Goal: Task Accomplishment & Management: Use online tool/utility

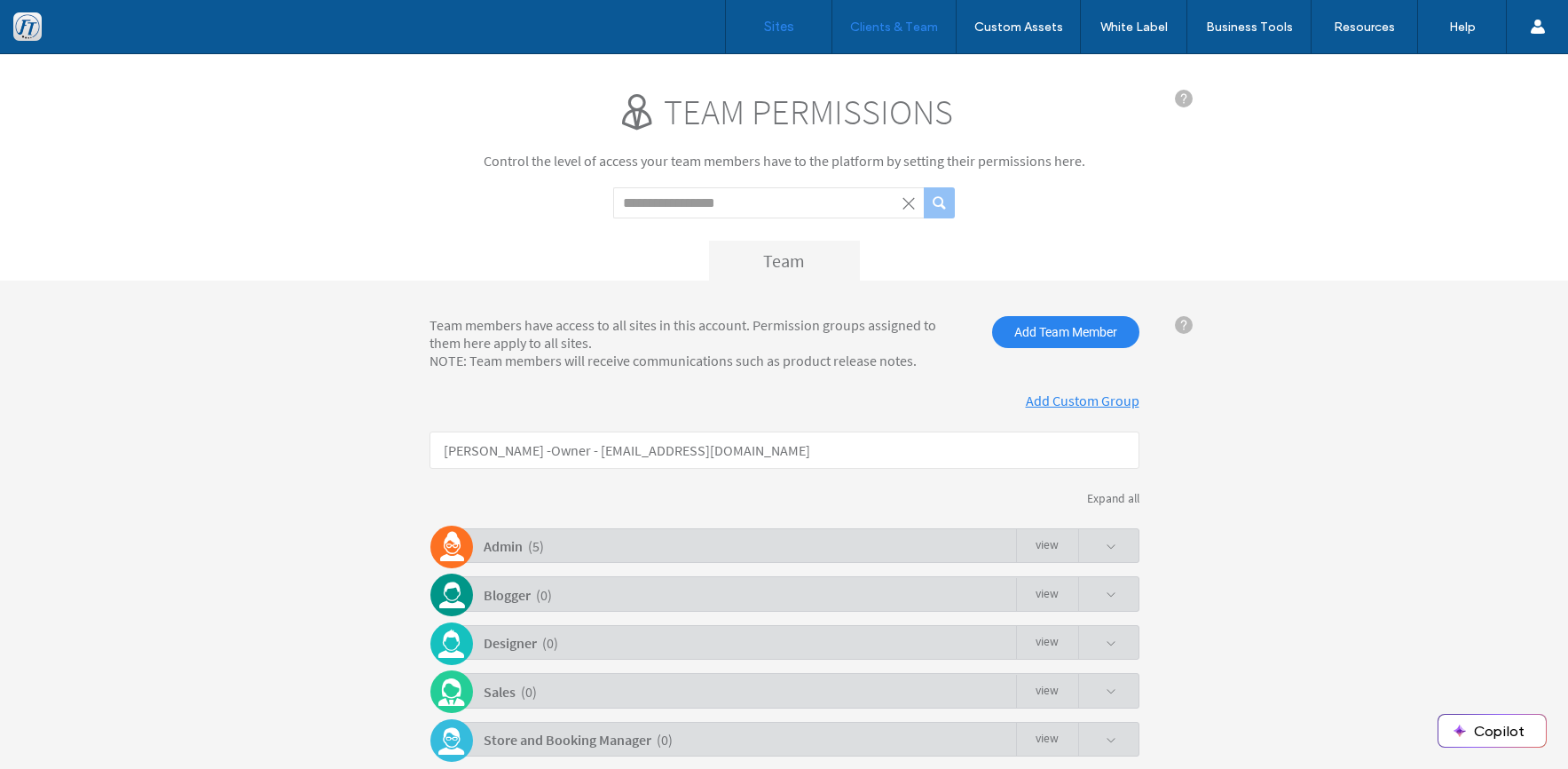
click at [769, 35] on link "Sites" at bounding box center [778, 27] width 105 height 54
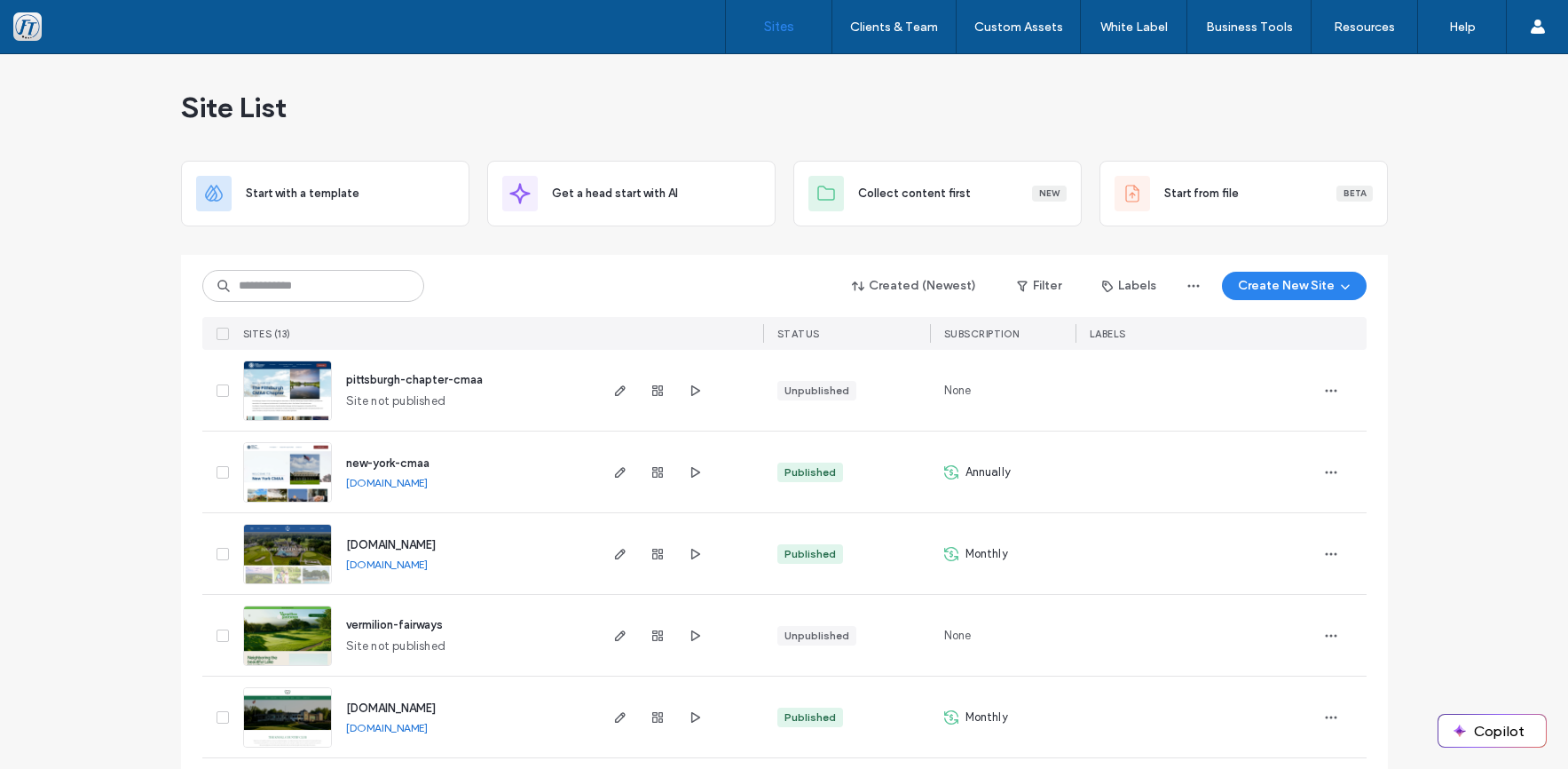
click at [275, 400] on img at bounding box center [287, 421] width 87 height 121
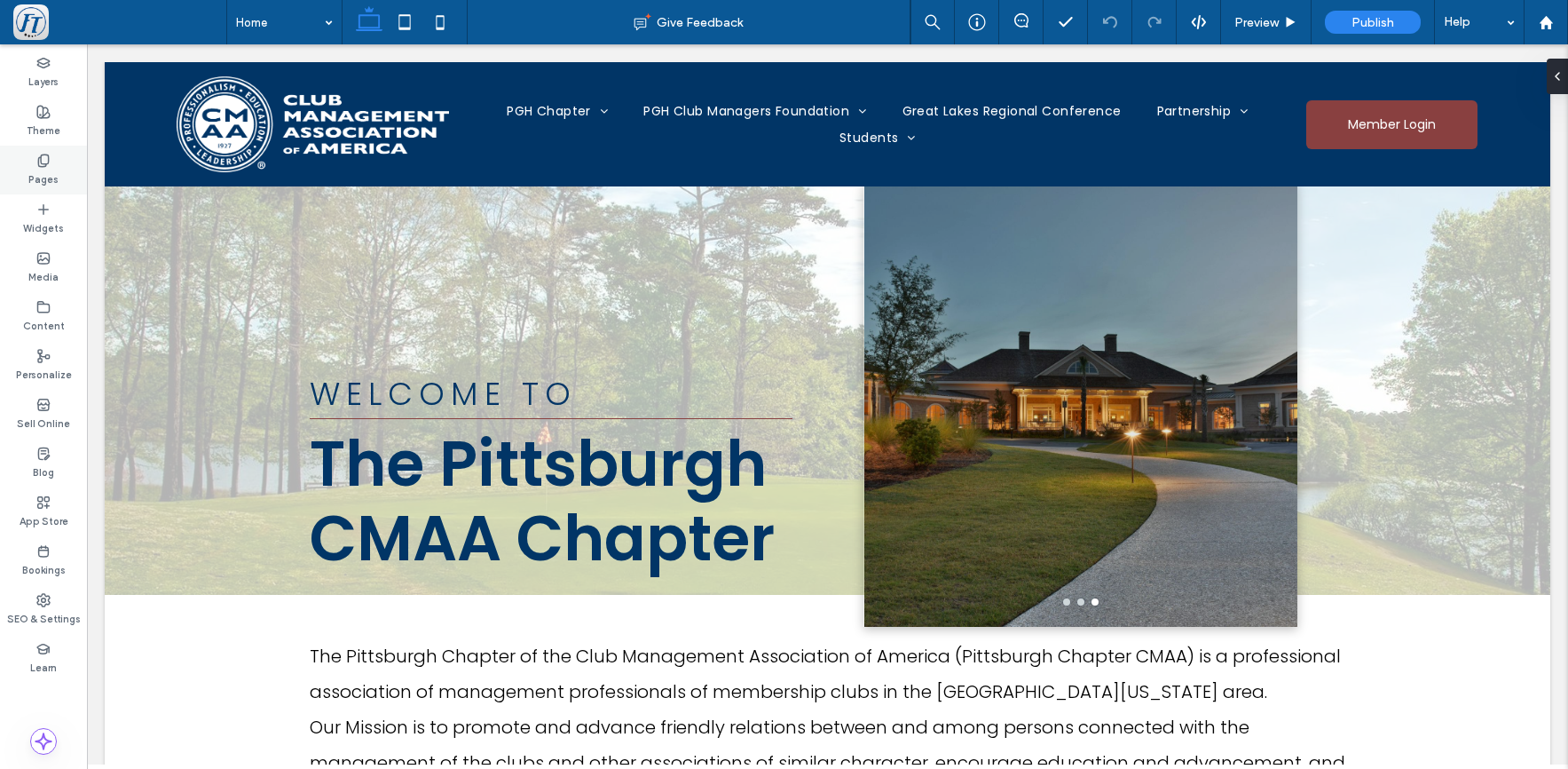
click at [53, 166] on div "Pages" at bounding box center [43, 170] width 87 height 49
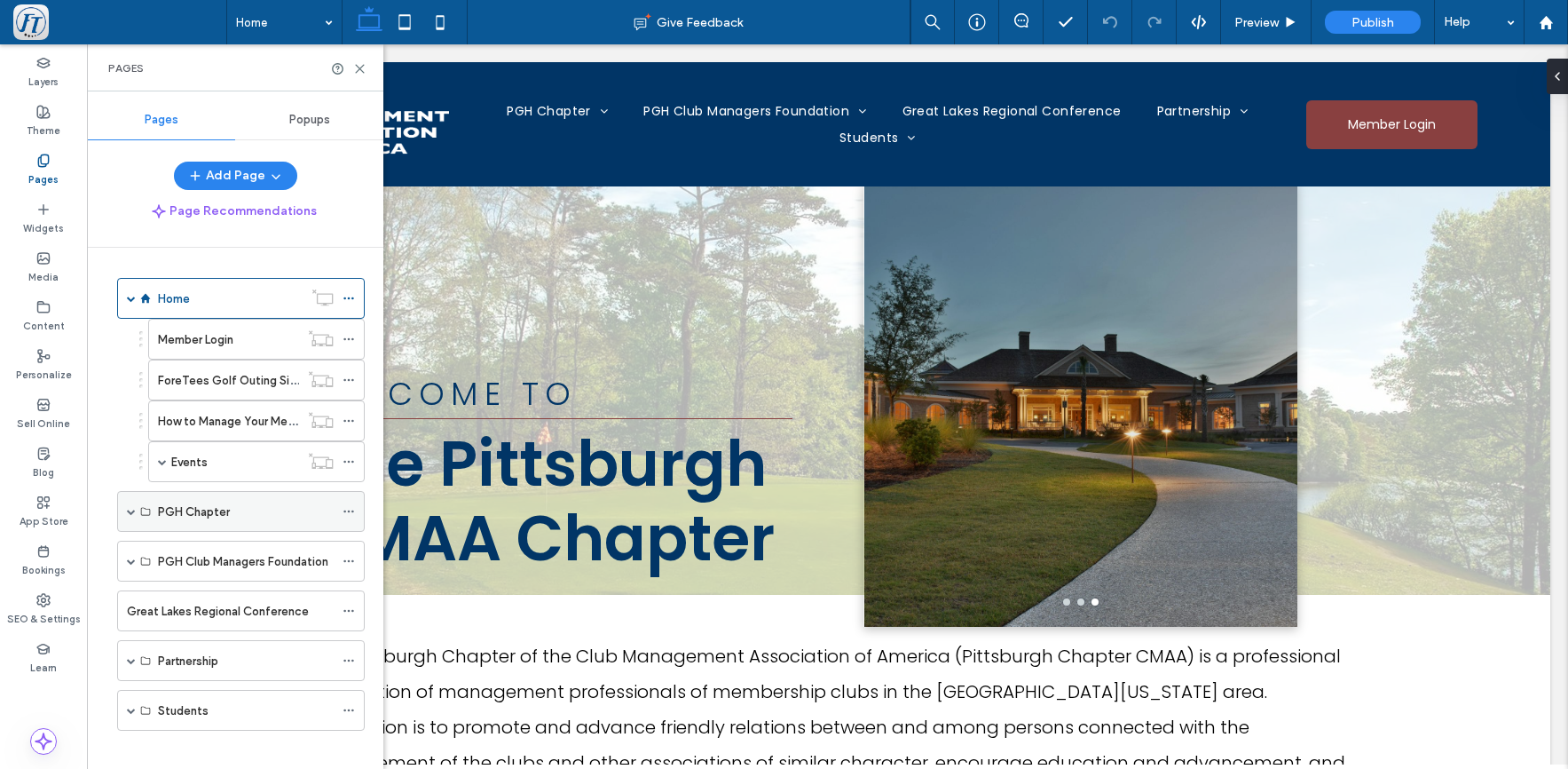
click at [203, 513] on label "PGH Chapter" at bounding box center [193, 511] width 72 height 31
click at [124, 512] on div "PGH Chapter" at bounding box center [240, 511] width 248 height 41
click at [132, 511] on span at bounding box center [131, 510] width 9 height 9
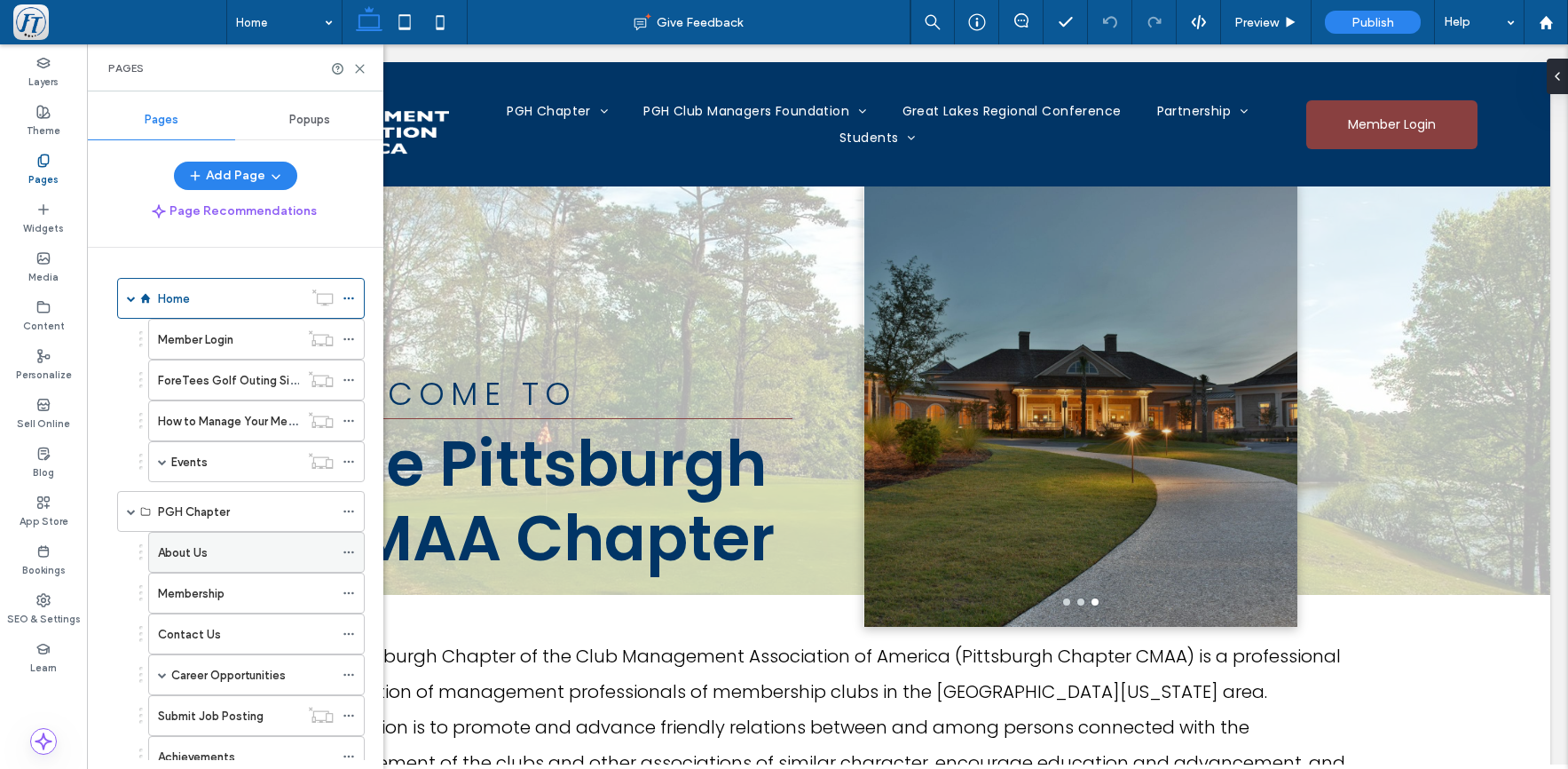
click at [205, 554] on label "About Us" at bounding box center [183, 553] width 50 height 31
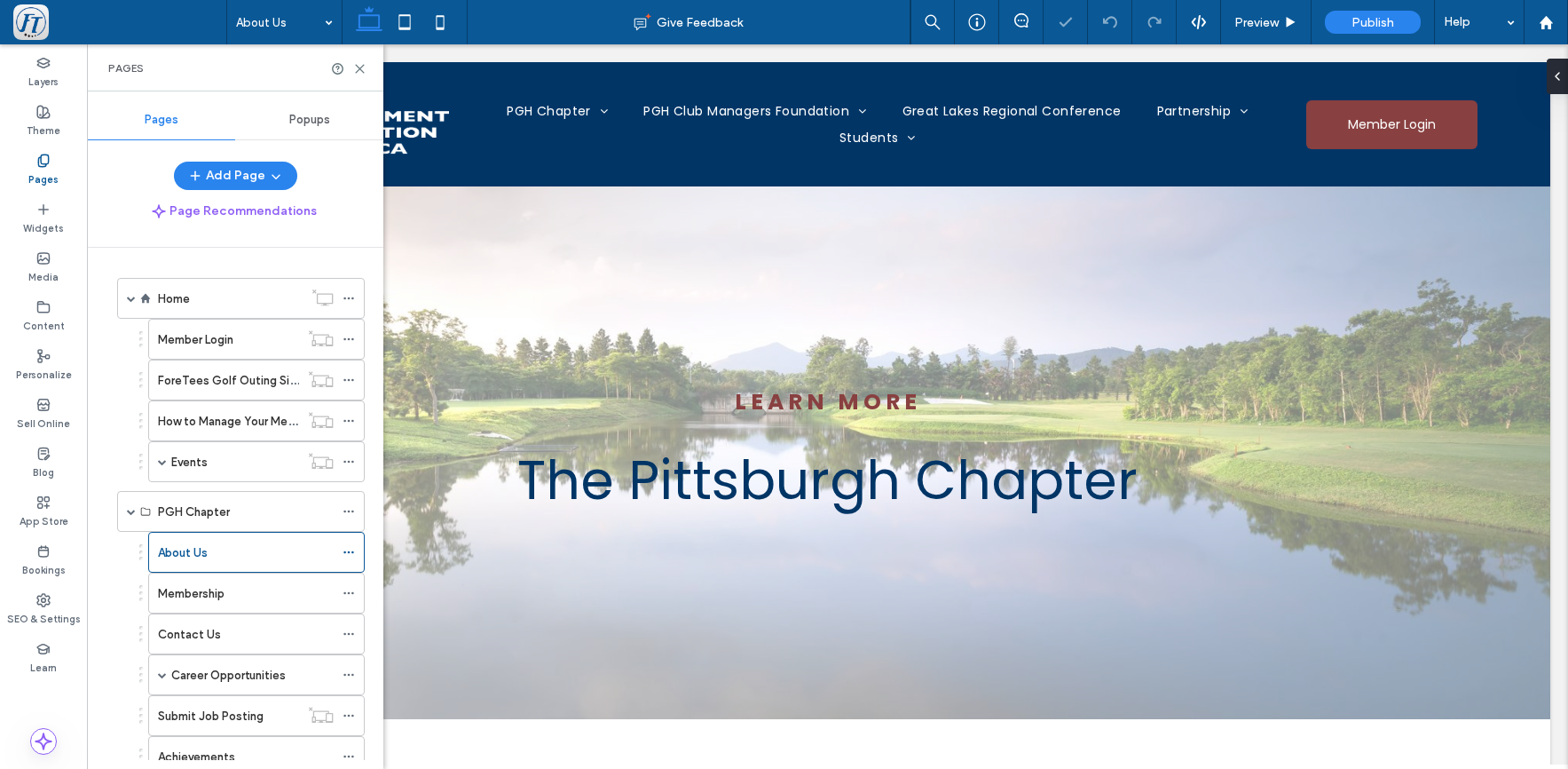
click at [226, 607] on div "Membership" at bounding box center [246, 593] width 176 height 39
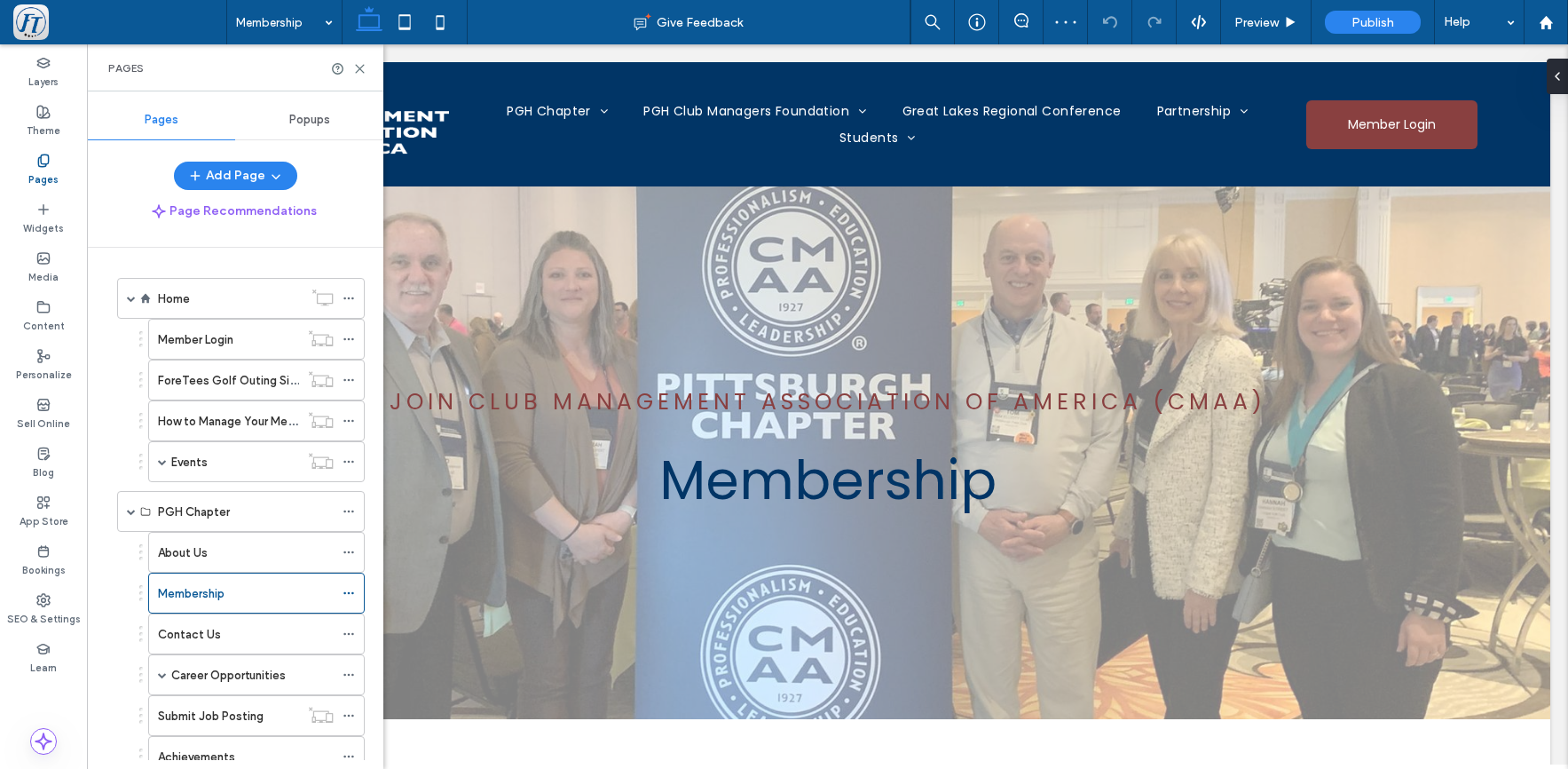
click at [209, 632] on label "Contact Us" at bounding box center [190, 634] width 63 height 31
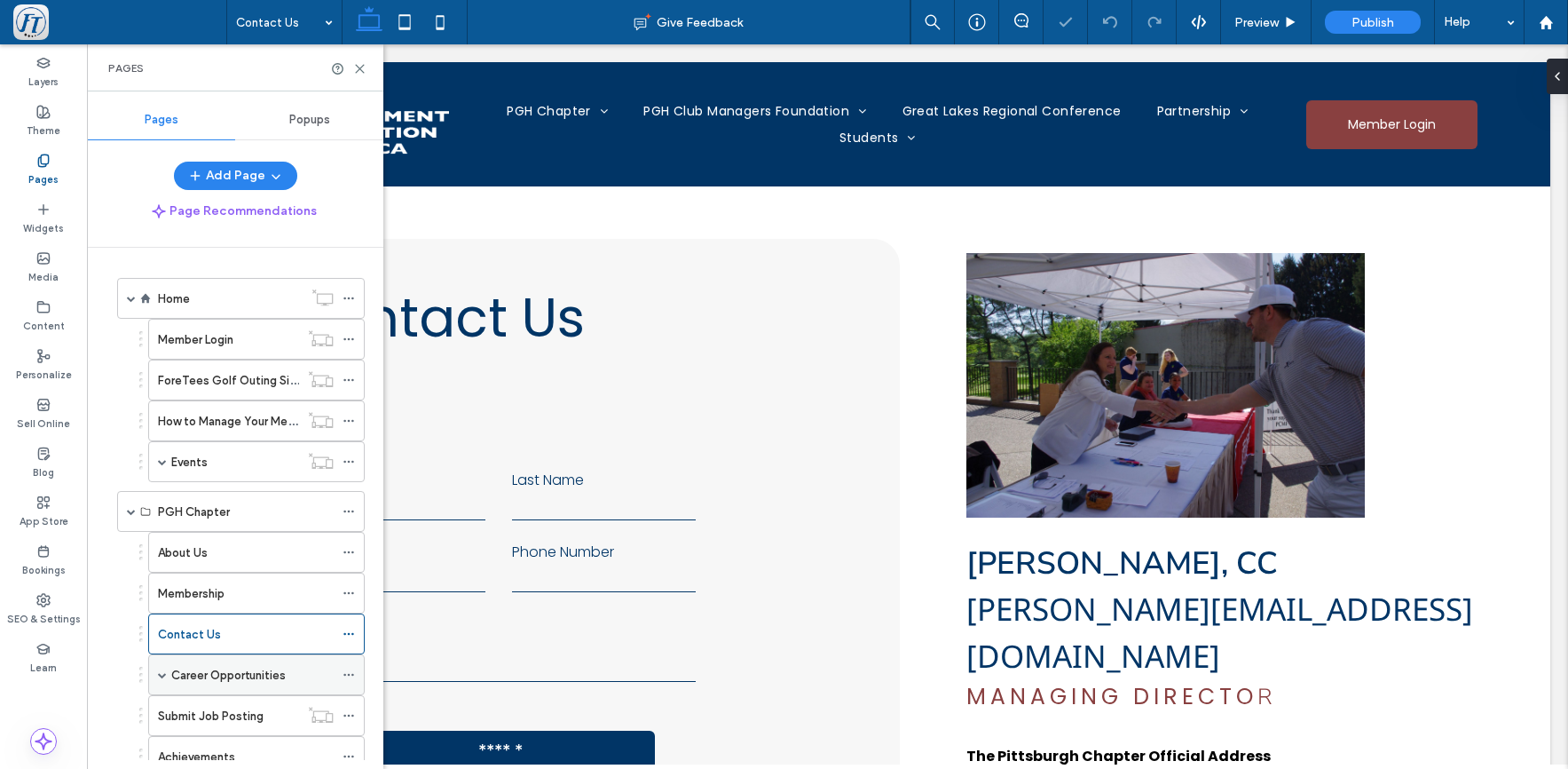
click at [189, 683] on label "Career Opportunities" at bounding box center [229, 675] width 115 height 31
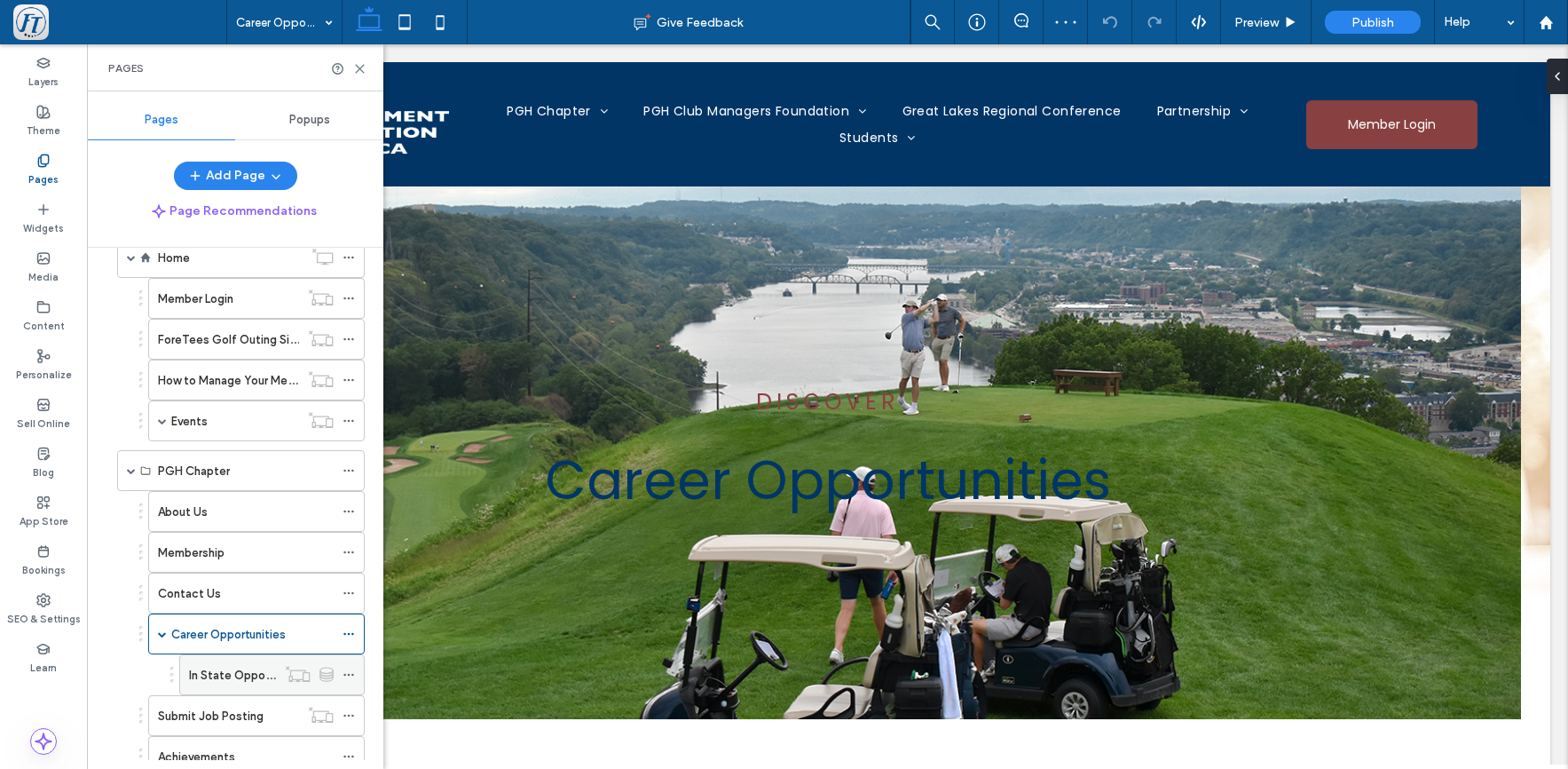
scroll to position [112, 0]
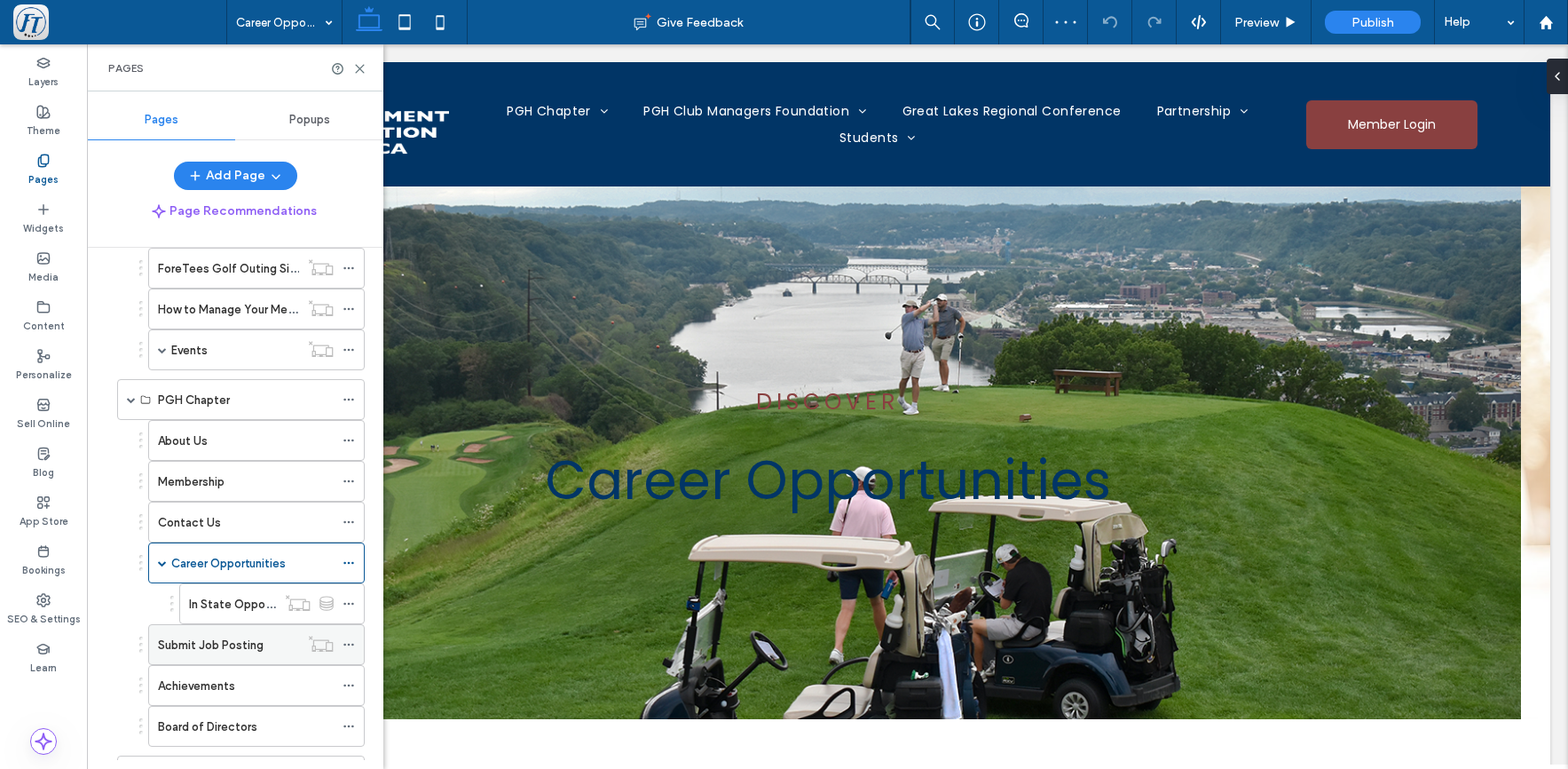
click at [219, 645] on label "Submit Job Posting" at bounding box center [211, 645] width 105 height 31
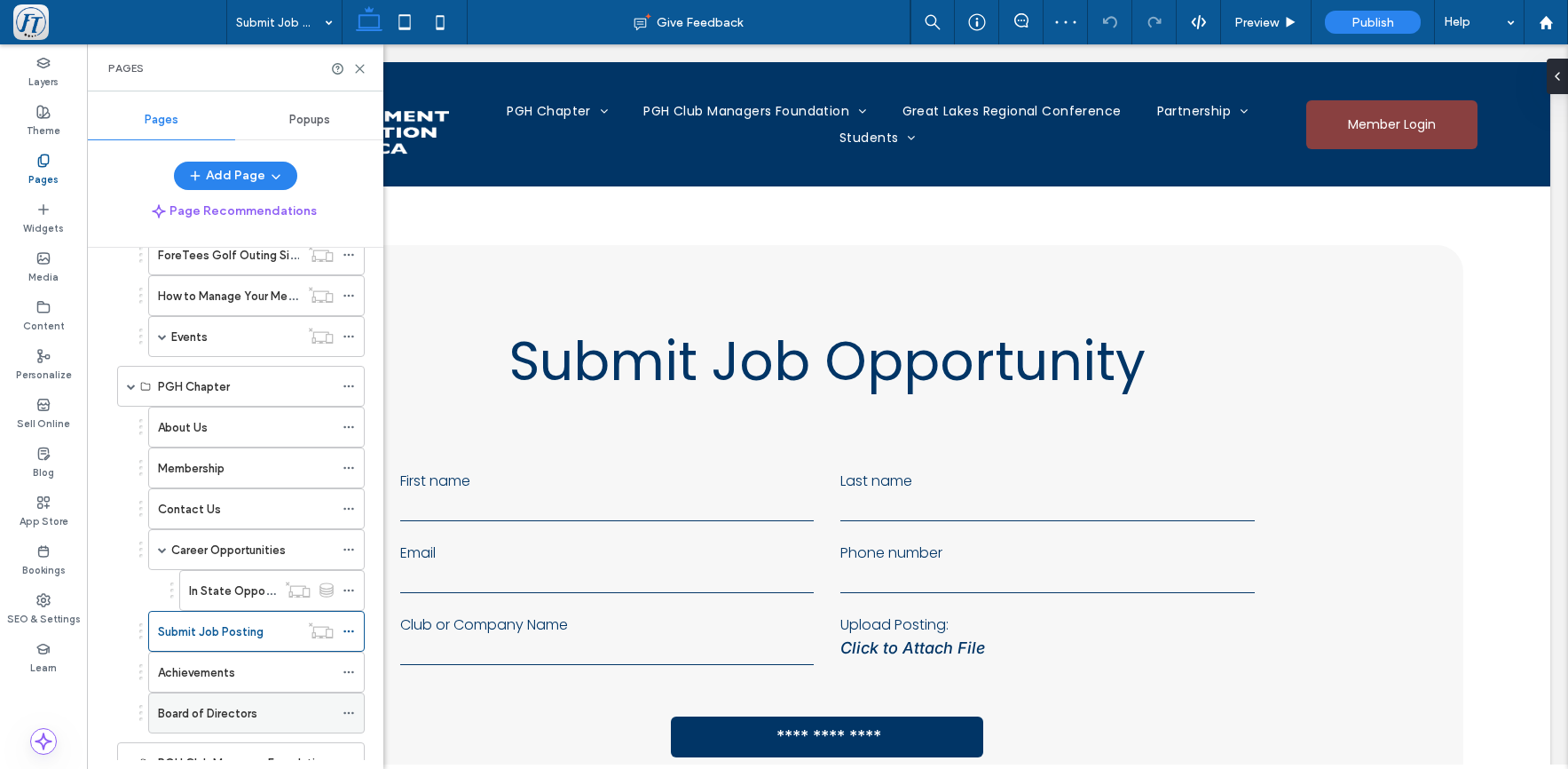
scroll to position [130, 0]
click at [235, 663] on label "Achievements" at bounding box center [196, 667] width 78 height 31
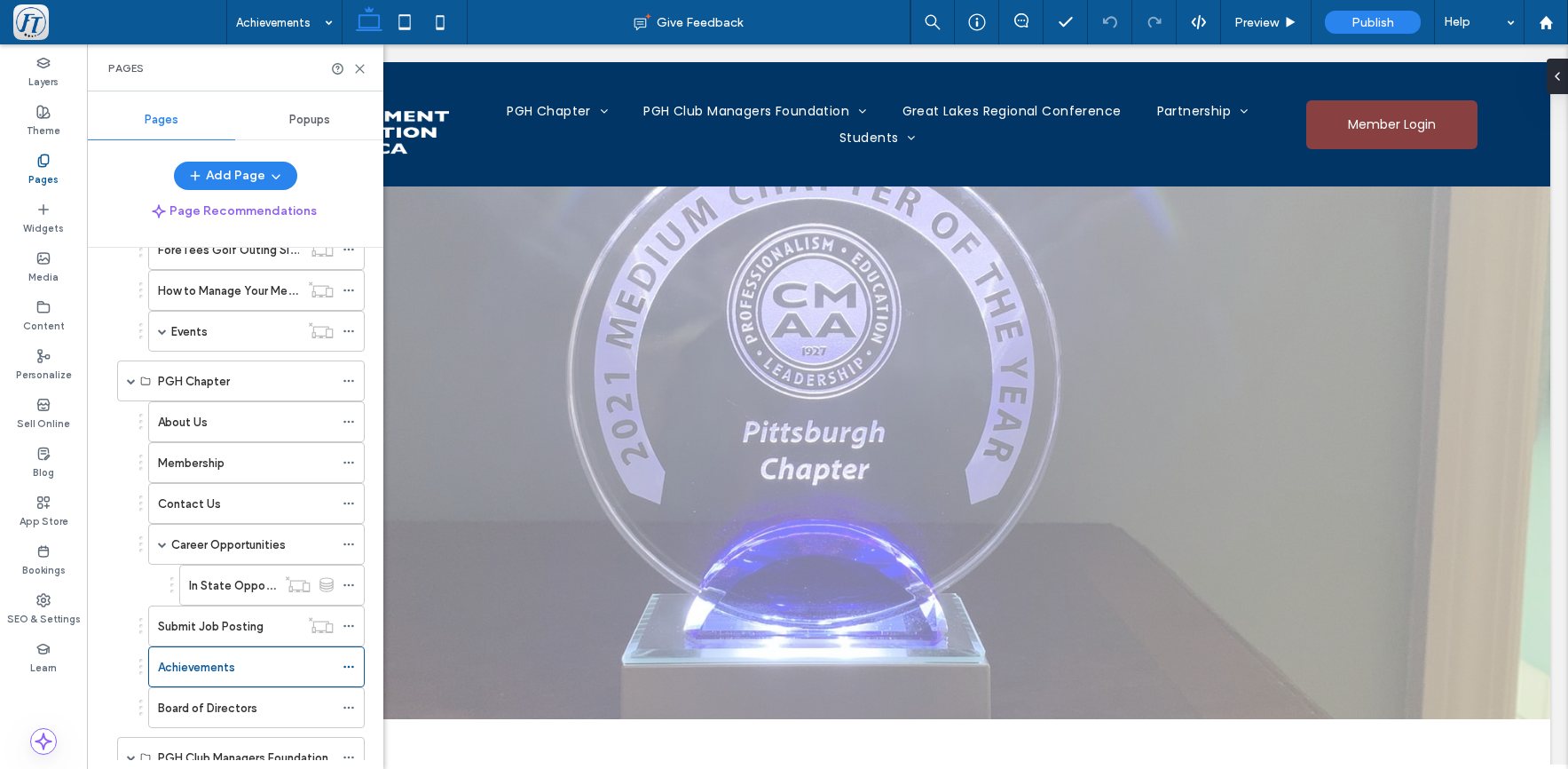
scroll to position [0, 0]
click at [229, 713] on label "Board of Directors" at bounding box center [208, 708] width 100 height 31
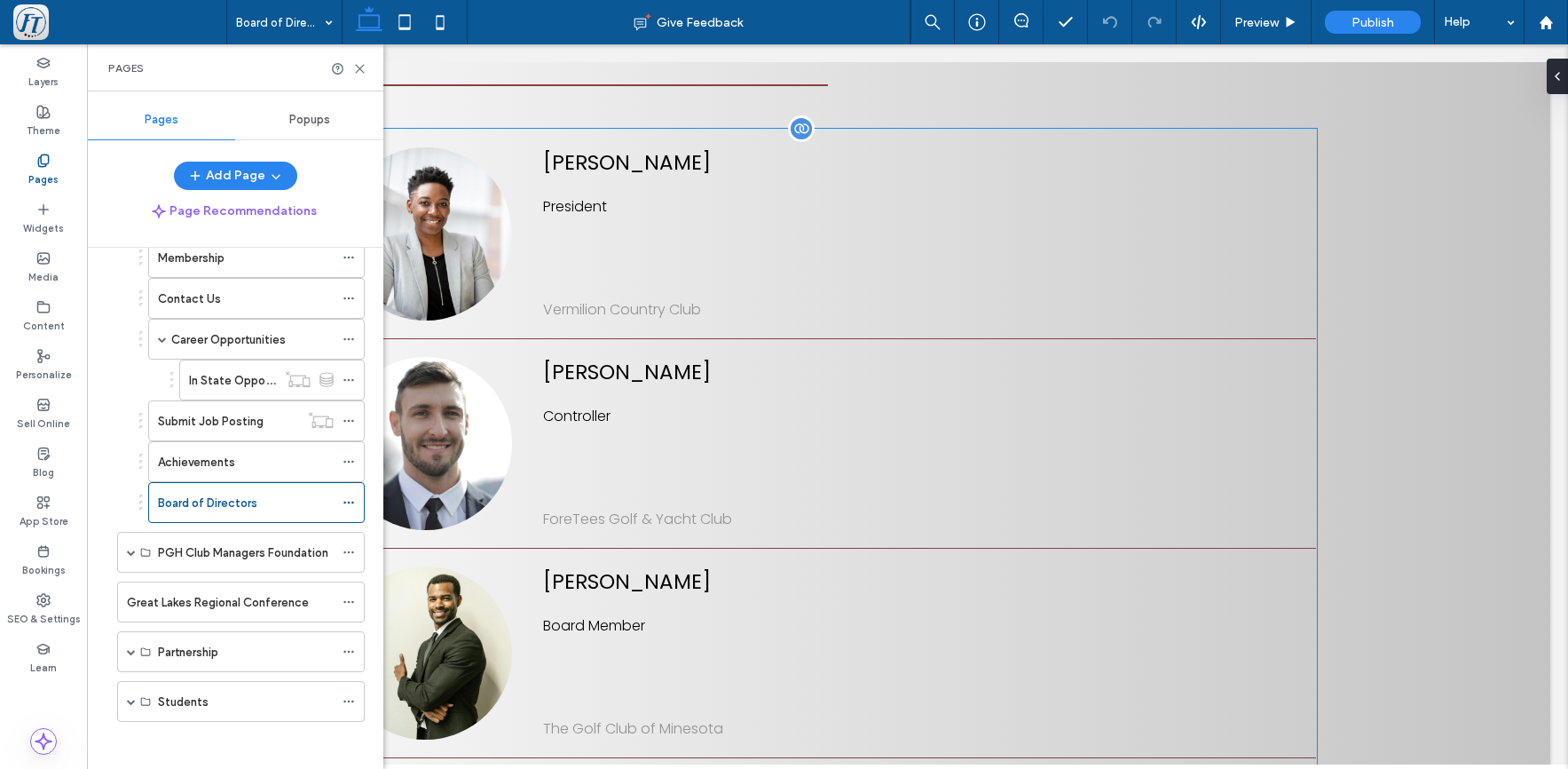
scroll to position [299, 0]
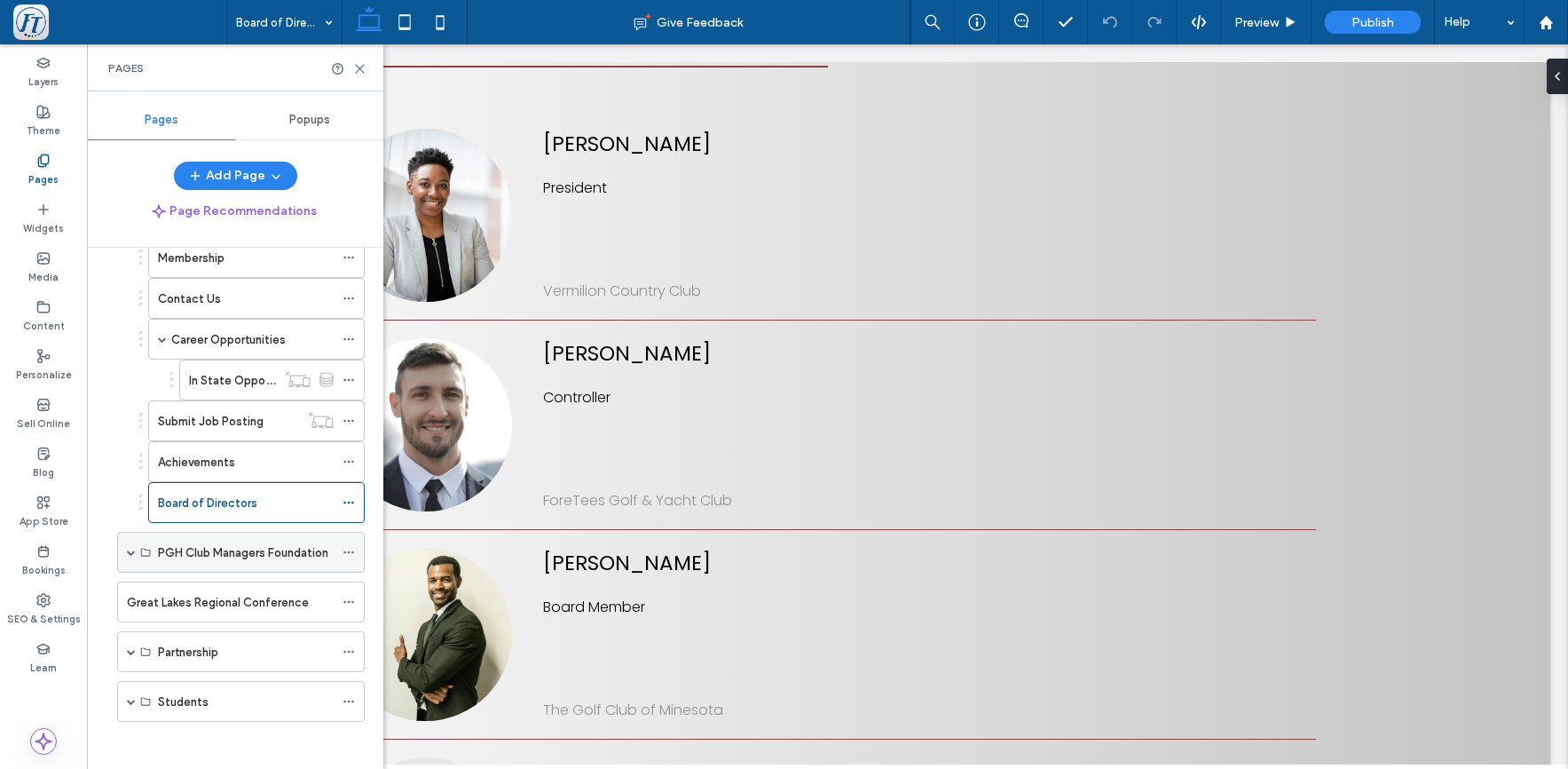
click at [128, 554] on span at bounding box center [131, 552] width 9 height 9
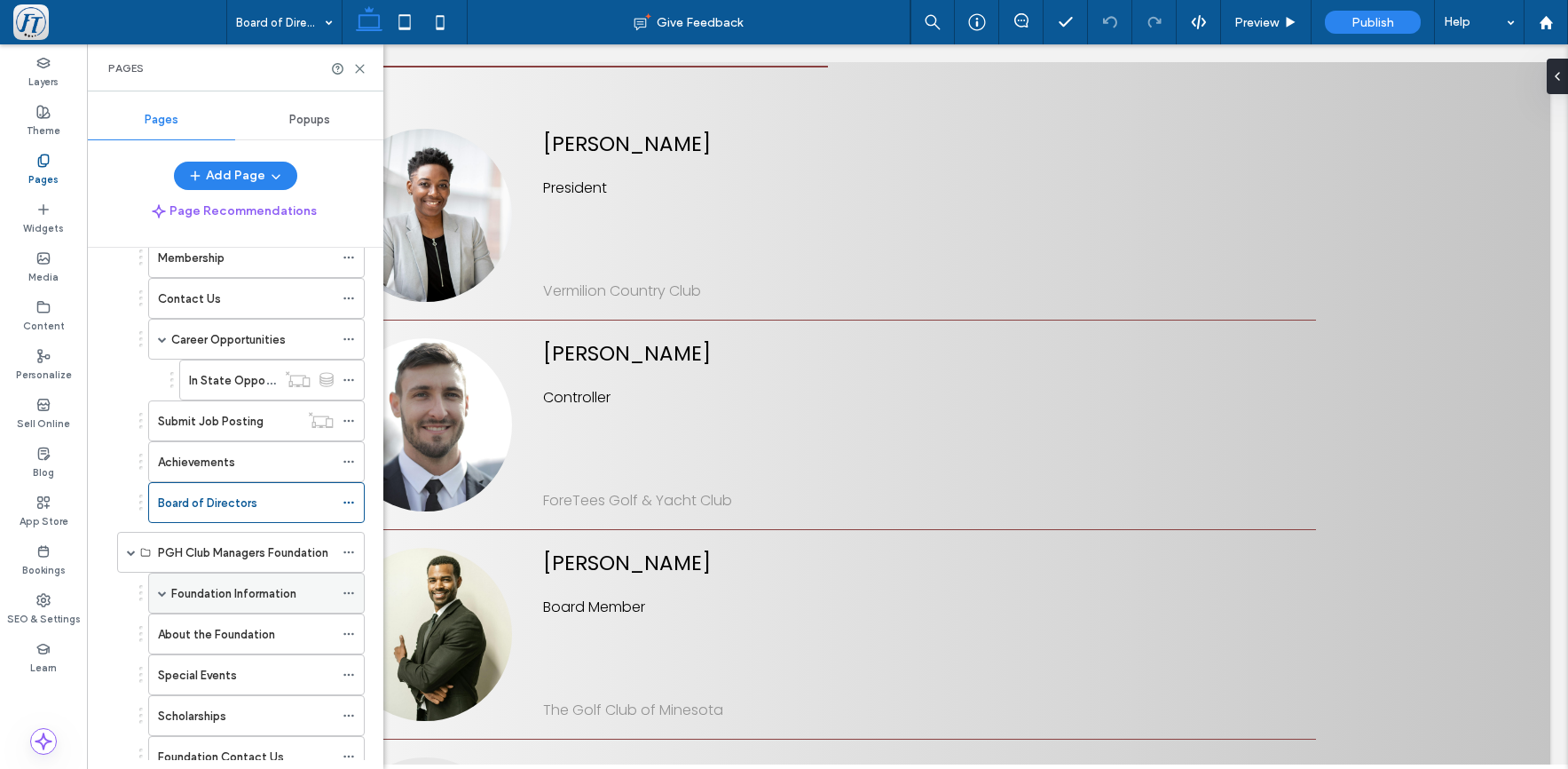
click at [206, 596] on label "Foundation Information" at bounding box center [234, 594] width 125 height 31
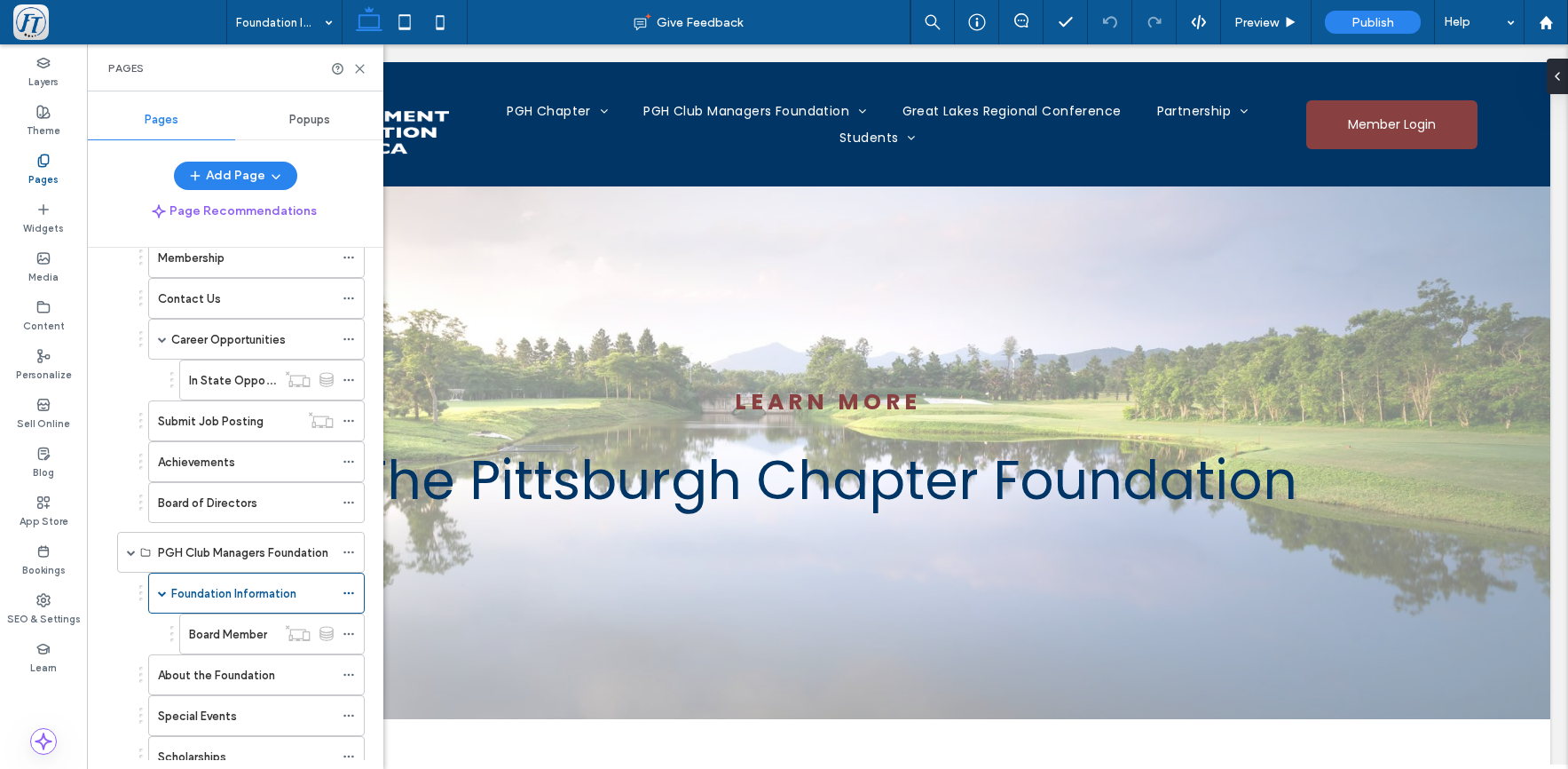
scroll to position [0, 0]
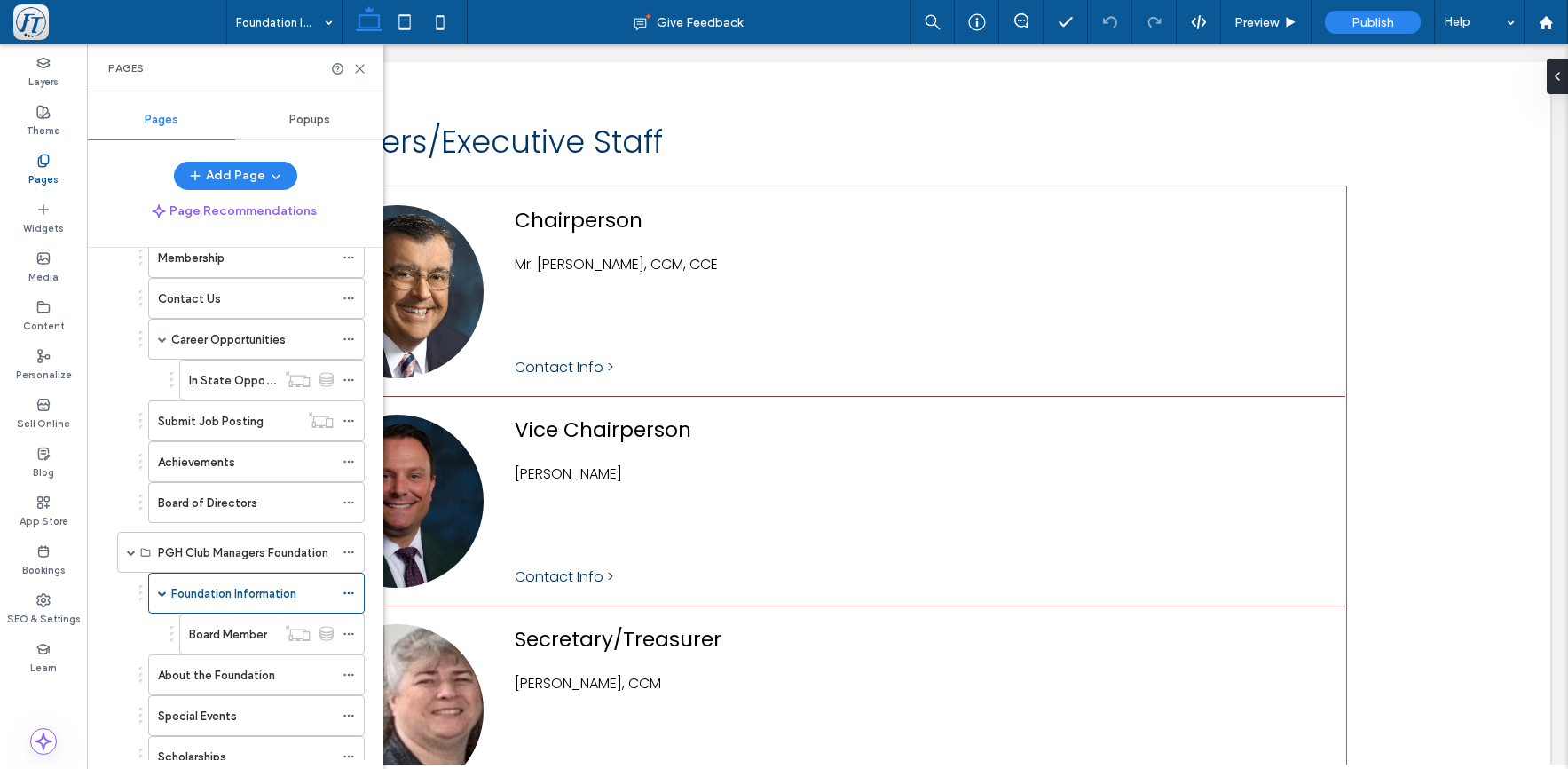
scroll to position [1534, 0]
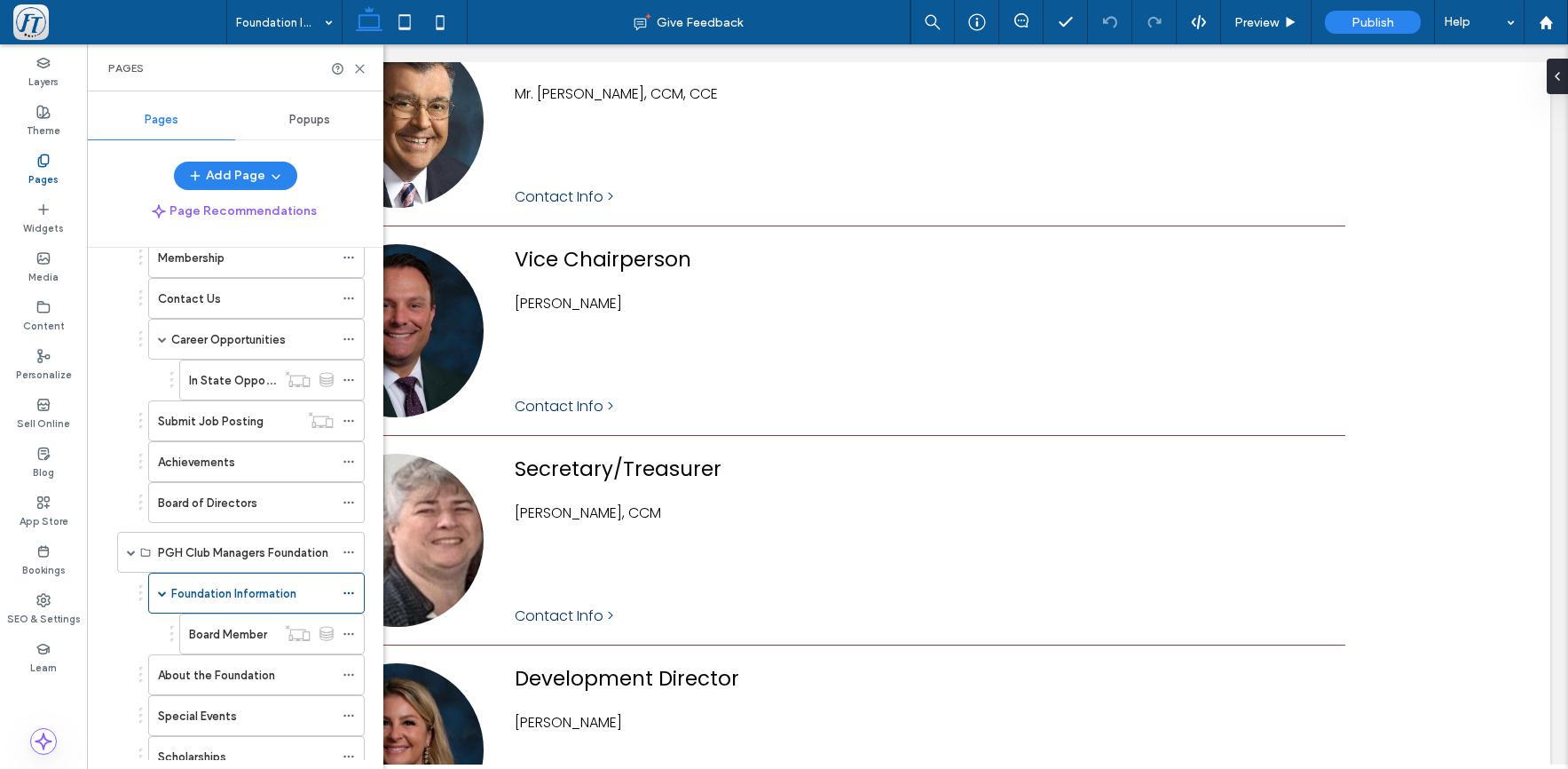
click at [192, 669] on label "About the Foundation" at bounding box center [216, 675] width 117 height 31
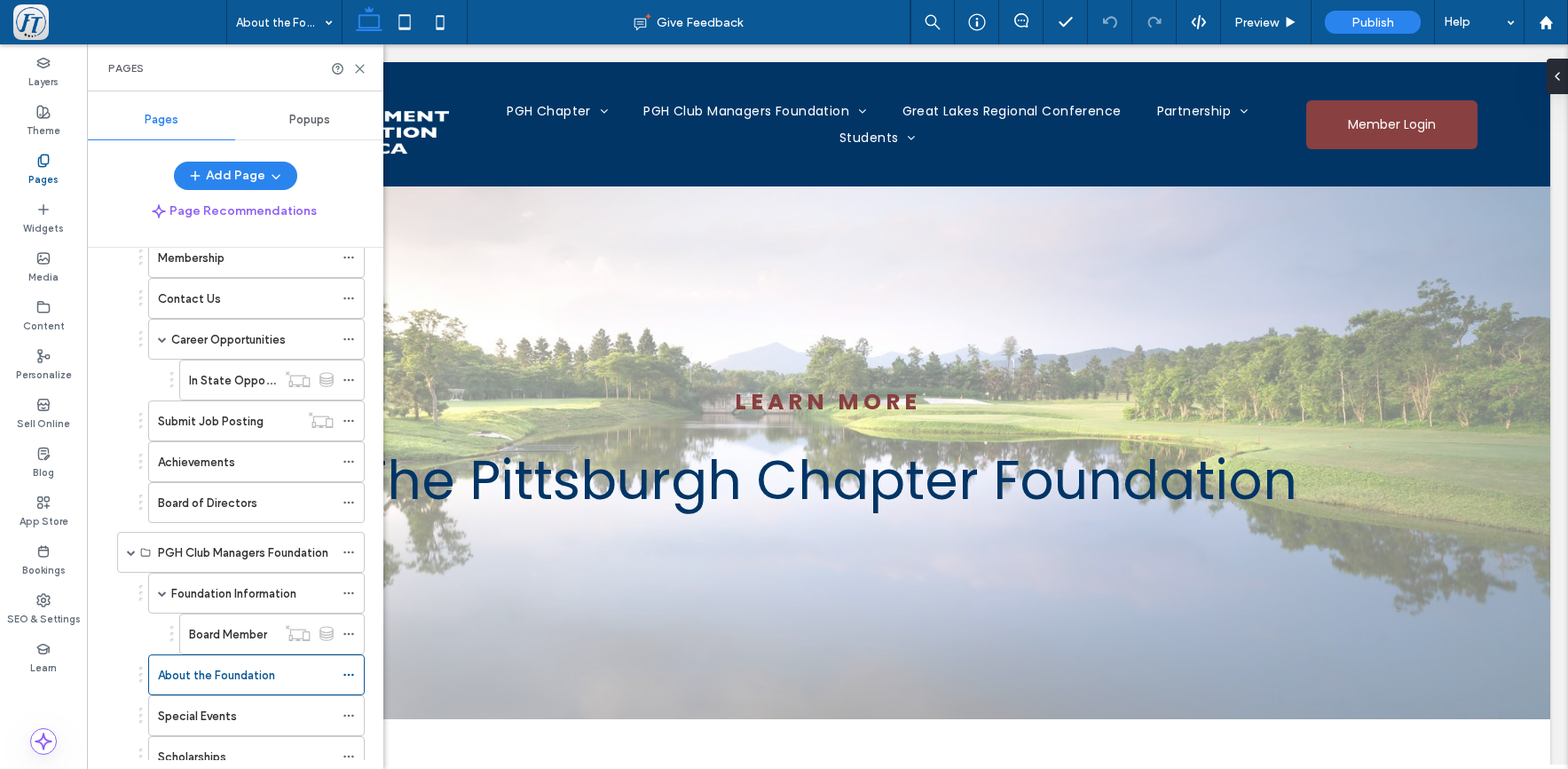
scroll to position [0, 0]
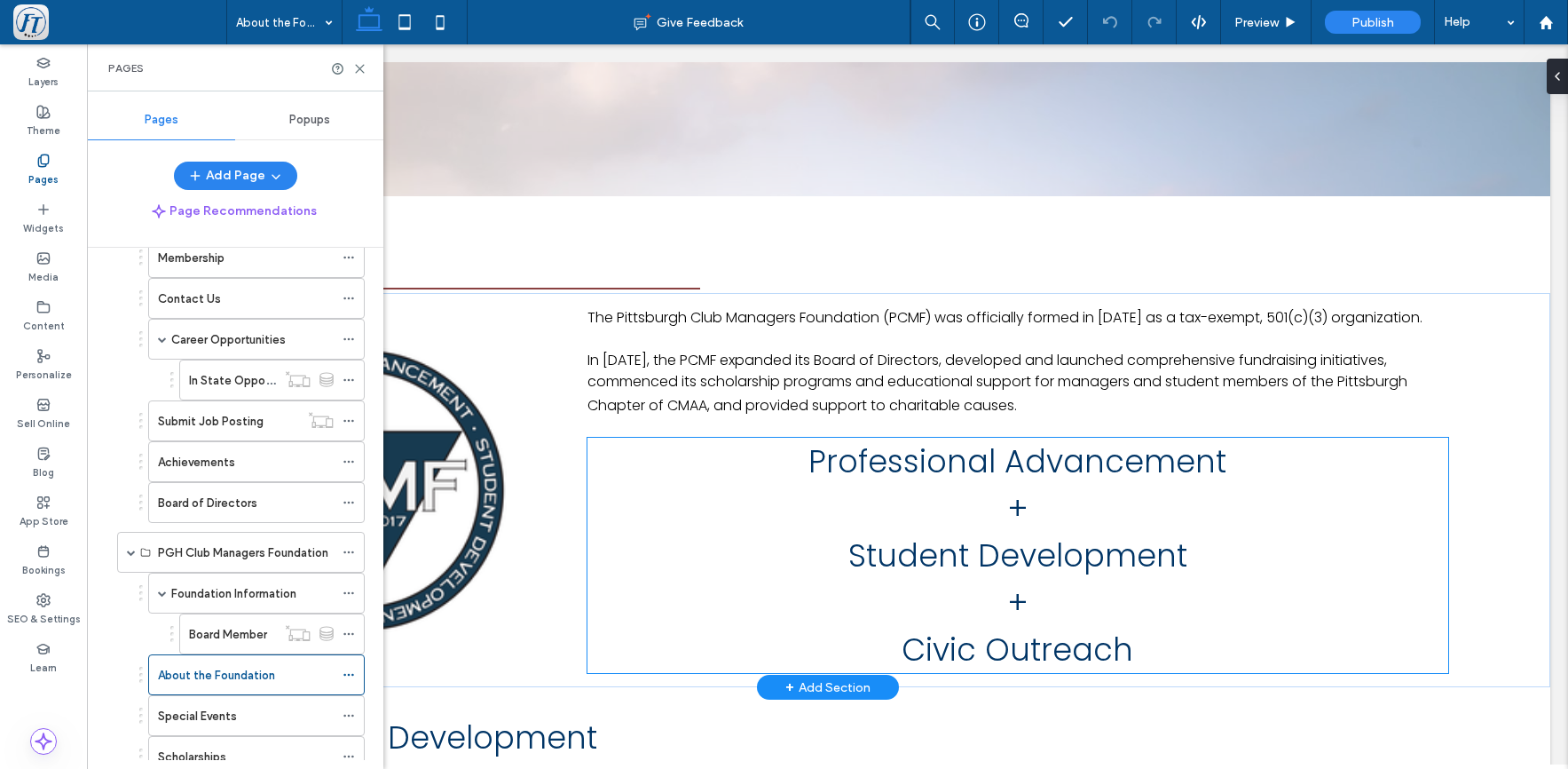
scroll to position [568, 0]
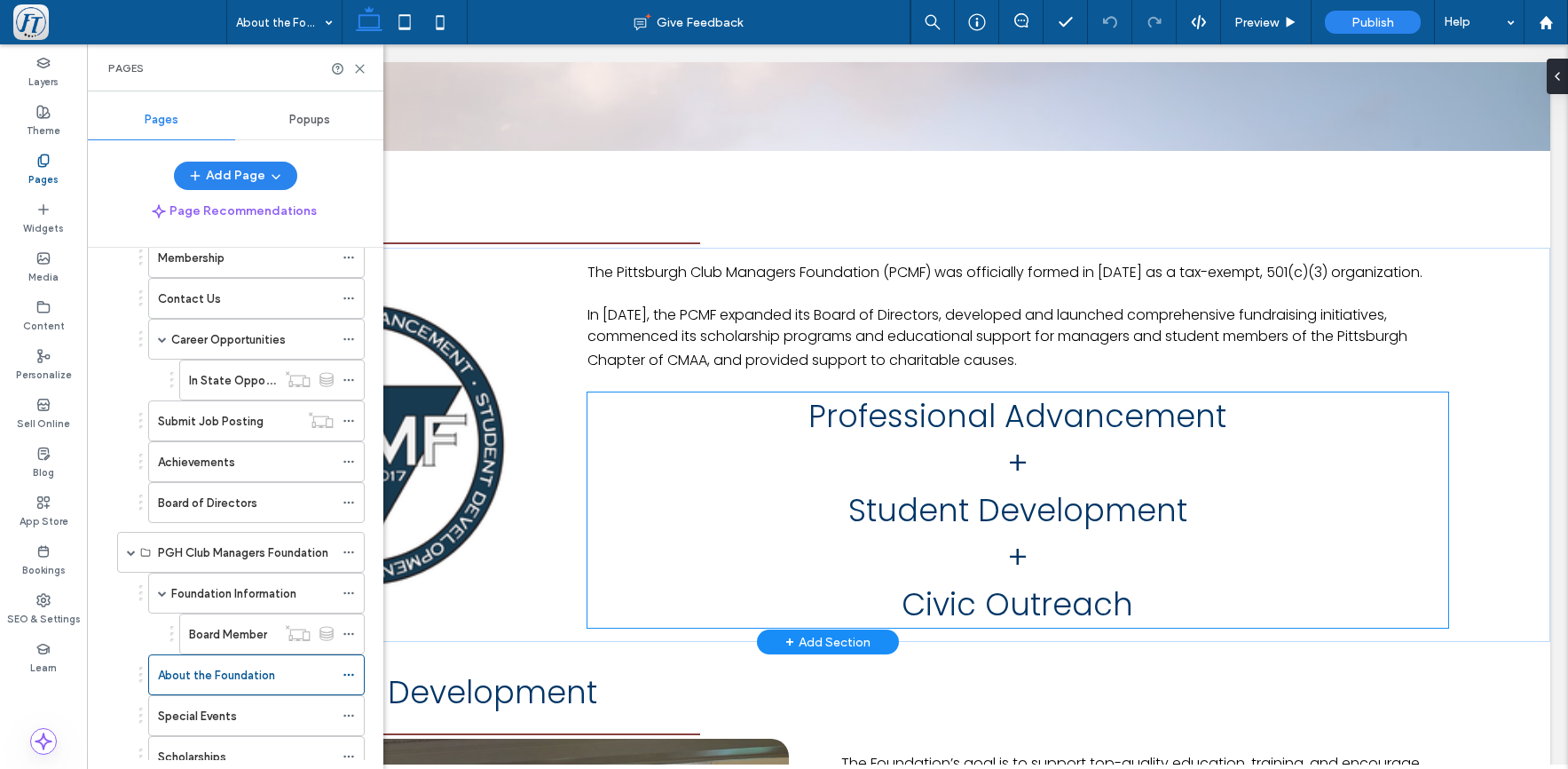
click at [881, 469] on h3 "​Professional Advancement + Student Development + ​Civic Outreach" at bounding box center [1018, 510] width 861 height 236
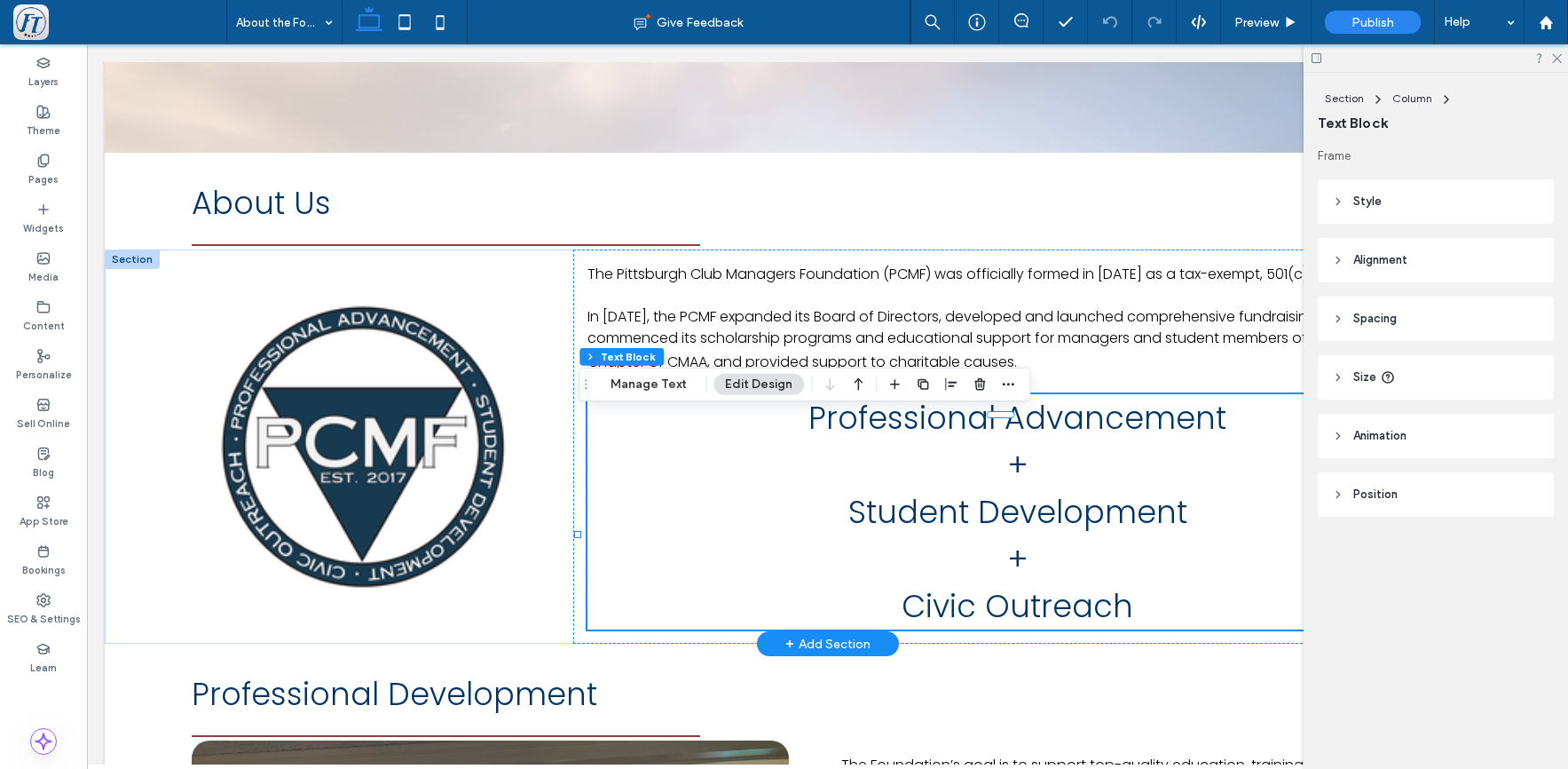
click at [823, 458] on span "​Professional Advancement + Student Development + ​Civic Outreach" at bounding box center [1018, 512] width 418 height 232
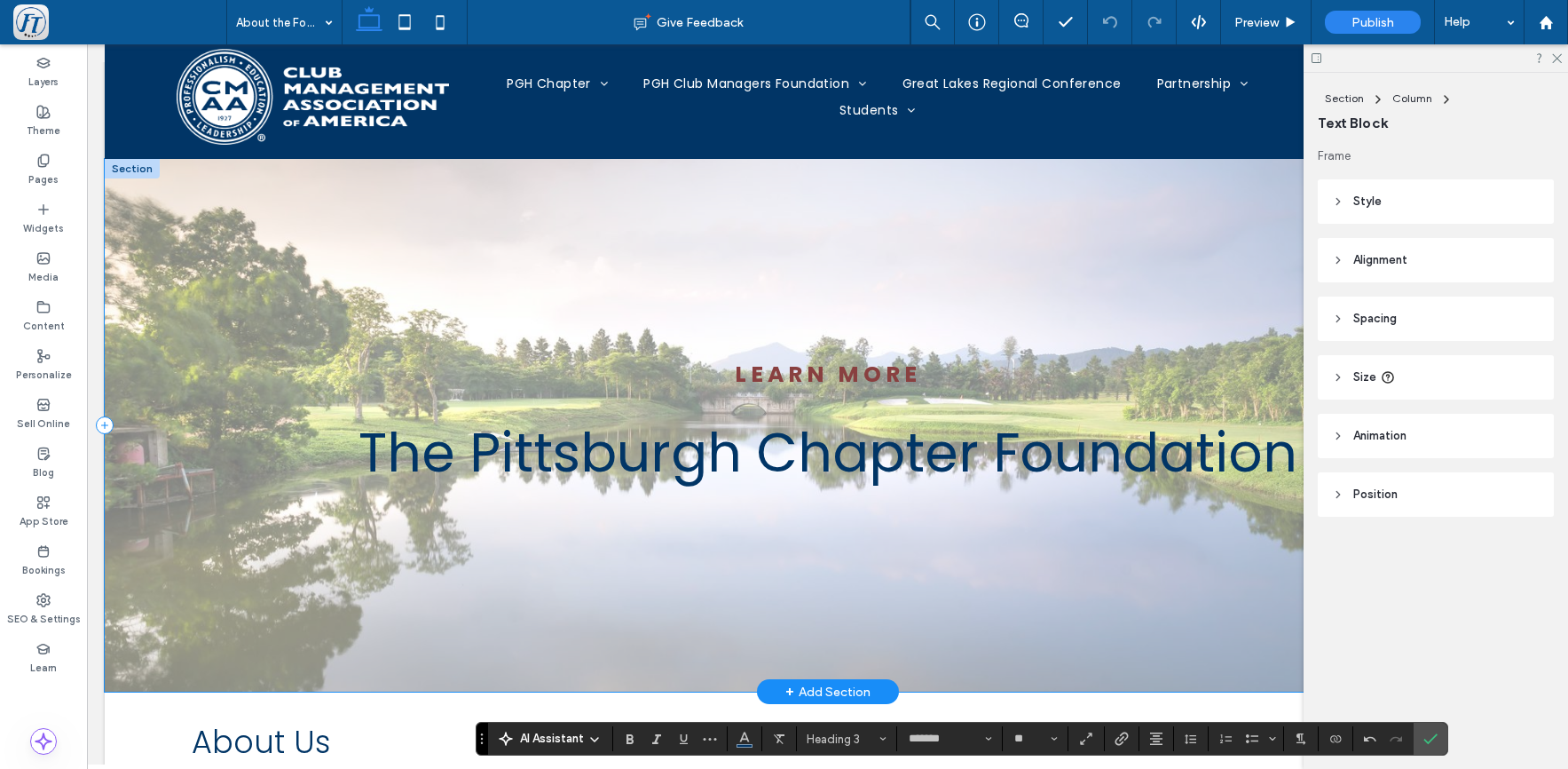
scroll to position [27, 0]
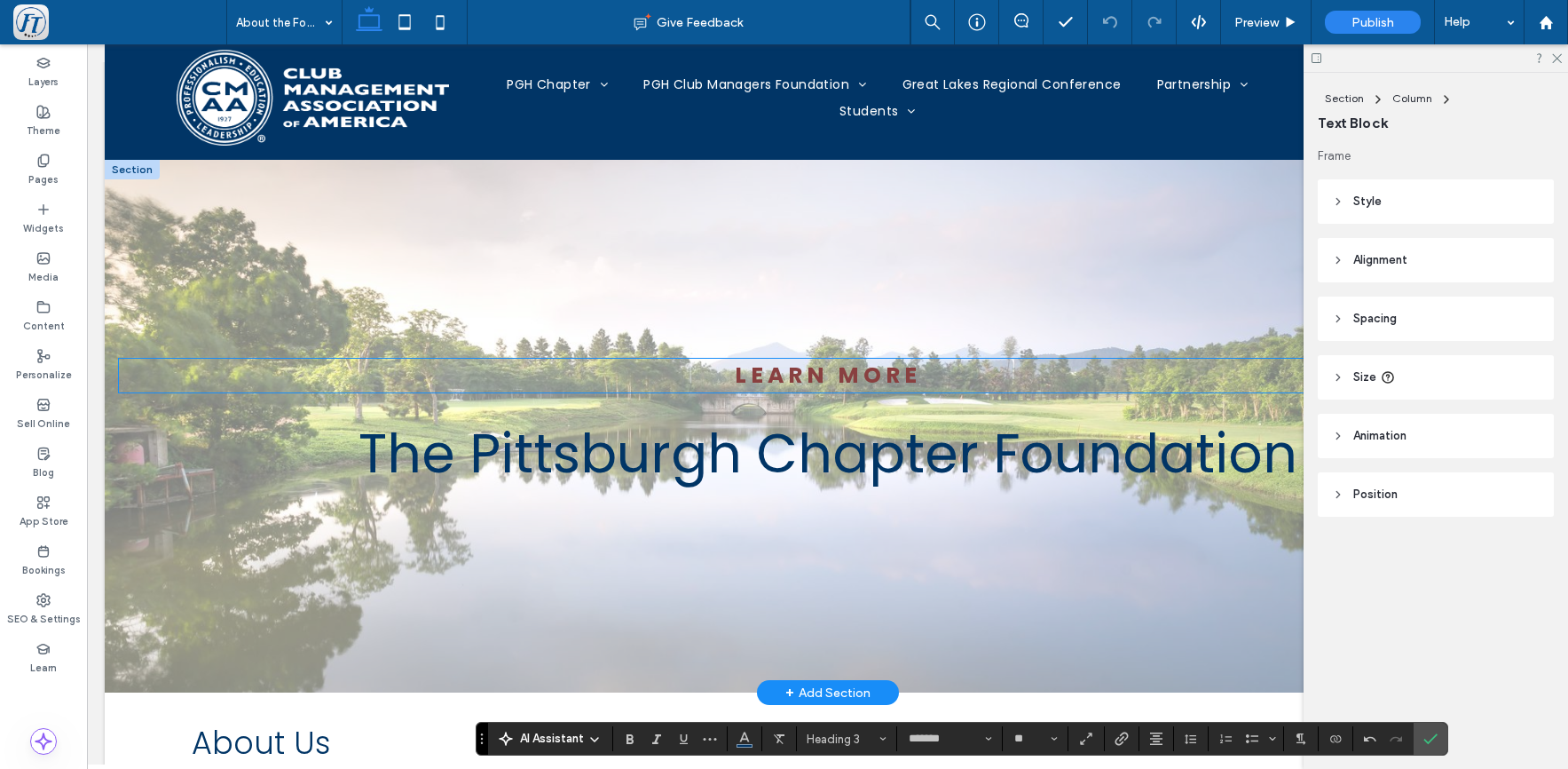
click at [760, 383] on strong "Learn More" at bounding box center [828, 375] width 187 height 31
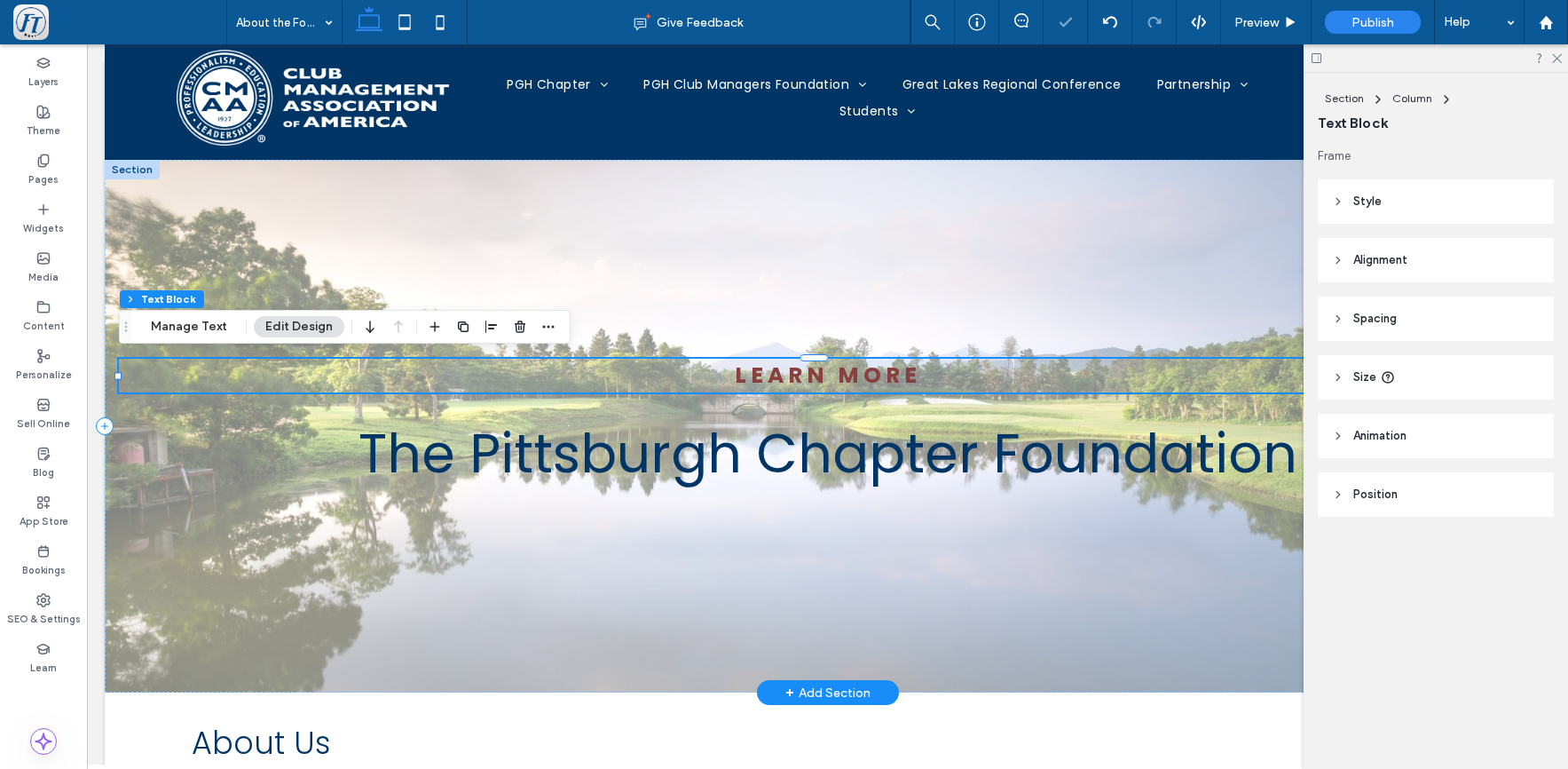
click at [768, 380] on strong "Learn More" at bounding box center [828, 375] width 187 height 31
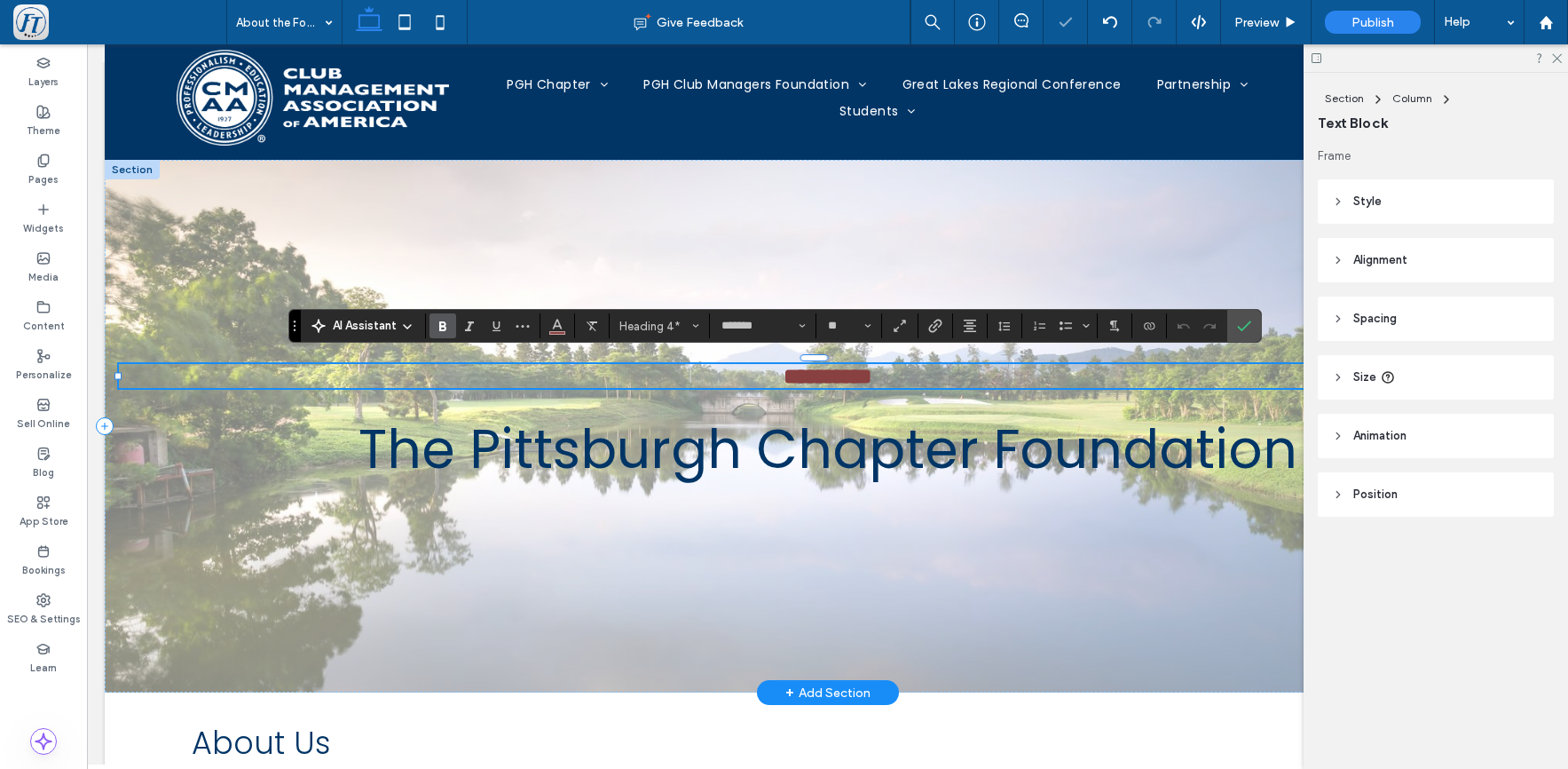
click at [797, 384] on strong "**********" at bounding box center [828, 375] width 89 height 22
drag, startPoint x: 869, startPoint y: 375, endPoint x: 743, endPoint y: 373, distance: 126.0
click at [743, 373] on h4 "**********" at bounding box center [827, 375] width 1418 height 24
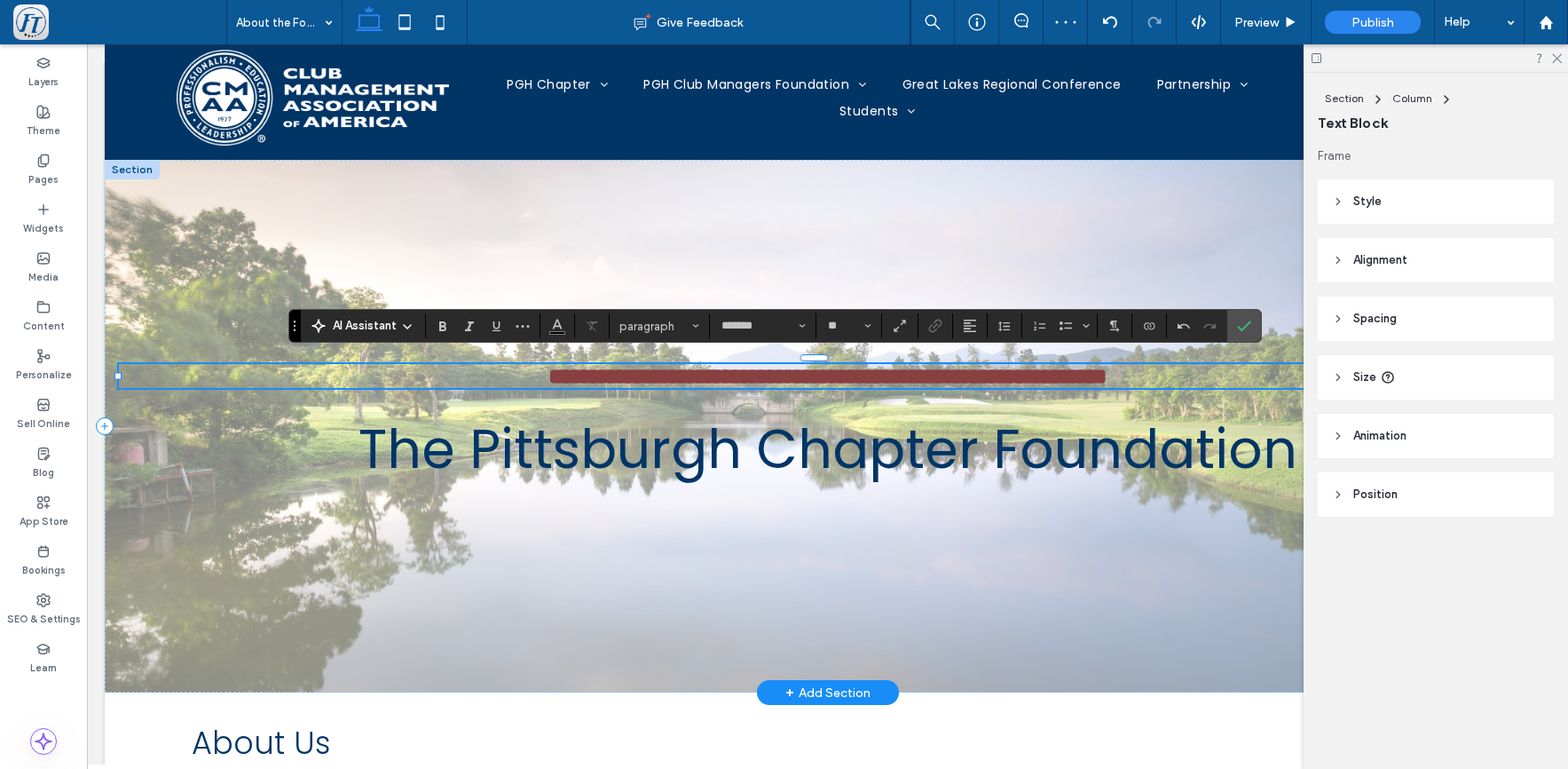
scroll to position [0, 0]
type input "**"
click at [549, 373] on strong "**********" at bounding box center [828, 375] width 559 height 22
click at [41, 159] on use at bounding box center [43, 160] width 10 height 11
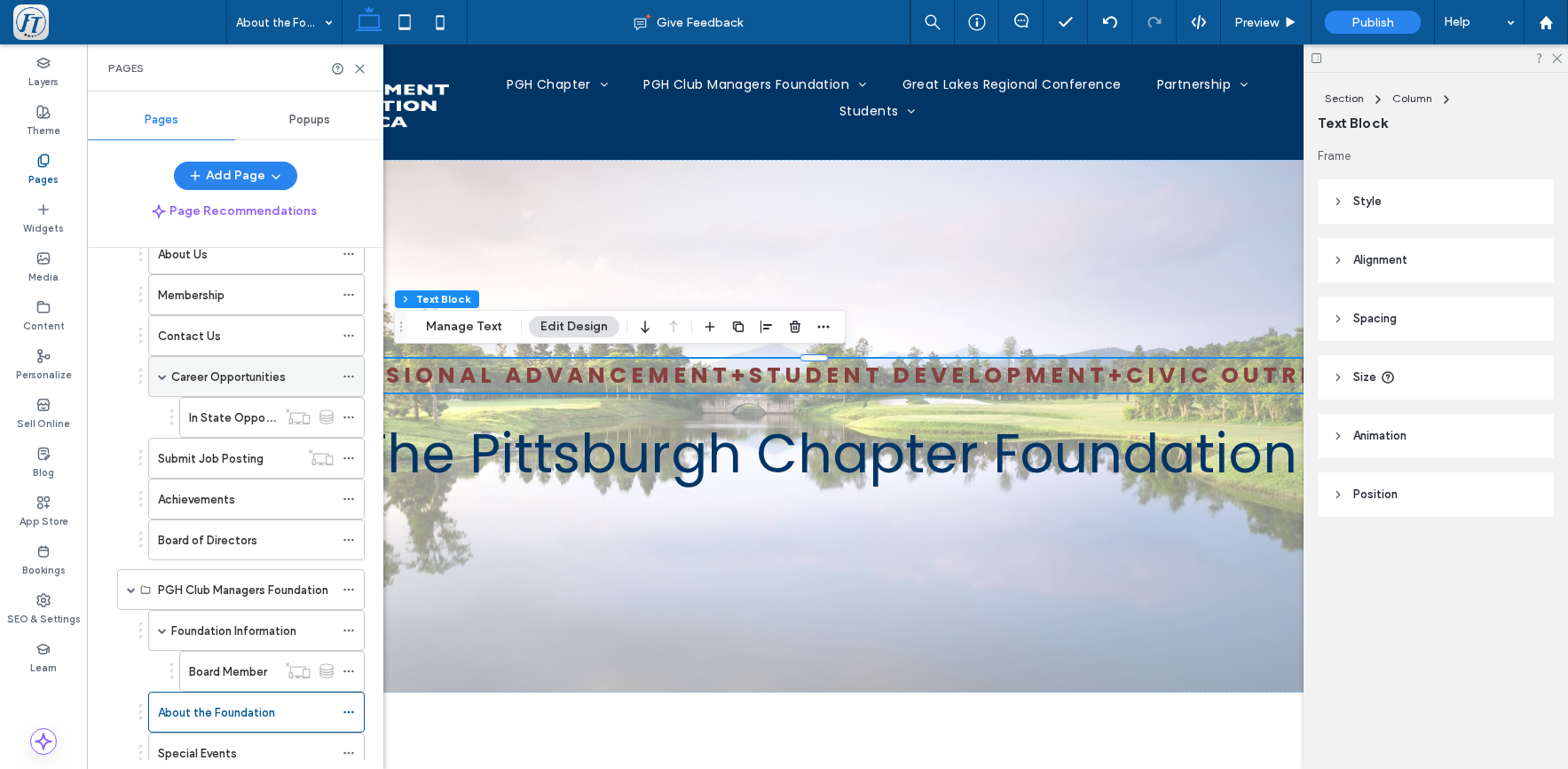
scroll to position [410, 0]
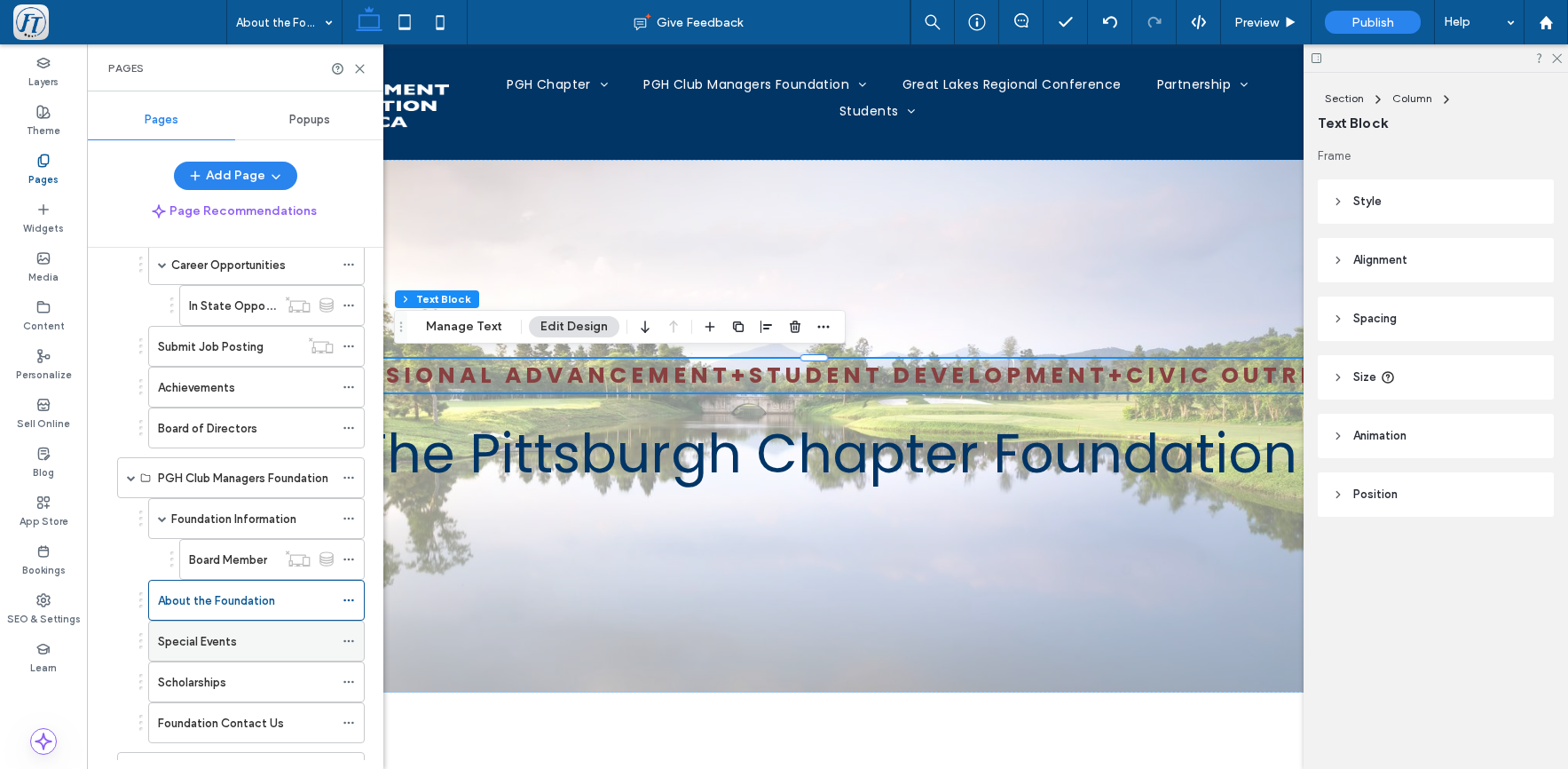
click at [236, 641] on label "Special Events" at bounding box center [197, 642] width 79 height 31
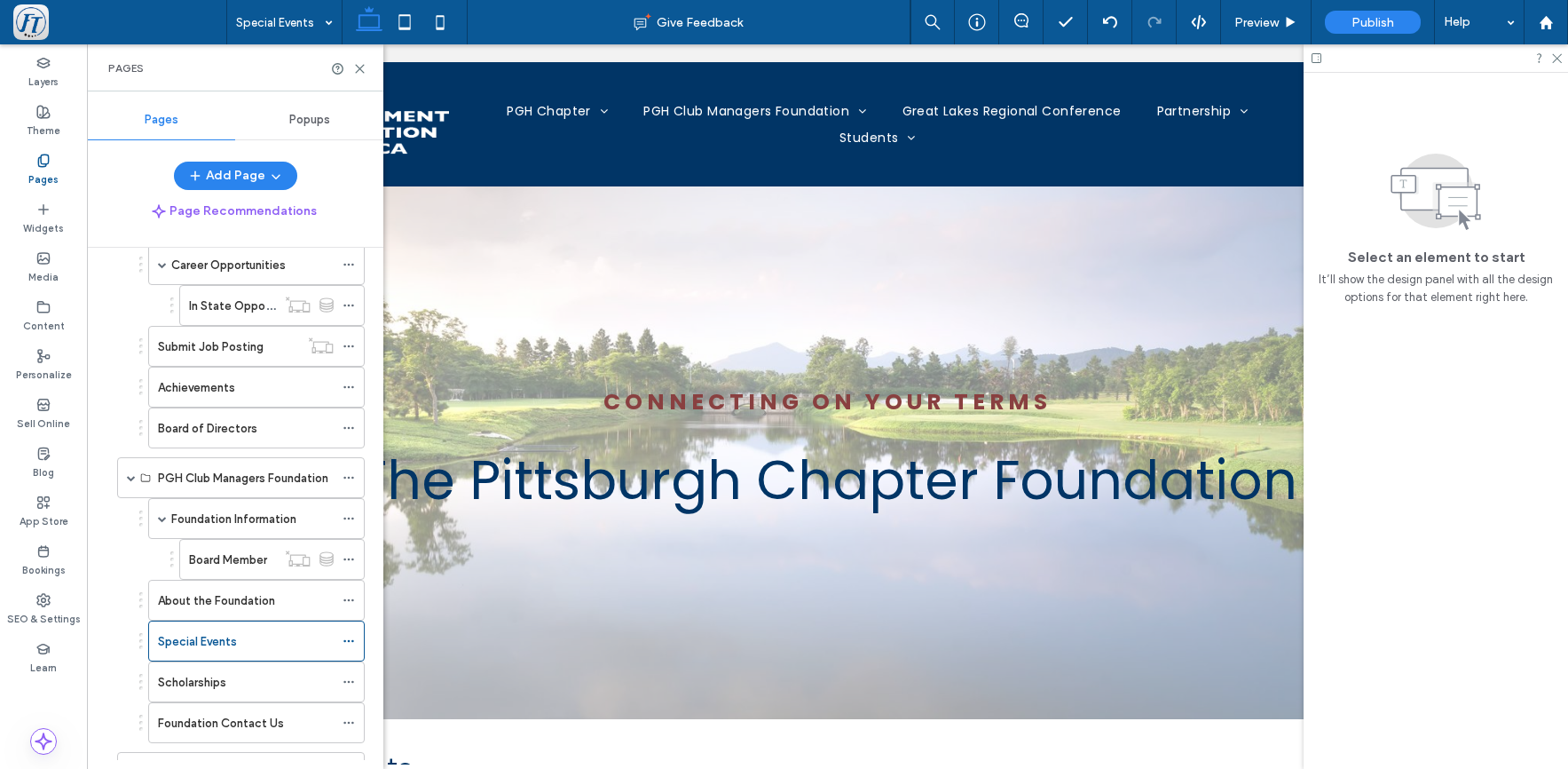
scroll to position [0, 0]
click at [233, 676] on div "Scholarships" at bounding box center [246, 682] width 176 height 18
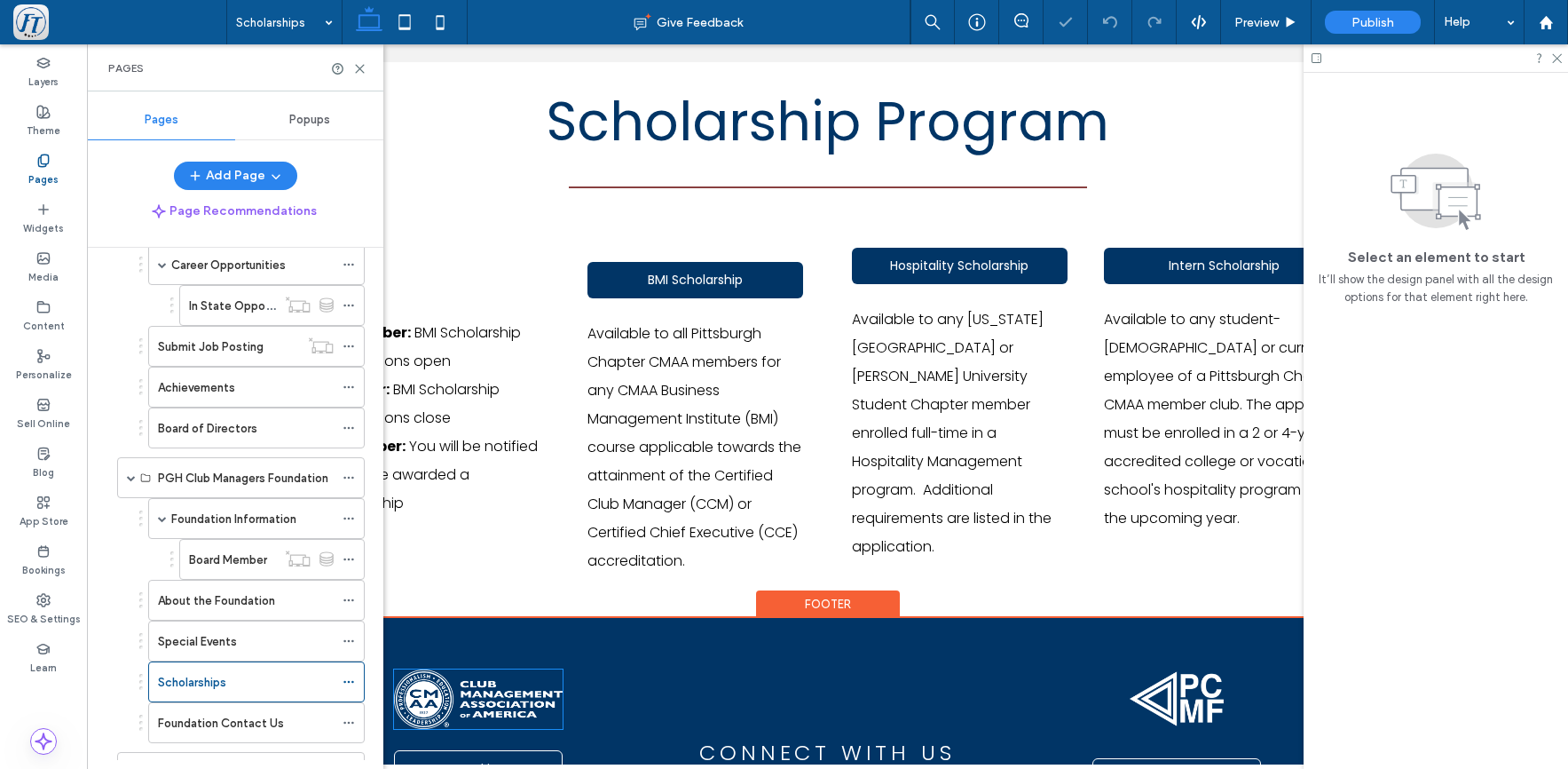
scroll to position [597, 0]
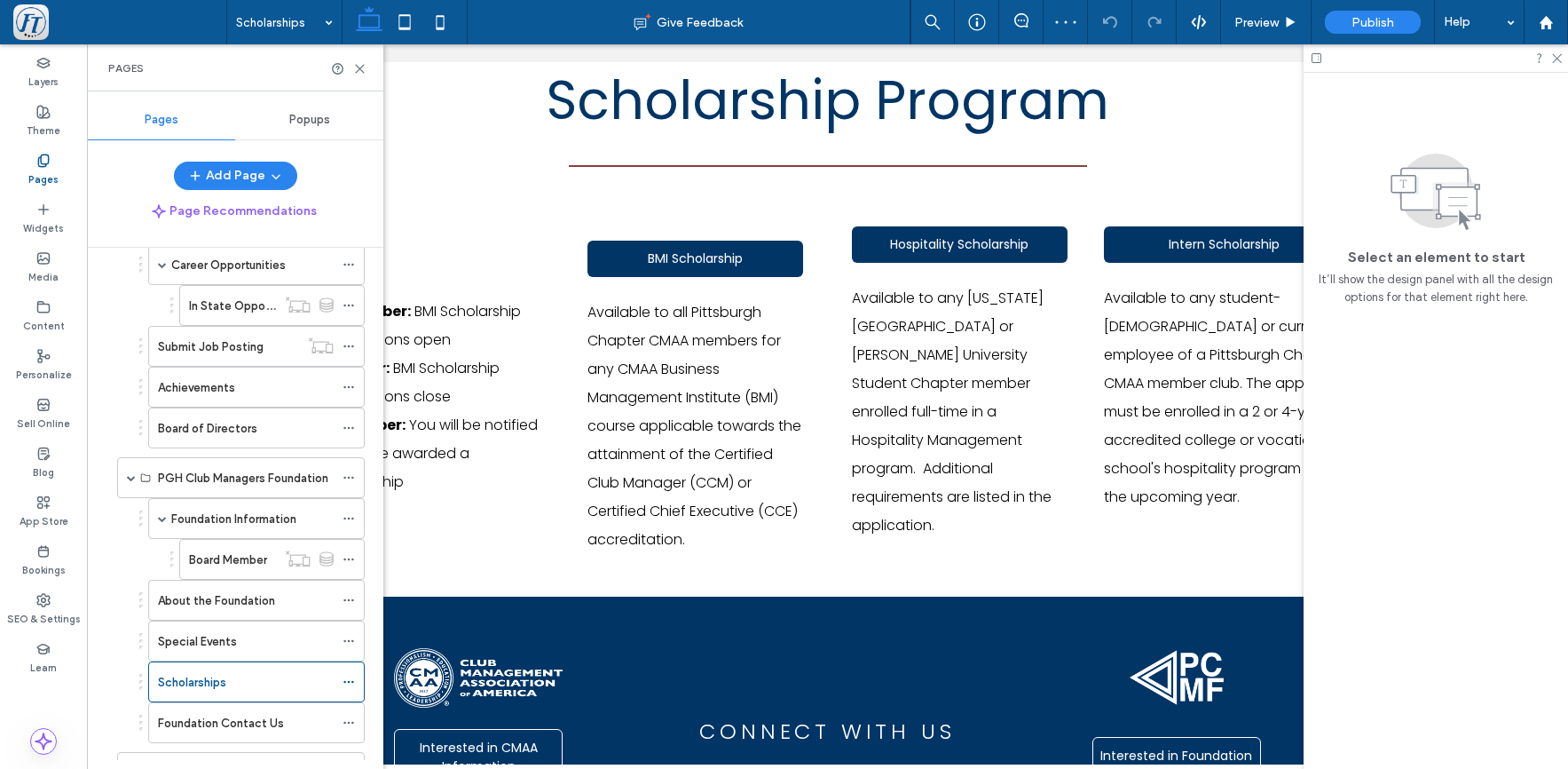
click at [233, 728] on label "Foundation Contact Us" at bounding box center [221, 723] width 126 height 31
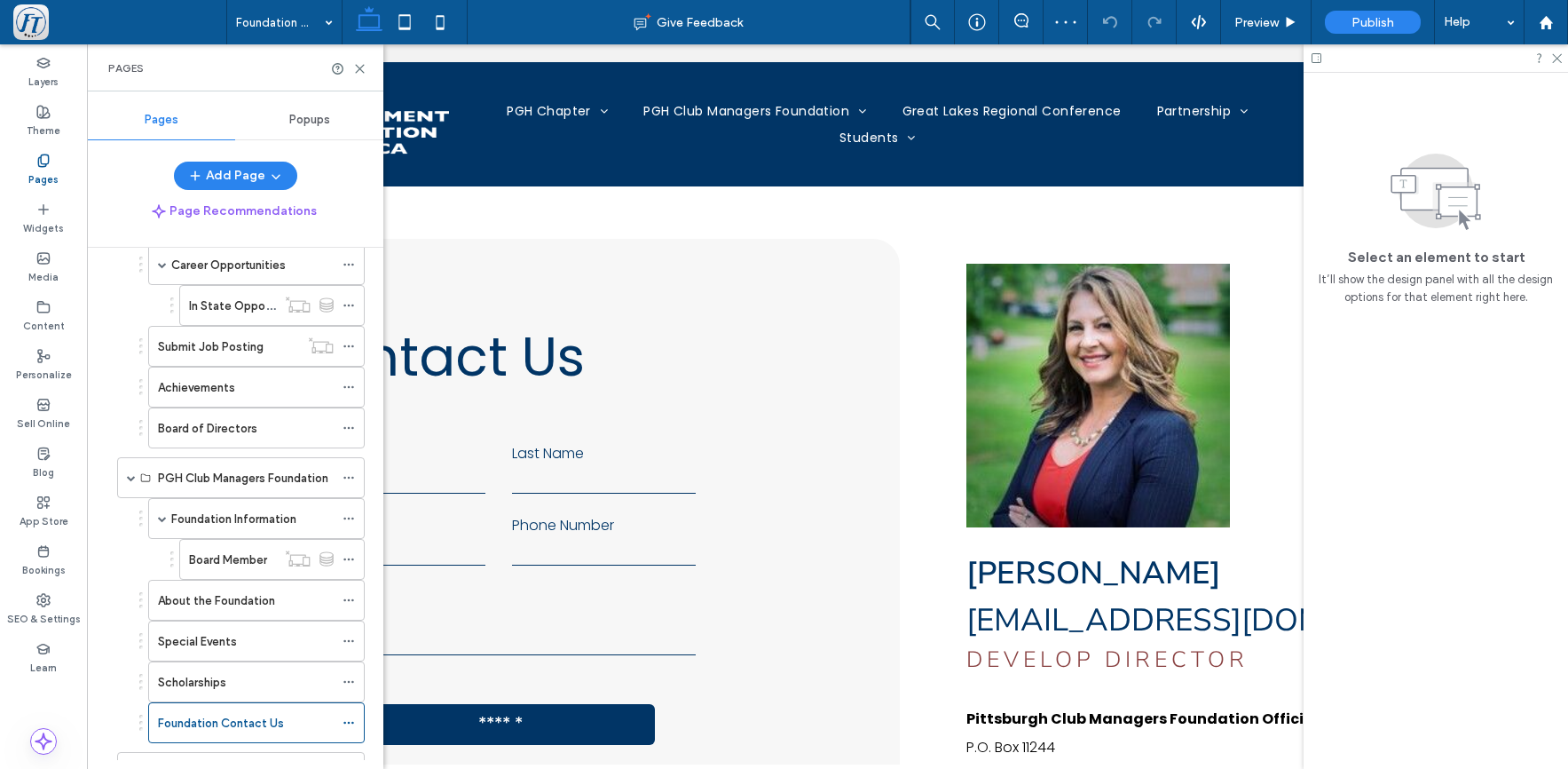
scroll to position [0, 0]
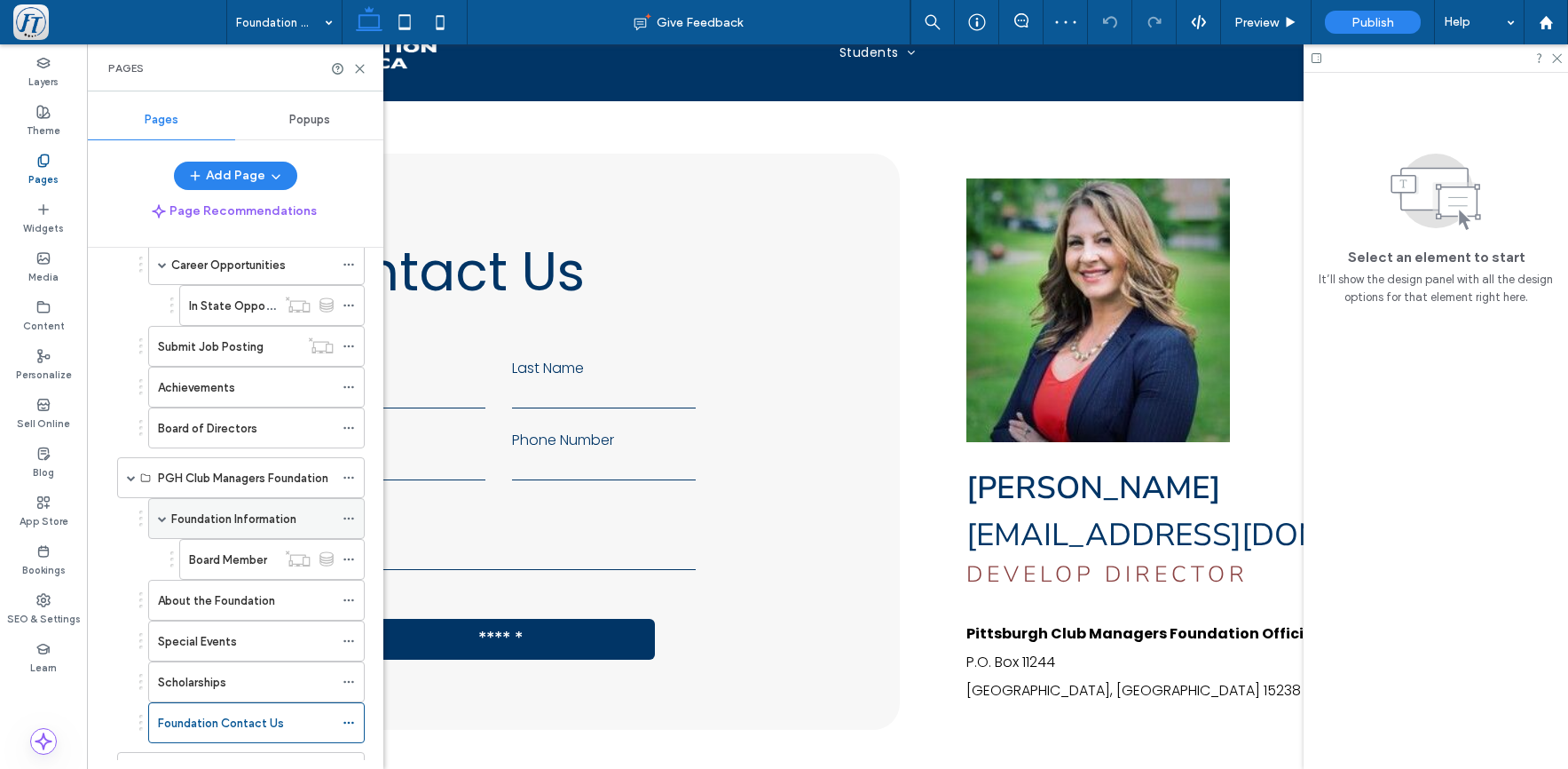
scroll to position [587, 0]
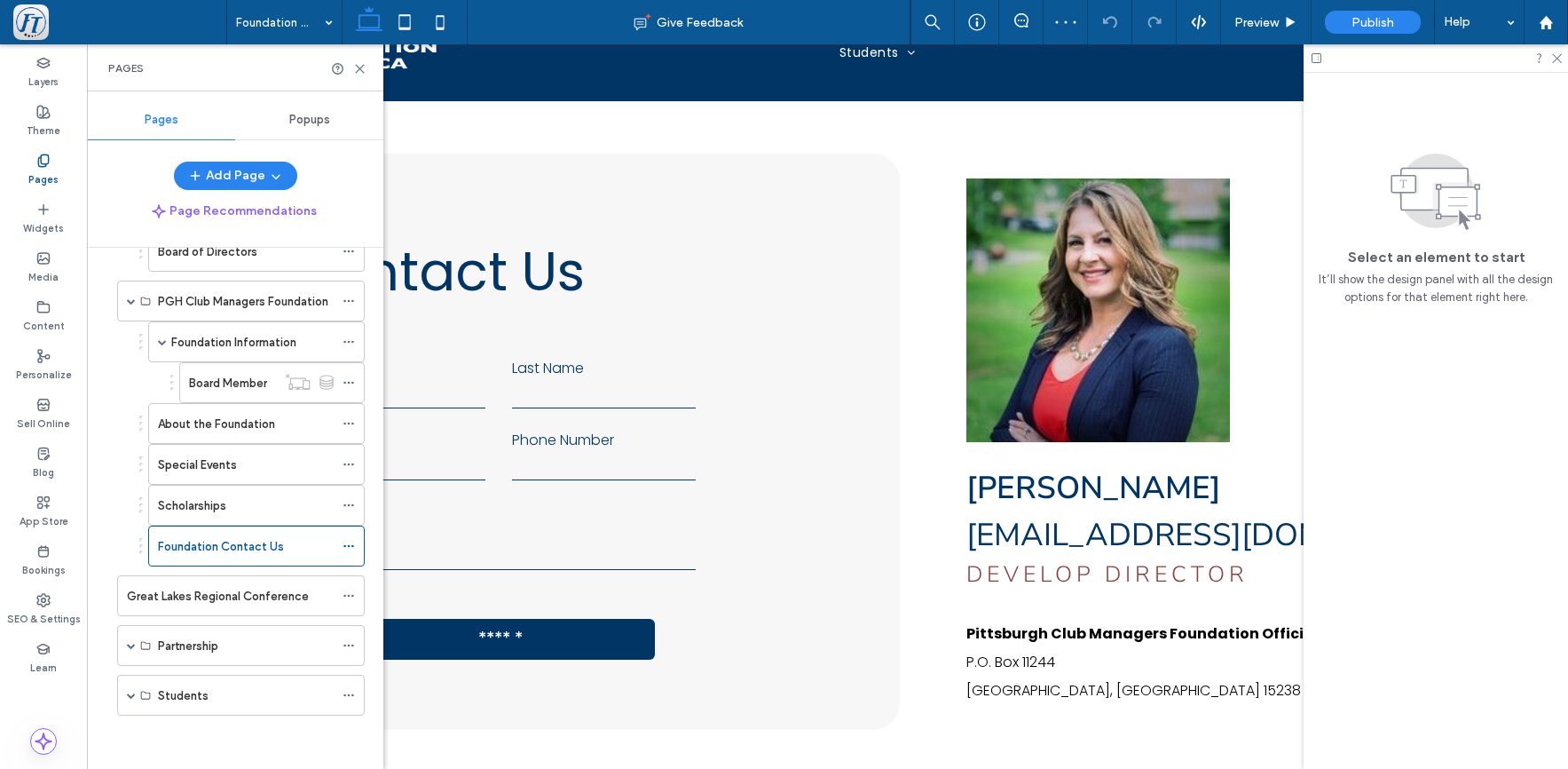
click at [224, 600] on label "Great Lakes Regional Conference" at bounding box center [218, 596] width 182 height 31
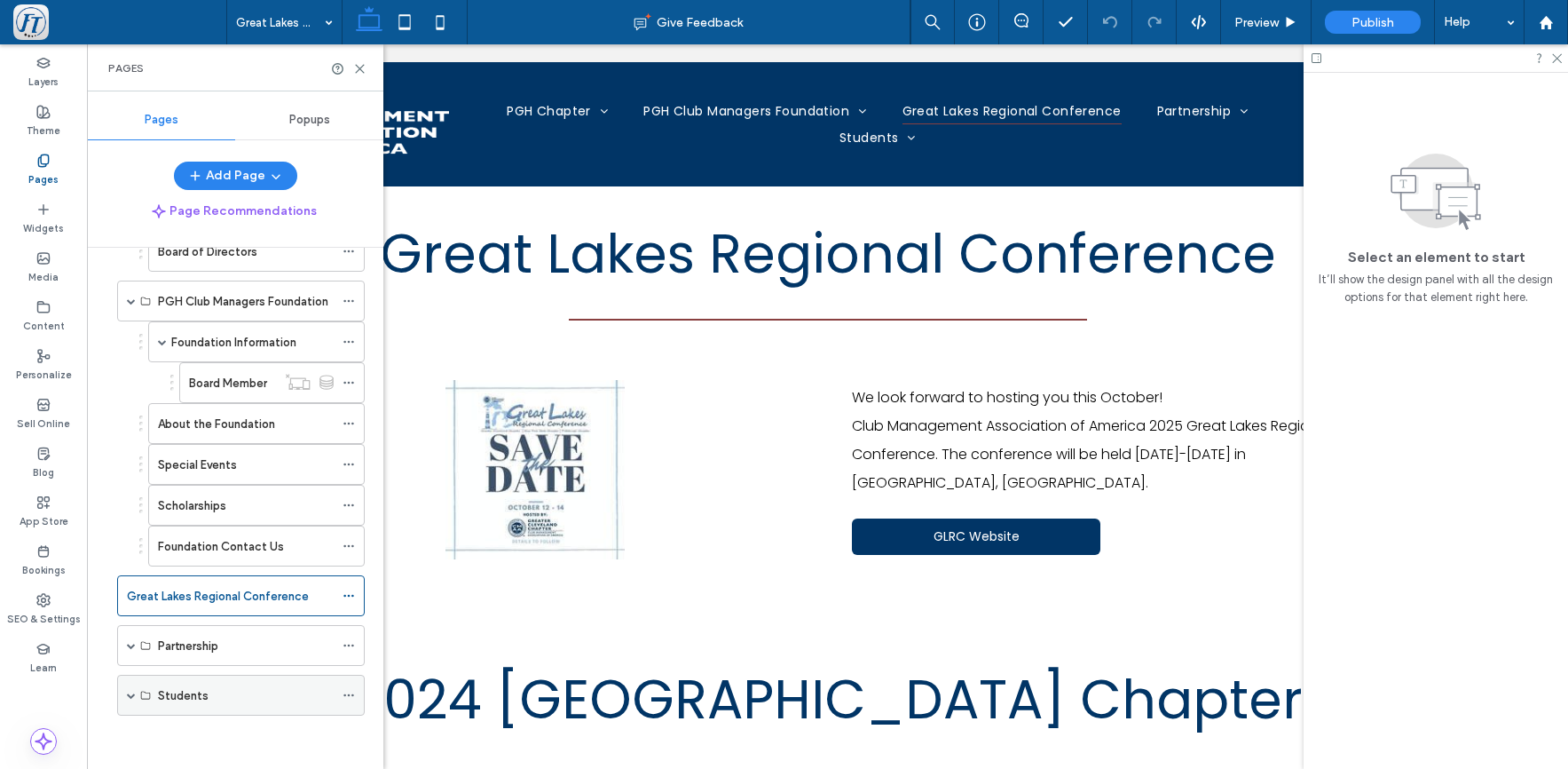
scroll to position [0, 0]
click at [190, 643] on label "Partnership" at bounding box center [188, 645] width 60 height 31
click at [131, 647] on span at bounding box center [131, 645] width 9 height 9
click at [219, 684] on label "Corporate Sponsorship Information" at bounding box center [253, 687] width 190 height 31
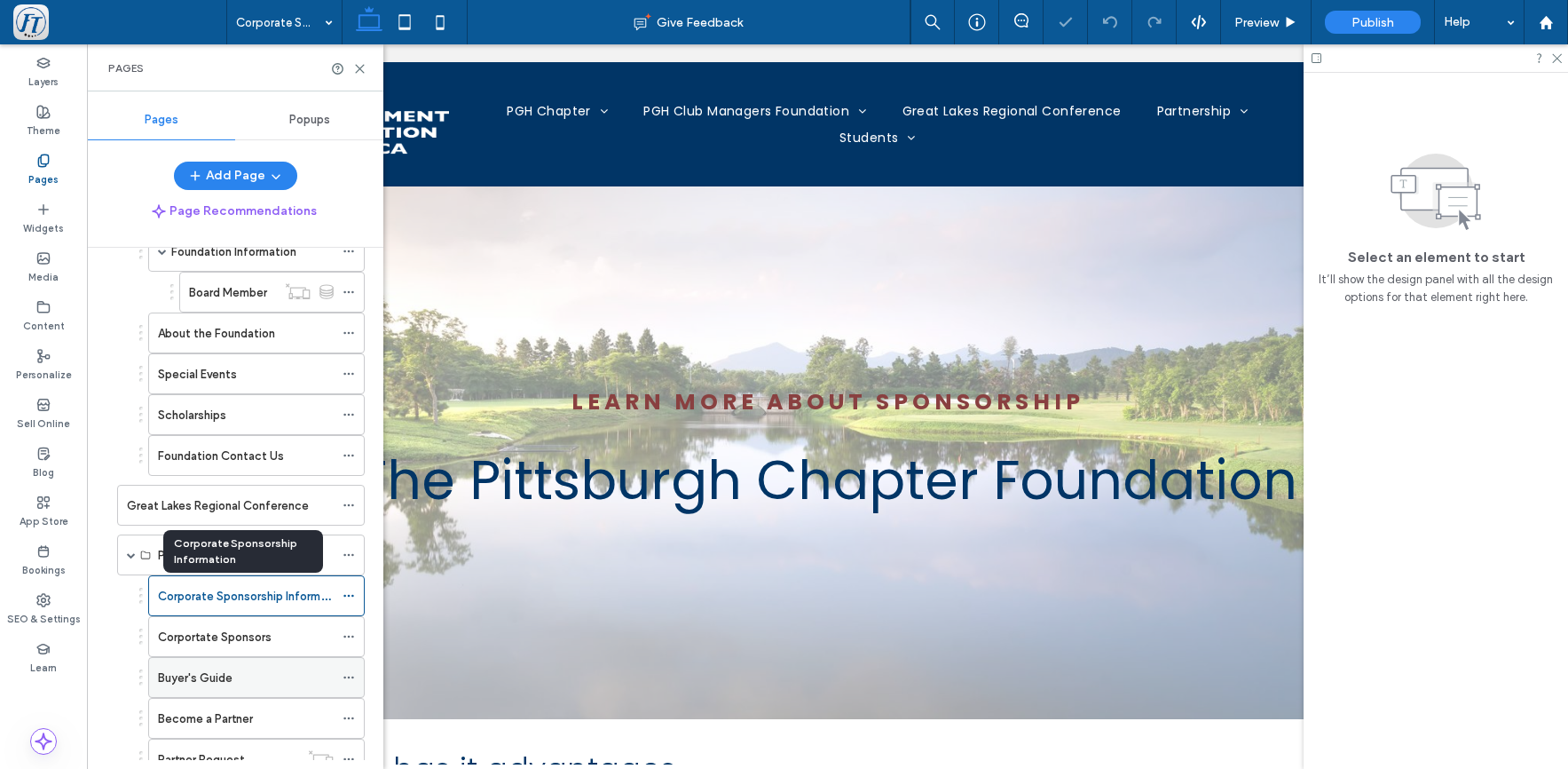
scroll to position [680, 0]
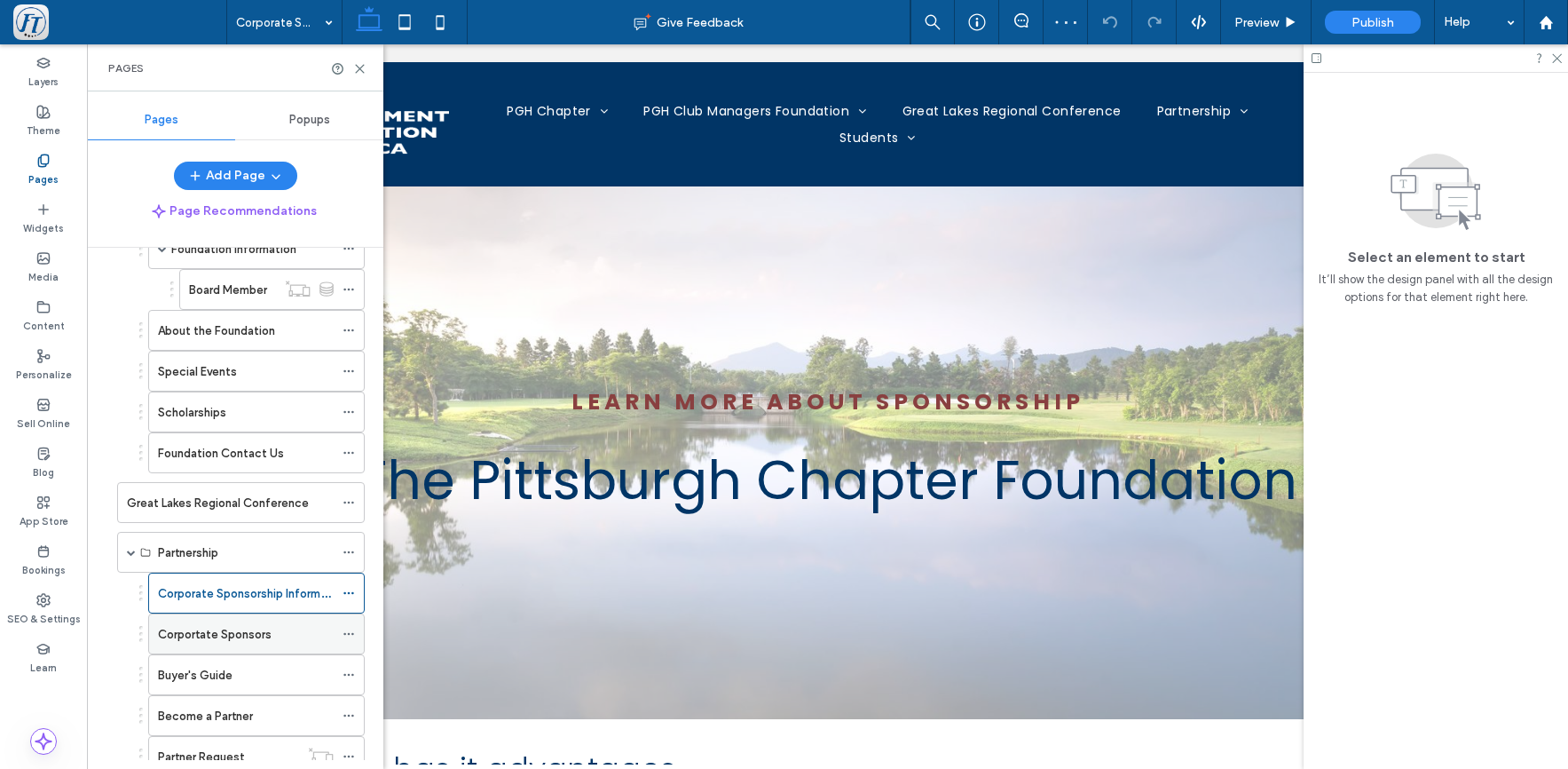
click at [207, 634] on label "Corportate Sponsors" at bounding box center [214, 634] width 114 height 31
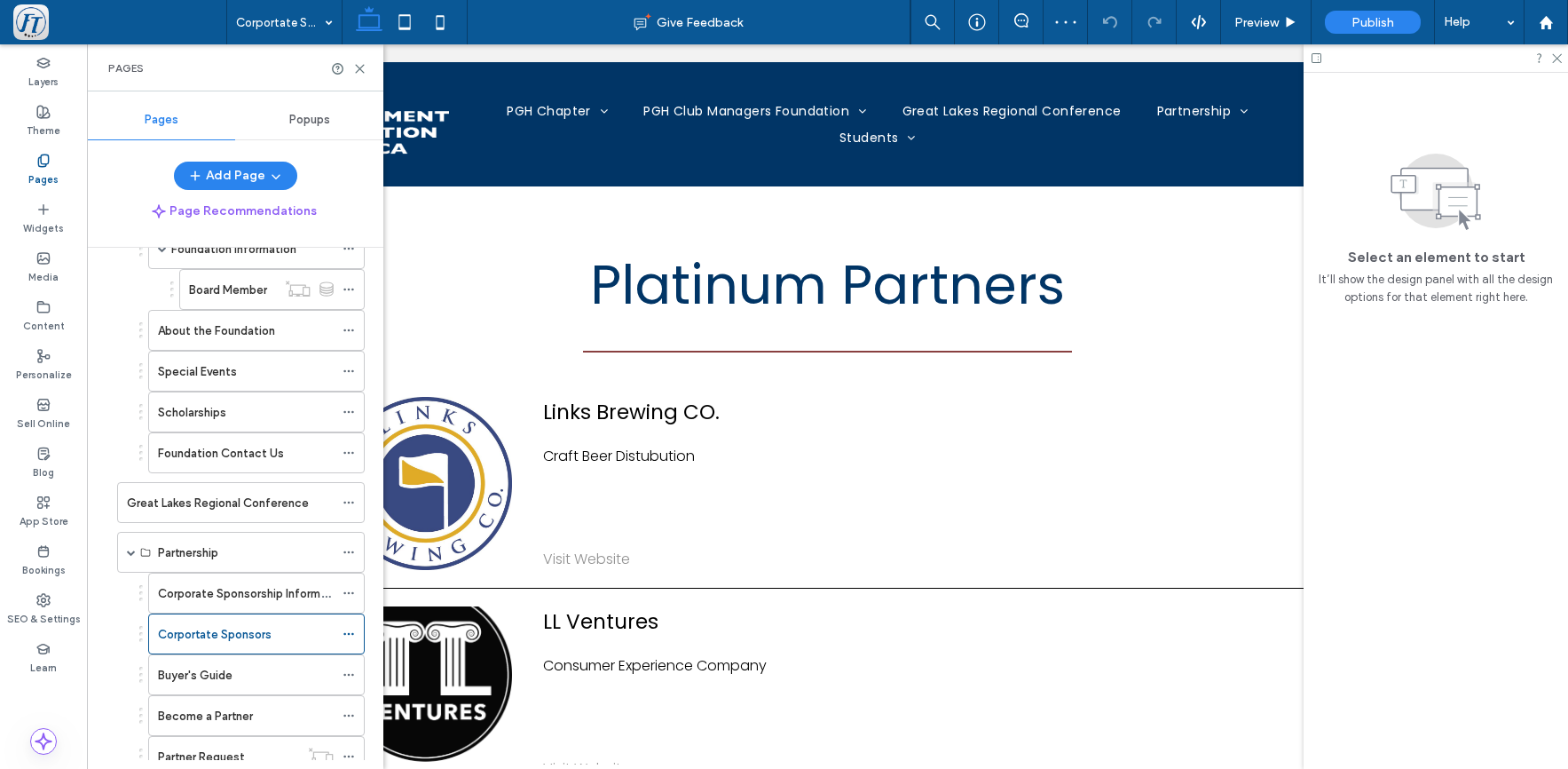
scroll to position [0, 0]
click at [194, 680] on label "Buyer's Guide" at bounding box center [195, 675] width 75 height 31
click at [210, 715] on label "Become a Partner" at bounding box center [205, 716] width 95 height 31
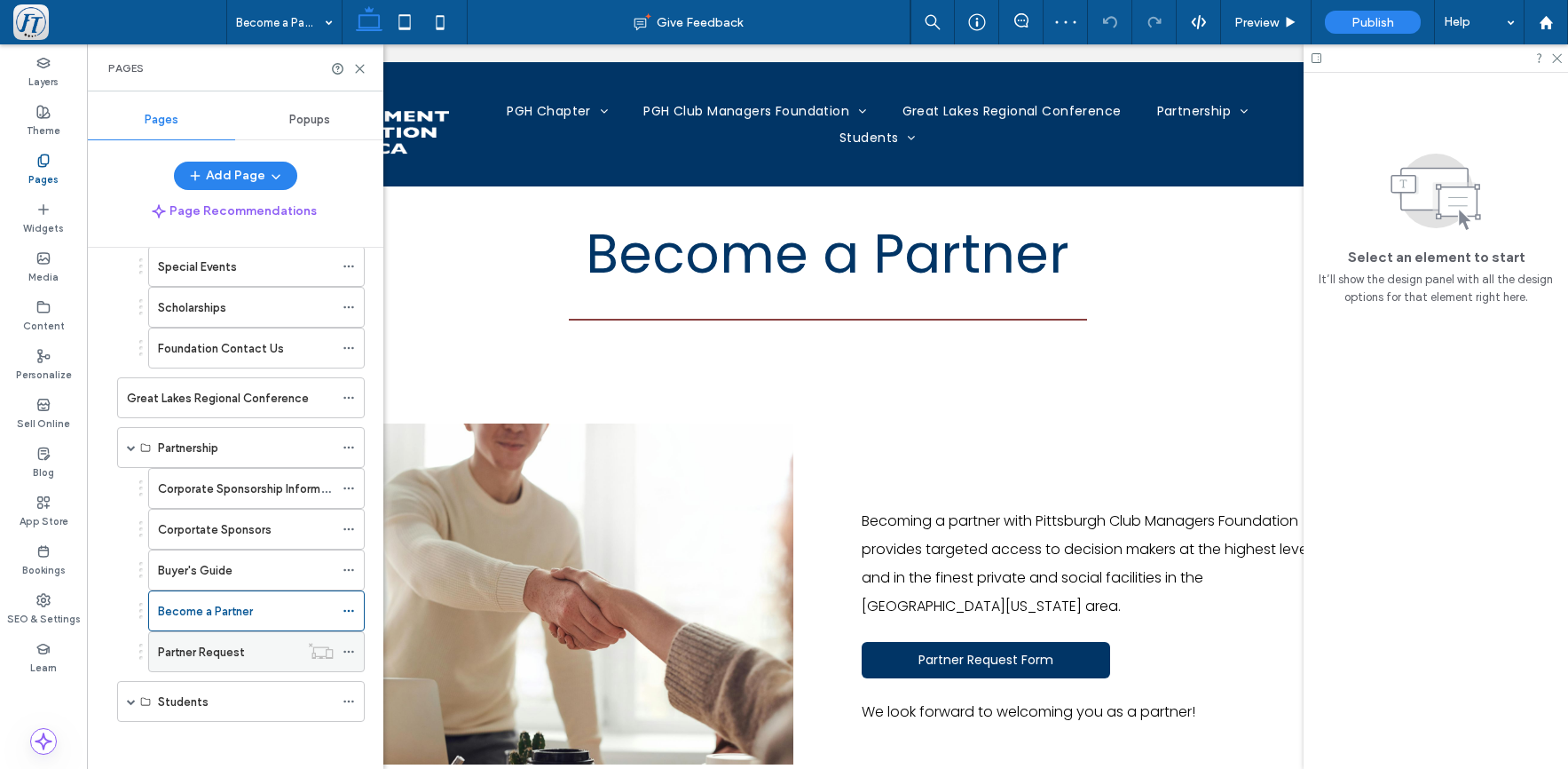
scroll to position [791, 0]
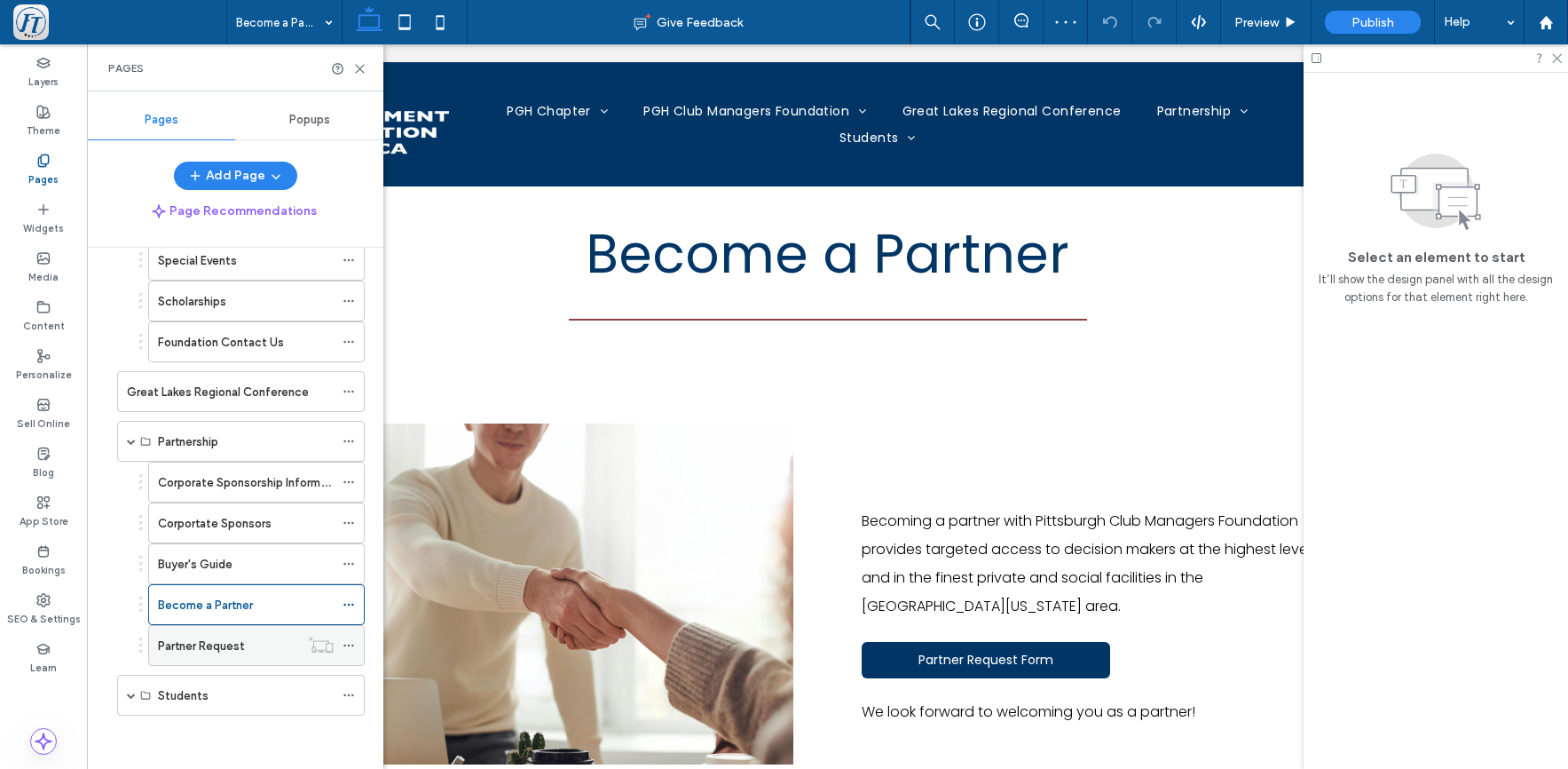
click at [213, 645] on label "Partner Request" at bounding box center [201, 645] width 87 height 31
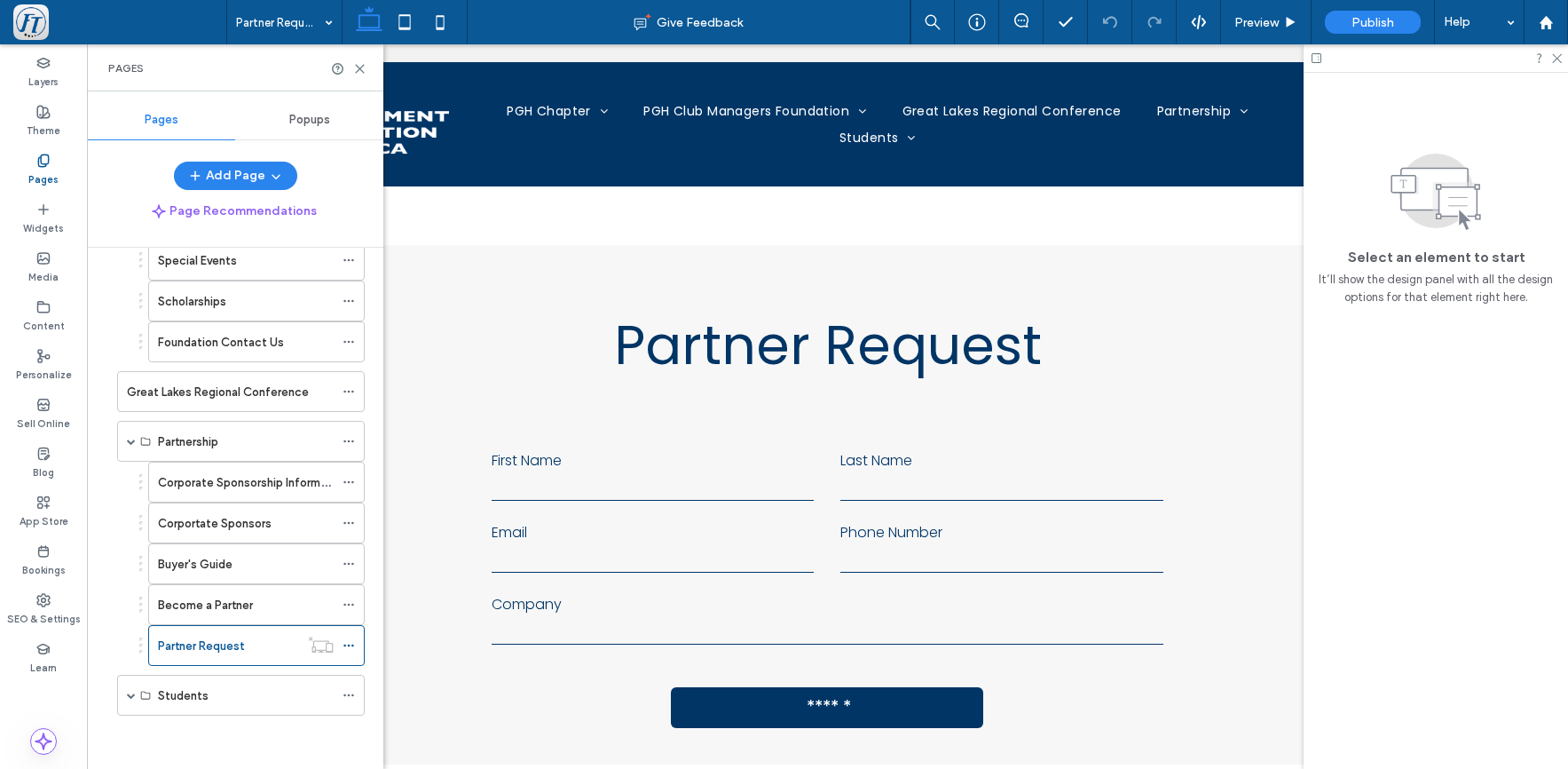
scroll to position [0, 0]
click at [232, 702] on div "Students" at bounding box center [246, 695] width 176 height 18
click at [131, 694] on span at bounding box center [131, 694] width 9 height 9
click at [215, 735] on label "Student Program" at bounding box center [204, 736] width 92 height 31
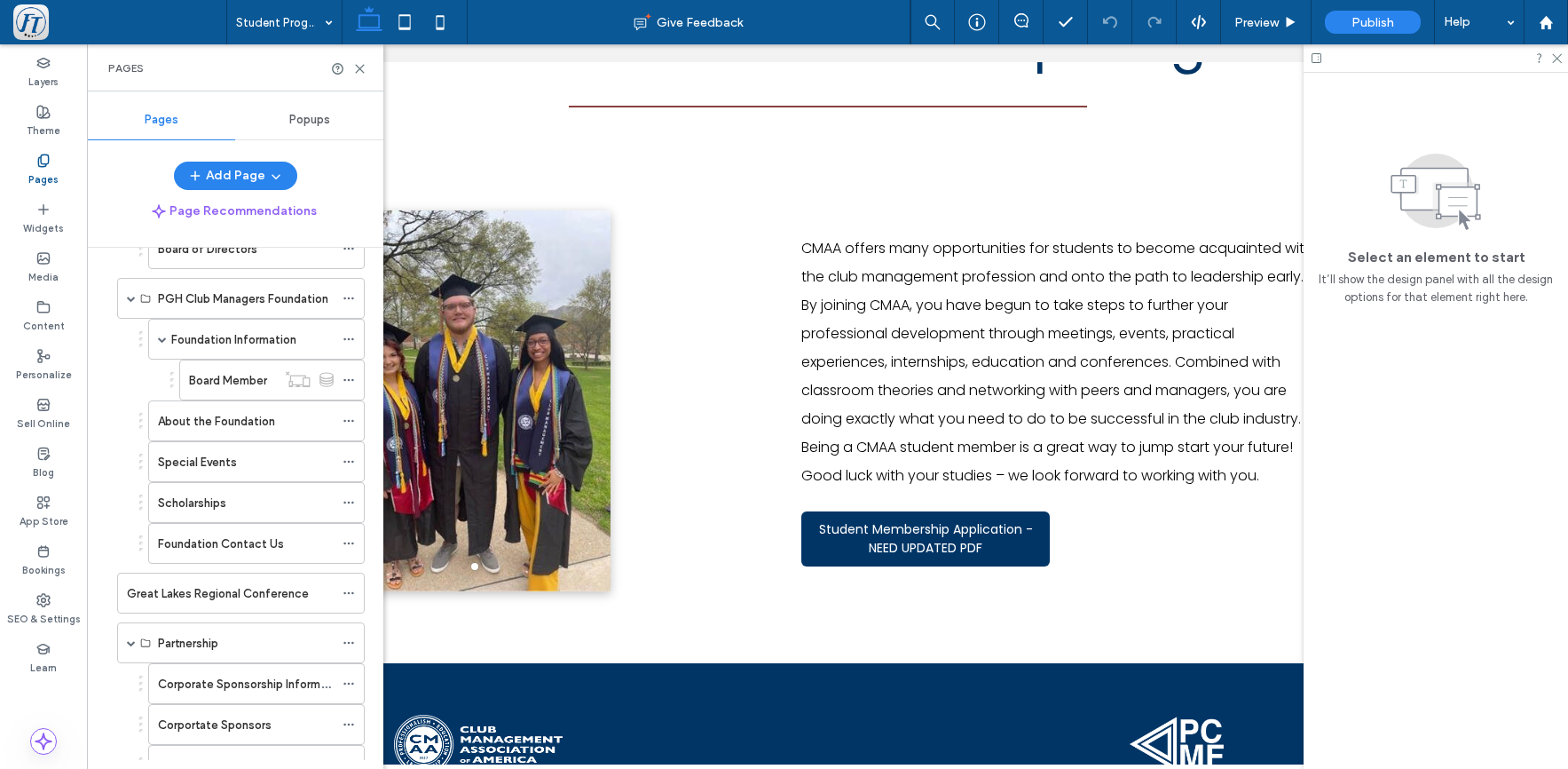
scroll to position [216, 0]
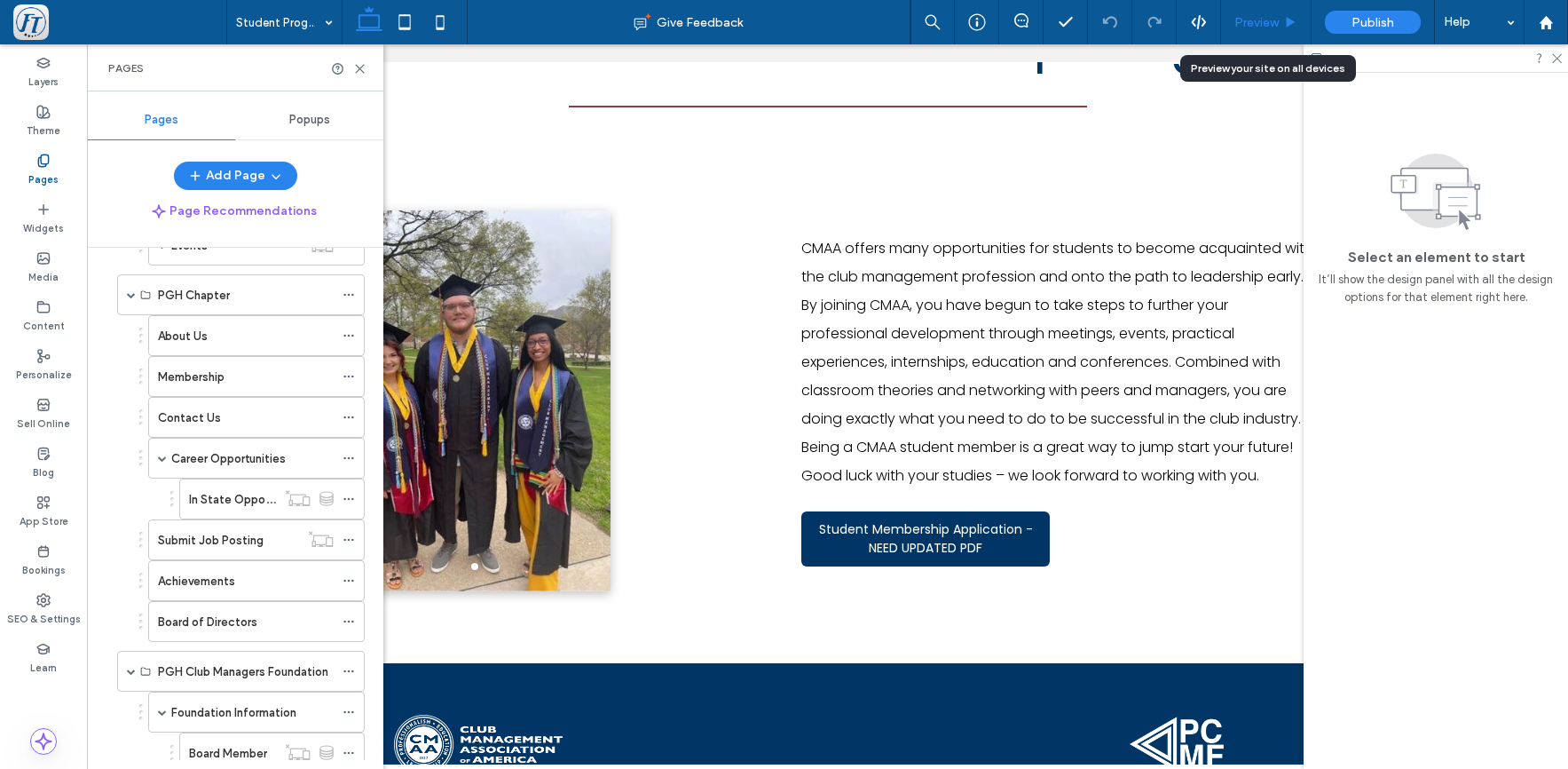
click at [1258, 23] on span "Preview" at bounding box center [1257, 23] width 44 height 15
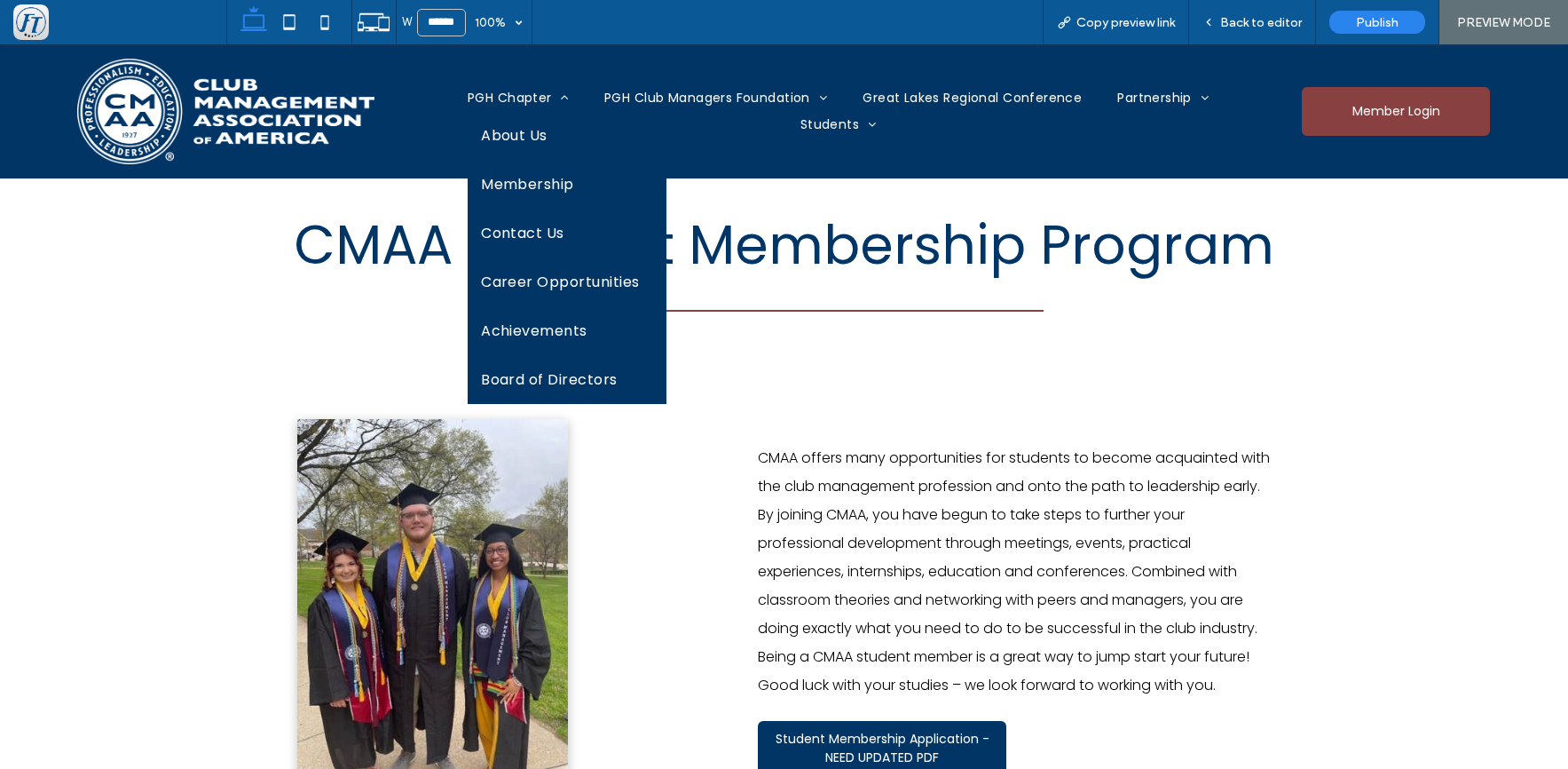
click at [493, 128] on span "About Us" at bounding box center [515, 135] width 67 height 22
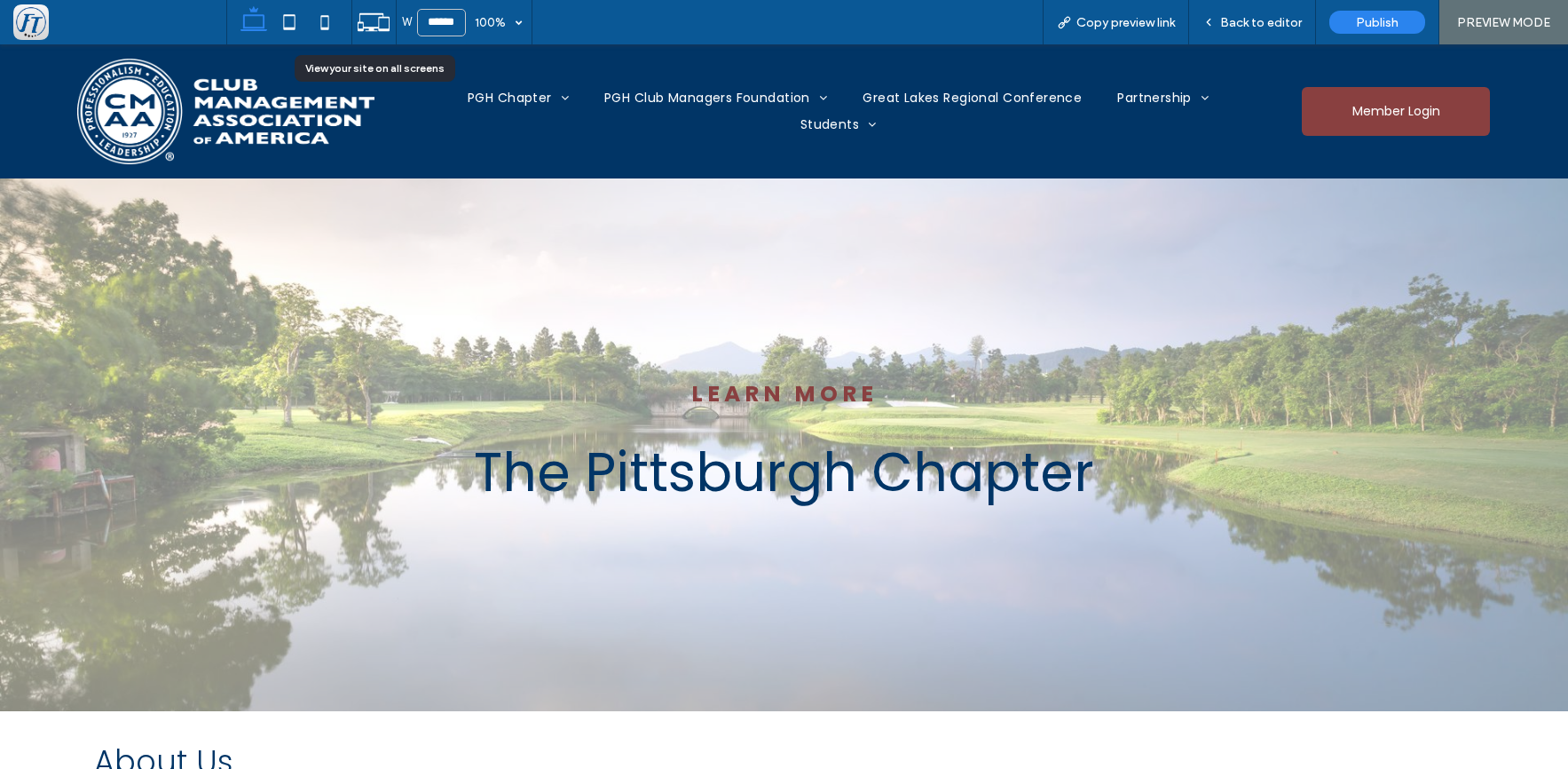
click at [376, 21] on icon at bounding box center [373, 22] width 34 height 34
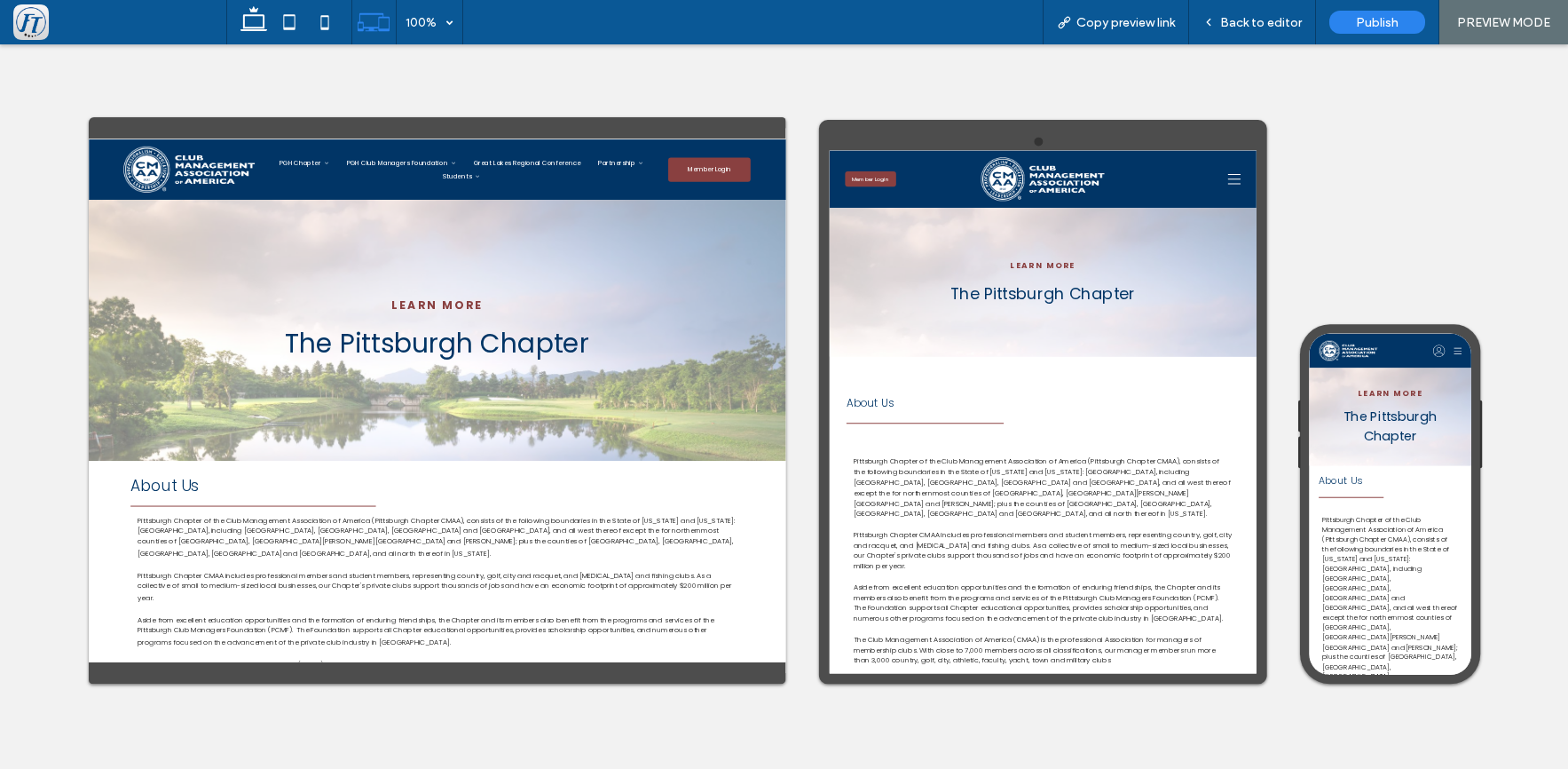
click at [909, 700] on div "Learn More The Pittsburgh Chapter" at bounding box center [799, 528] width 1421 height 532
click at [290, 27] on icon at bounding box center [289, 22] width 35 height 35
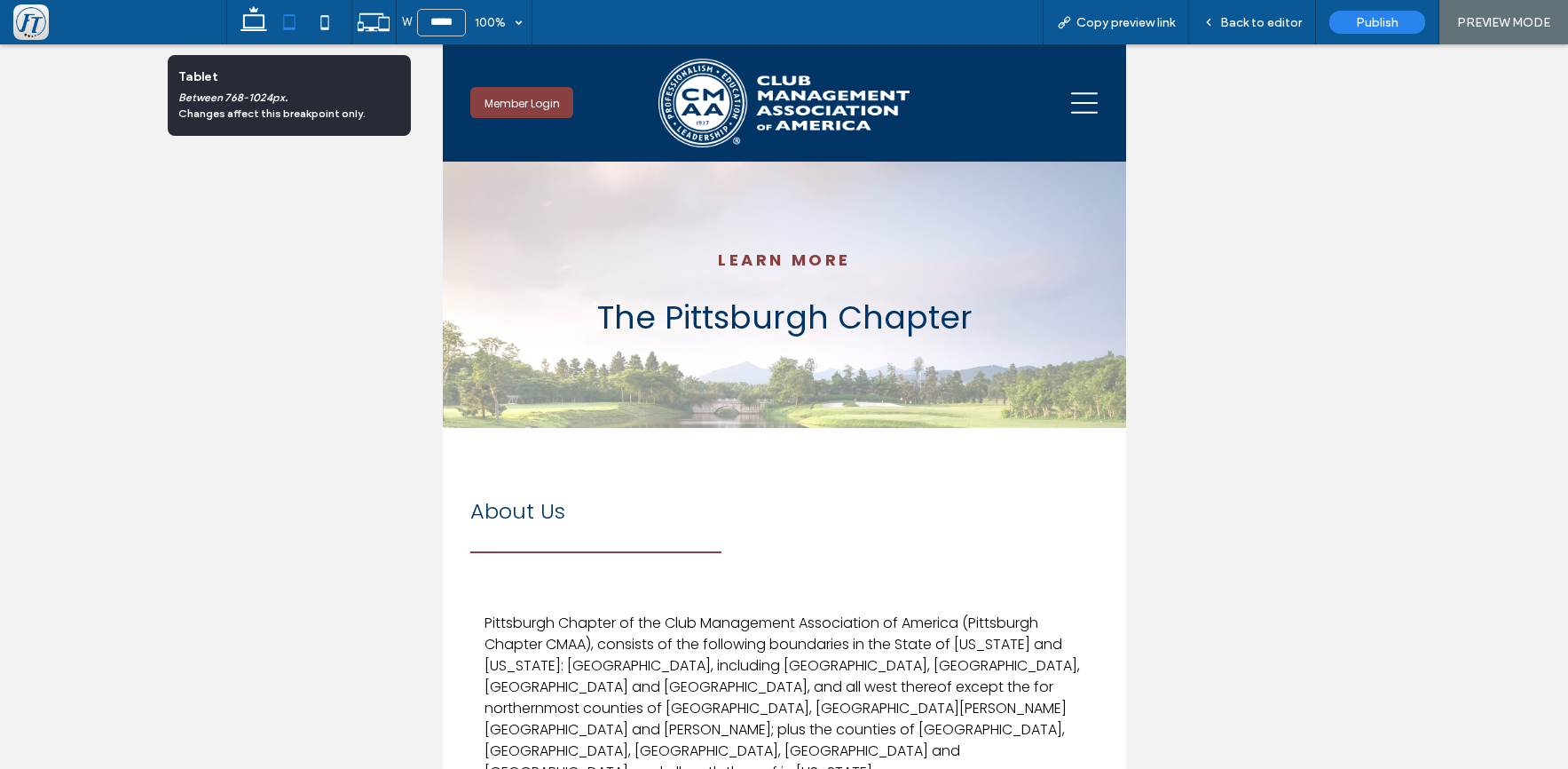
scroll to position [100, 0]
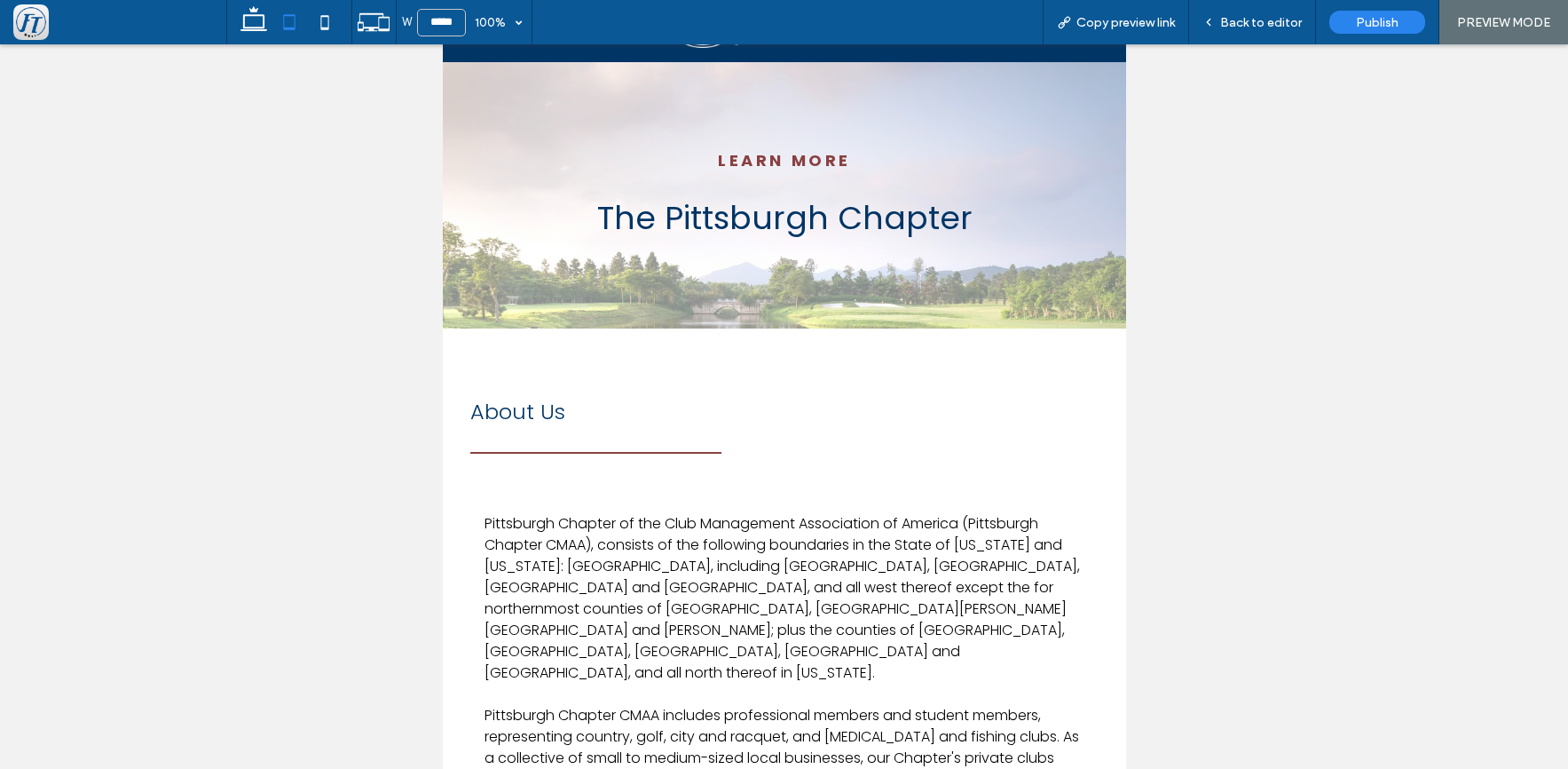
click at [662, 297] on div "Learn More The Pittsburgh Chapter" at bounding box center [784, 195] width 683 height 266
click at [601, 306] on div "Learn More The Pittsburgh Chapter" at bounding box center [784, 195] width 683 height 266
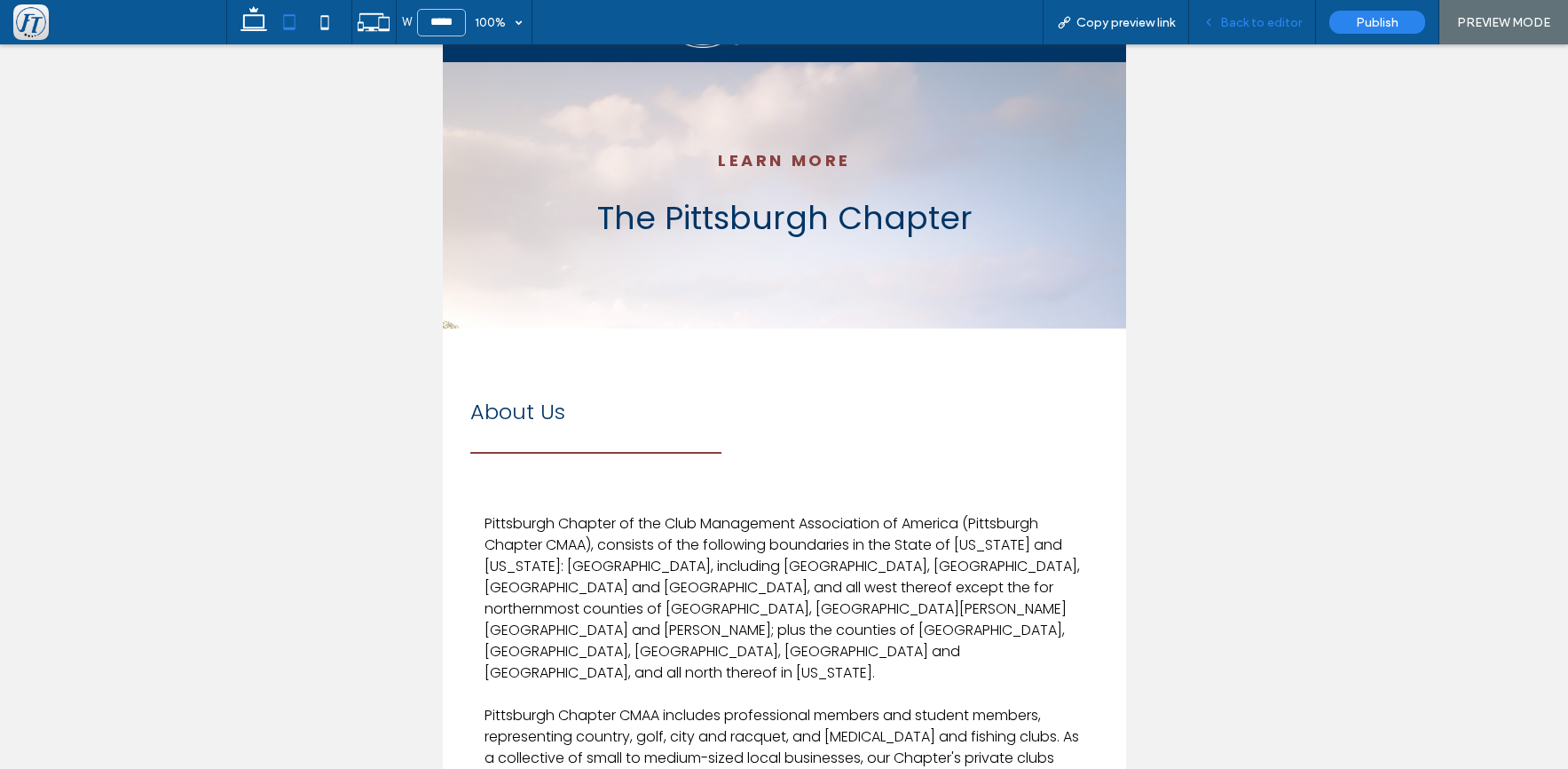
click at [1260, 25] on span "Back to editor" at bounding box center [1261, 23] width 81 height 15
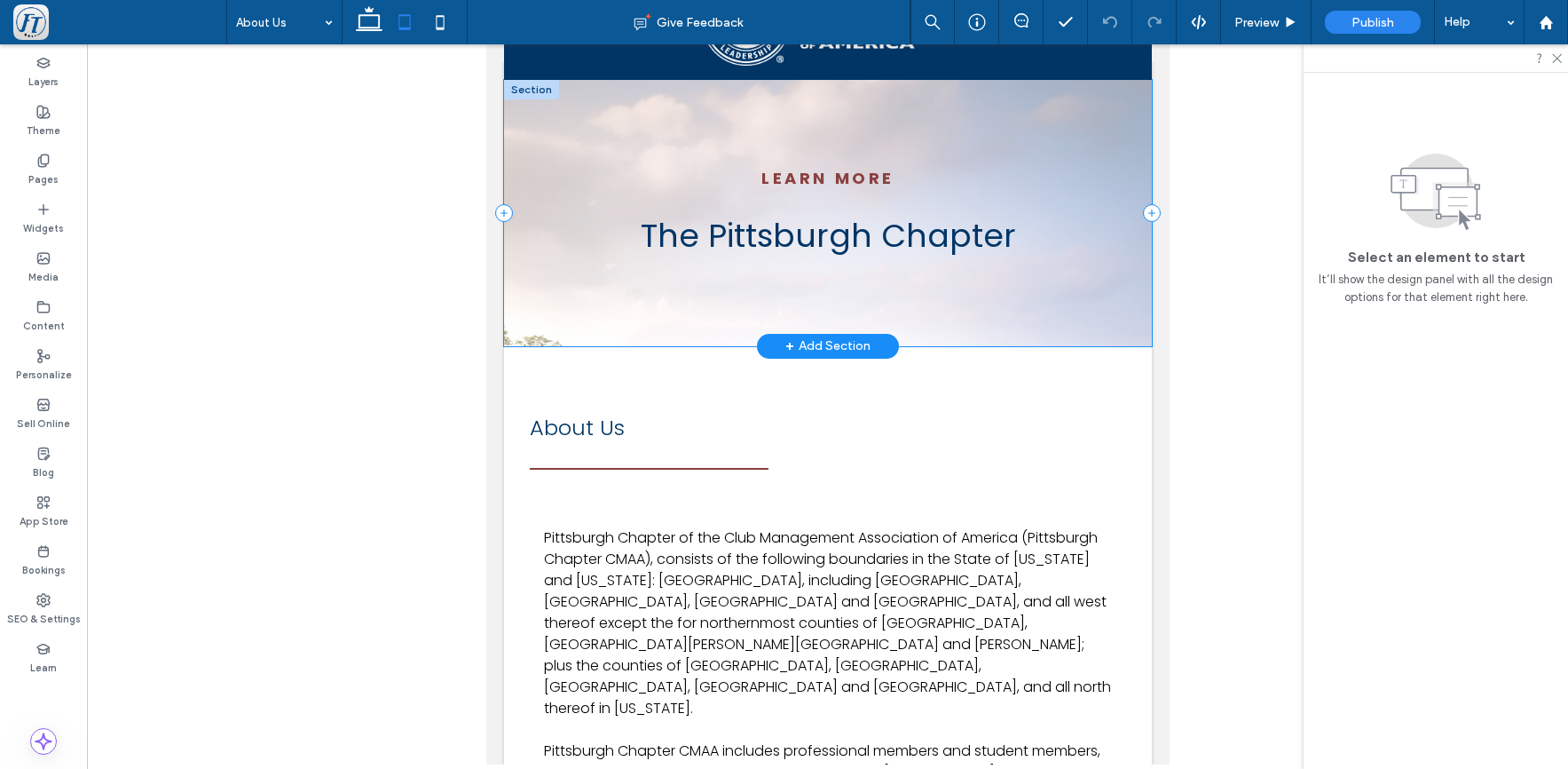
click at [660, 324] on div "Learn More The Pittsburgh Chapter" at bounding box center [827, 213] width 648 height 266
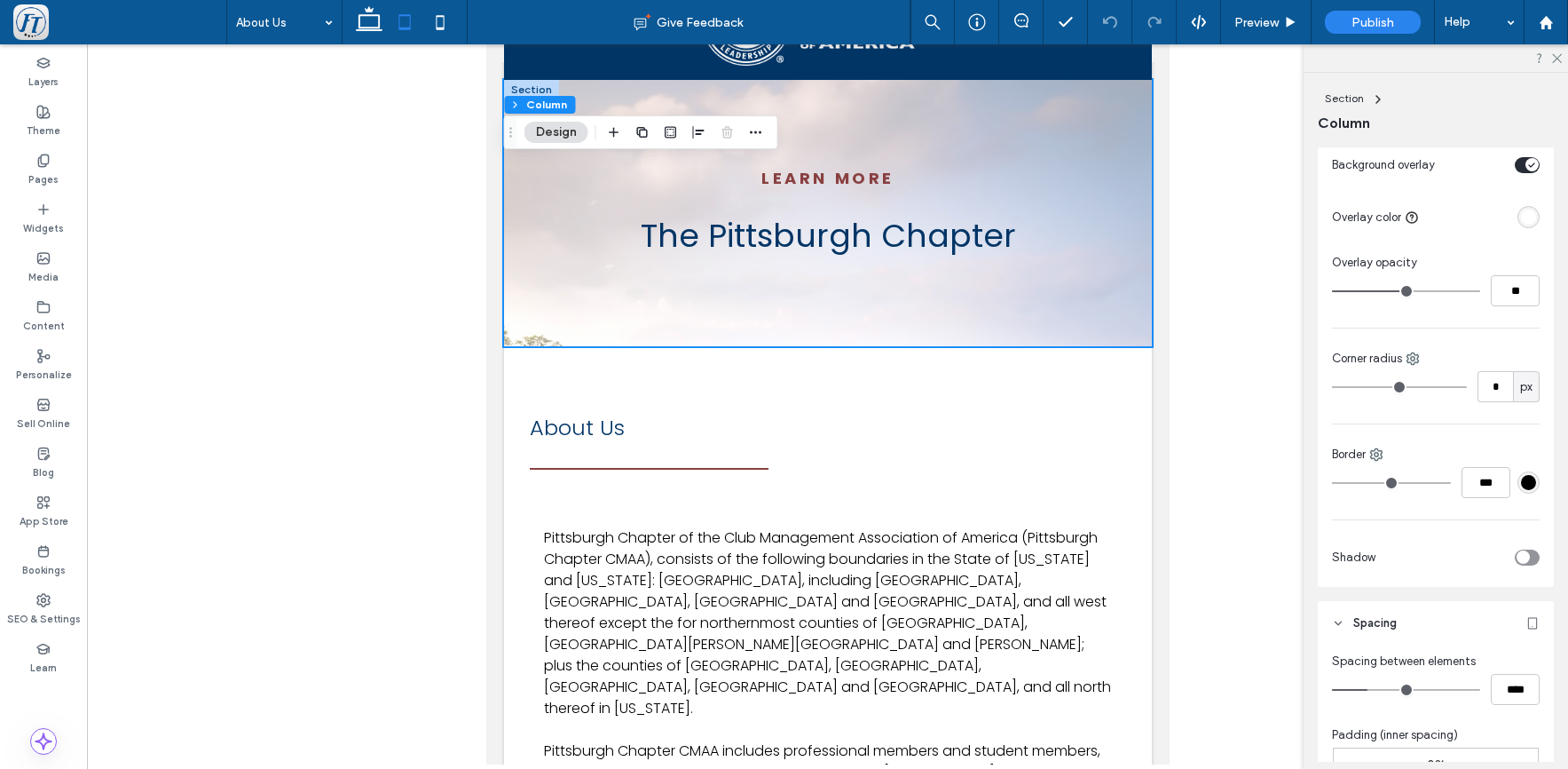
scroll to position [16, 0]
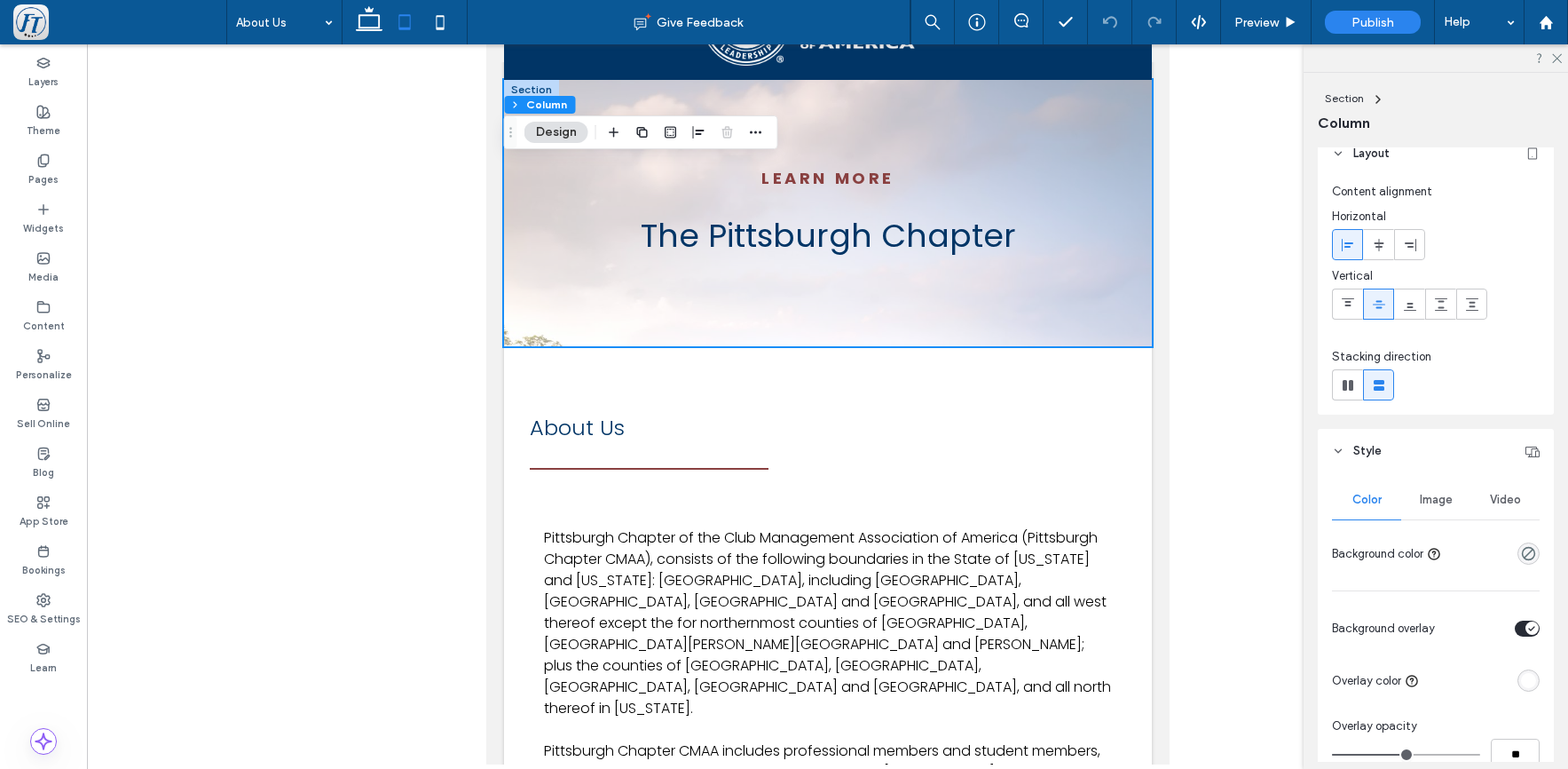
click at [1428, 501] on span "Image" at bounding box center [1437, 500] width 33 height 14
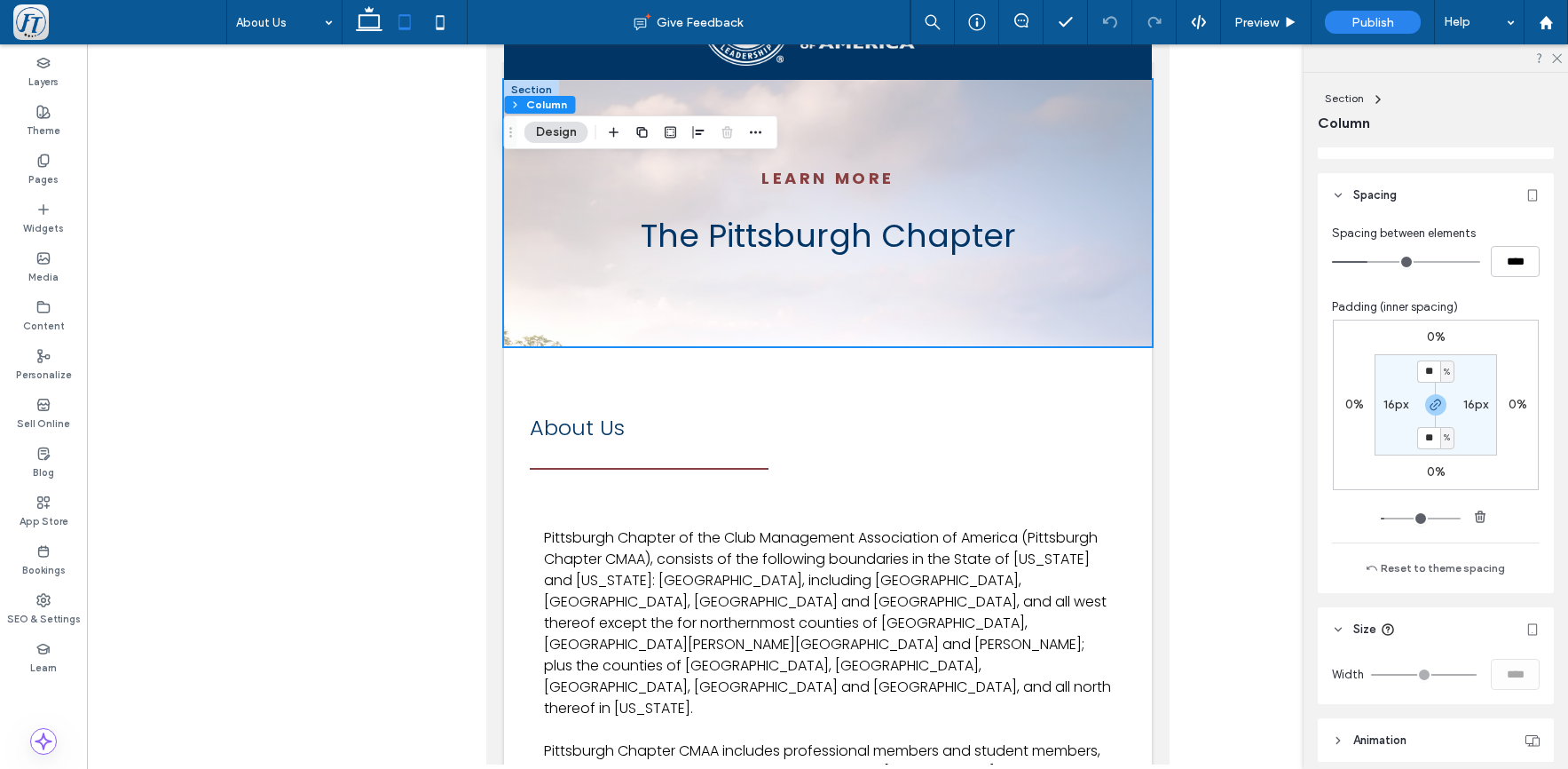
scroll to position [1534, 0]
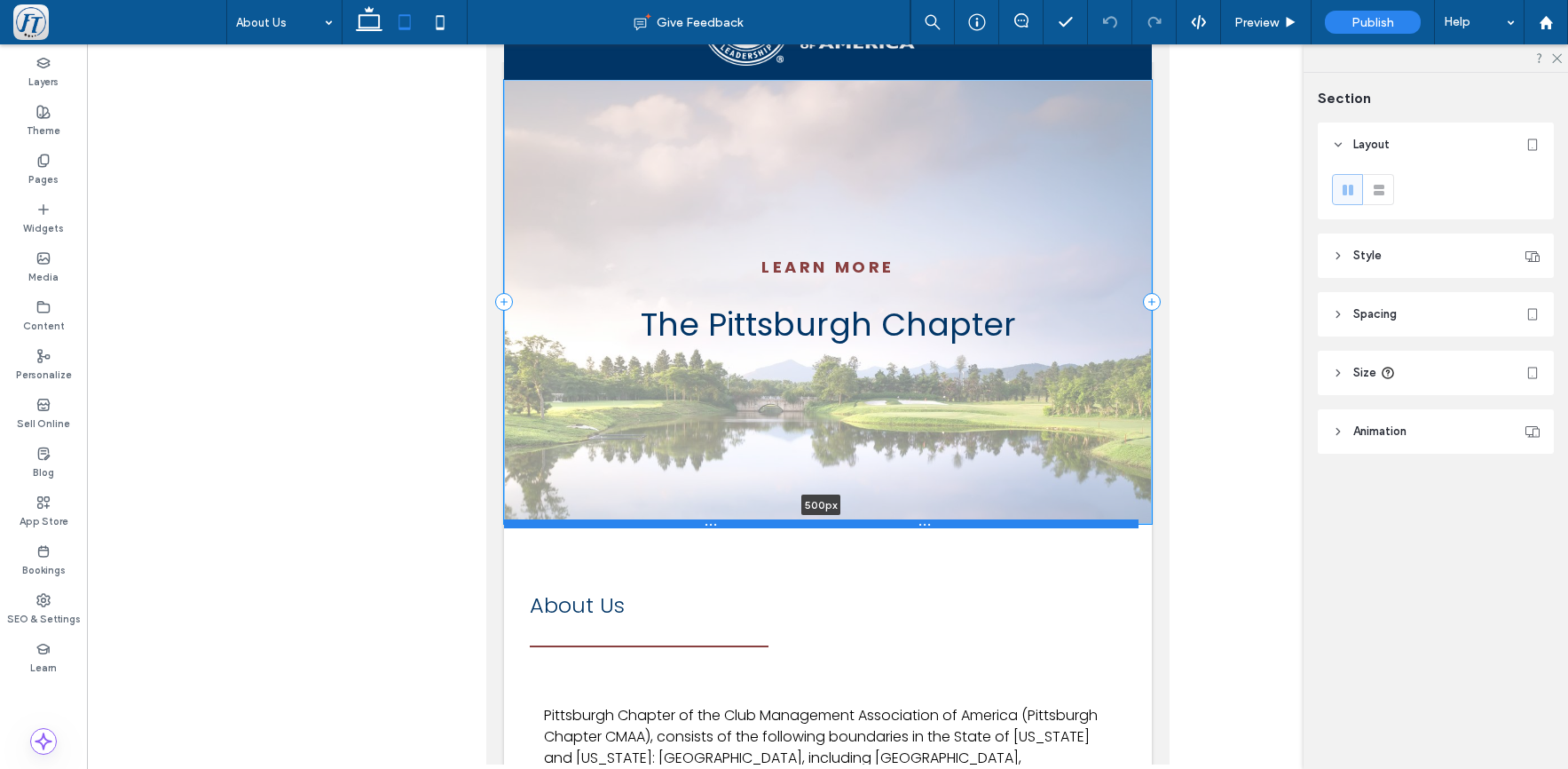
drag, startPoint x: 696, startPoint y: 348, endPoint x: 665, endPoint y: 524, distance: 178.7
click at [665, 524] on div at bounding box center [820, 523] width 635 height 9
type input "***"
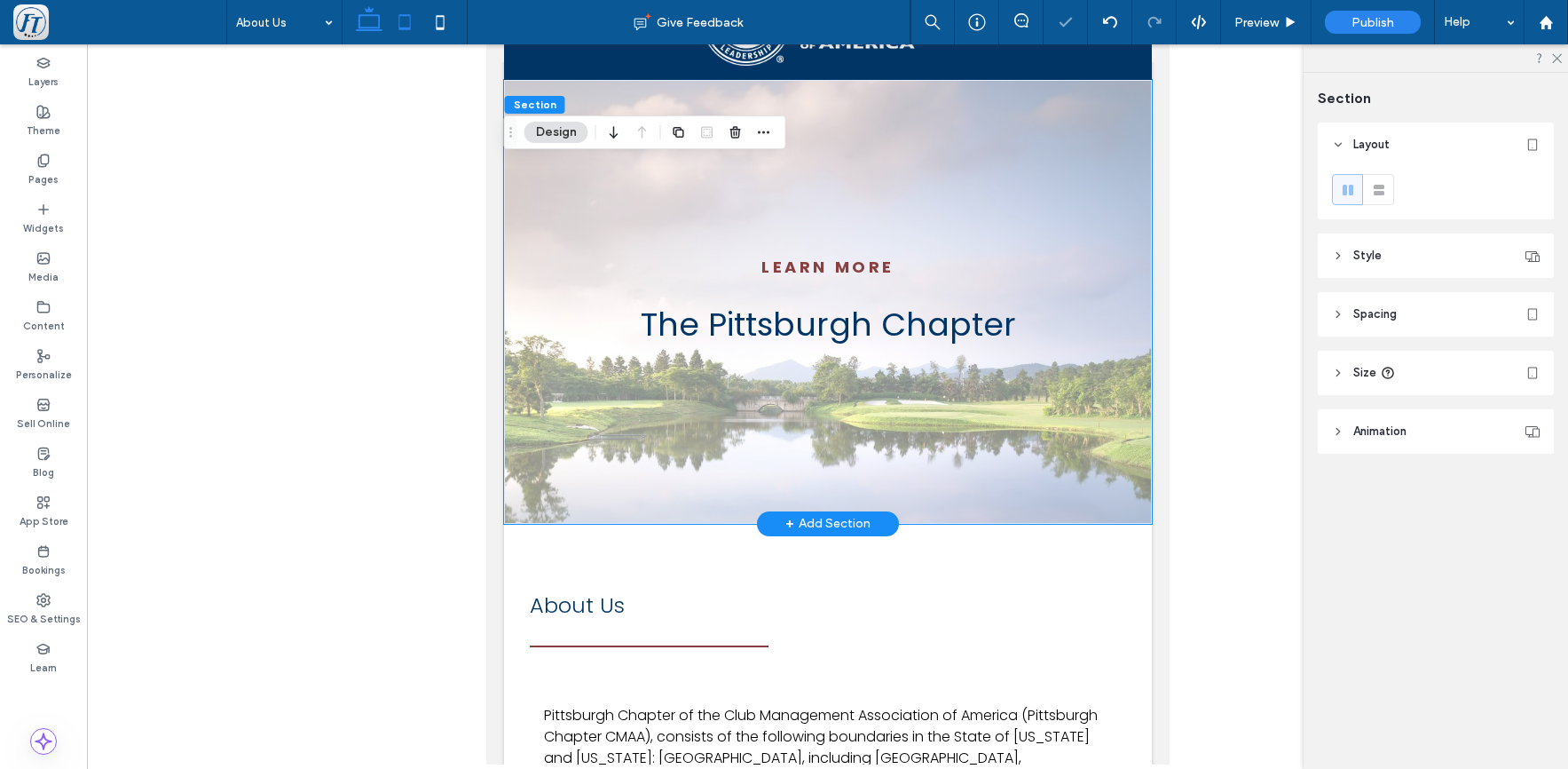
click at [372, 24] on icon at bounding box center [369, 22] width 35 height 35
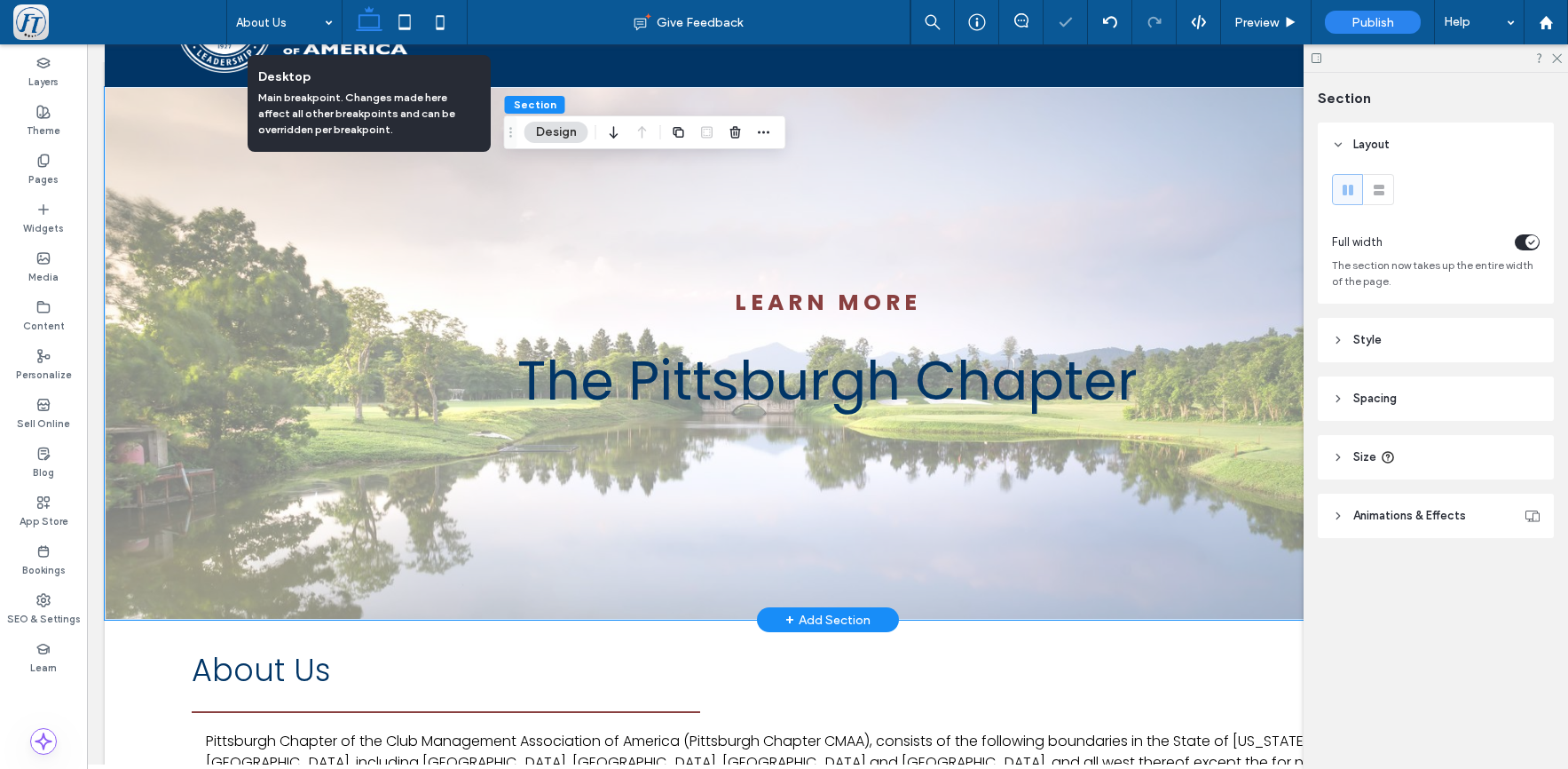
type input "***"
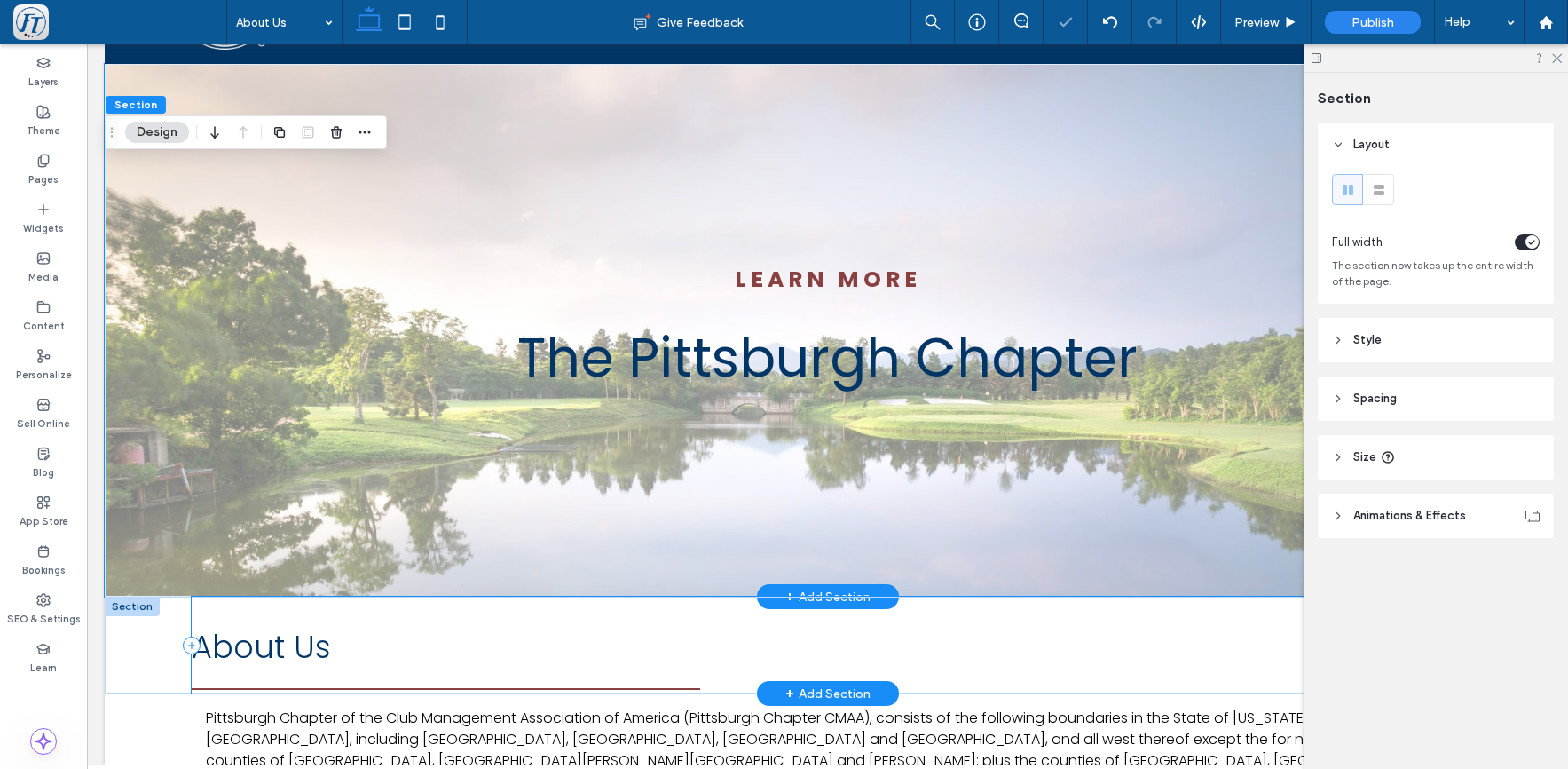
click at [636, 604] on div "About Us" at bounding box center [828, 645] width 1273 height 97
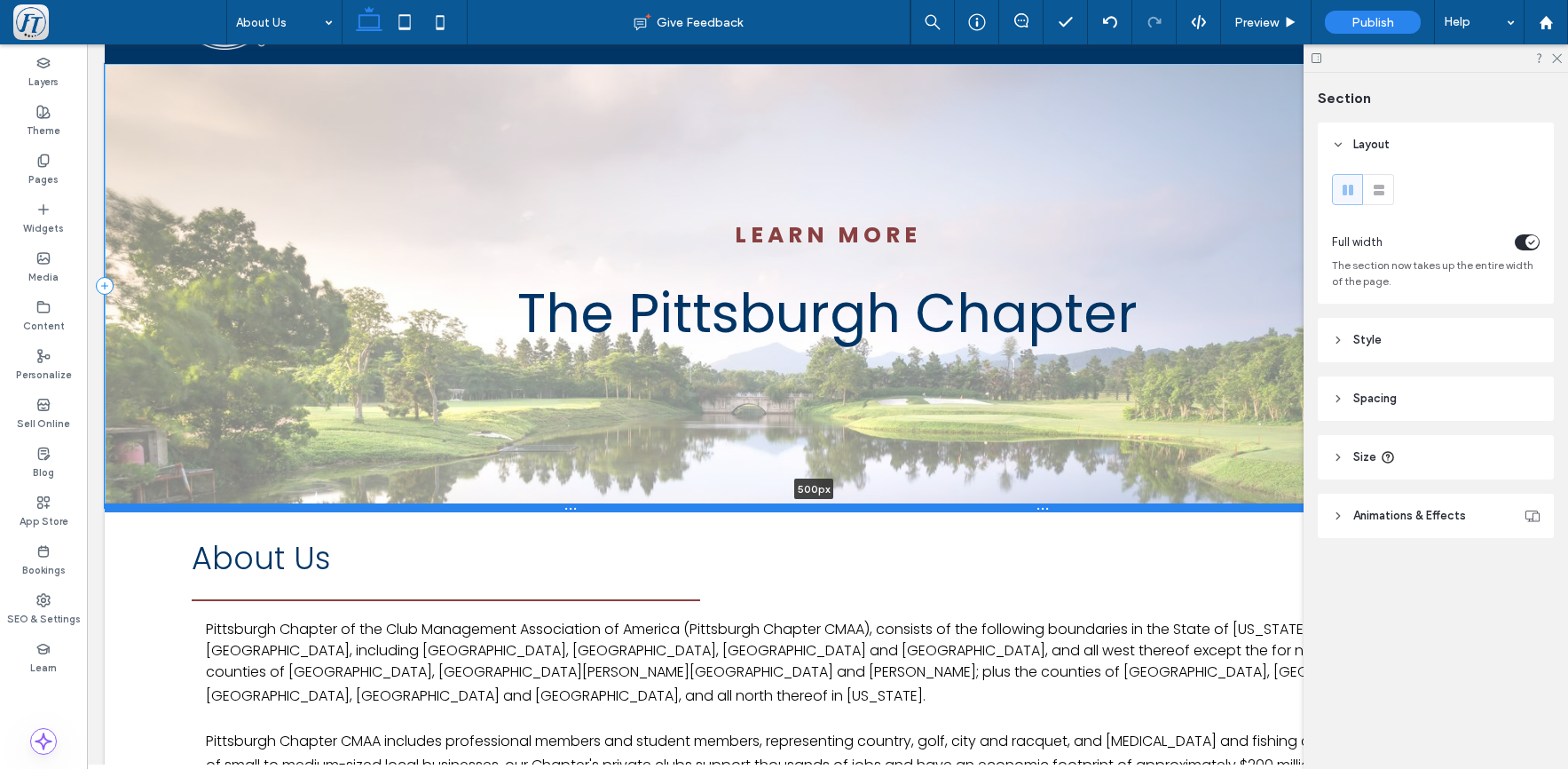
drag, startPoint x: 639, startPoint y: 594, endPoint x: 670, endPoint y: 506, distance: 93.3
click at [670, 506] on div at bounding box center [814, 508] width 1420 height 9
type input "***"
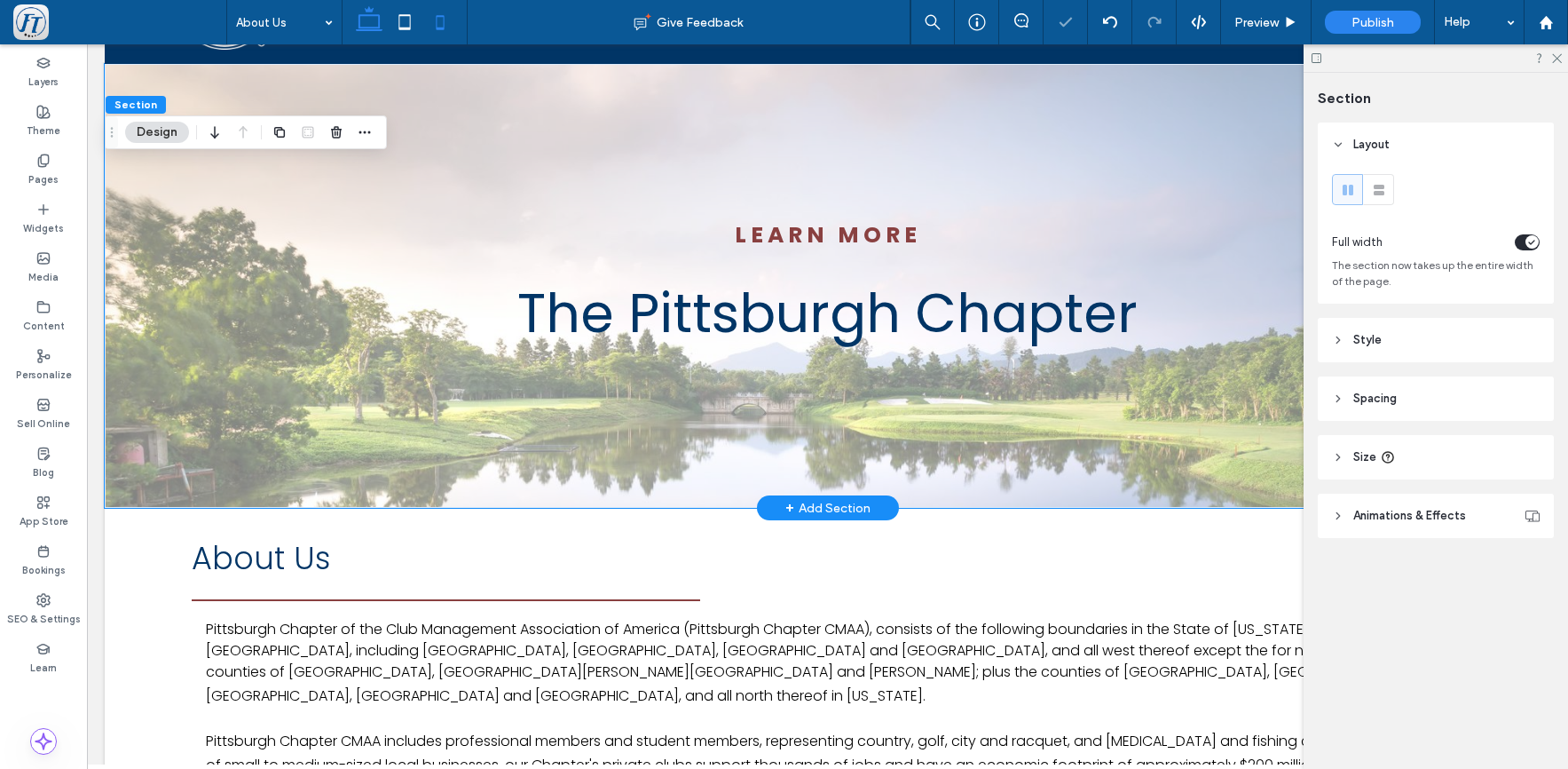
click at [437, 23] on icon at bounding box center [439, 22] width 35 height 35
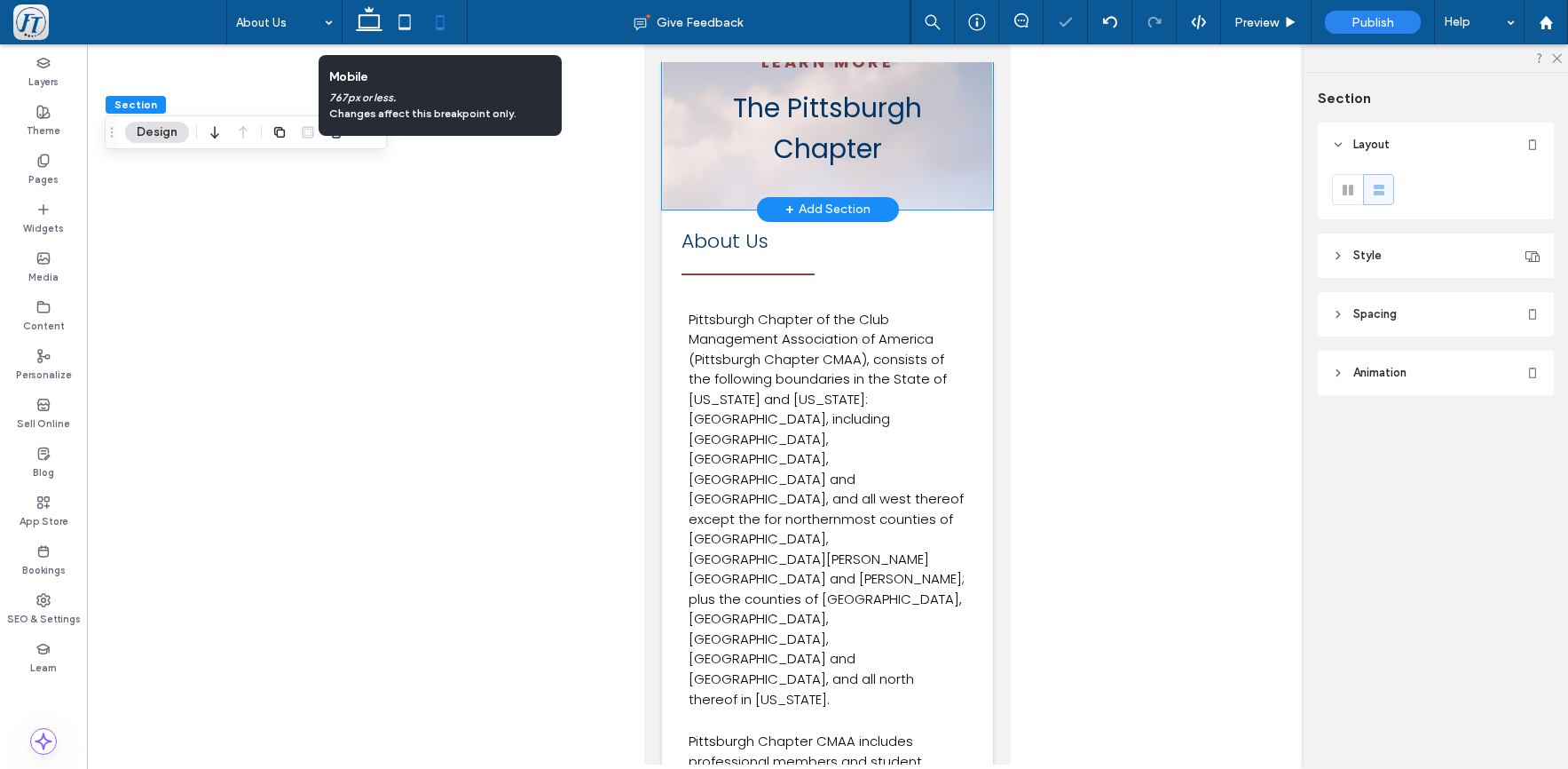
scroll to position [0, 0]
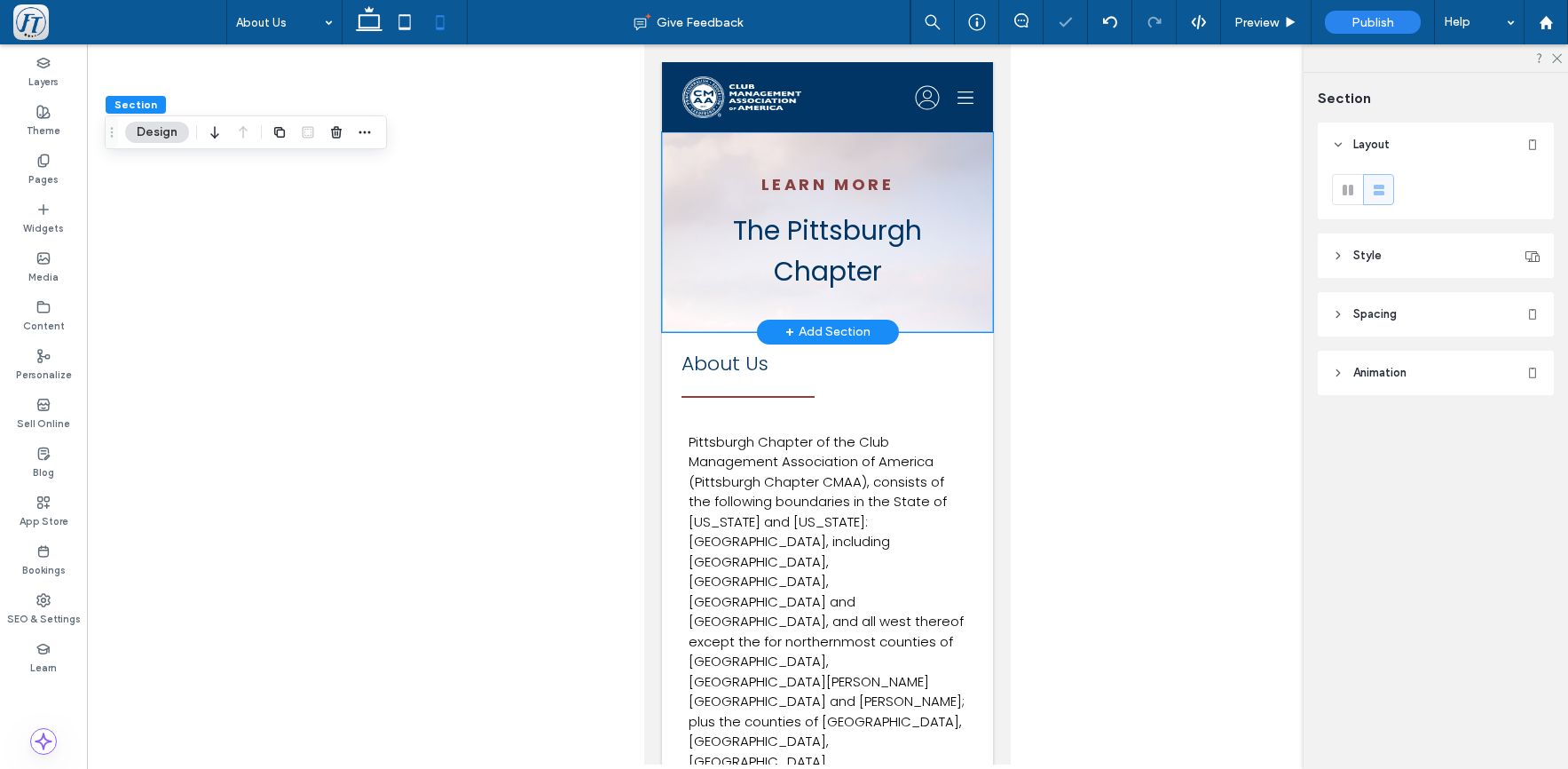
click at [746, 298] on div "Learn More The Pittsburgh Chapter" at bounding box center [828, 232] width 331 height 200
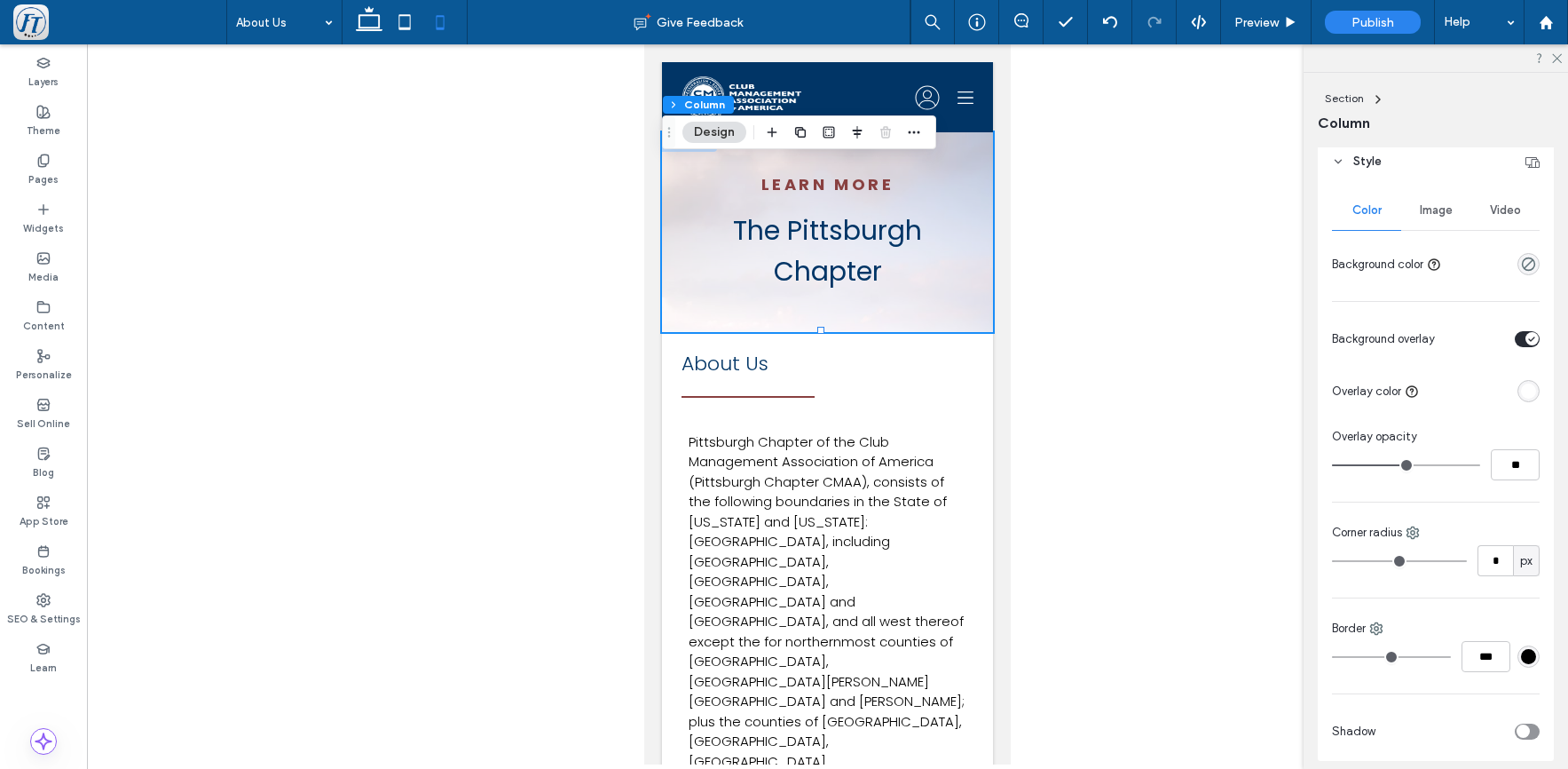
scroll to position [292, 0]
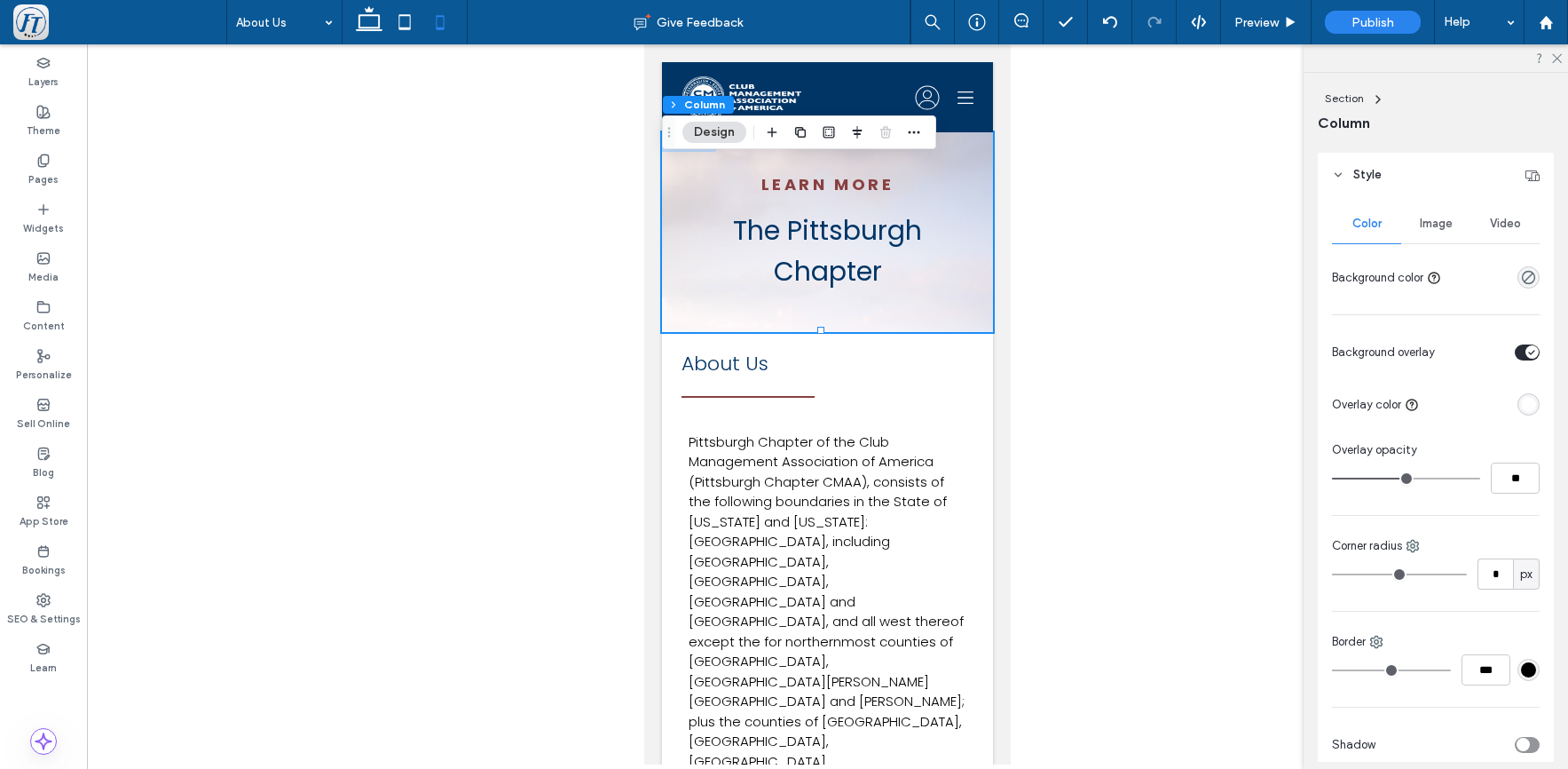
click at [1431, 226] on span "Image" at bounding box center [1437, 223] width 33 height 14
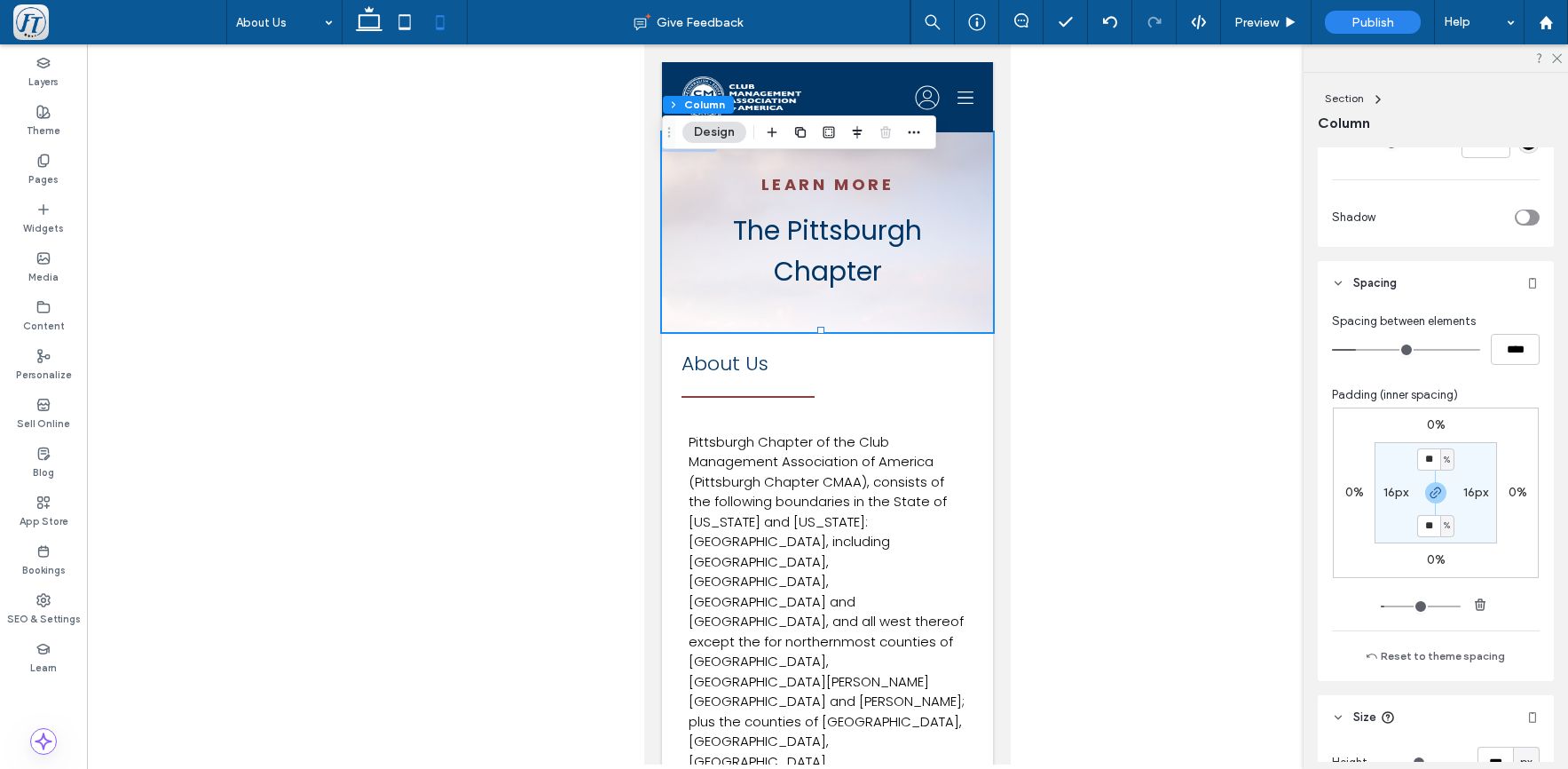
scroll to position [1621, 0]
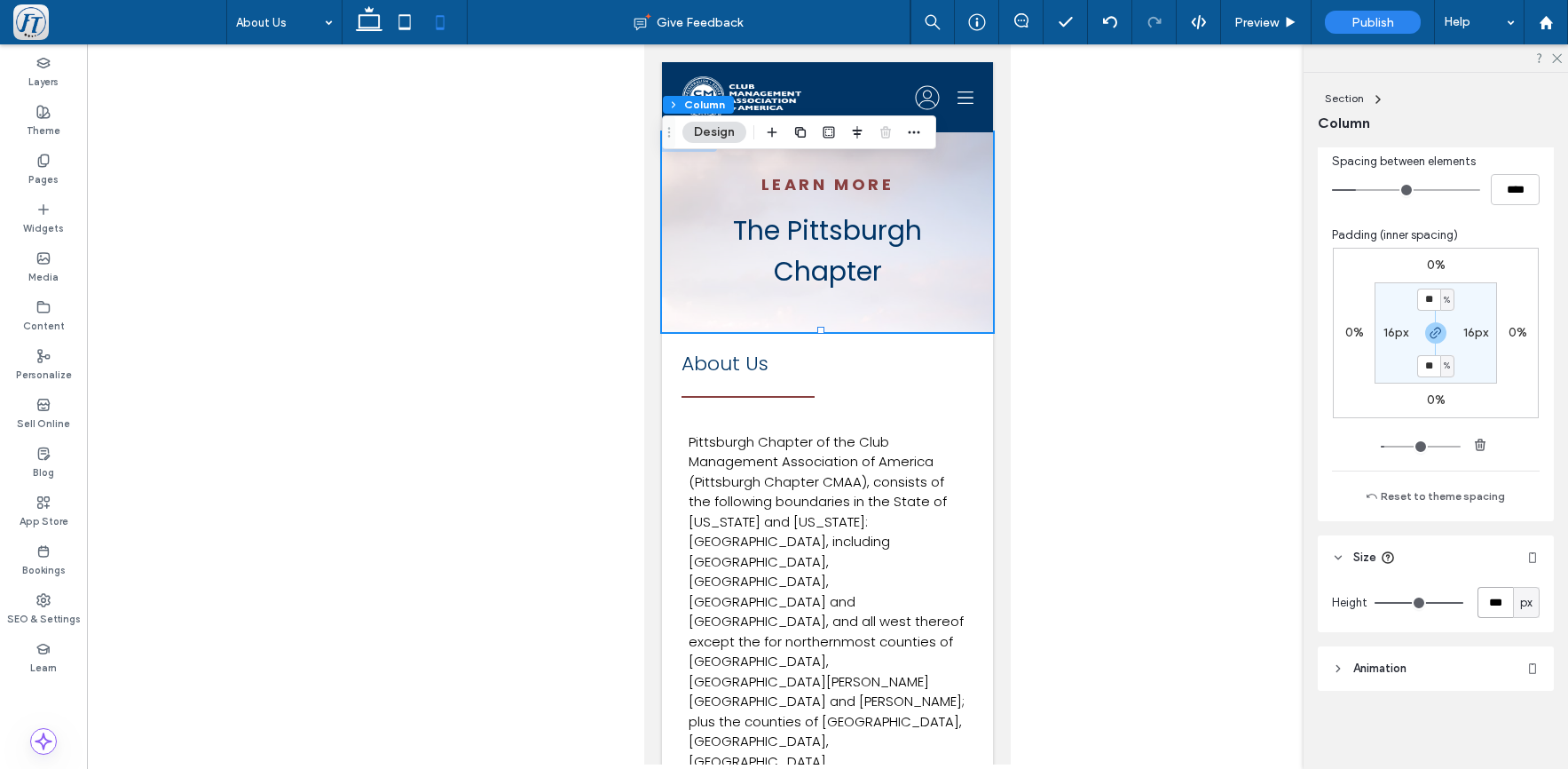
drag, startPoint x: 1495, startPoint y: 602, endPoint x: 1449, endPoint y: 599, distance: 46.1
click at [1449, 599] on div "Height *** px" at bounding box center [1436, 602] width 208 height 31
type input "***"
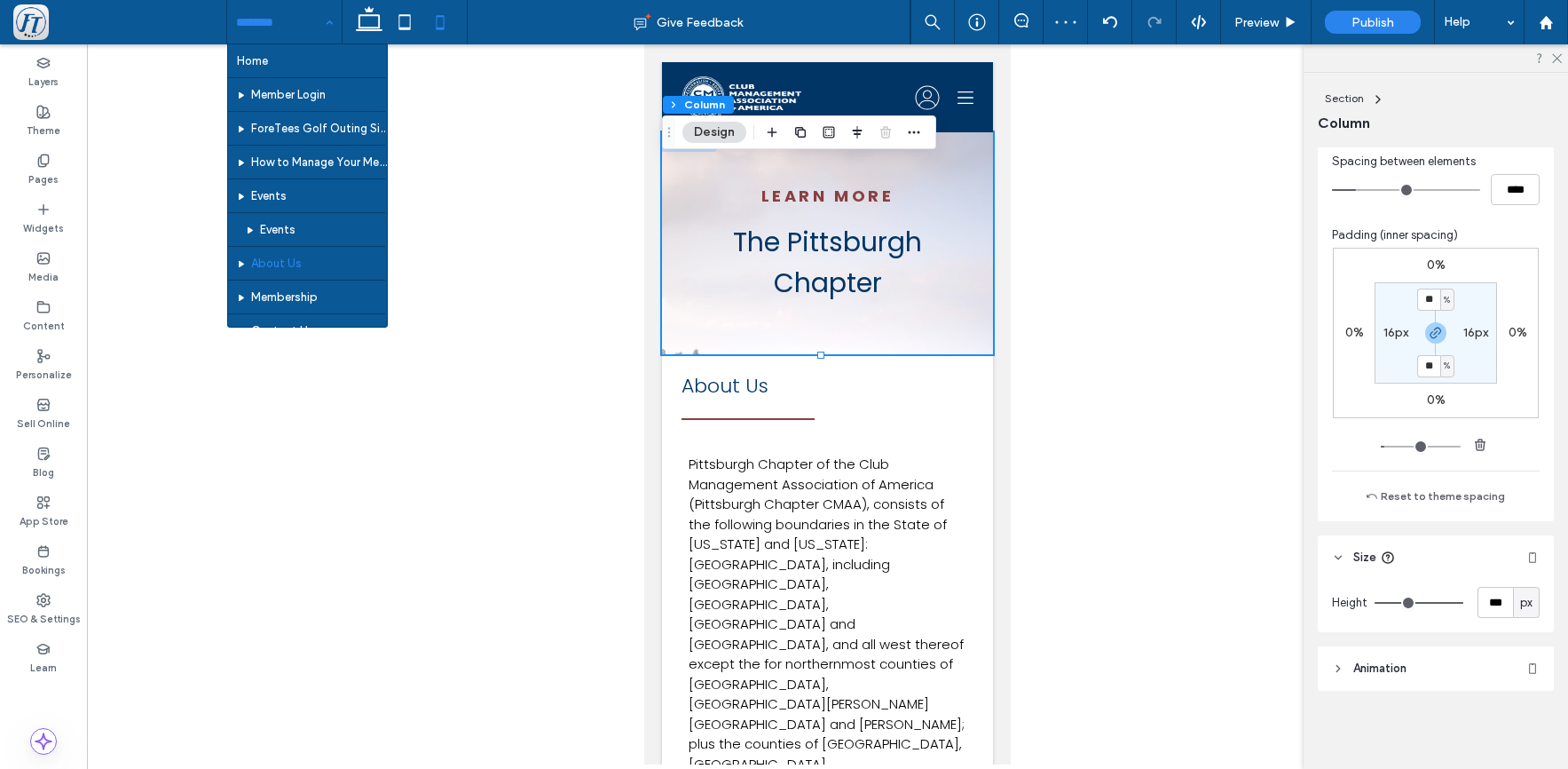
click at [285, 31] on input at bounding box center [280, 22] width 88 height 44
click at [1271, 27] on span "Preview" at bounding box center [1257, 23] width 44 height 15
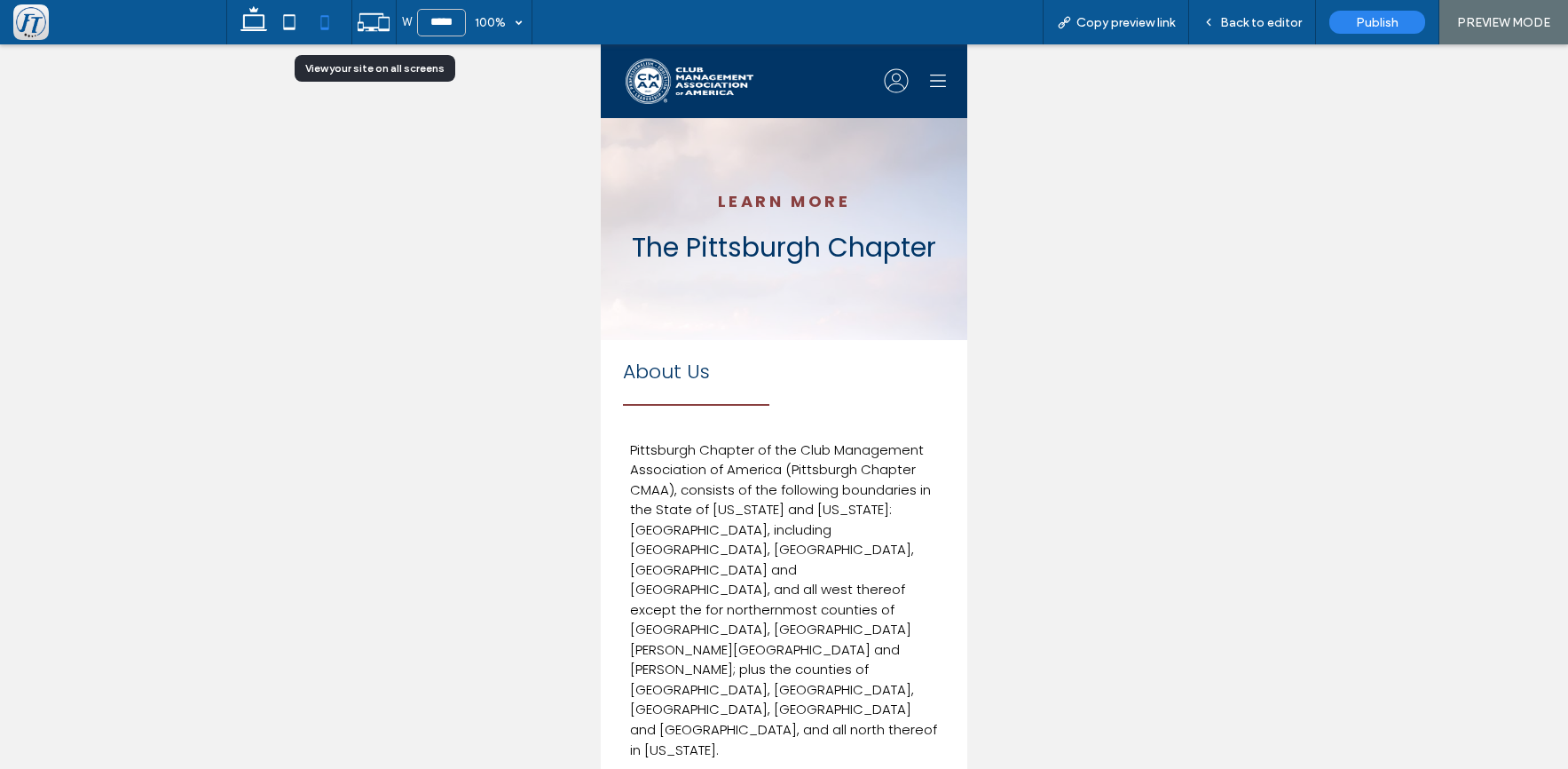
click at [376, 22] on icon at bounding box center [373, 22] width 34 height 34
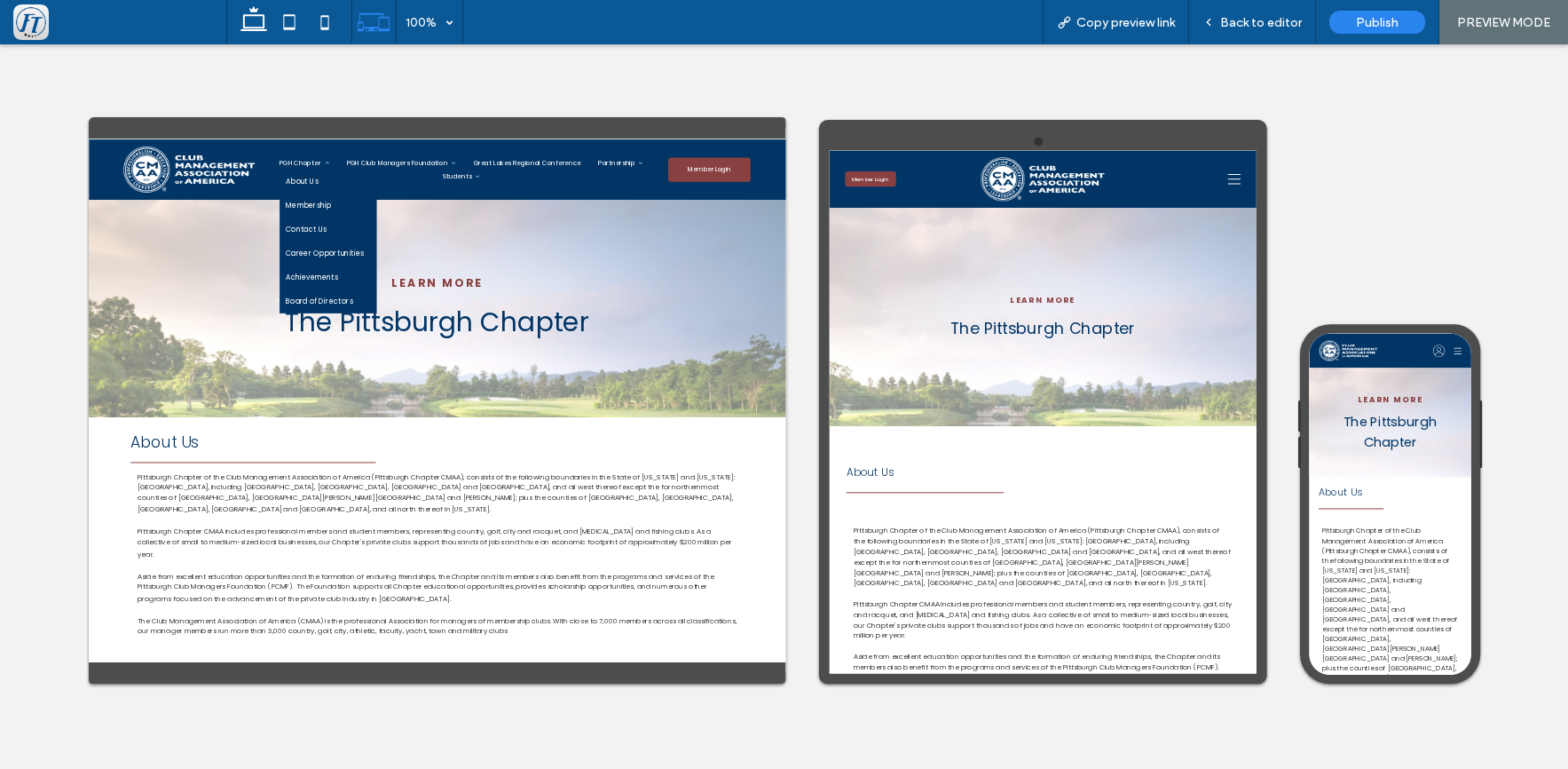
click at [557, 222] on span "About Us" at bounding box center [525, 224] width 67 height 22
click at [573, 284] on link "Membership" at bounding box center [577, 273] width 199 height 49
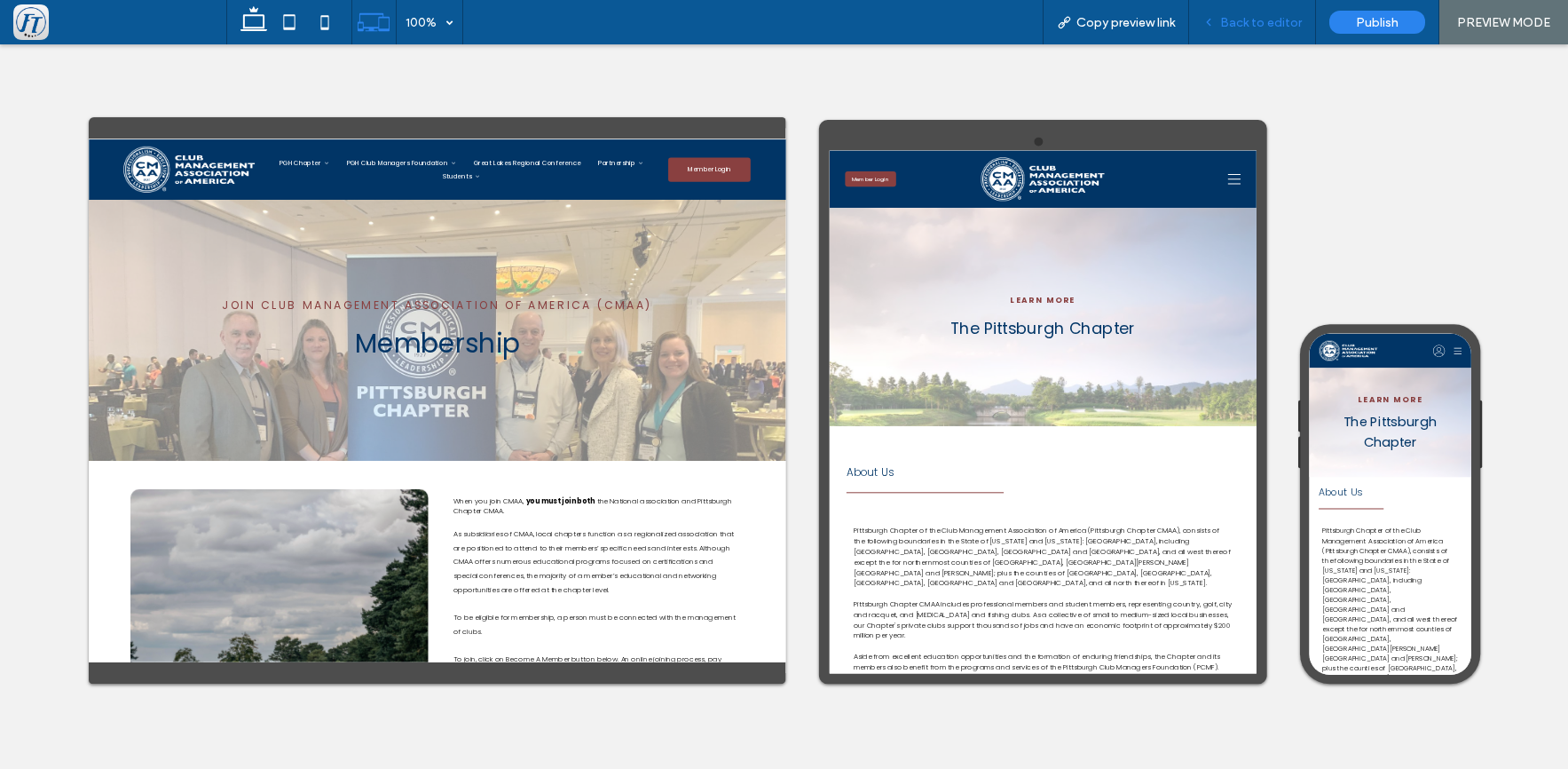
click at [1269, 30] on span "Back to editor" at bounding box center [1261, 23] width 81 height 15
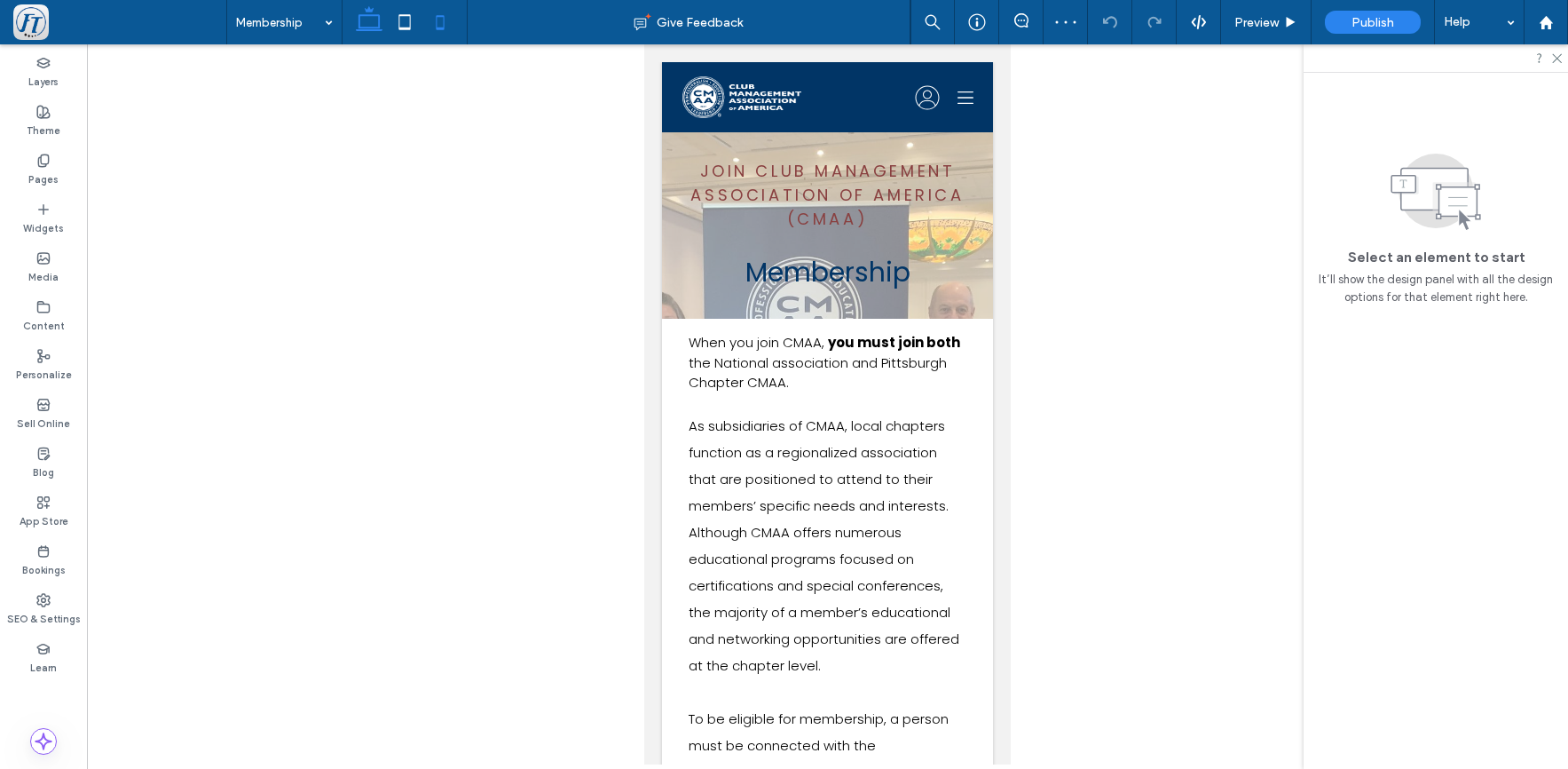
click at [372, 23] on icon at bounding box center [369, 22] width 35 height 35
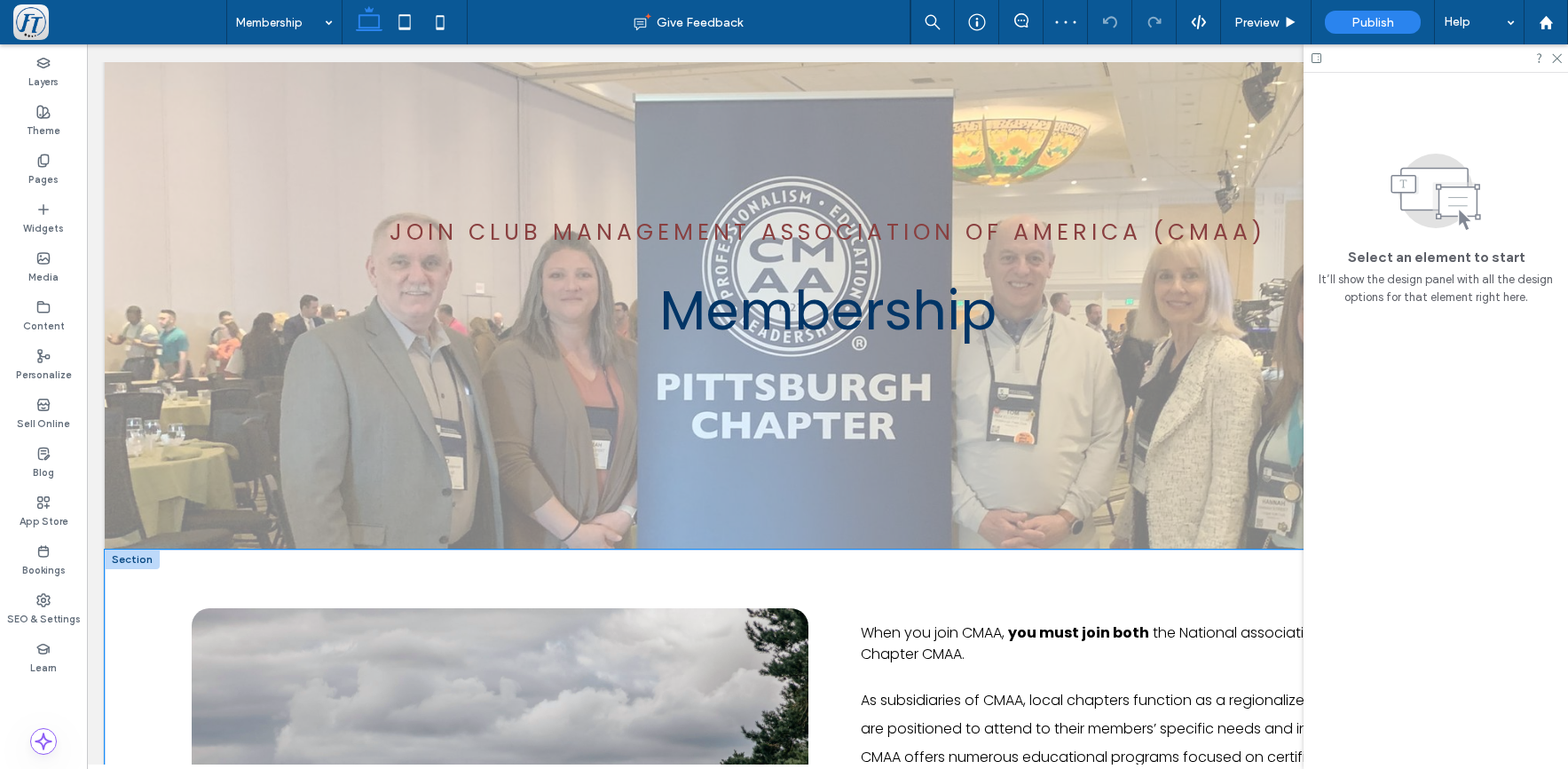
scroll to position [170, 0]
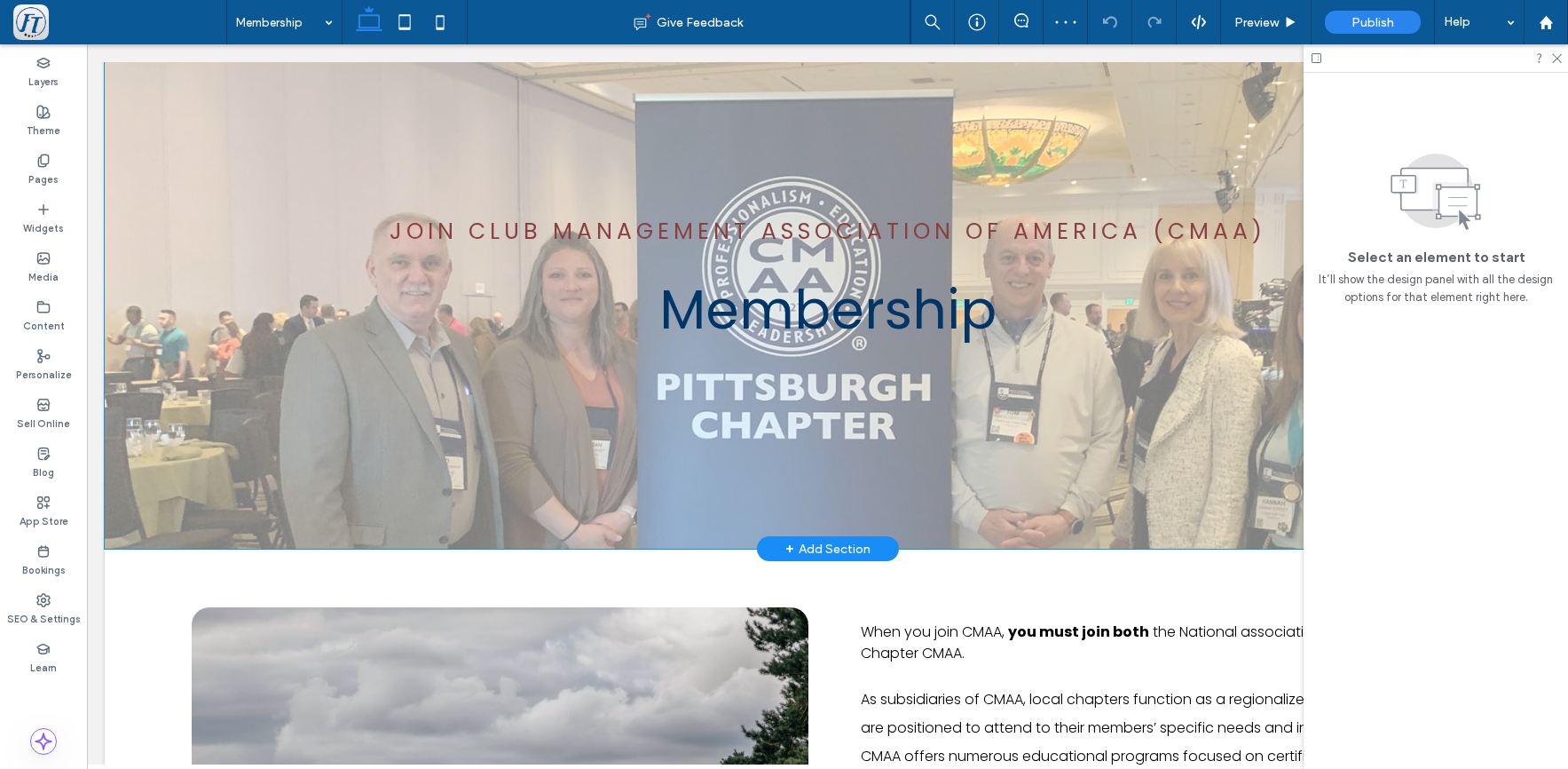
click at [607, 520] on div "Join club Management Association of America (CMAA) Membership" at bounding box center [828, 283] width 1065 height 532
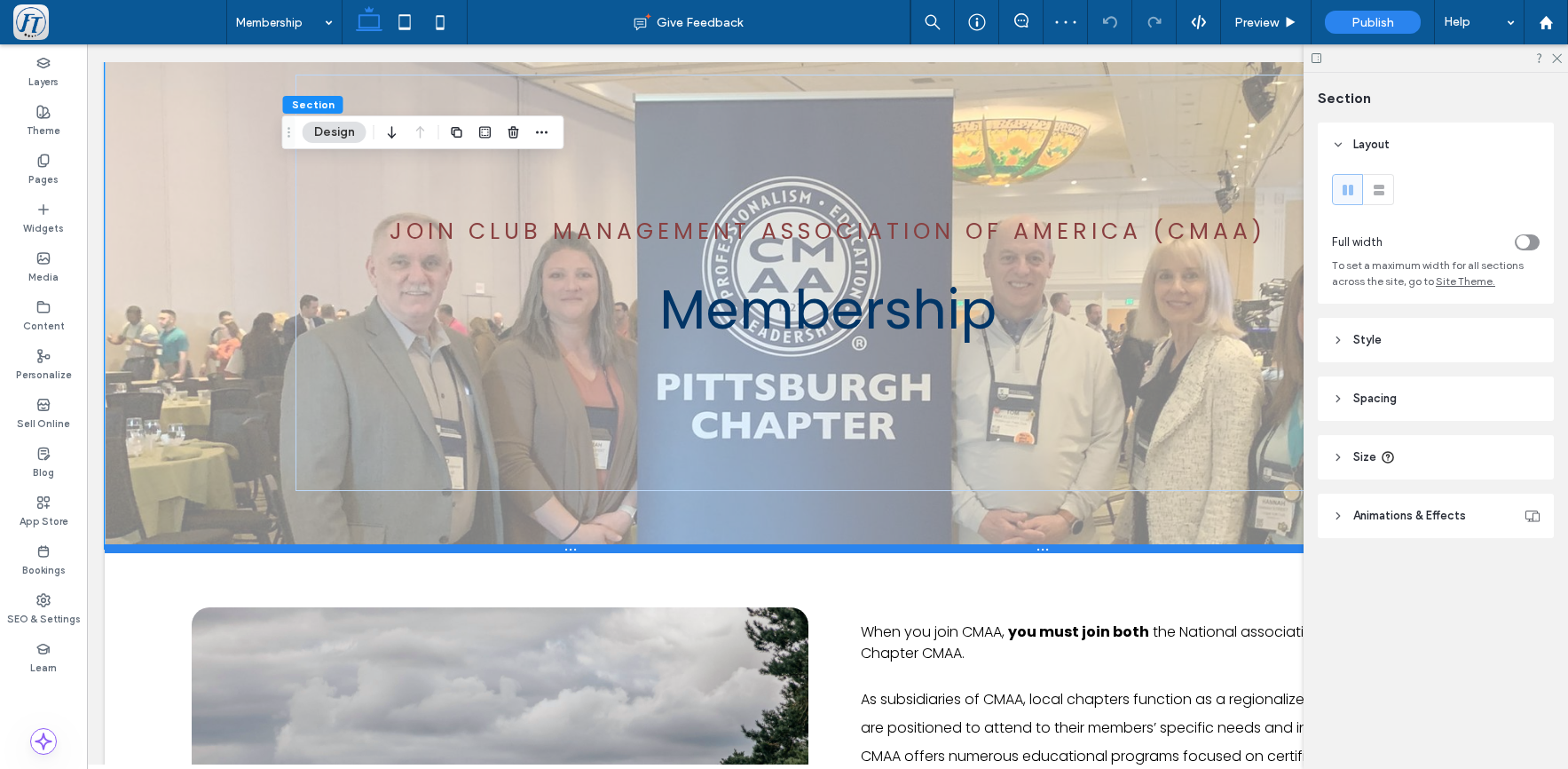
click at [606, 546] on div at bounding box center [814, 548] width 1420 height 9
type input "***"
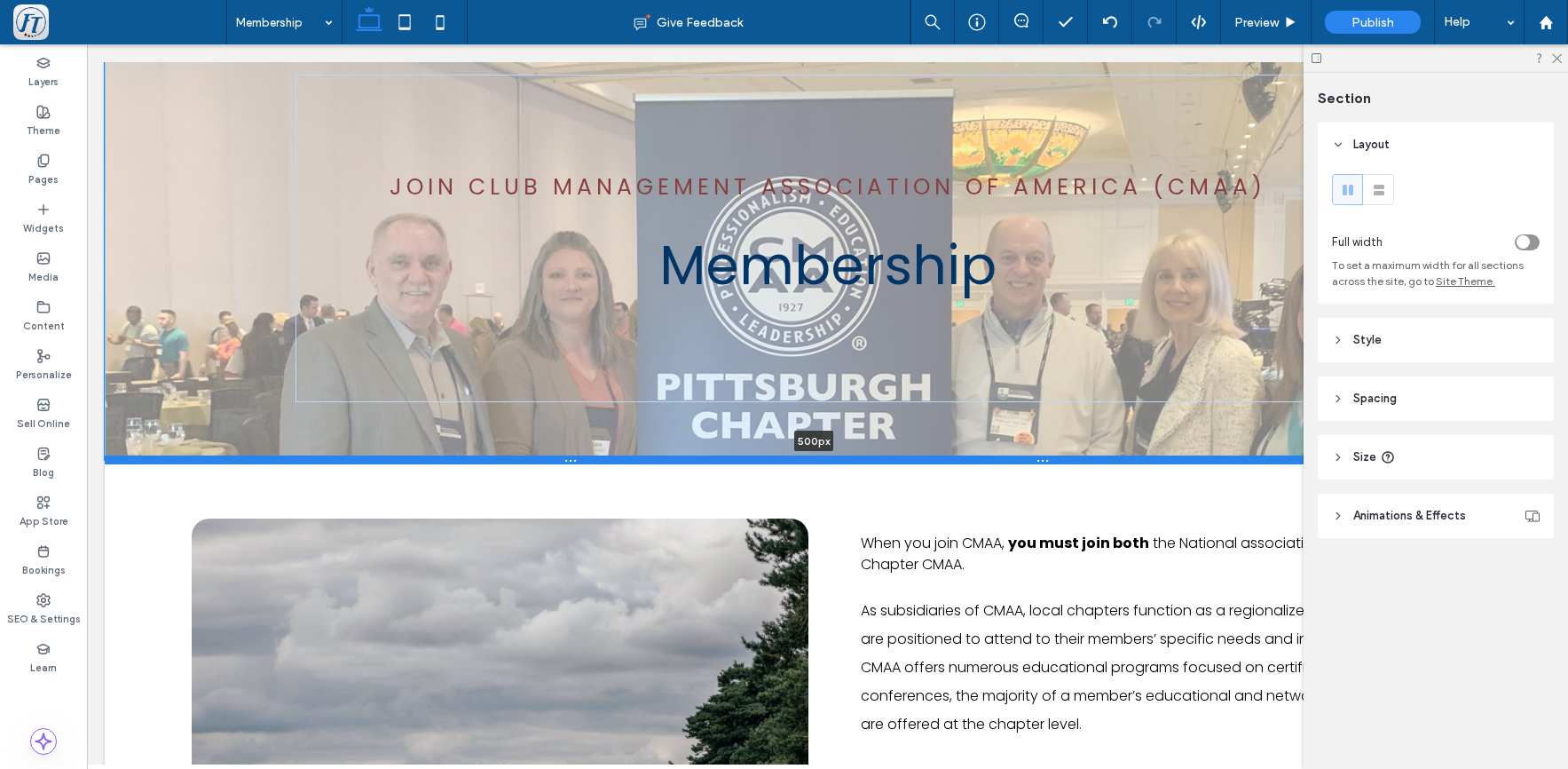
drag, startPoint x: 610, startPoint y: 548, endPoint x: 635, endPoint y: 458, distance: 93.4
click at [635, 458] on div at bounding box center [814, 460] width 1420 height 9
type input "***"
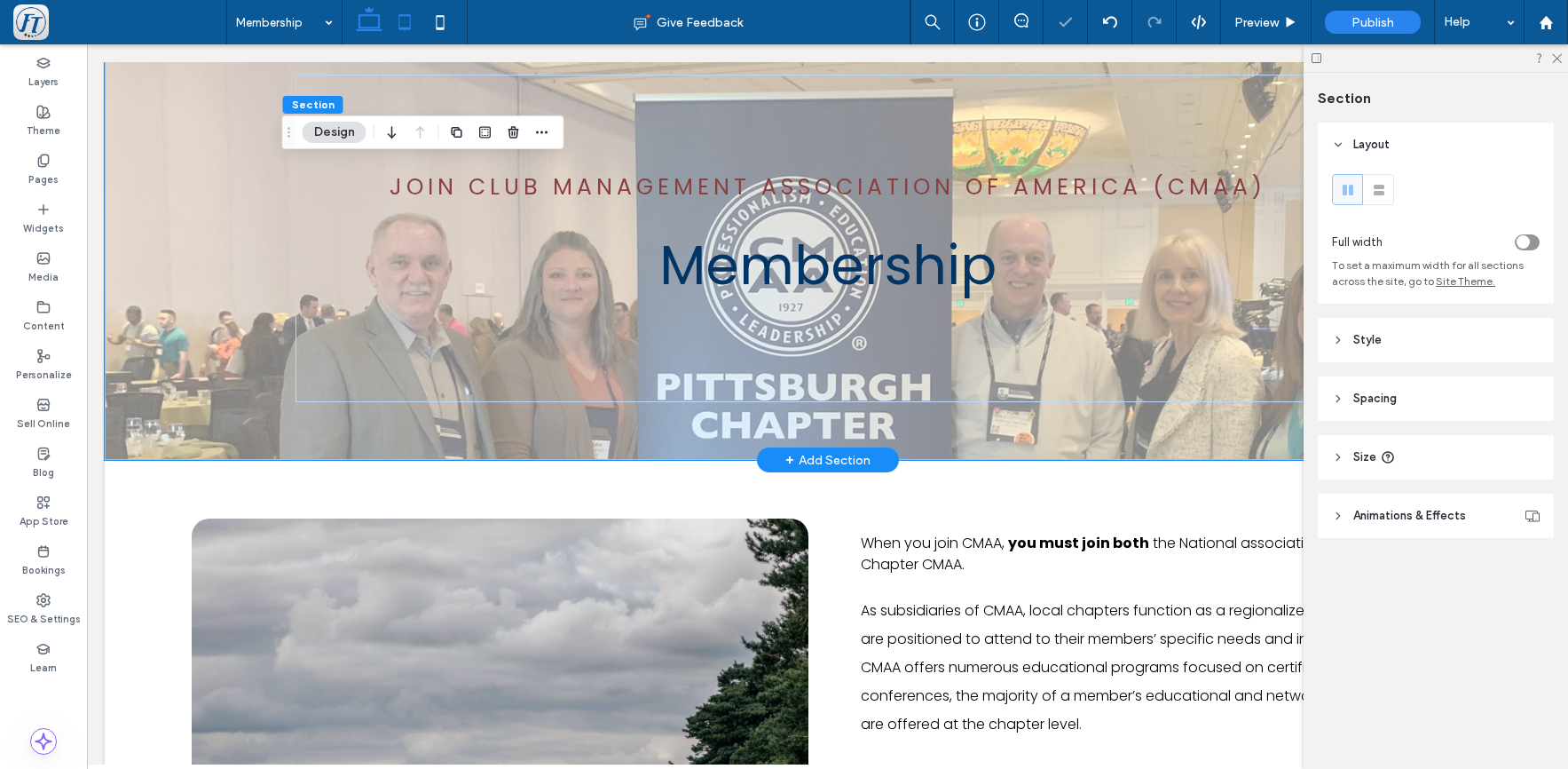
click at [408, 28] on use at bounding box center [404, 22] width 11 height 15
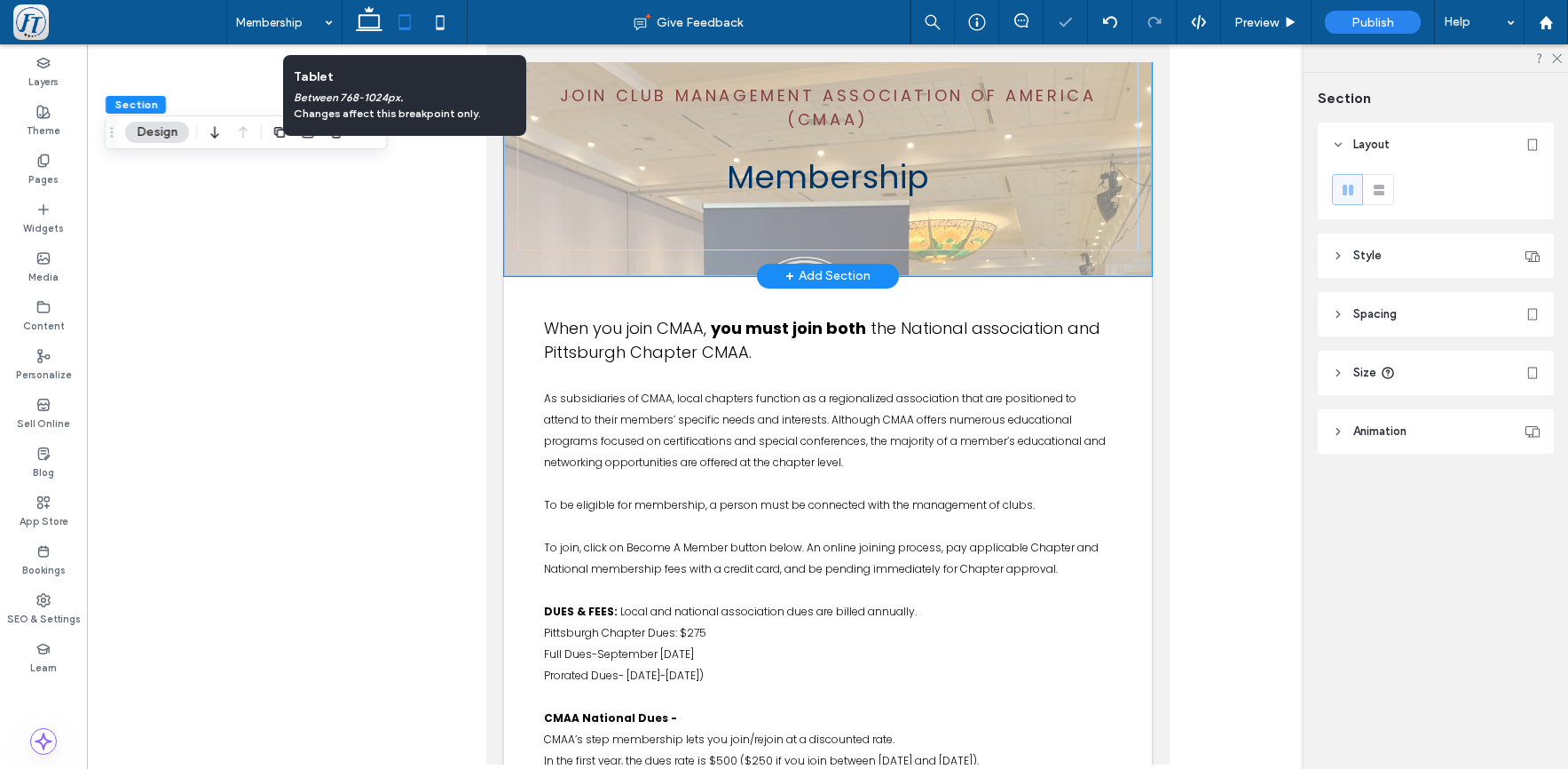
type input "***"
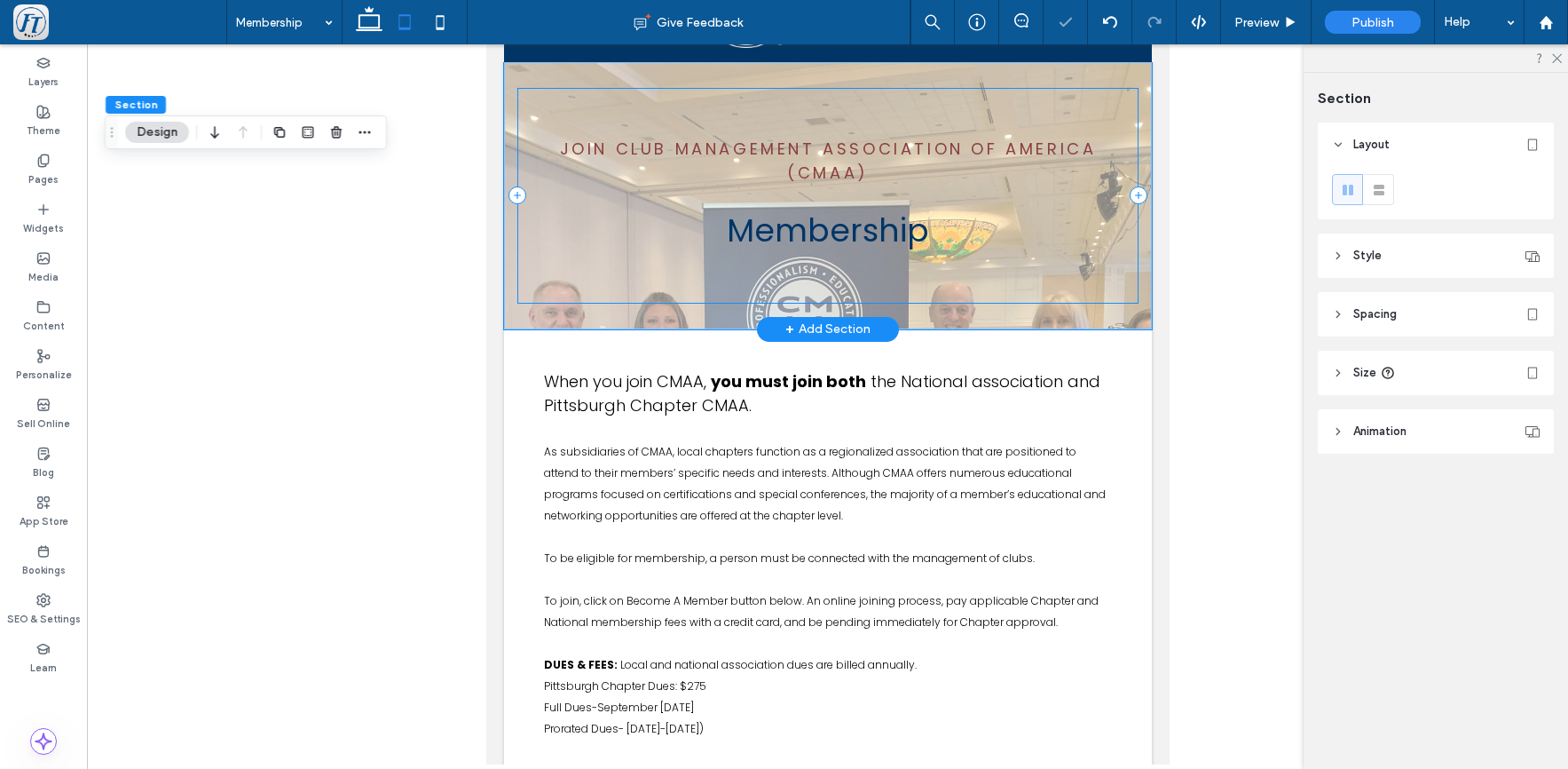
click at [637, 299] on div "Join club Management Association of America (CMAA) Membership" at bounding box center [828, 195] width 622 height 215
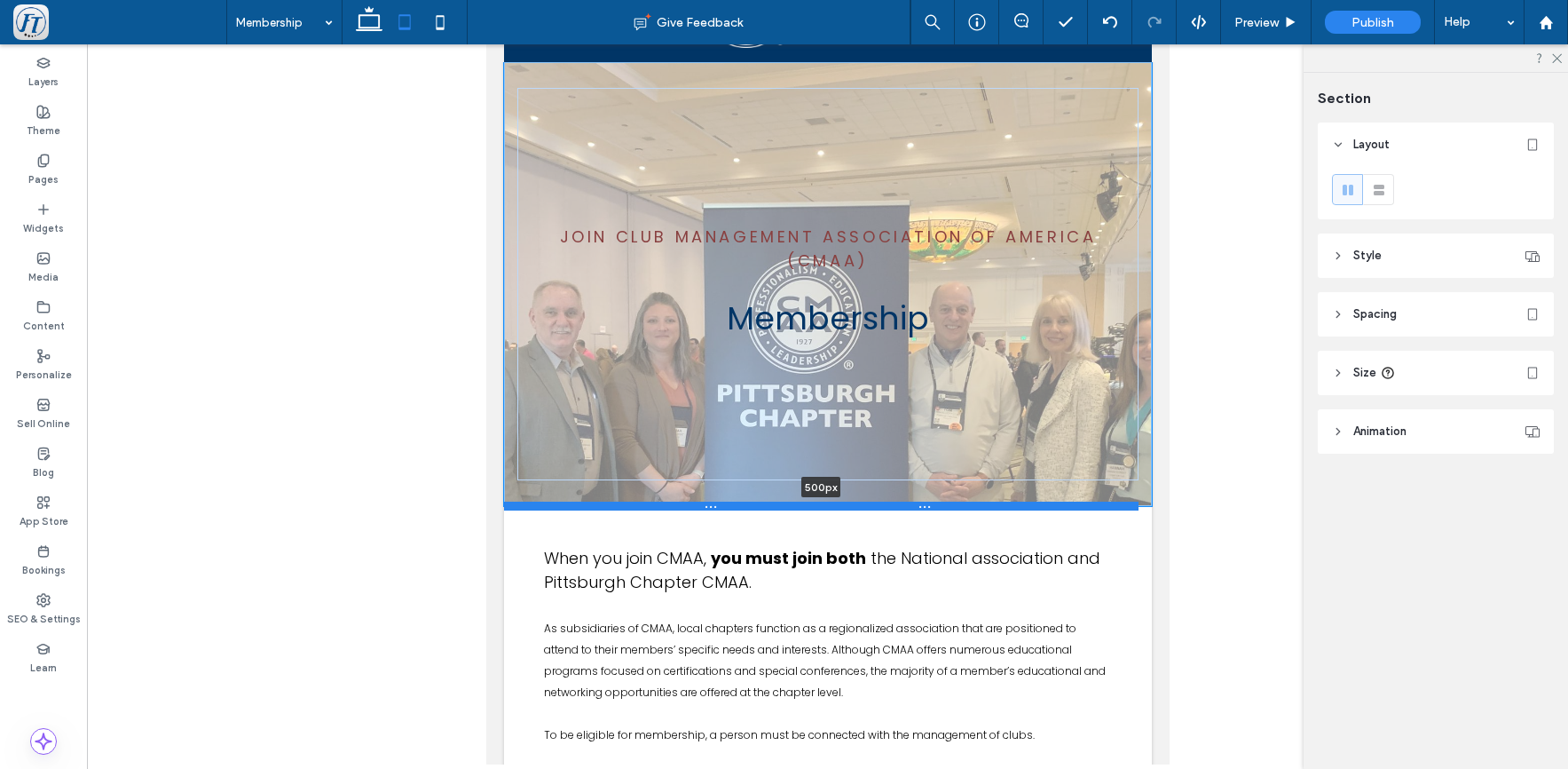
drag, startPoint x: 650, startPoint y: 330, endPoint x: 663, endPoint y: 507, distance: 177.5
click at [663, 507] on div at bounding box center [820, 506] width 635 height 9
type input "***"
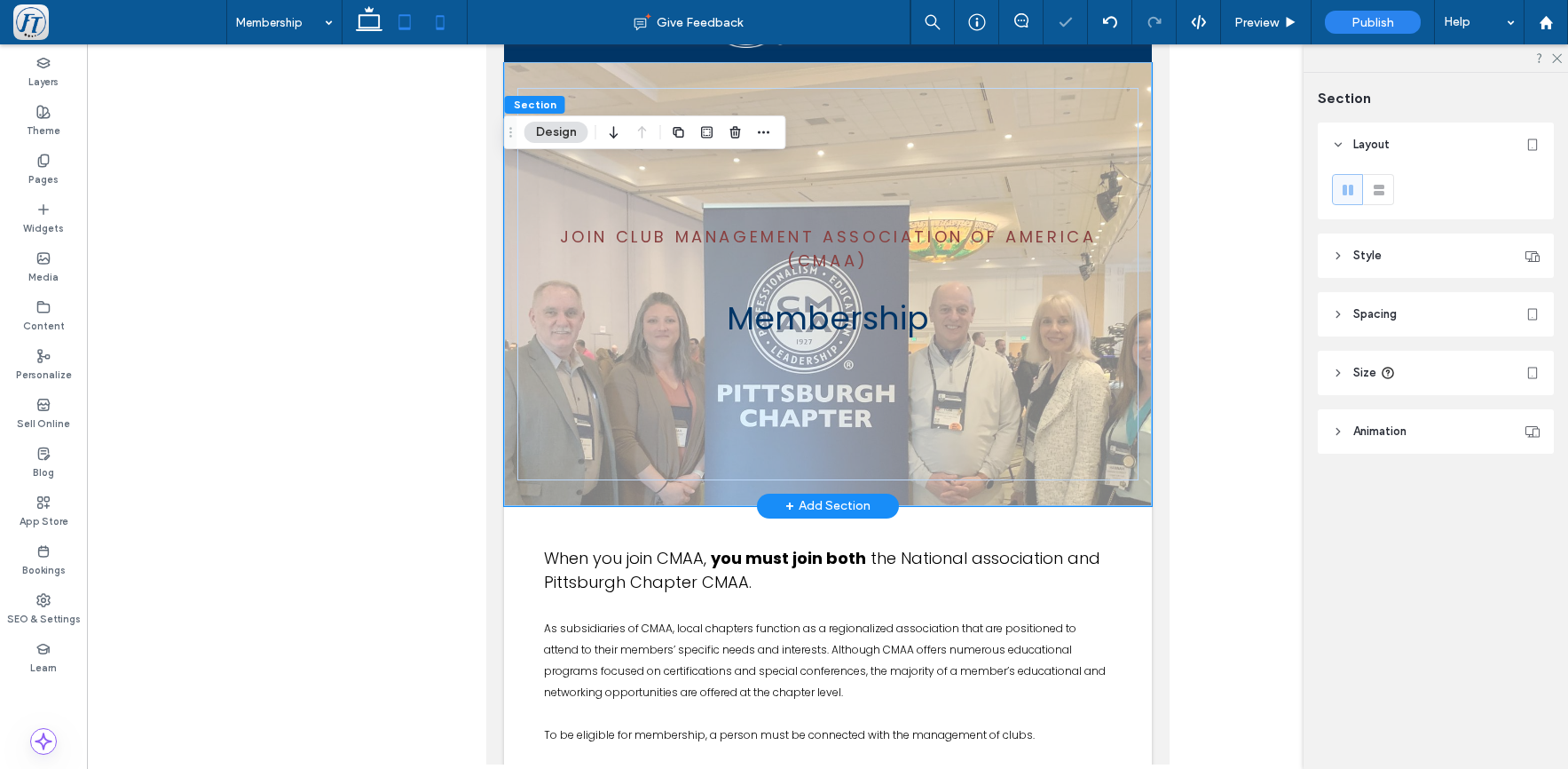
click at [440, 21] on icon at bounding box center [439, 22] width 35 height 35
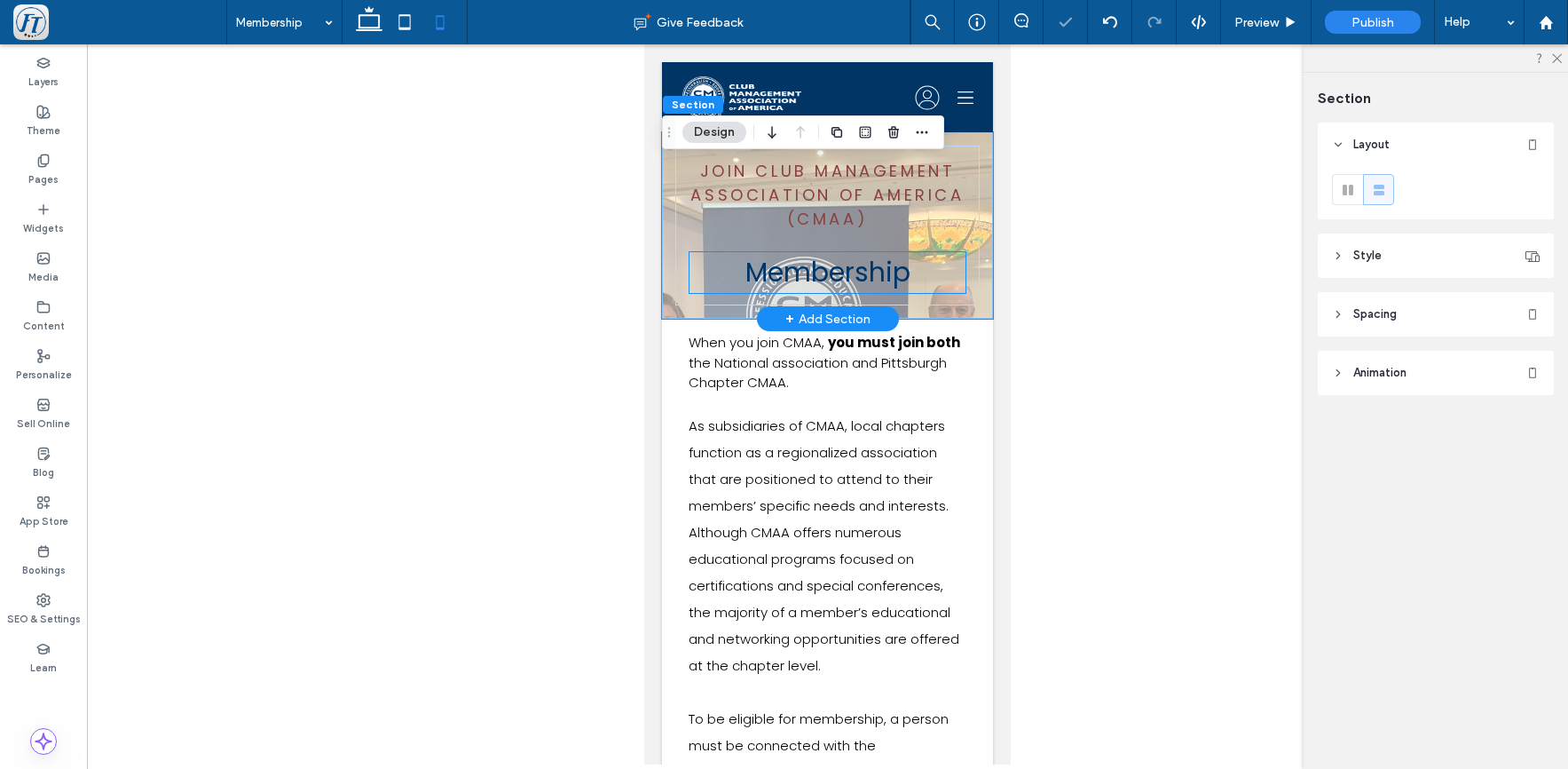
click at [717, 283] on h2 "Membership" at bounding box center [827, 272] width 276 height 41
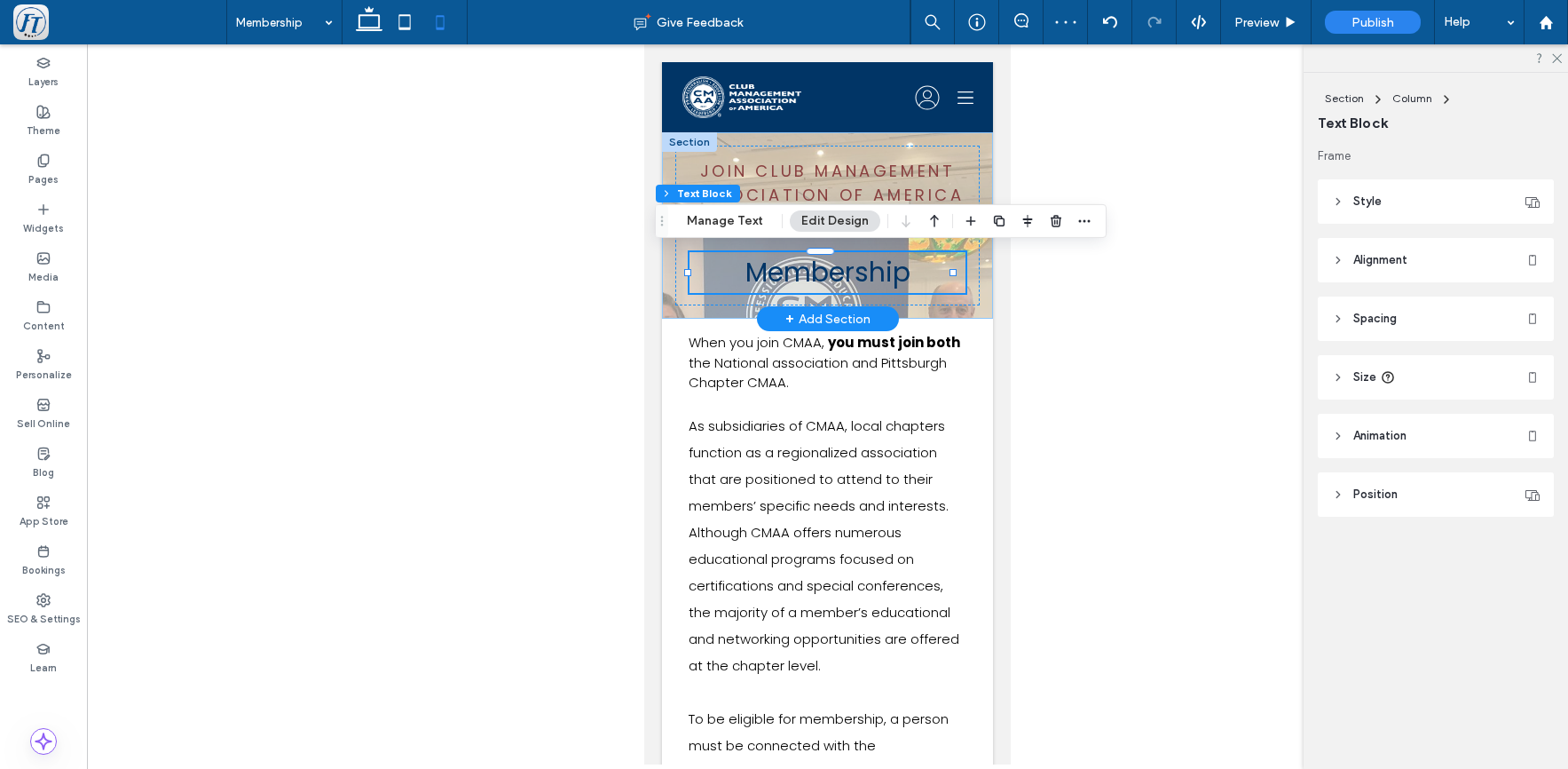
click at [675, 307] on div "Join club Management Association of America (CMAA) Membership" at bounding box center [828, 225] width 331 height 187
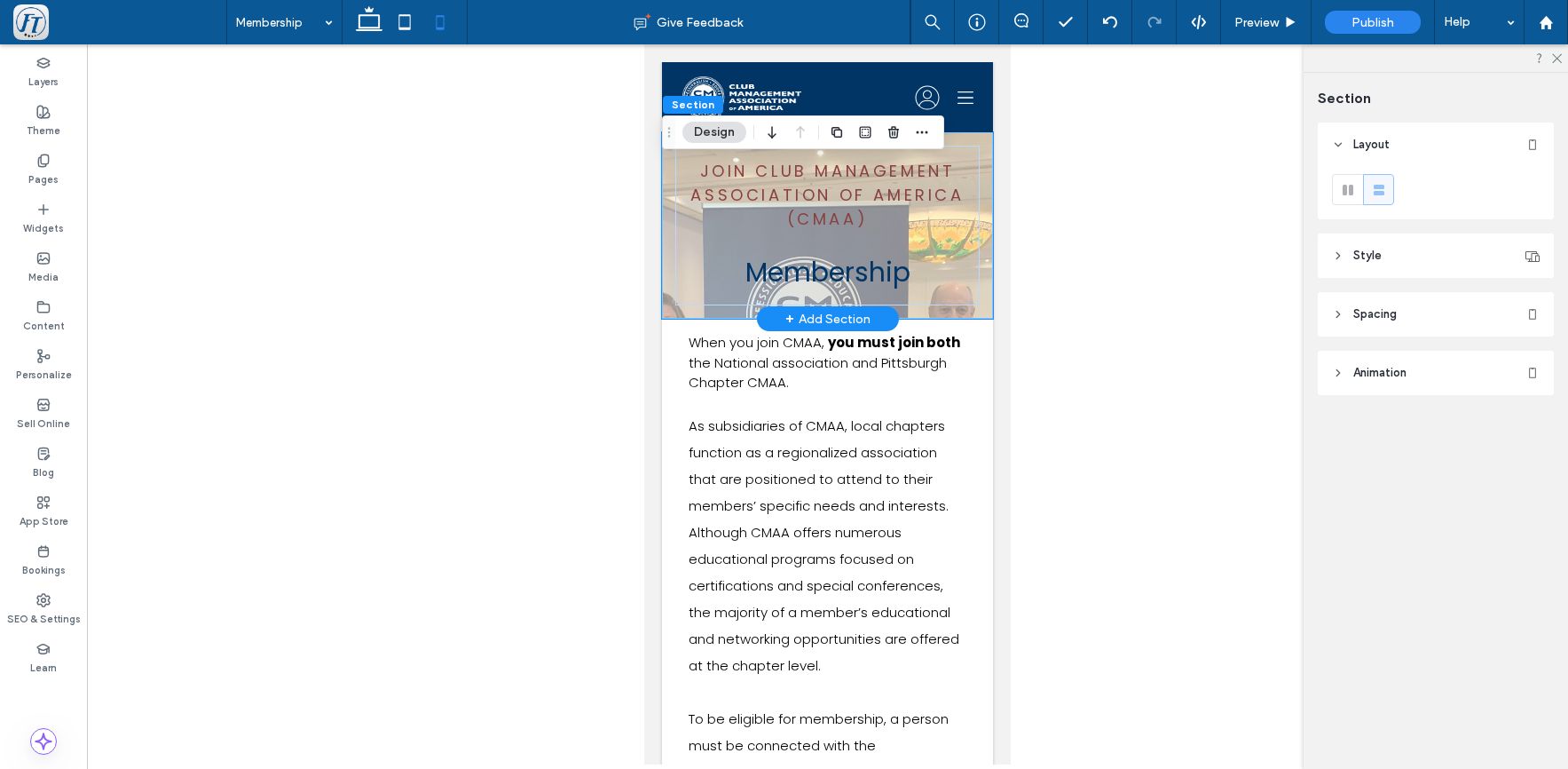
click at [970, 296] on div "Join club Management Association of America (CMAA) Membership" at bounding box center [828, 225] width 331 height 187
click at [1355, 252] on span "Style" at bounding box center [1368, 256] width 29 height 18
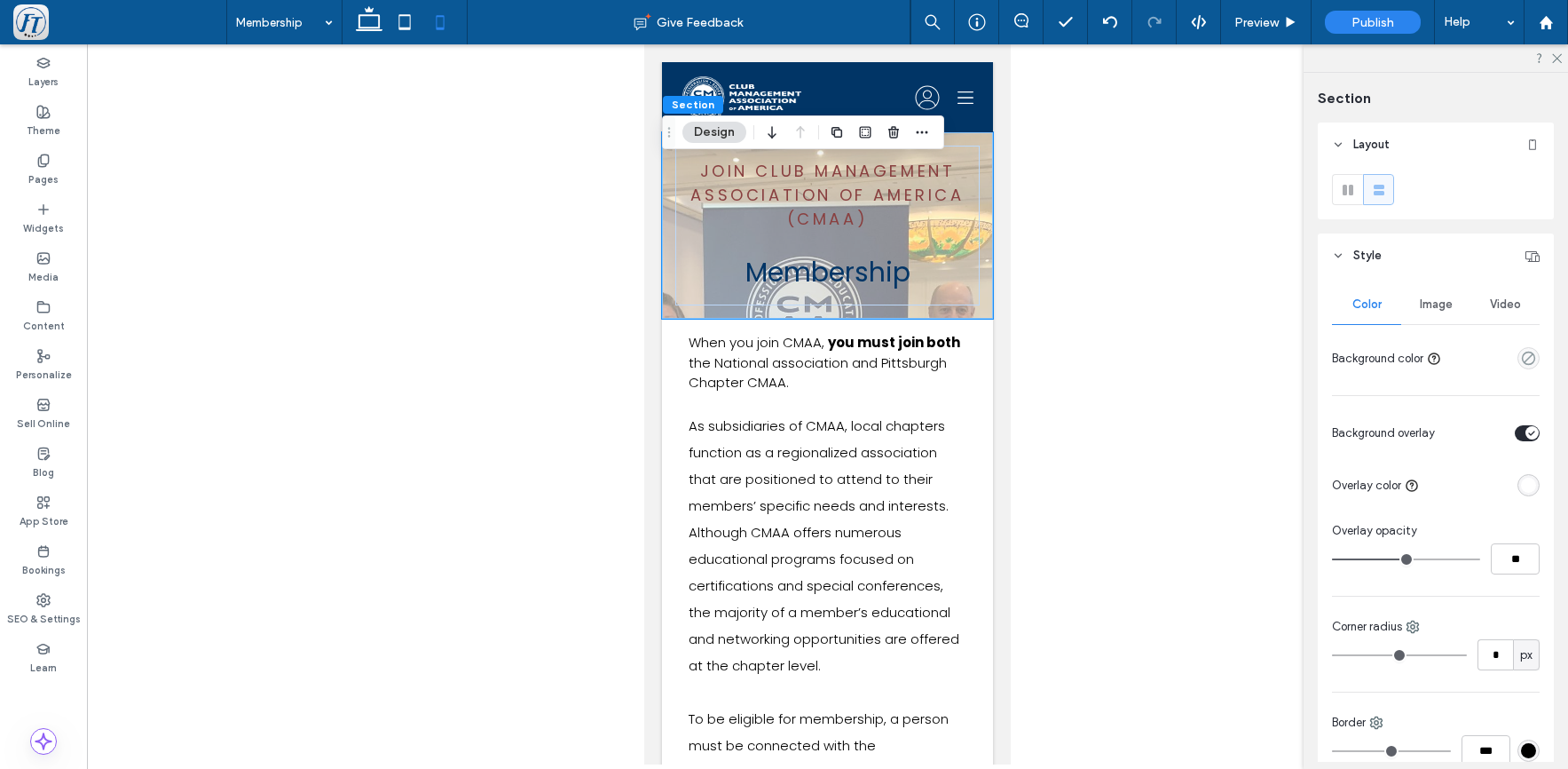
drag, startPoint x: 1431, startPoint y: 305, endPoint x: 1435, endPoint y: 329, distance: 24.3
click at [1431, 305] on span "Image" at bounding box center [1437, 305] width 33 height 14
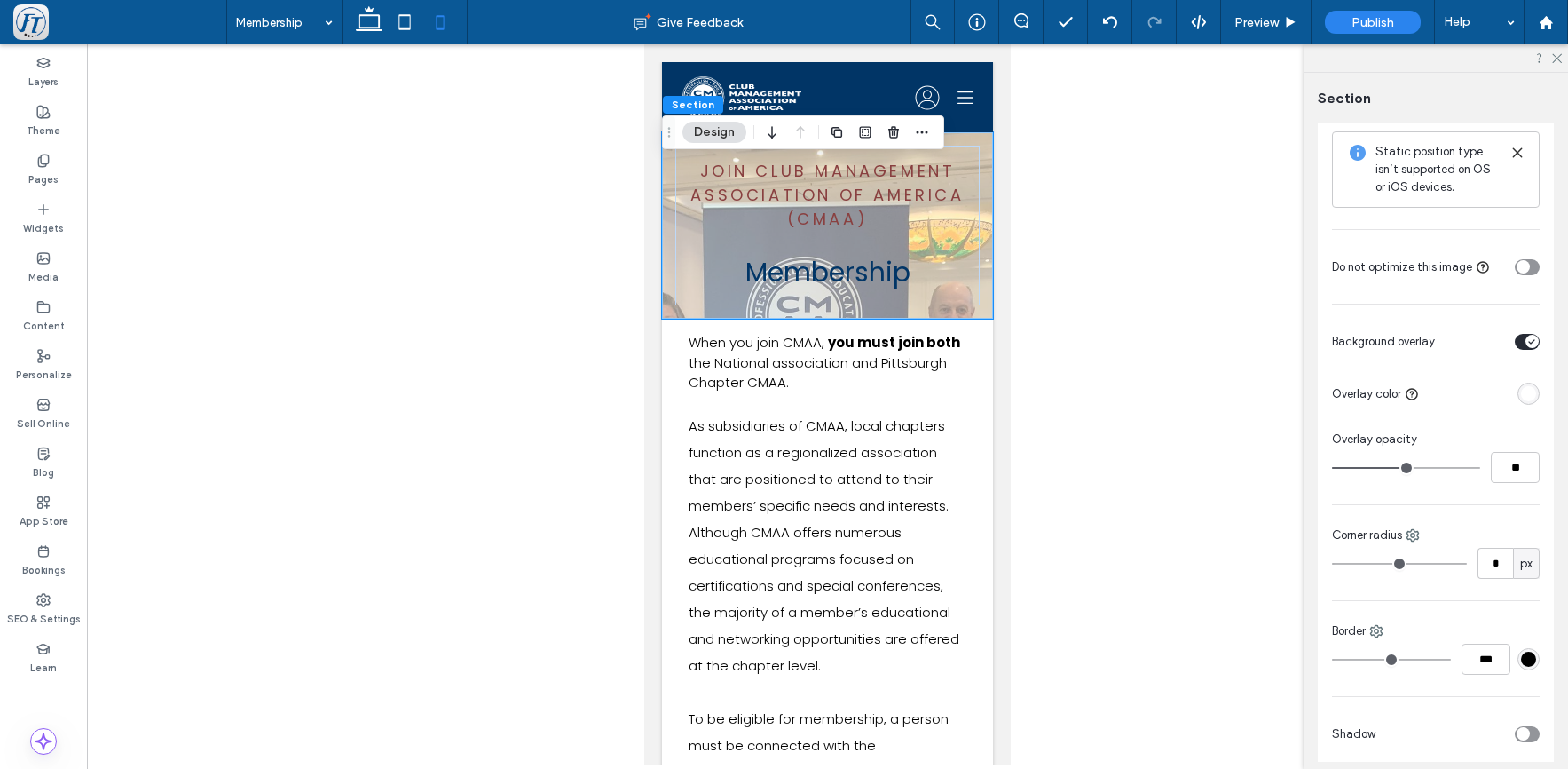
scroll to position [507, 0]
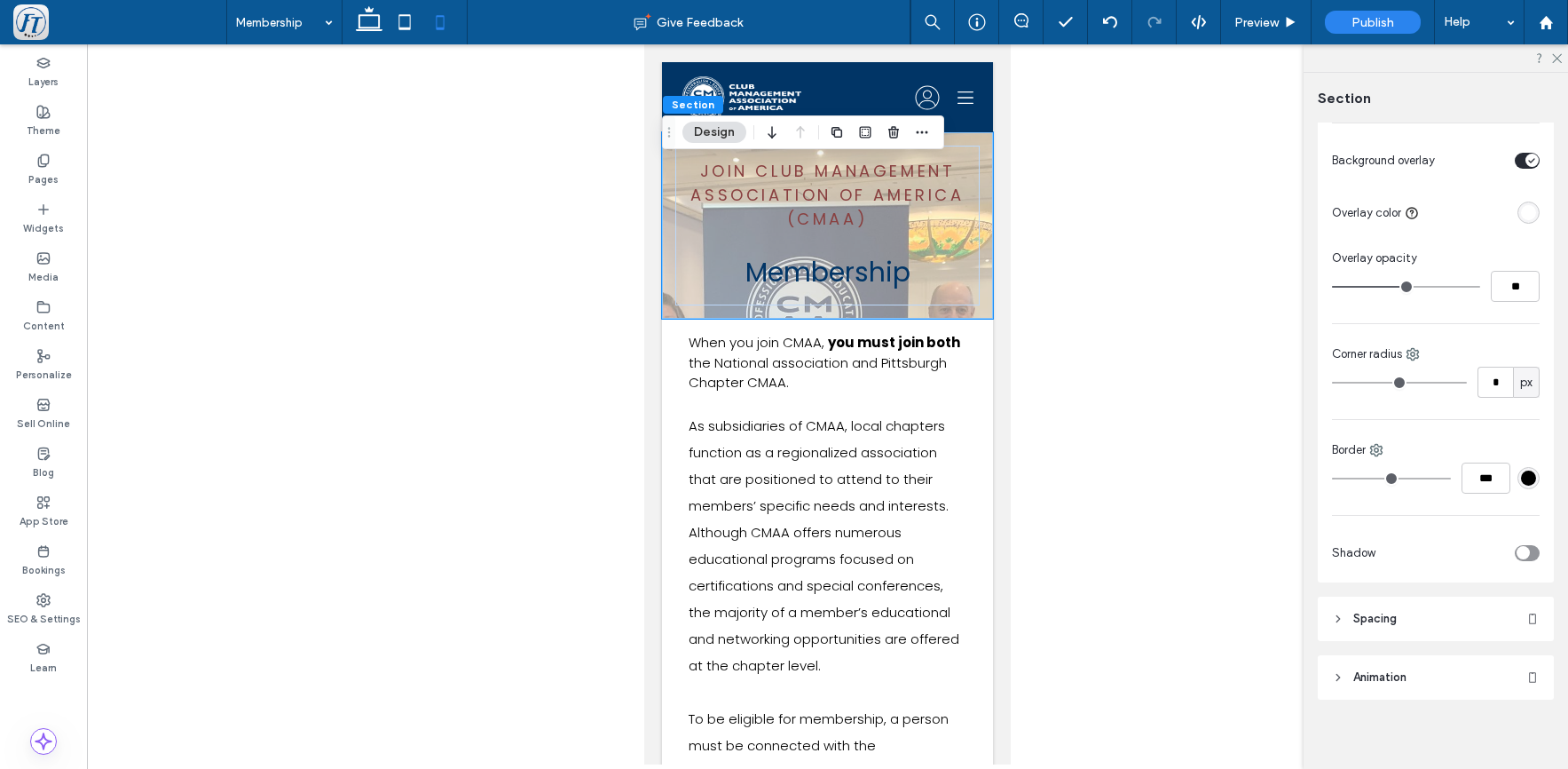
scroll to position [890, 0]
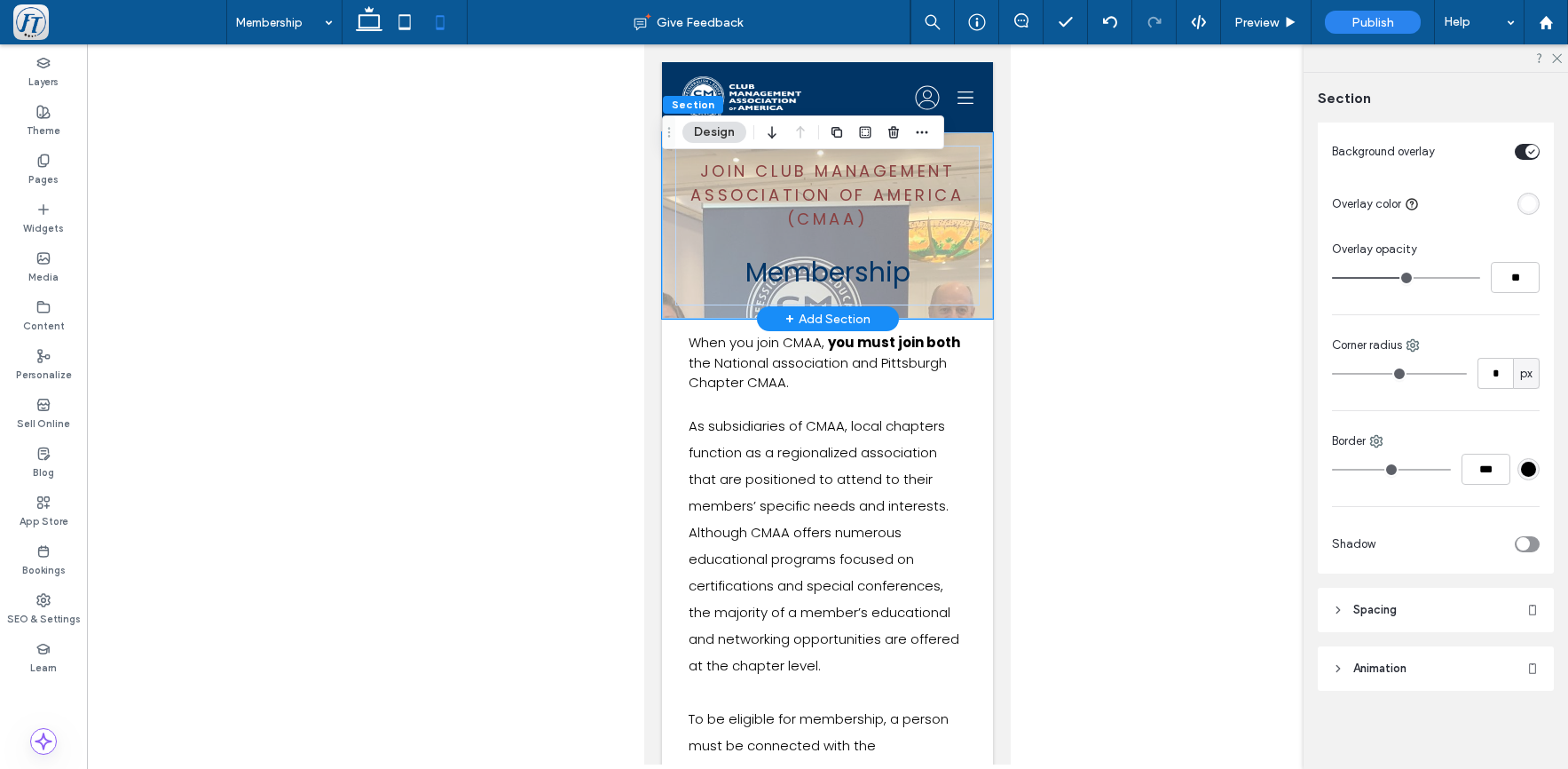
click at [669, 252] on div "Join club Management Association of America (CMAA) Membership" at bounding box center [828, 225] width 331 height 187
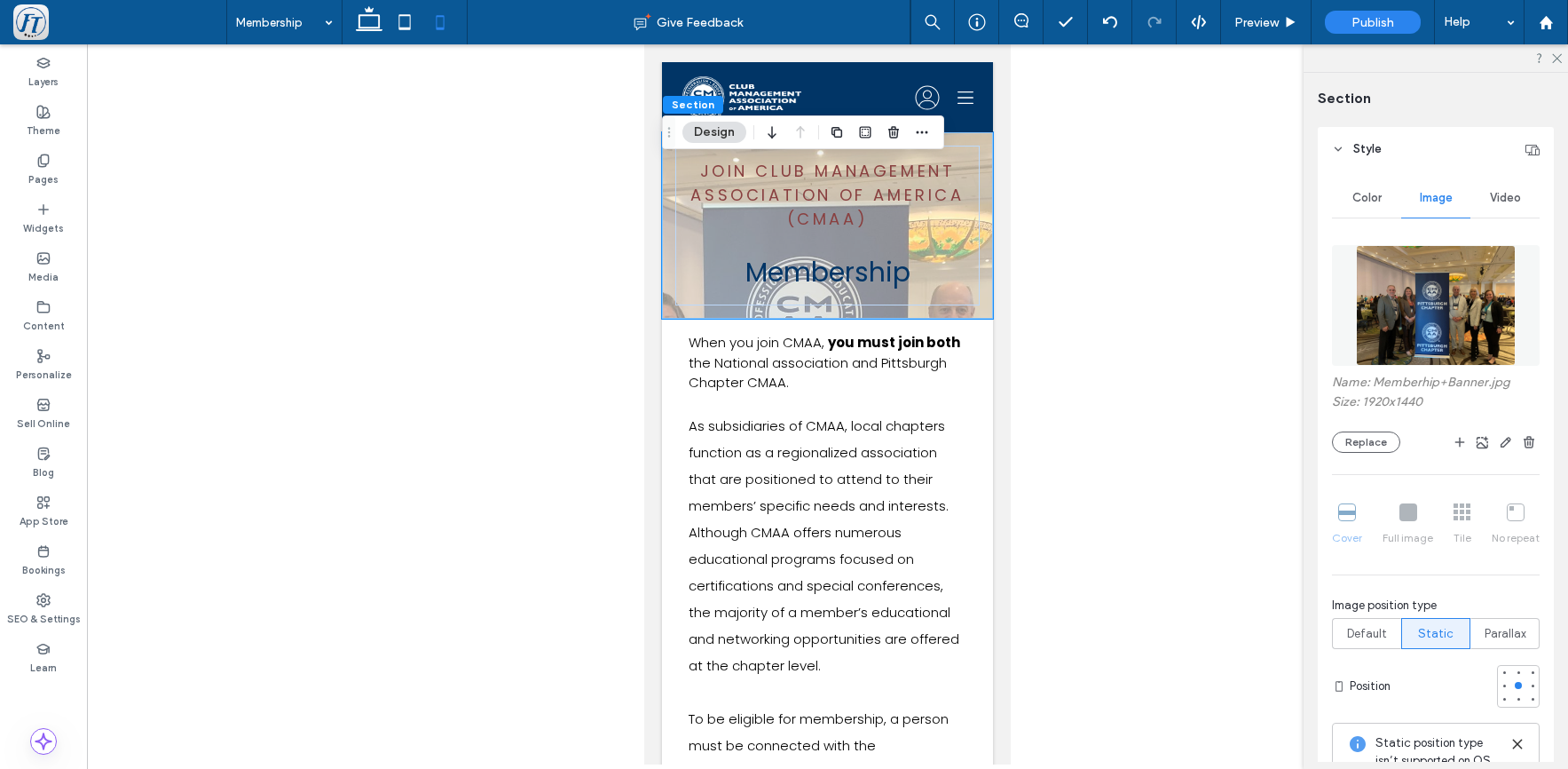
scroll to position [75, 0]
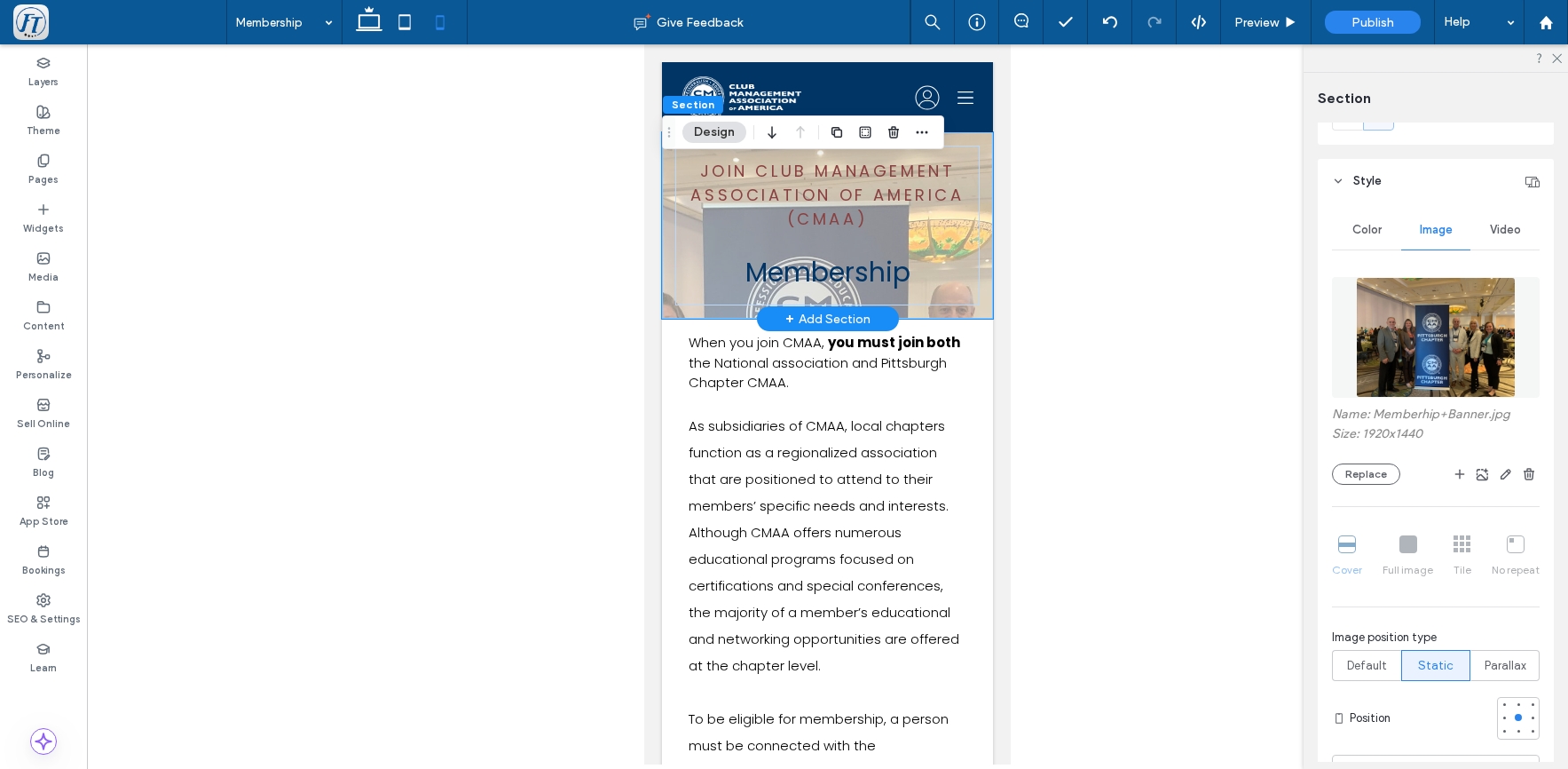
click at [972, 307] on div "Join club Management Association of America (CMAA) Membership" at bounding box center [828, 225] width 331 height 187
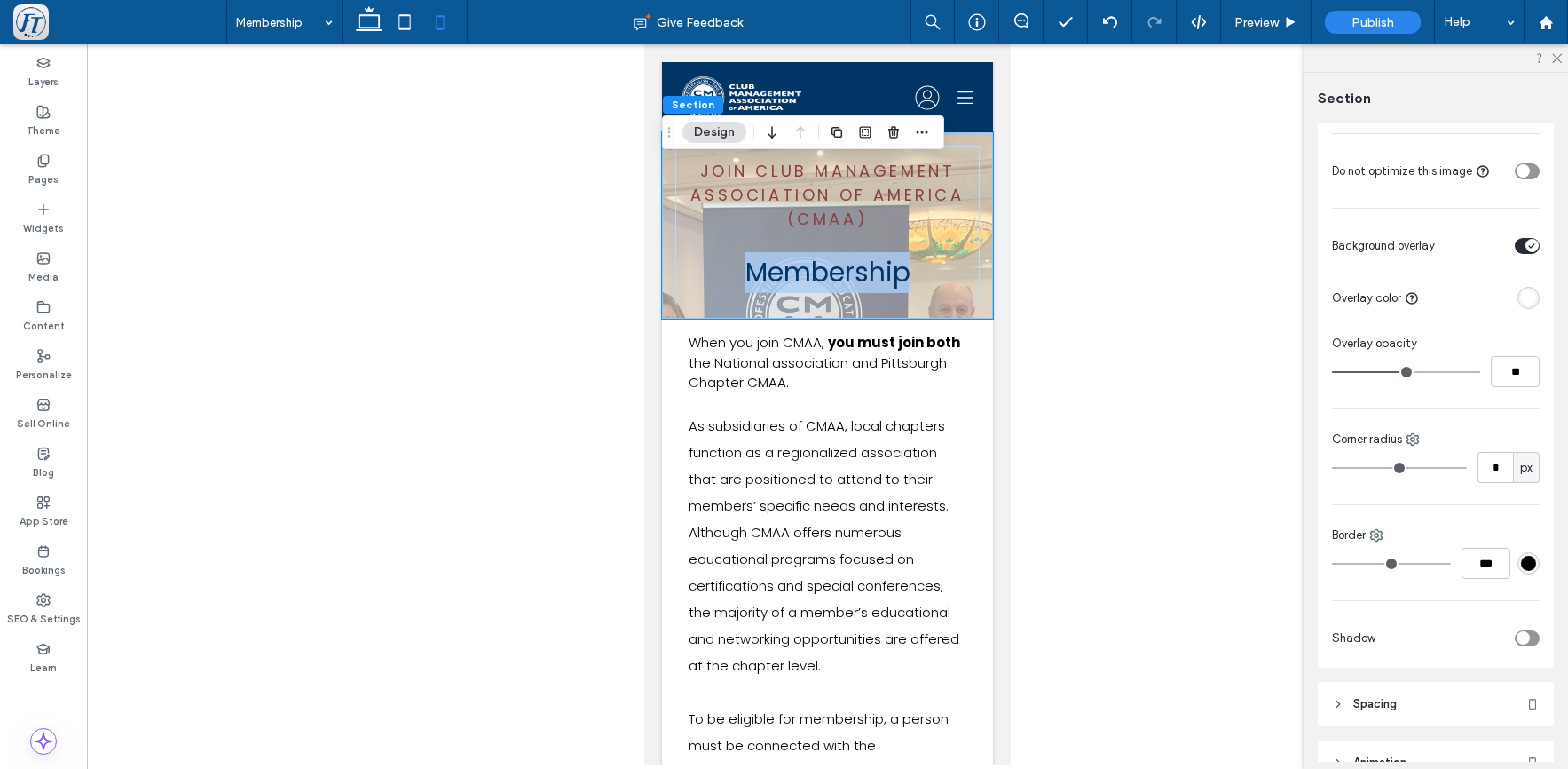
scroll to position [890, 0]
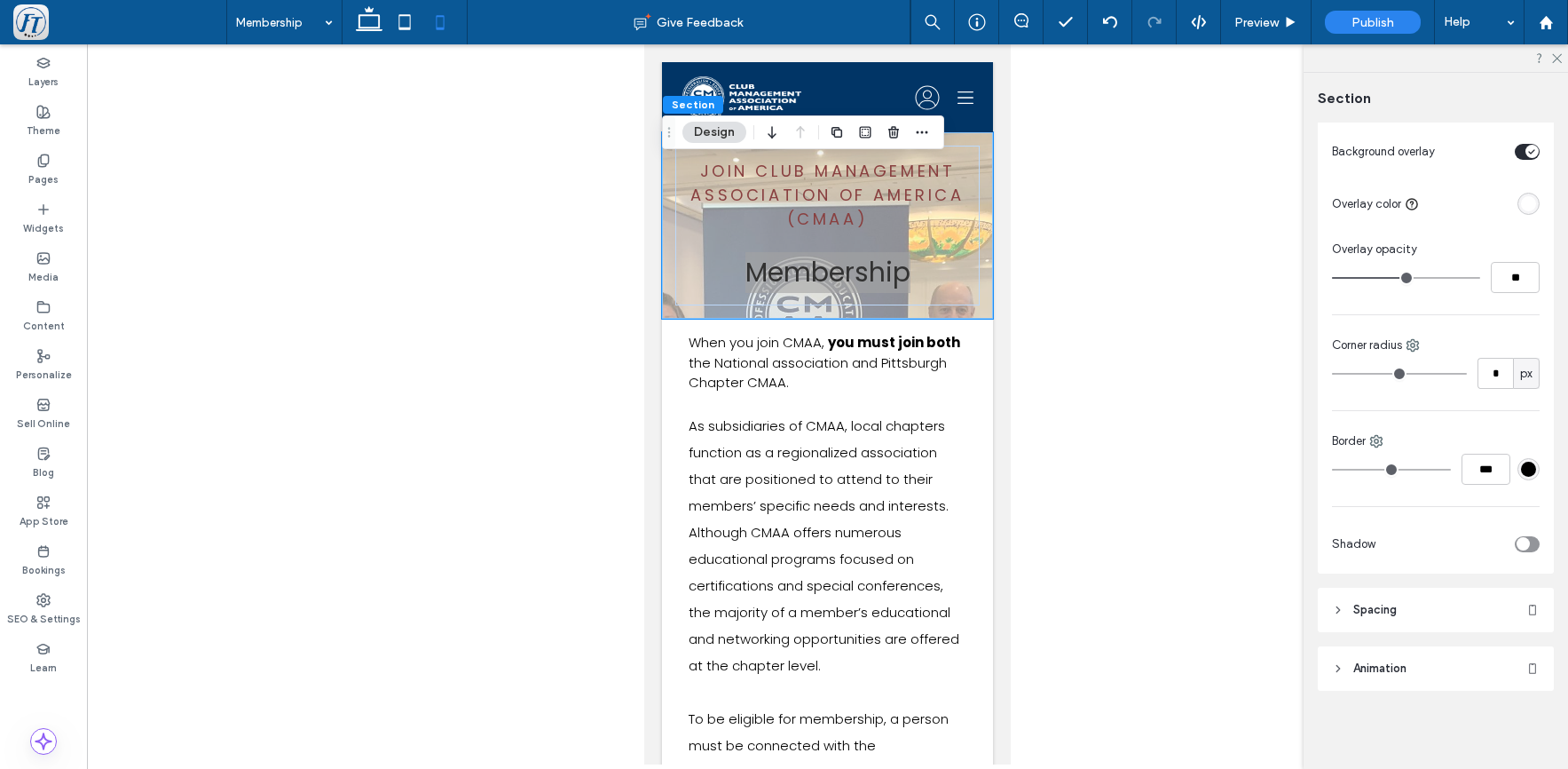
click at [1334, 613] on icon at bounding box center [1338, 610] width 12 height 12
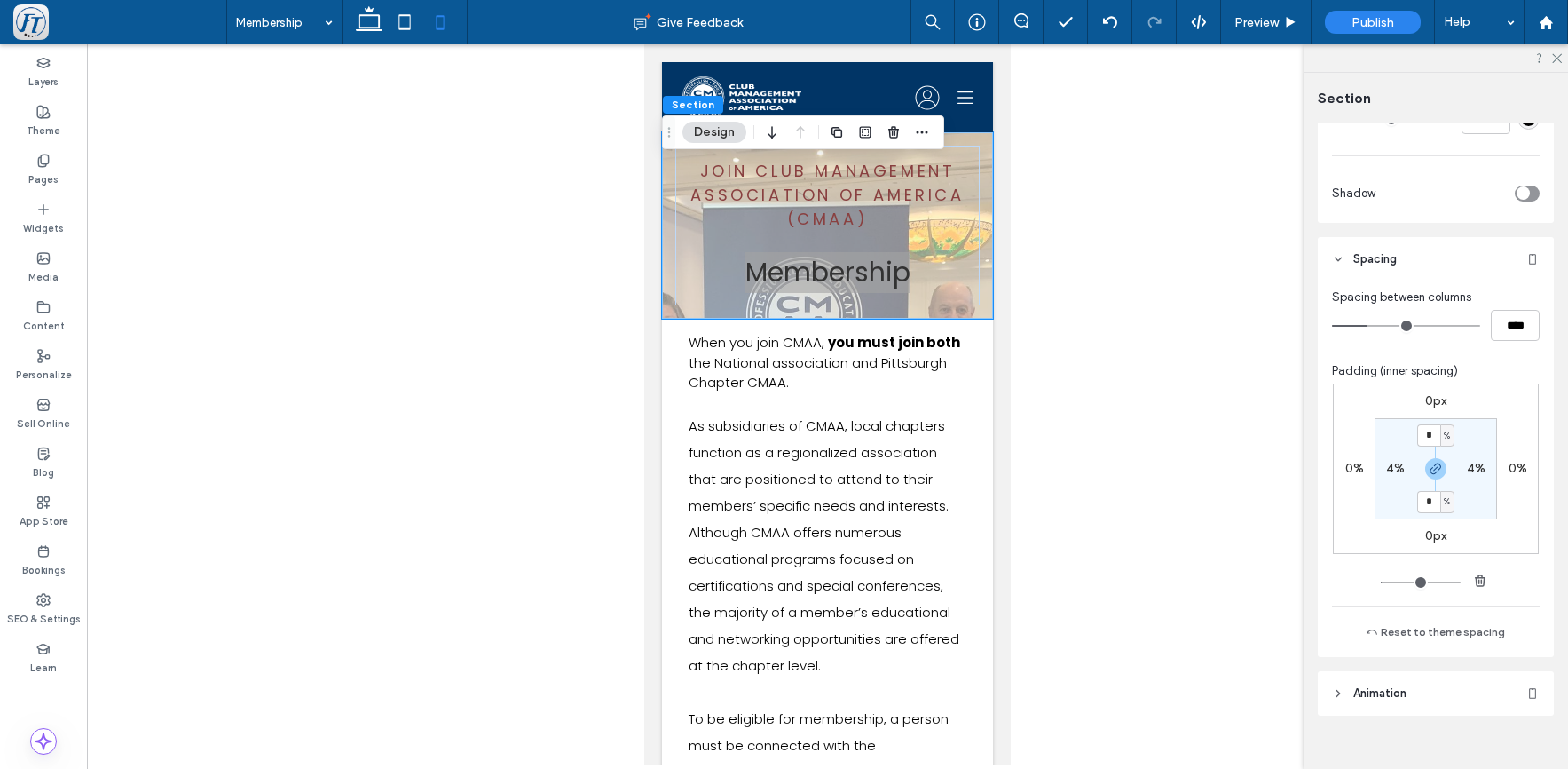
scroll to position [1265, 0]
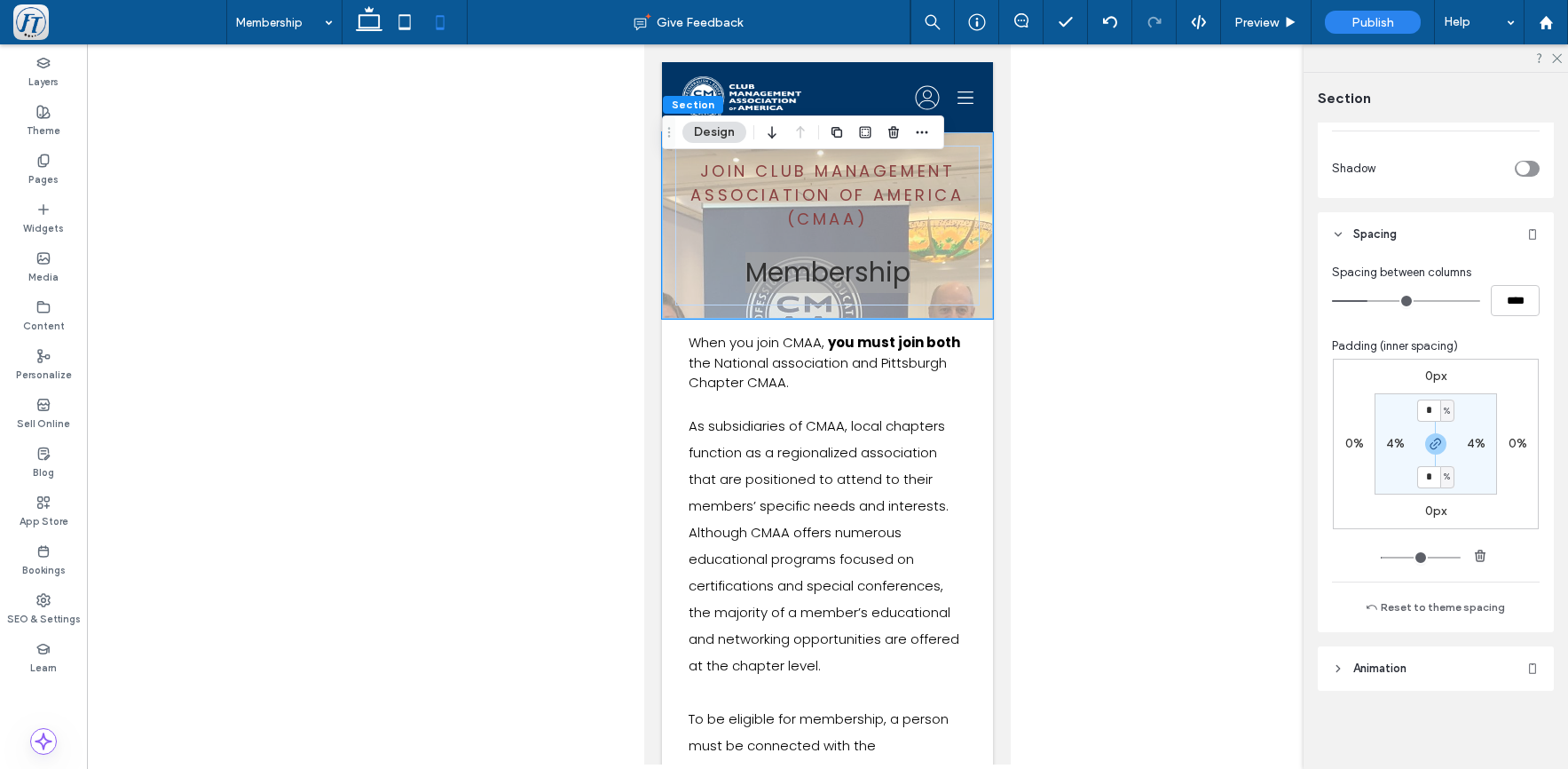
click at [1337, 667] on use at bounding box center [1338, 668] width 4 height 6
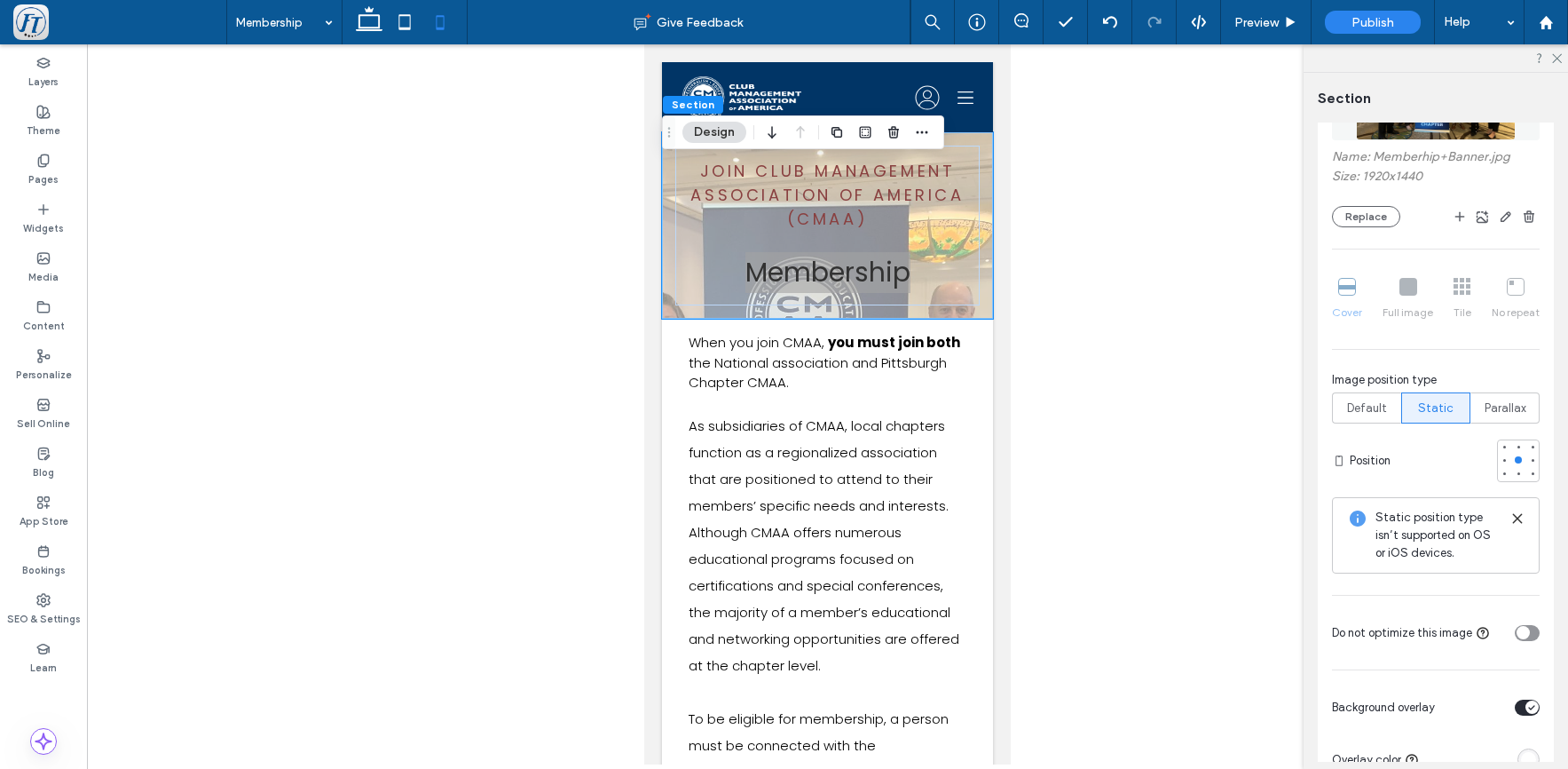
scroll to position [0, 0]
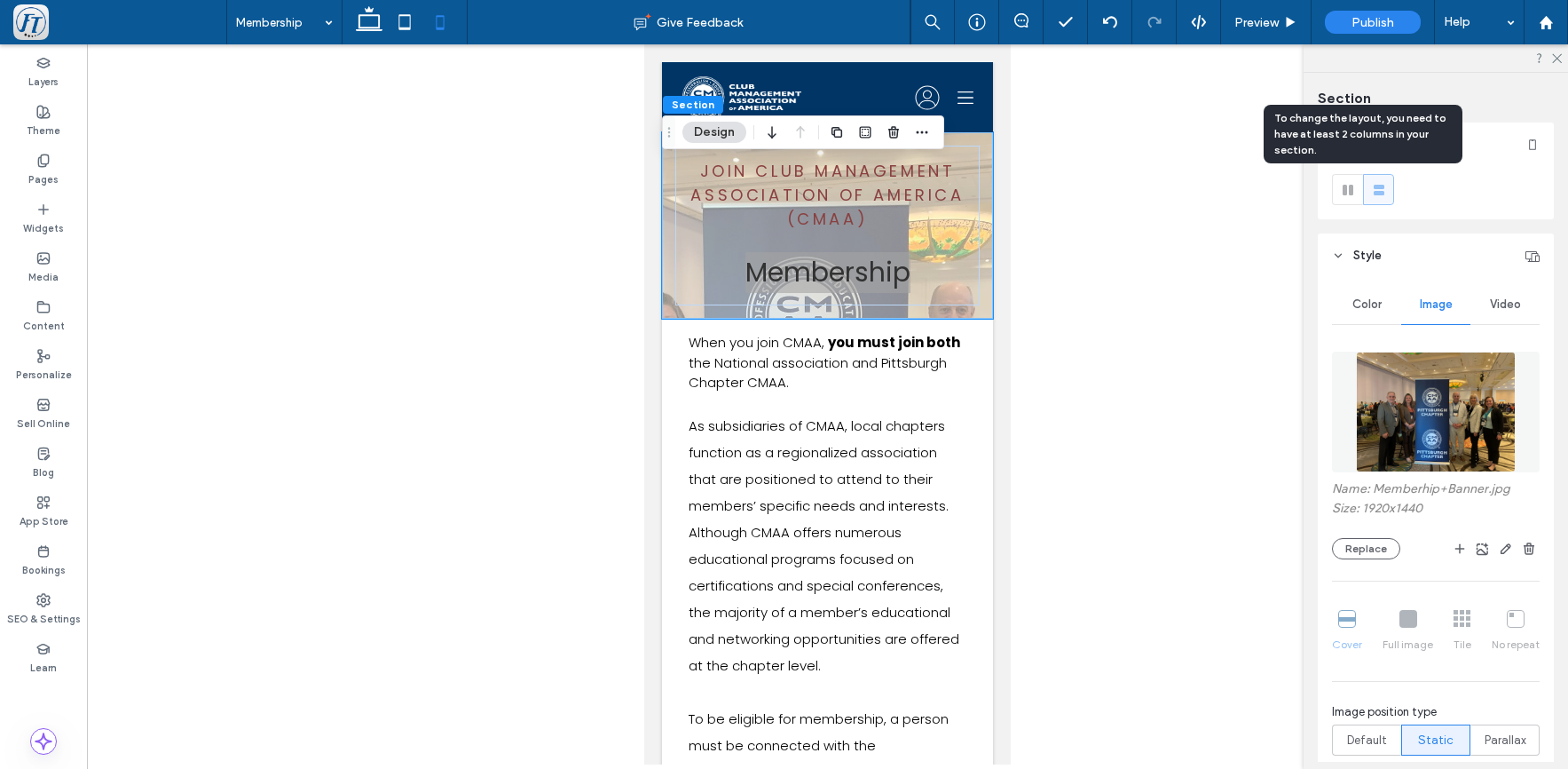
click at [1345, 193] on use at bounding box center [1348, 190] width 11 height 11
click at [714, 131] on button "Design" at bounding box center [714, 132] width 64 height 21
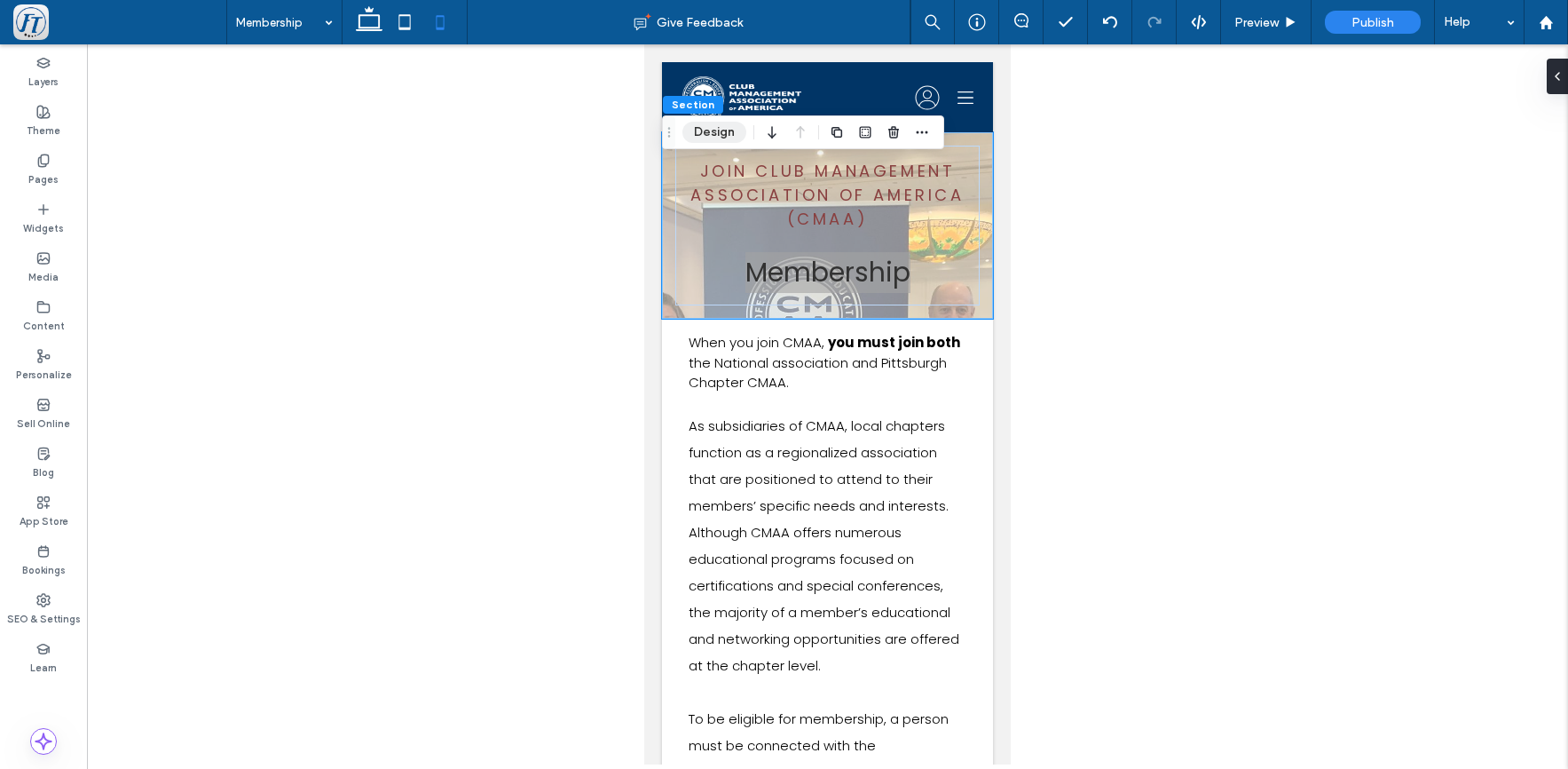
click at [714, 131] on button "Design" at bounding box center [714, 132] width 64 height 21
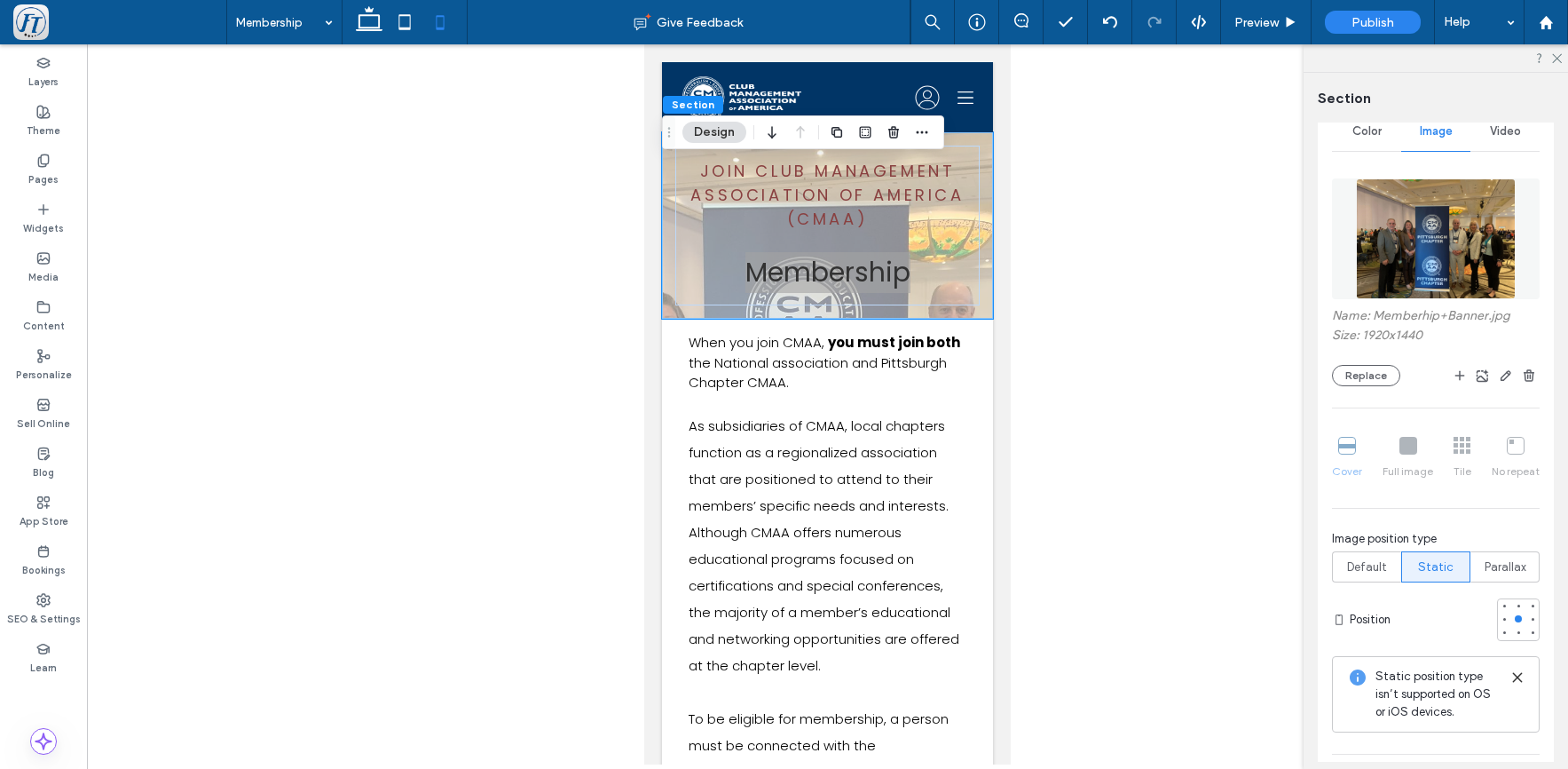
scroll to position [172, 0]
click at [974, 311] on div "Join club Management Association of America (CMAA) Membership" at bounding box center [828, 225] width 331 height 187
click at [972, 304] on div "Join club Management Association of America (CMAA) Membership" at bounding box center [828, 225] width 331 height 187
click at [670, 291] on div "Join club Management Association of America (CMAA) Membership" at bounding box center [828, 225] width 331 height 187
click at [970, 311] on div "Join club Management Association of America (CMAA) Membership" at bounding box center [828, 225] width 331 height 187
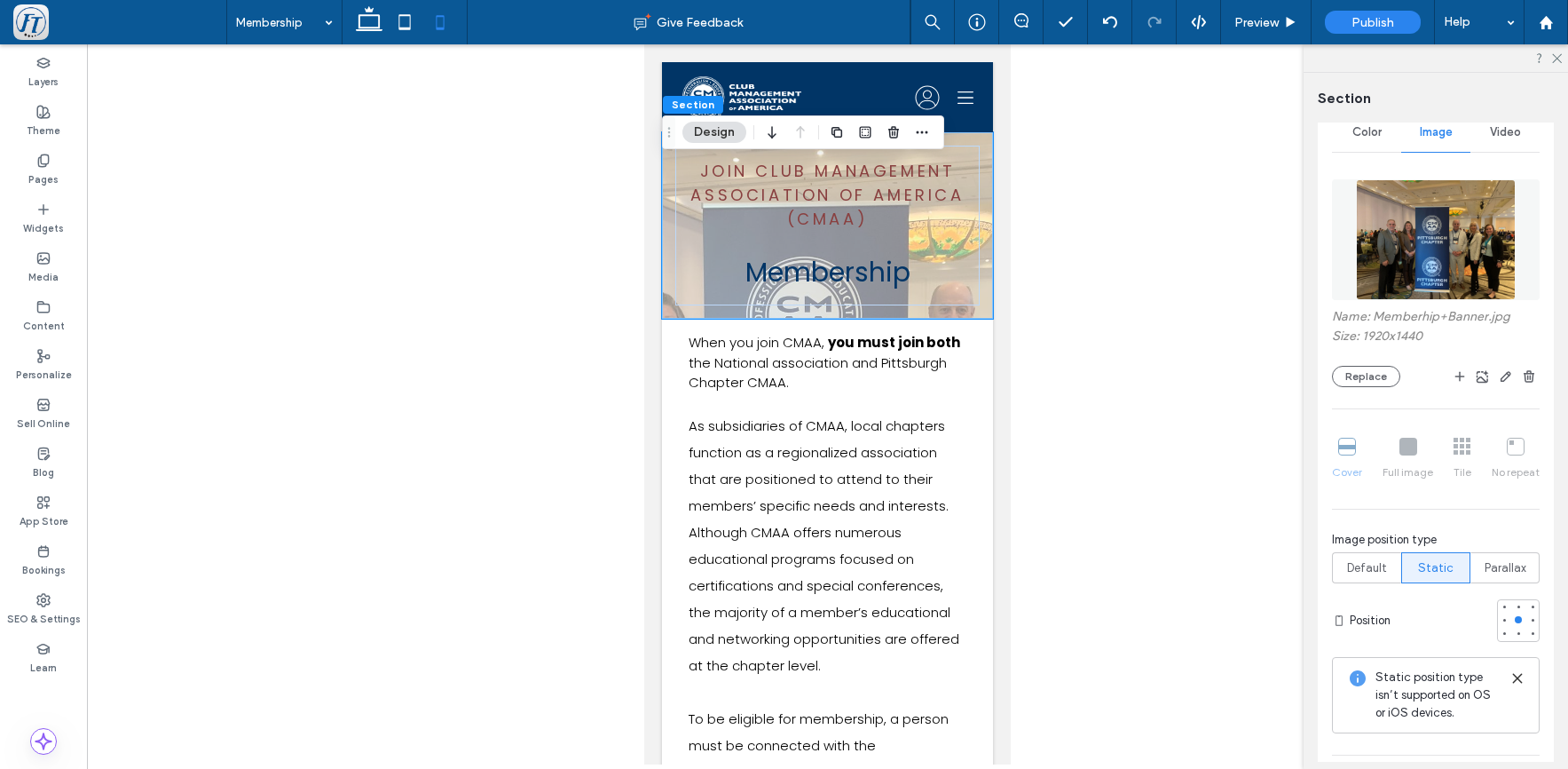
click at [1421, 130] on span "Image" at bounding box center [1437, 132] width 33 height 14
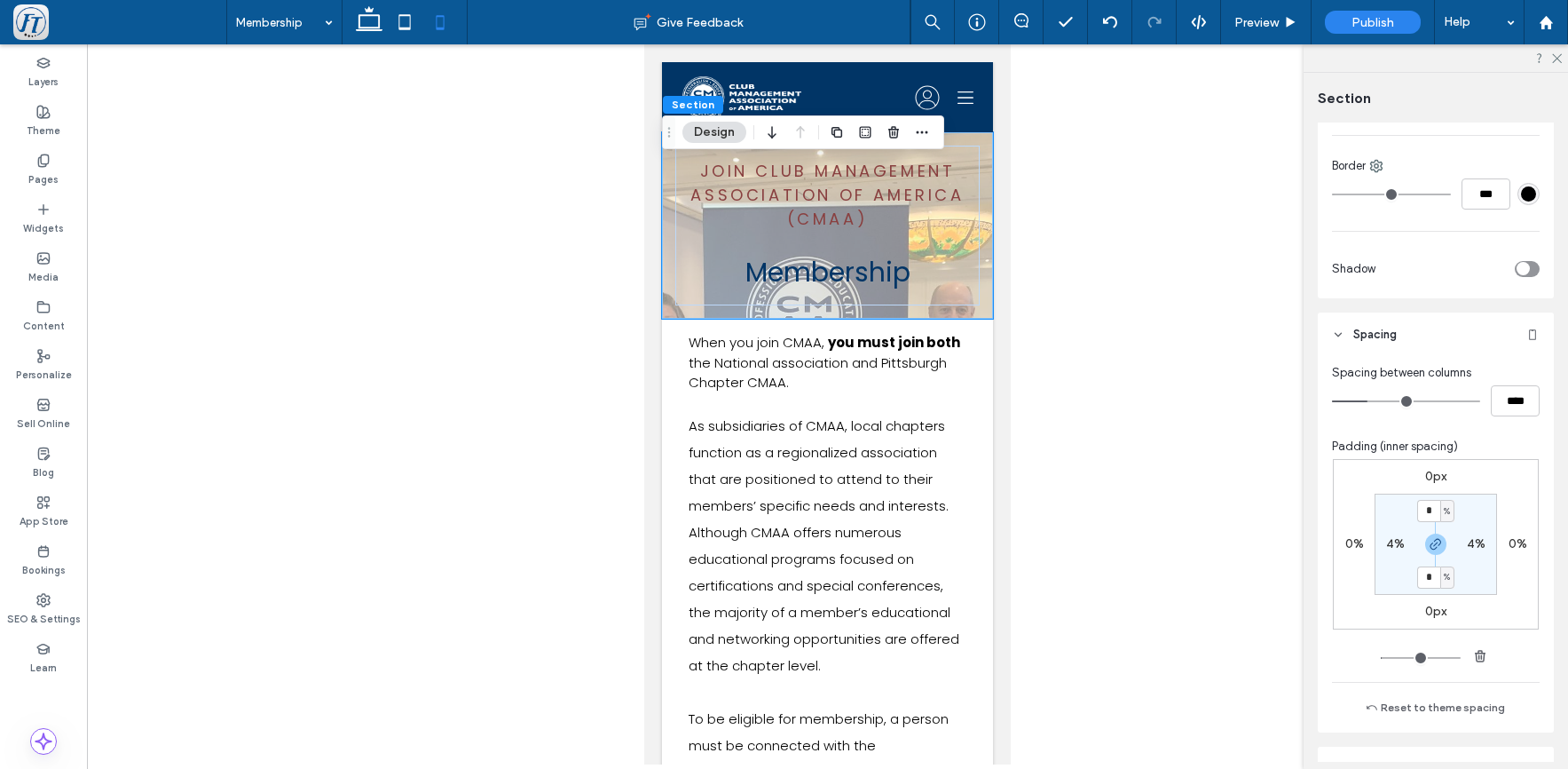
scroll to position [1339, 0]
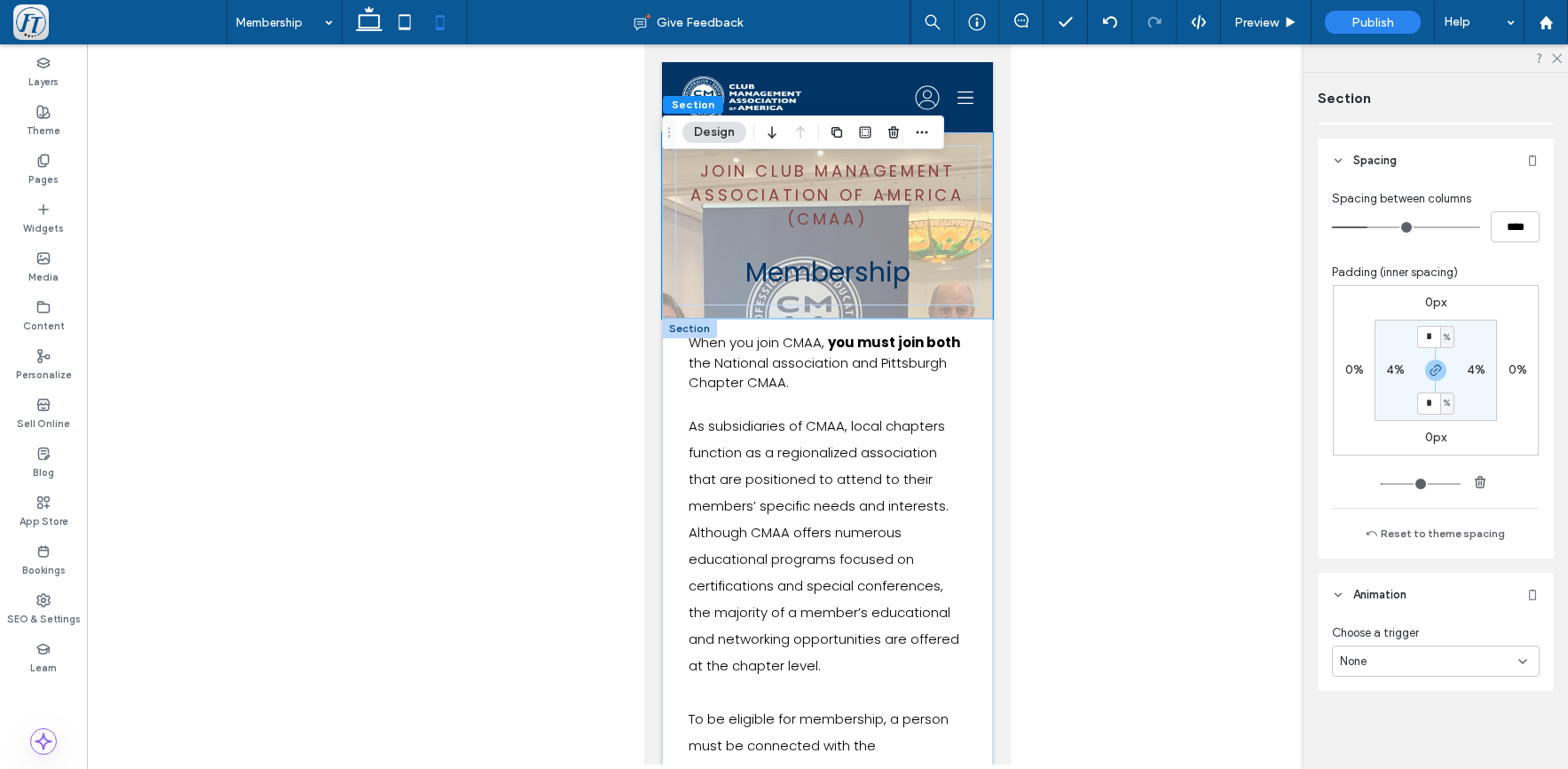
drag, startPoint x: 672, startPoint y: 310, endPoint x: 677, endPoint y: 319, distance: 10.3
click at [673, 310] on div "Join club Management Association of America (CMAA) Membership" at bounding box center [828, 225] width 331 height 187
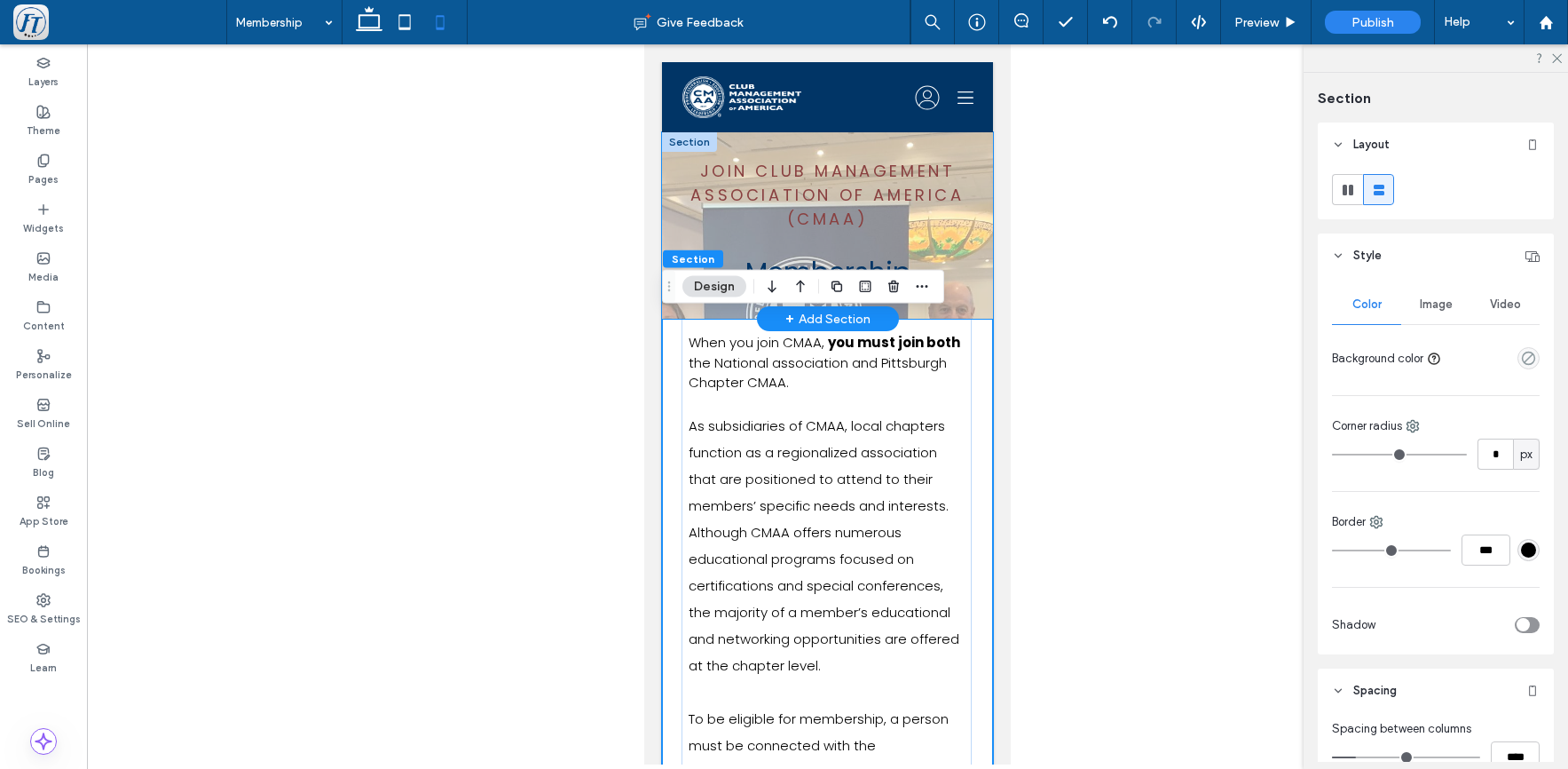
click at [670, 311] on div "Join club Management Association of America (CMAA) Membership" at bounding box center [828, 225] width 331 height 187
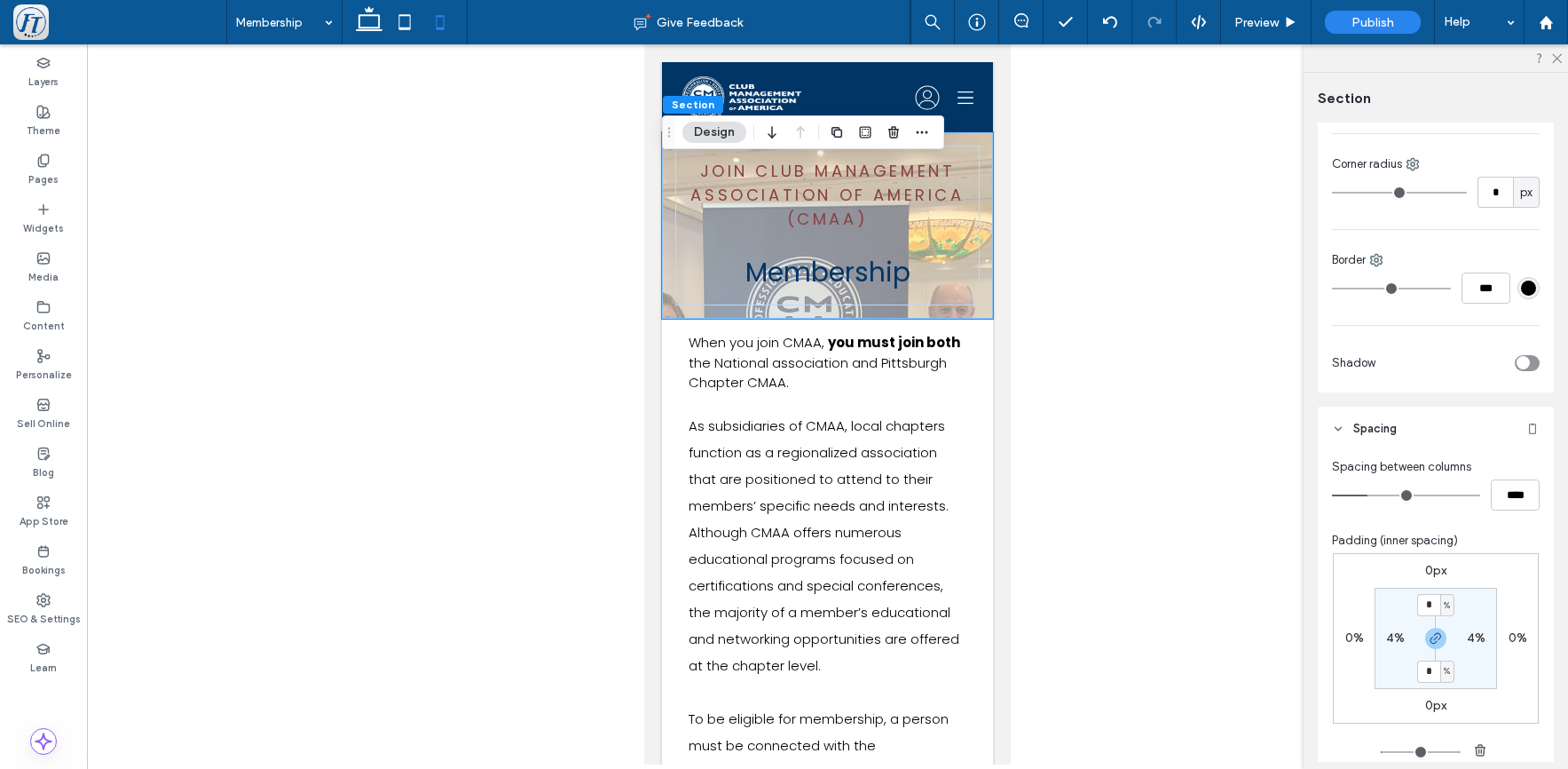
scroll to position [459, 0]
click at [1338, 434] on use at bounding box center [1339, 433] width 6 height 4
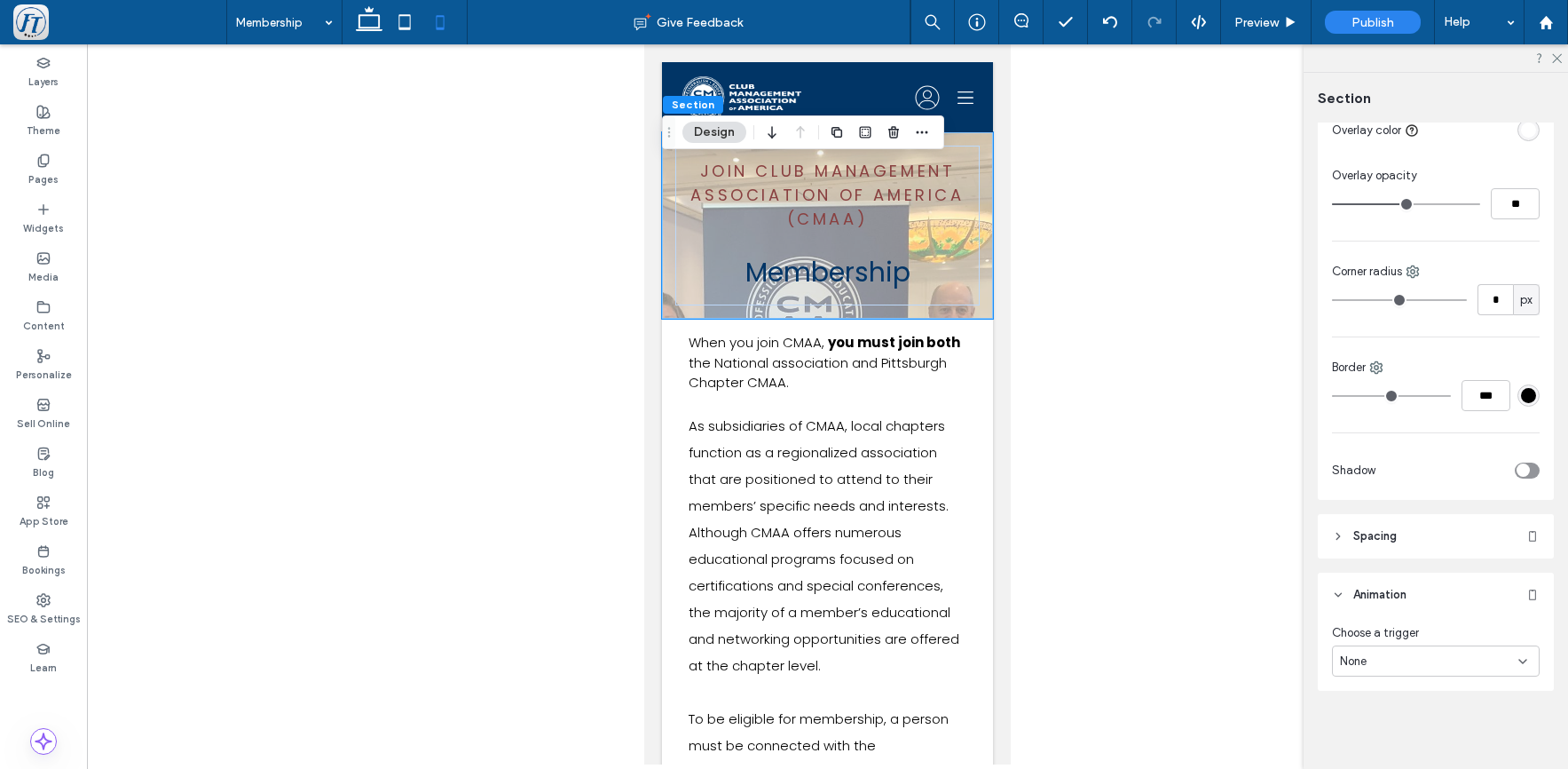
scroll to position [355, 0]
click at [1340, 433] on hr at bounding box center [1436, 433] width 208 height 1
click at [1337, 539] on use at bounding box center [1338, 536] width 4 height 6
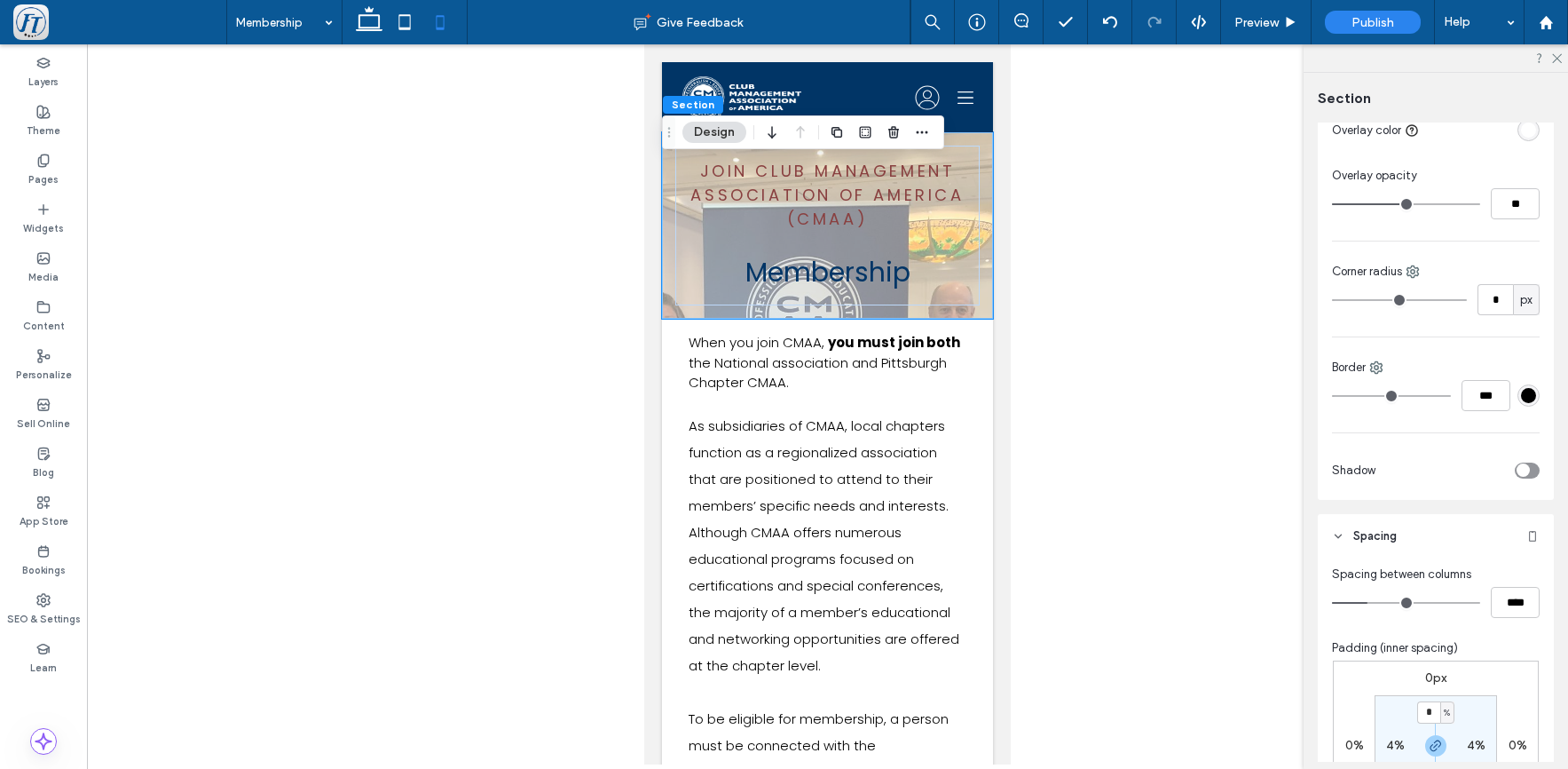
scroll to position [531, 0]
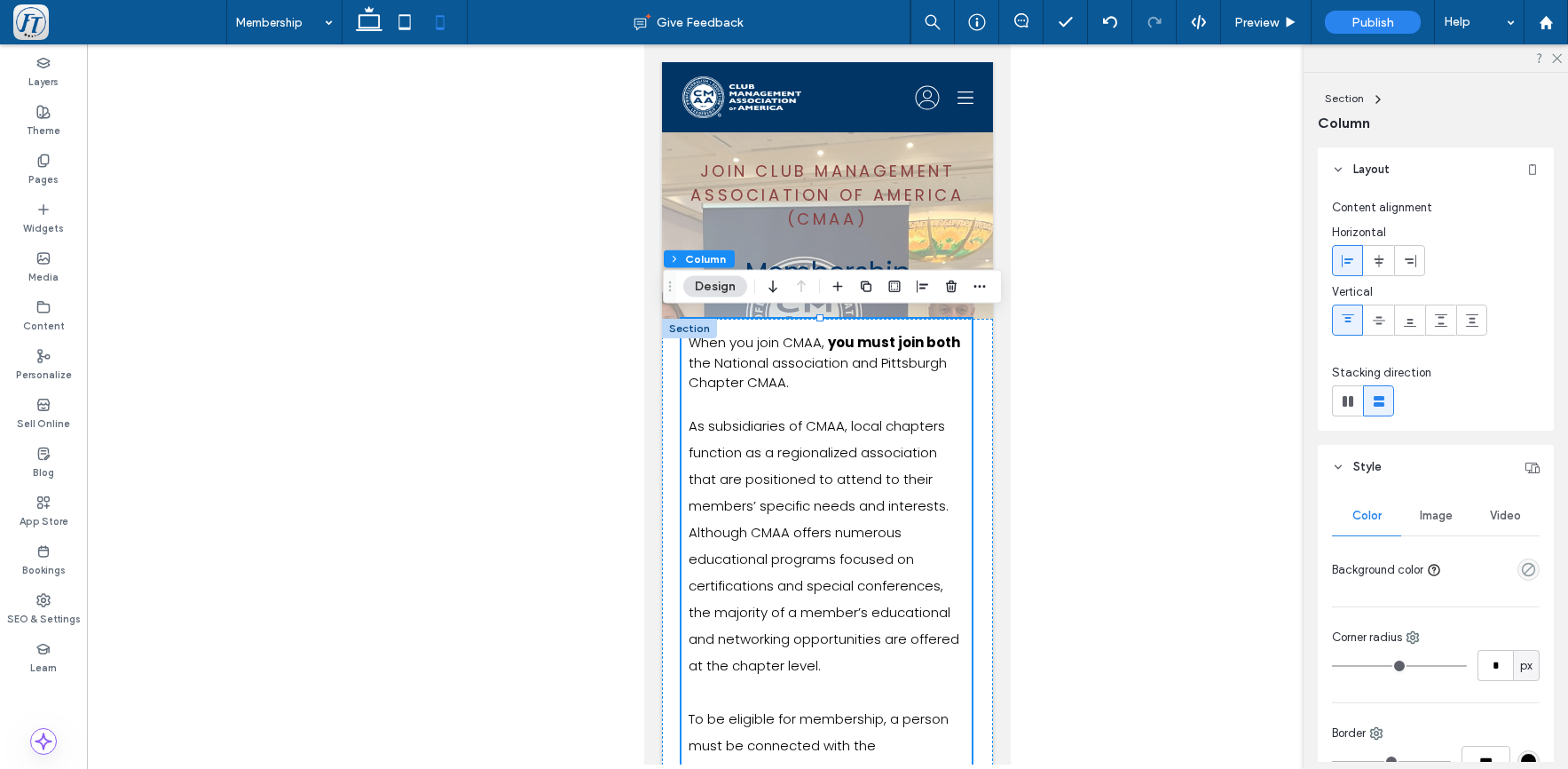
type input "**"
click at [975, 155] on div "Join club Management Association of America (CMAA) Membership" at bounding box center [828, 225] width 331 height 187
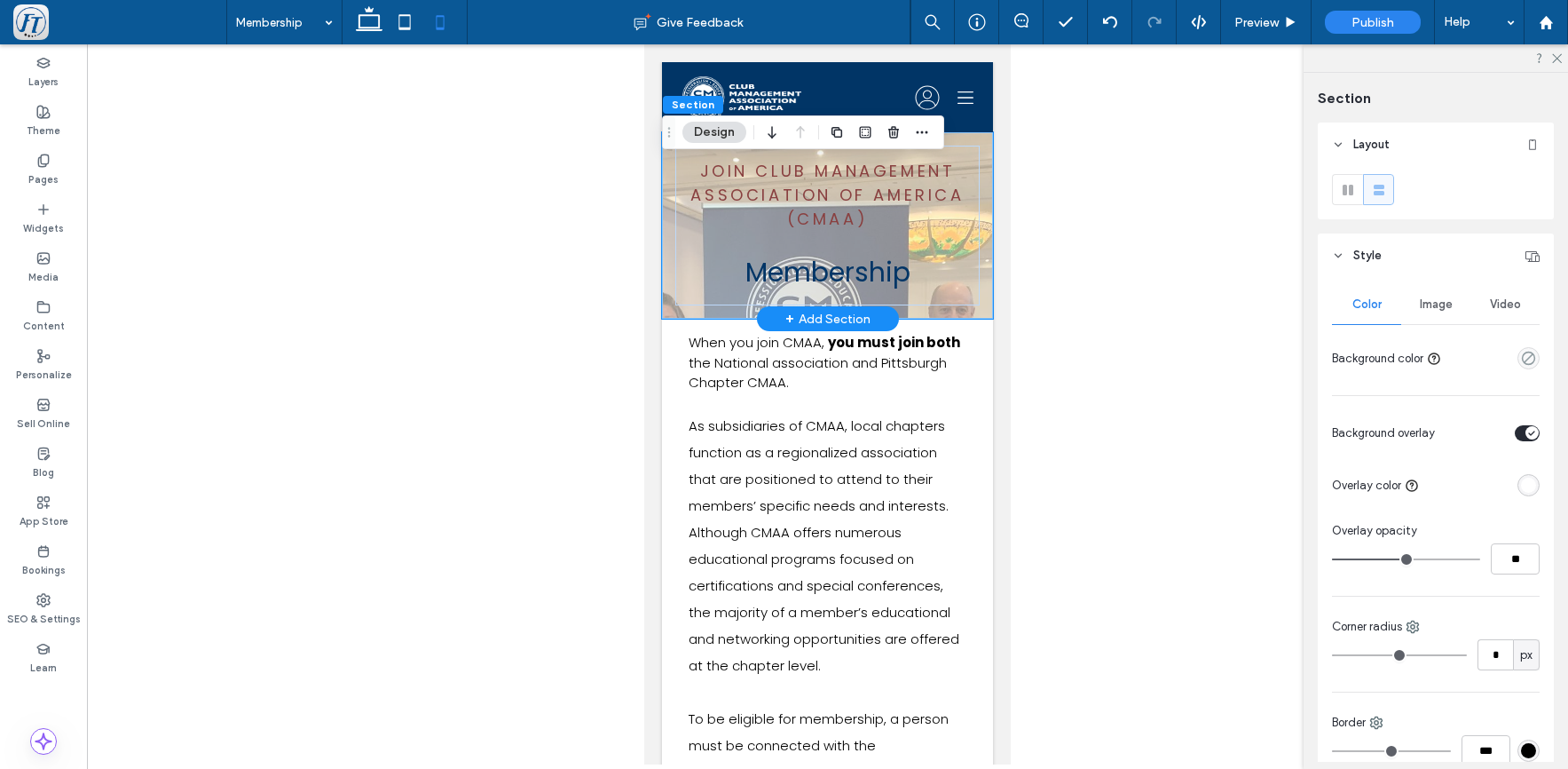
click at [975, 155] on div "Join club Management Association of America (CMAA) Membership" at bounding box center [828, 225] width 331 height 187
click at [1439, 307] on span "Image" at bounding box center [1437, 305] width 33 height 14
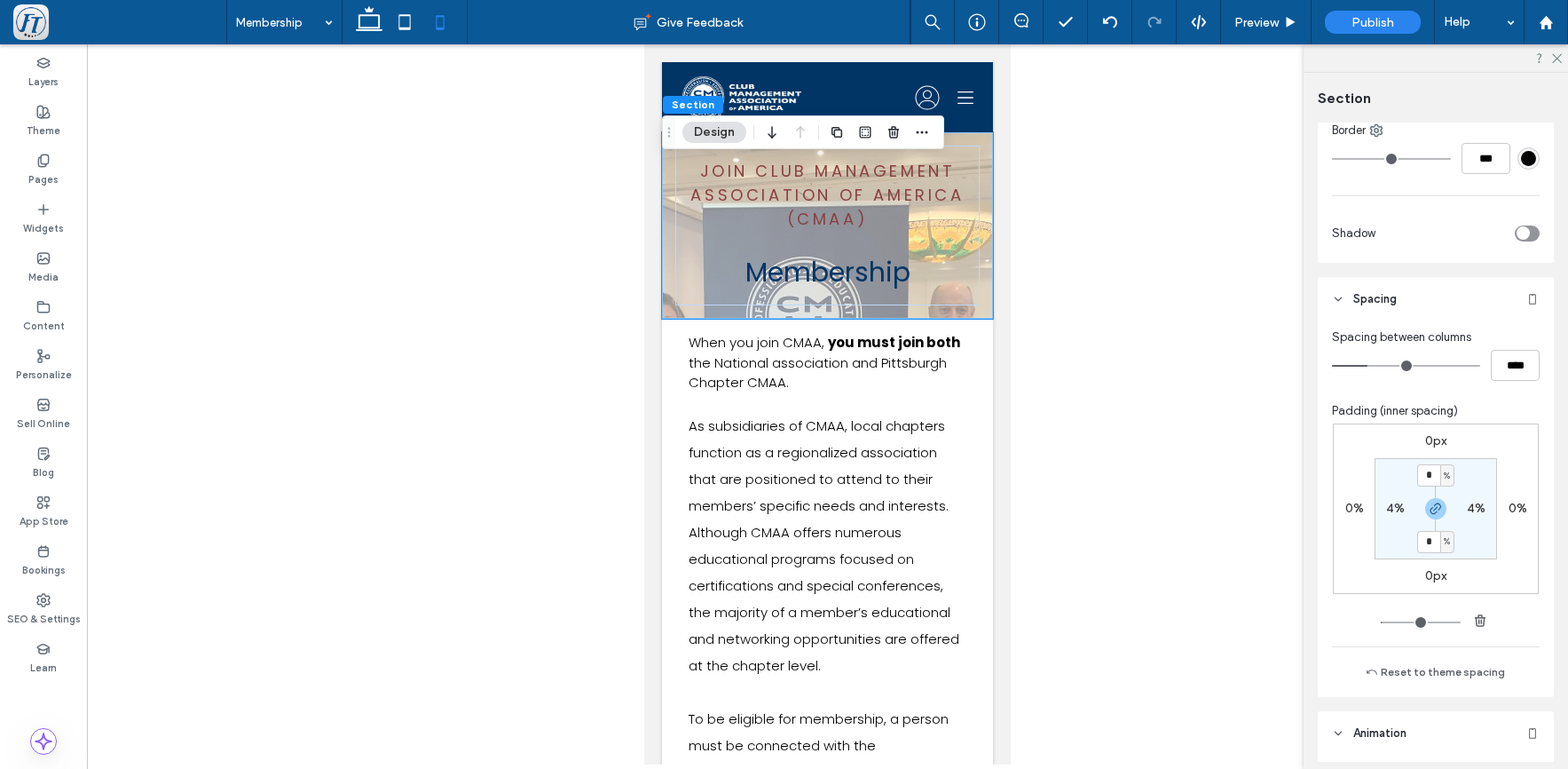
scroll to position [1339, 0]
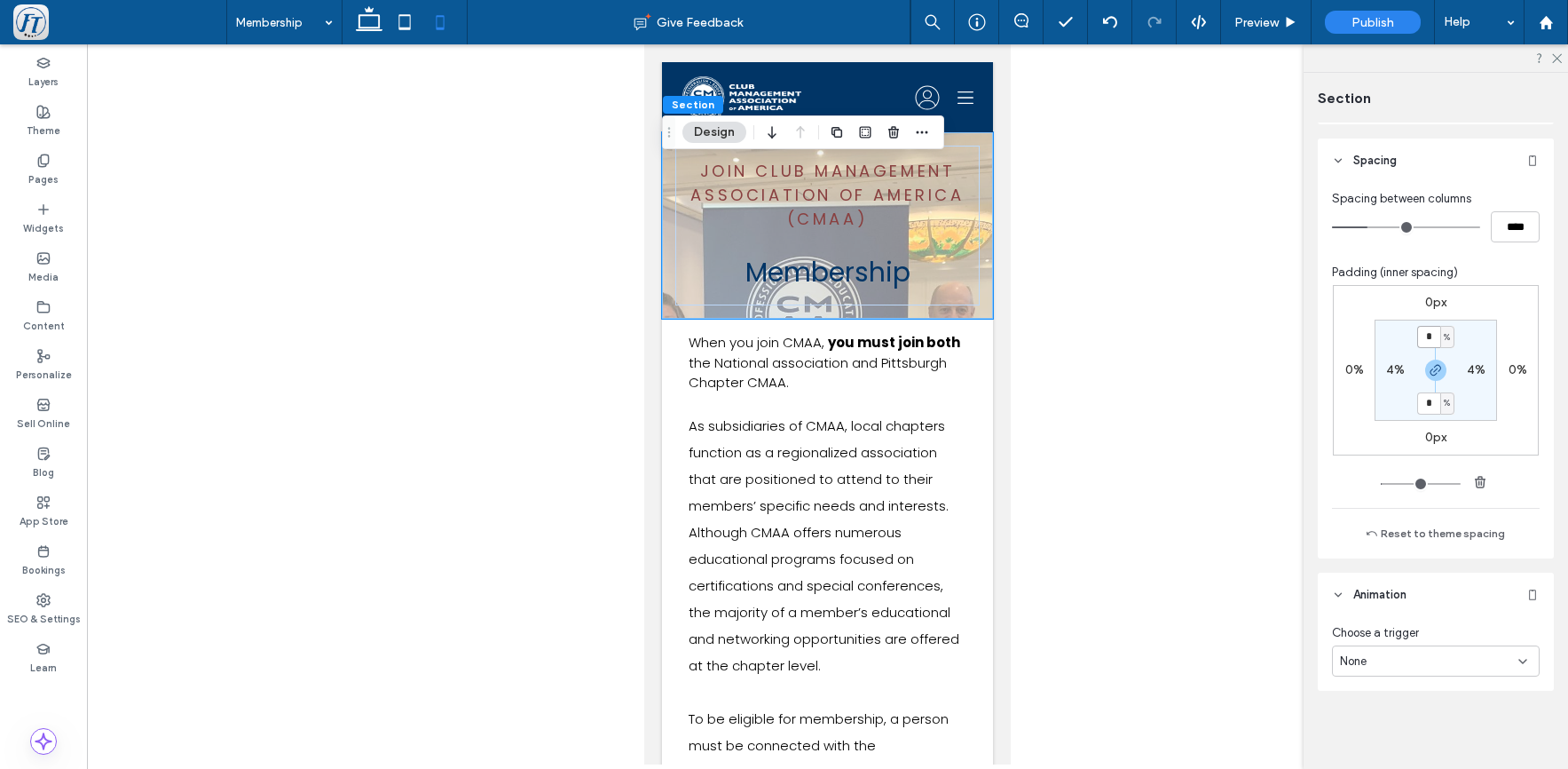
click at [1425, 340] on input "*" at bounding box center [1429, 336] width 23 height 22
type input "*"
click at [1434, 400] on input "*" at bounding box center [1429, 403] width 23 height 22
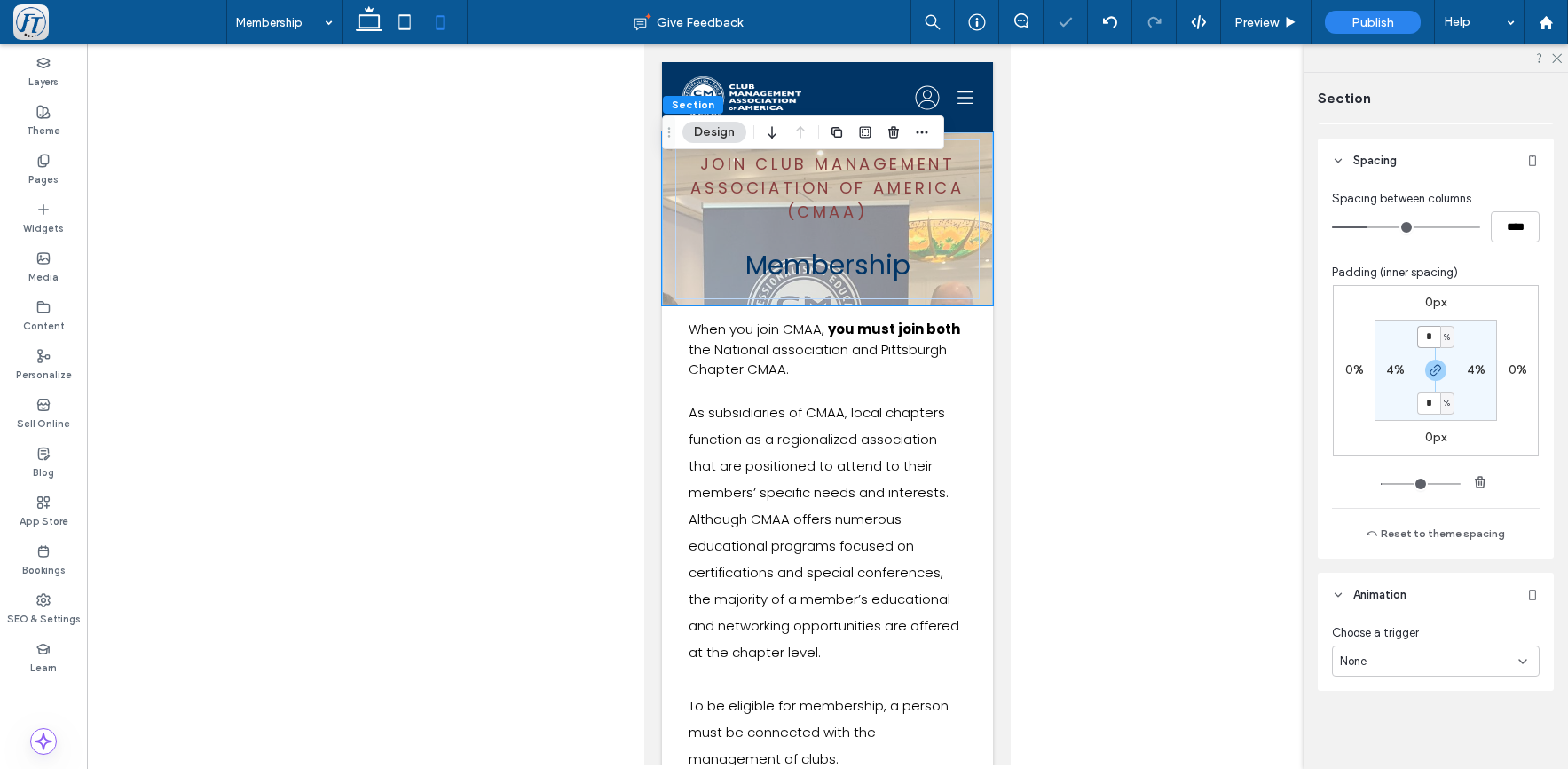
drag, startPoint x: 1432, startPoint y: 336, endPoint x: 1400, endPoint y: 333, distance: 32.1
click at [1400, 333] on section "* % 4% * % 4%" at bounding box center [1436, 371] width 123 height 102
type input "*"
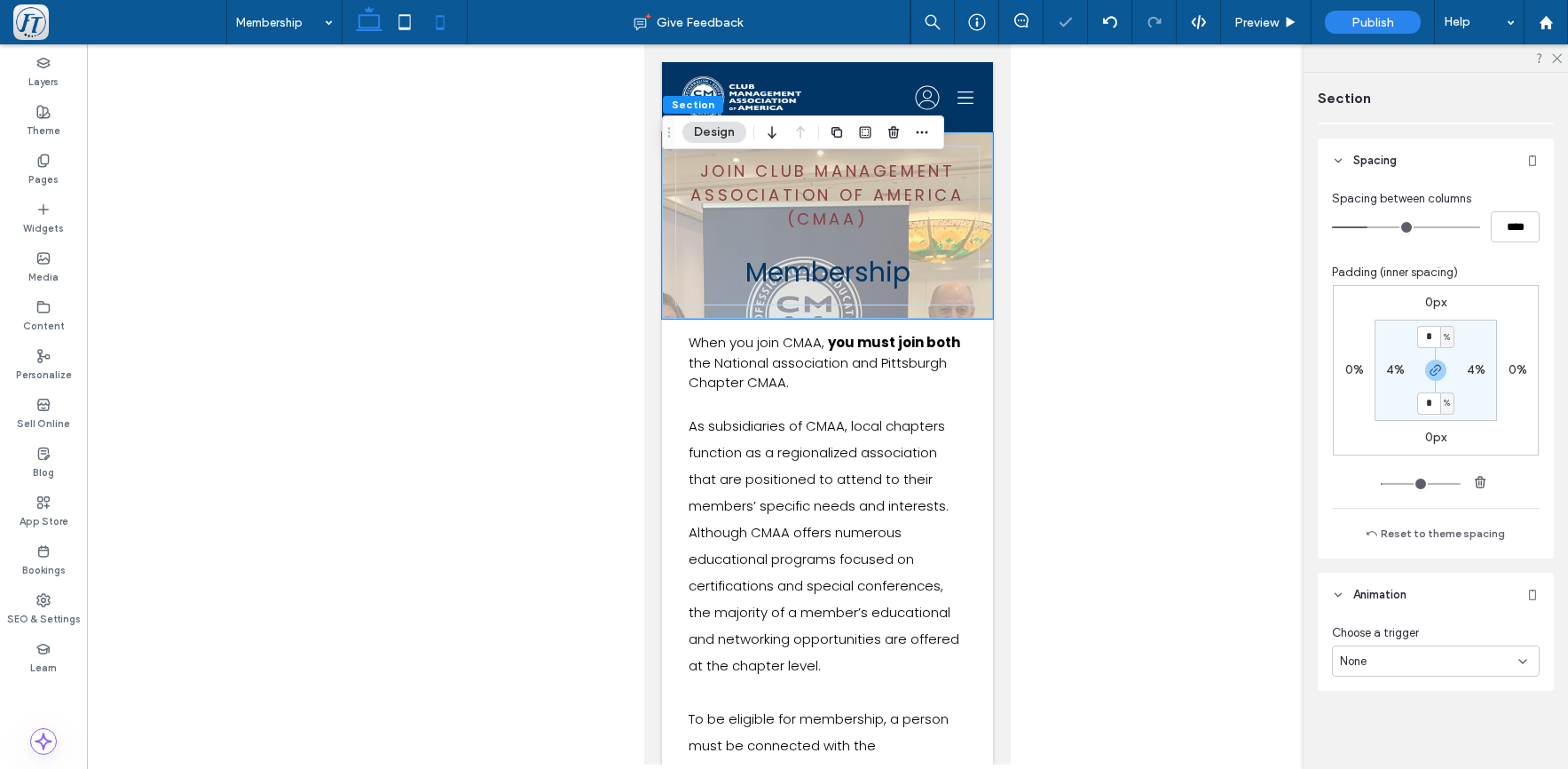
click at [374, 18] on icon at bounding box center [369, 22] width 35 height 35
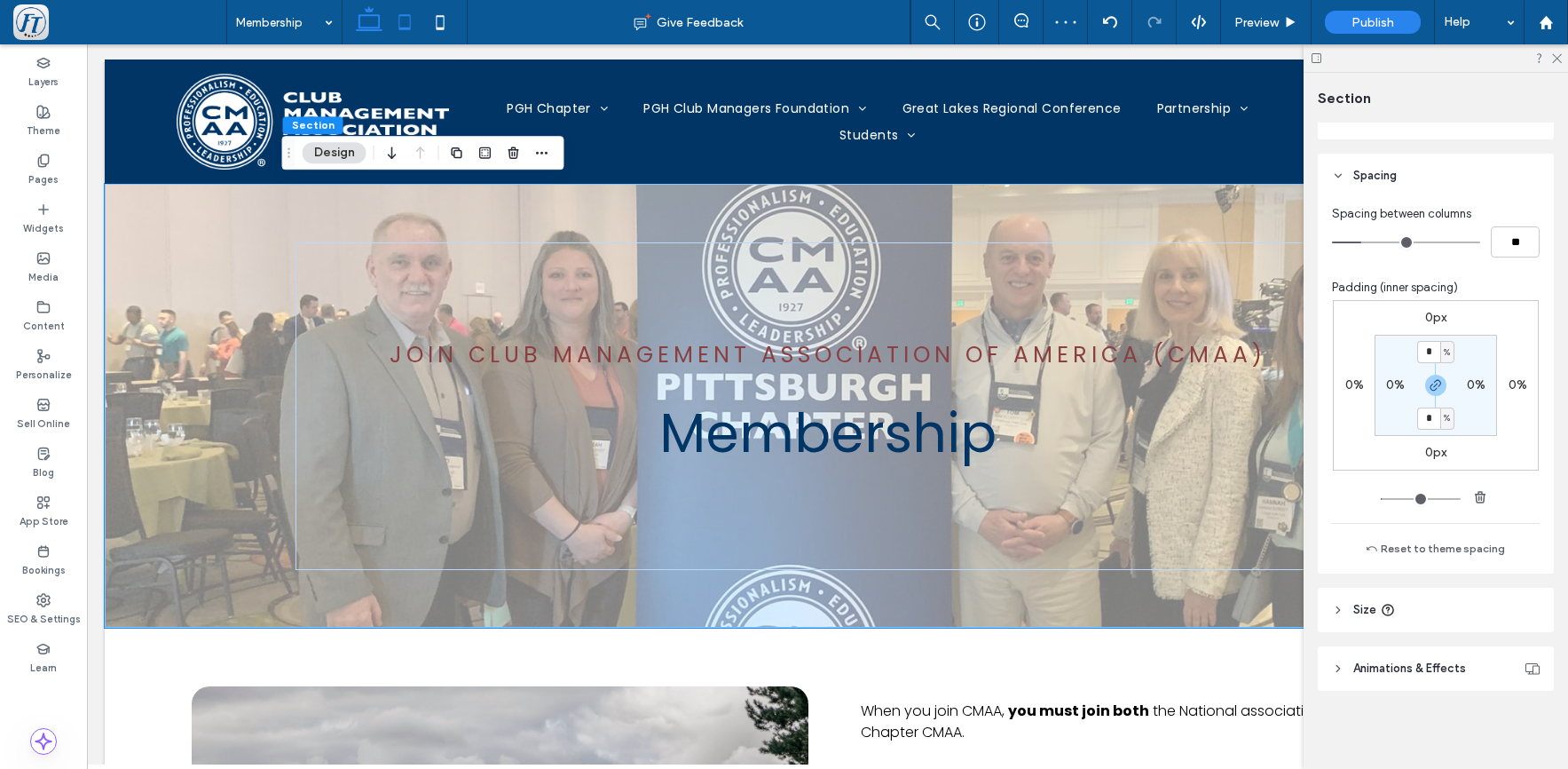
scroll to position [1410, 0]
click at [399, 24] on use at bounding box center [404, 22] width 11 height 15
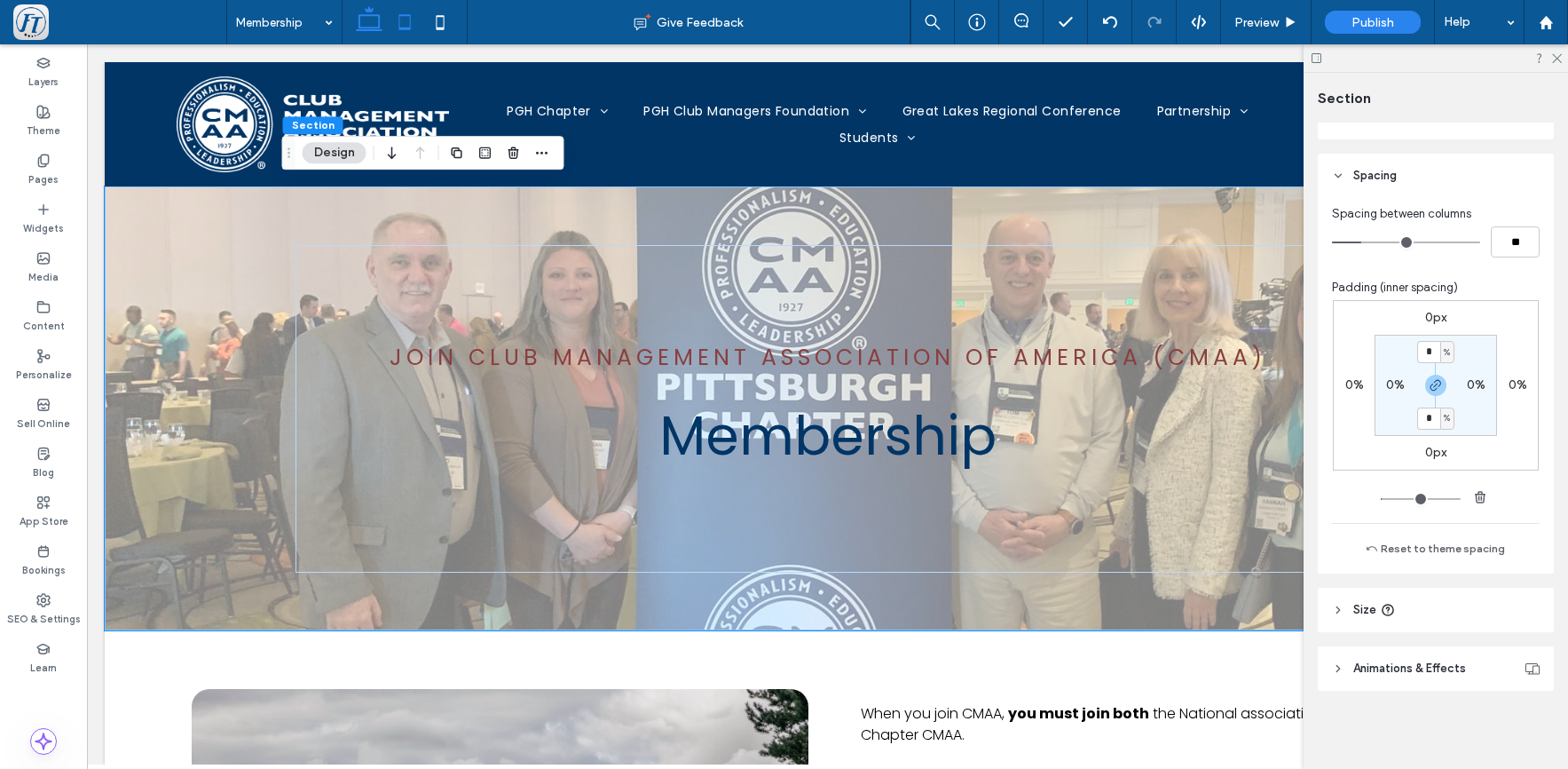
scroll to position [1324, 0]
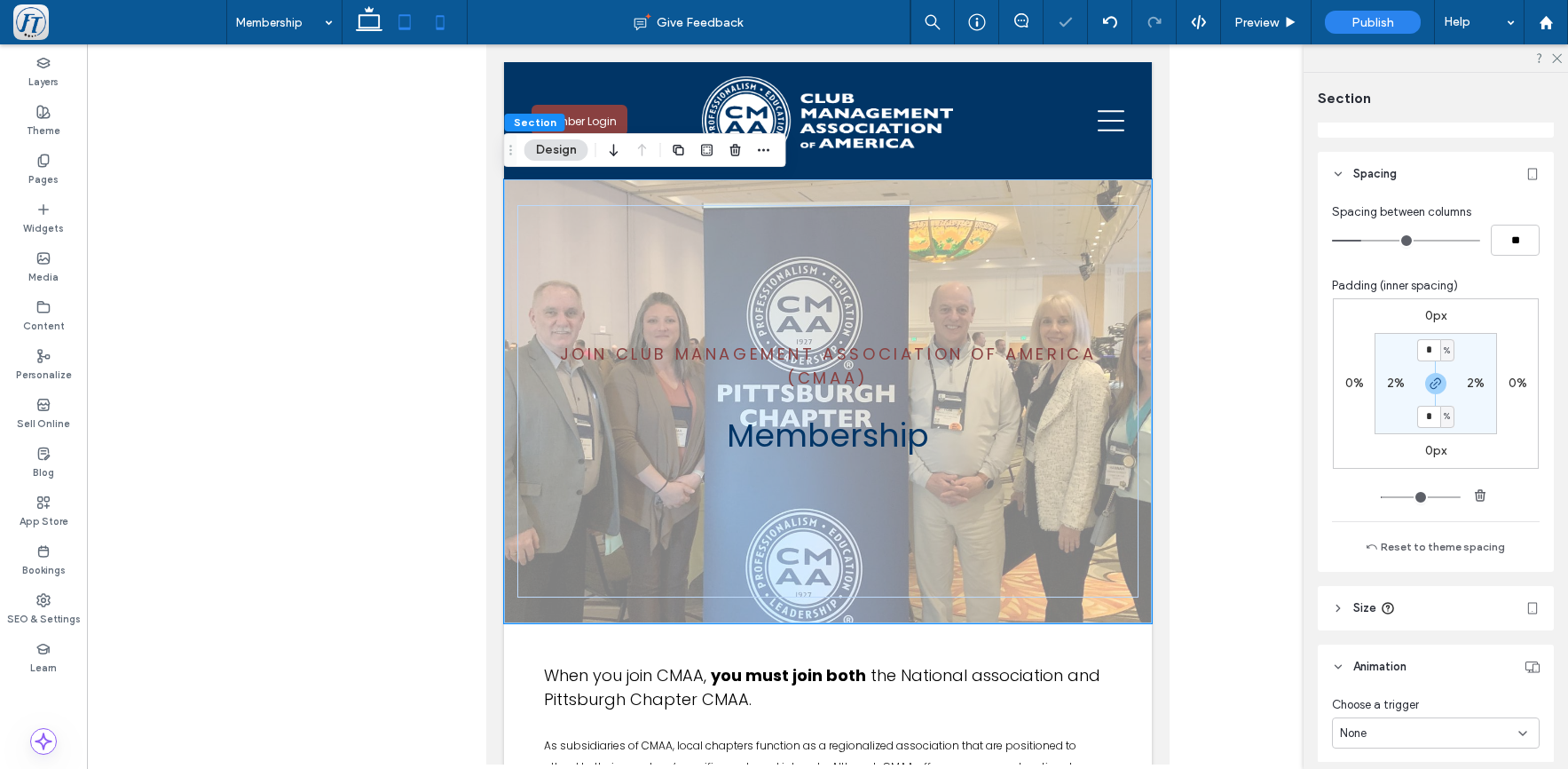
click at [447, 23] on icon at bounding box center [439, 22] width 35 height 35
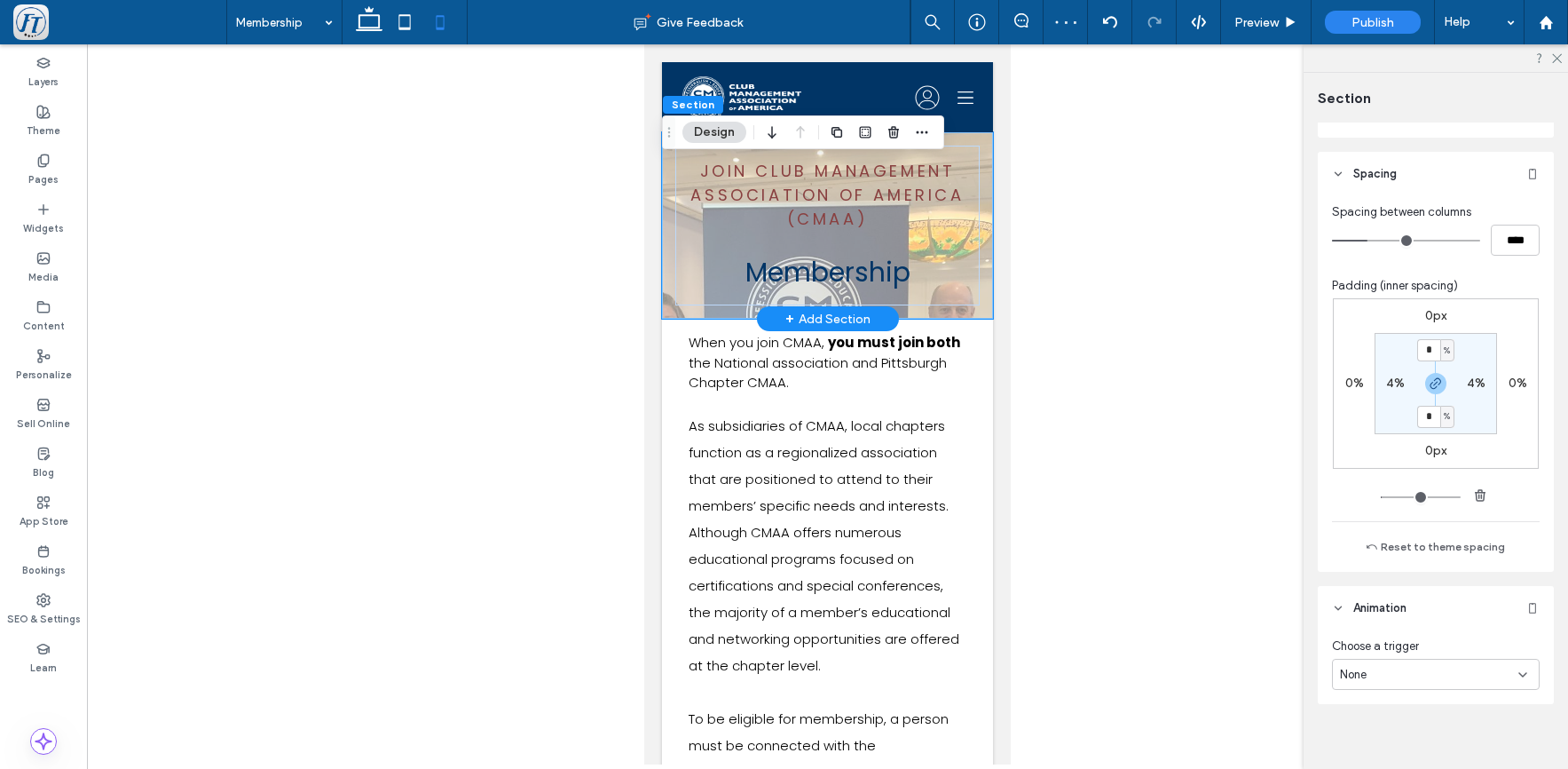
click at [963, 135] on div "Join club Management Association of America (CMAA) Membership" at bounding box center [828, 225] width 331 height 187
click at [964, 141] on div "Join club Management Association of America (CMAA) Membership" at bounding box center [828, 225] width 331 height 187
click at [965, 141] on div "Join club Management Association of America (CMAA) Membership" at bounding box center [828, 225] width 331 height 187
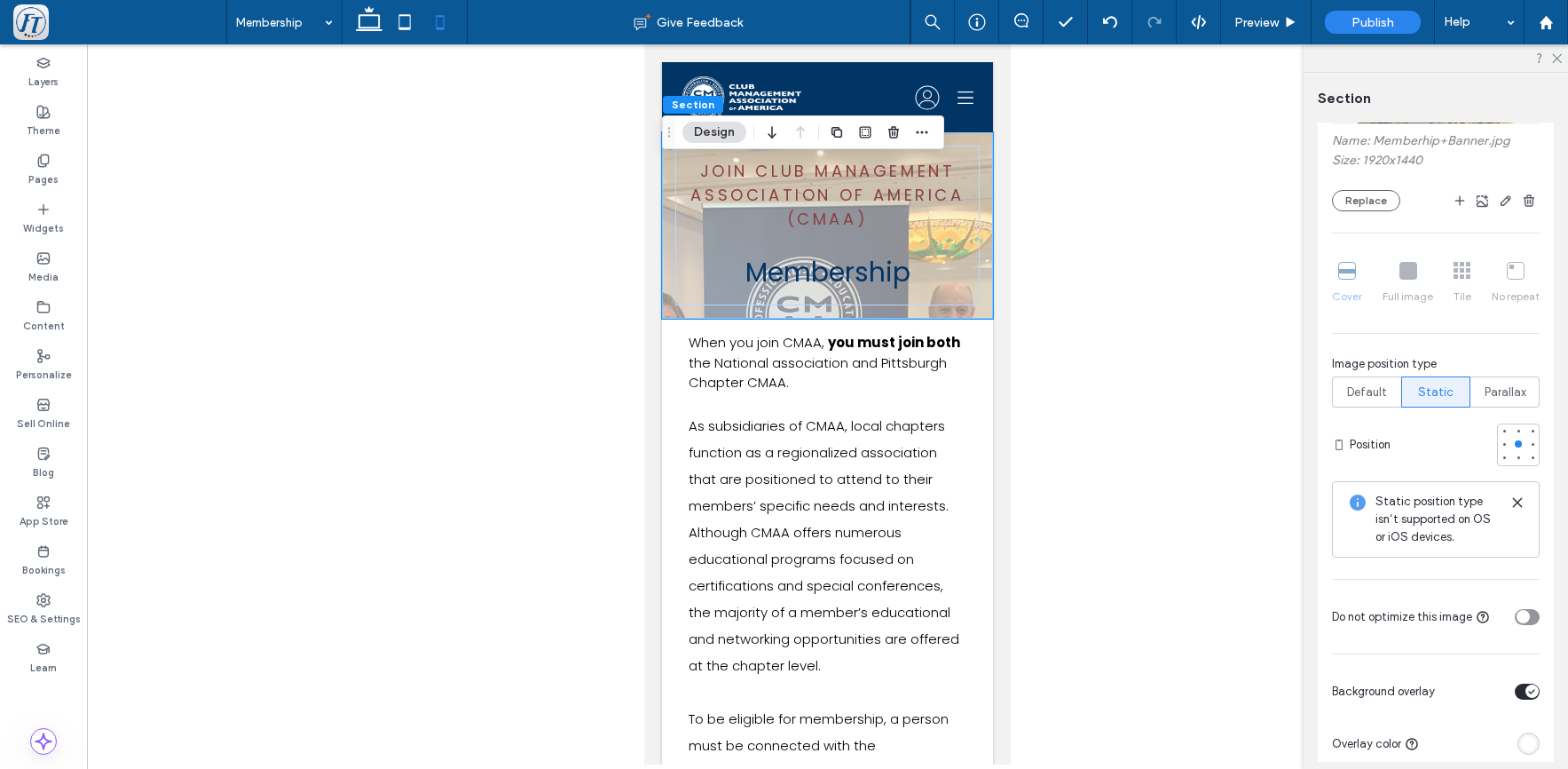
scroll to position [0, 0]
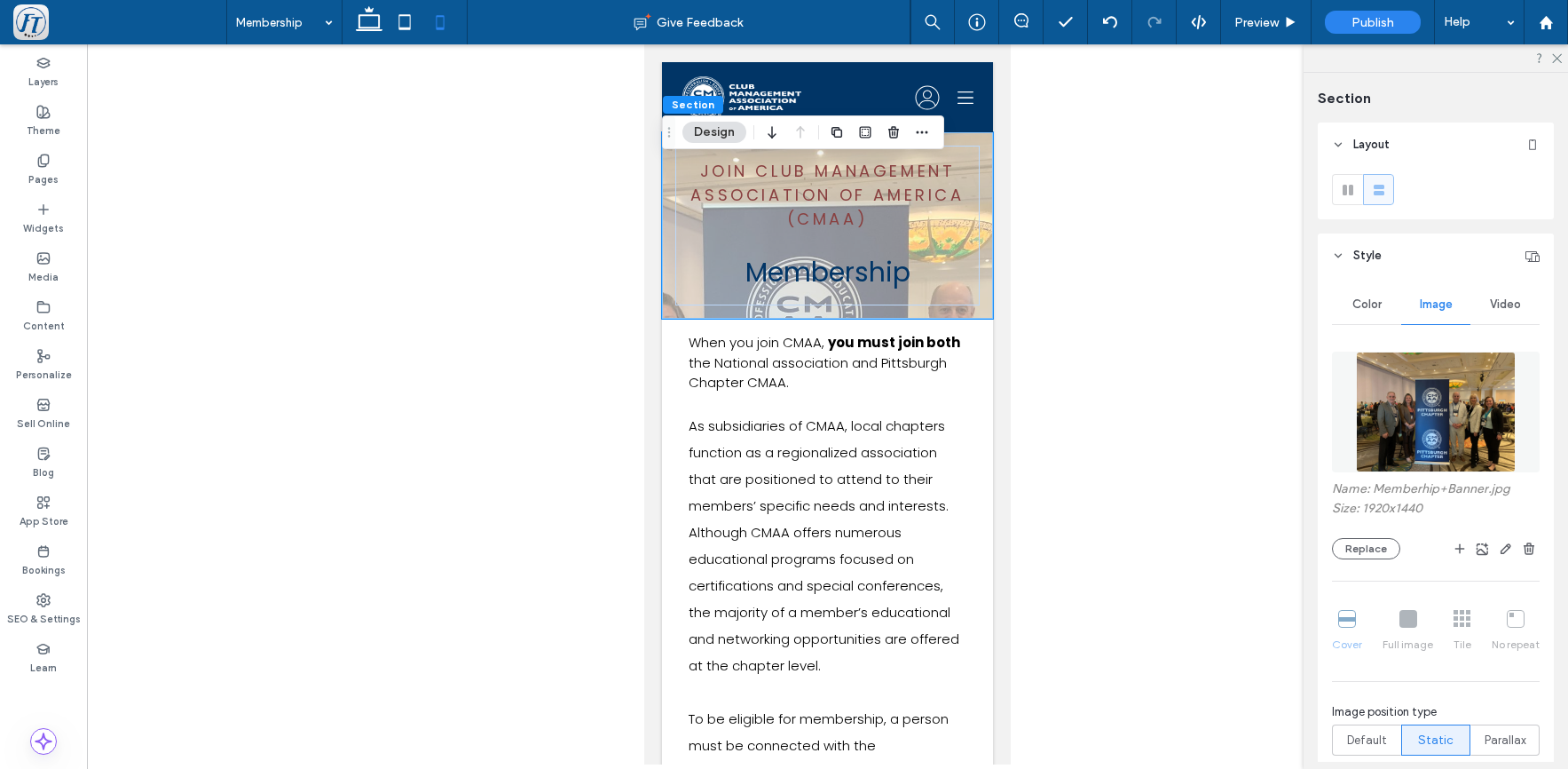
click at [1360, 303] on span "Color" at bounding box center [1367, 305] width 30 height 14
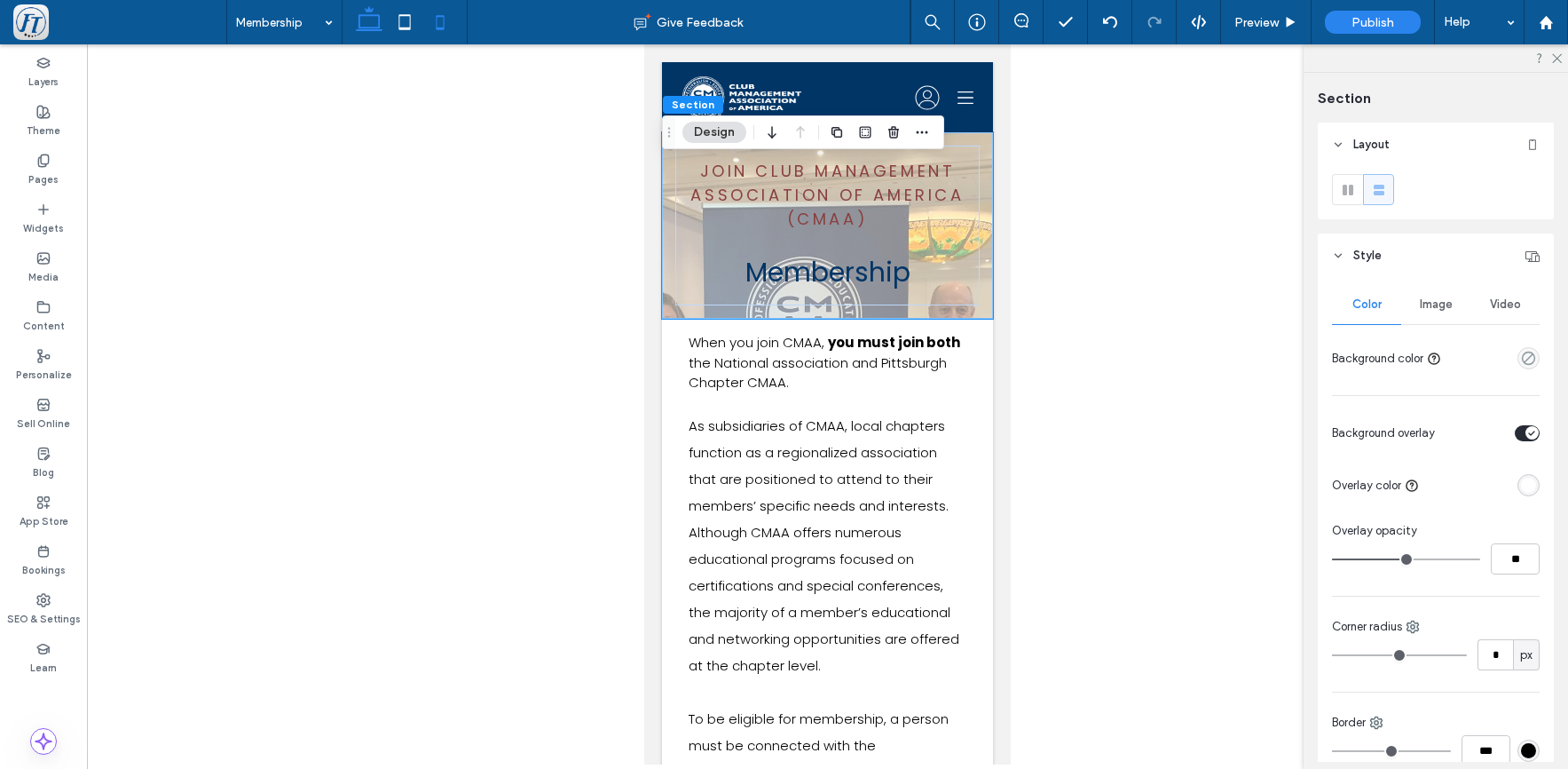
click at [370, 20] on icon at bounding box center [369, 22] width 35 height 35
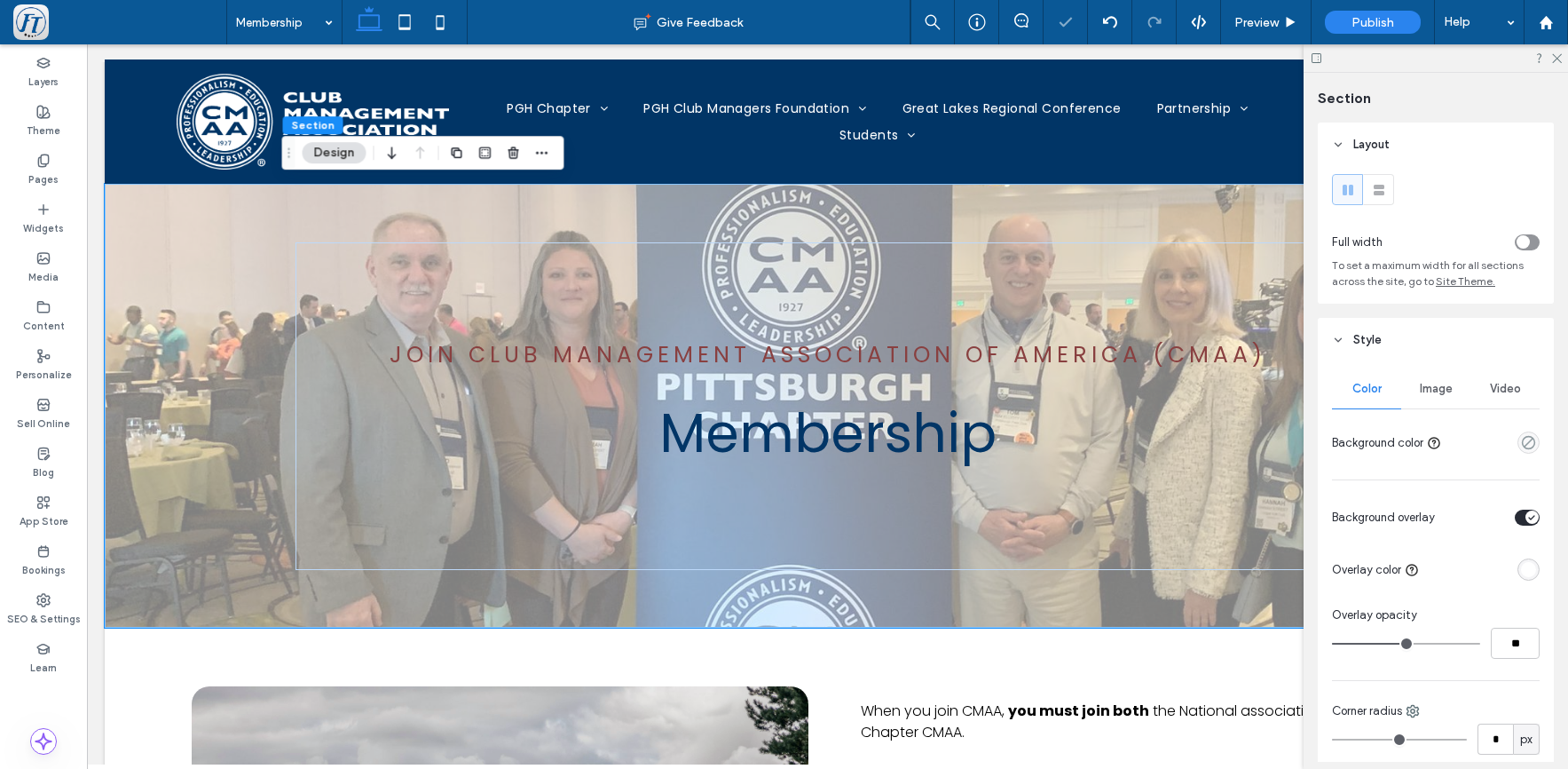
scroll to position [5, 0]
click at [1351, 192] on use at bounding box center [1348, 190] width 11 height 11
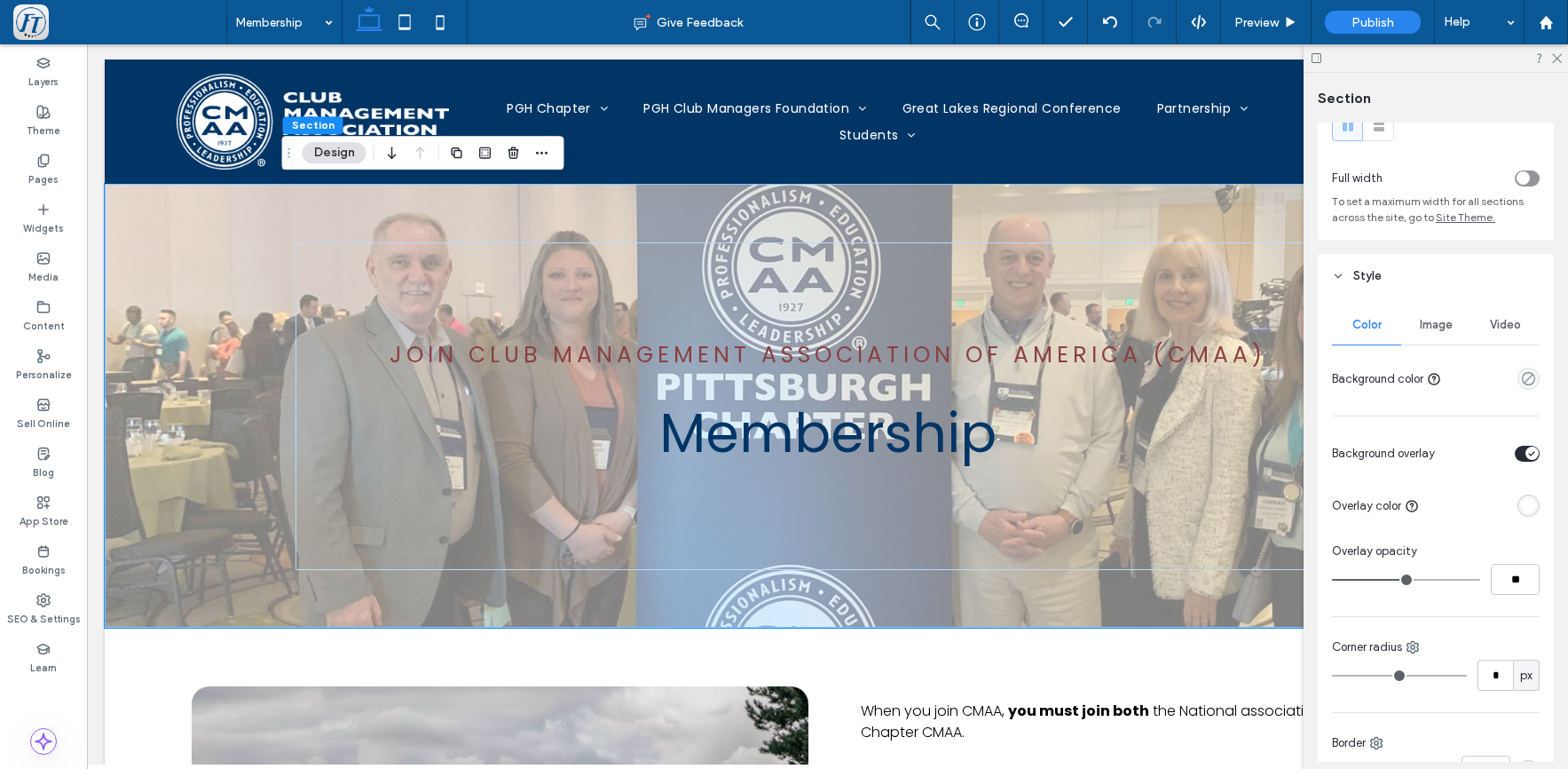
scroll to position [0, 0]
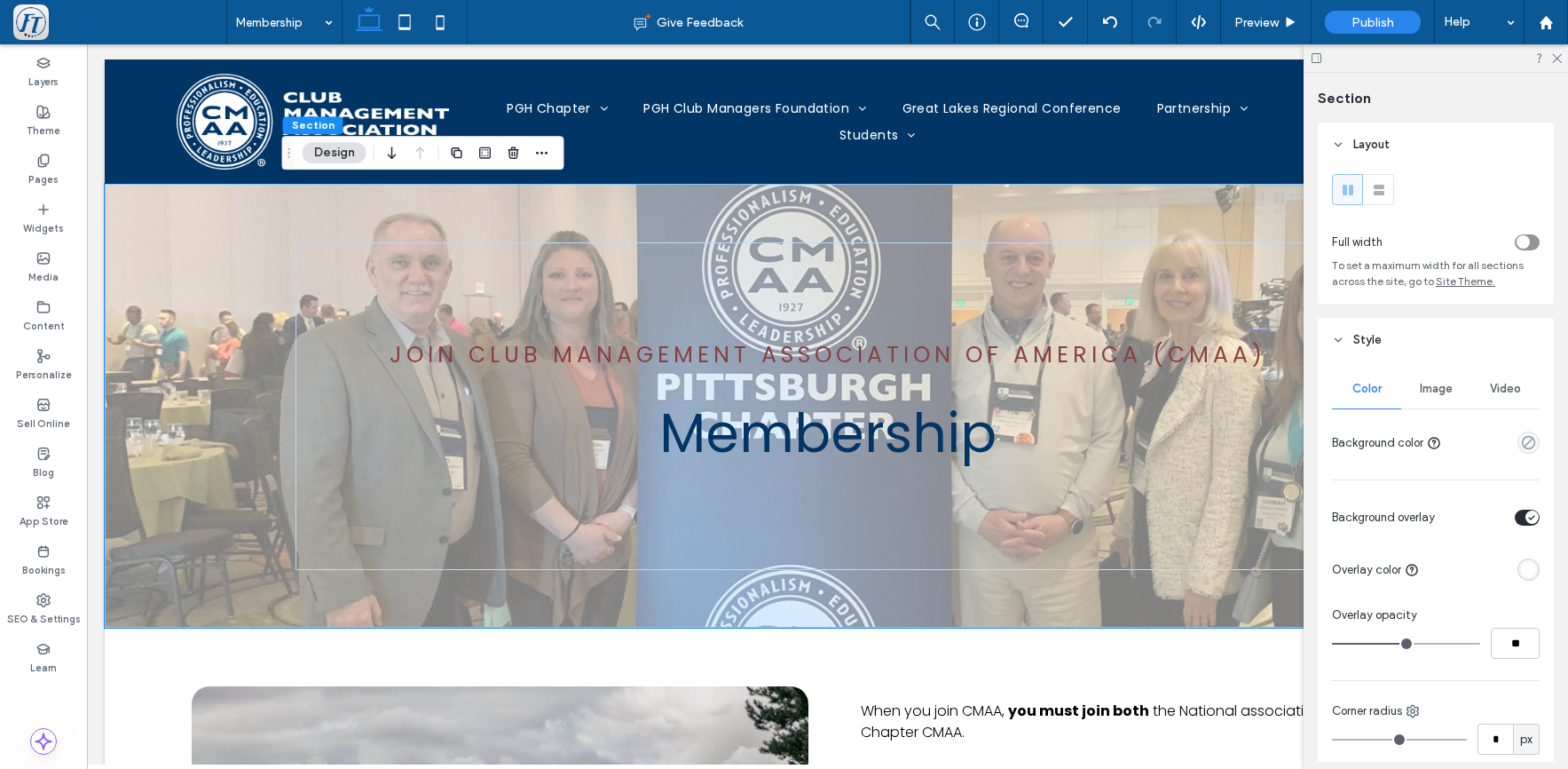
click at [1517, 245] on div "toggle" at bounding box center [1524, 242] width 13 height 13
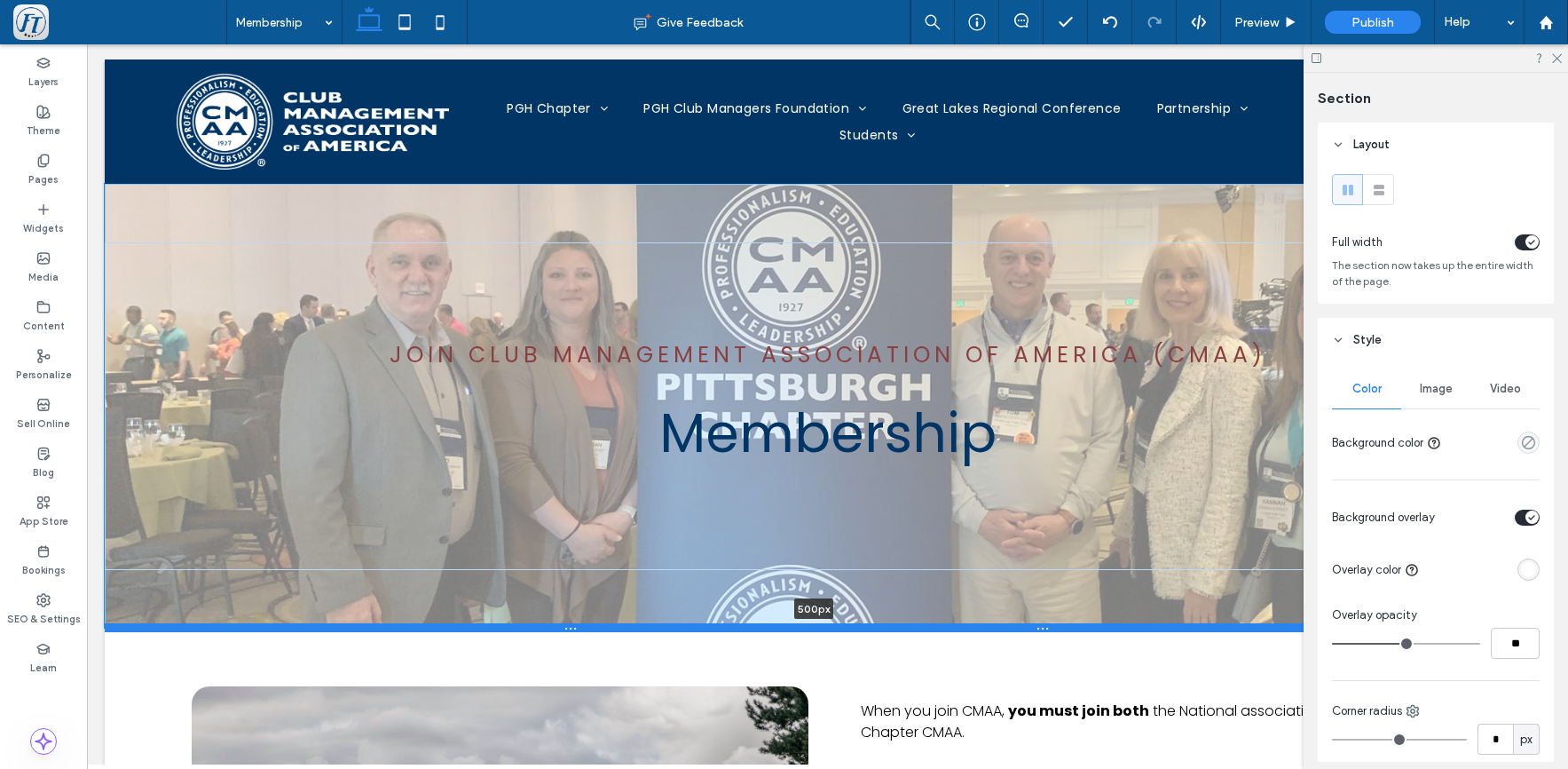
click at [568, 623] on div at bounding box center [814, 627] width 1420 height 9
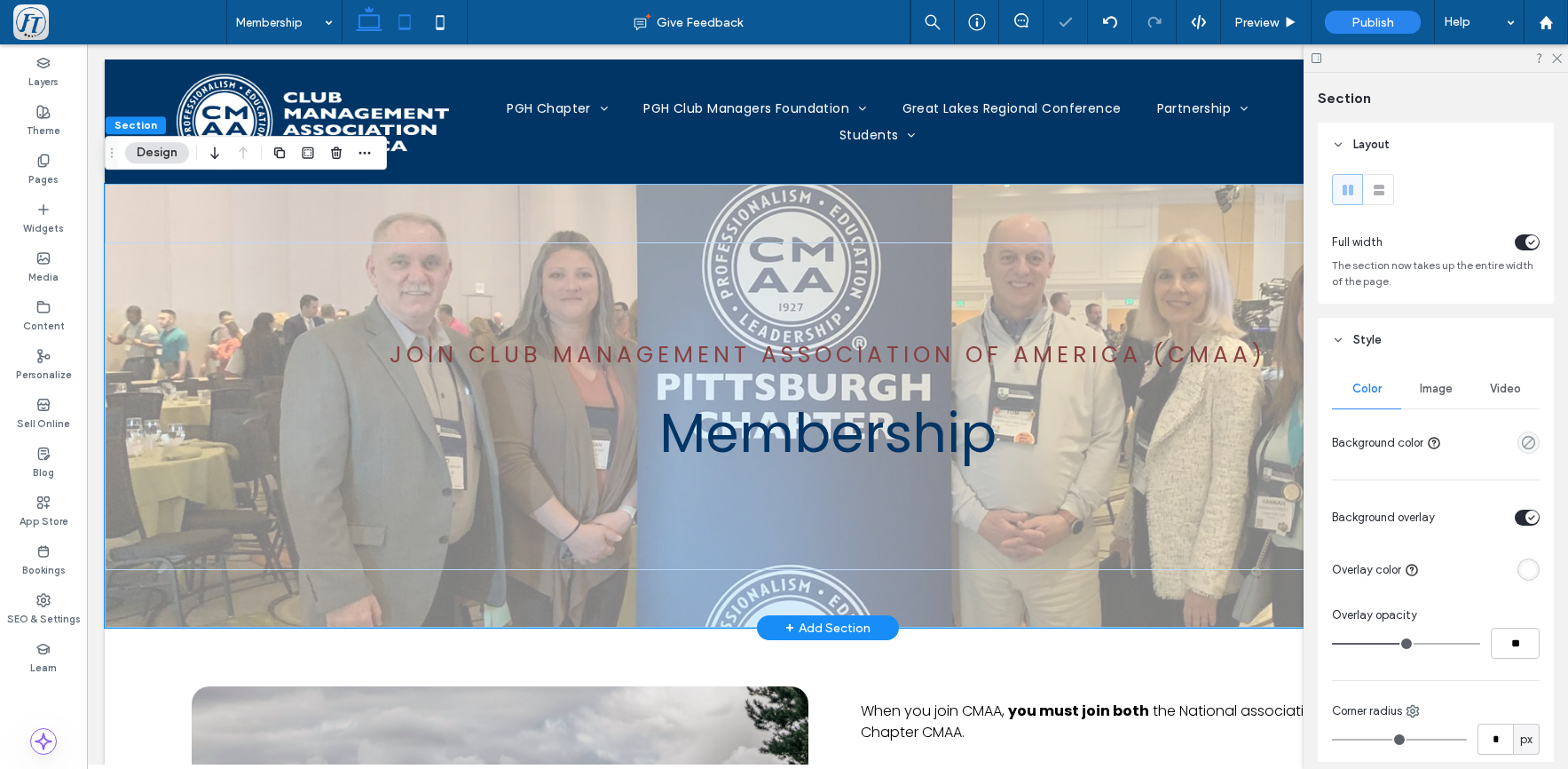
click at [392, 20] on icon at bounding box center [404, 22] width 35 height 35
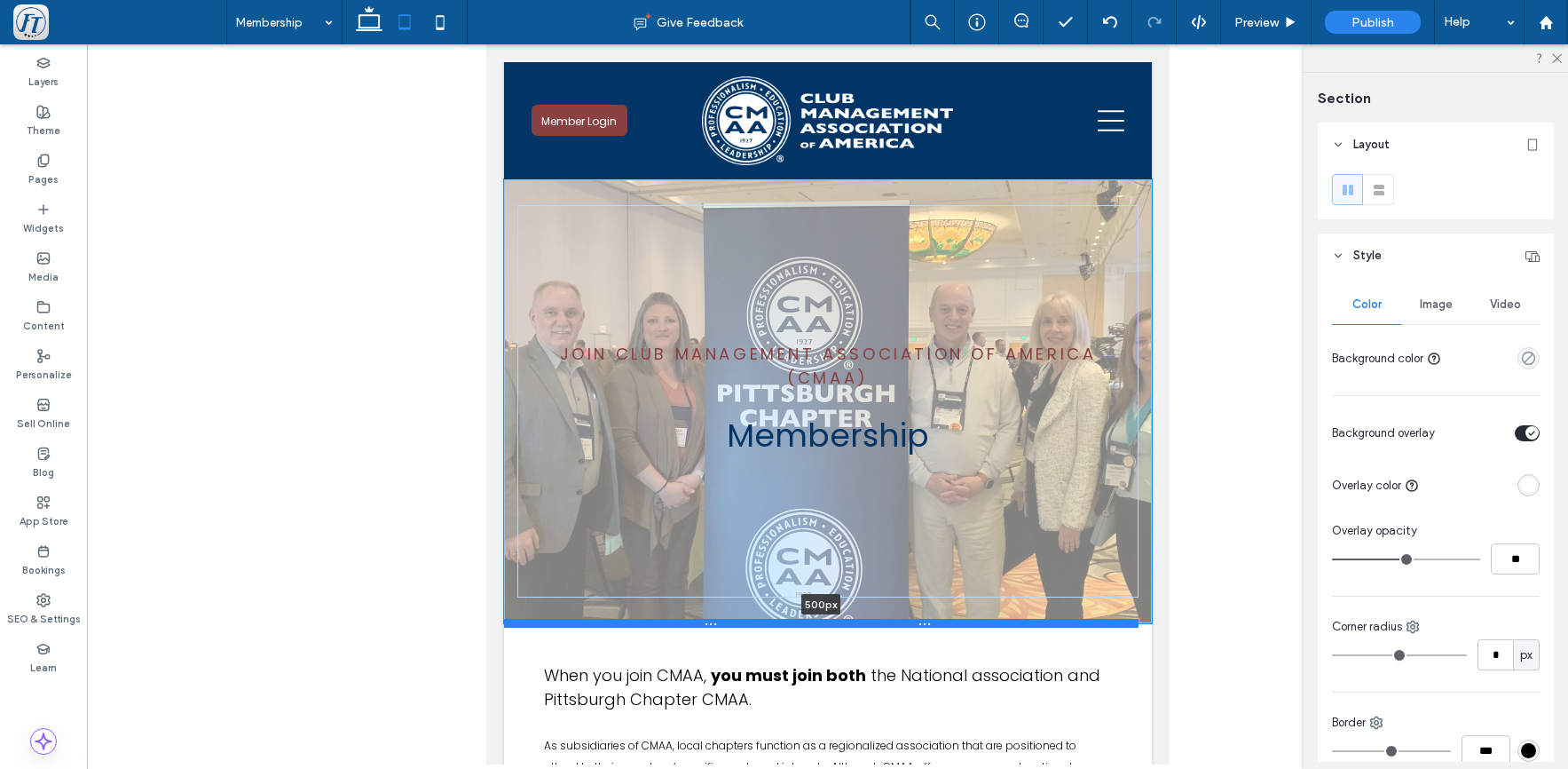
click at [634, 622] on div at bounding box center [820, 622] width 635 height 9
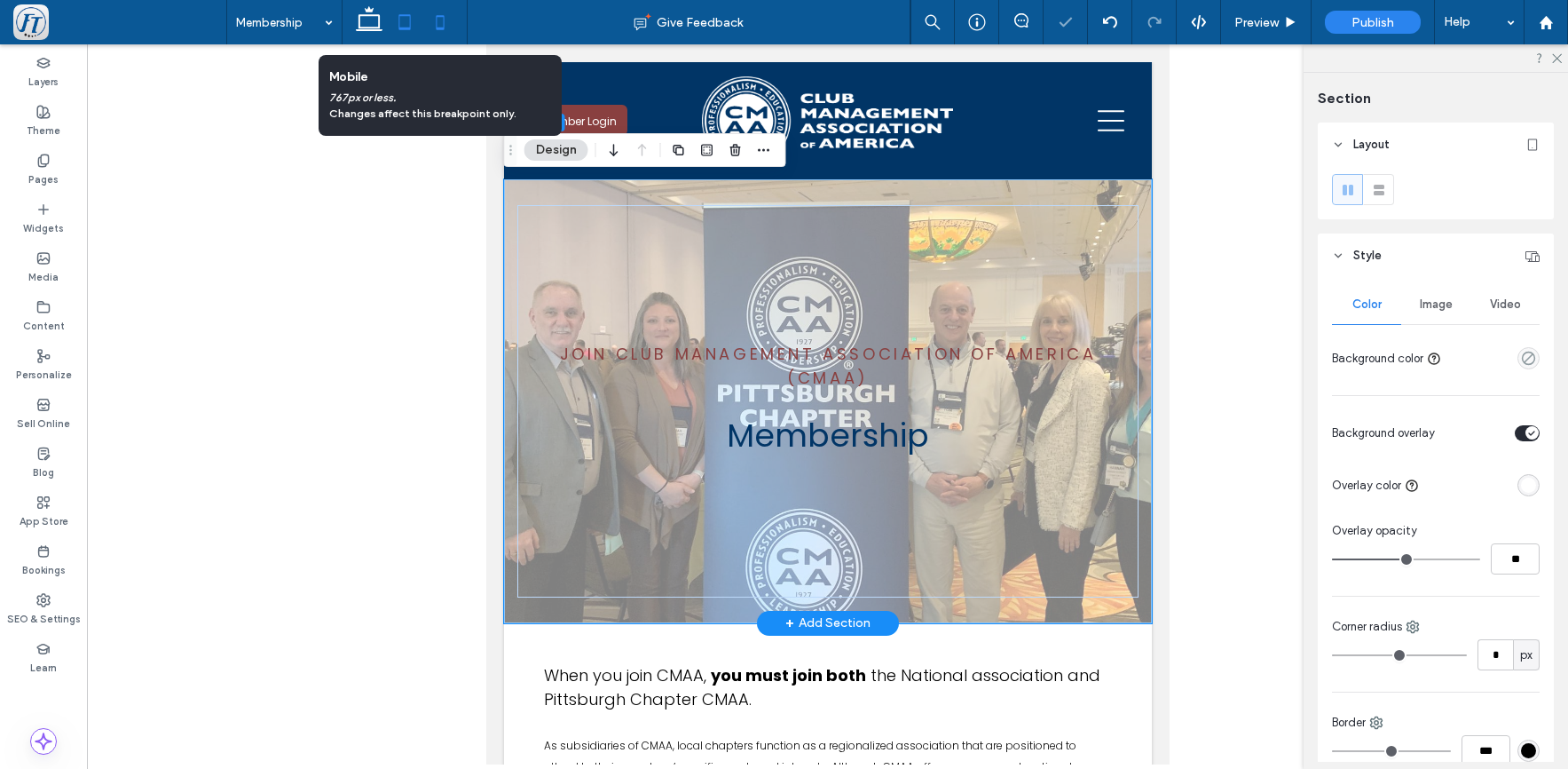
click at [446, 31] on icon at bounding box center [439, 22] width 35 height 35
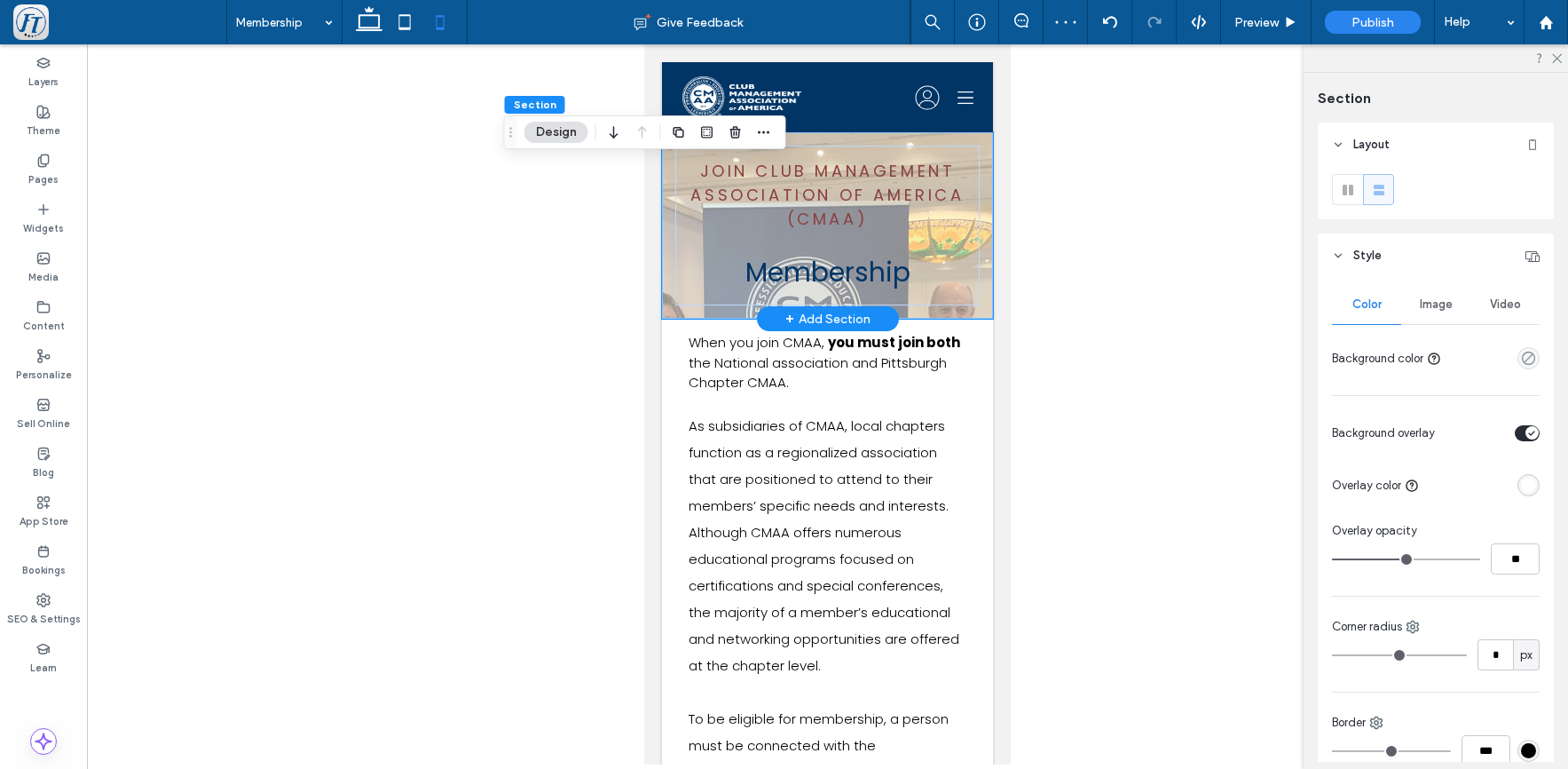
click at [964, 308] on div "Join club Management Association of America (CMAA) Membership" at bounding box center [828, 225] width 331 height 187
click at [1433, 296] on div "Image" at bounding box center [1436, 305] width 69 height 39
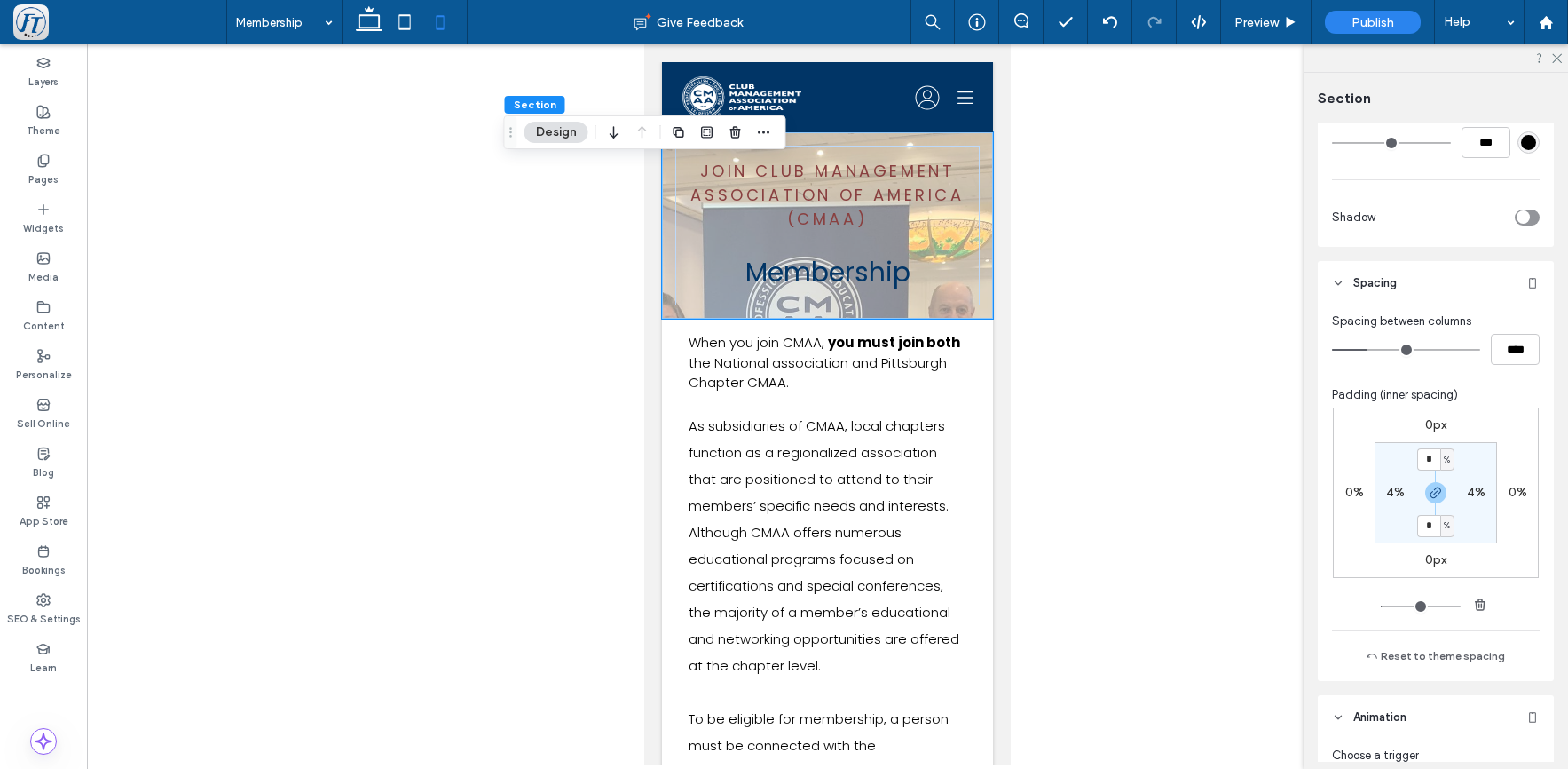
scroll to position [1339, 0]
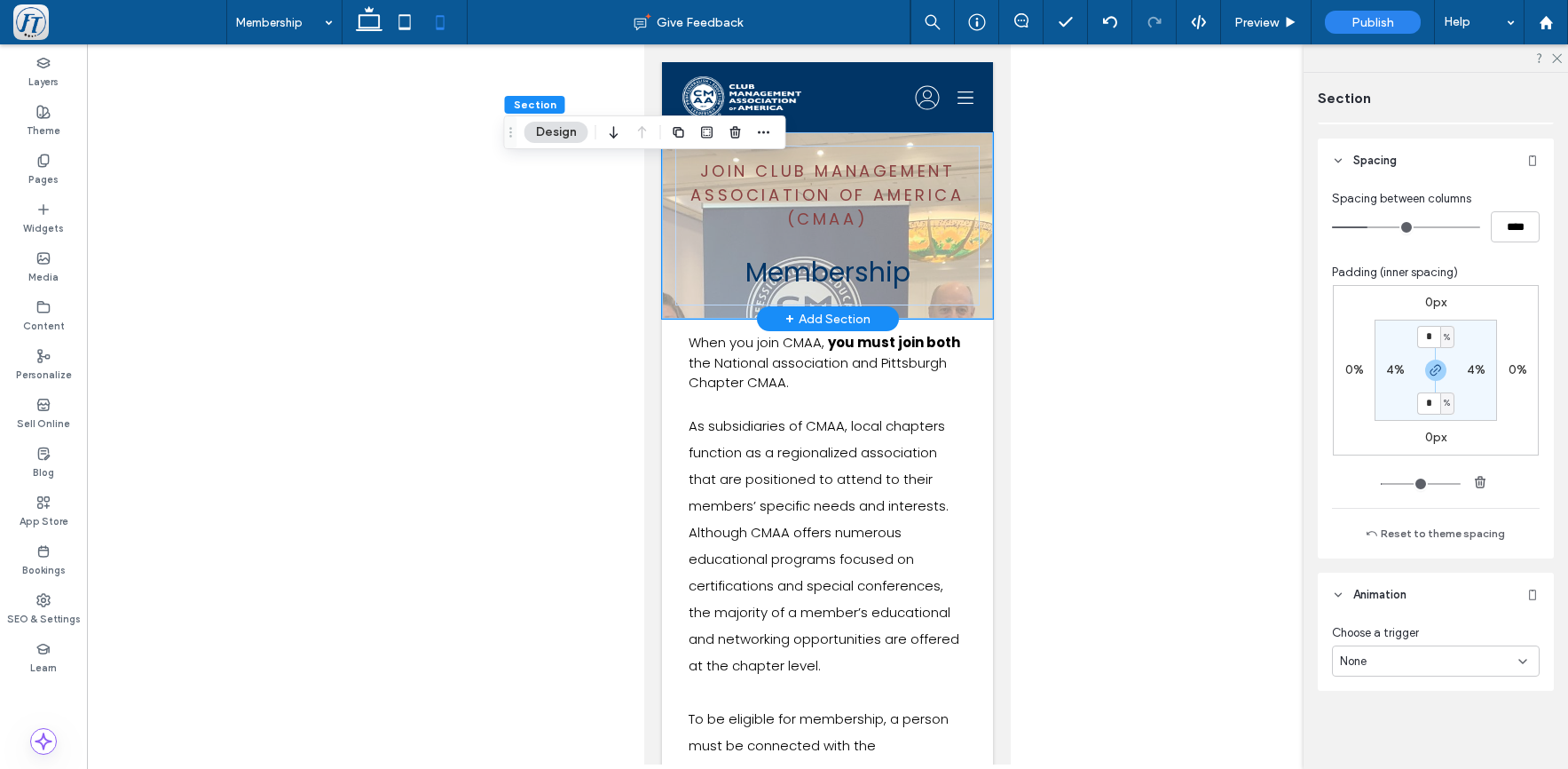
click at [960, 310] on div "Join club Management Association of America (CMAA) Membership" at bounding box center [828, 225] width 331 height 187
click at [299, 21] on input at bounding box center [280, 22] width 88 height 44
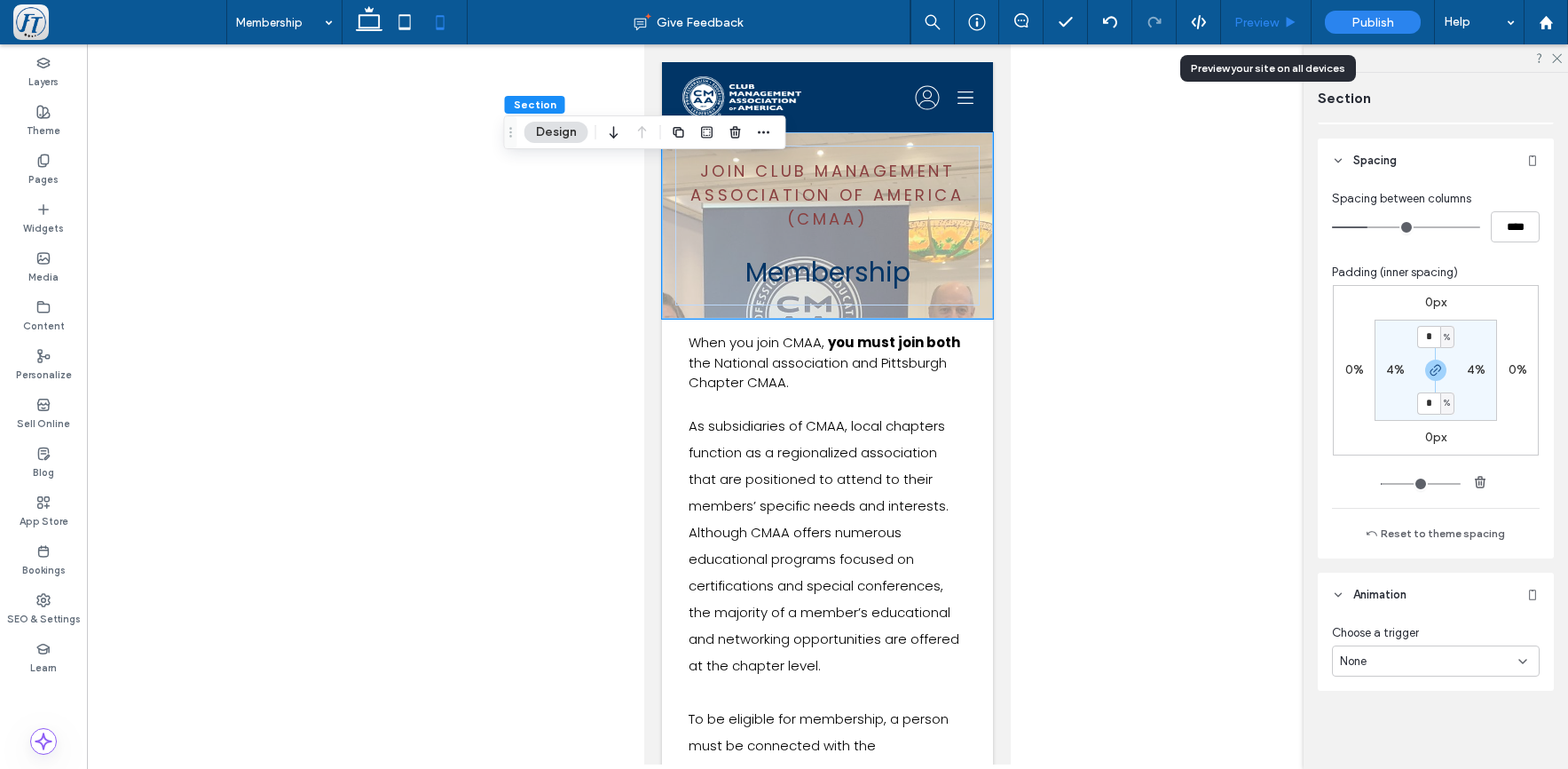
click at [1244, 25] on span "Preview" at bounding box center [1257, 23] width 44 height 15
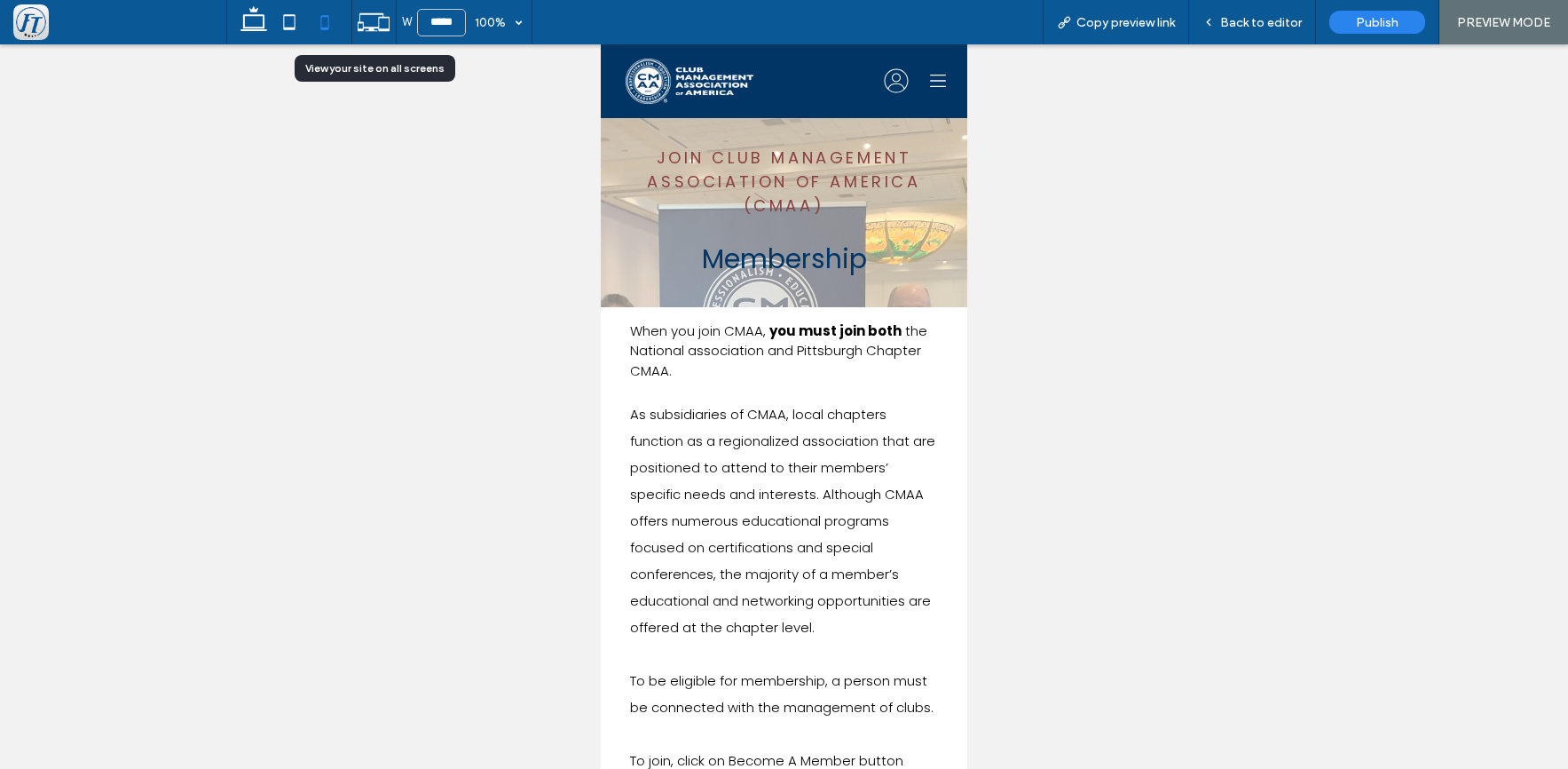
click at [377, 12] on icon at bounding box center [373, 22] width 34 height 34
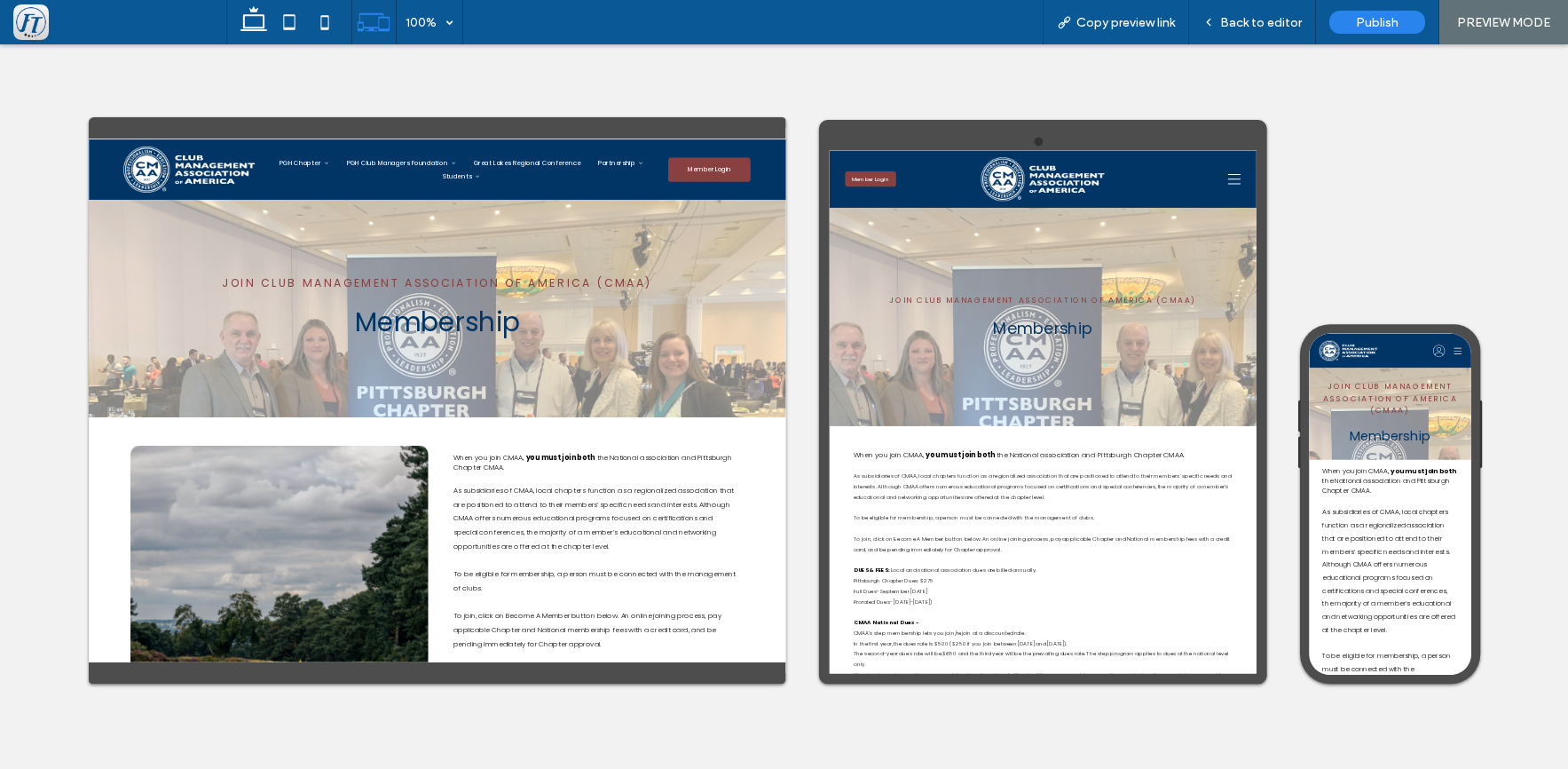
click at [1536, 571] on div "Join club Management Association of America (CMAA) Membership" at bounding box center [1474, 496] width 303 height 160
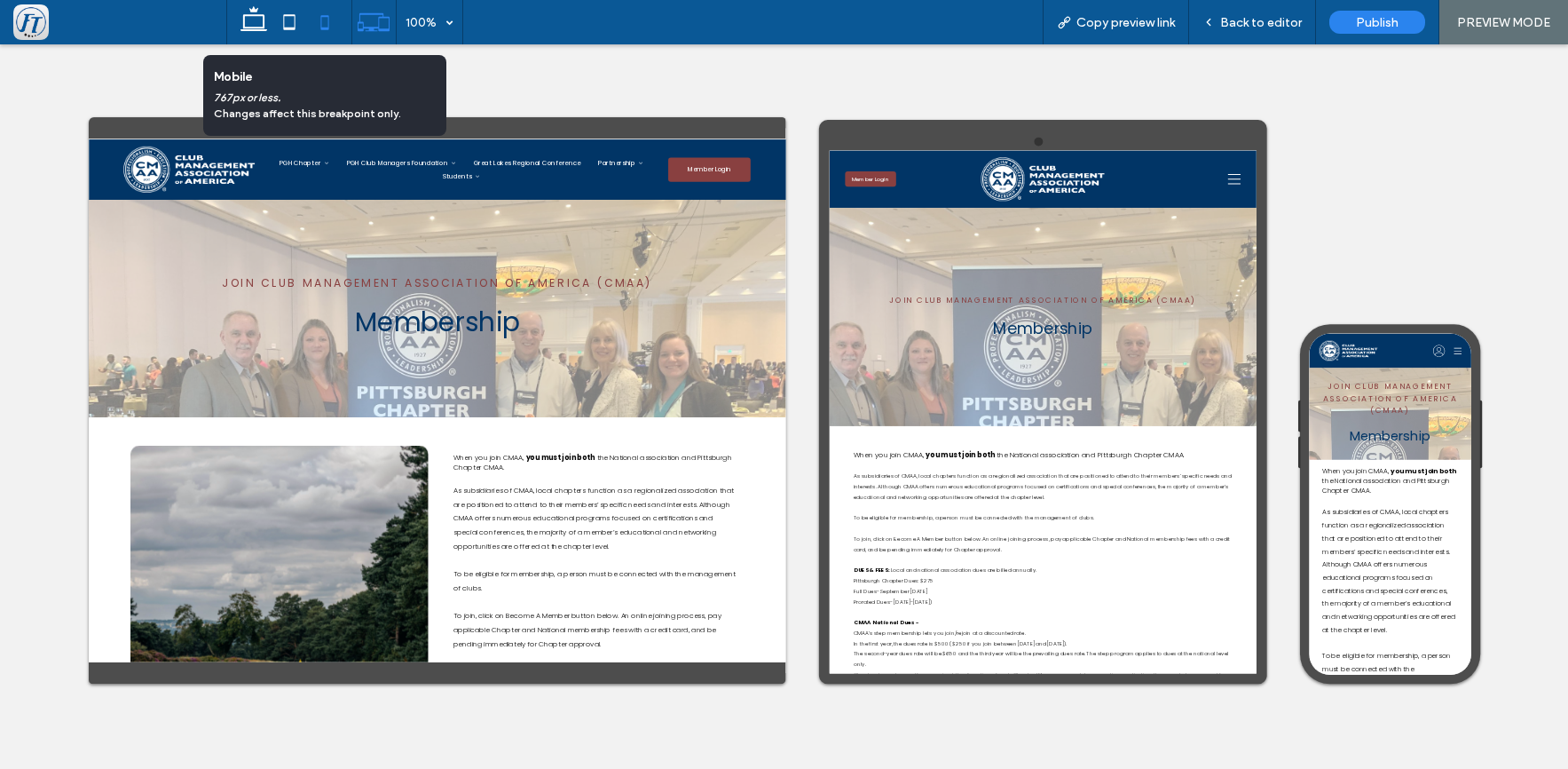
click at [328, 29] on use at bounding box center [325, 22] width 8 height 14
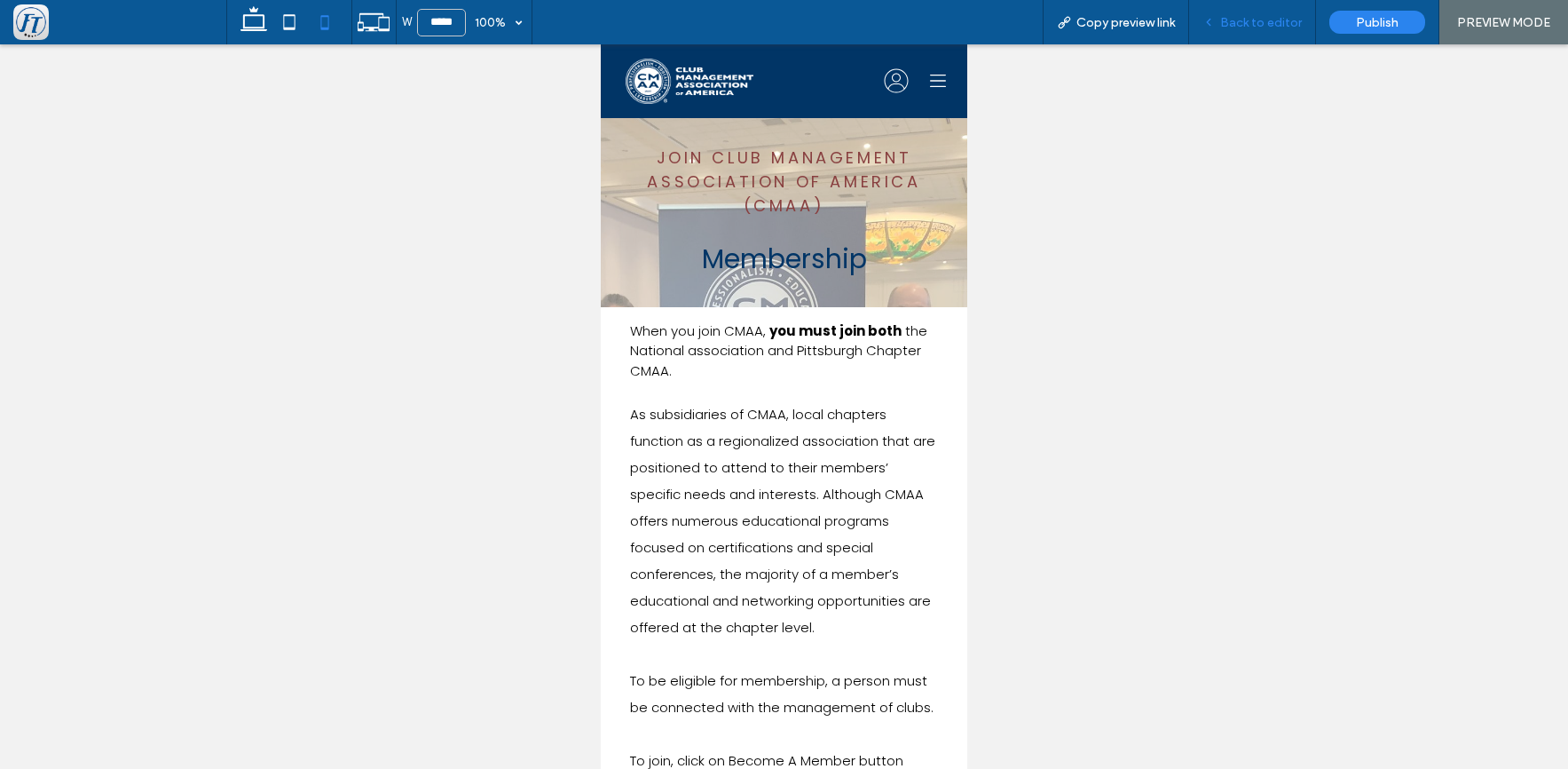
click at [1242, 30] on span "Back to editor" at bounding box center [1261, 23] width 81 height 15
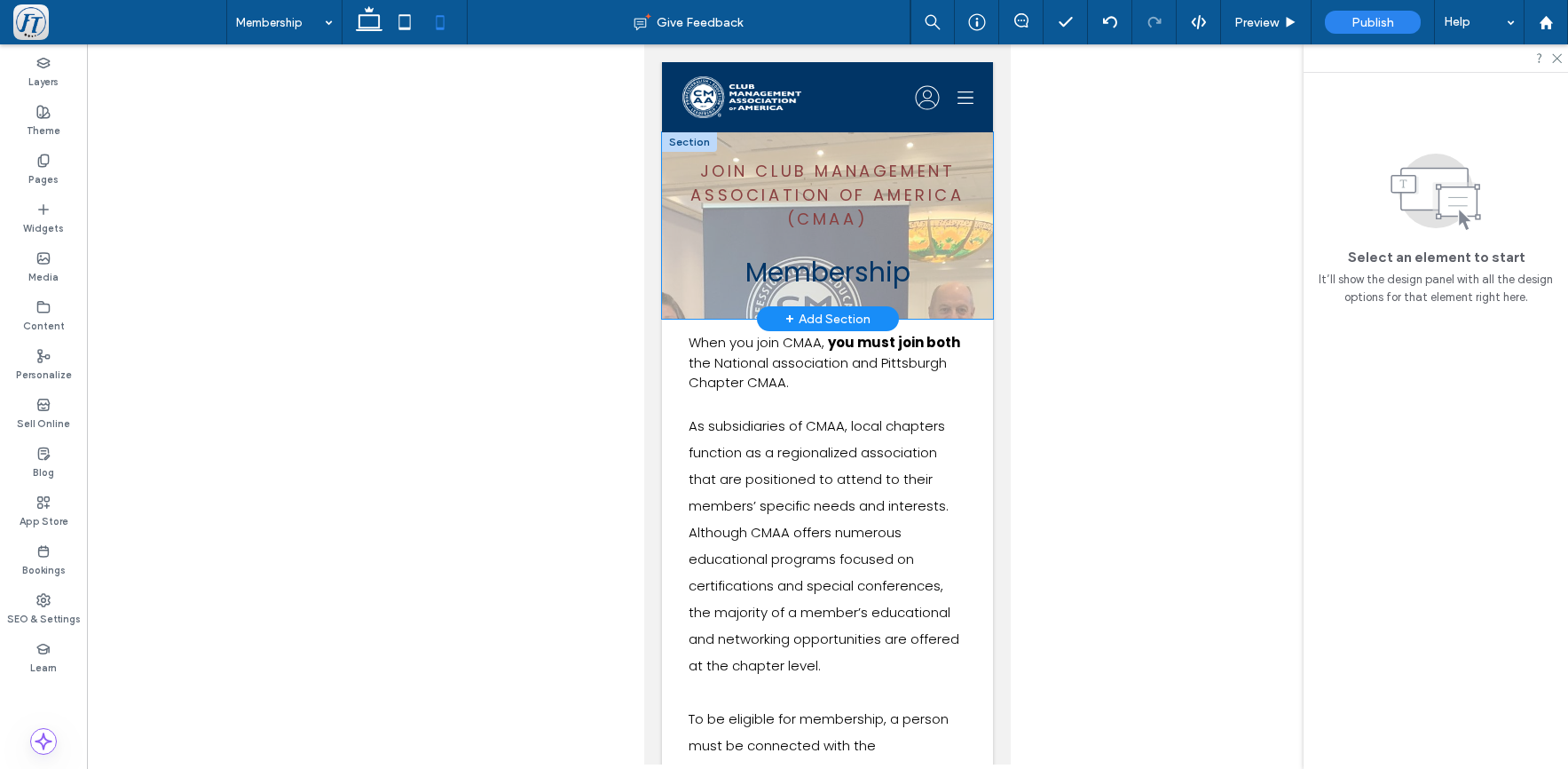
click at [675, 190] on div "Join club Management Association of America (CMAA) Membership" at bounding box center [828, 225] width 331 height 187
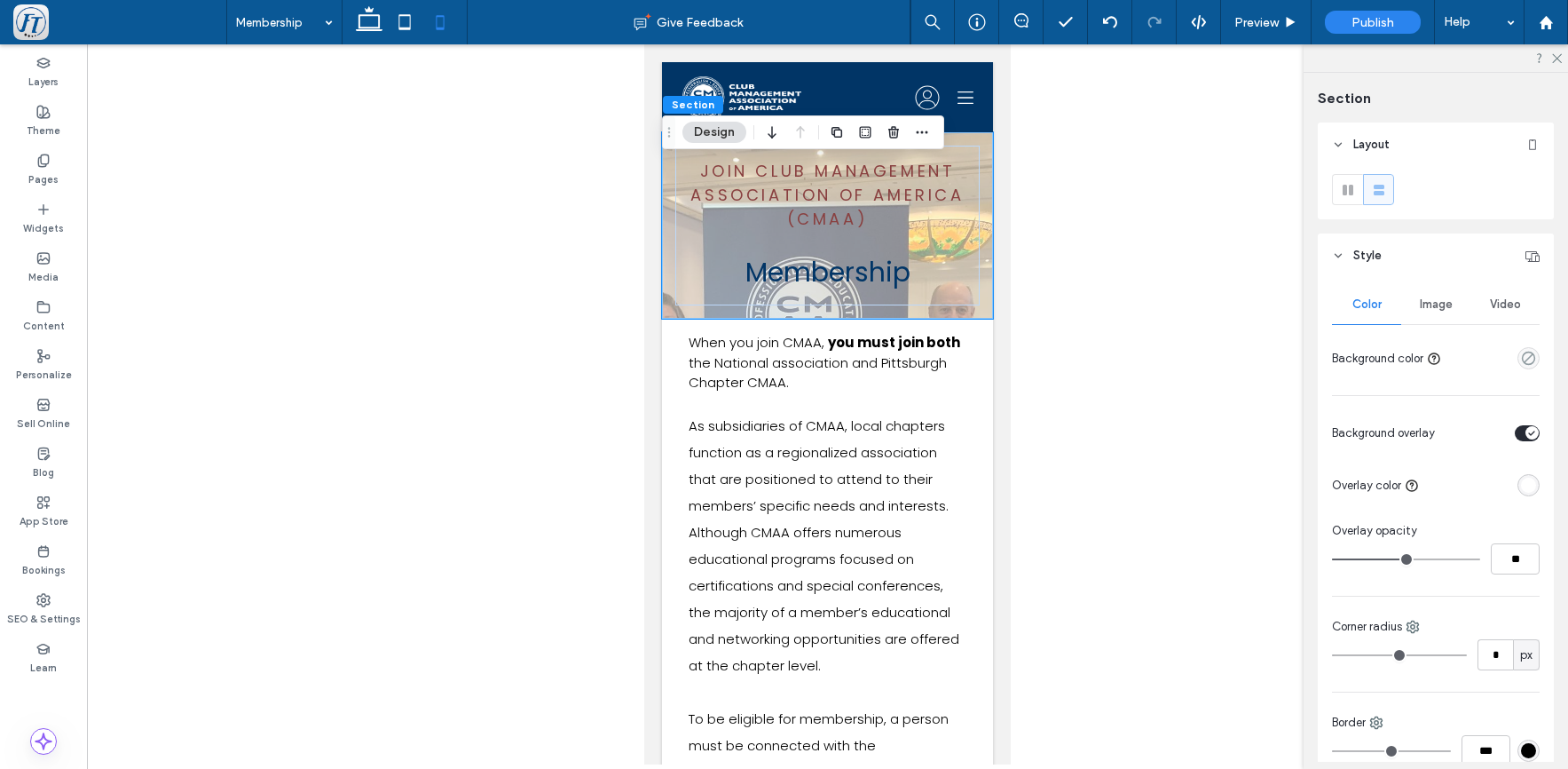
click at [1427, 312] on div "Image" at bounding box center [1436, 305] width 69 height 39
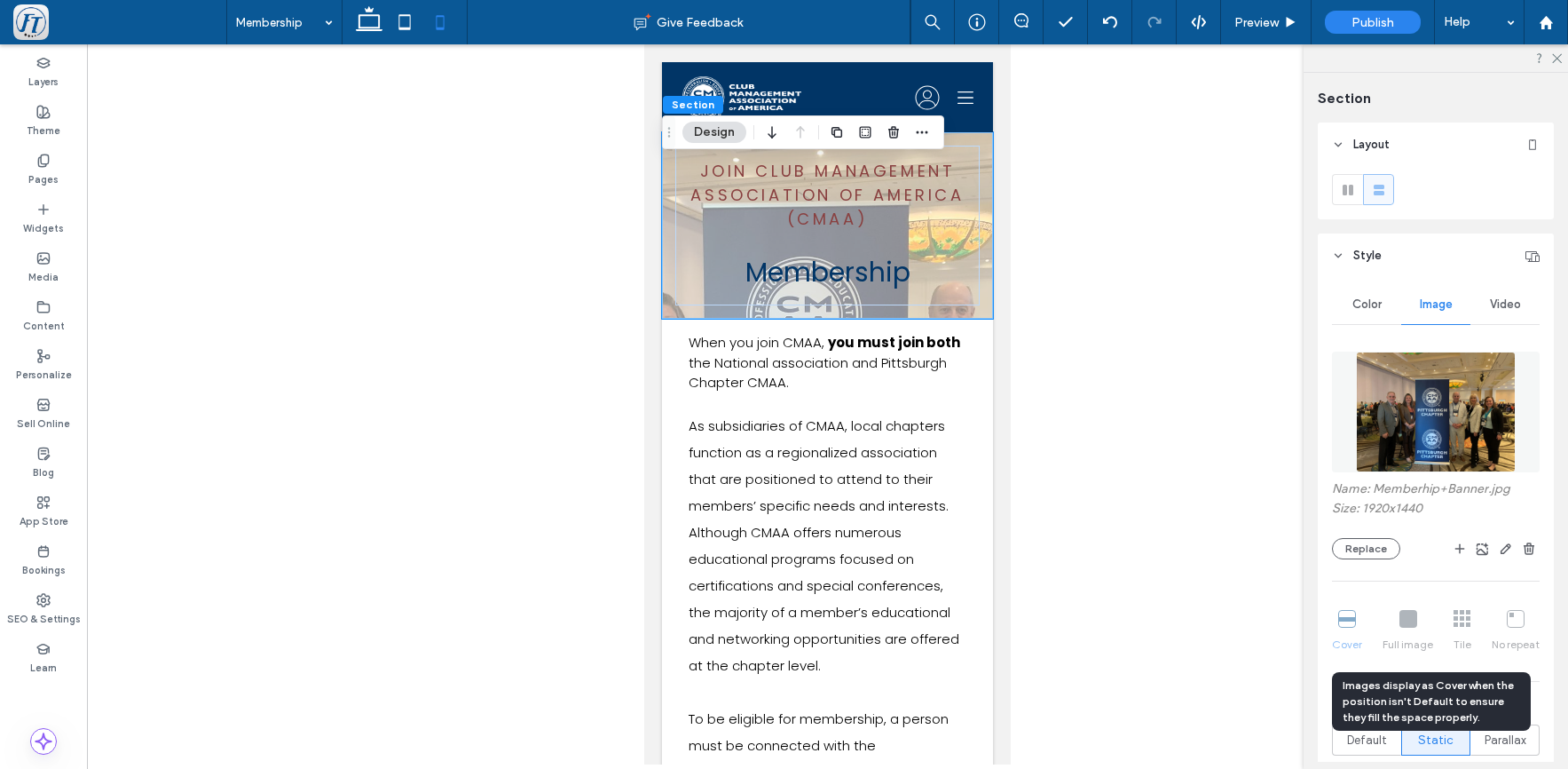
click at [1348, 626] on div "Cover Full image Tile No repeat" at bounding box center [1436, 631] width 208 height 57
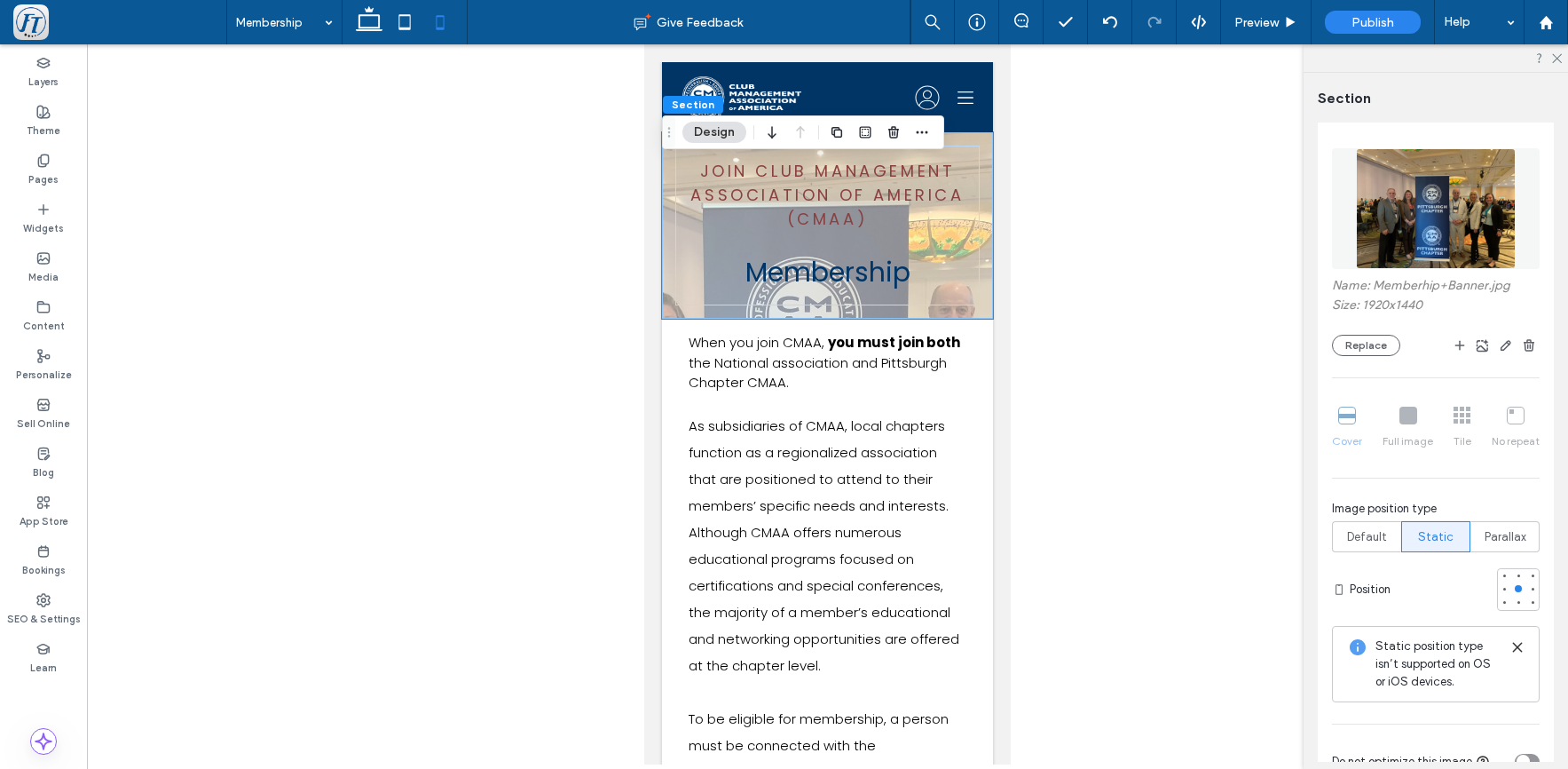
scroll to position [208, 0]
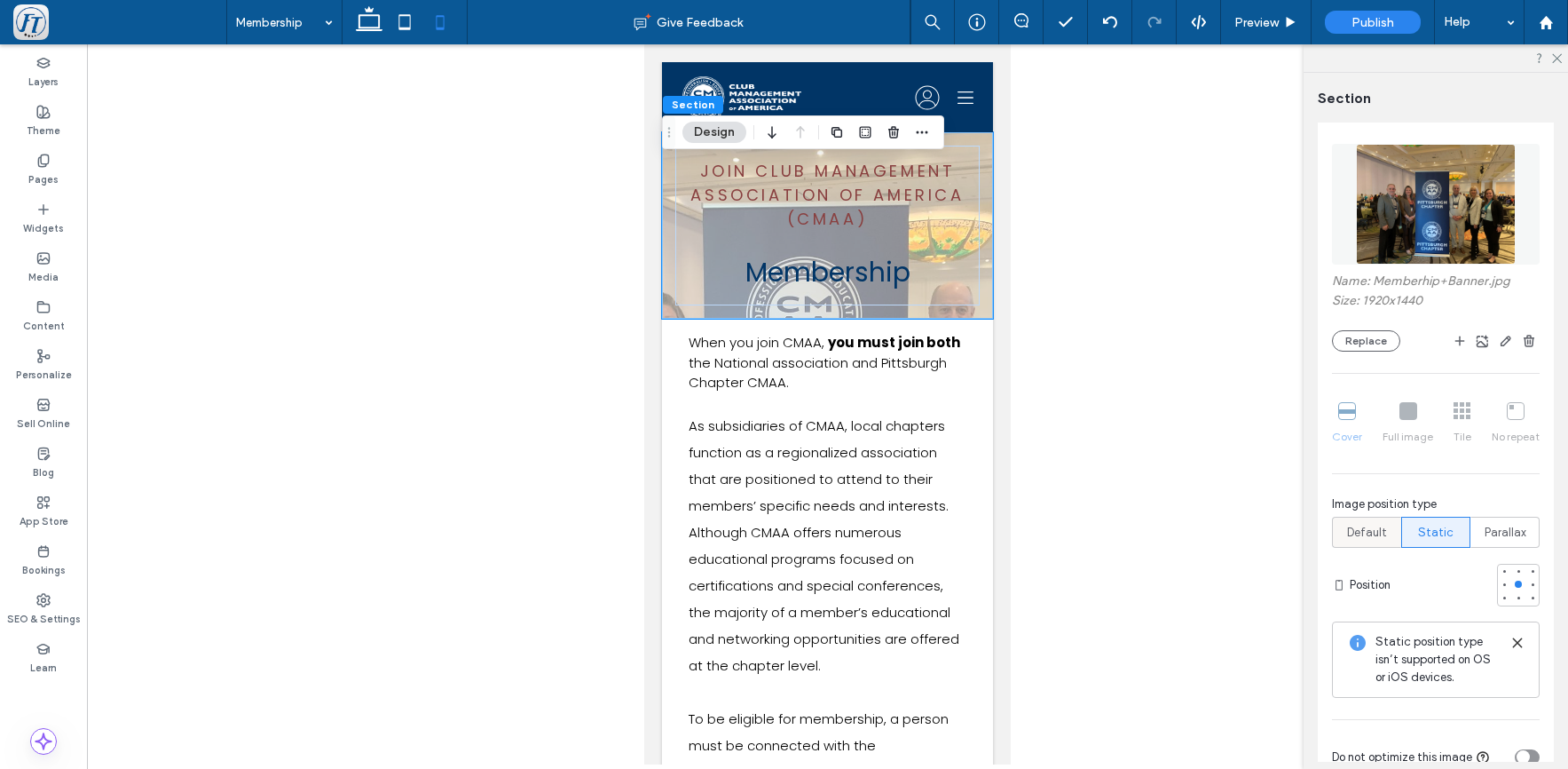
click at [1365, 535] on span "Default" at bounding box center [1368, 532] width 40 height 18
click at [1445, 534] on span "Static" at bounding box center [1436, 532] width 35 height 18
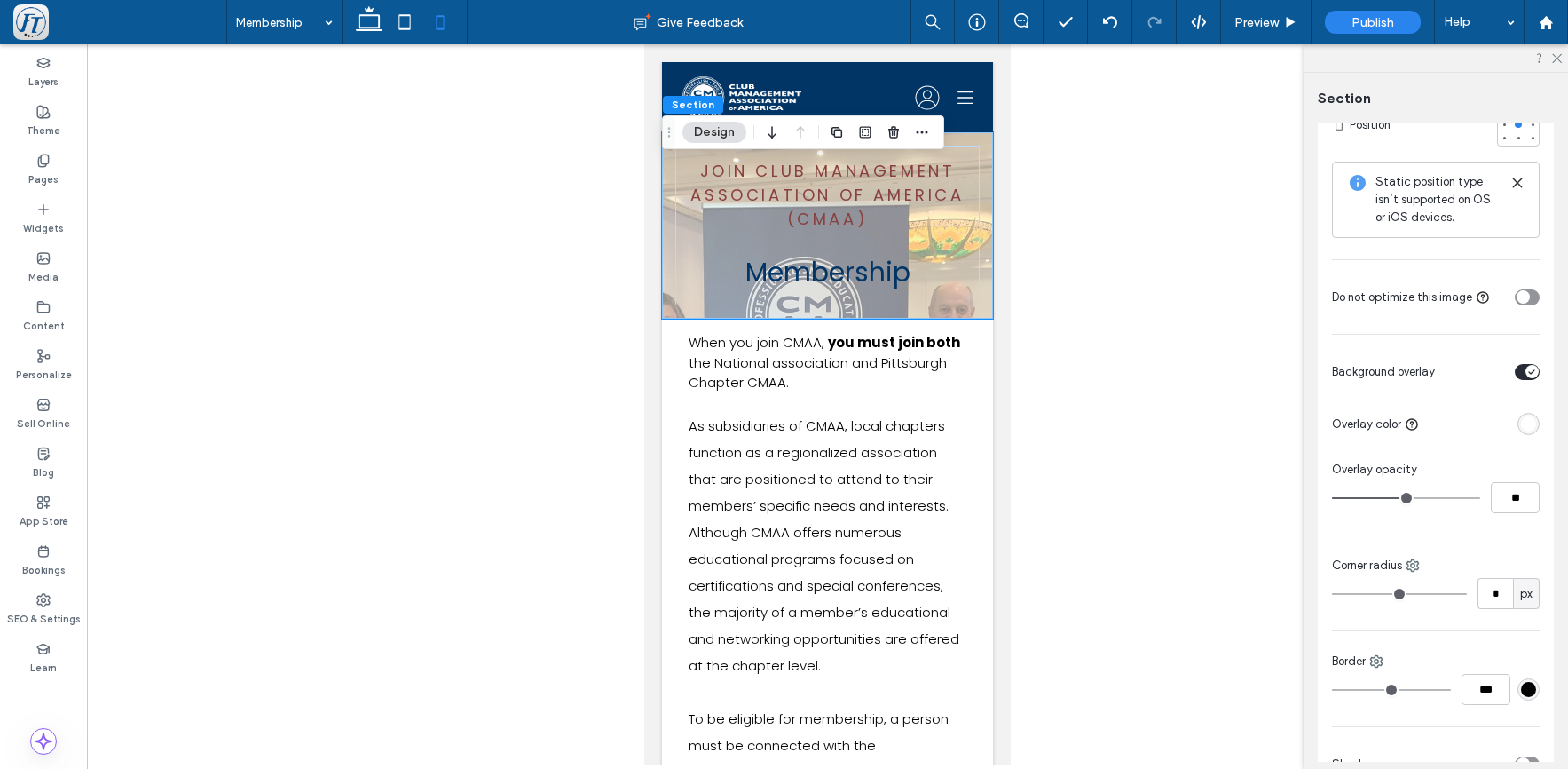
scroll to position [688, 0]
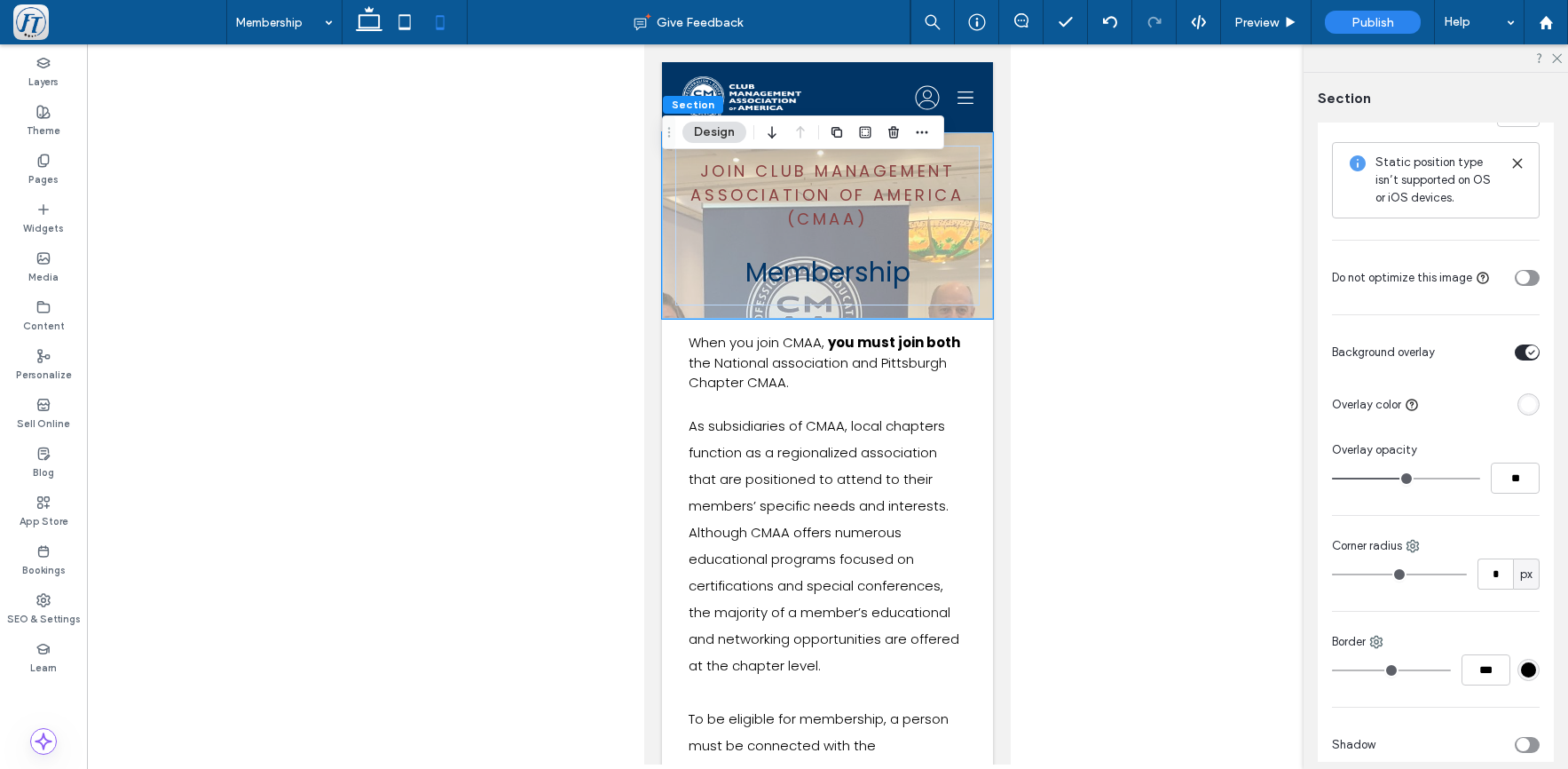
click at [1519, 281] on icon "toggle" at bounding box center [1522, 278] width 7 height 6
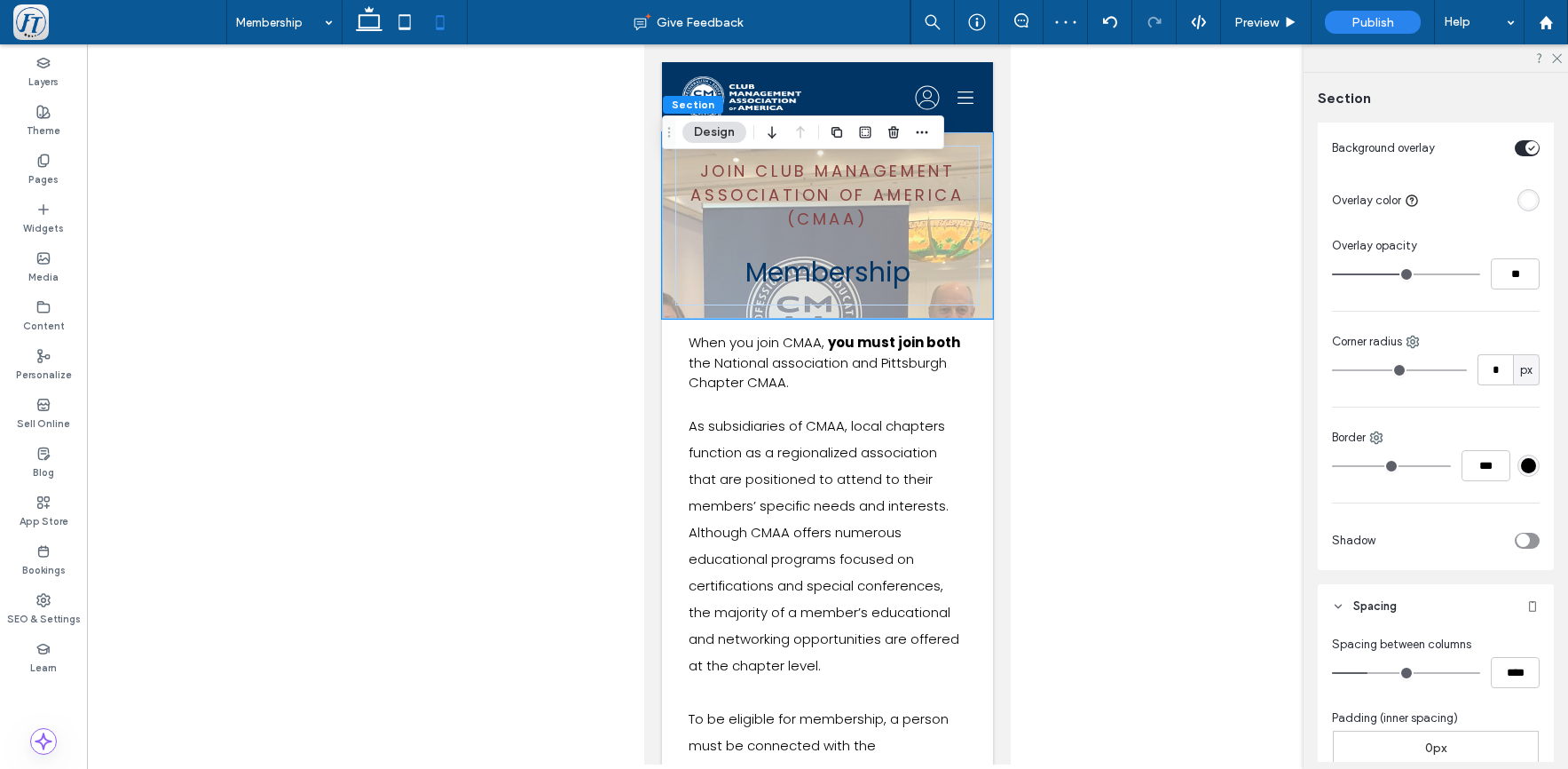
scroll to position [667, 0]
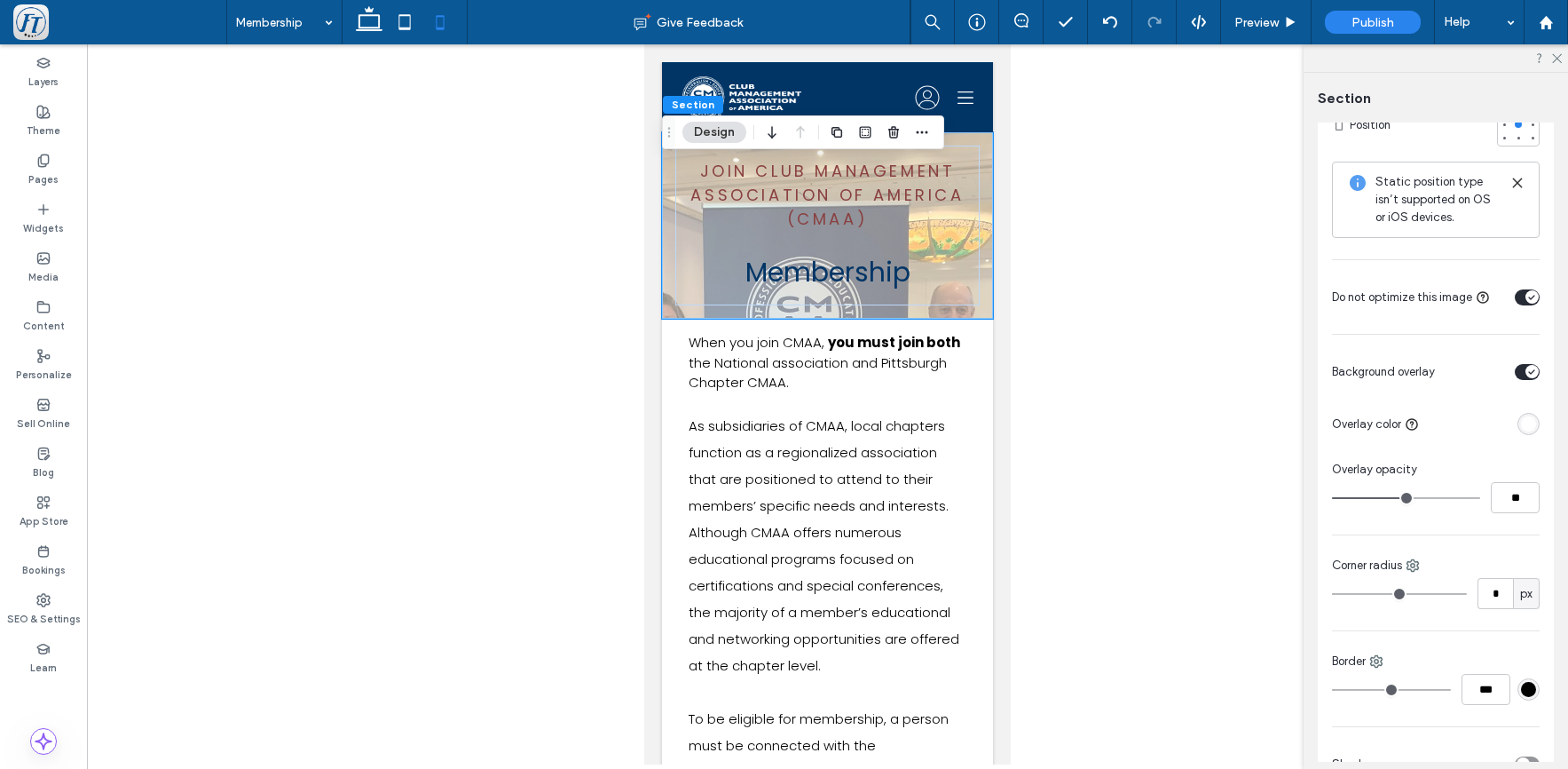
click at [1515, 298] on div "toggle" at bounding box center [1528, 297] width 25 height 16
click at [1261, 26] on span "Preview" at bounding box center [1257, 23] width 44 height 15
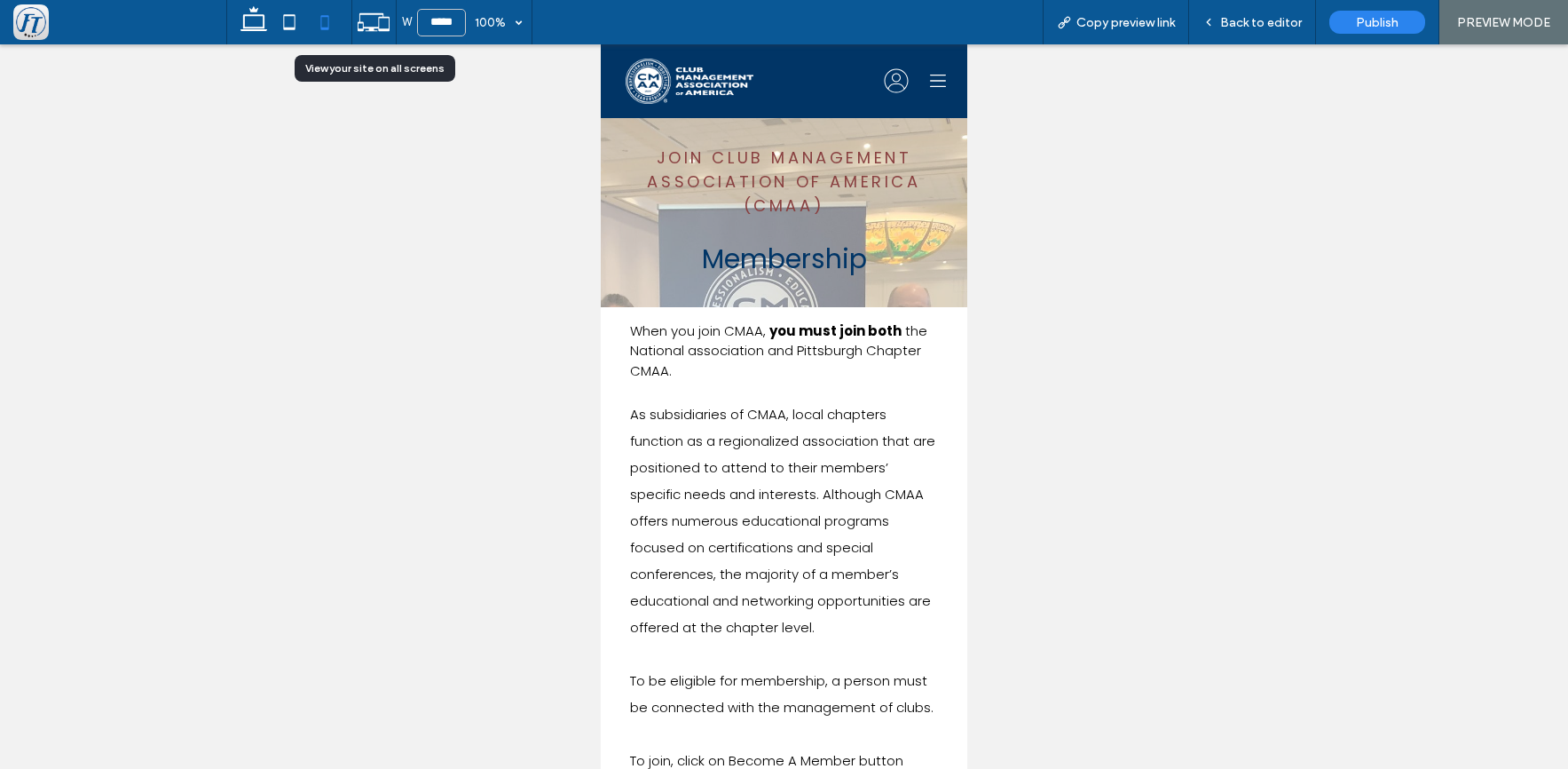
click at [370, 18] on icon at bounding box center [373, 22] width 34 height 34
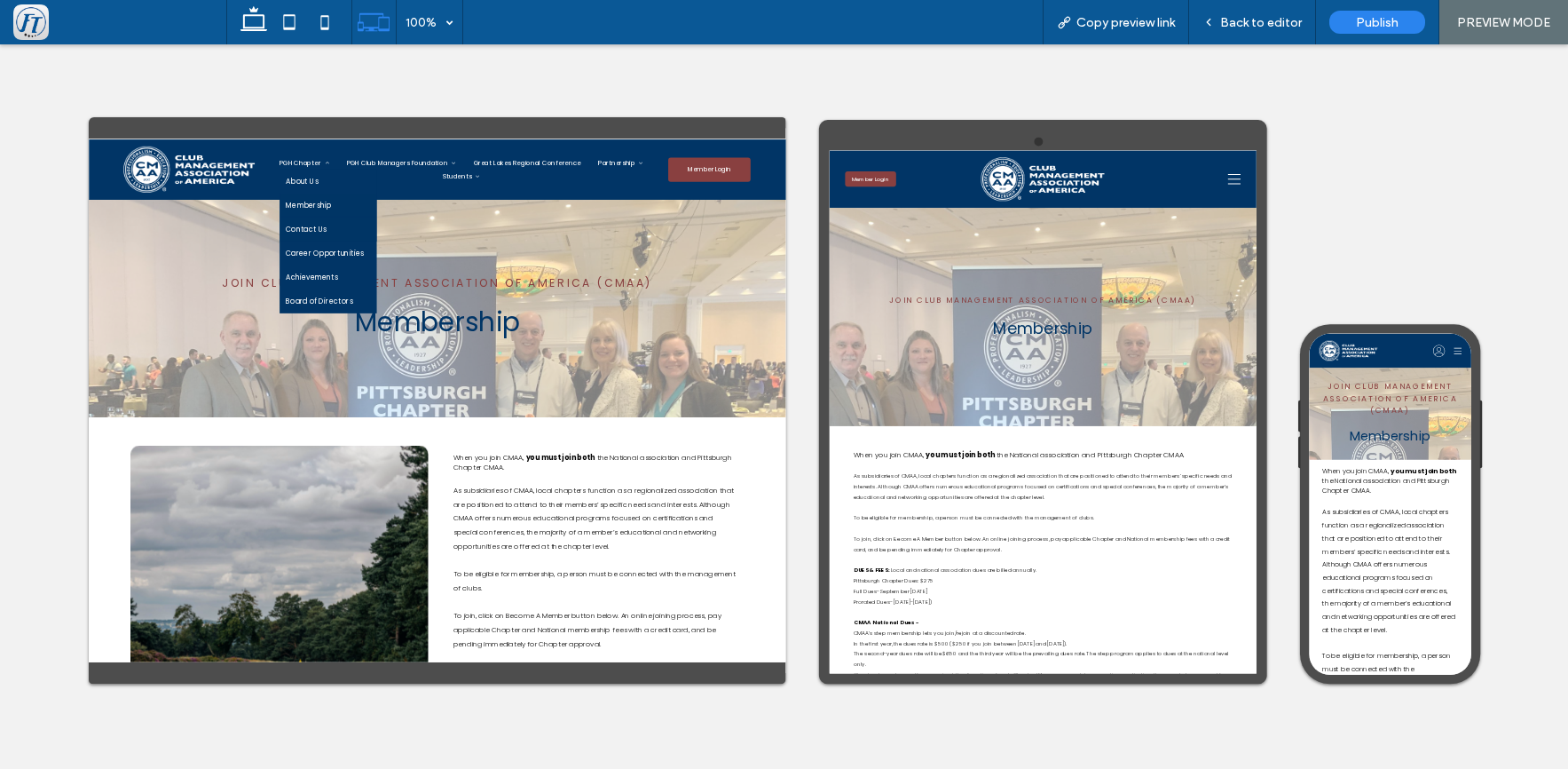
click at [590, 333] on link "Contact Us" at bounding box center [577, 322] width 199 height 49
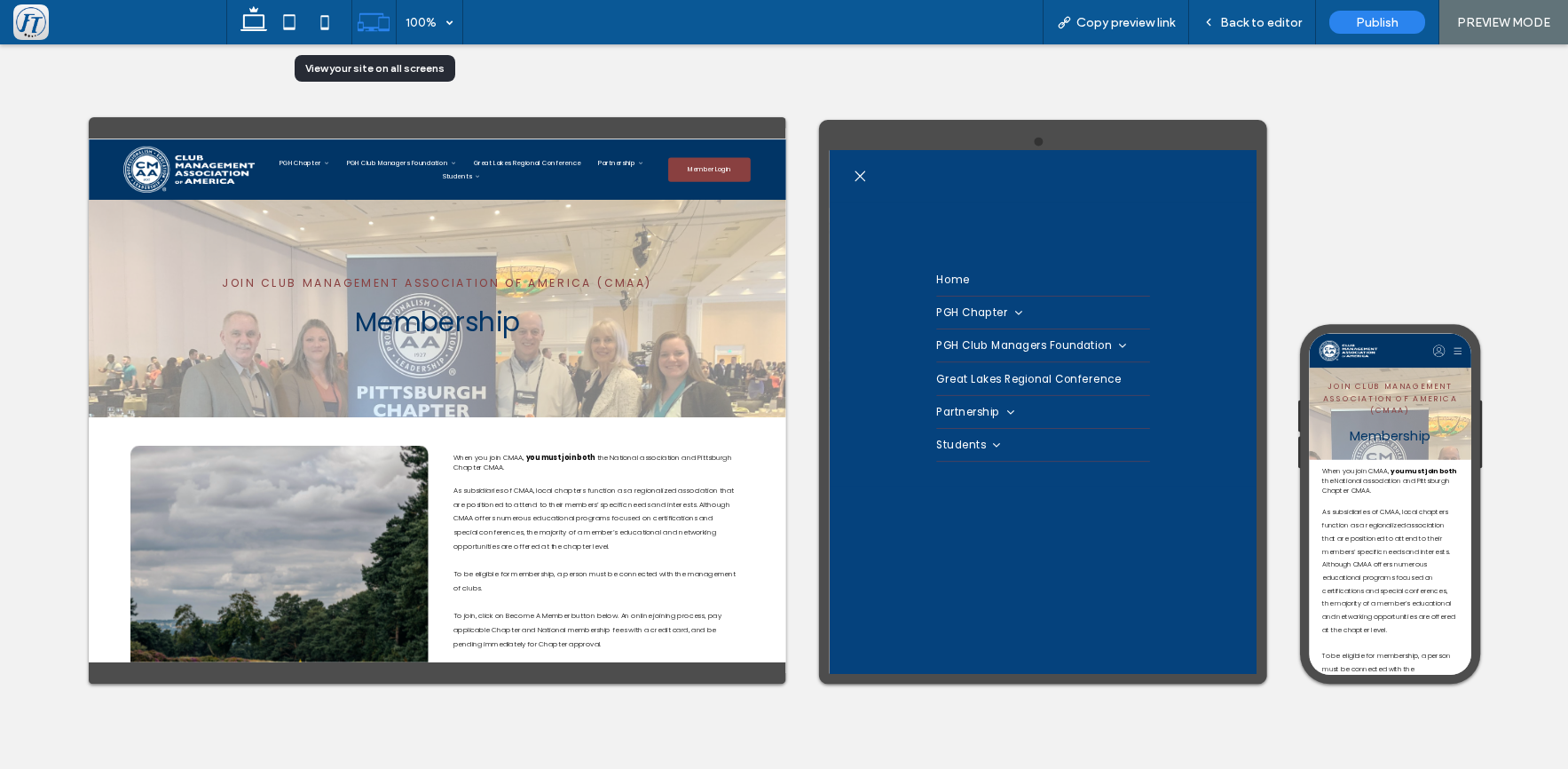
click at [385, 25] on icon at bounding box center [373, 22] width 34 height 34
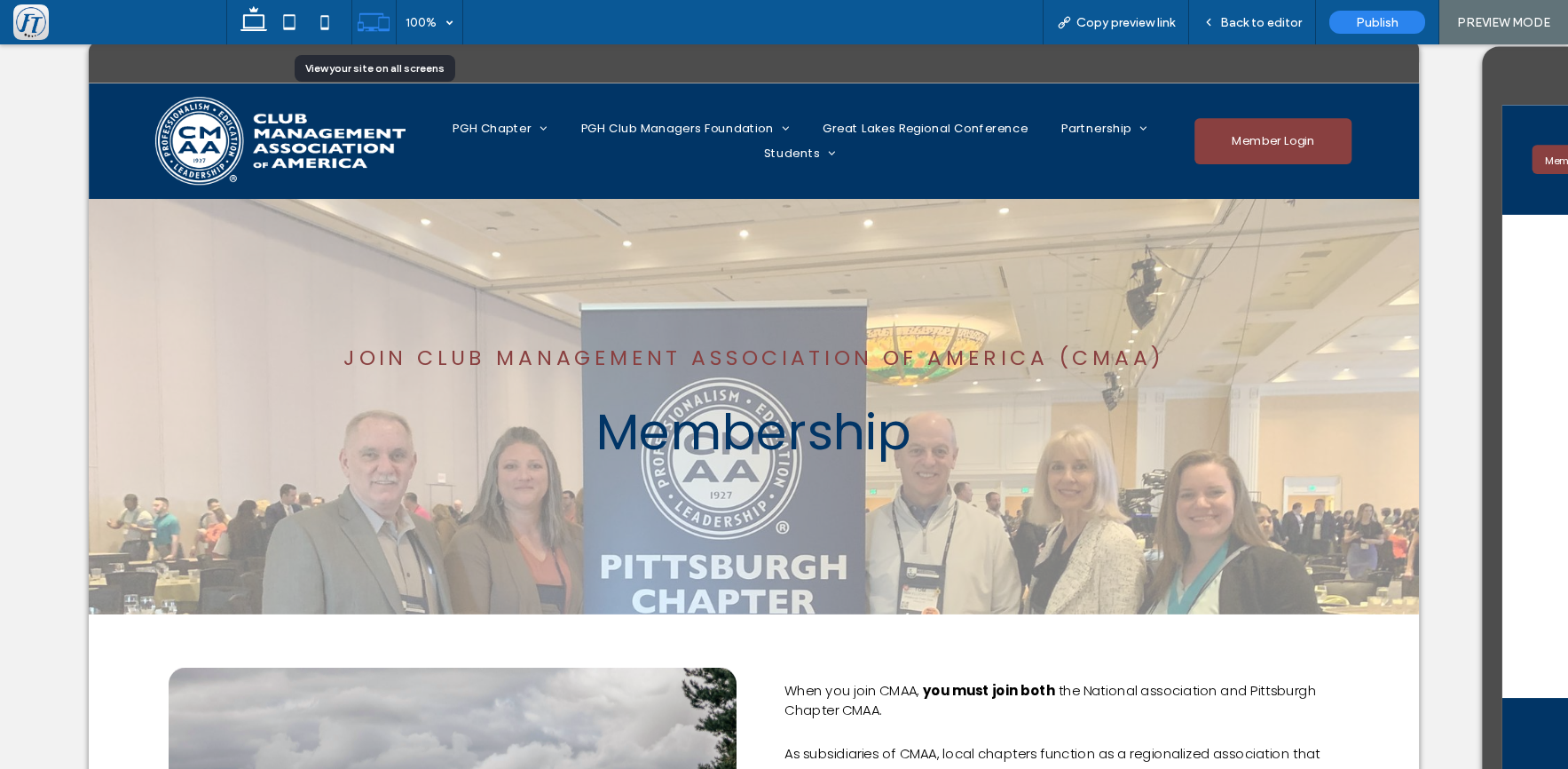
click at [374, 23] on icon at bounding box center [373, 22] width 34 height 34
click at [374, 27] on icon at bounding box center [373, 22] width 34 height 34
click at [374, 23] on icon at bounding box center [373, 22] width 34 height 34
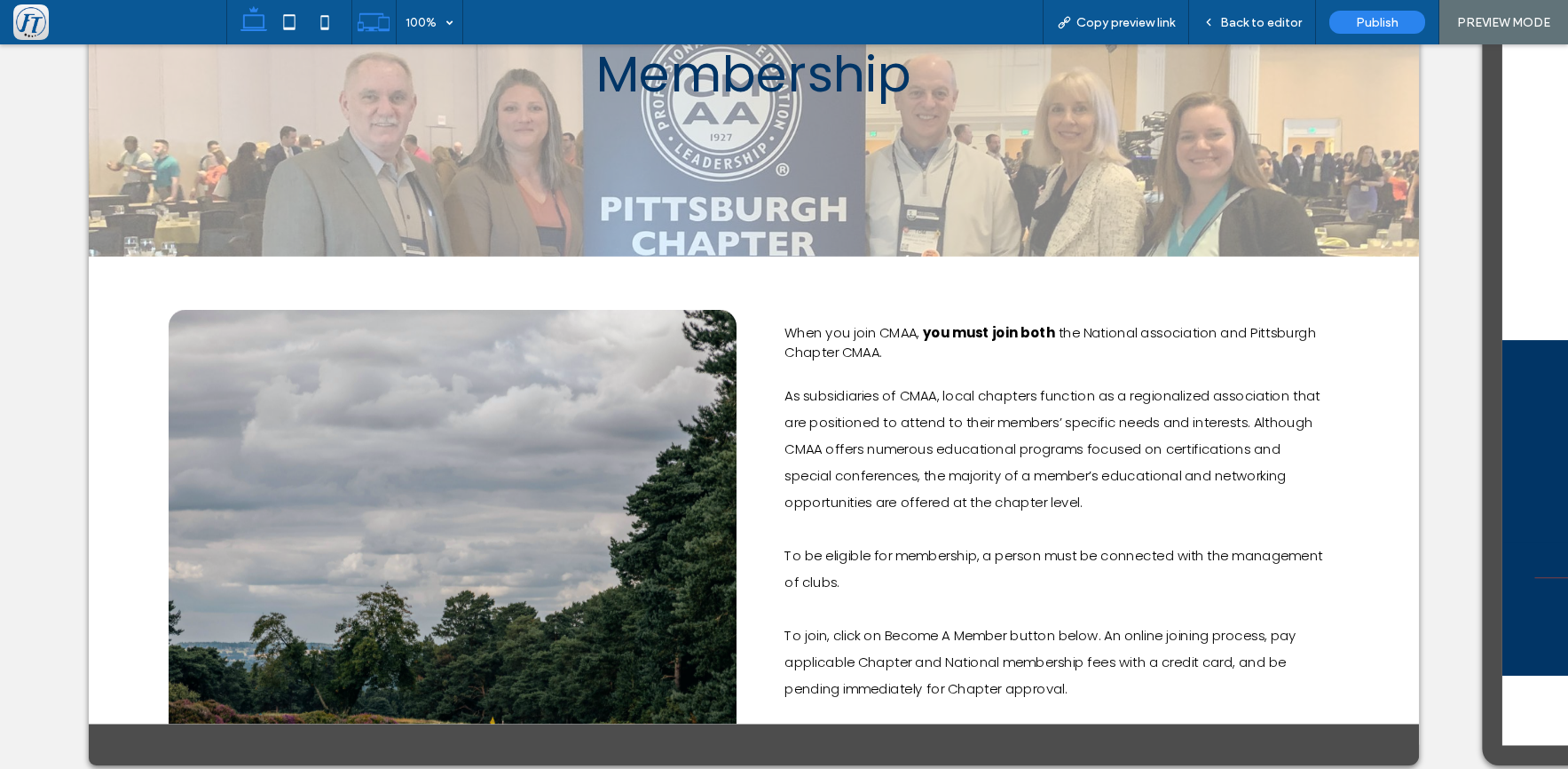
click at [259, 25] on icon at bounding box center [254, 22] width 35 height 35
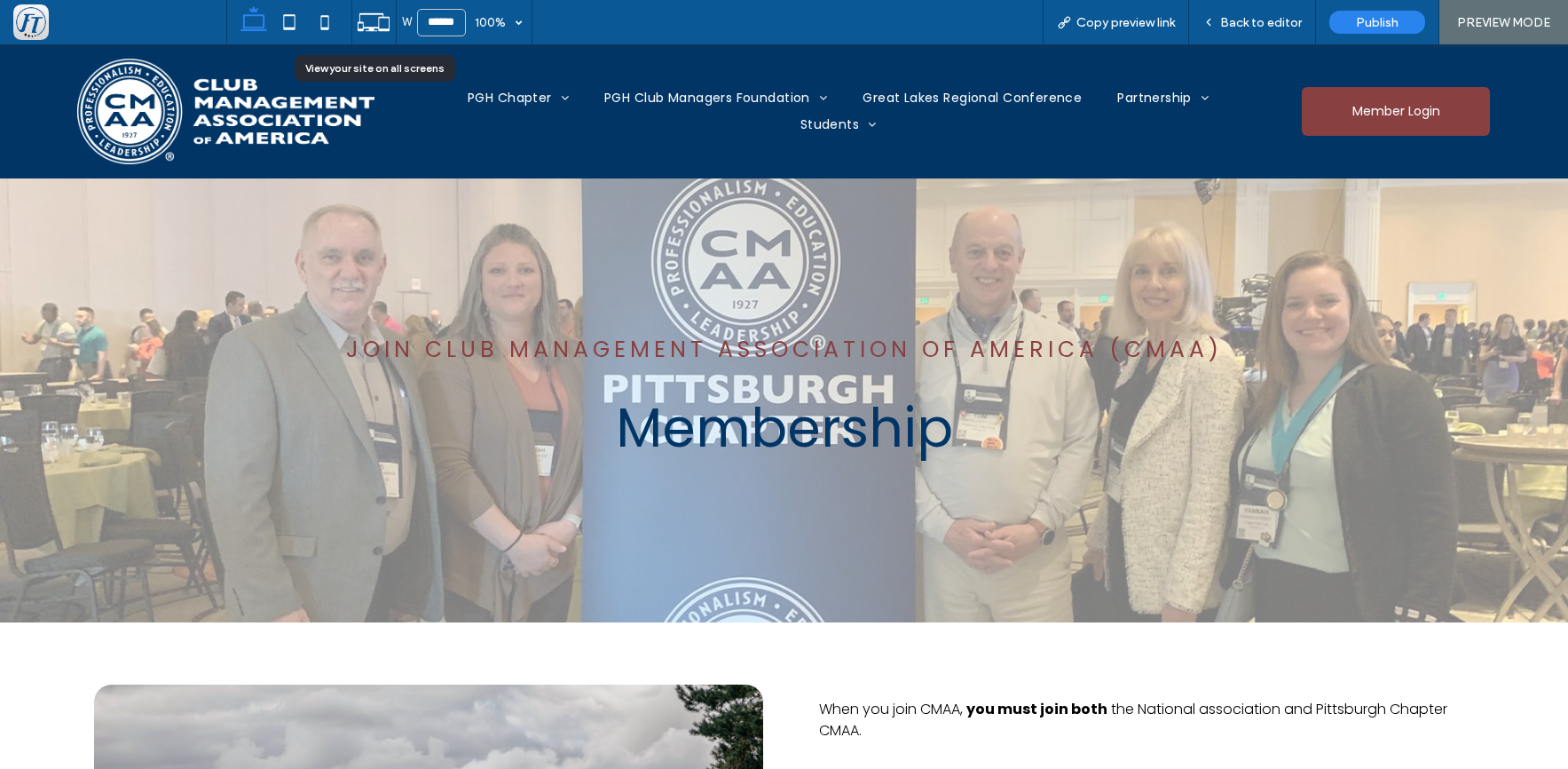
click at [380, 22] on icon at bounding box center [373, 22] width 34 height 34
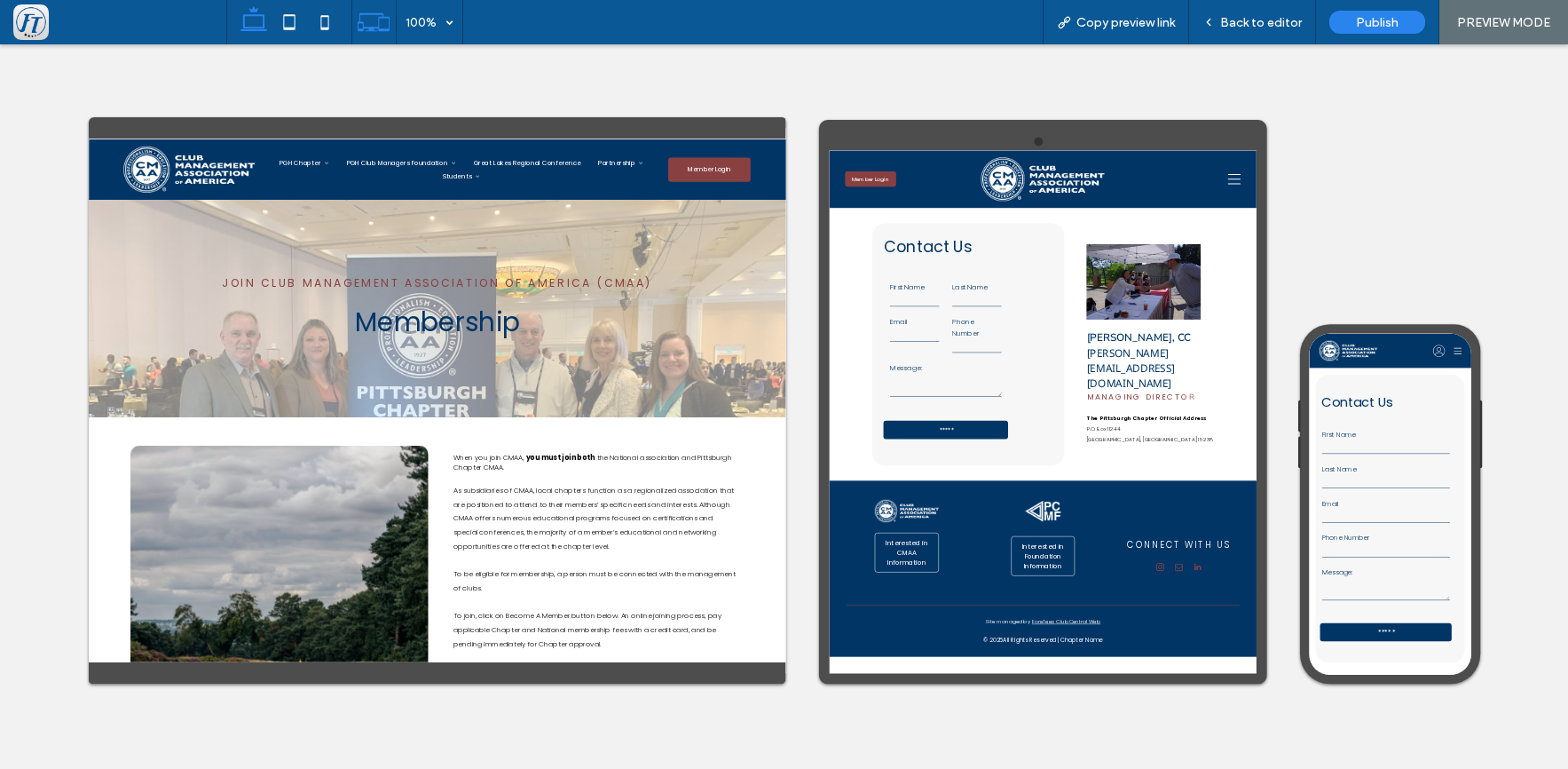
click at [250, 20] on icon at bounding box center [254, 22] width 35 height 35
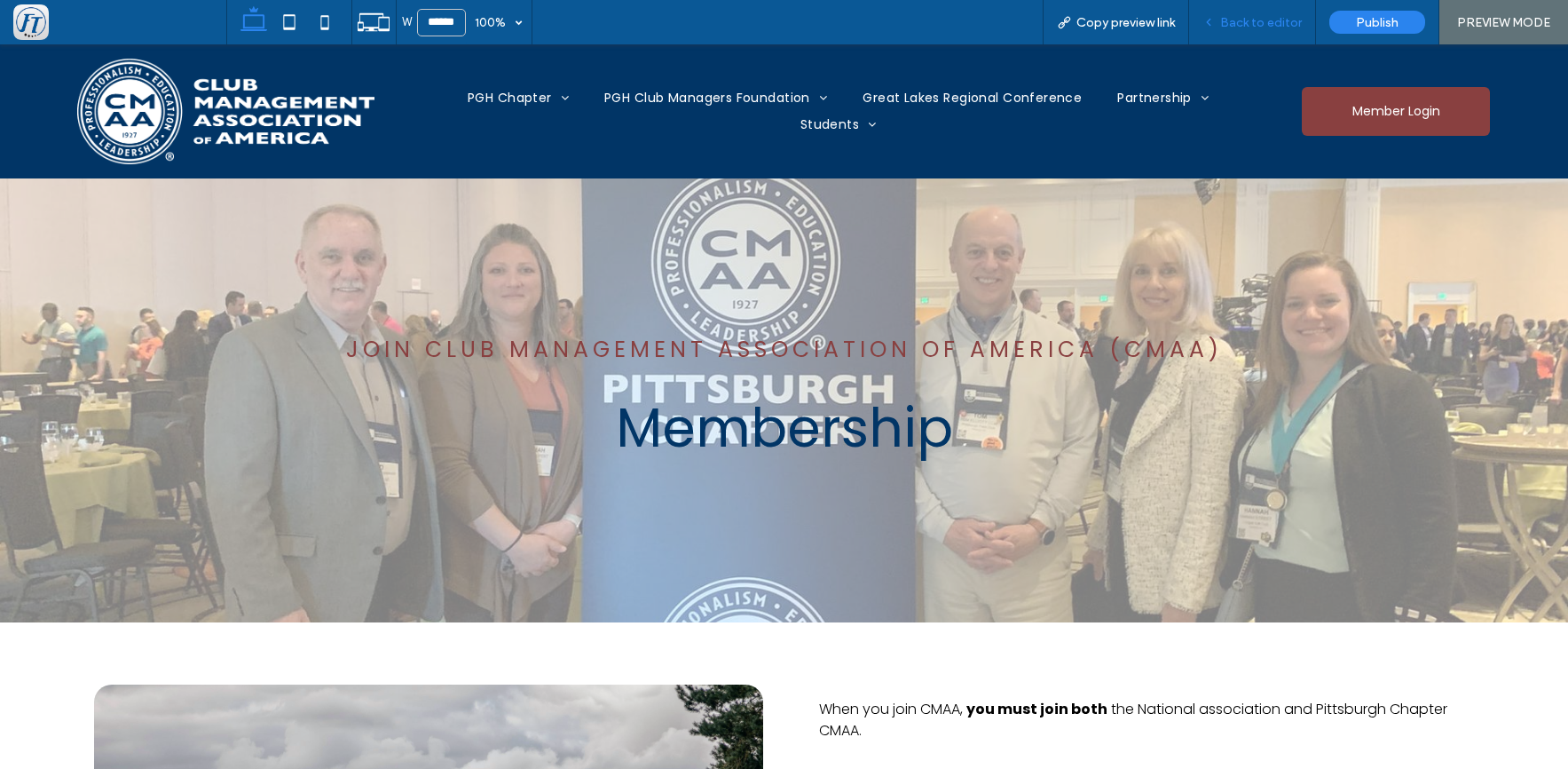
click at [1275, 26] on span "Back to editor" at bounding box center [1261, 23] width 81 height 15
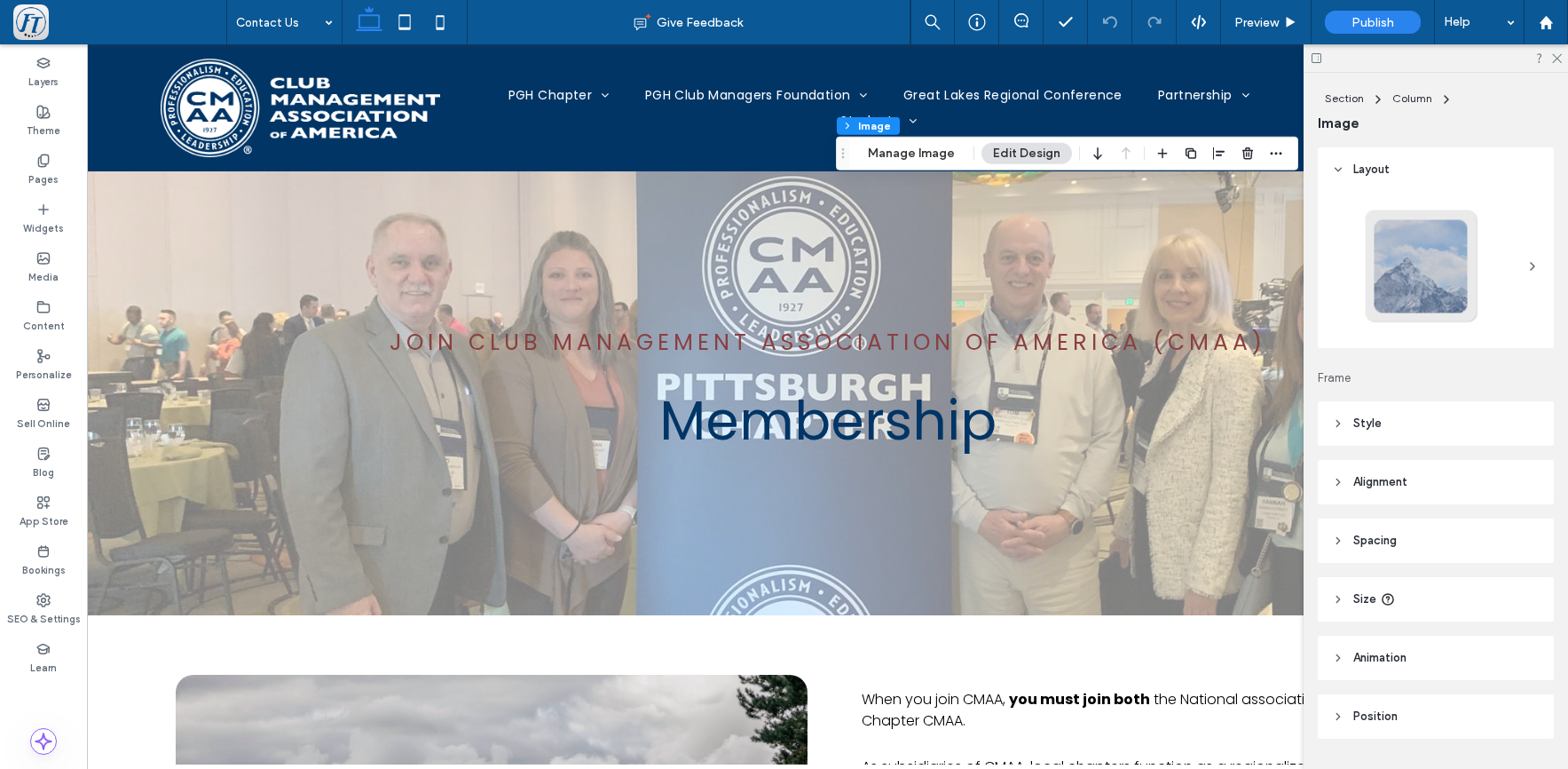
click at [1390, 474] on span "Alignment" at bounding box center [1380, 482] width 55 height 18
click at [1378, 525] on icon at bounding box center [1379, 527] width 14 height 14
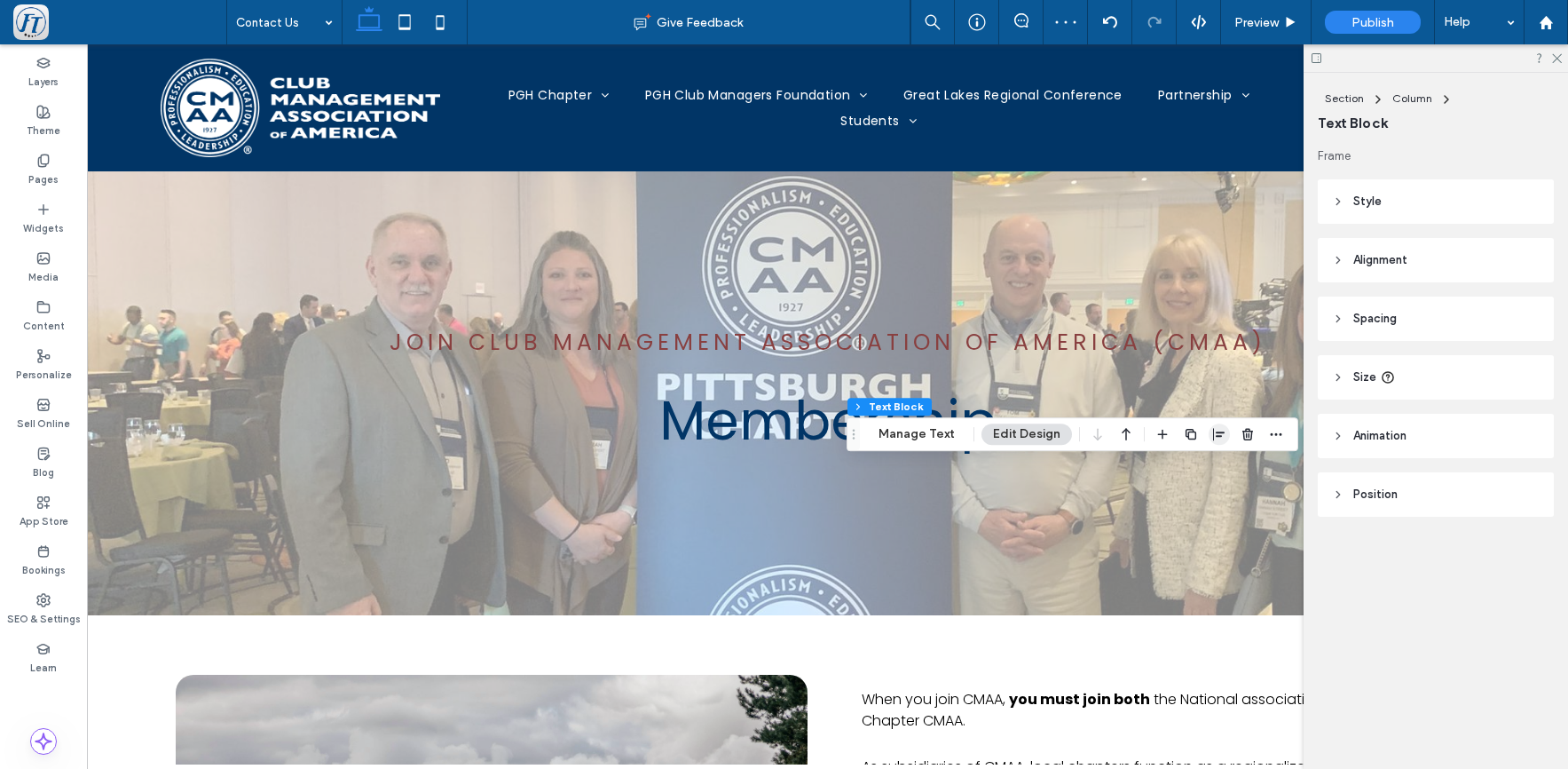
click at [1214, 433] on icon "button" at bounding box center [1220, 434] width 14 height 14
click at [1195, 476] on icon "center" at bounding box center [1201, 468] width 14 height 14
click at [1269, 16] on span "Preview" at bounding box center [1257, 23] width 44 height 15
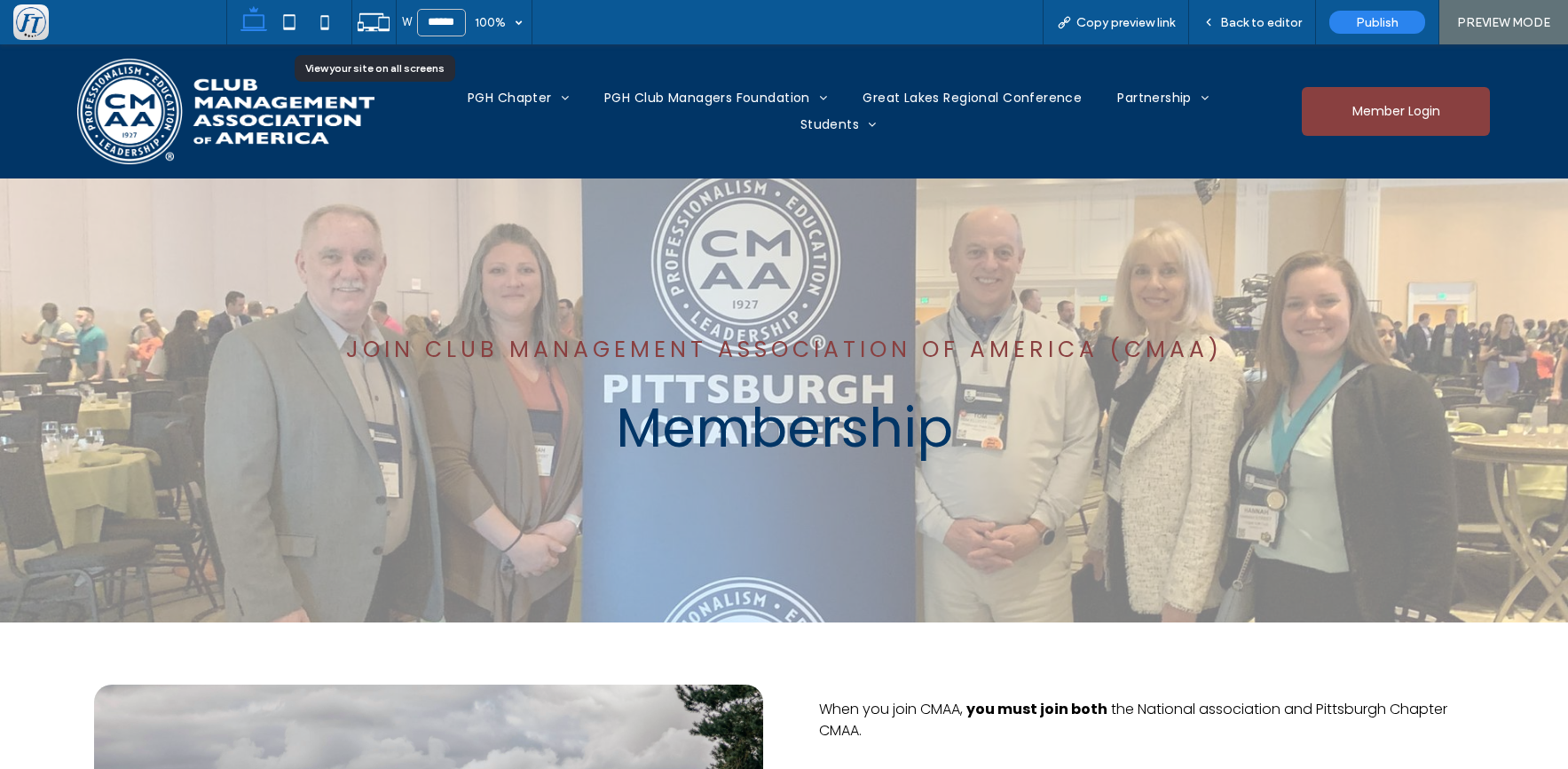
click at [371, 25] on icon at bounding box center [373, 22] width 34 height 34
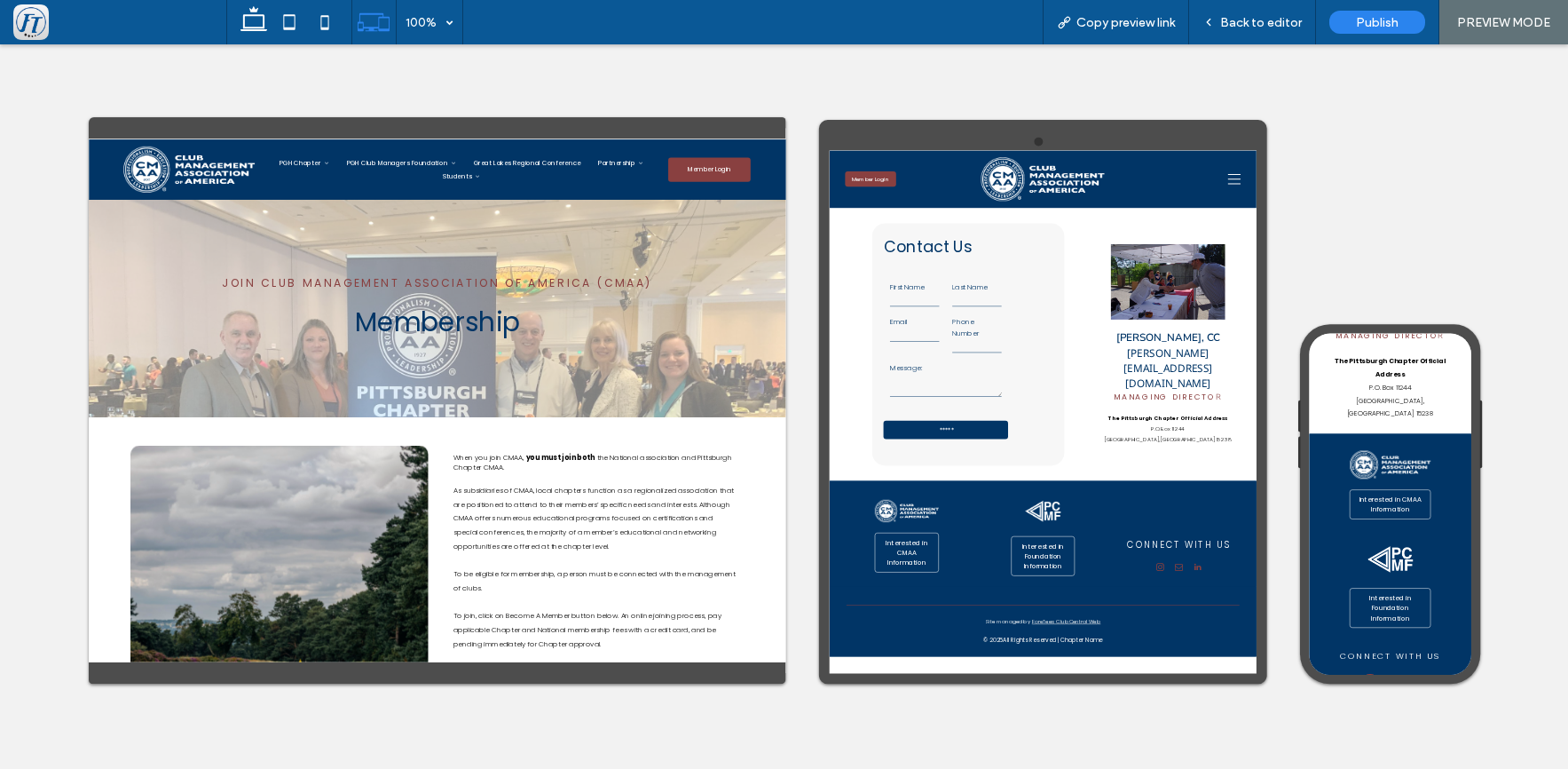
scroll to position [581, 0]
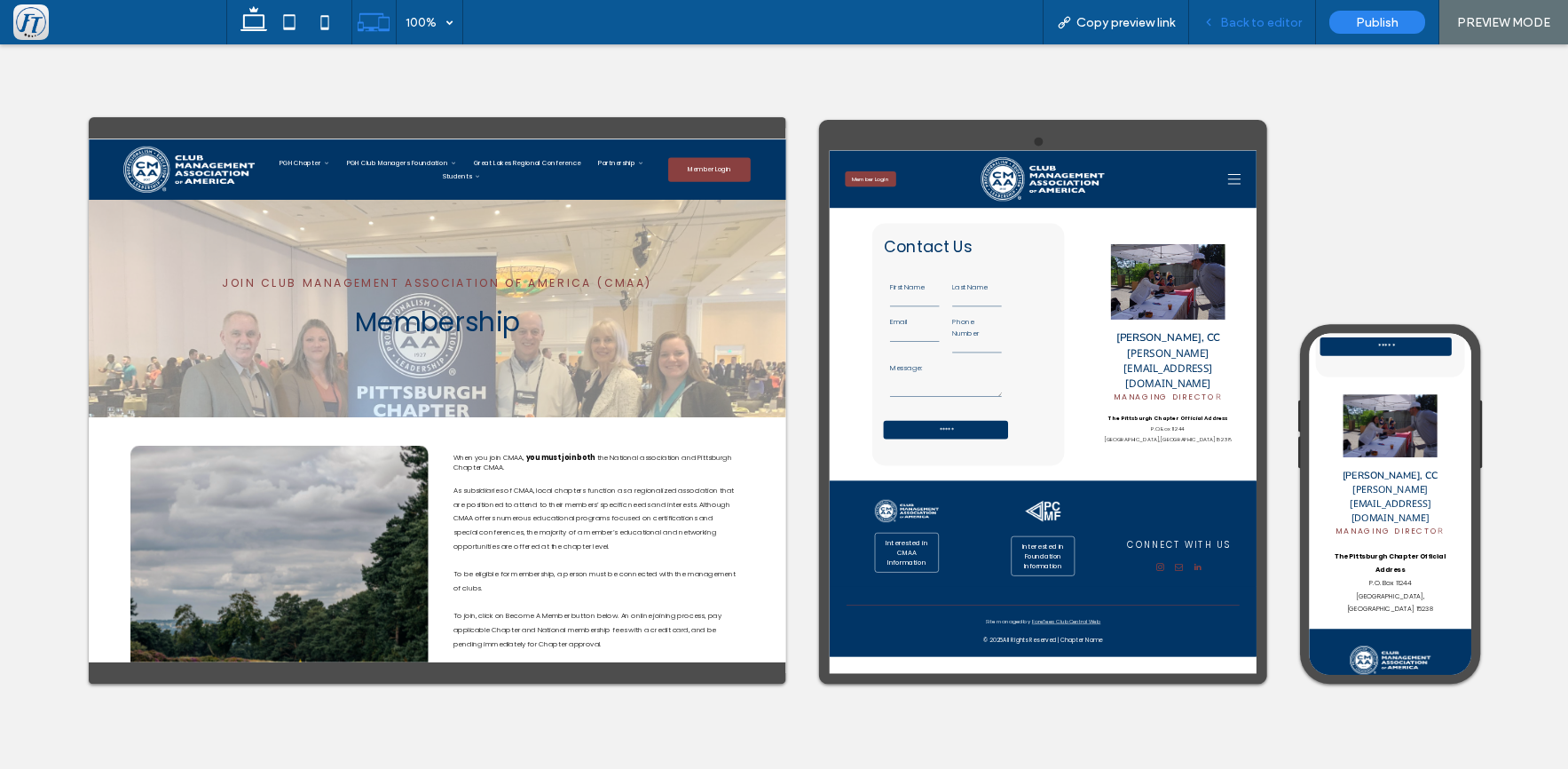
click at [1262, 17] on span "Back to editor" at bounding box center [1261, 23] width 81 height 15
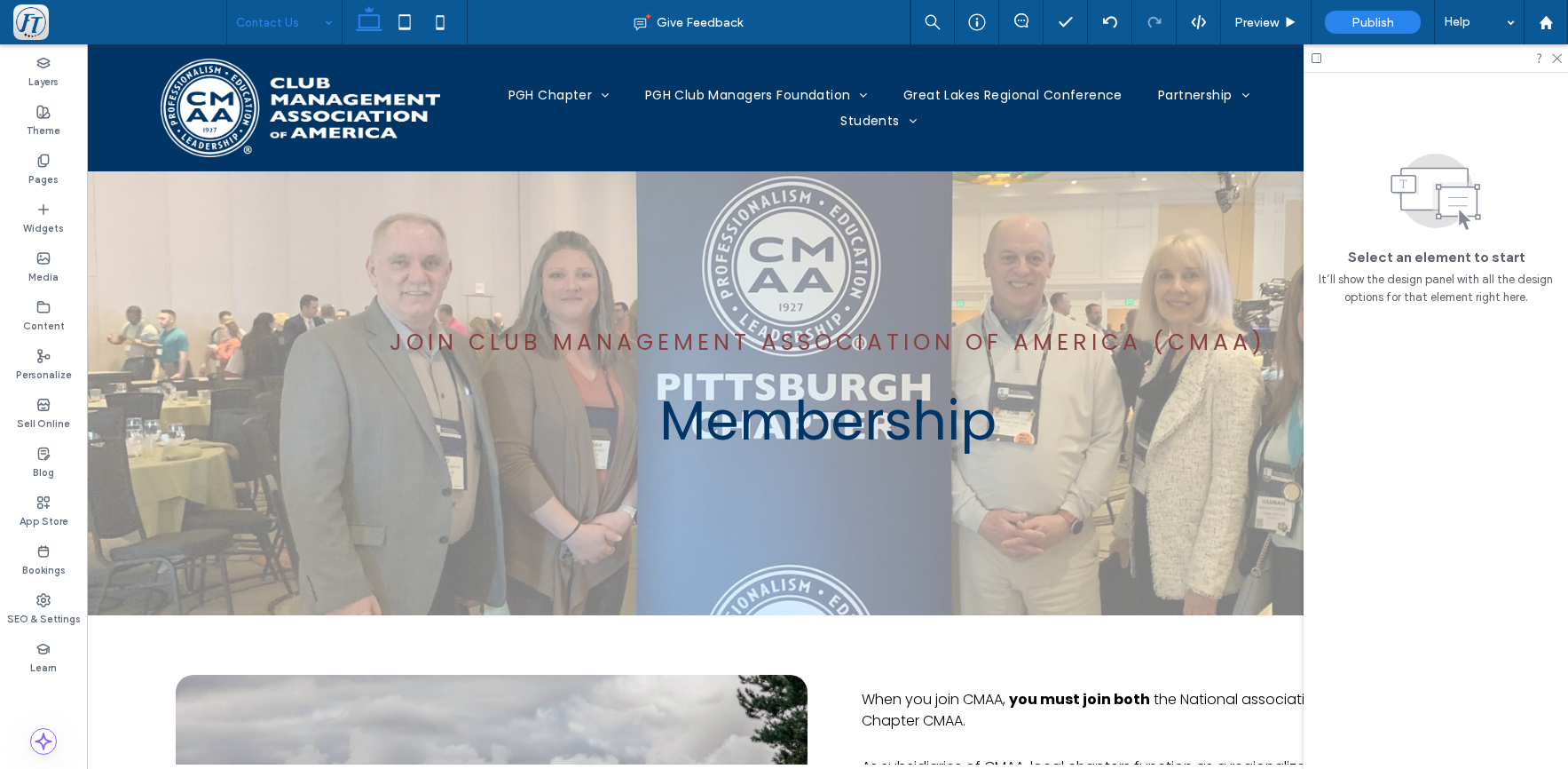
click at [282, 27] on input at bounding box center [280, 22] width 88 height 44
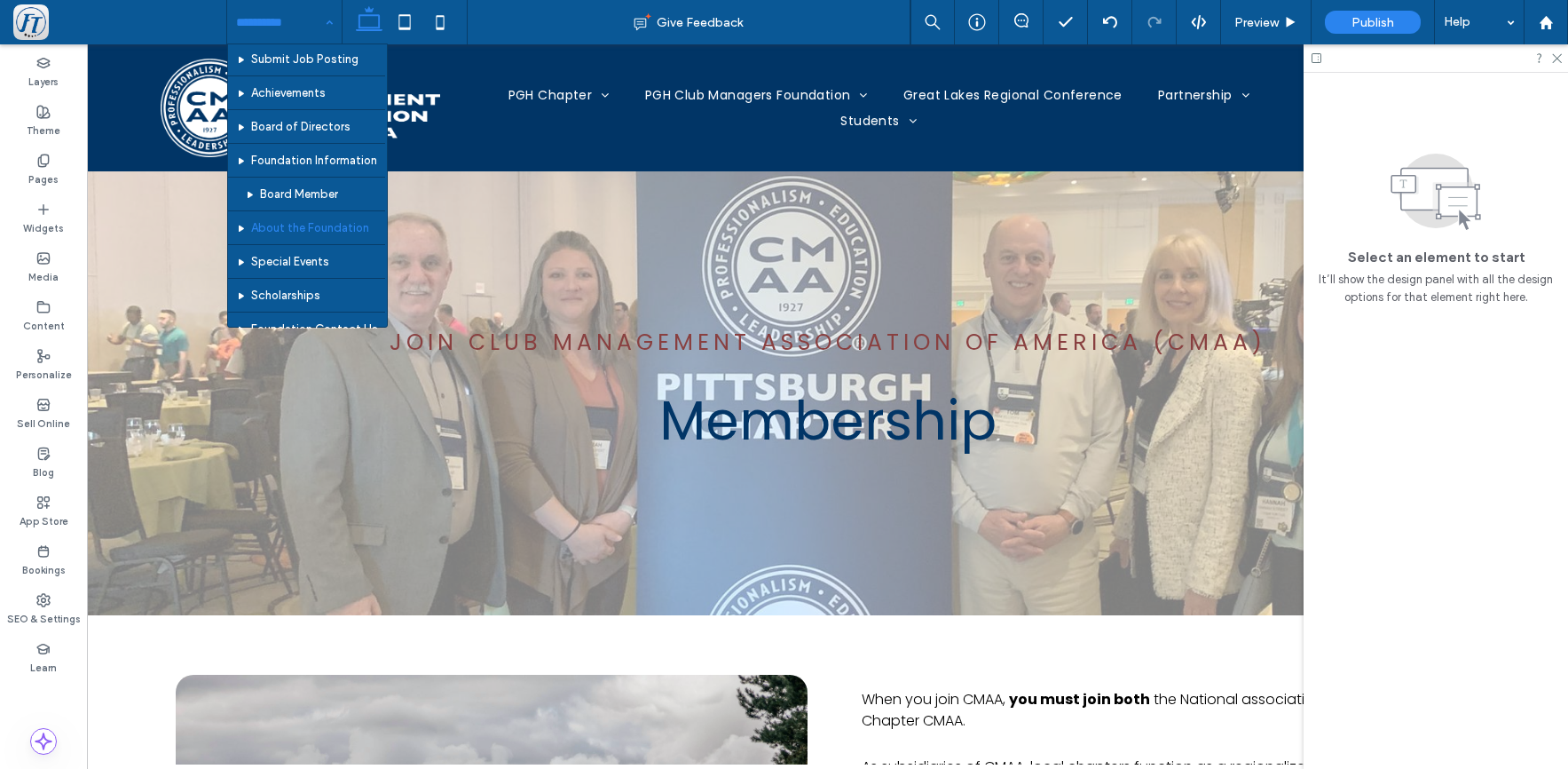
scroll to position [377, 0]
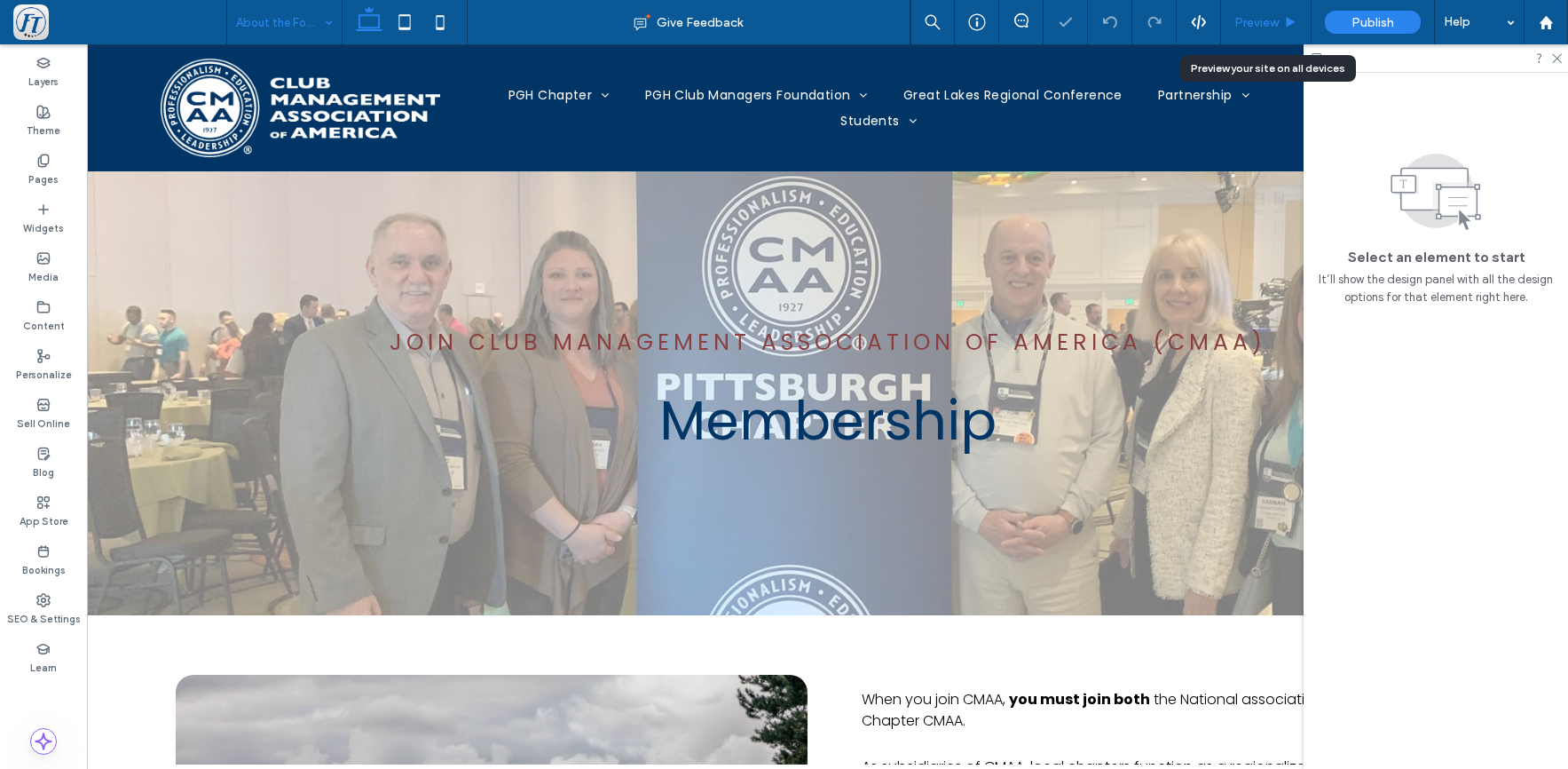
click at [1270, 19] on span "Preview" at bounding box center [1257, 23] width 44 height 15
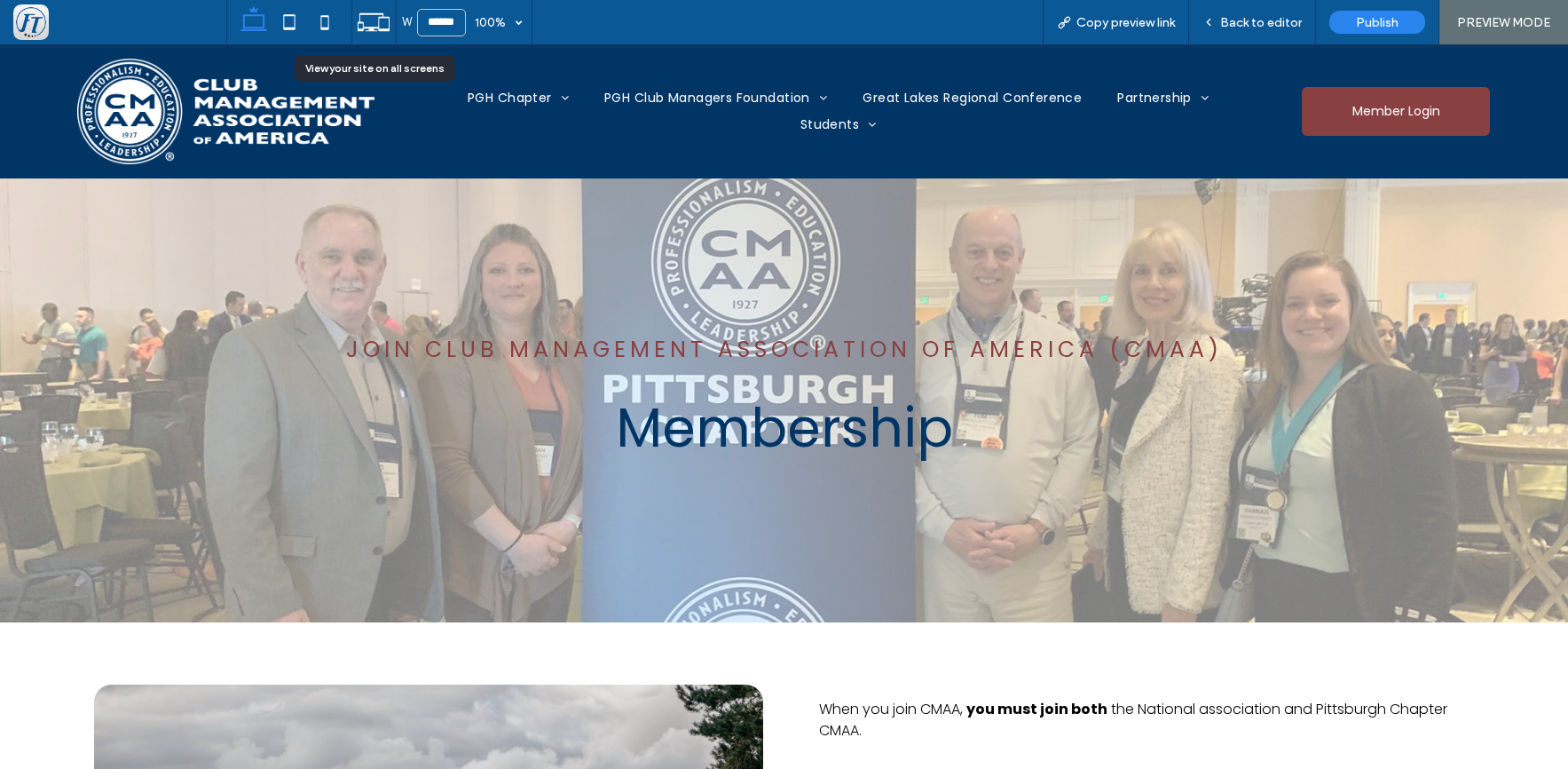
click at [372, 17] on icon at bounding box center [373, 22] width 34 height 34
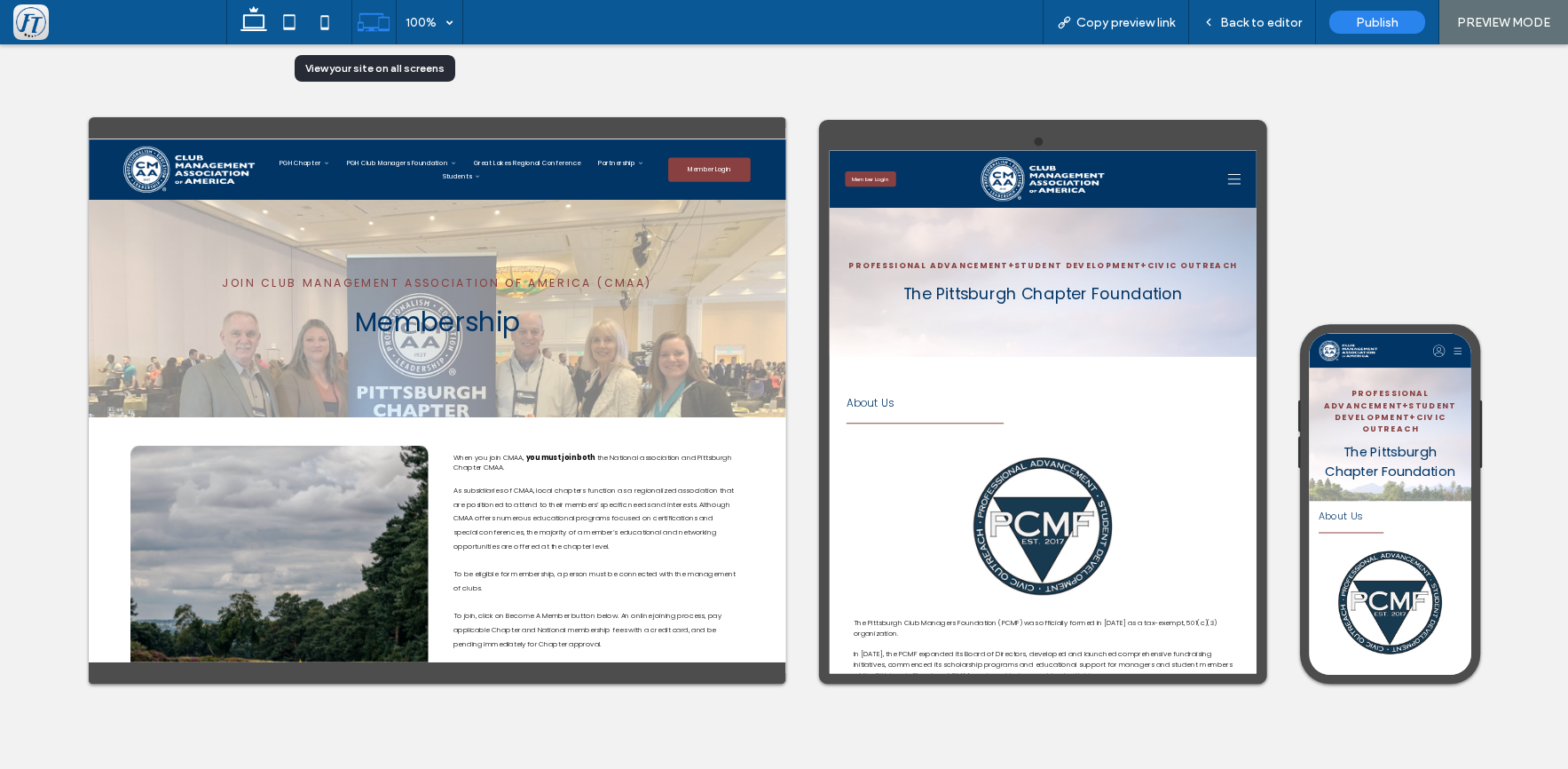
click at [372, 21] on icon at bounding box center [373, 22] width 34 height 34
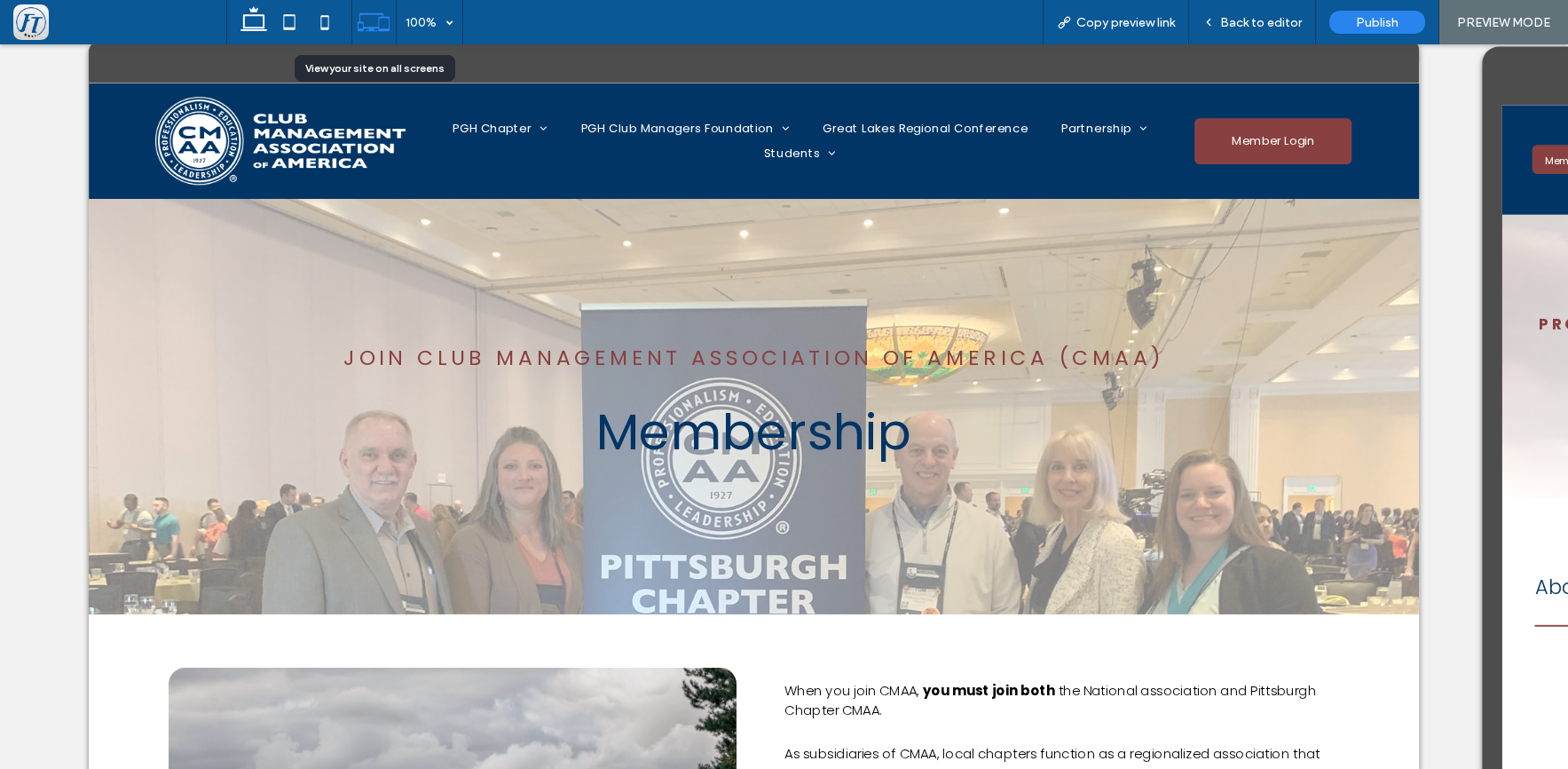
click at [372, 21] on icon at bounding box center [373, 22] width 34 height 34
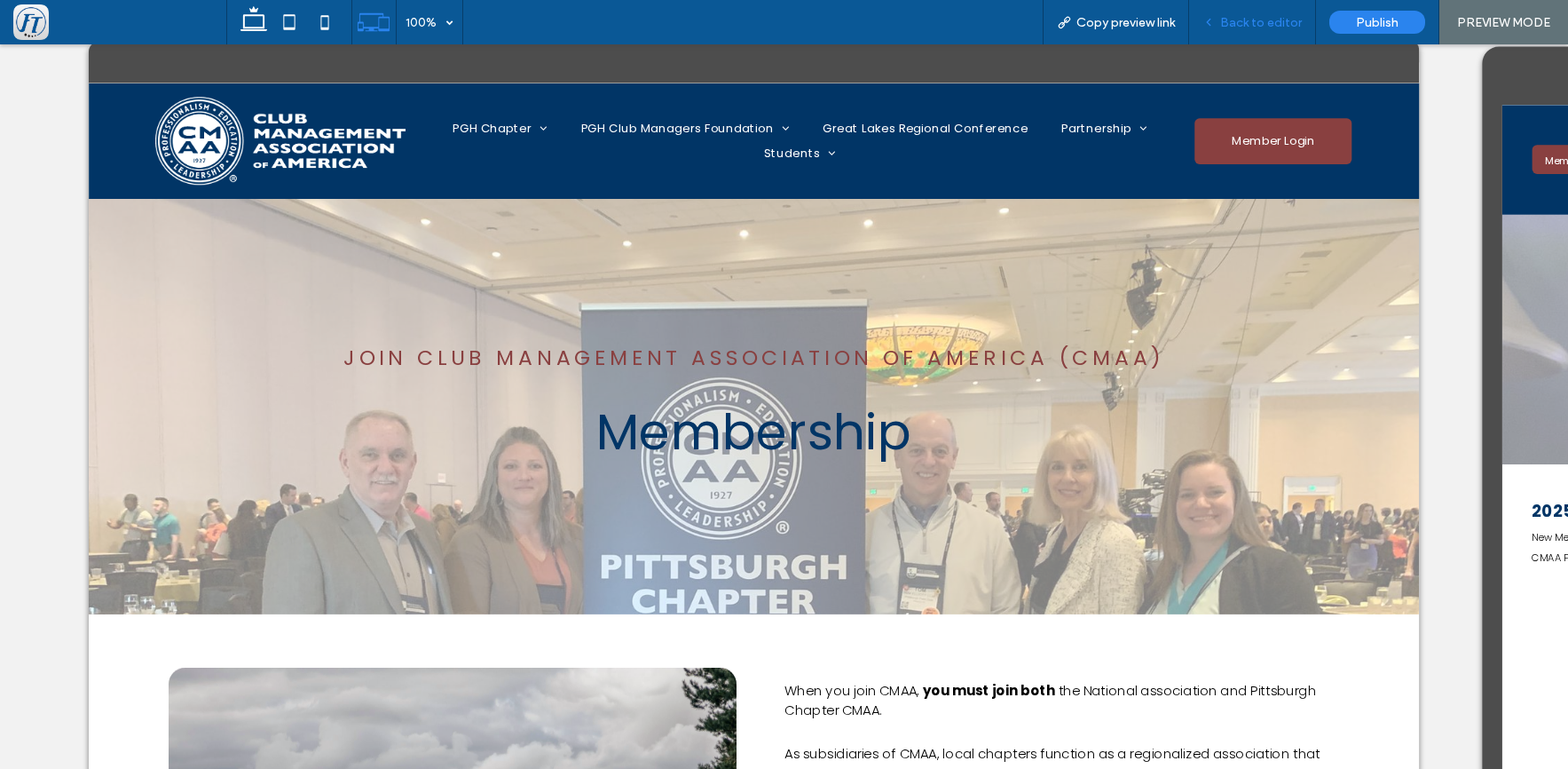
click at [1254, 27] on span "Back to editor" at bounding box center [1261, 23] width 81 height 15
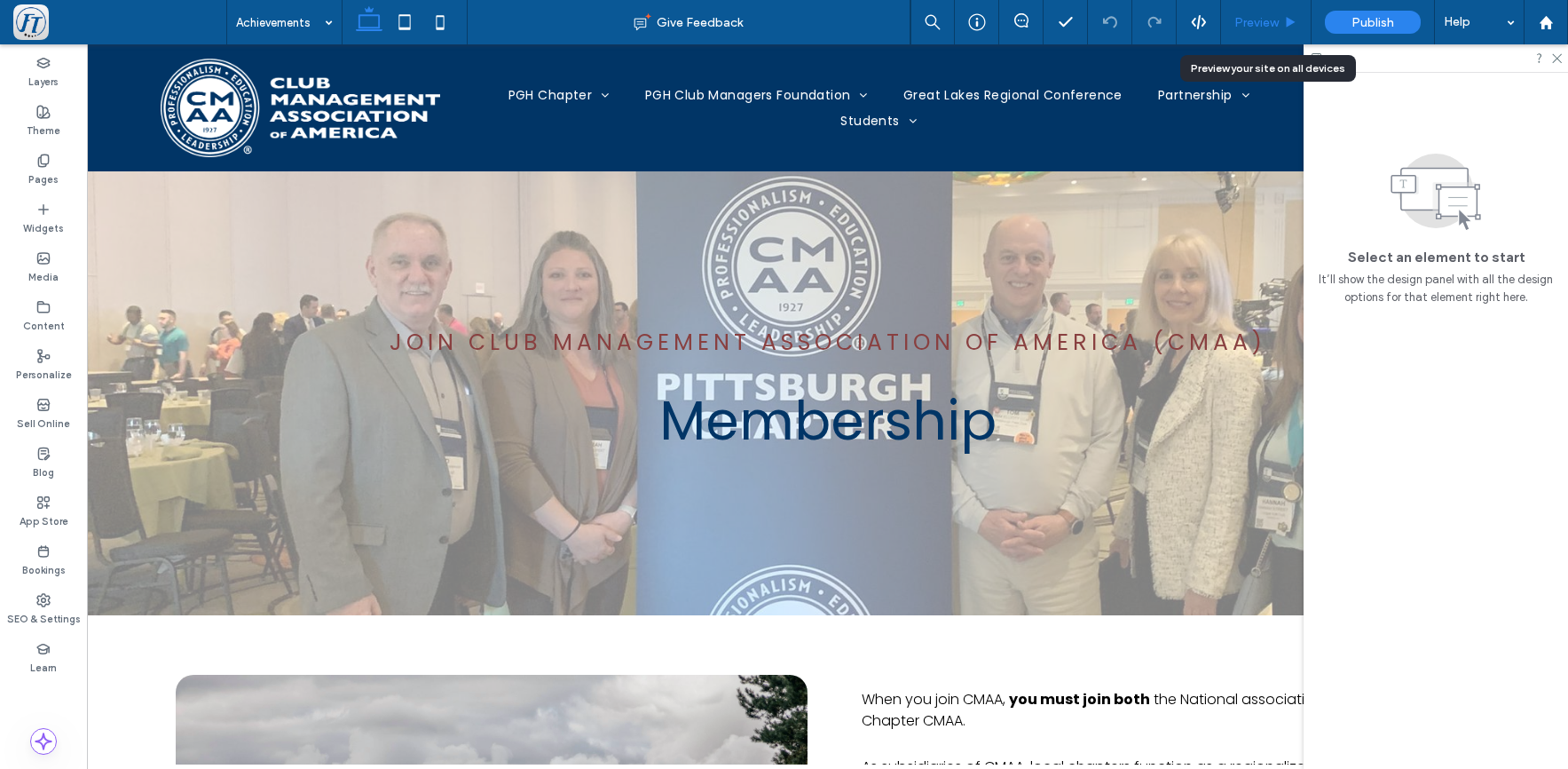
click at [1272, 20] on span "Preview" at bounding box center [1257, 23] width 44 height 15
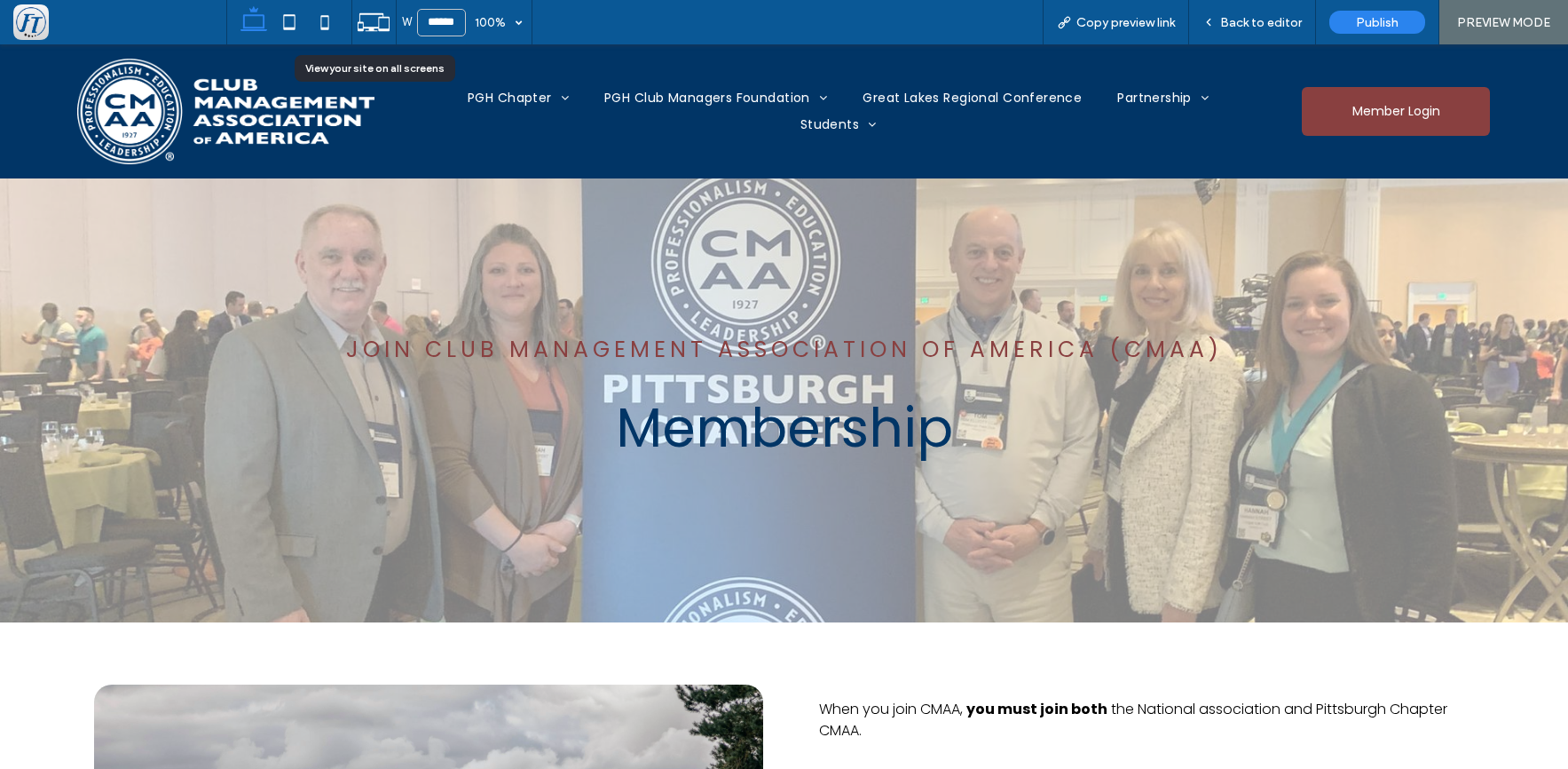
click at [381, 26] on icon at bounding box center [373, 22] width 34 height 34
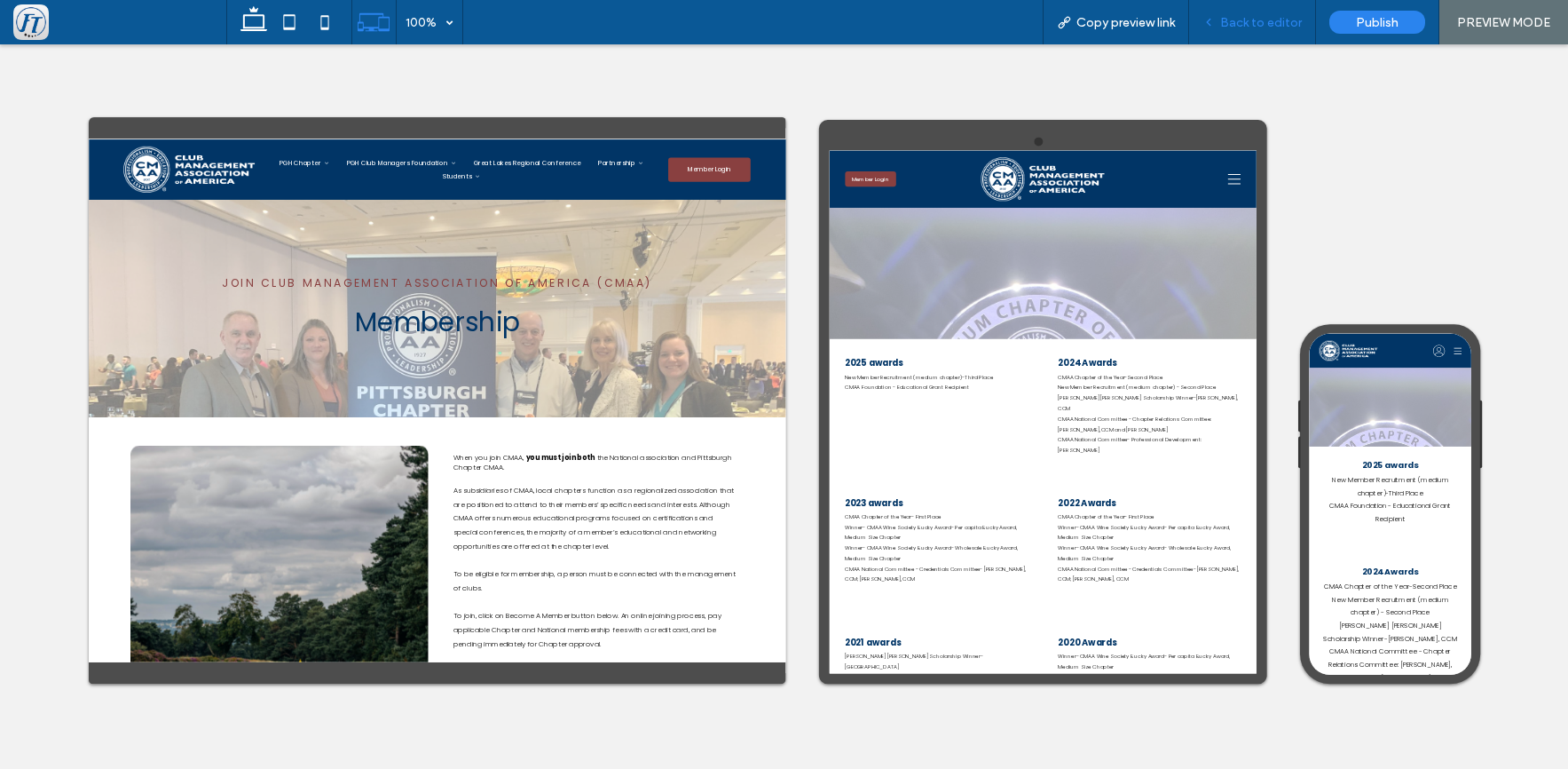
click at [1230, 16] on span "Back to editor" at bounding box center [1261, 23] width 81 height 15
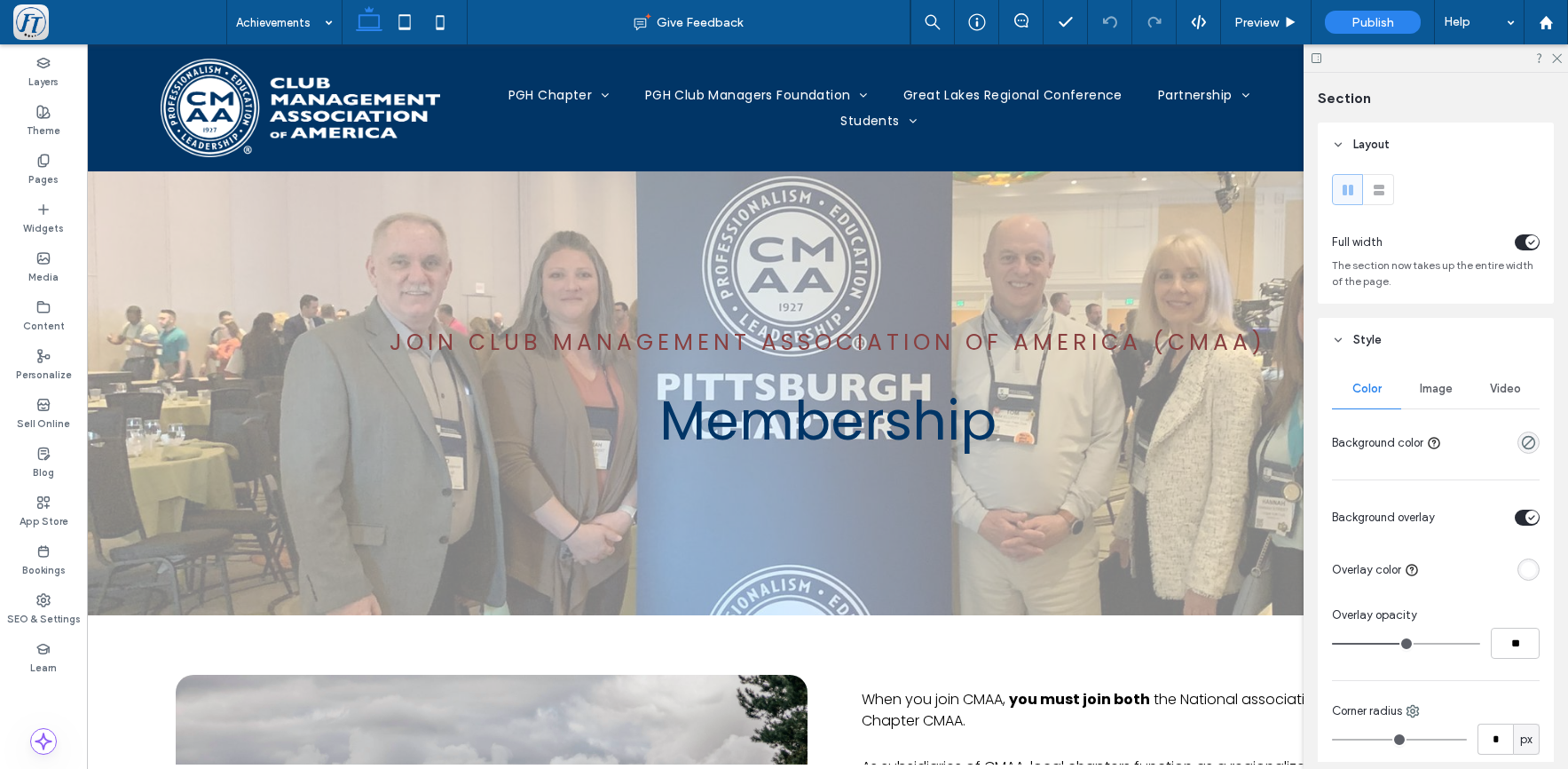
type input "***"
drag, startPoint x: 409, startPoint y: 21, endPoint x: 455, endPoint y: 115, distance: 104.7
click at [409, 21] on icon at bounding box center [404, 22] width 35 height 35
type input "***"
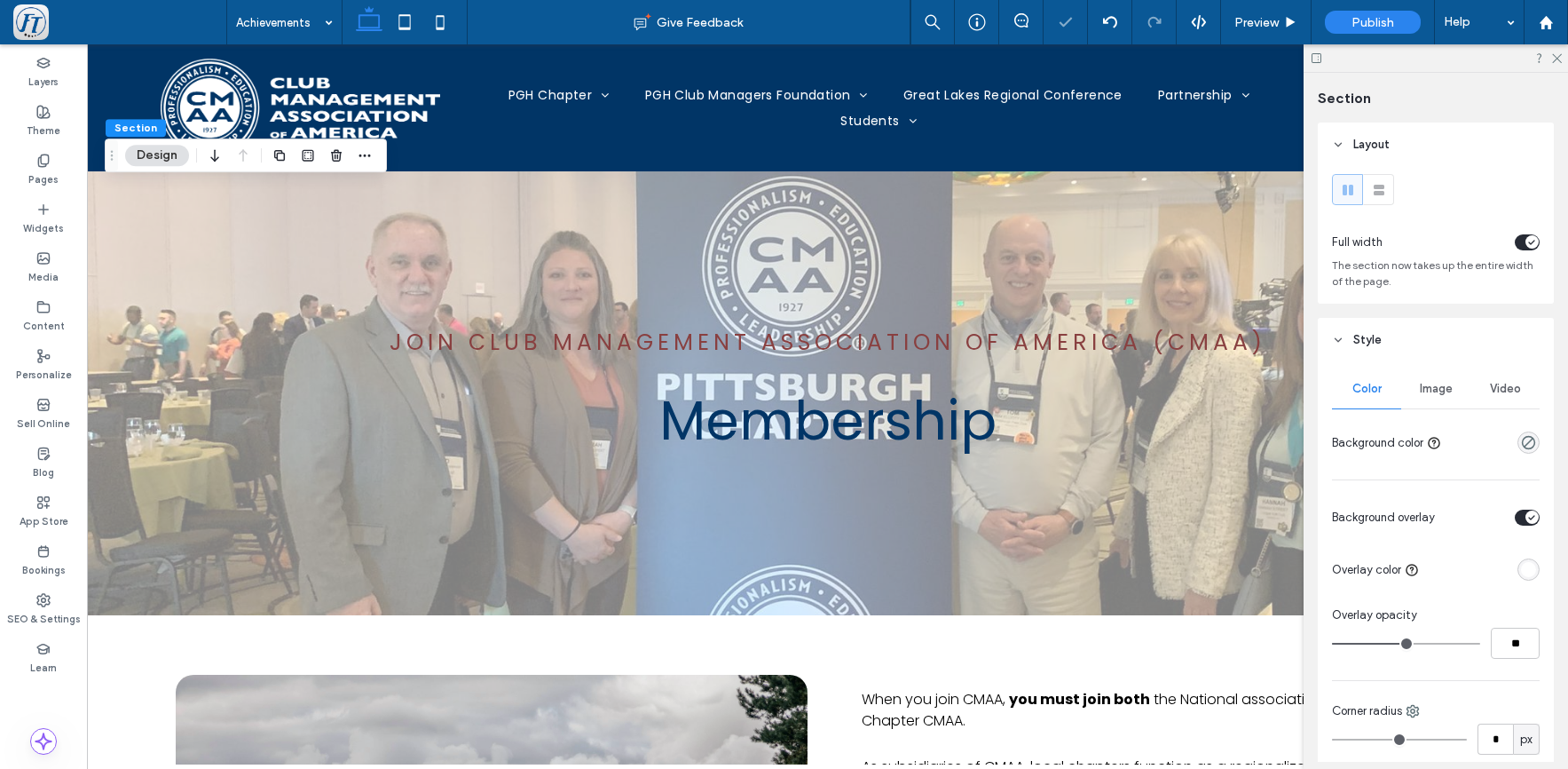
type input "***"
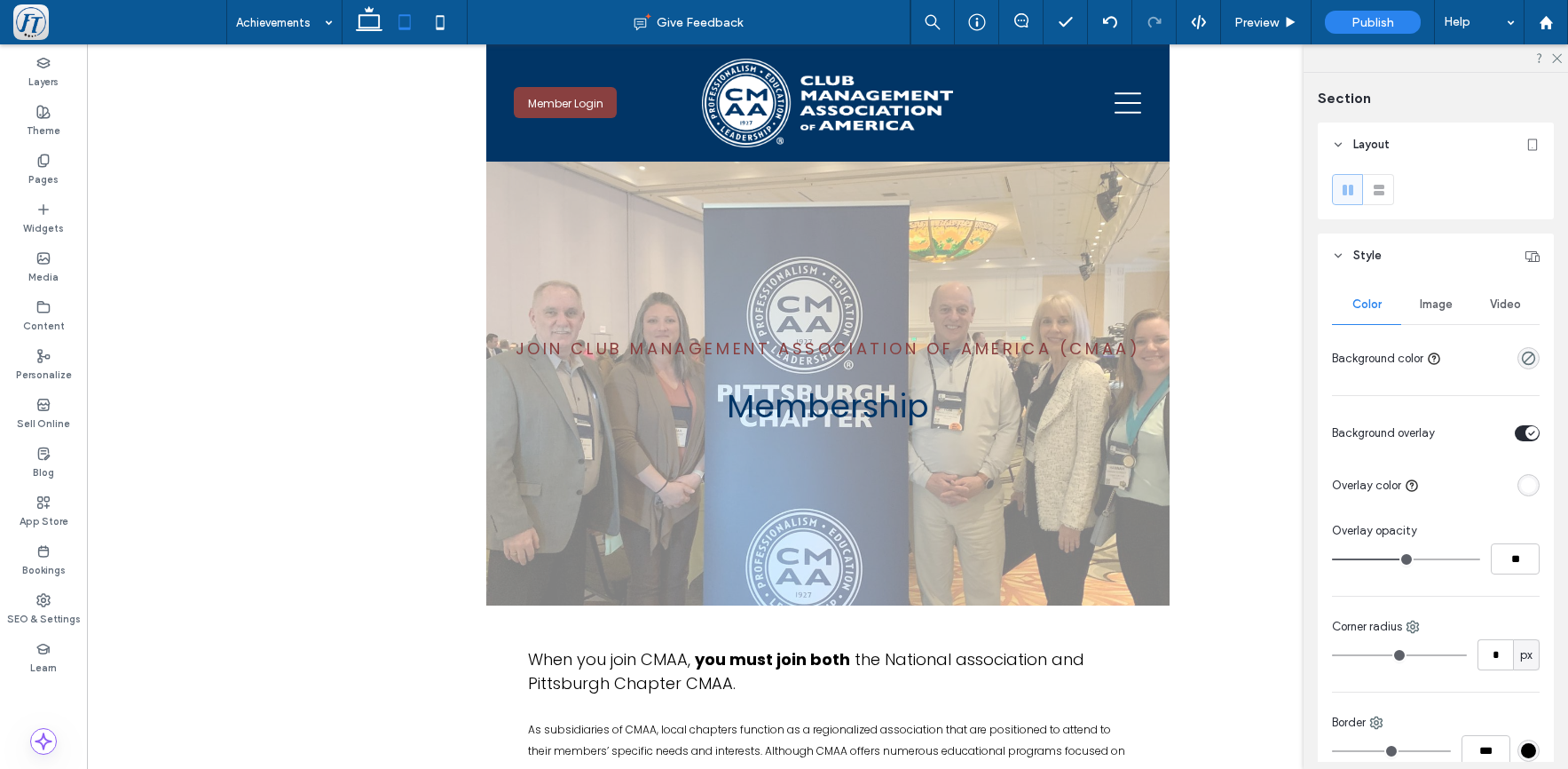
type input "***"
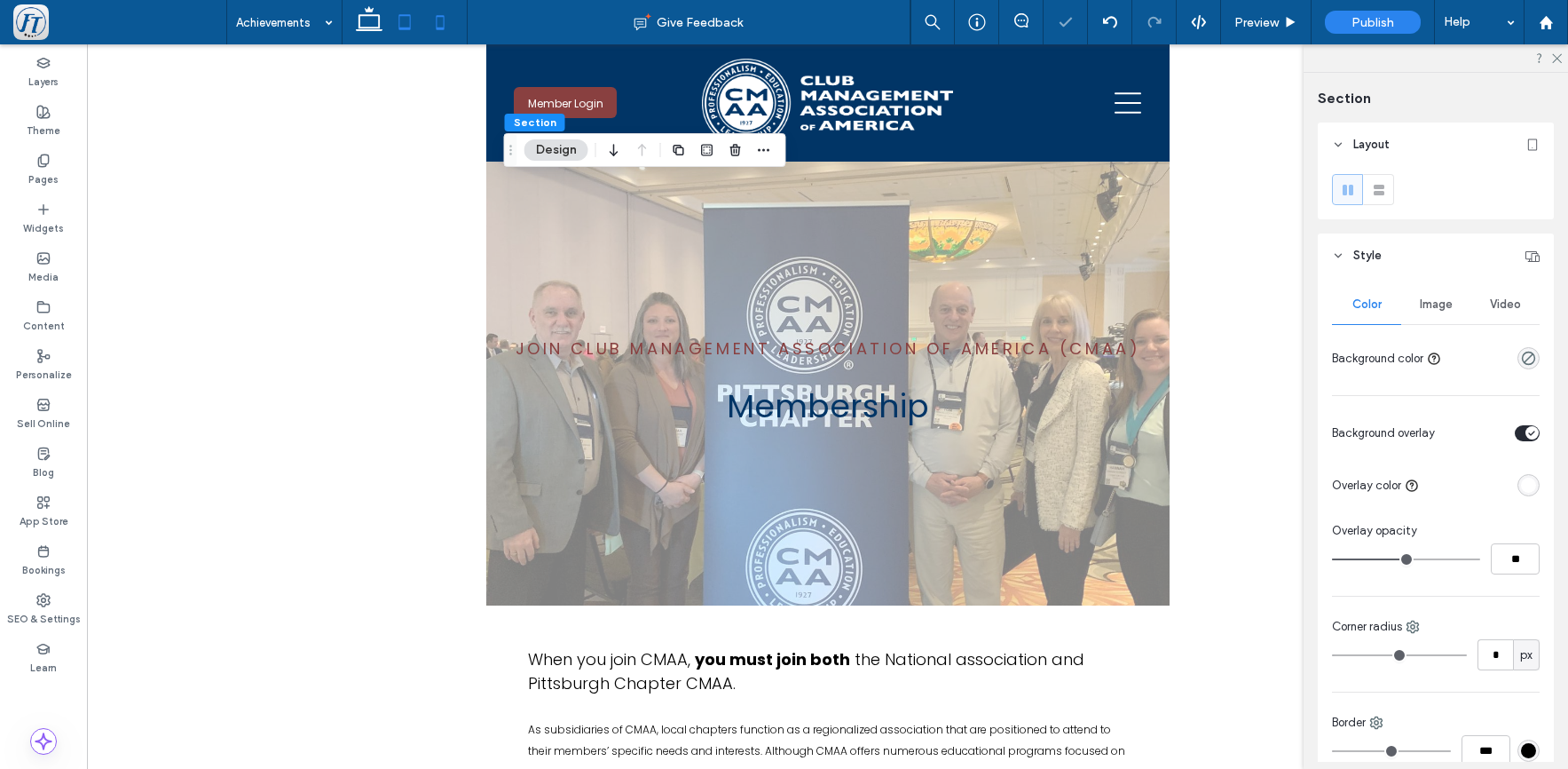
click at [443, 20] on icon at bounding box center [439, 22] width 35 height 35
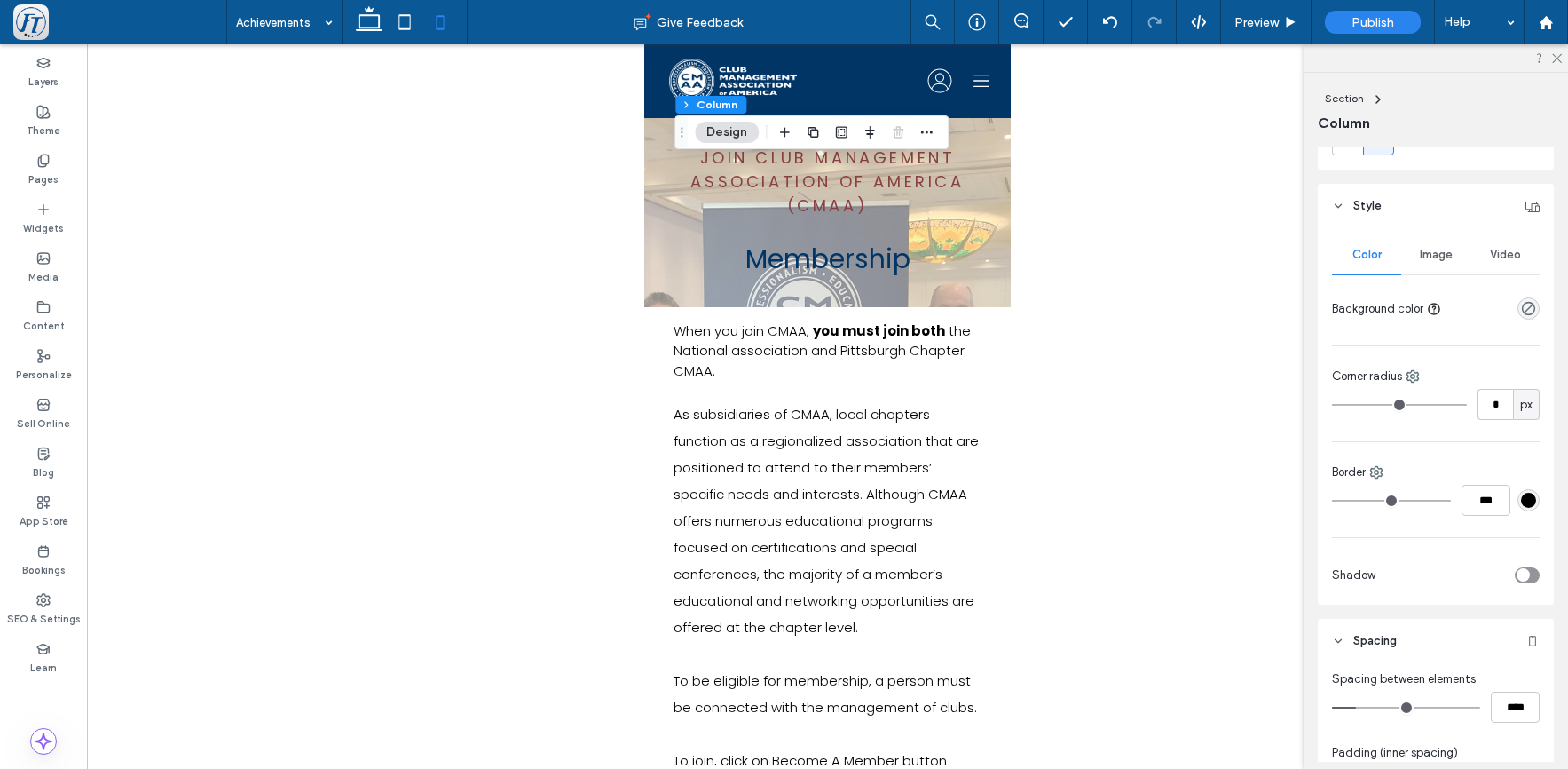
scroll to position [287, 0]
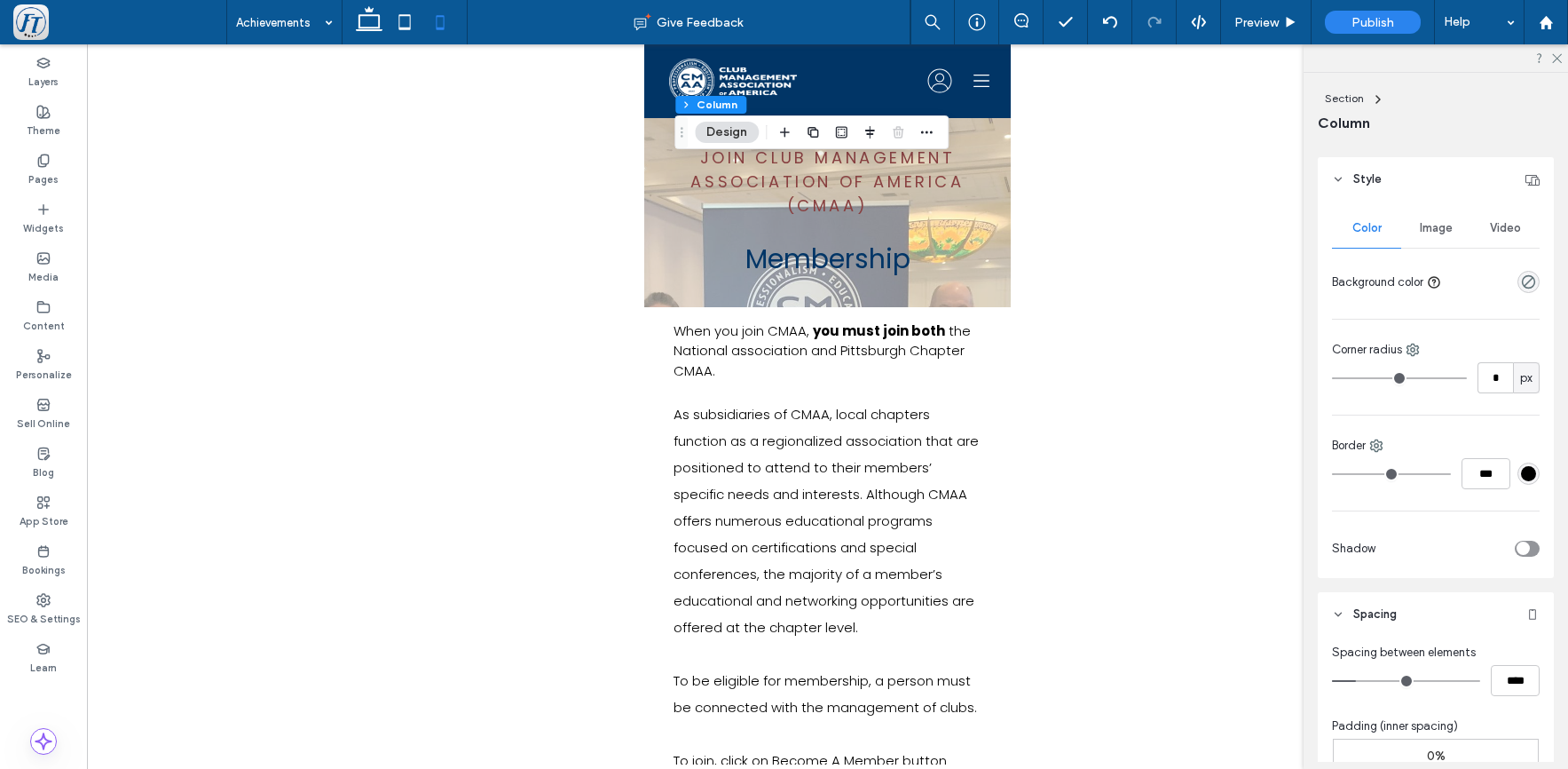
click at [1437, 228] on span "Image" at bounding box center [1437, 228] width 33 height 14
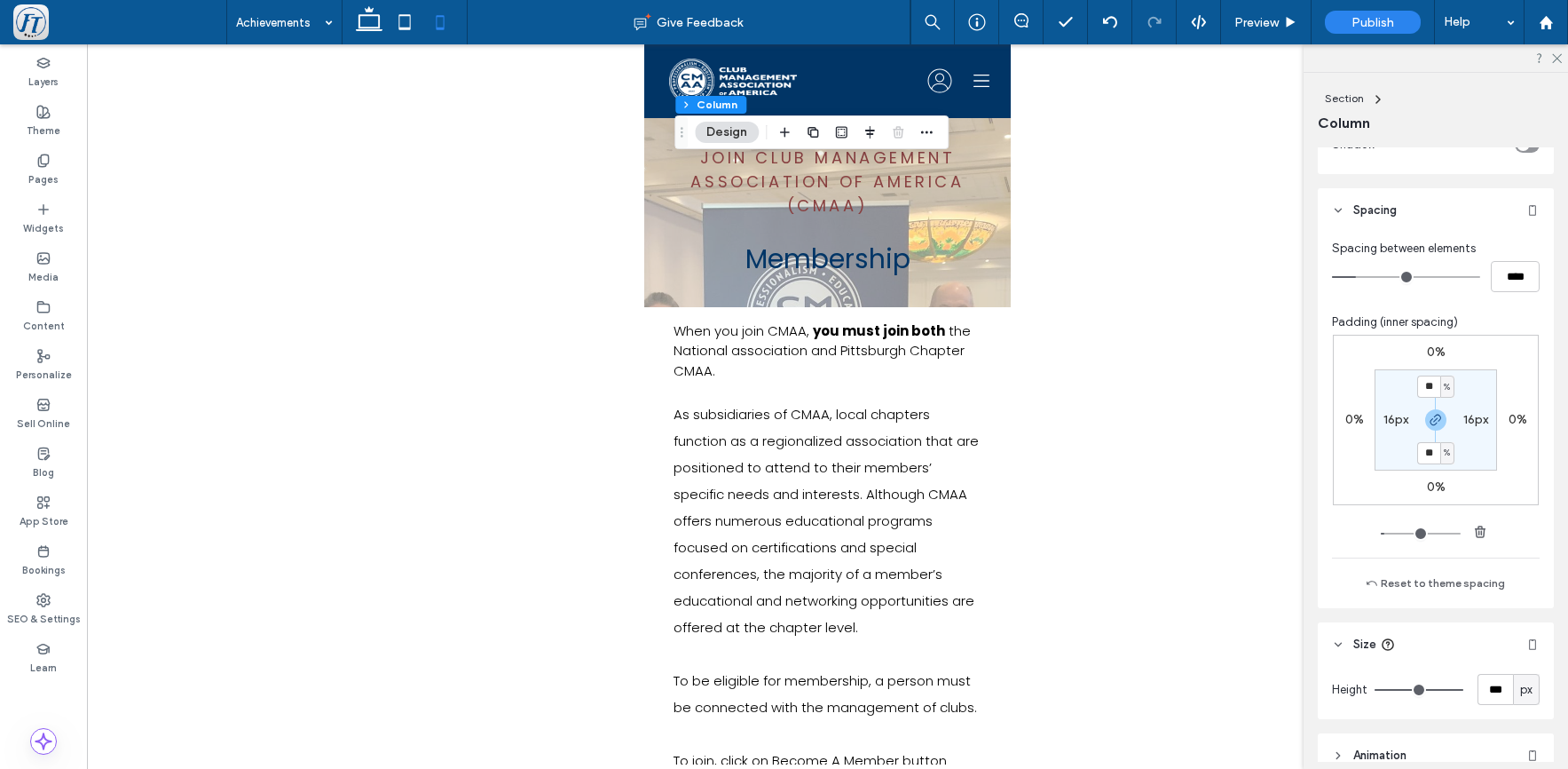
scroll to position [871, 0]
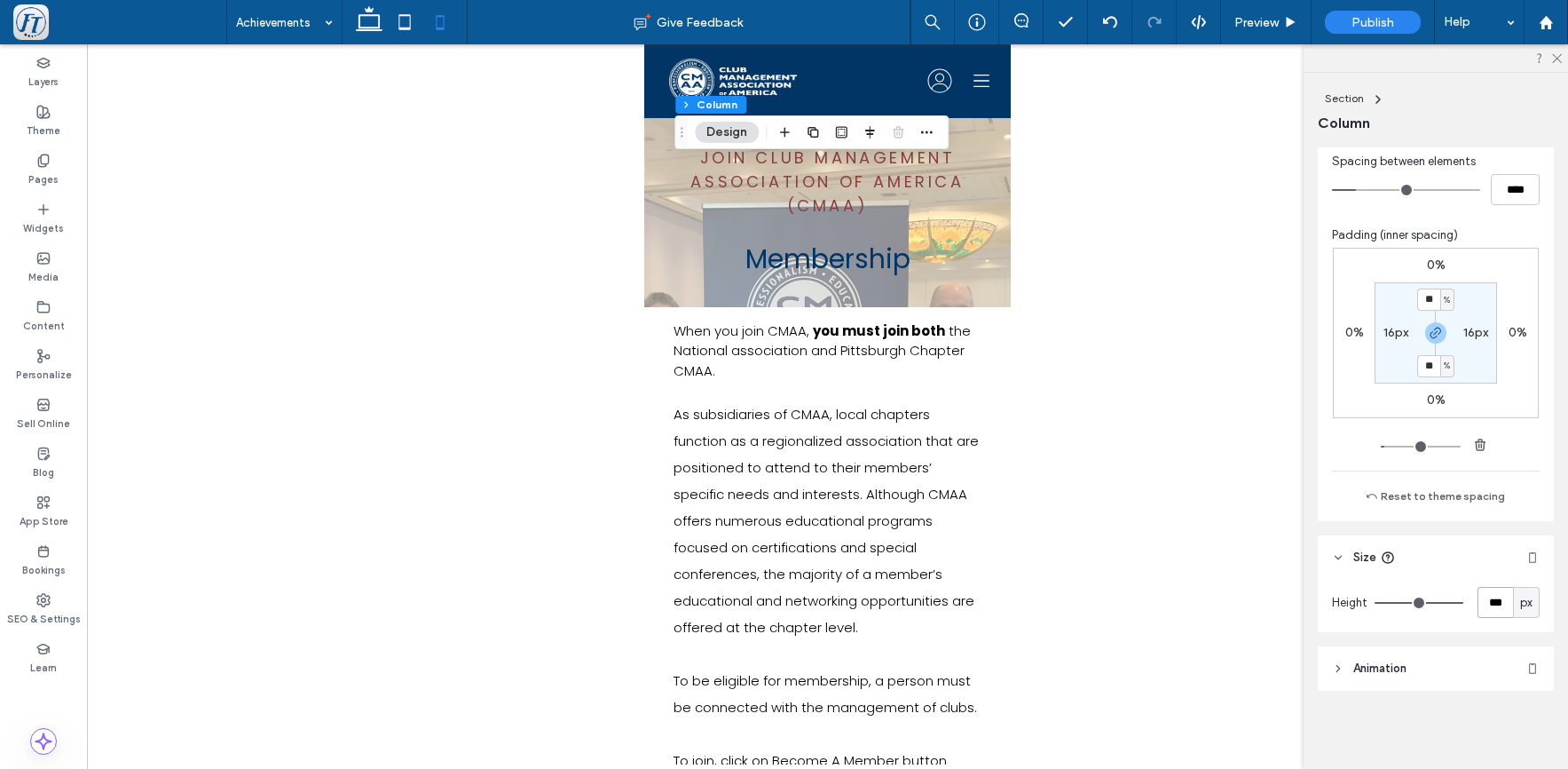
drag, startPoint x: 1497, startPoint y: 603, endPoint x: 1437, endPoint y: 598, distance: 60.2
click at [1437, 598] on div "Height *** px" at bounding box center [1436, 602] width 208 height 31
type input "***"
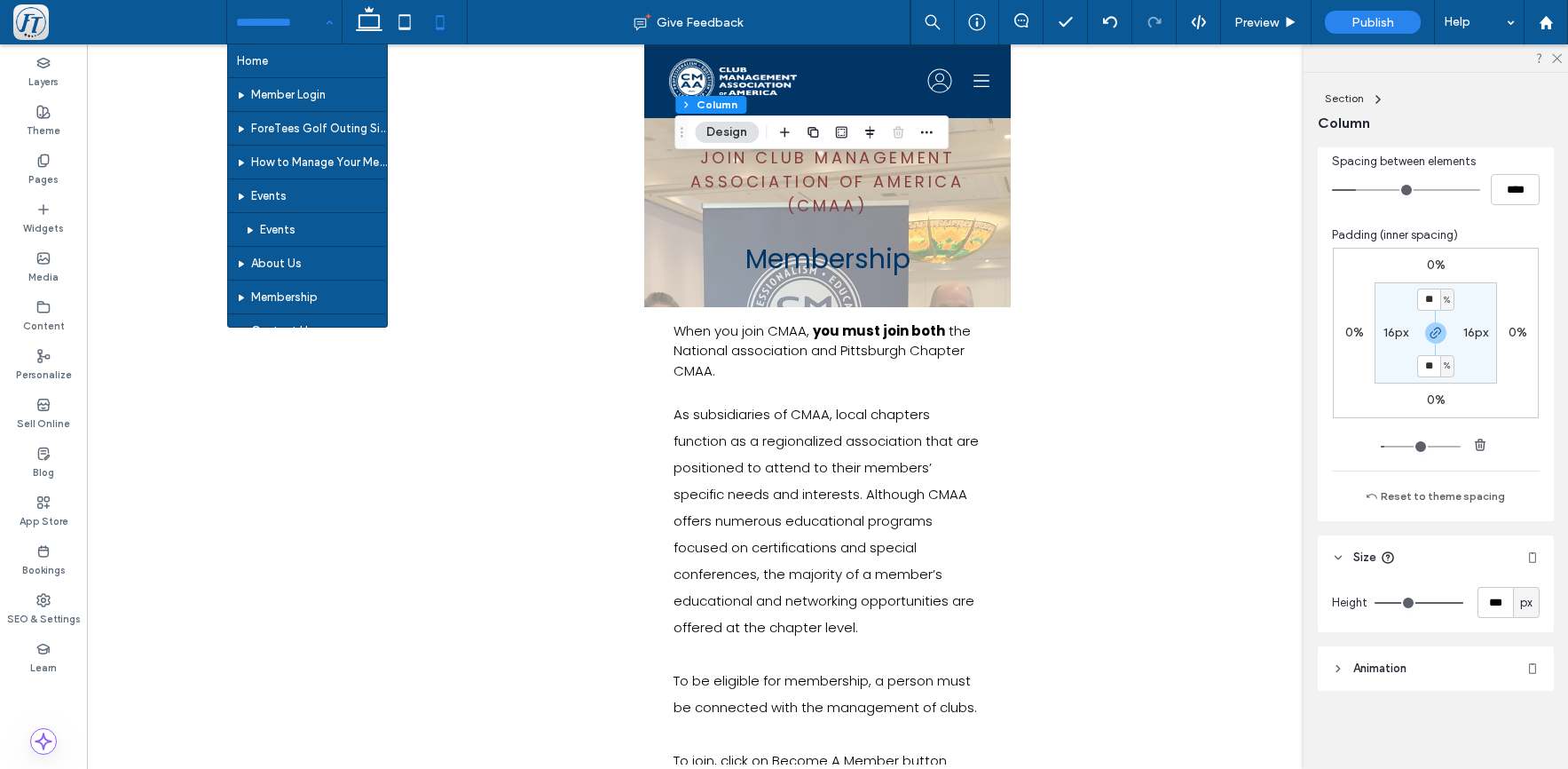
click at [328, 21] on div "Home Member Login ForeTees Golf Outing Sign Up How to Manage Your Membership Ev…" at bounding box center [284, 22] width 115 height 44
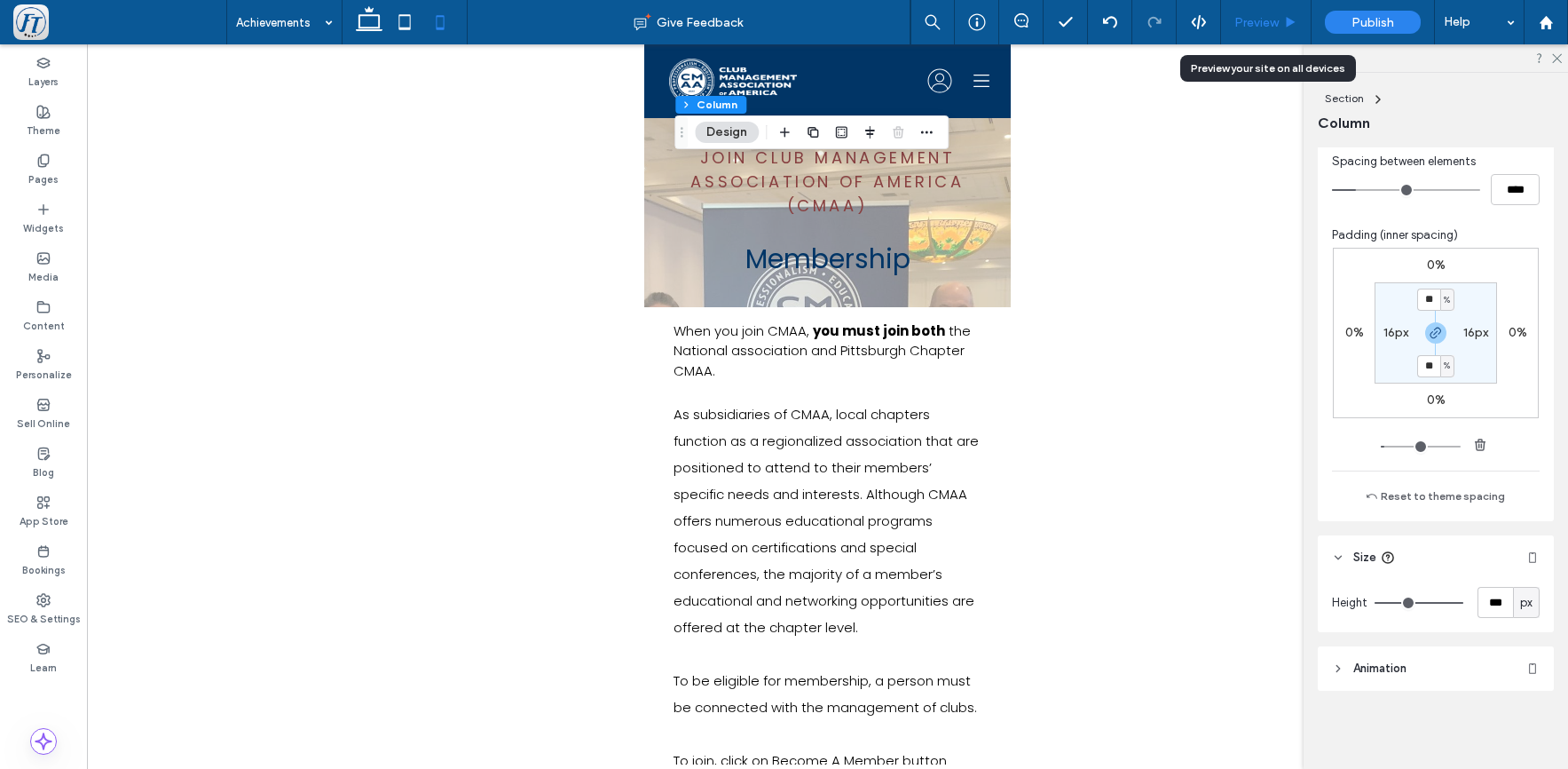
click at [1265, 28] on span "Preview" at bounding box center [1257, 23] width 44 height 15
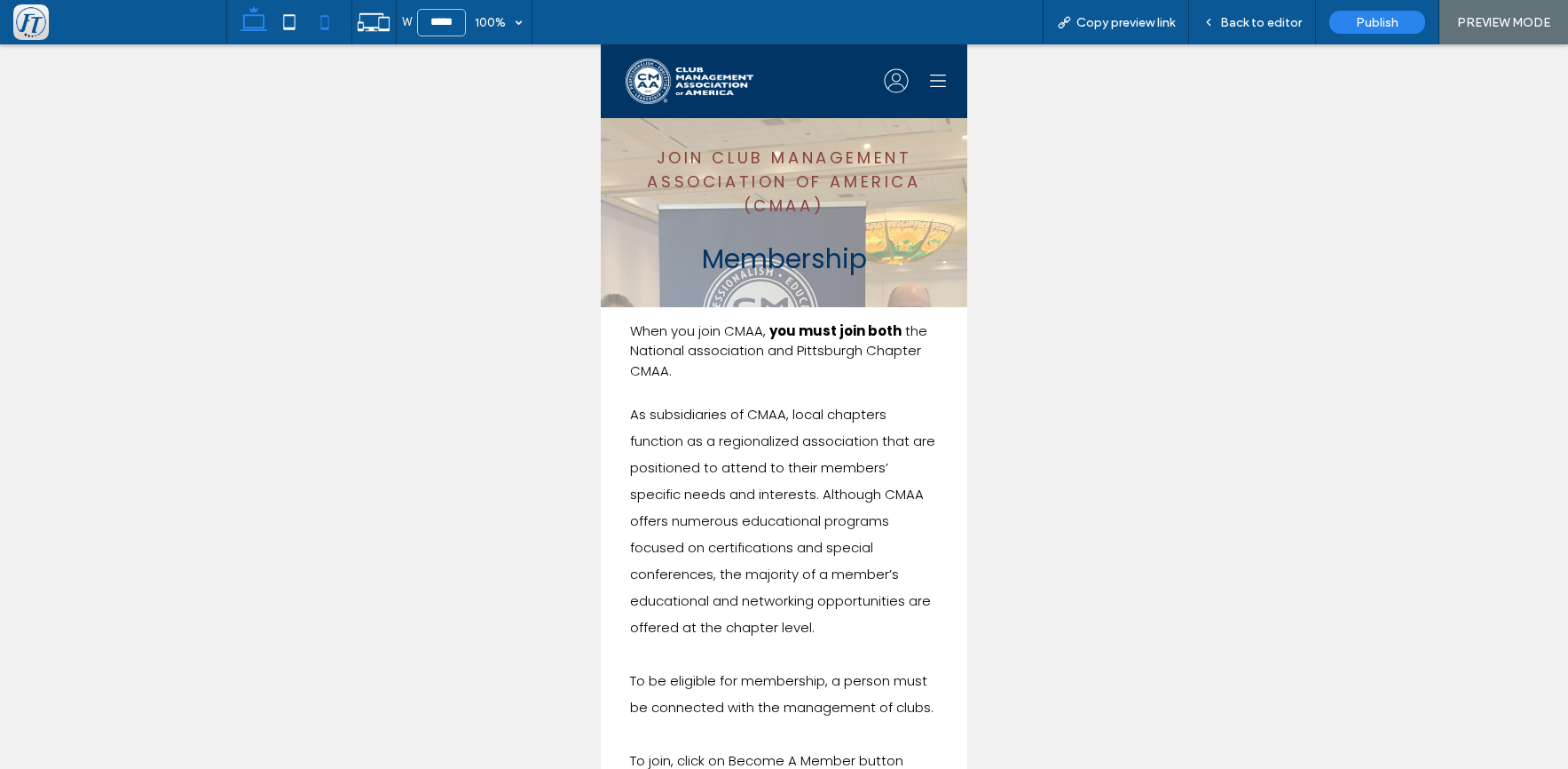
click at [261, 31] on use at bounding box center [254, 18] width 27 height 25
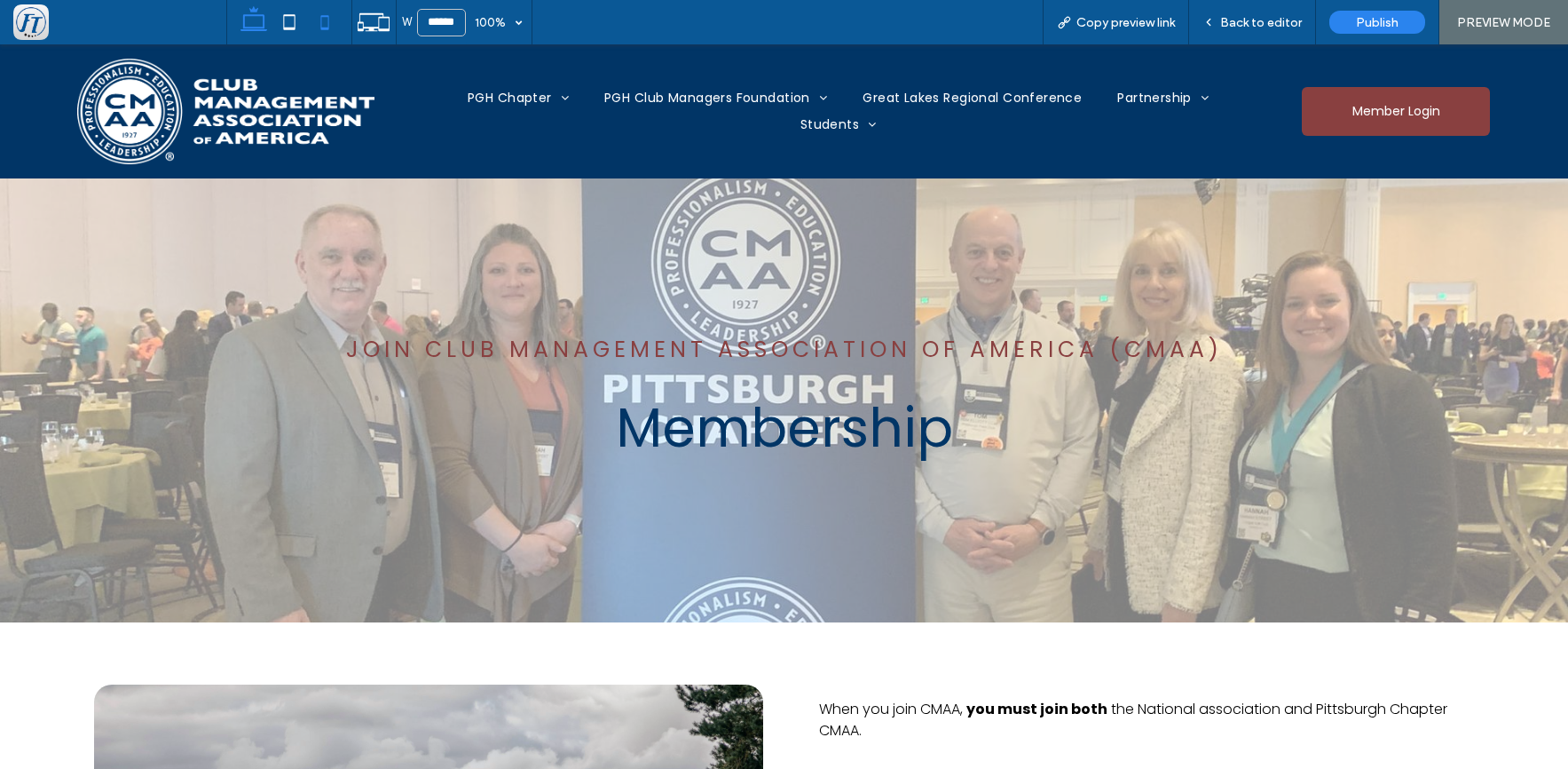
click at [325, 26] on icon at bounding box center [325, 22] width 35 height 35
type input "*****"
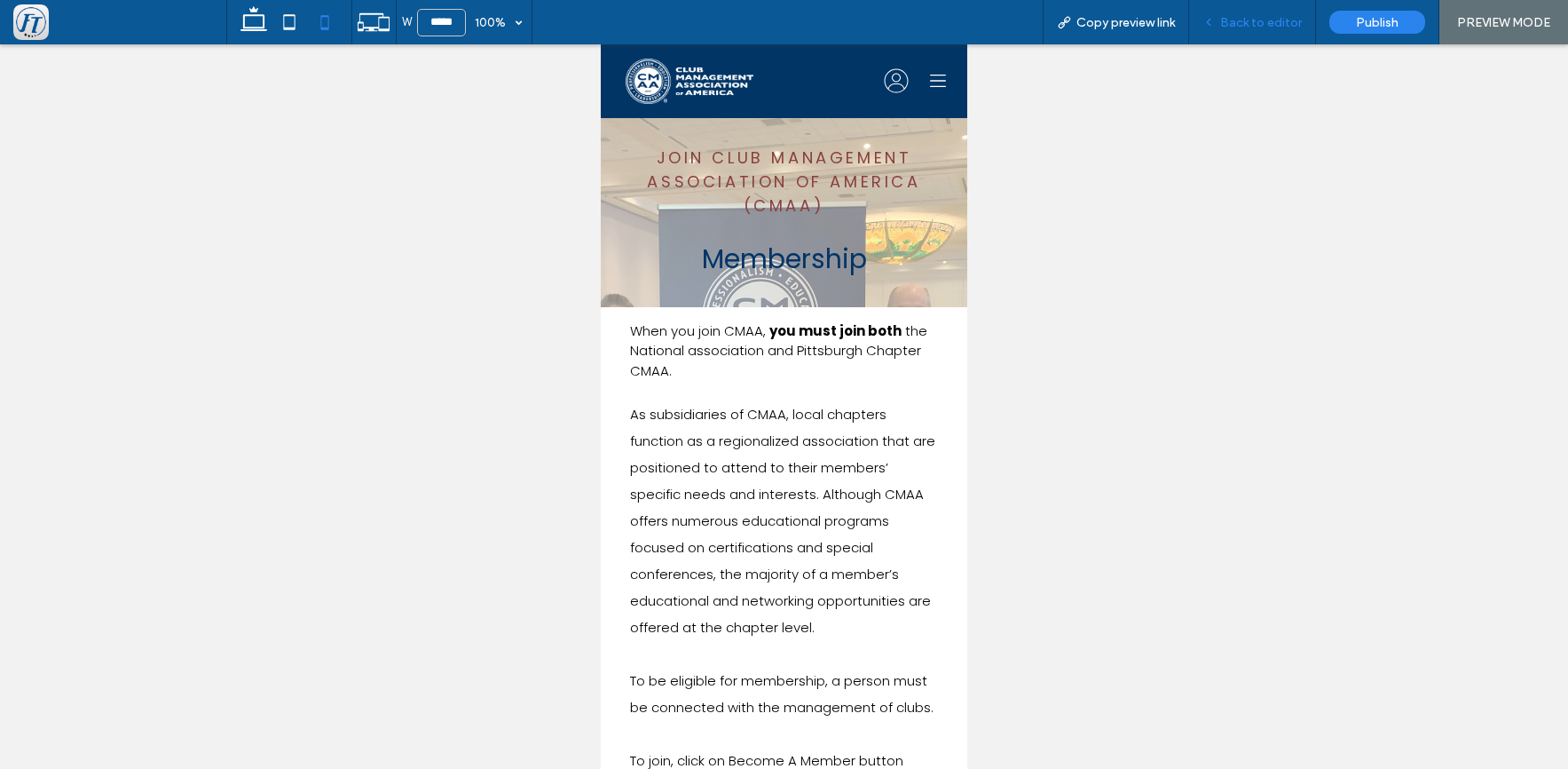
click at [1260, 29] on span "Back to editor" at bounding box center [1261, 23] width 81 height 15
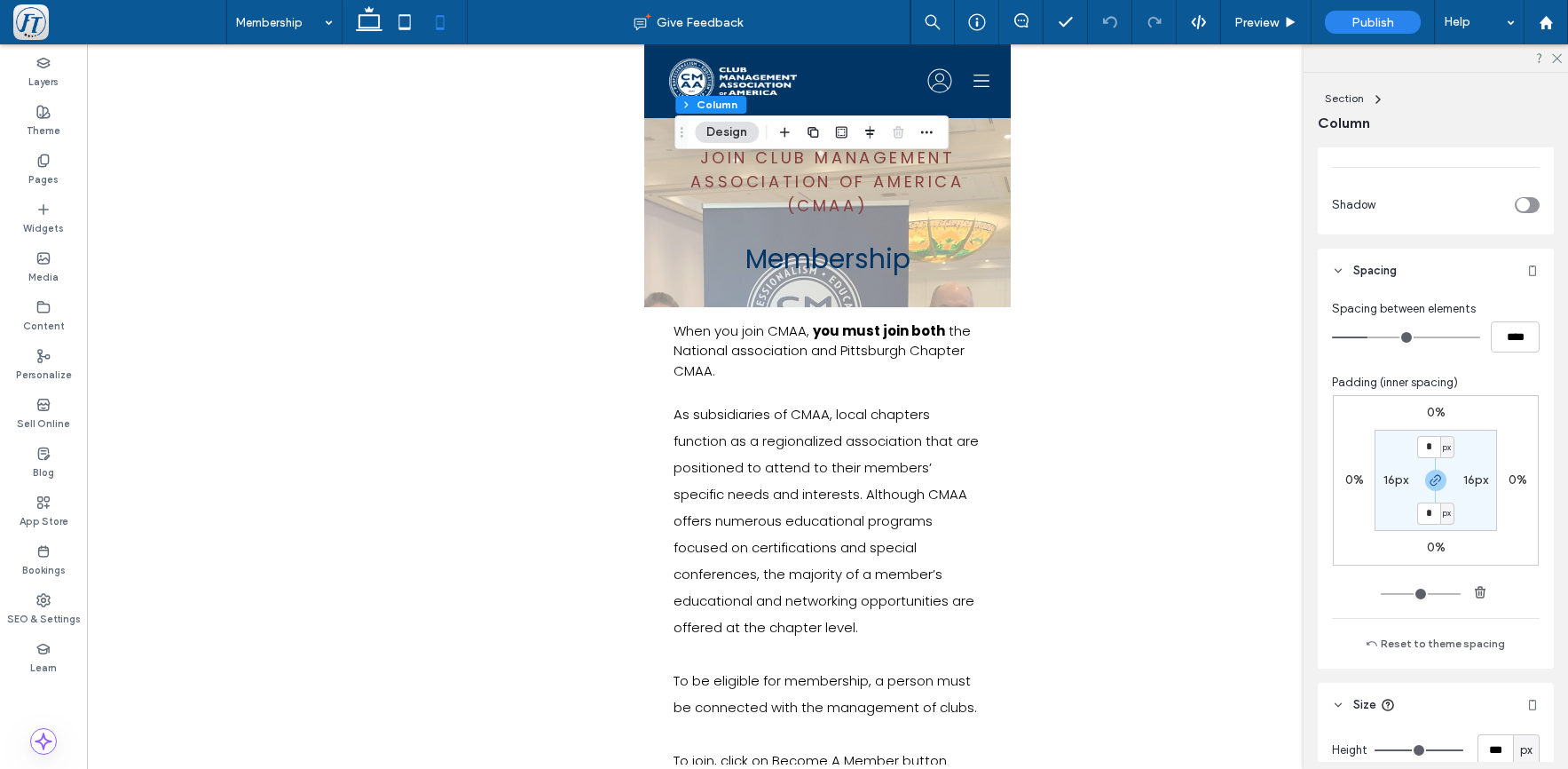
scroll to position [779, 0]
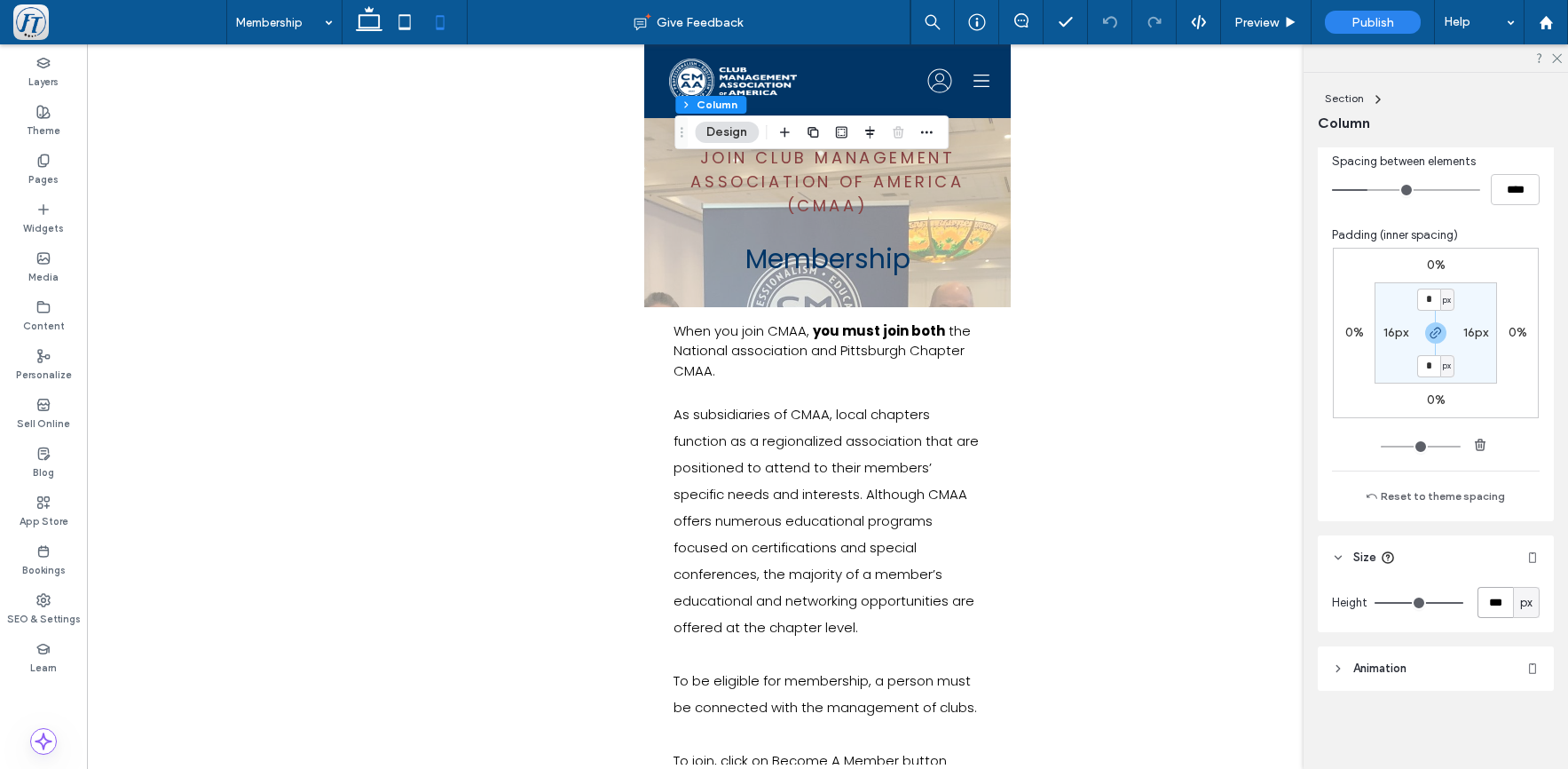
drag, startPoint x: 1496, startPoint y: 601, endPoint x: 1419, endPoint y: 592, distance: 77.5
click at [1419, 593] on div "Height *** px" at bounding box center [1436, 602] width 208 height 31
type input "***"
click at [1248, 24] on span "Preview" at bounding box center [1257, 23] width 44 height 15
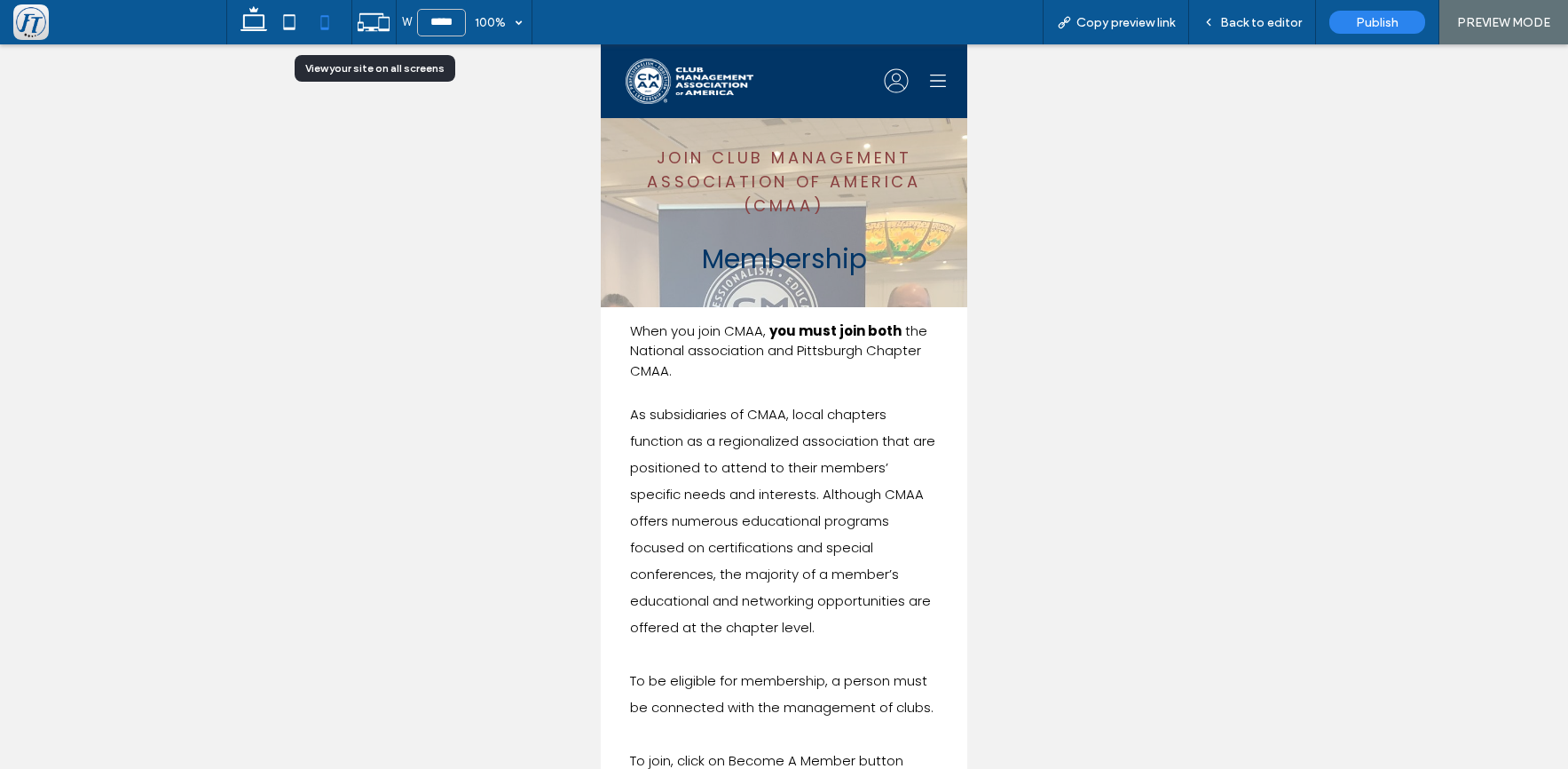
click at [368, 23] on icon at bounding box center [373, 22] width 34 height 34
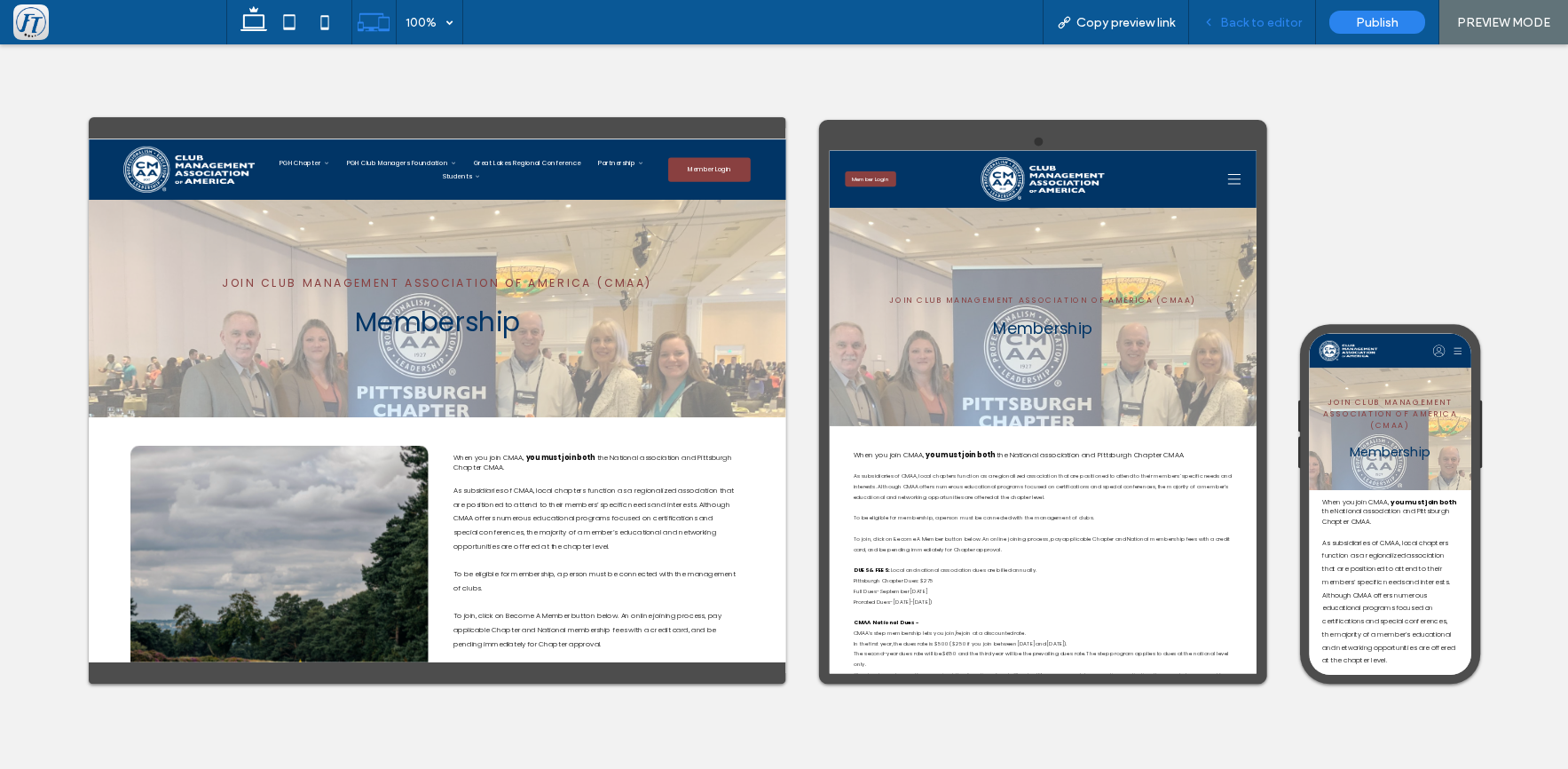
click at [1267, 24] on span "Back to editor" at bounding box center [1261, 23] width 81 height 15
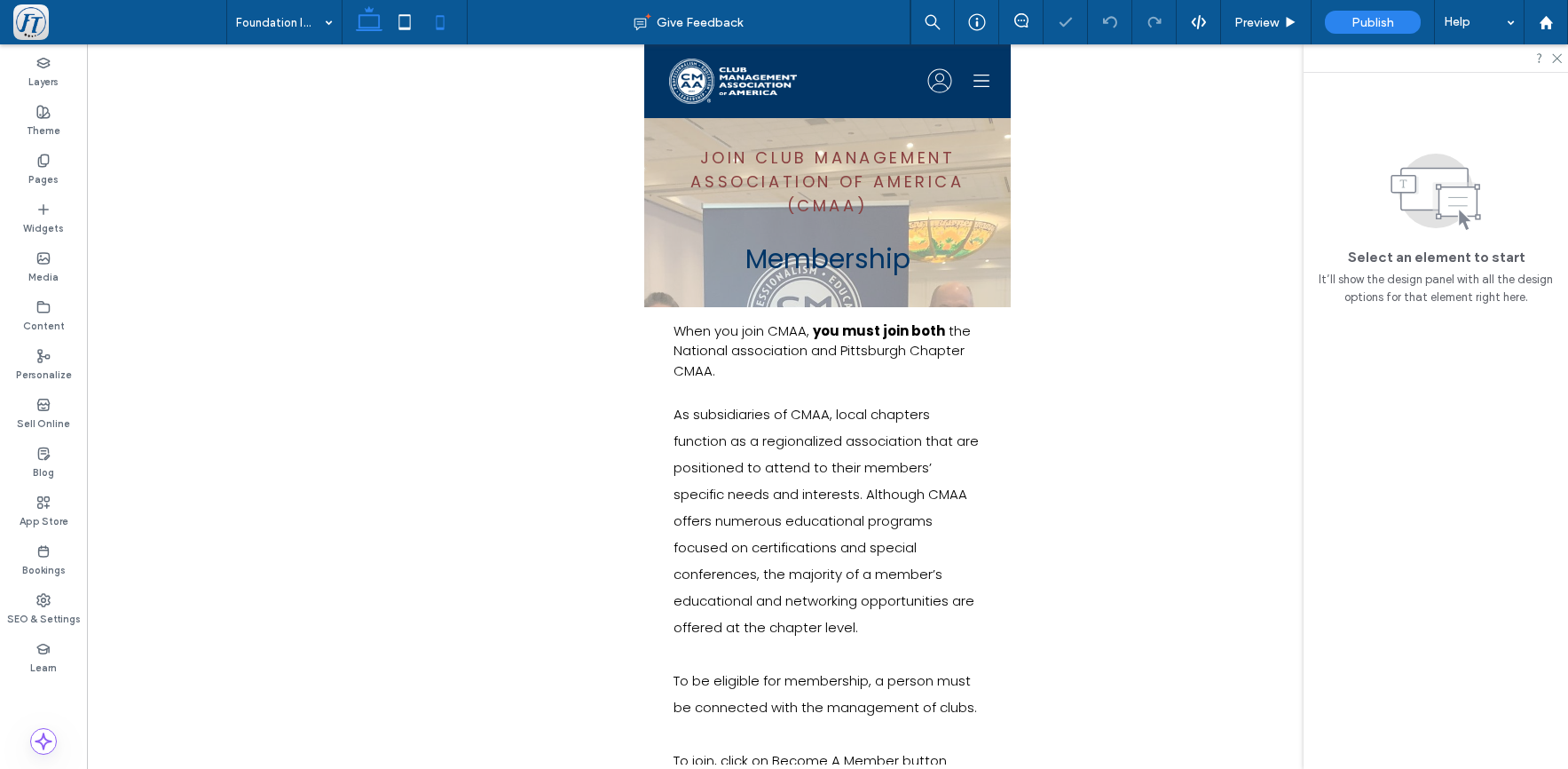
click at [369, 19] on icon at bounding box center [369, 22] width 35 height 35
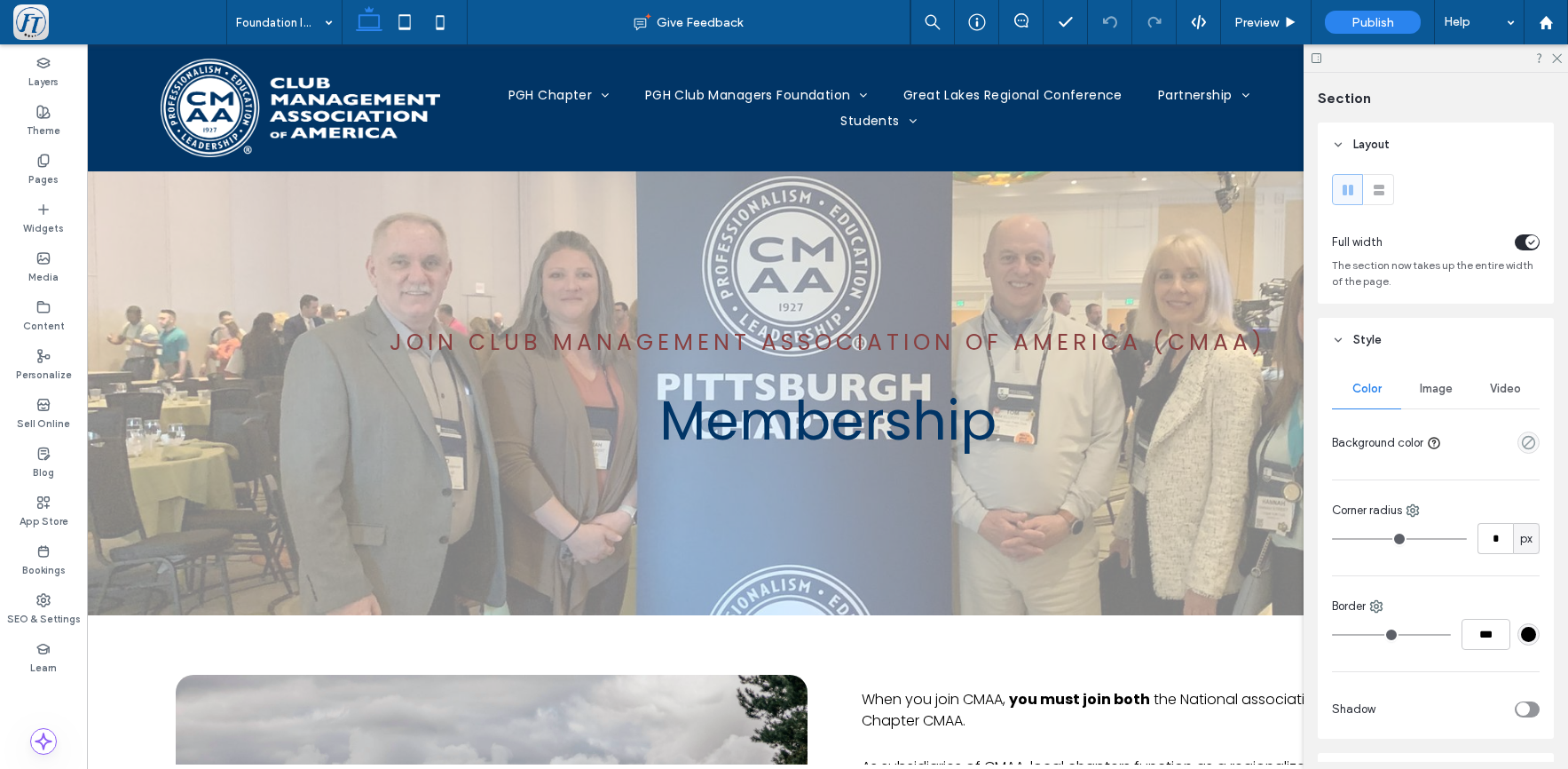
type input "***"
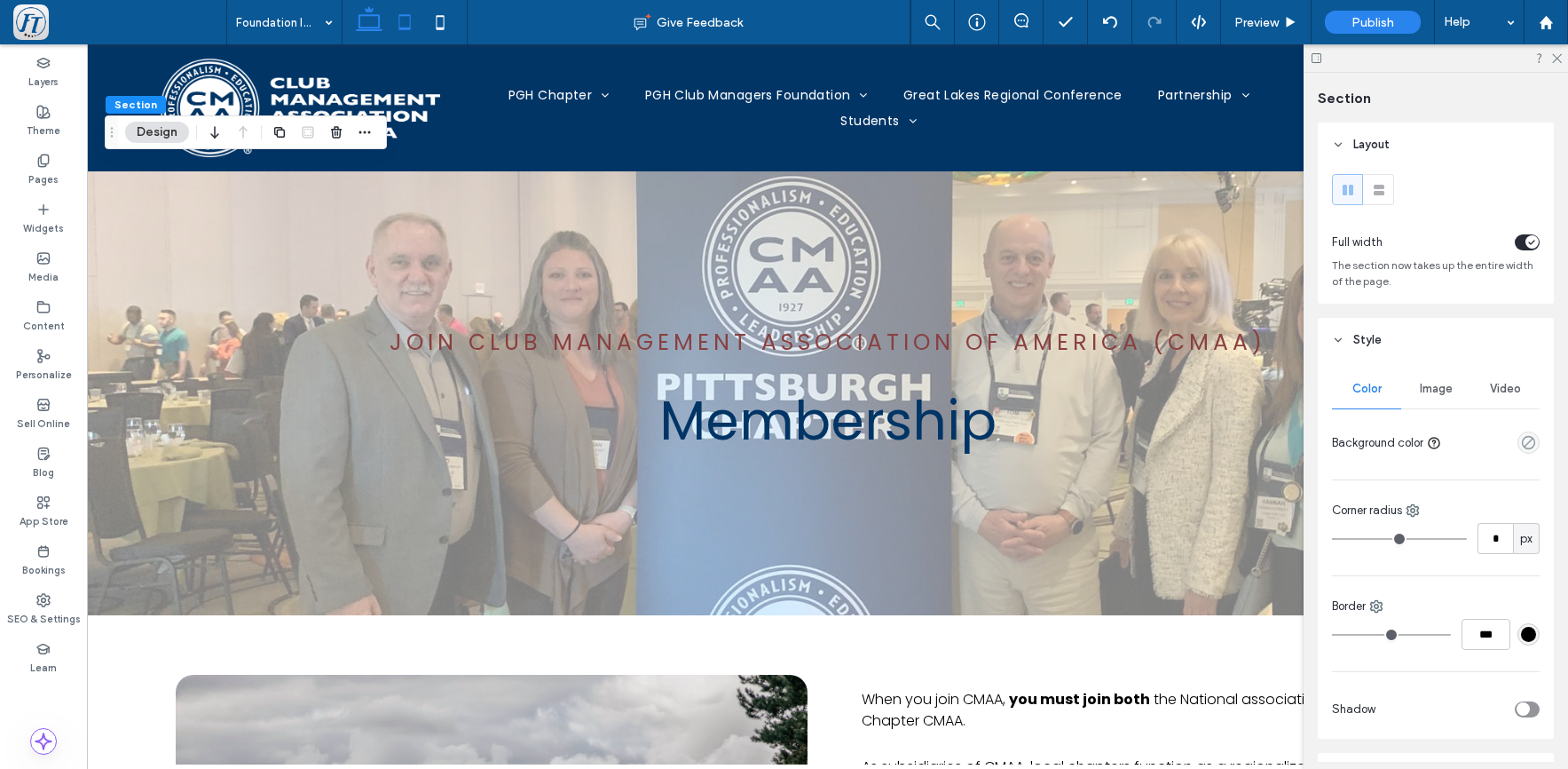
click at [409, 22] on icon at bounding box center [404, 22] width 35 height 35
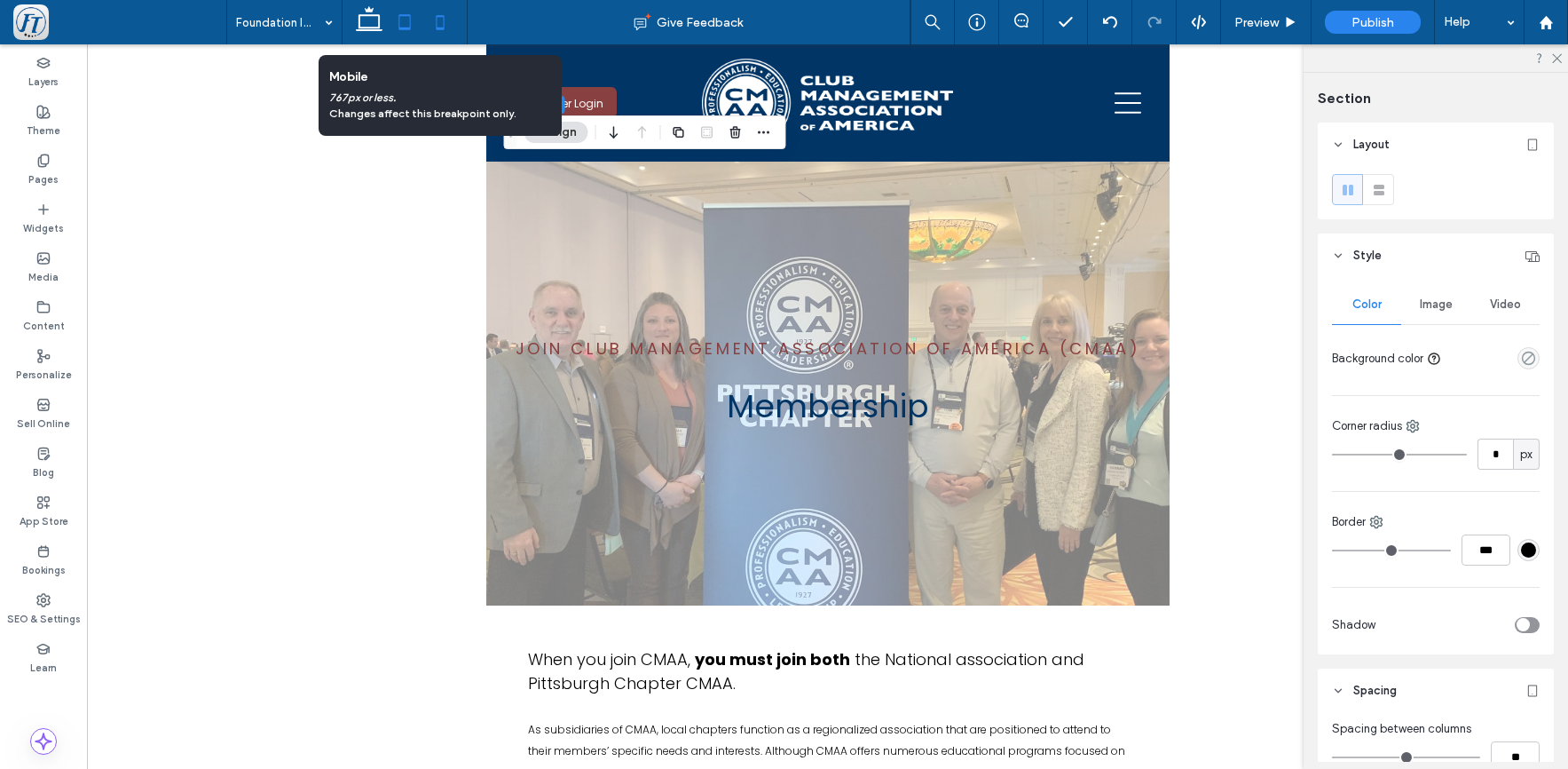
click at [443, 24] on icon at bounding box center [439, 22] width 35 height 35
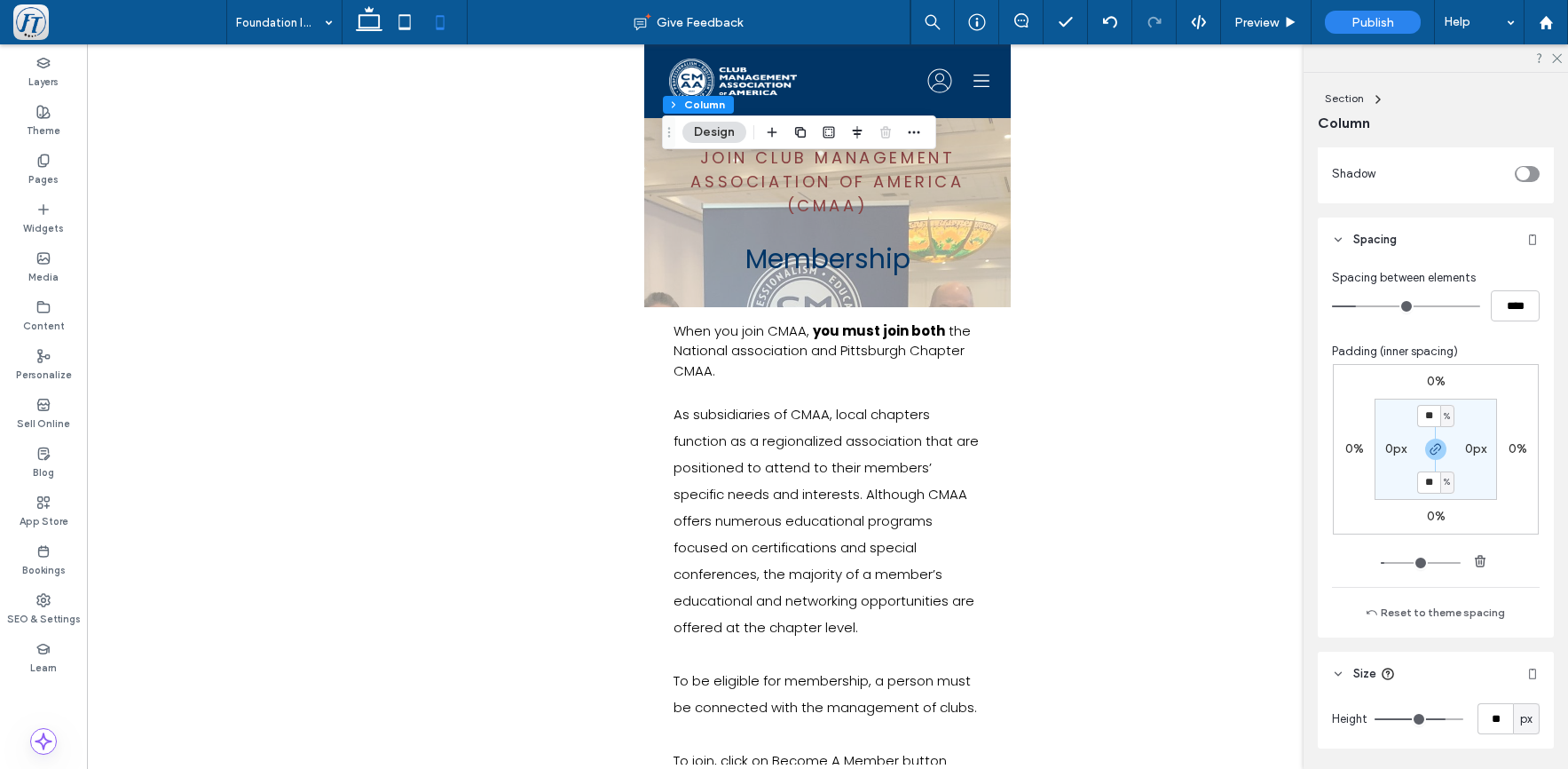
scroll to position [980, 0]
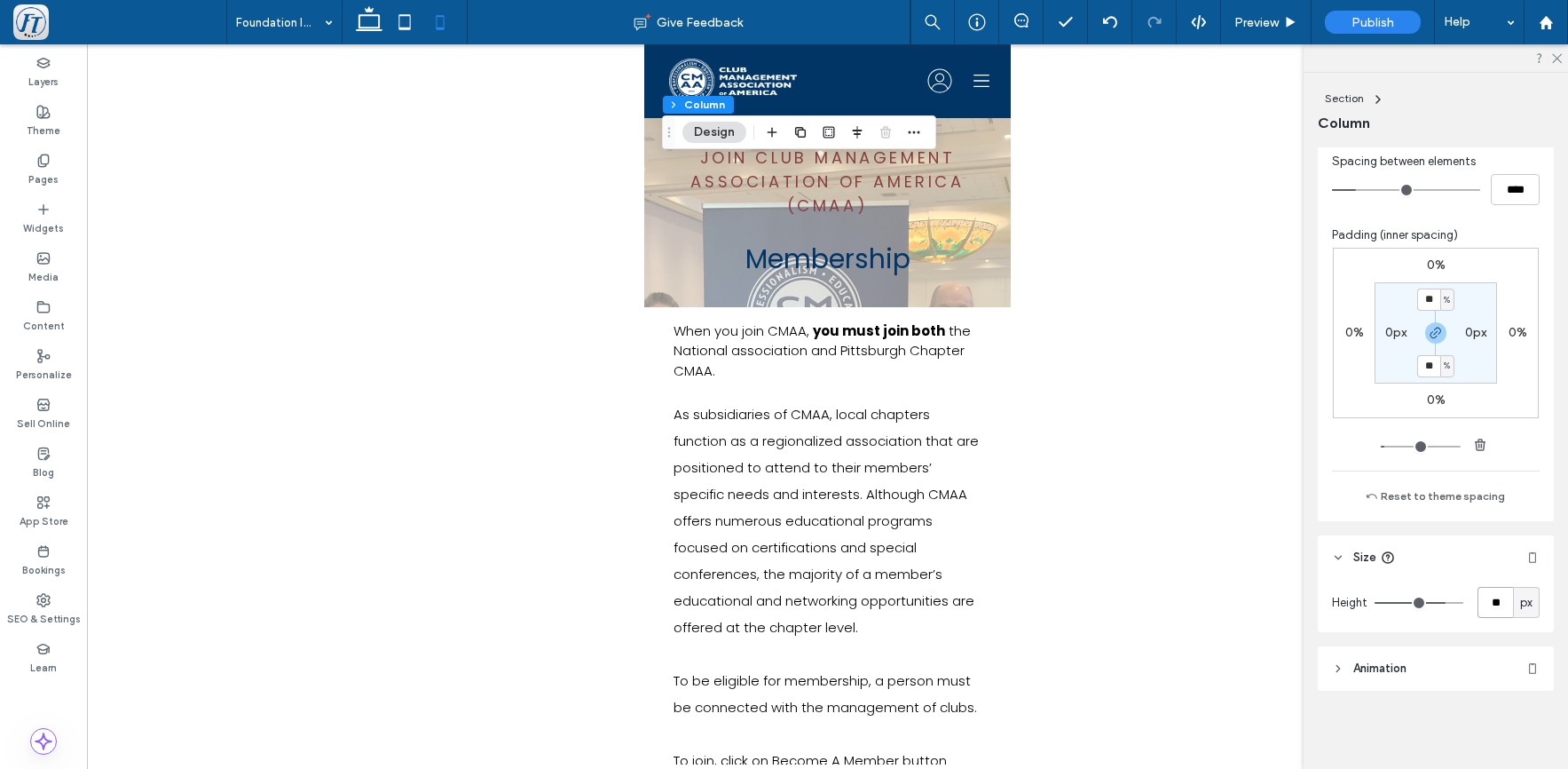
drag, startPoint x: 1496, startPoint y: 604, endPoint x: 1401, endPoint y: 593, distance: 95.6
click at [1401, 593] on div "Height ** px" at bounding box center [1436, 602] width 208 height 31
type input "*"
type input "***"
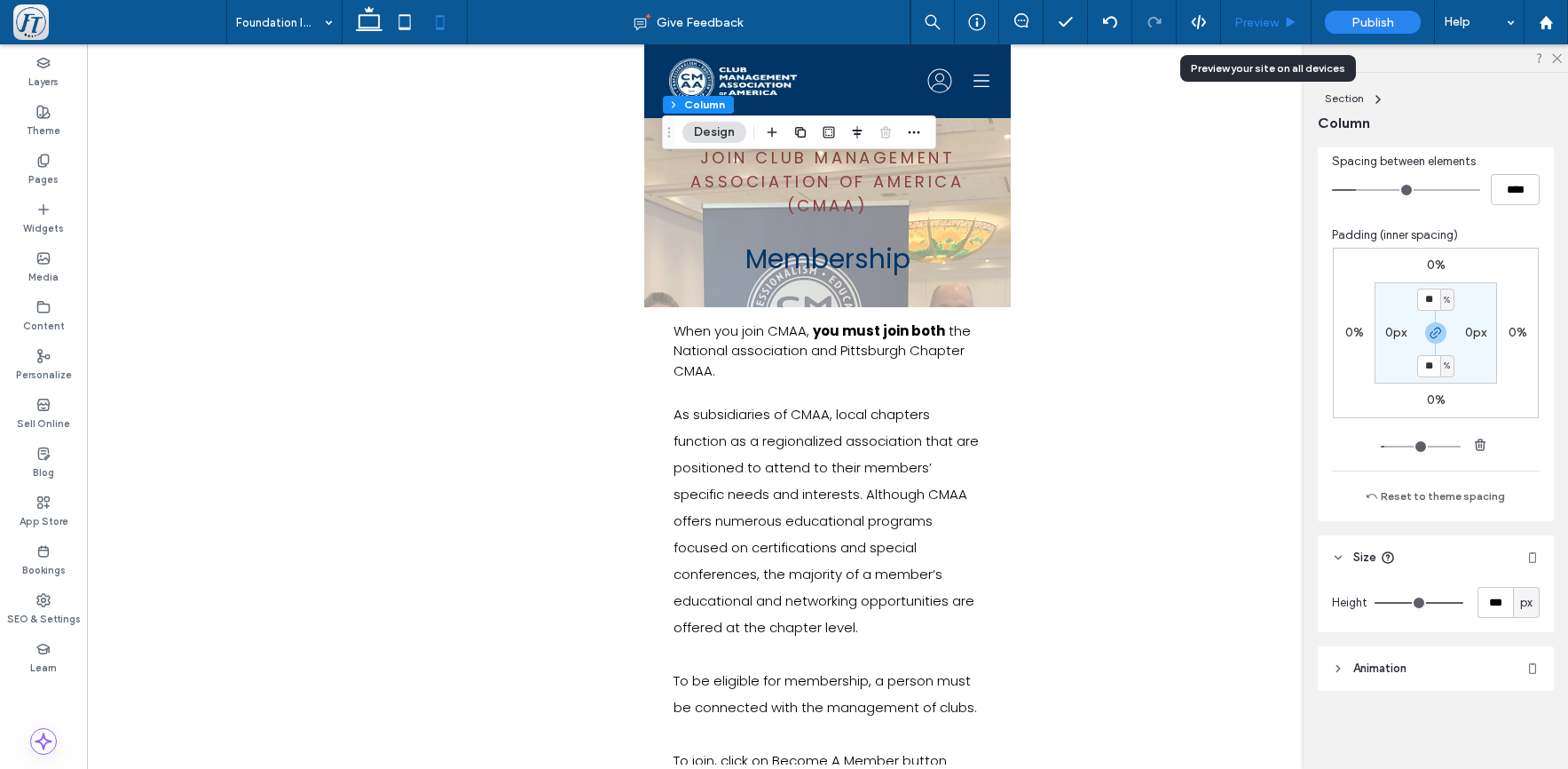
click at [1263, 21] on span "Preview" at bounding box center [1257, 23] width 44 height 15
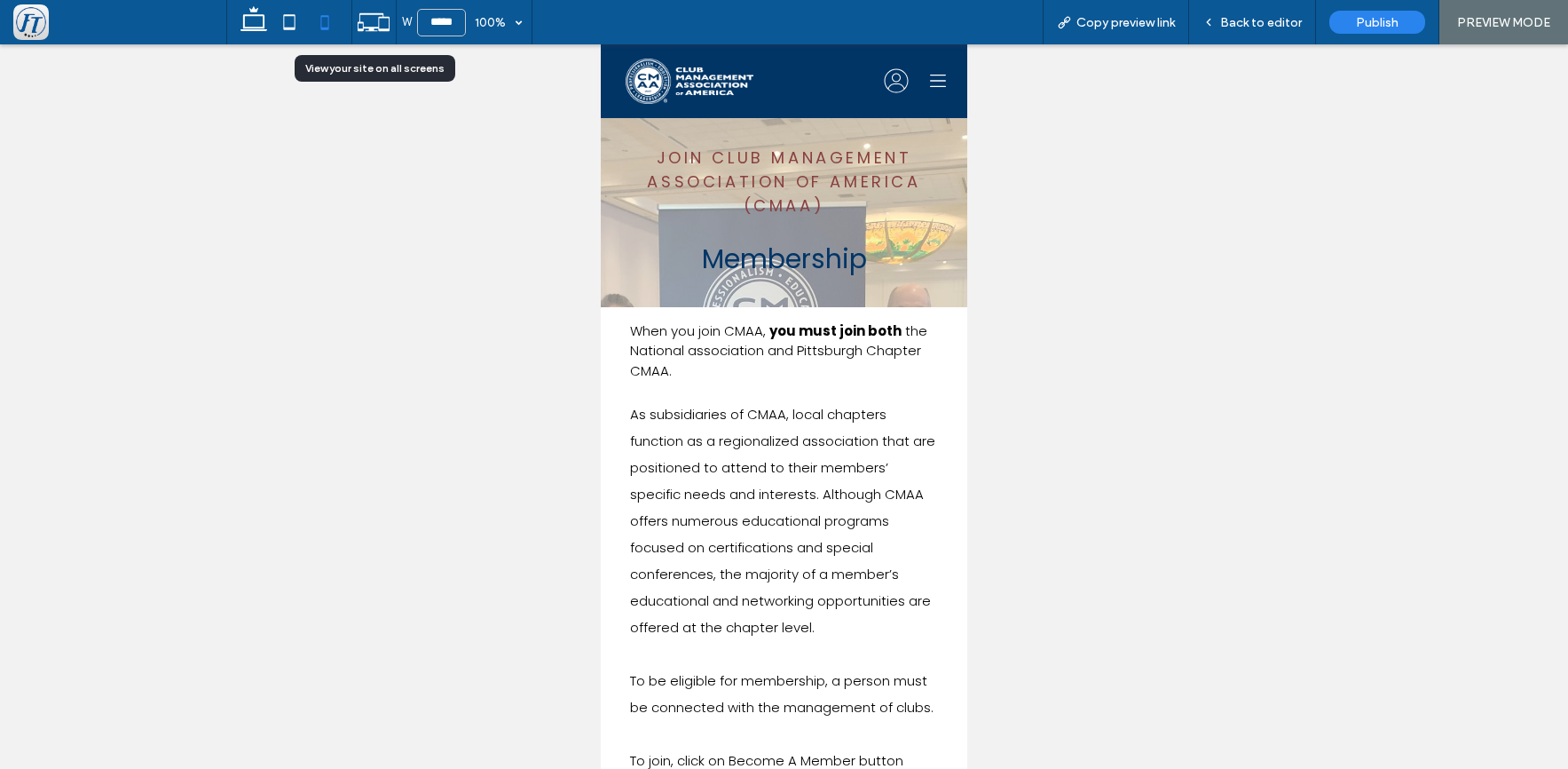
click at [394, 22] on div at bounding box center [373, 22] width 43 height 34
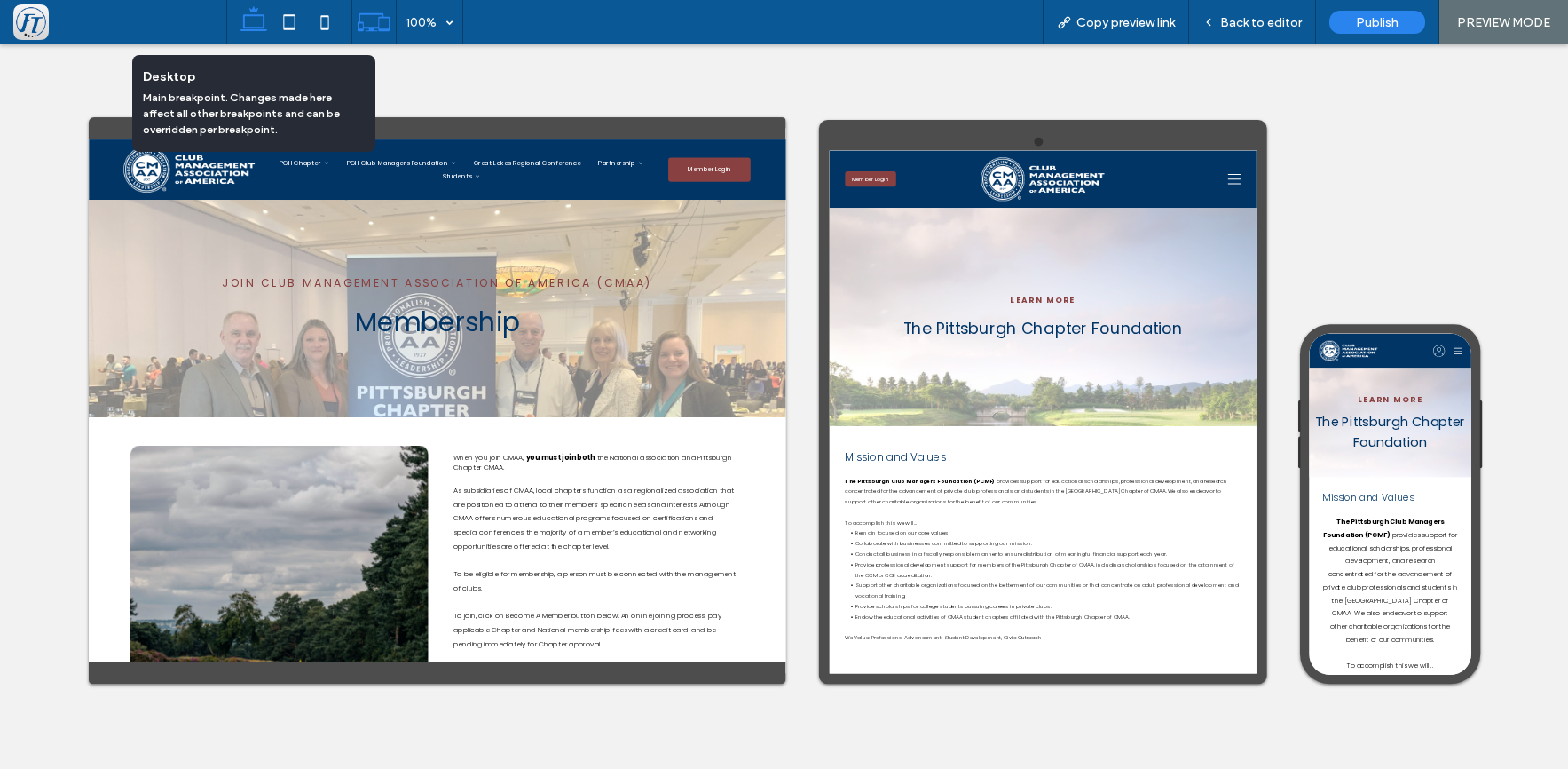
click at [250, 28] on use at bounding box center [254, 18] width 27 height 25
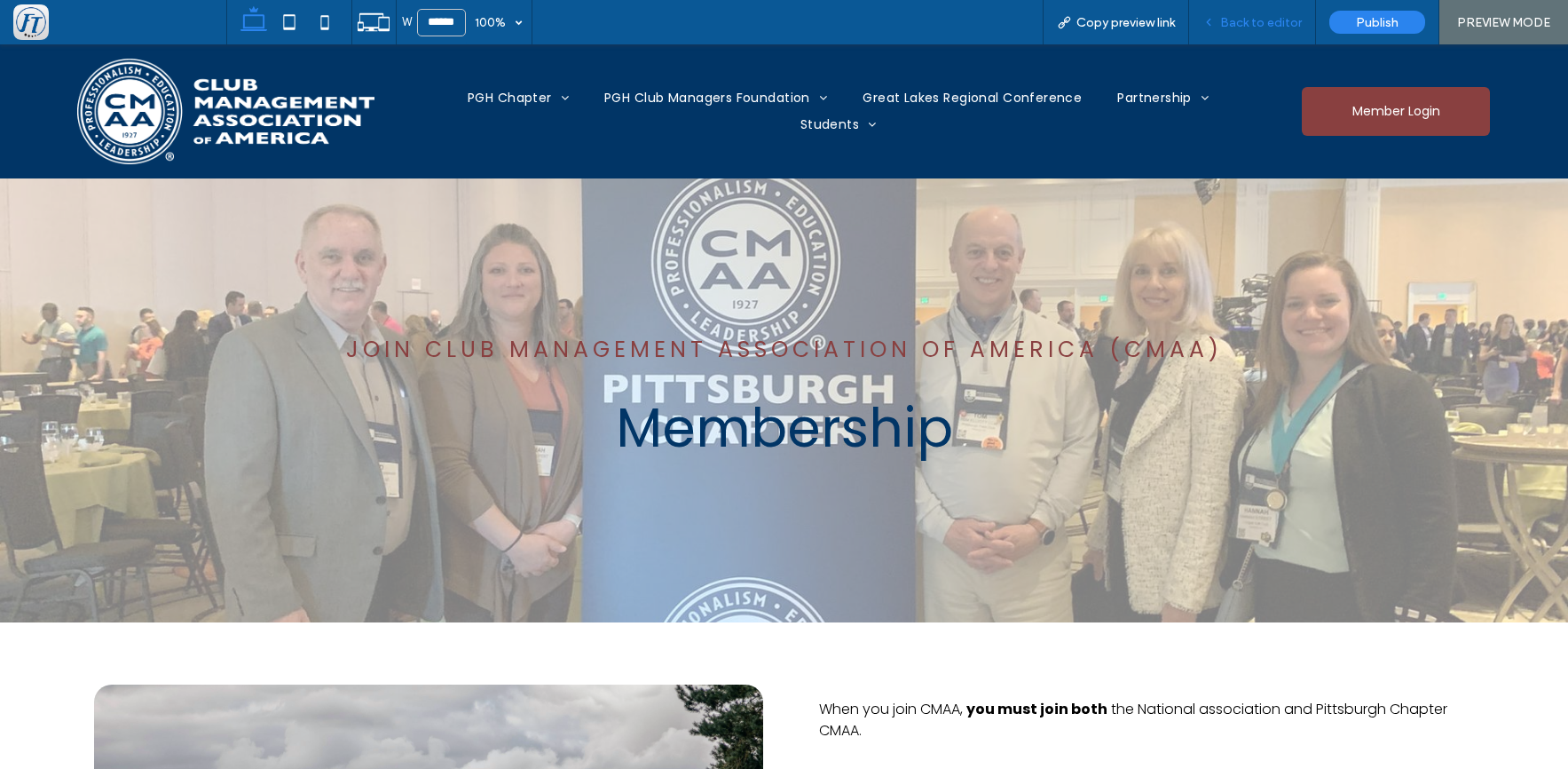
click at [1263, 16] on span "Back to editor" at bounding box center [1261, 23] width 81 height 15
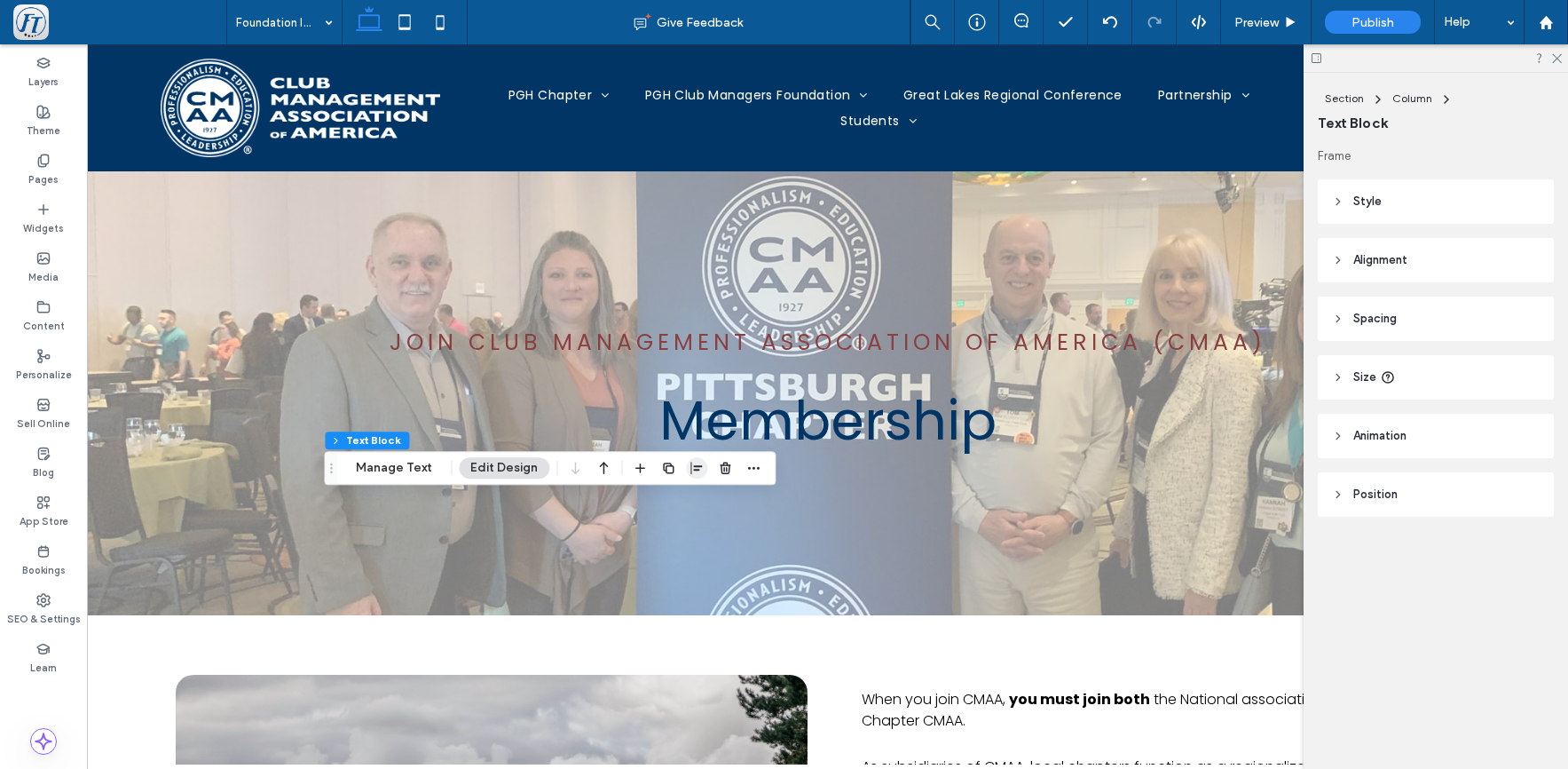
click at [694, 464] on icon "button" at bounding box center [696, 467] width 14 height 14
click at [640, 505] on span "flex-start" at bounding box center [651, 503] width 21 height 21
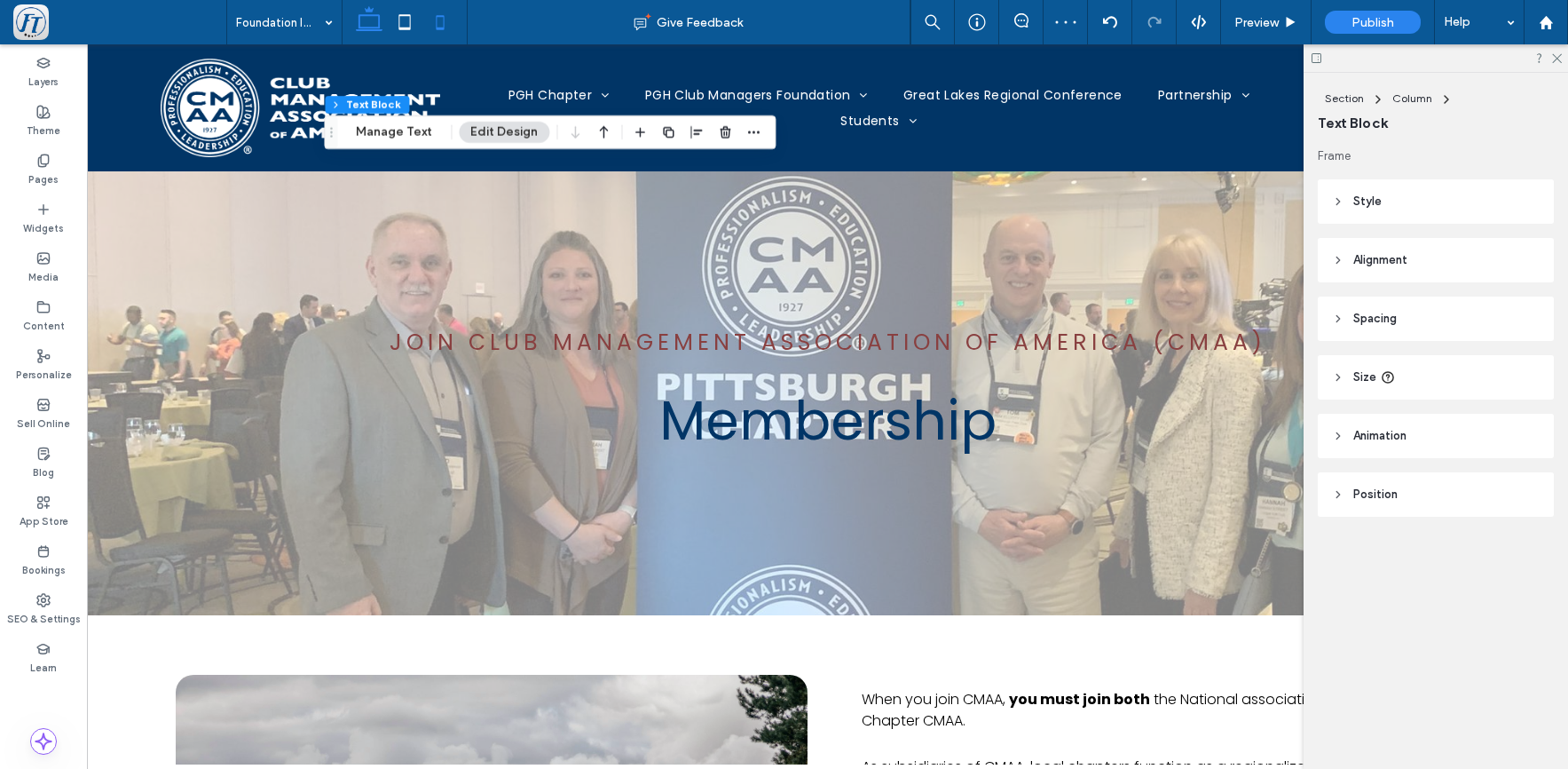
click at [447, 21] on icon at bounding box center [439, 22] width 35 height 35
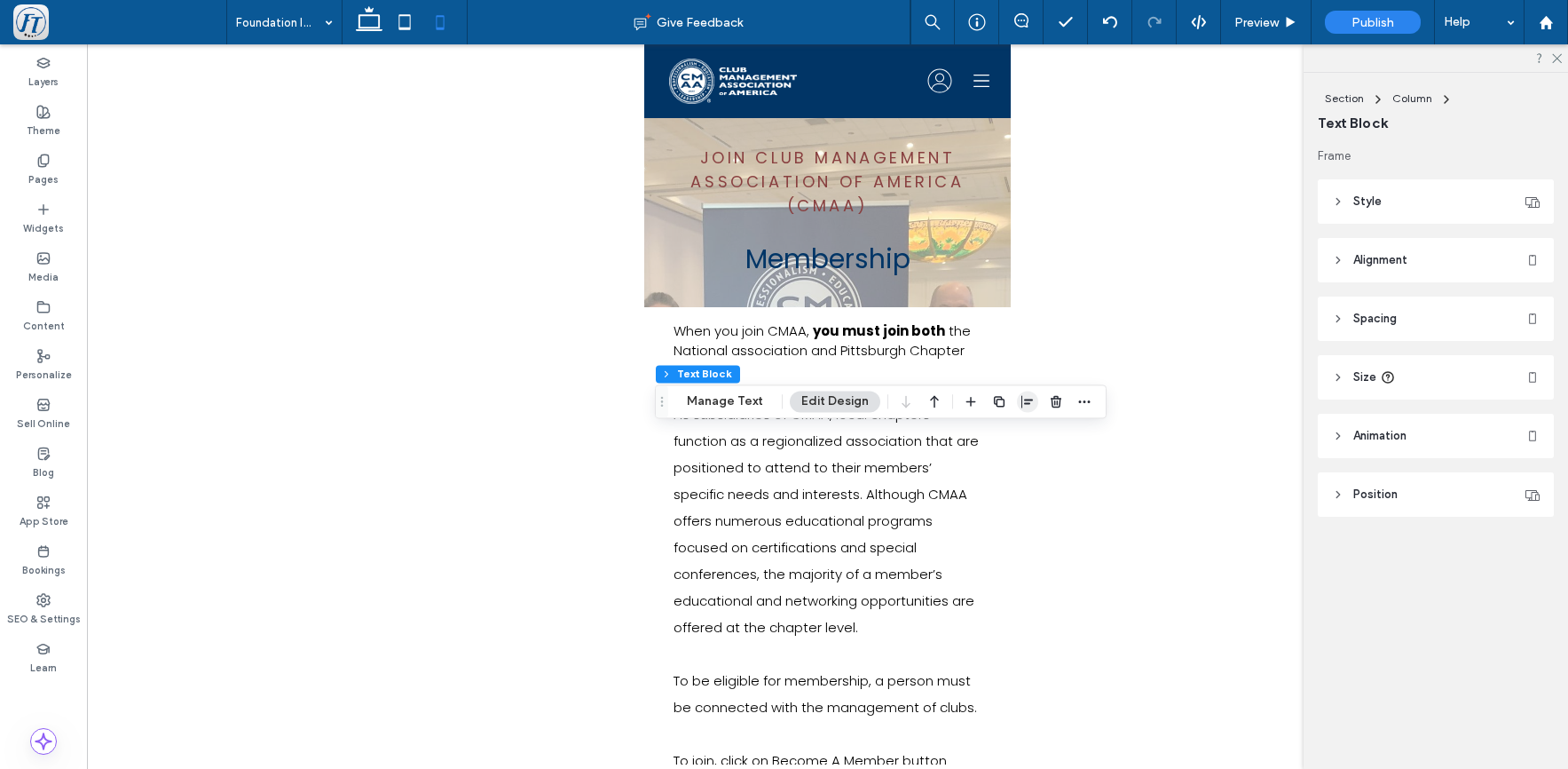
click at [1018, 404] on span "button" at bounding box center [1028, 401] width 21 height 21
click at [971, 440] on span "flex-start" at bounding box center [981, 436] width 21 height 21
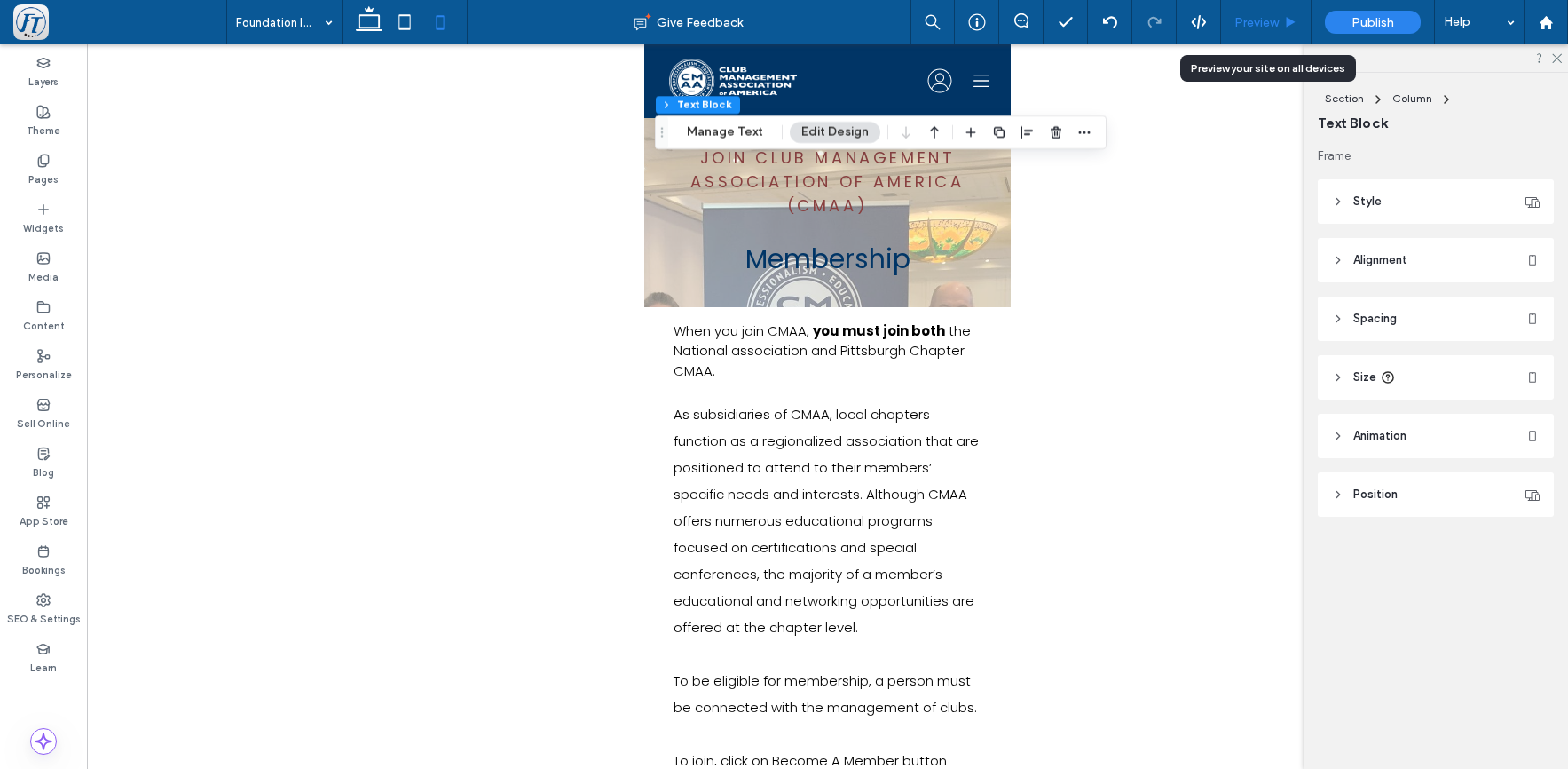
click at [1267, 18] on span "Preview" at bounding box center [1257, 23] width 44 height 15
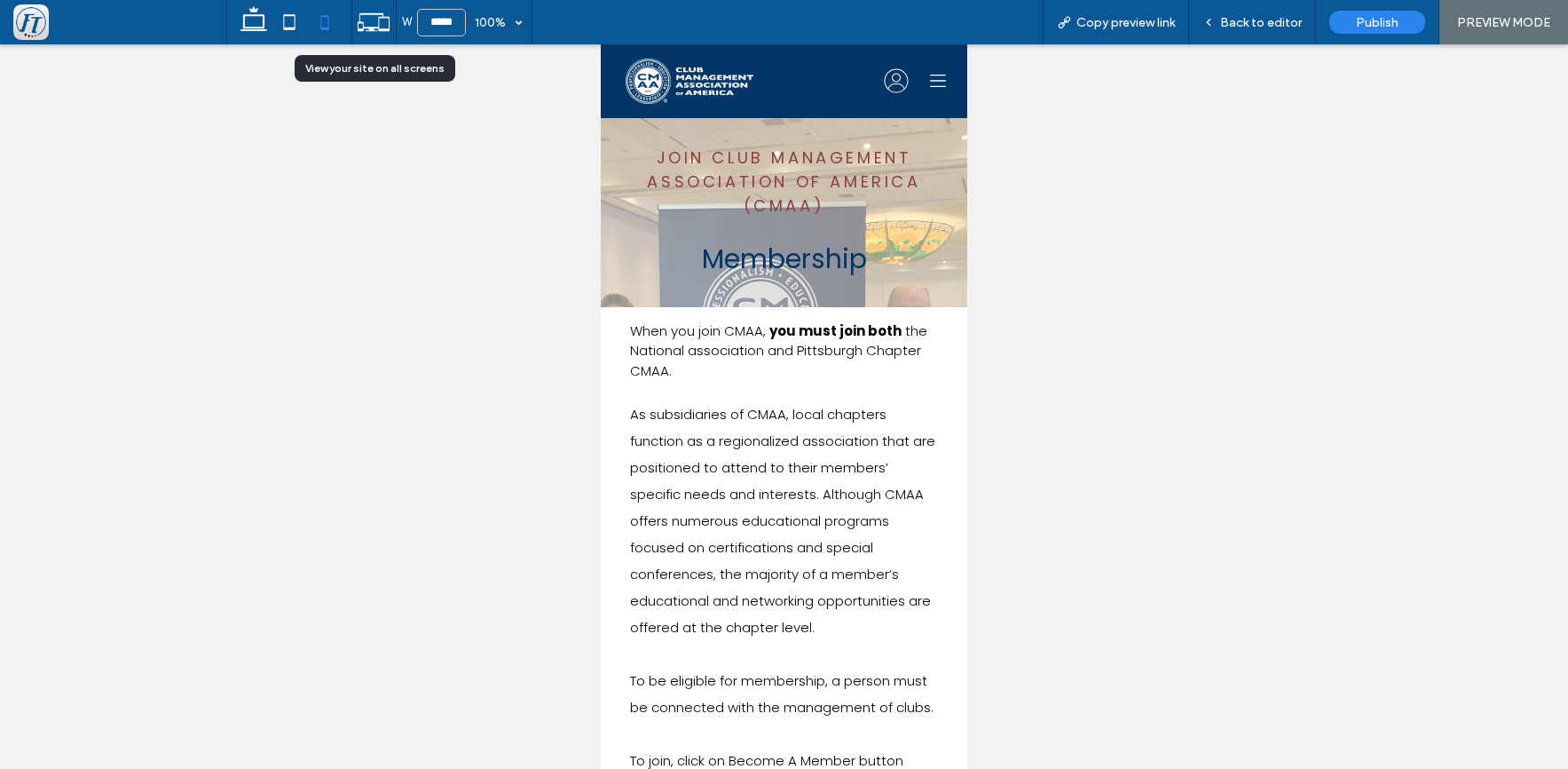
click at [383, 29] on icon at bounding box center [373, 22] width 34 height 34
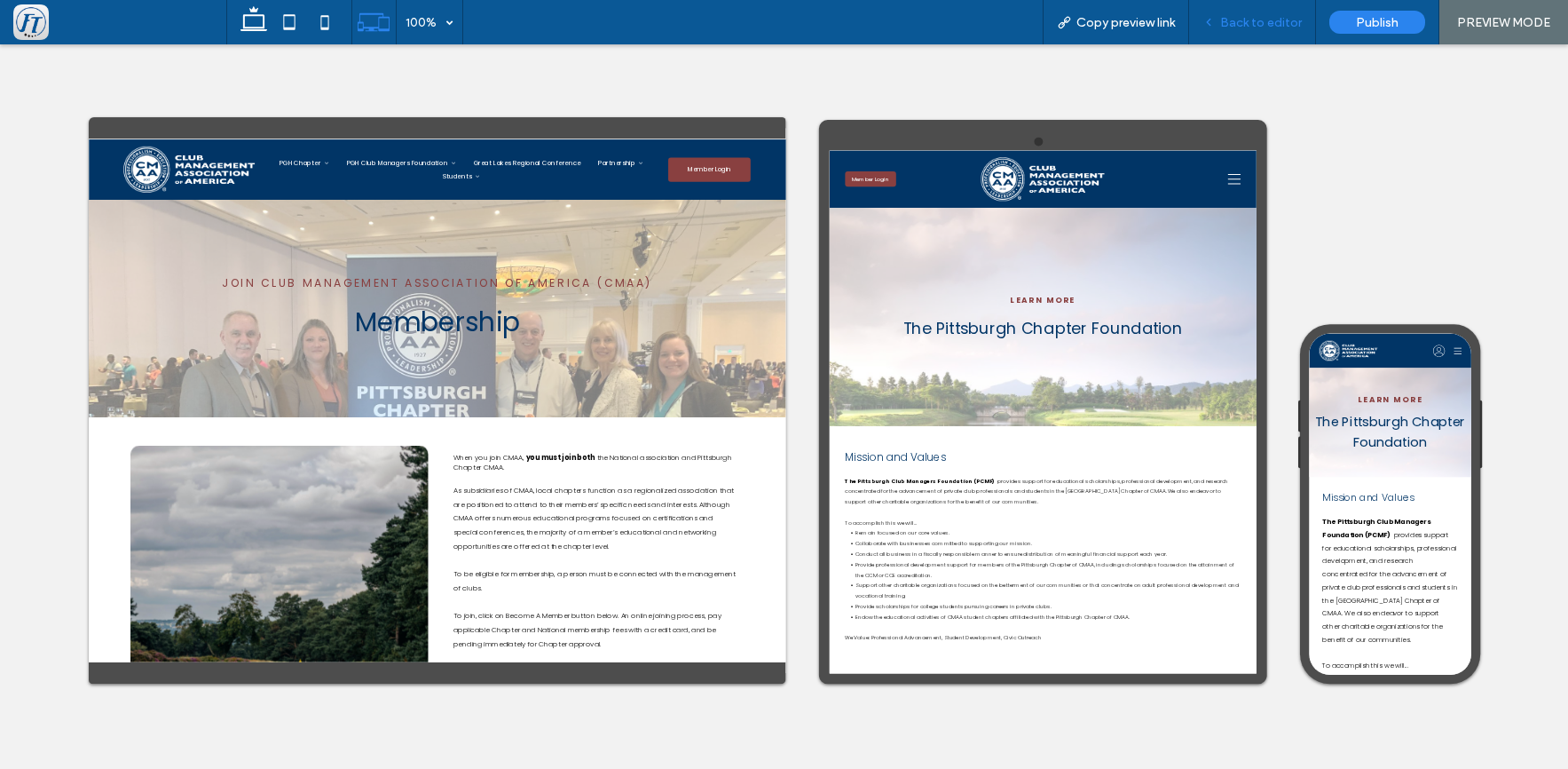
click at [1258, 18] on span "Back to editor" at bounding box center [1261, 23] width 81 height 15
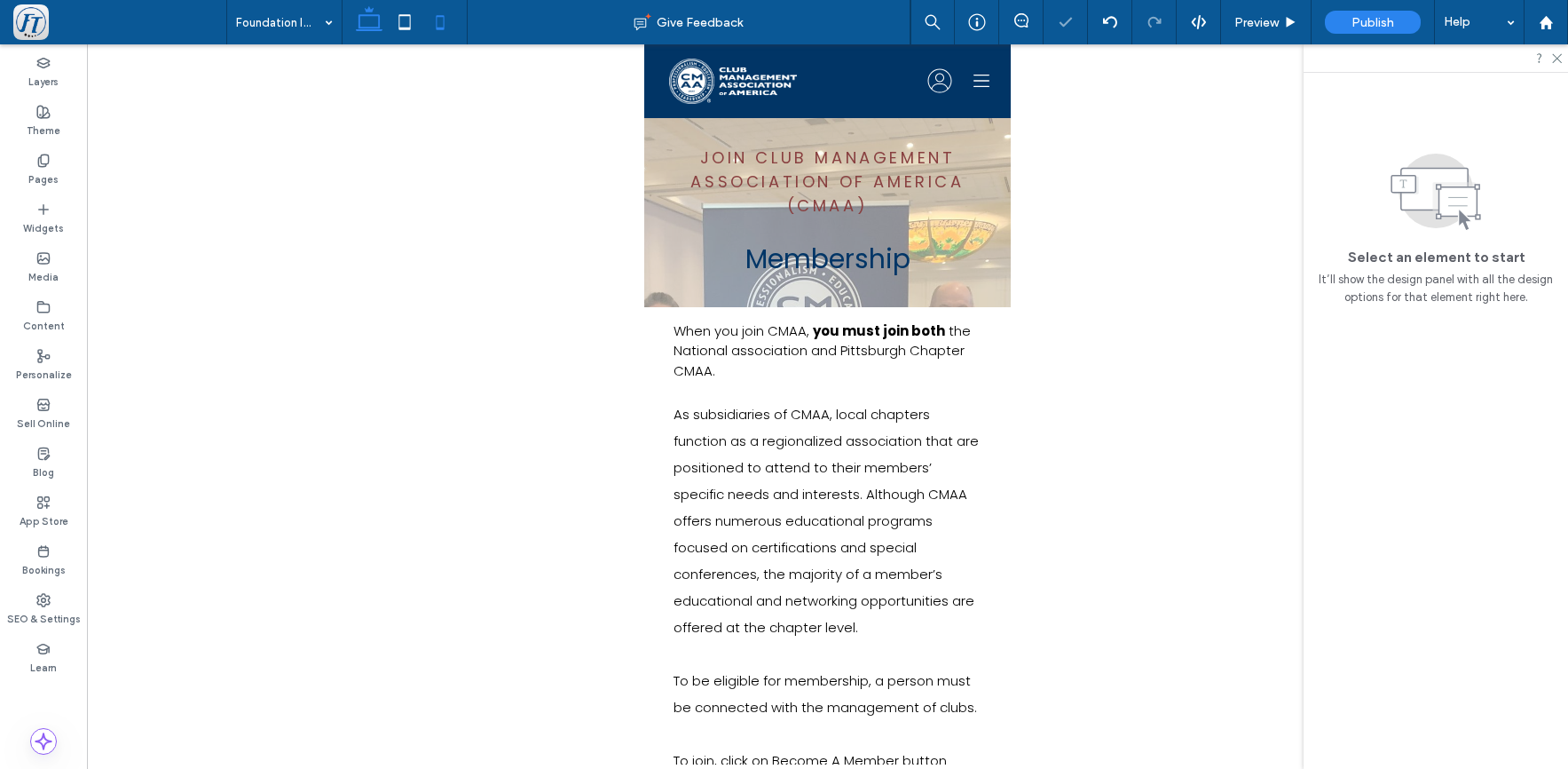
click at [363, 21] on icon at bounding box center [369, 22] width 35 height 35
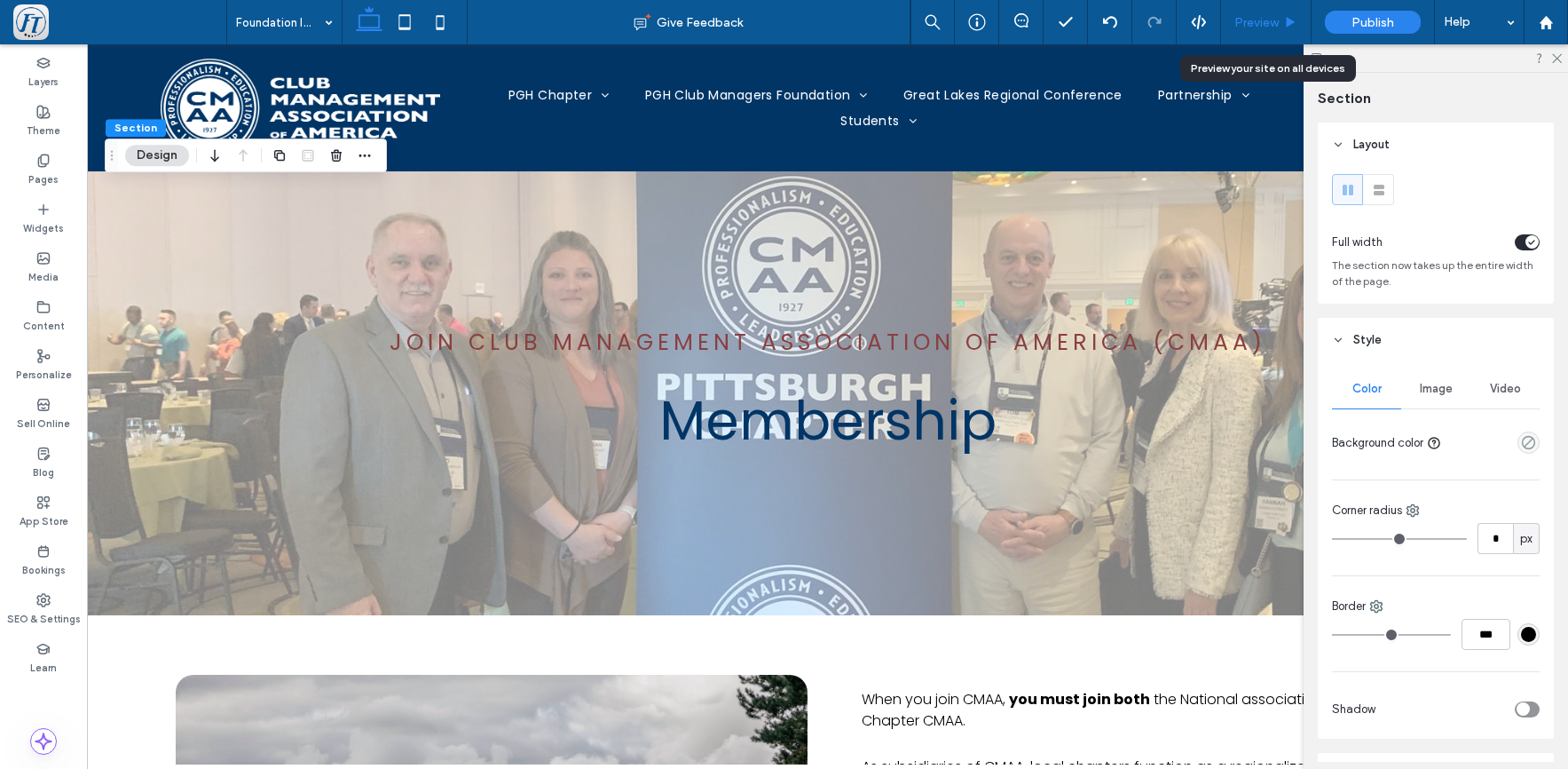
click at [1269, 27] on span "Preview" at bounding box center [1257, 23] width 44 height 15
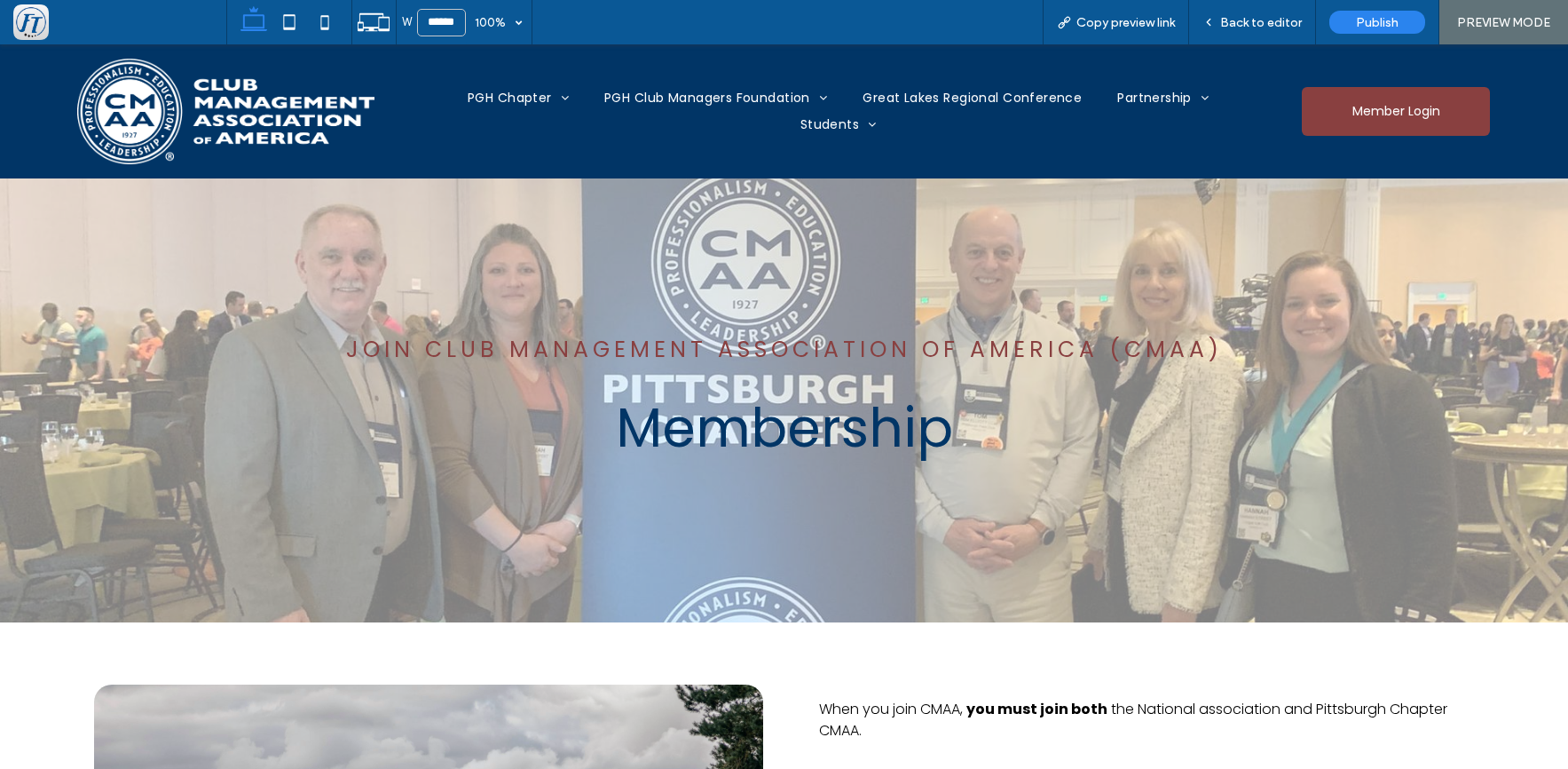
scroll to position [2, 0]
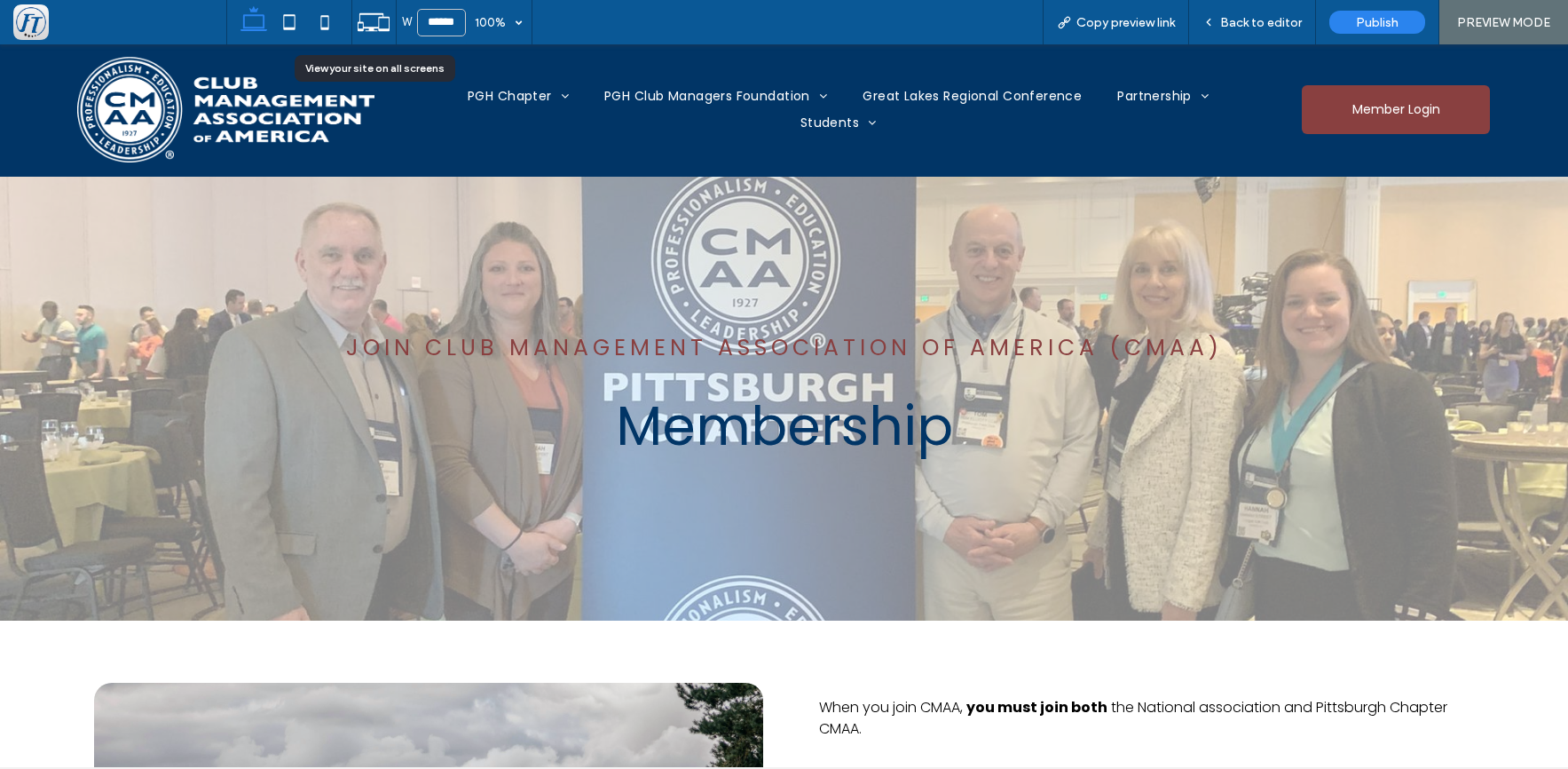
click at [370, 19] on icon at bounding box center [373, 22] width 34 height 34
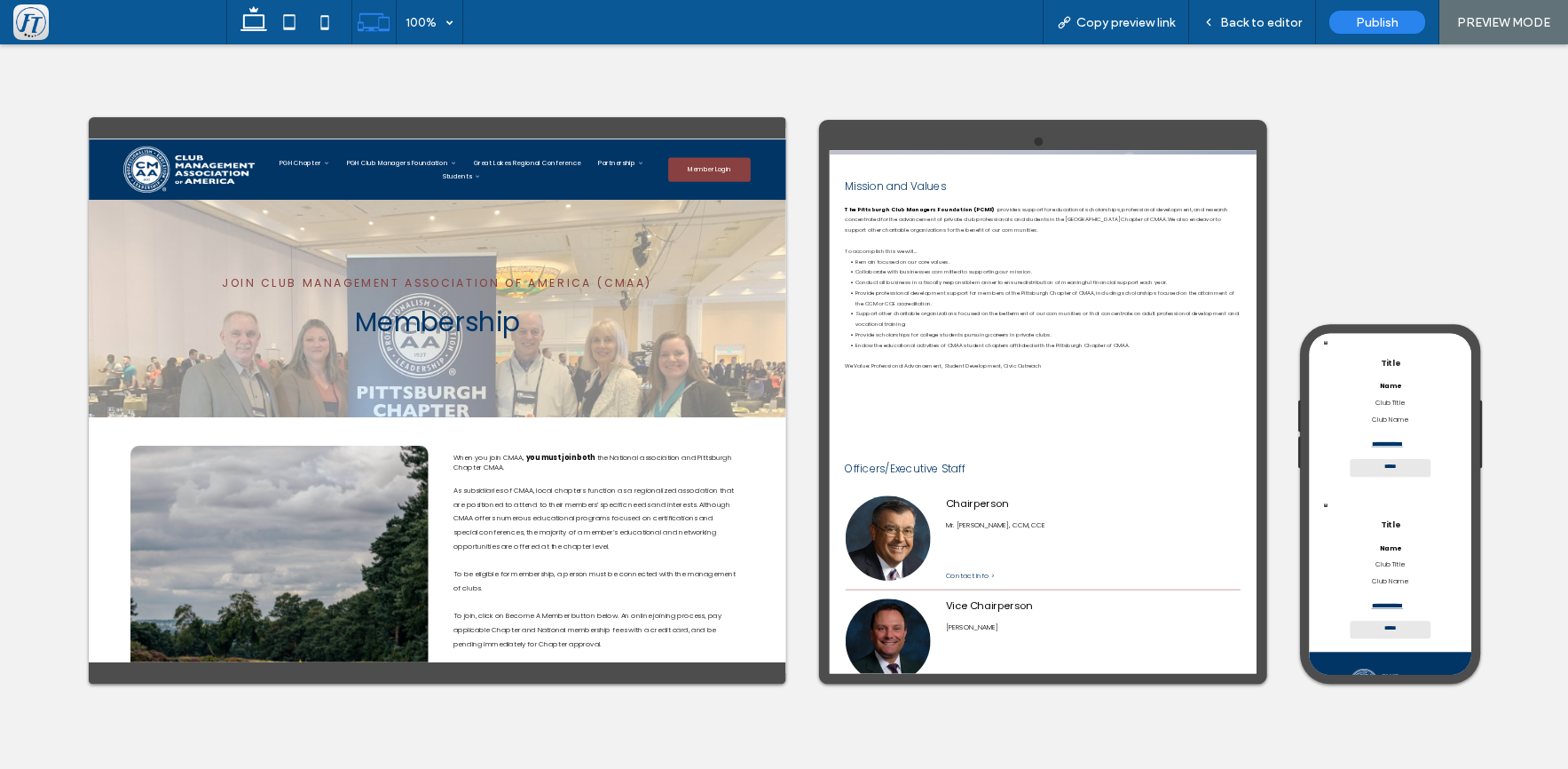
scroll to position [837, 0]
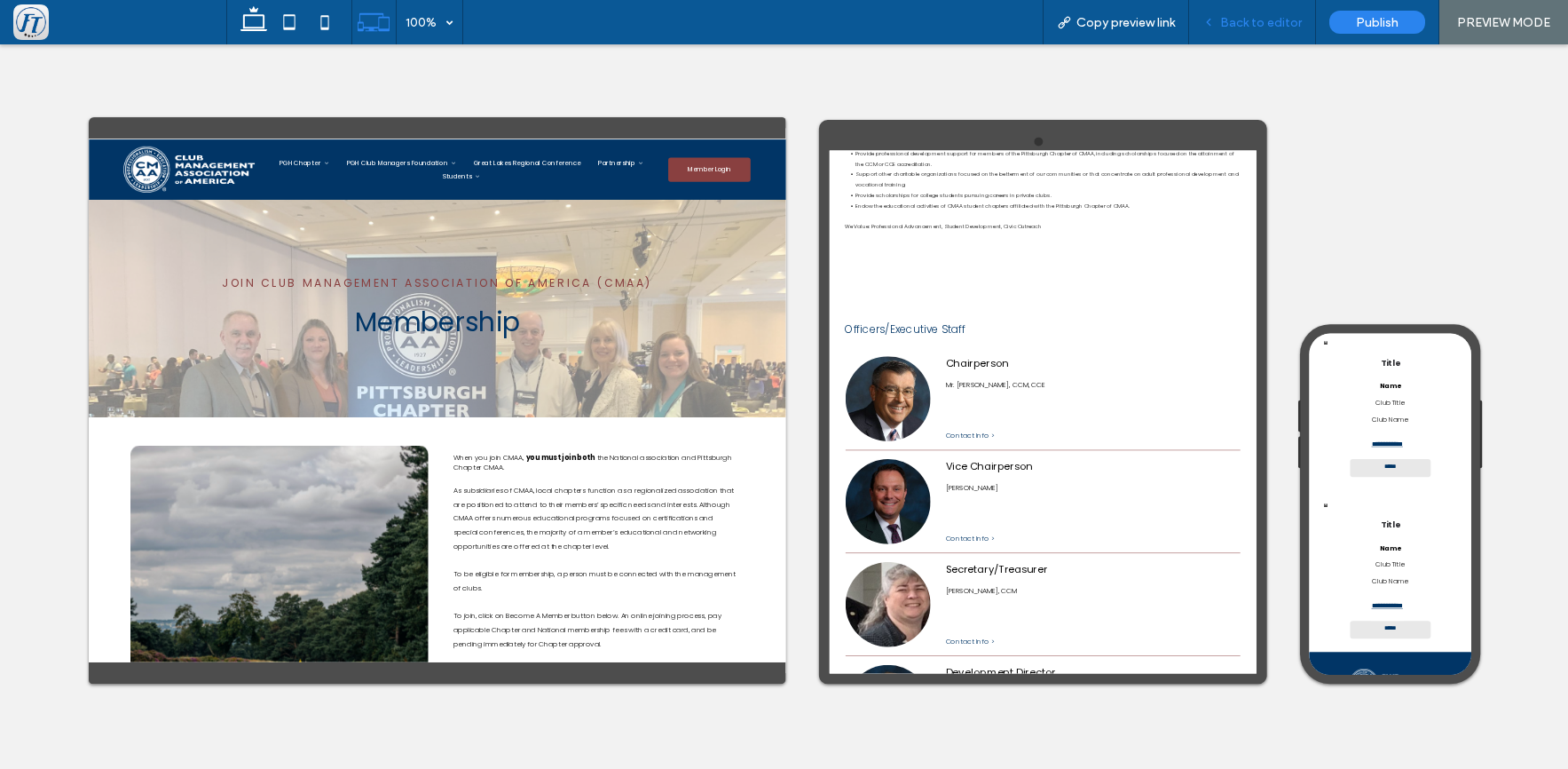
click at [1266, 24] on span "Back to editor" at bounding box center [1261, 23] width 81 height 15
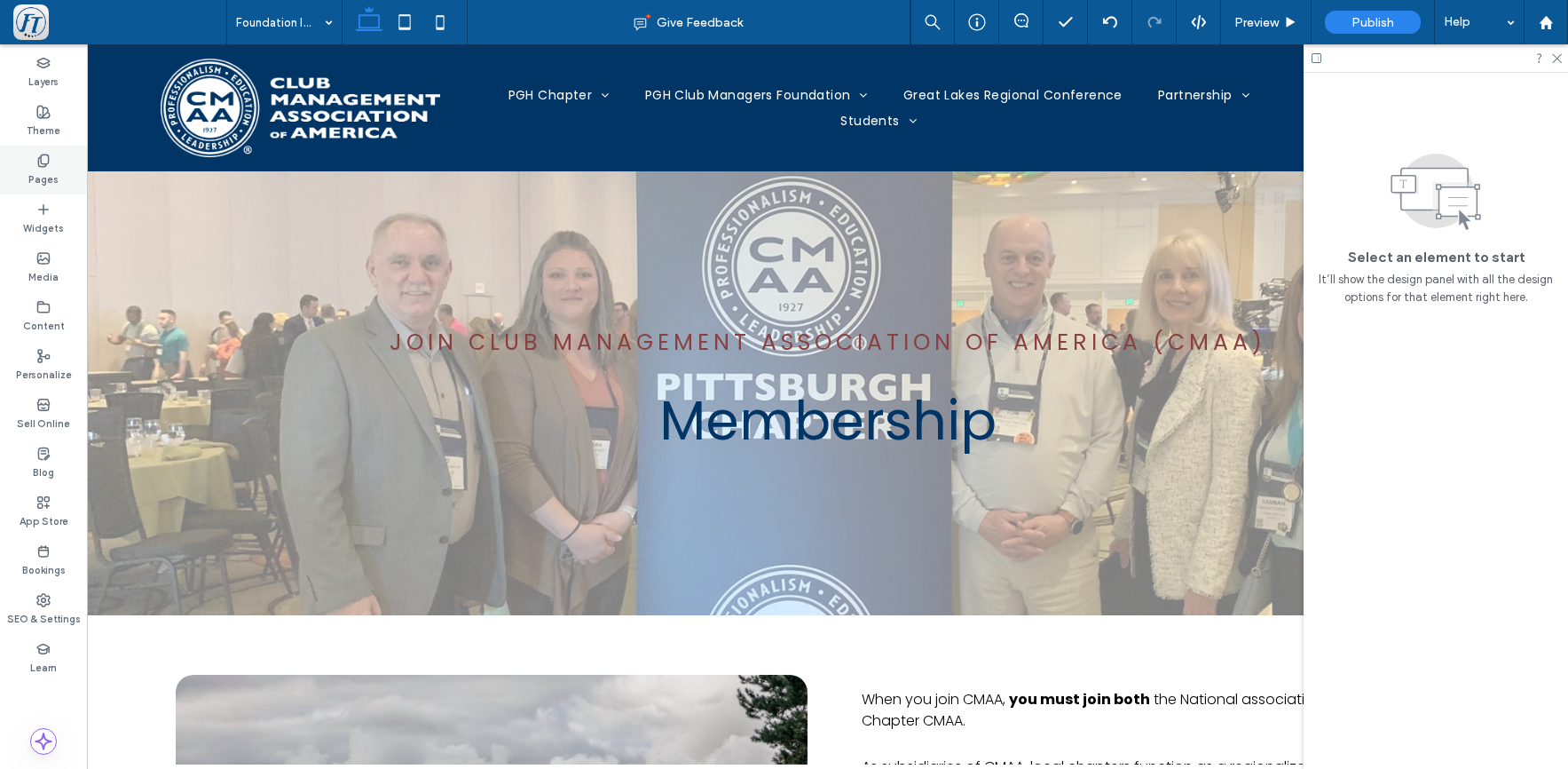
click at [43, 166] on use at bounding box center [43, 160] width 10 height 11
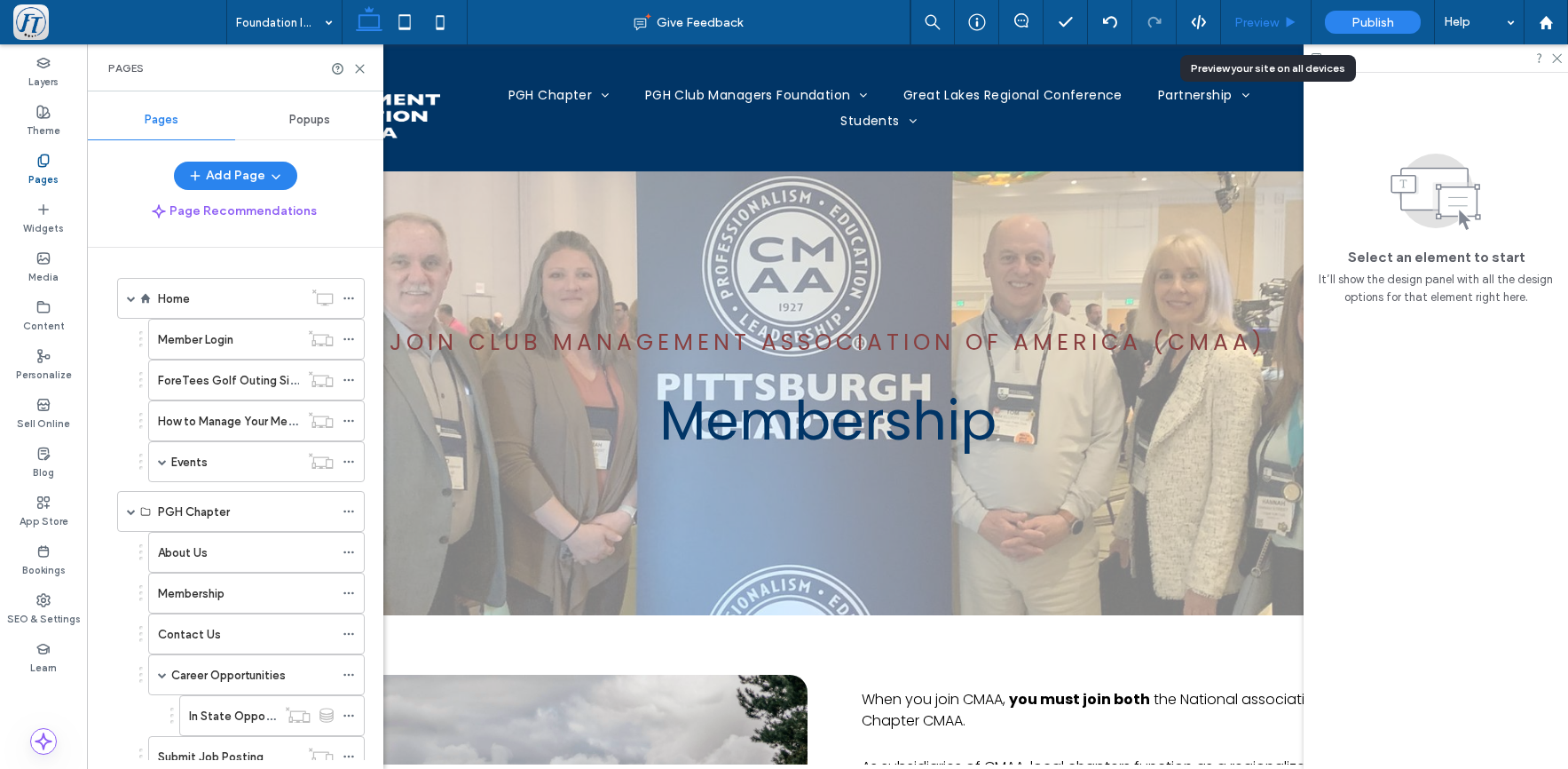
click at [1275, 28] on span "Preview" at bounding box center [1257, 23] width 44 height 15
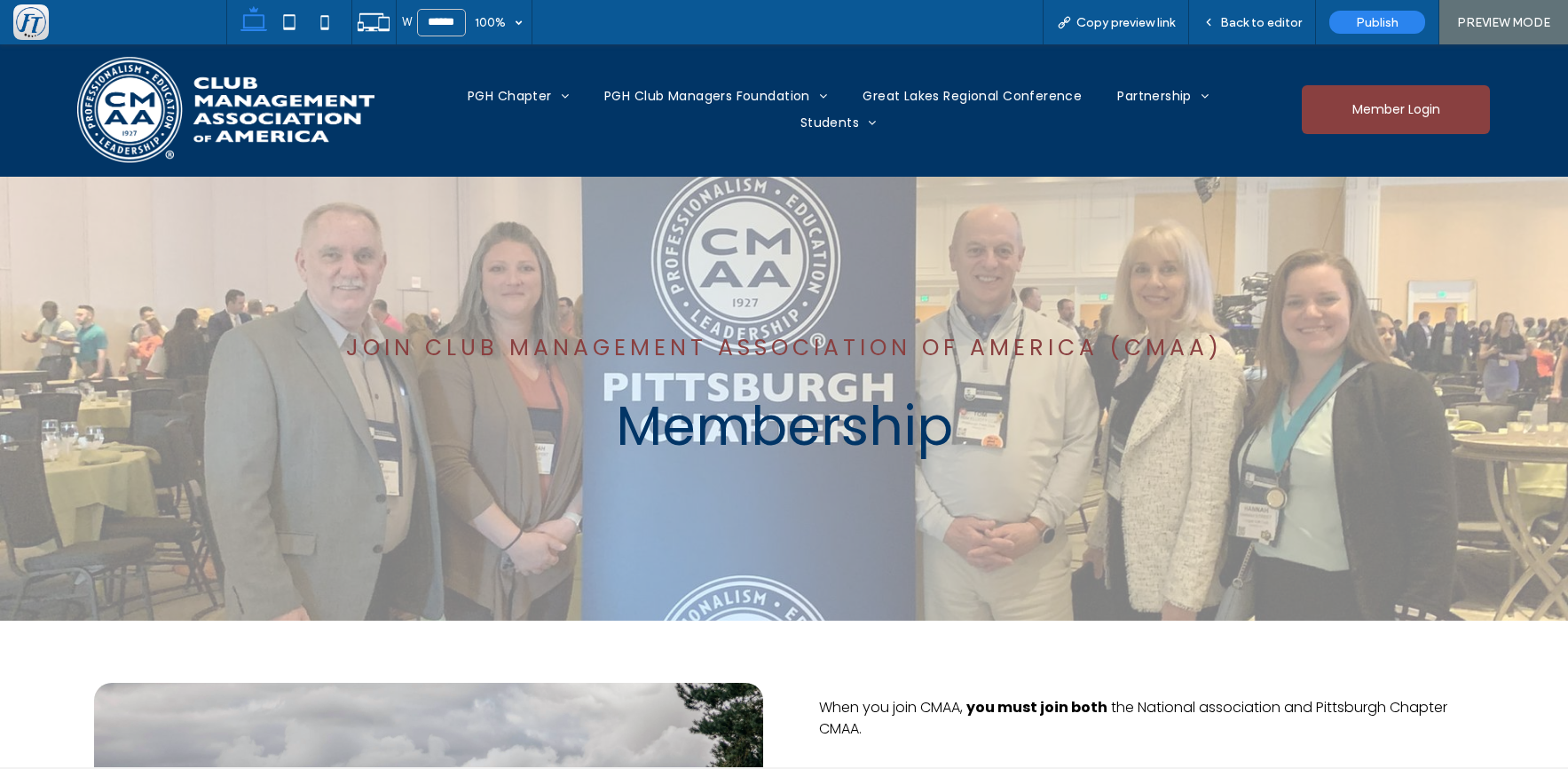
scroll to position [2, 0]
click at [365, 25] on icon at bounding box center [373, 22] width 34 height 34
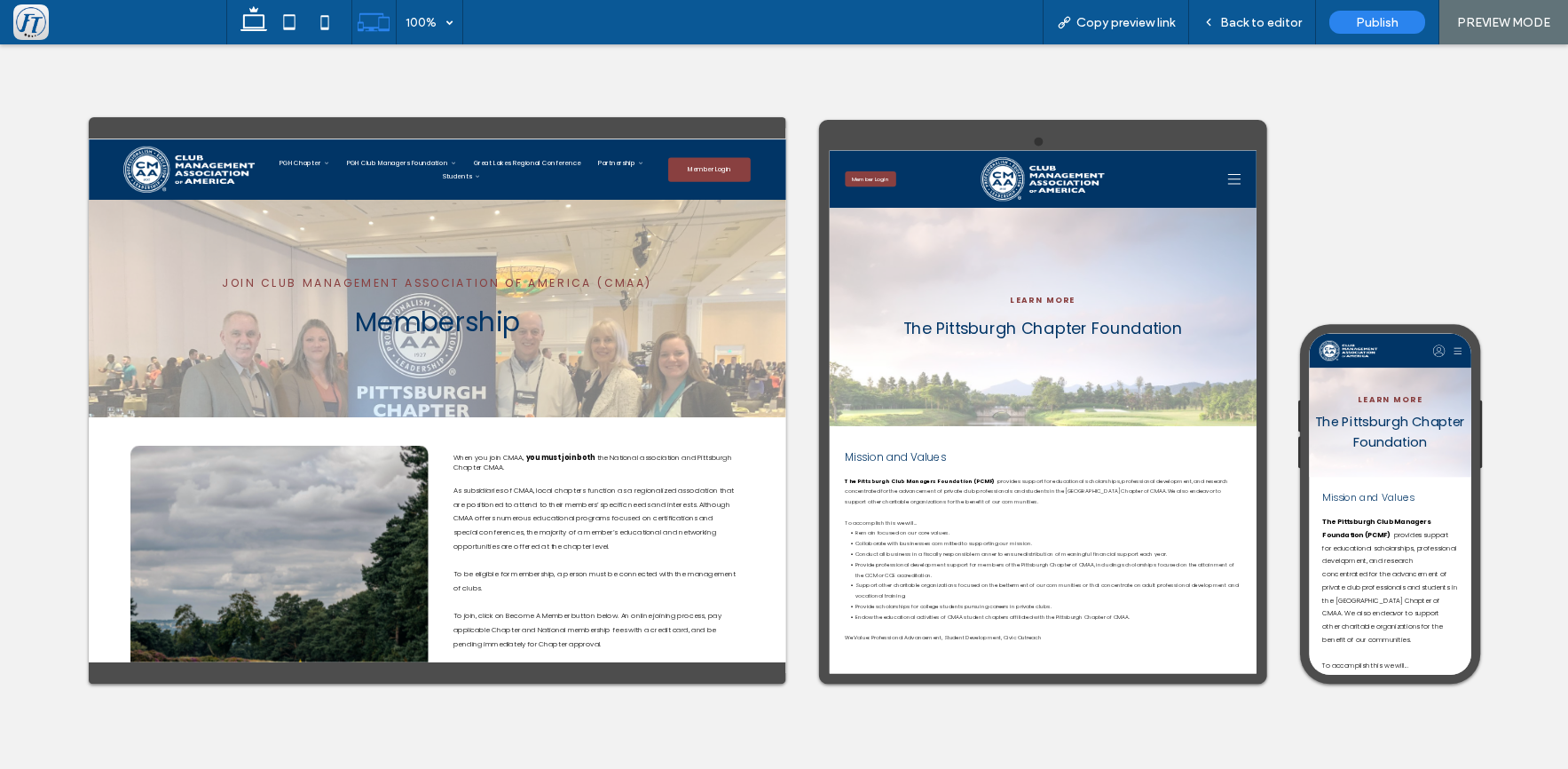
scroll to position [0, 0]
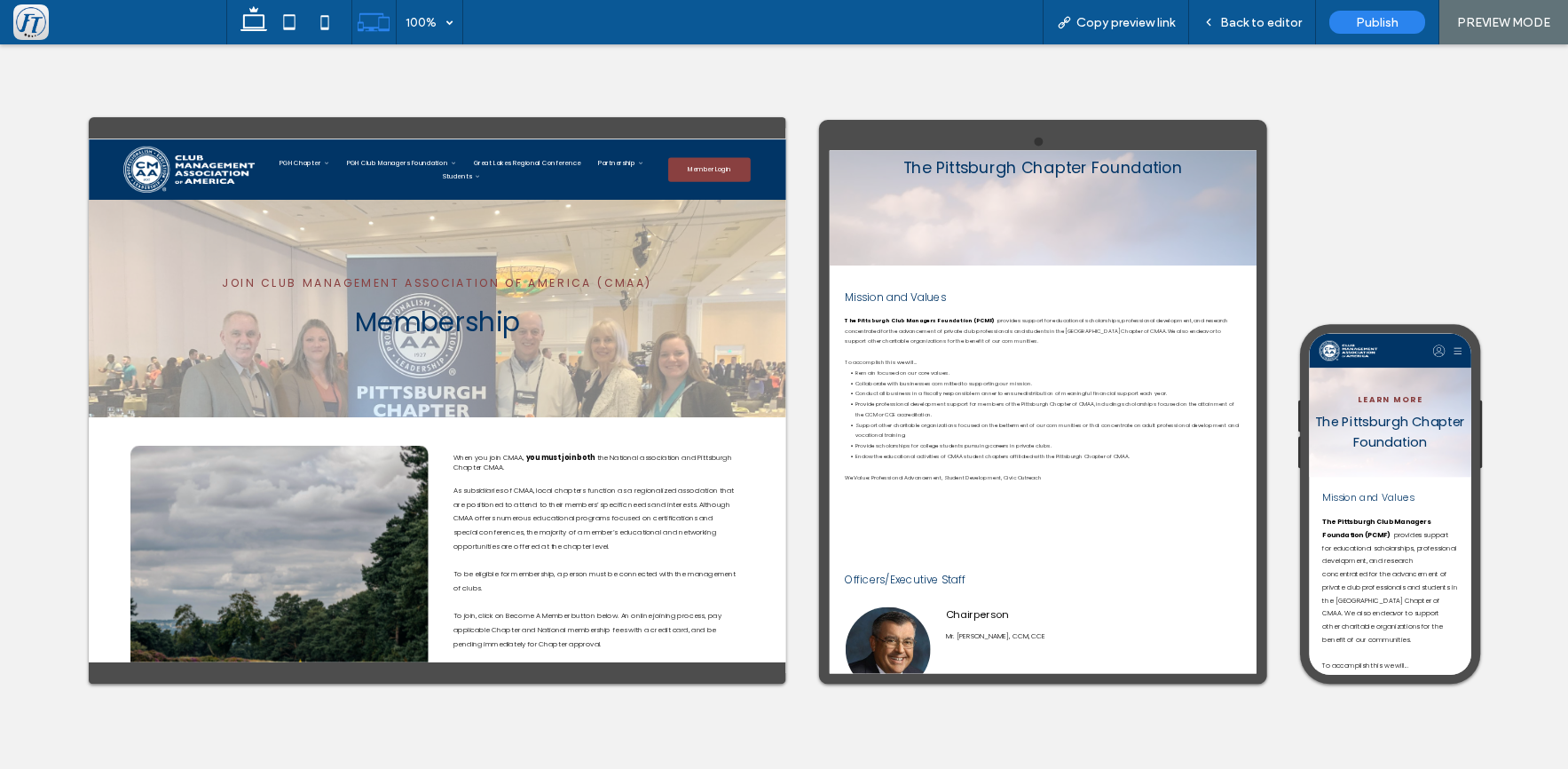
scroll to position [128, 0]
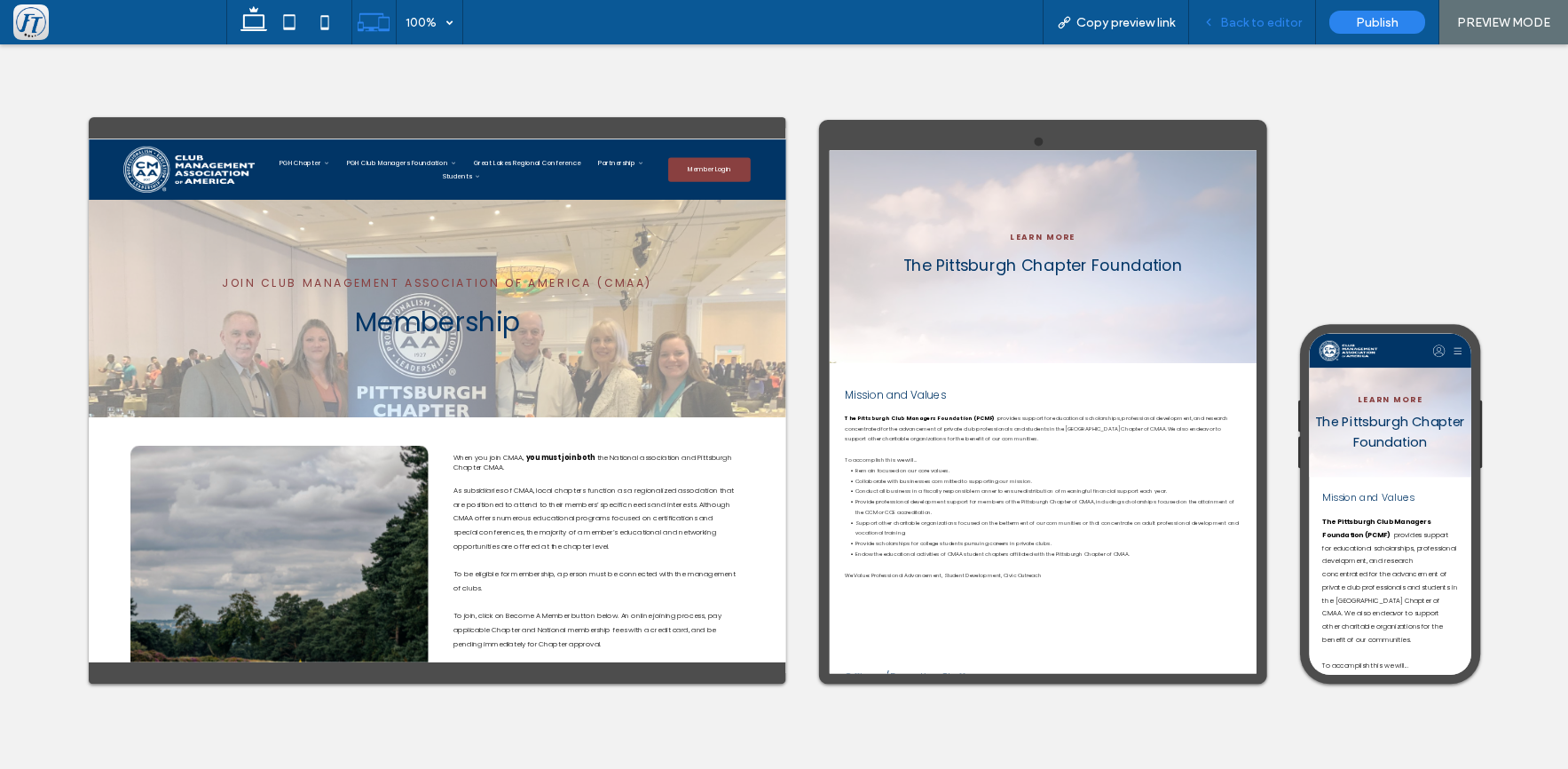
click at [1263, 17] on span "Back to editor" at bounding box center [1261, 23] width 81 height 15
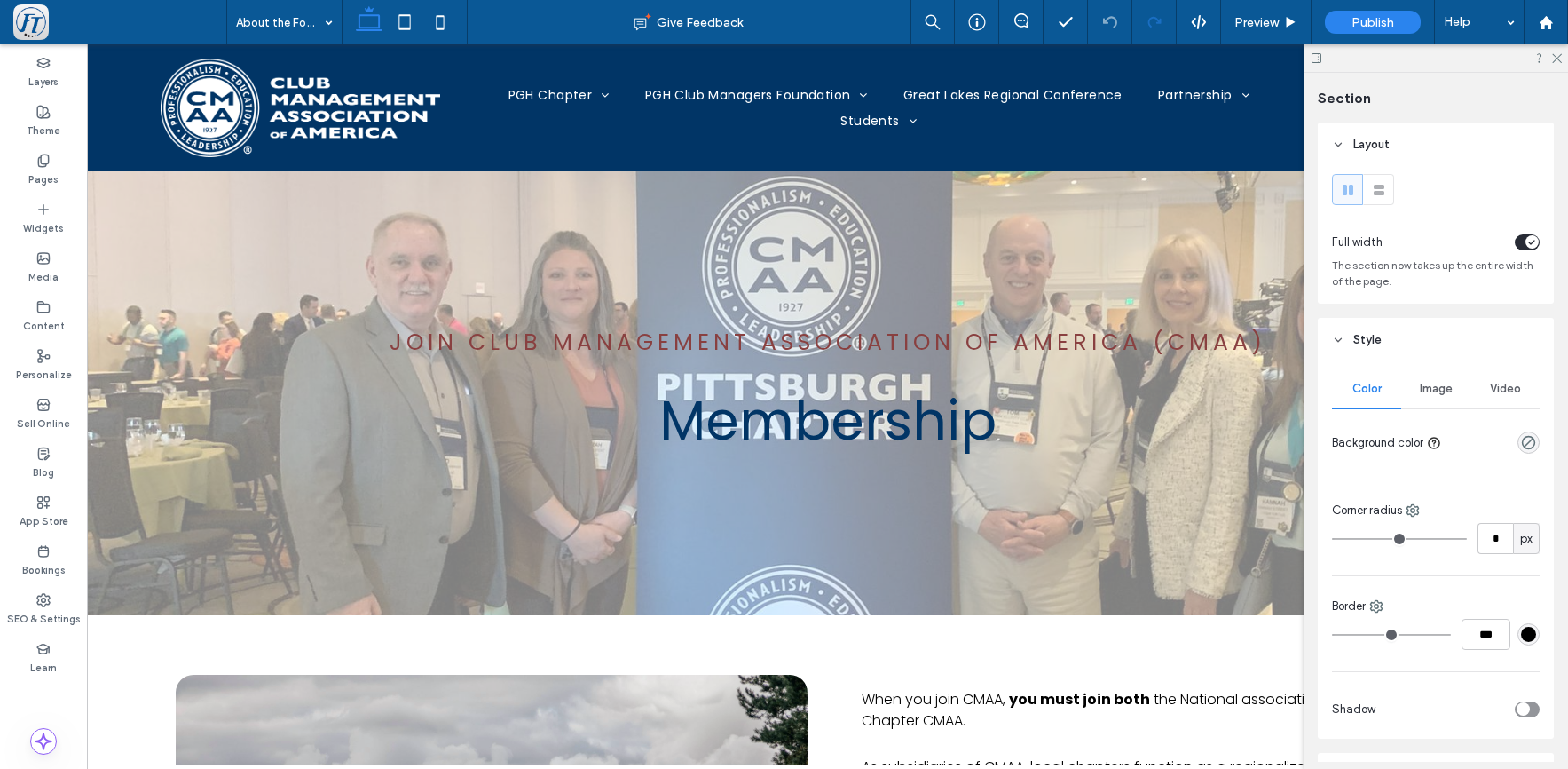
type input "***"
click at [402, 15] on use at bounding box center [404, 22] width 11 height 15
type input "***"
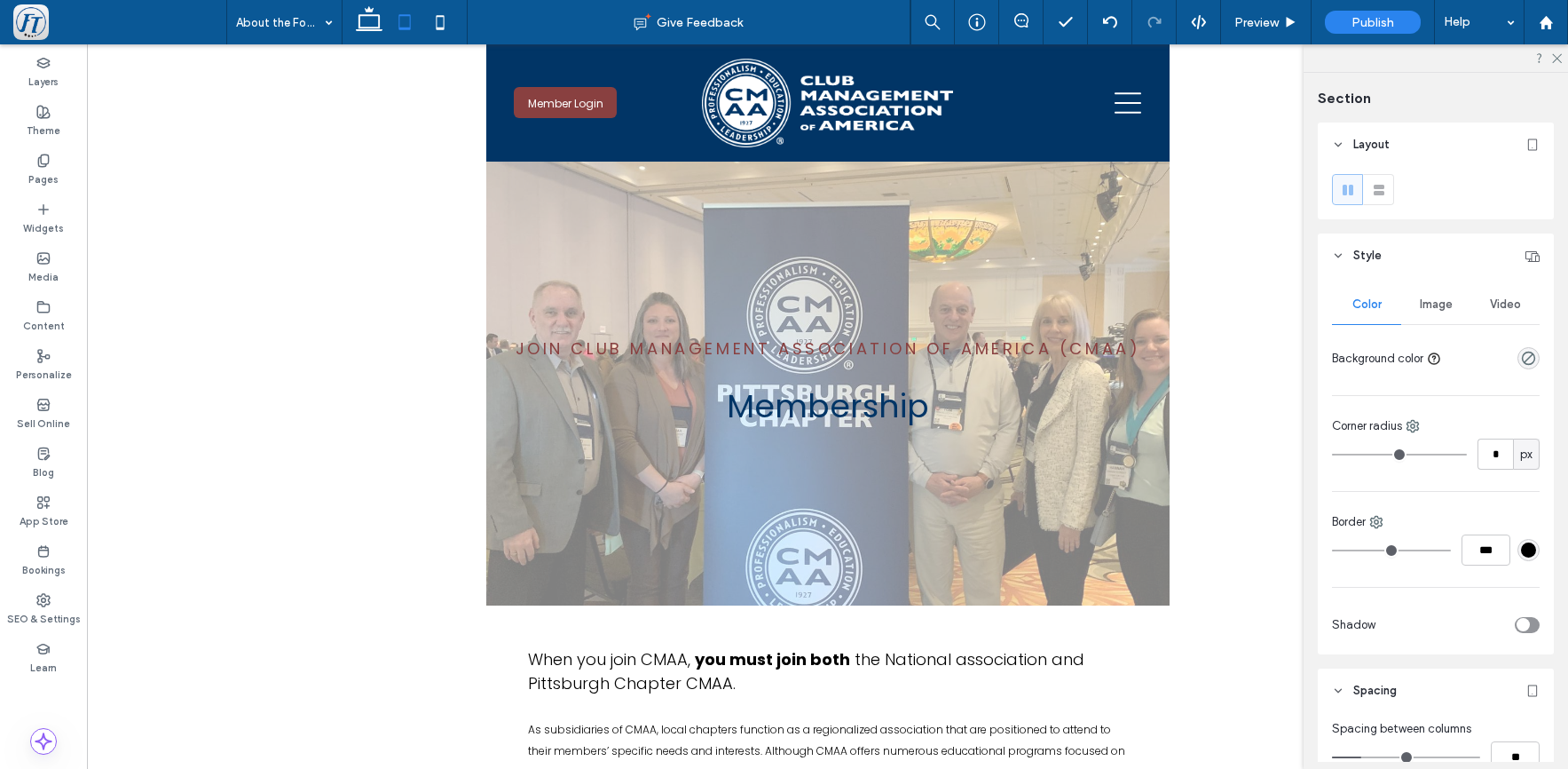
type input "***"
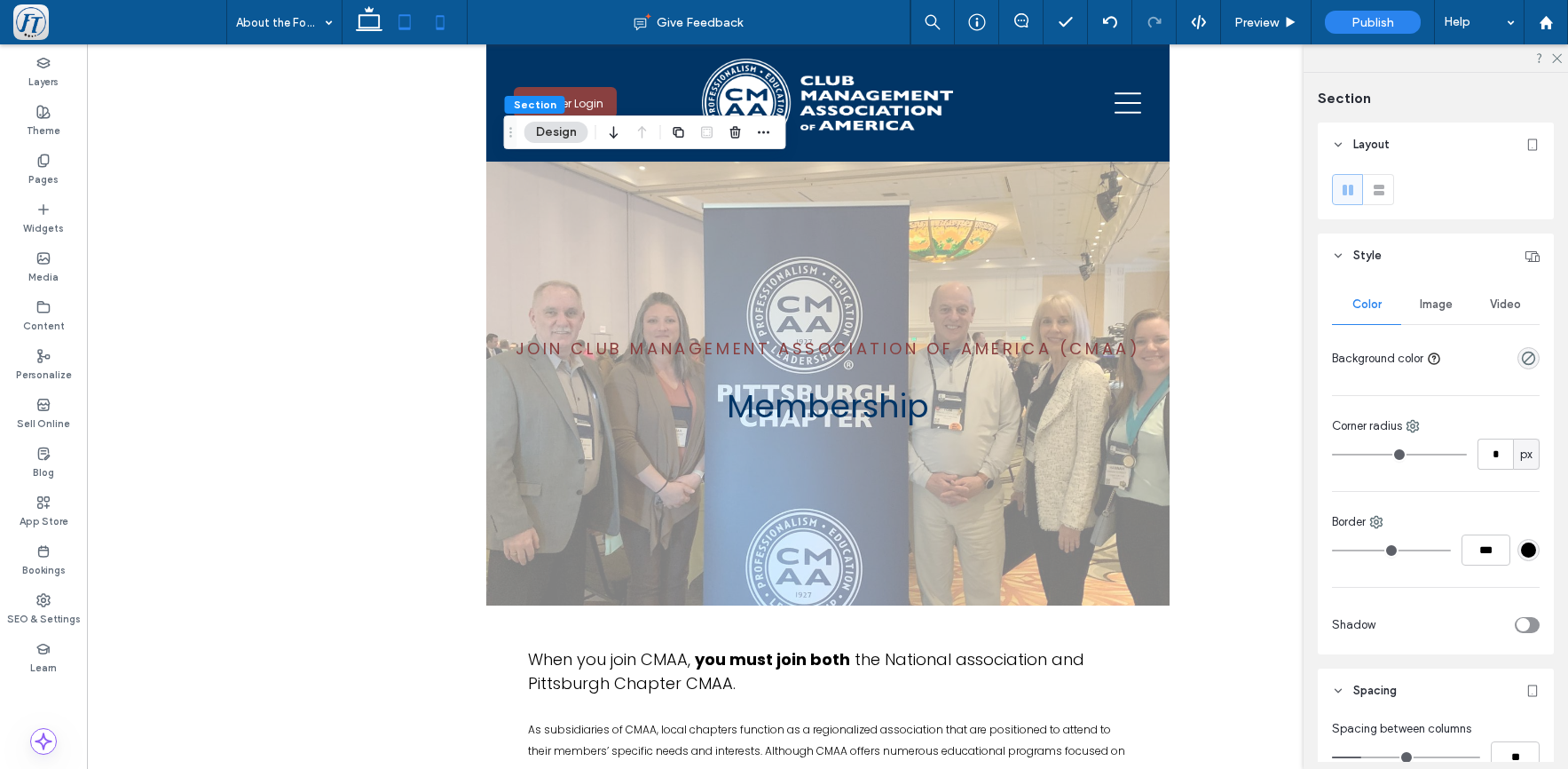
click at [442, 33] on icon at bounding box center [439, 22] width 35 height 35
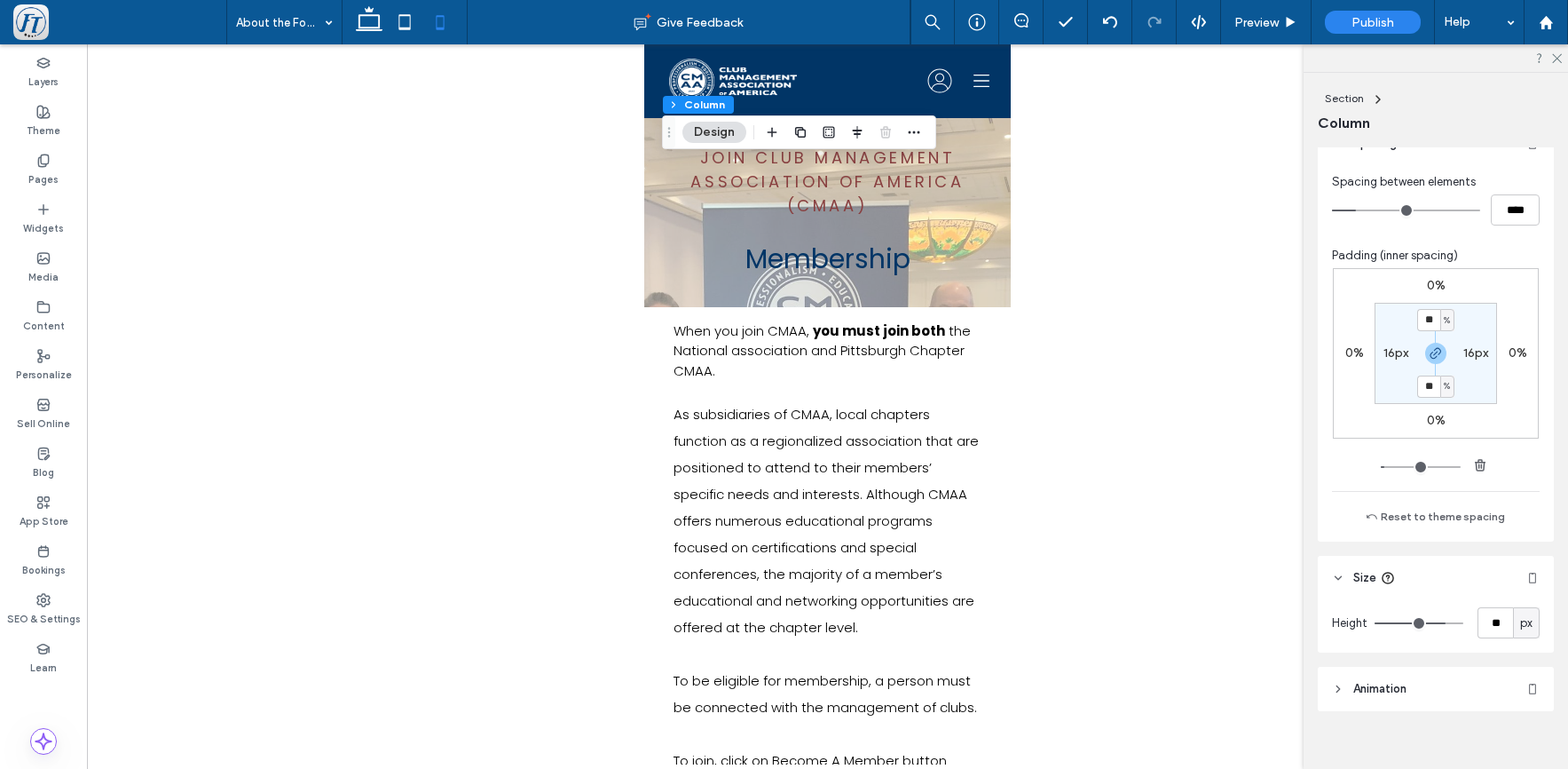
scroll to position [980, 0]
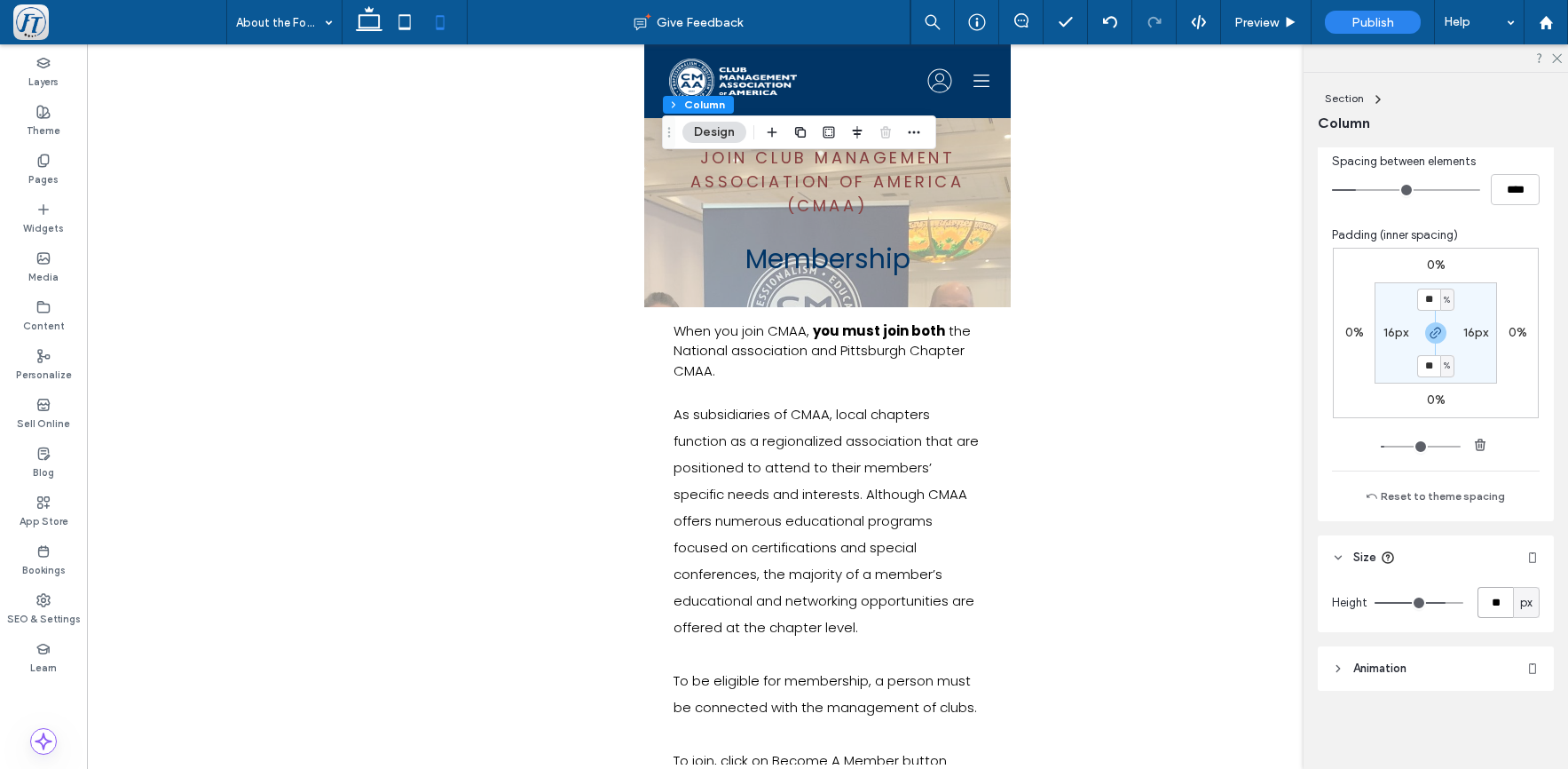
drag, startPoint x: 1495, startPoint y: 603, endPoint x: 1406, endPoint y: 589, distance: 90.1
click at [1407, 589] on div "Height ** px" at bounding box center [1436, 602] width 208 height 31
type input "***"
click at [1434, 622] on div "Height *** px" at bounding box center [1436, 605] width 236 height 53
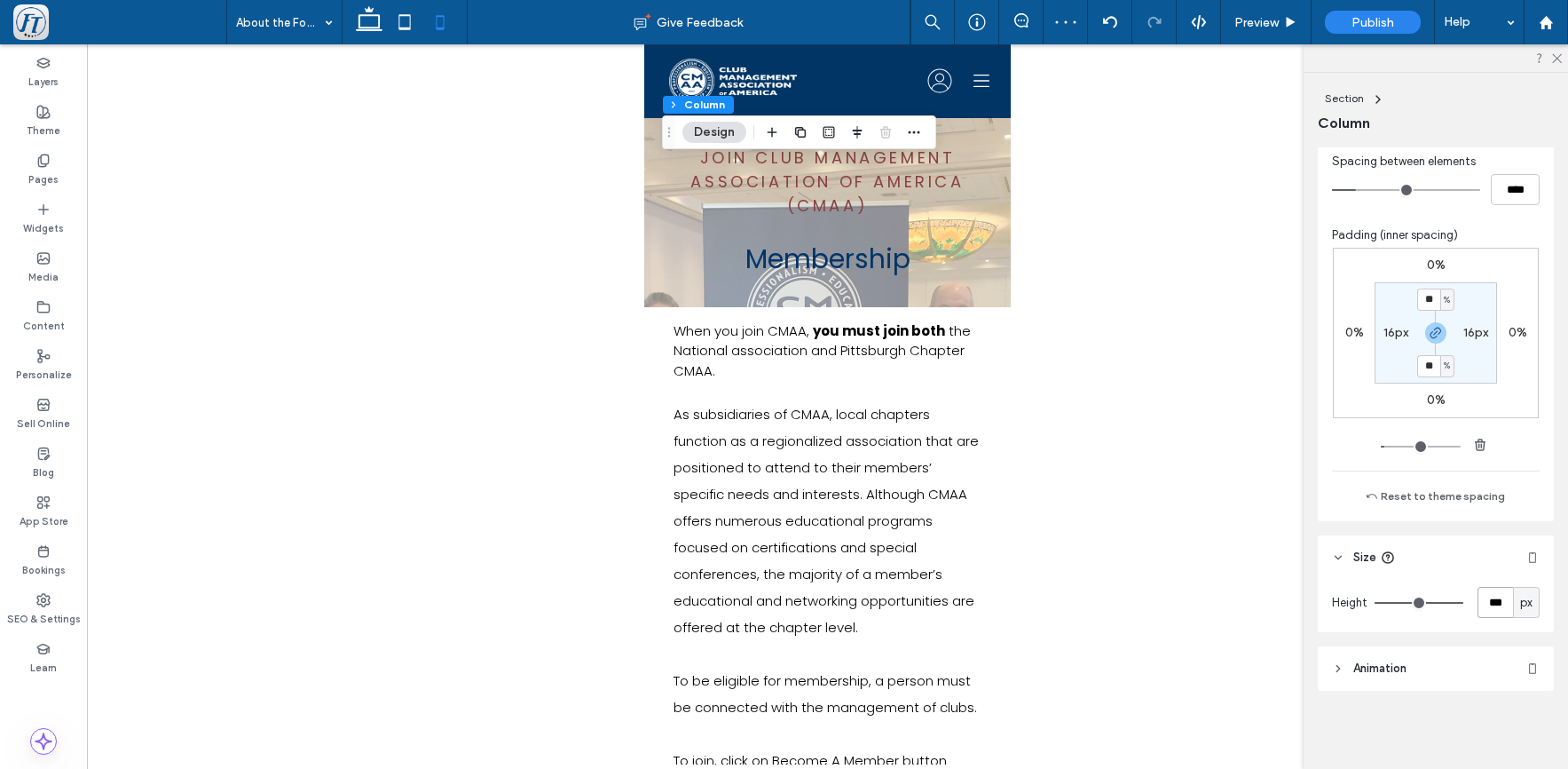
click at [1488, 601] on input "***" at bounding box center [1495, 602] width 35 height 31
click at [1063, 30] on icon at bounding box center [1065, 22] width 18 height 18
click at [1267, 21] on span "Preview" at bounding box center [1257, 23] width 44 height 15
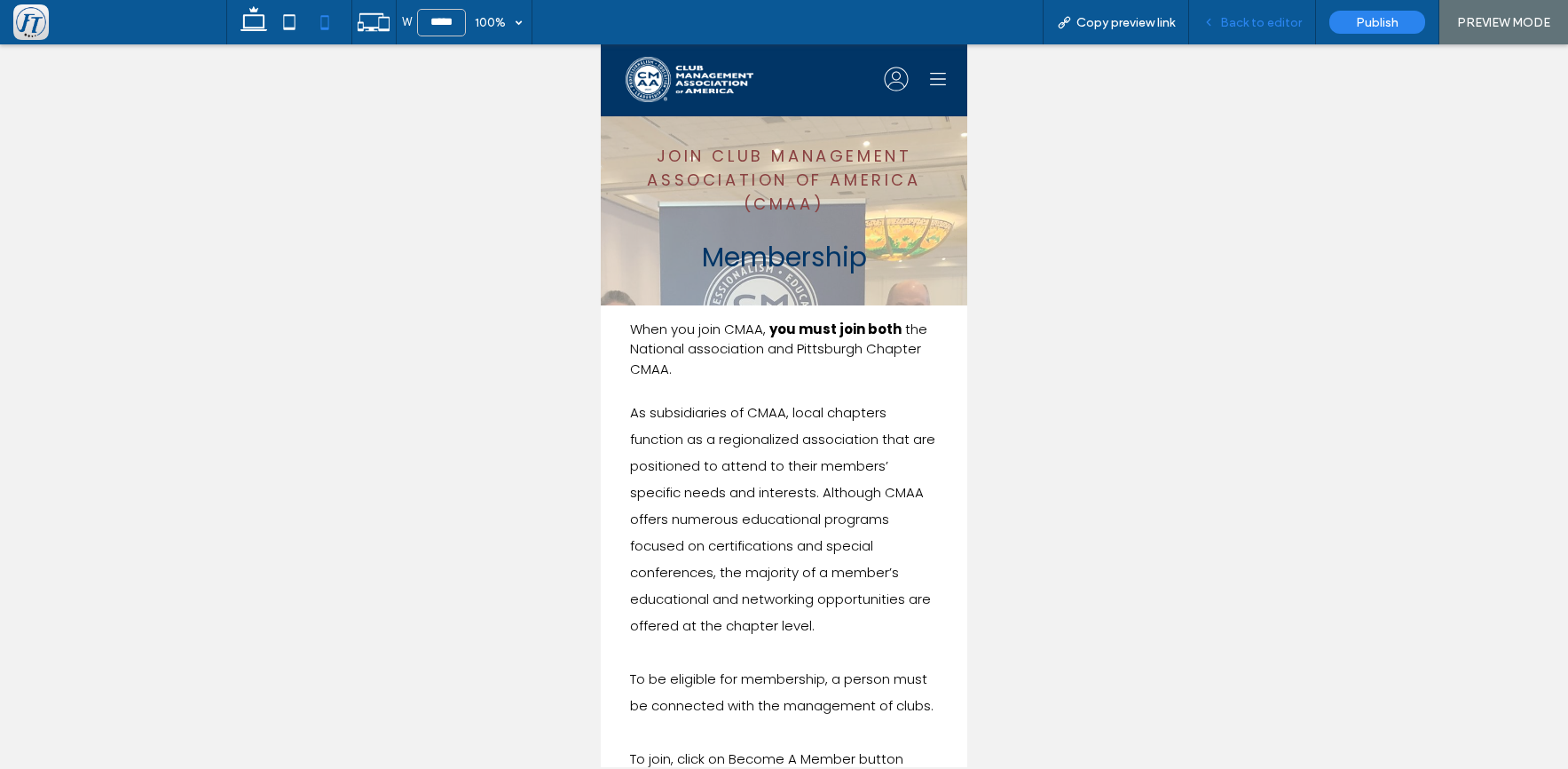
scroll to position [2, 0]
click at [371, 29] on use at bounding box center [373, 22] width 32 height 18
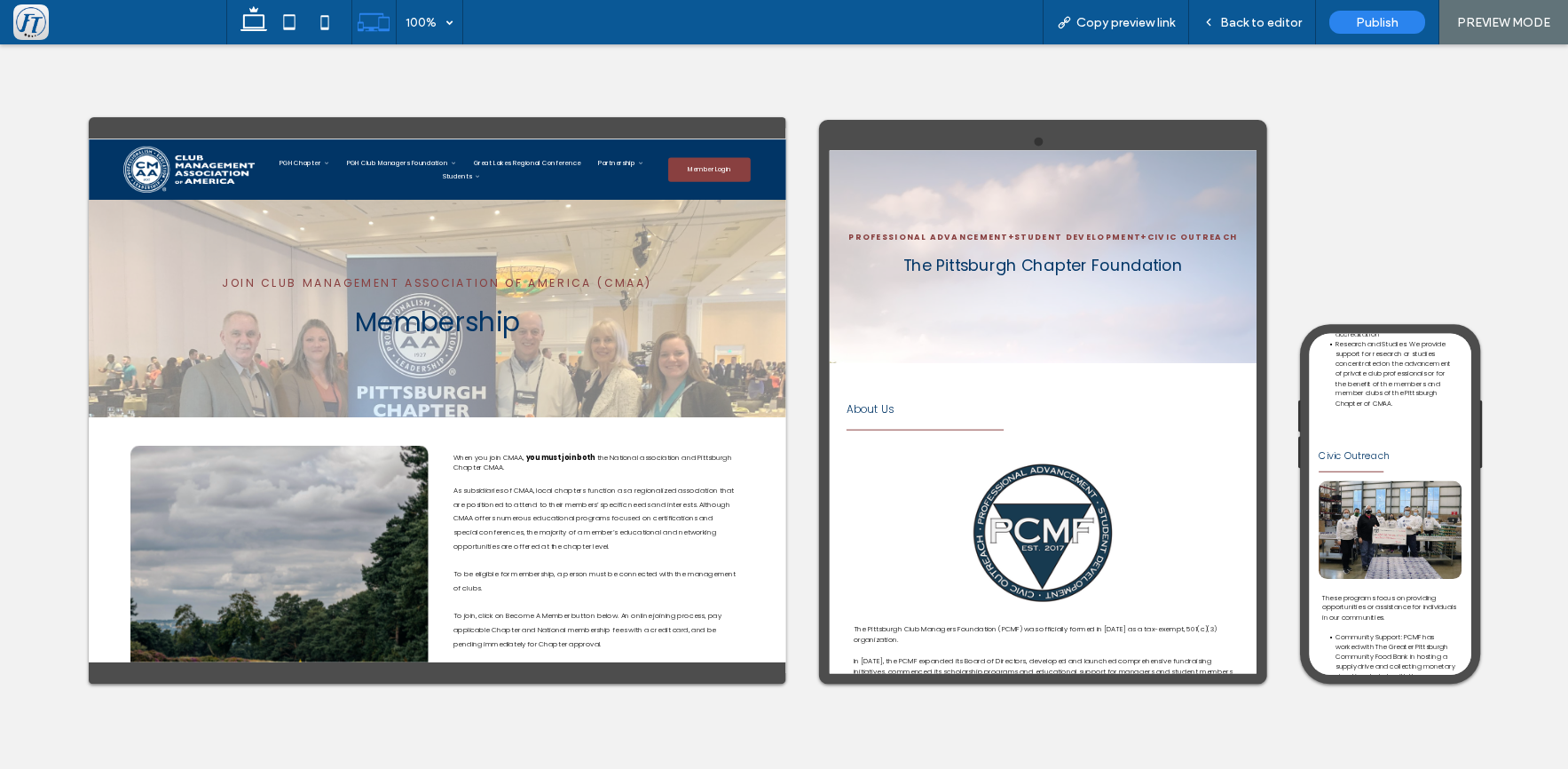
scroll to position [2130, 0]
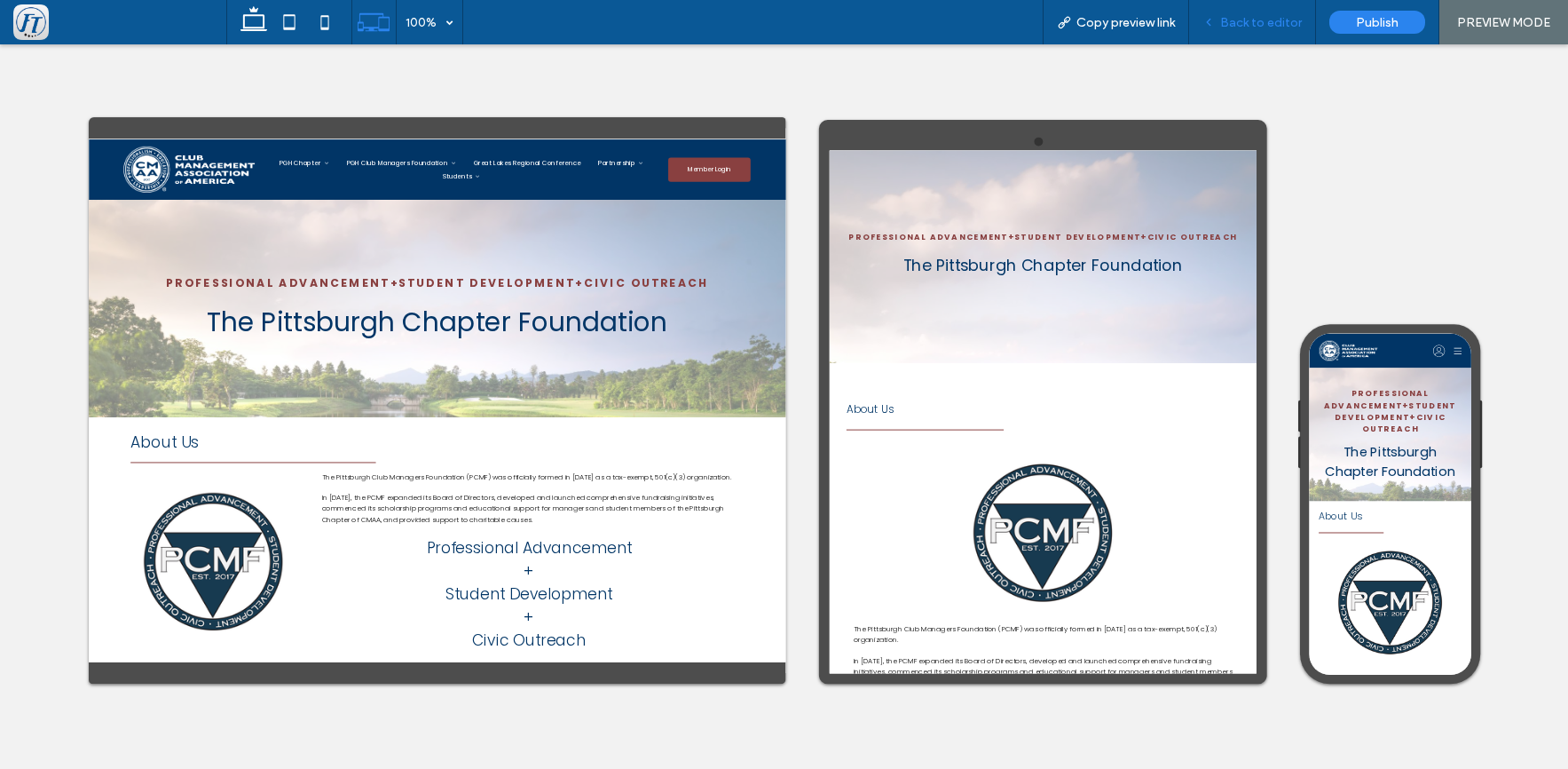
scroll to position [2130, 0]
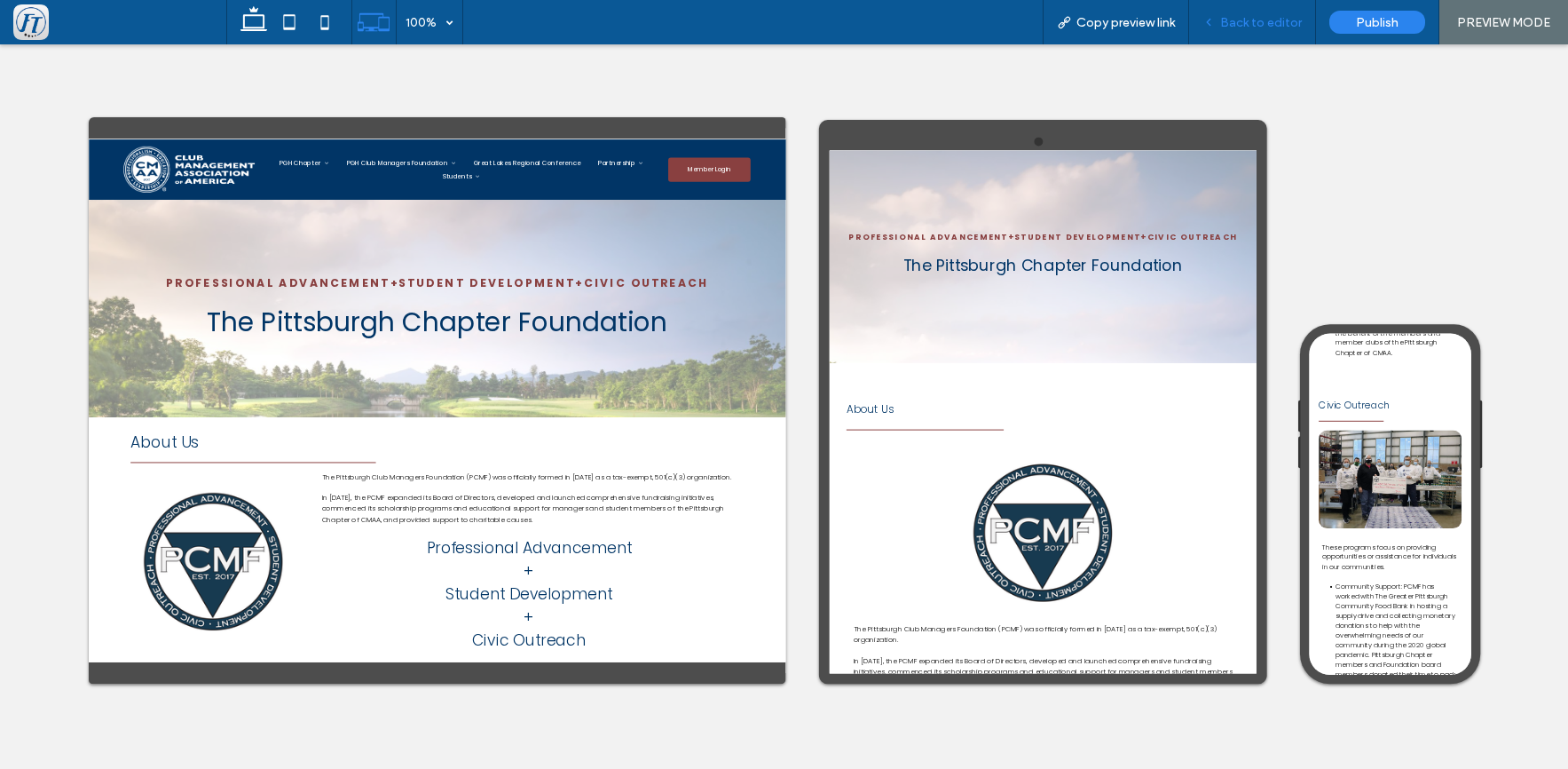
click at [1266, 24] on span "Back to editor" at bounding box center [1261, 23] width 81 height 15
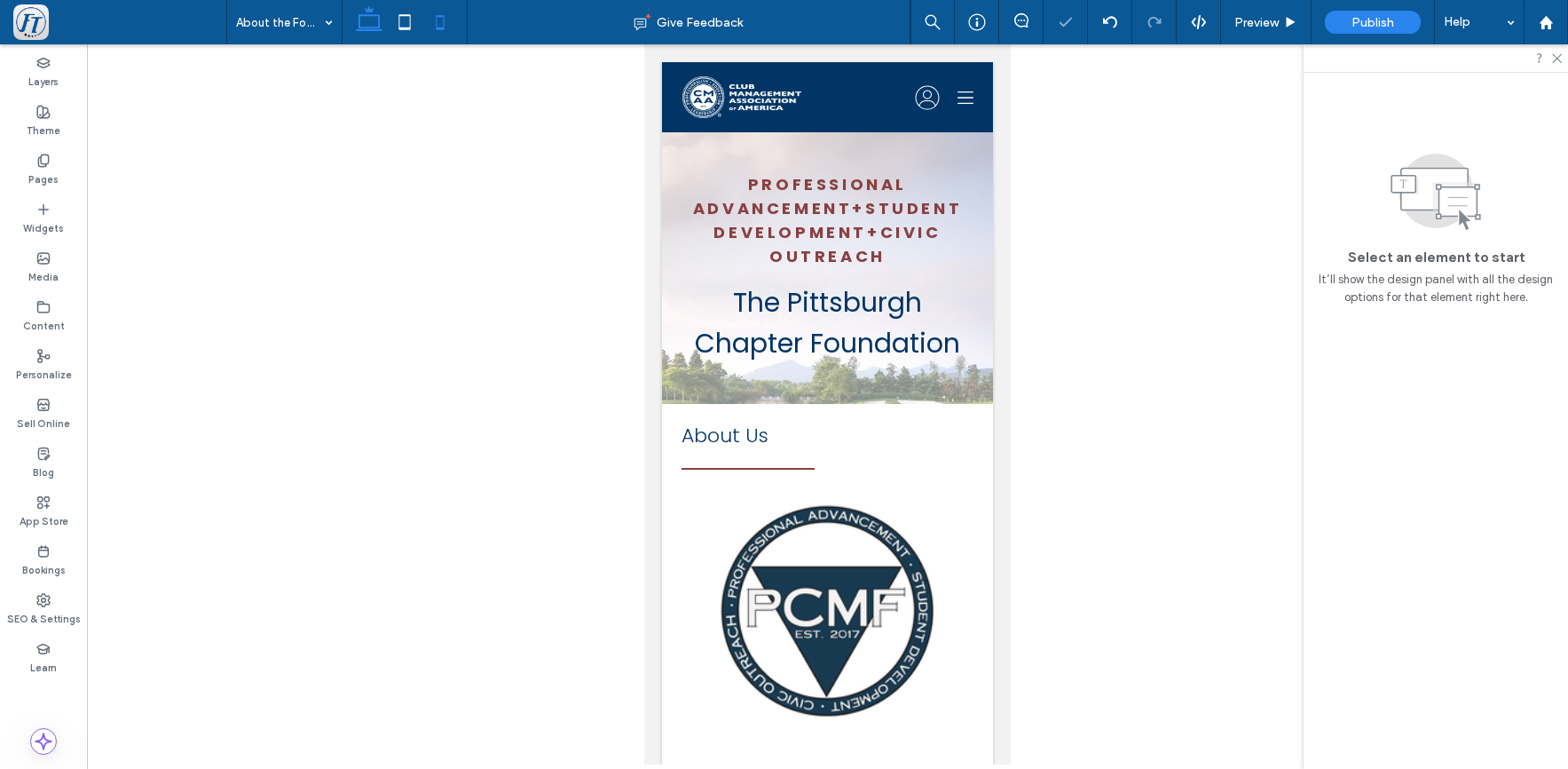
click at [370, 26] on icon at bounding box center [369, 22] width 35 height 35
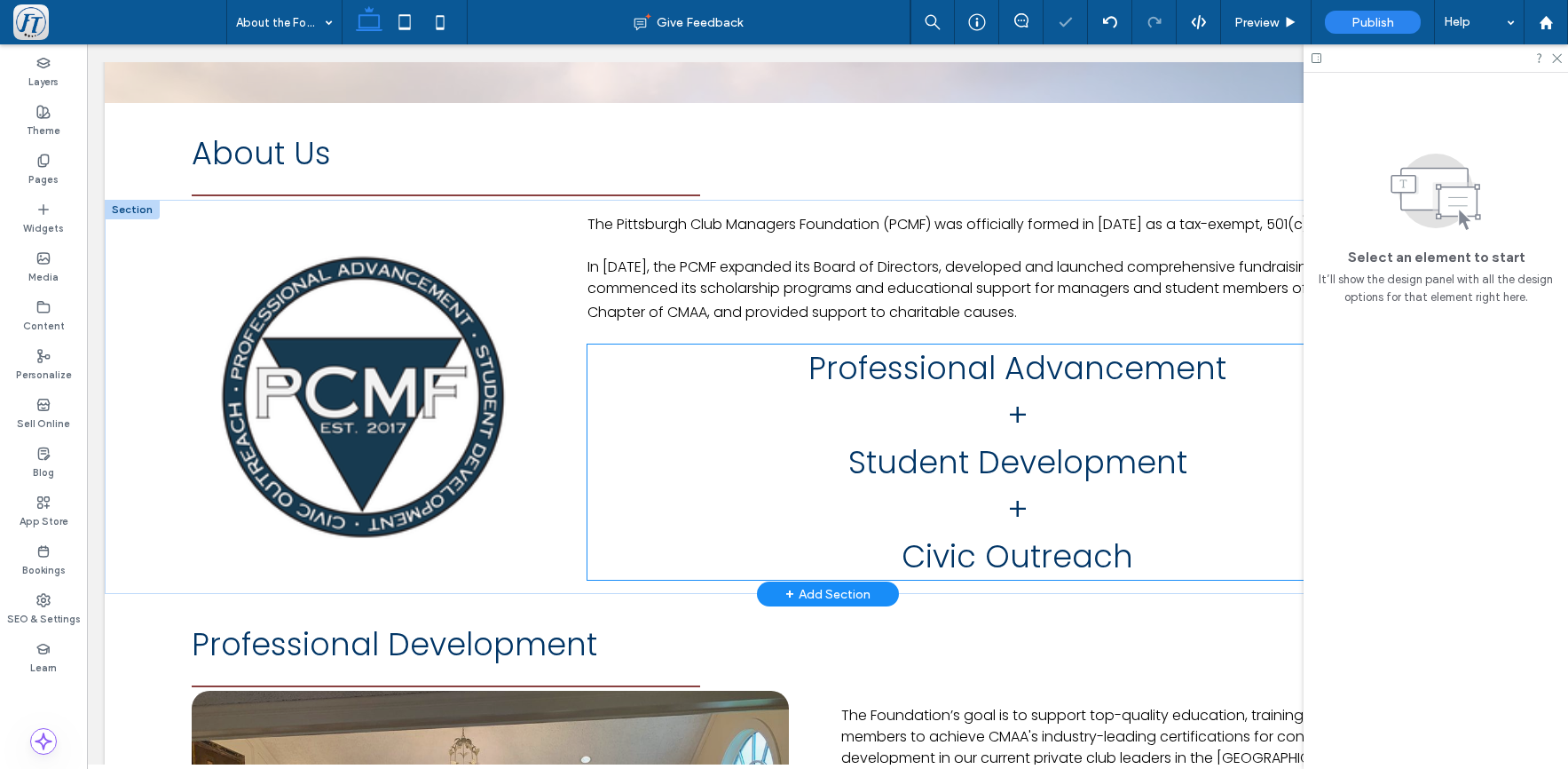
scroll to position [529, 0]
click at [923, 461] on span "​Professional Advancement + Student Development + ​Civic Outreach" at bounding box center [1018, 462] width 418 height 232
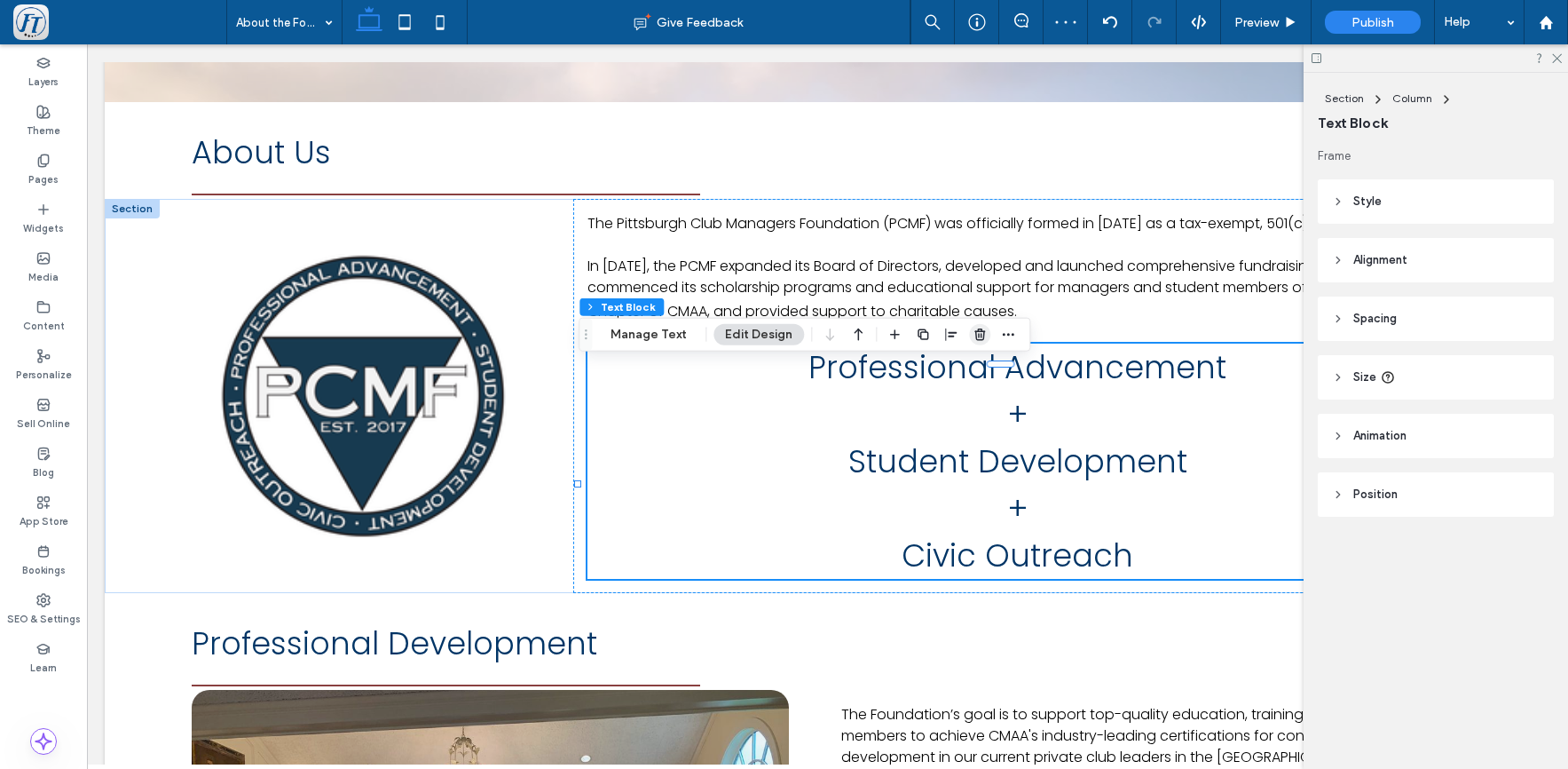
click at [973, 333] on icon "button" at bounding box center [979, 334] width 14 height 14
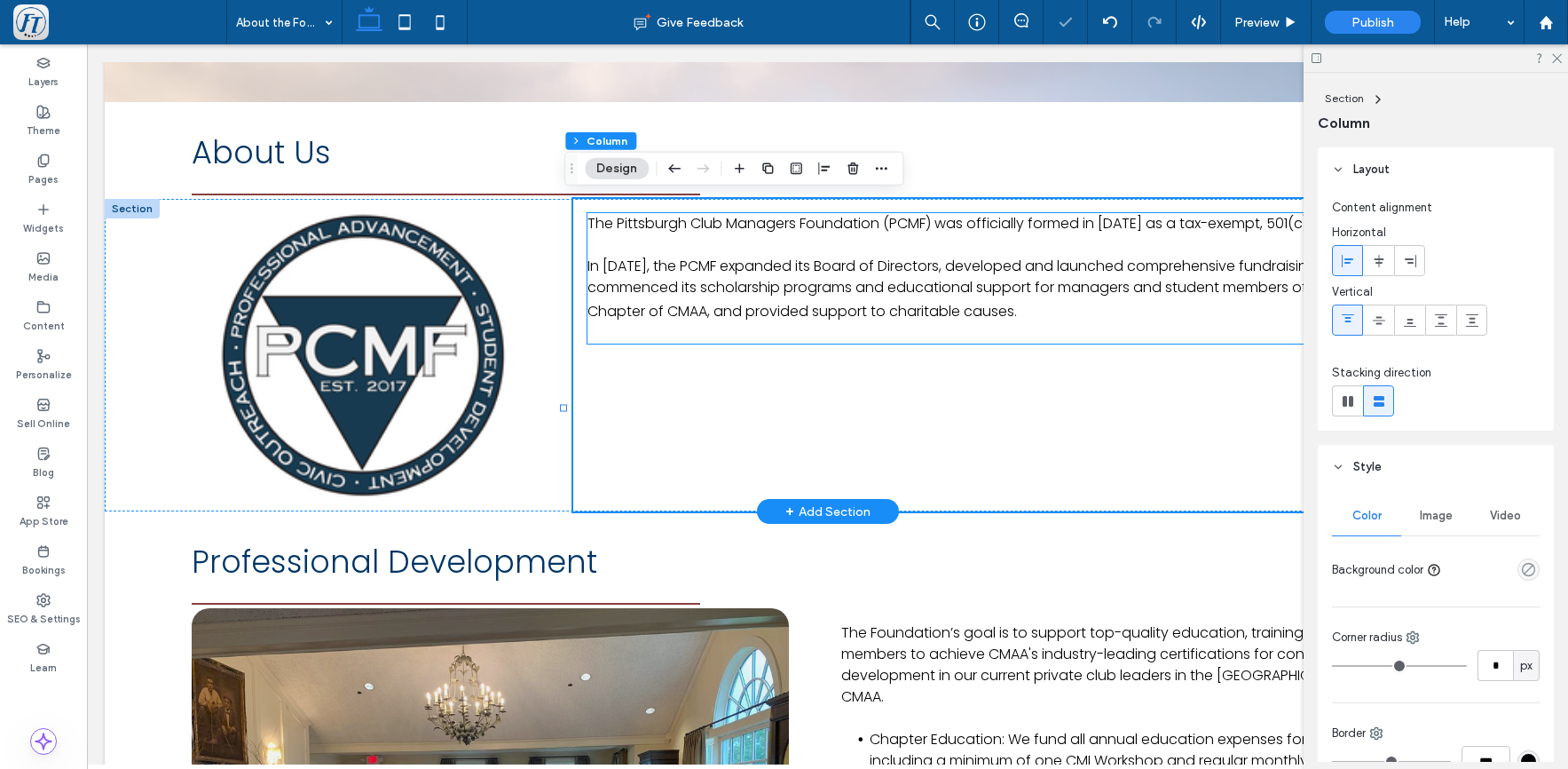
type input "**"
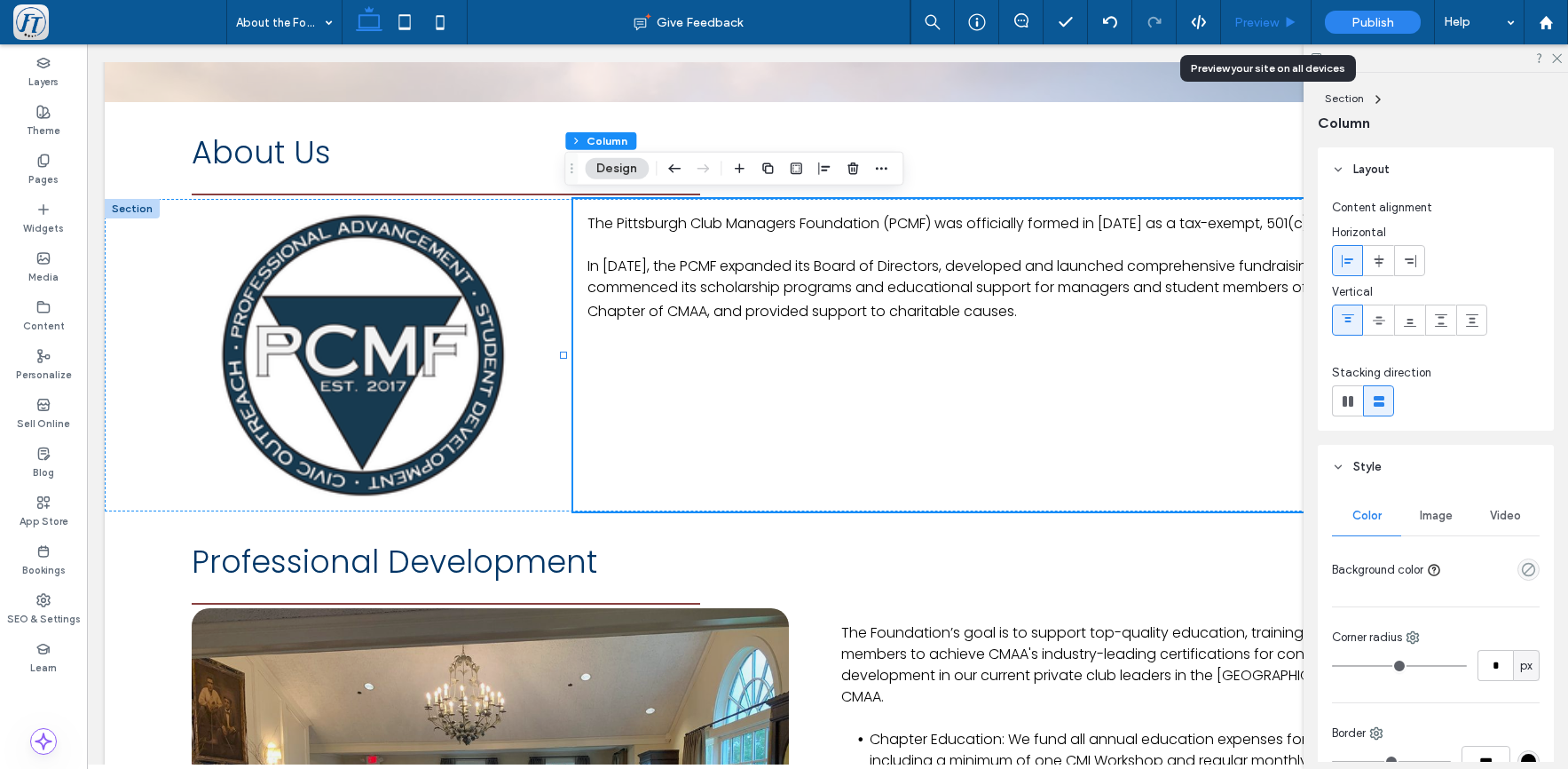
click at [1257, 17] on span "Preview" at bounding box center [1257, 23] width 44 height 15
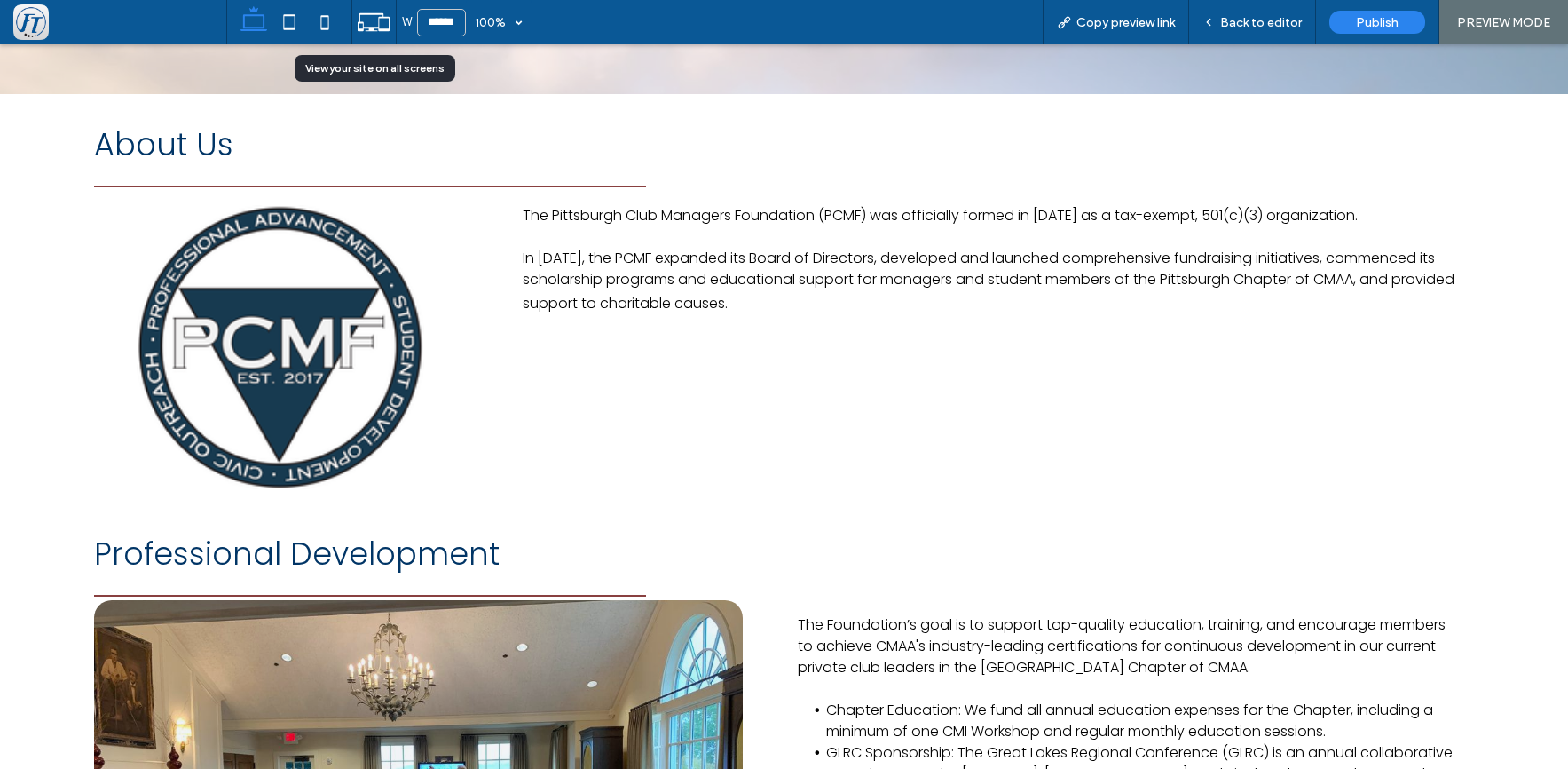
click at [362, 17] on icon at bounding box center [373, 22] width 34 height 34
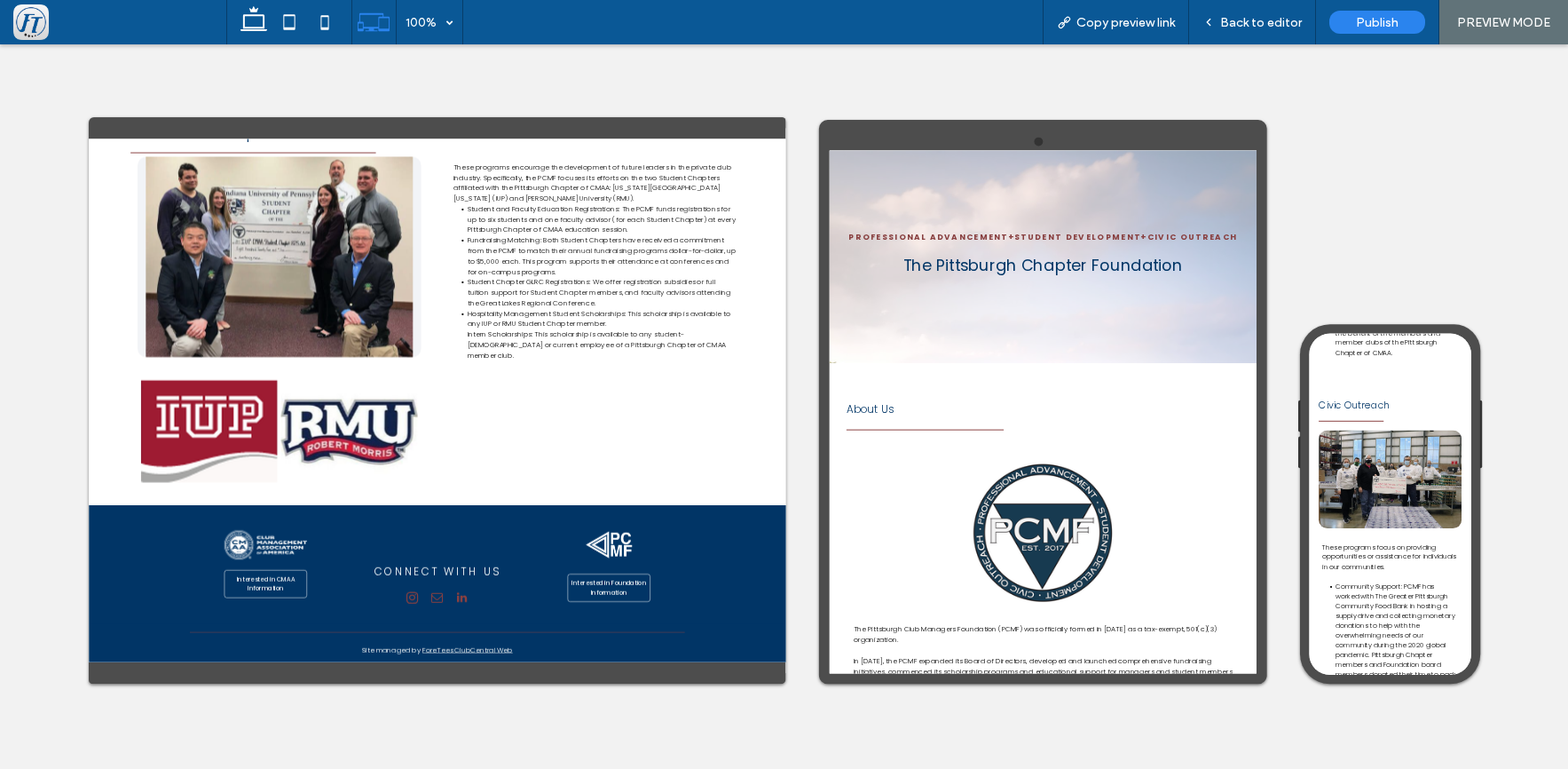
scroll to position [2158, 0]
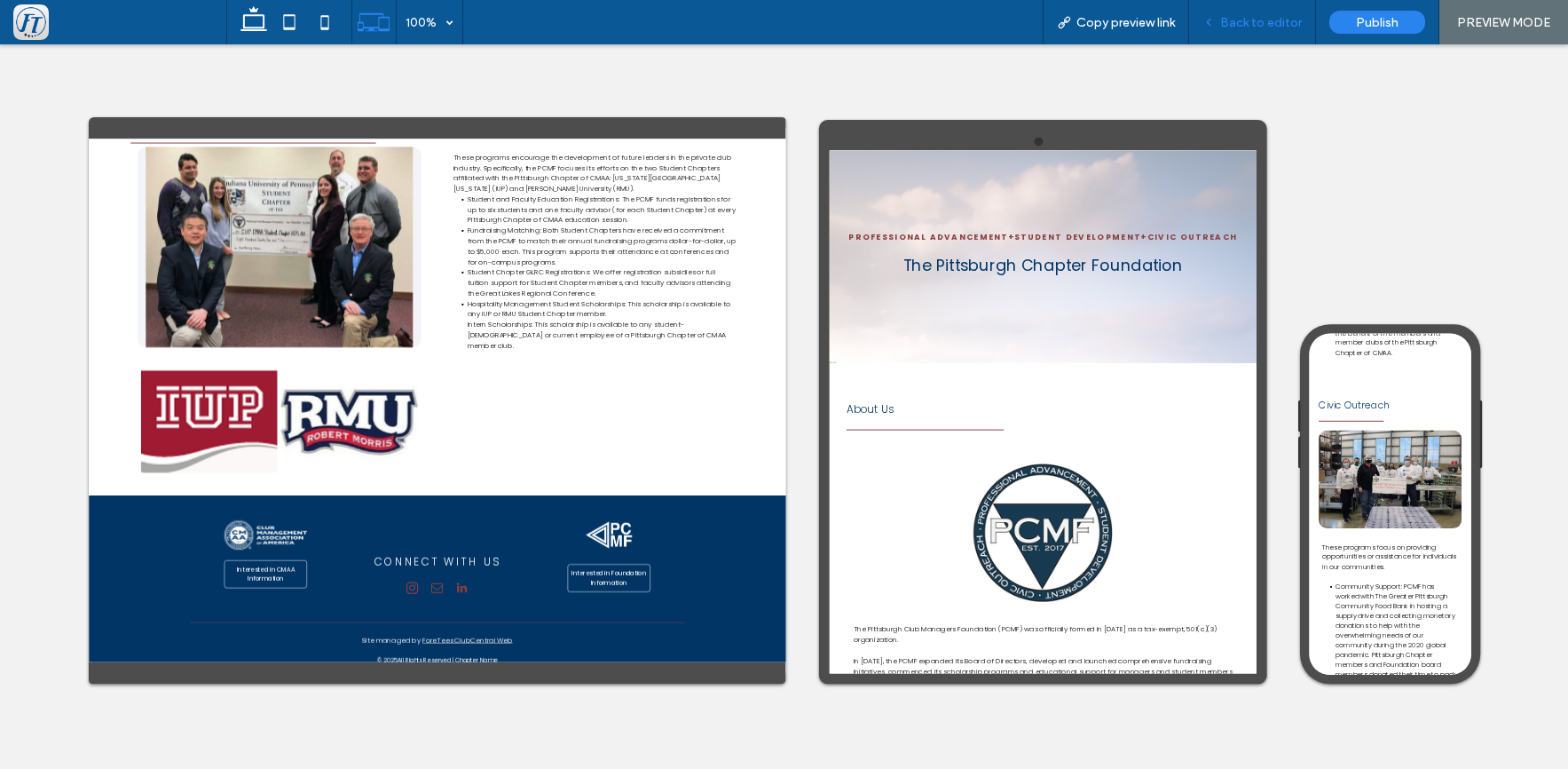
click at [1269, 21] on span "Back to editor" at bounding box center [1261, 23] width 81 height 15
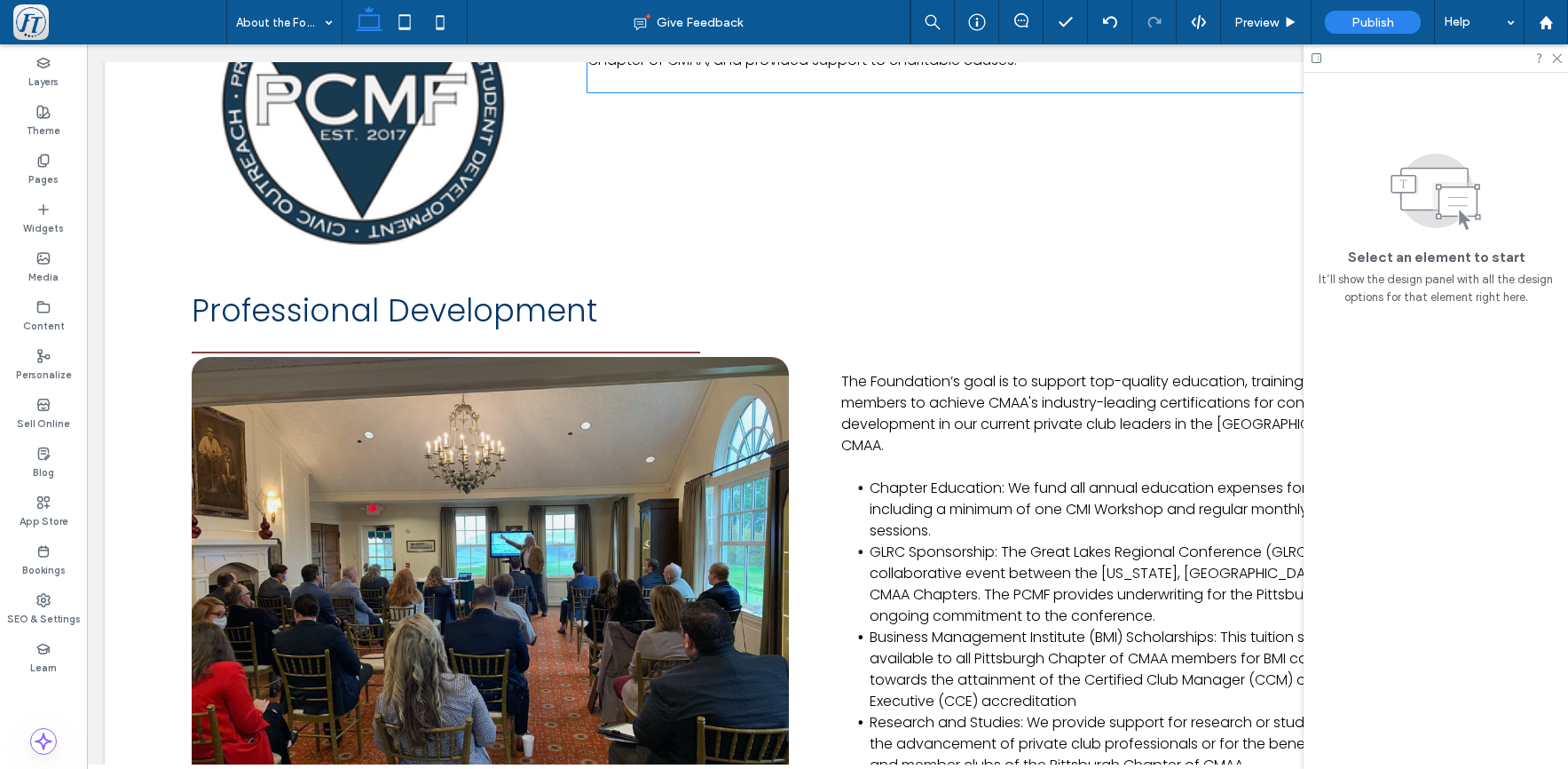
scroll to position [439, 0]
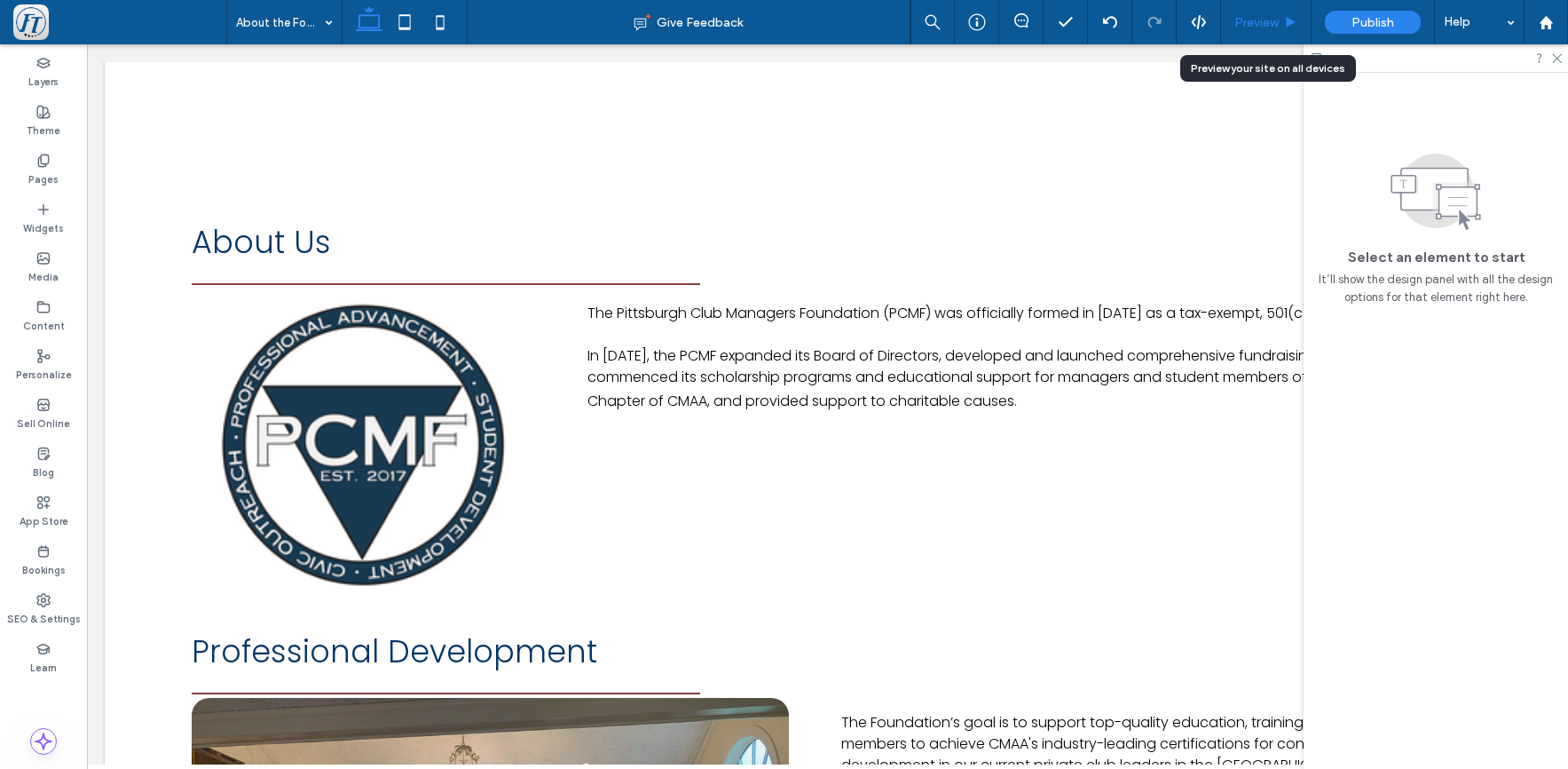
click at [1261, 17] on span "Preview" at bounding box center [1257, 23] width 44 height 15
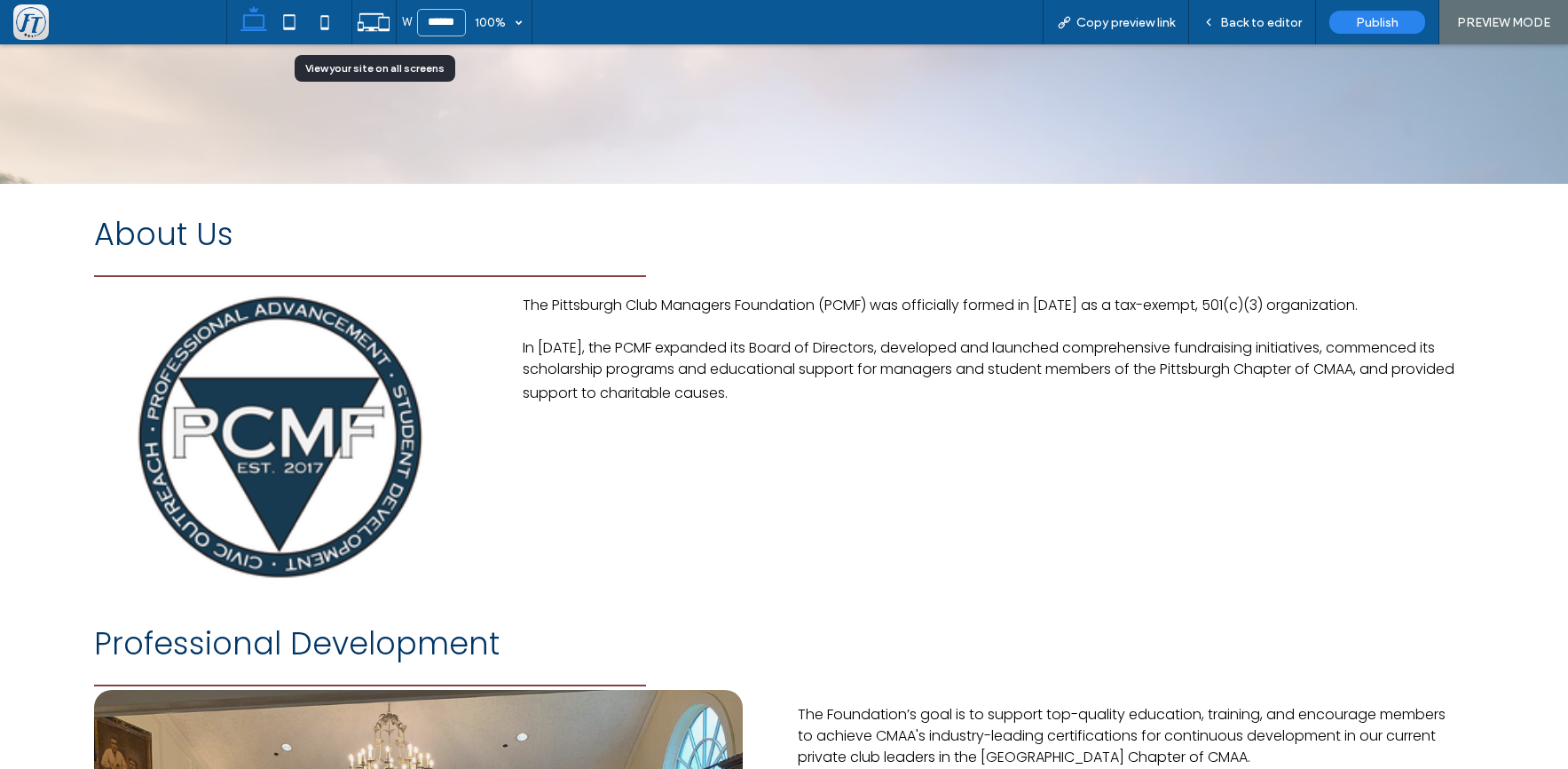
click at [370, 22] on icon at bounding box center [373, 22] width 34 height 34
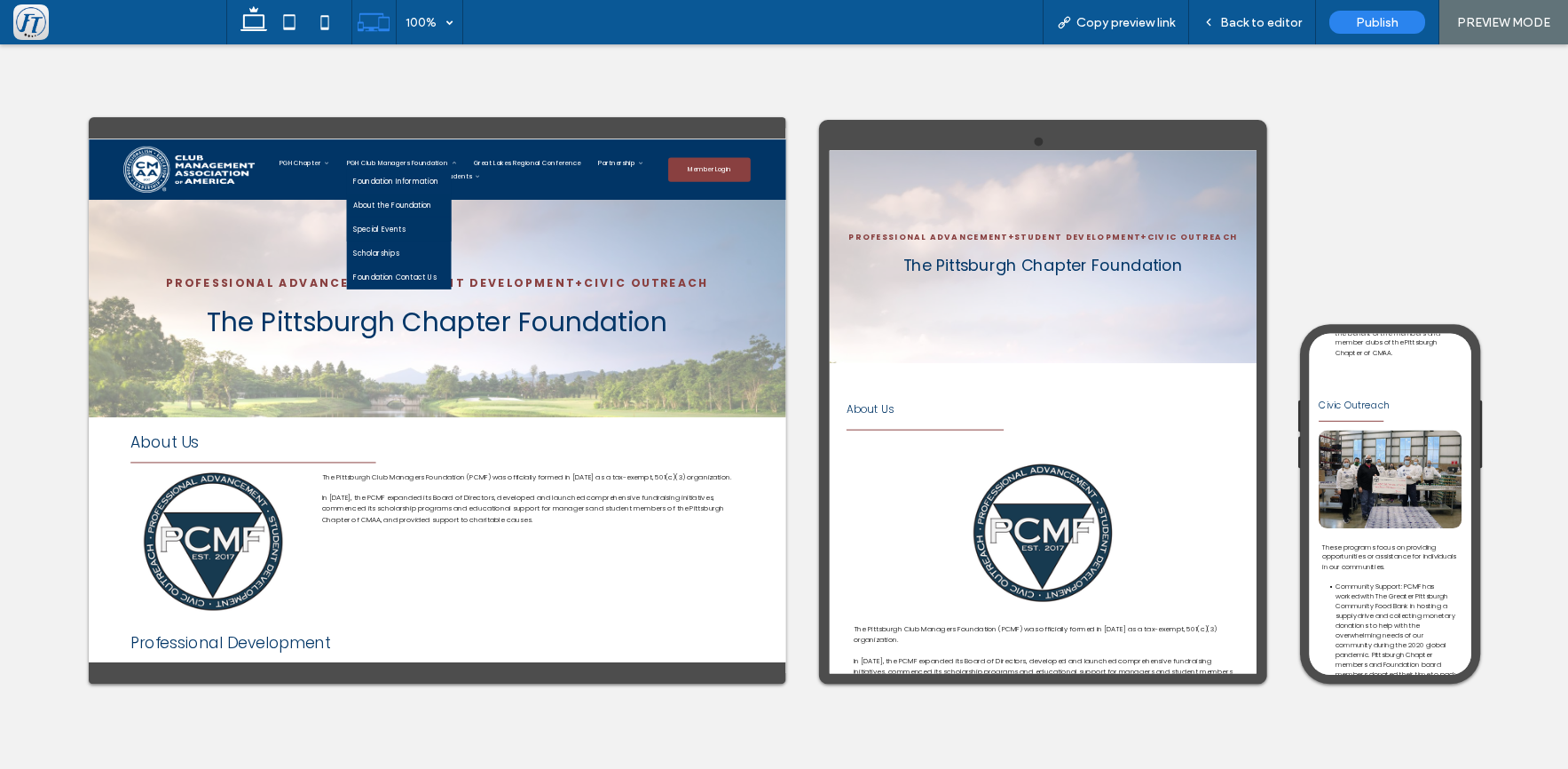
click at [735, 322] on span "Special Events" at bounding box center [682, 322] width 107 height 22
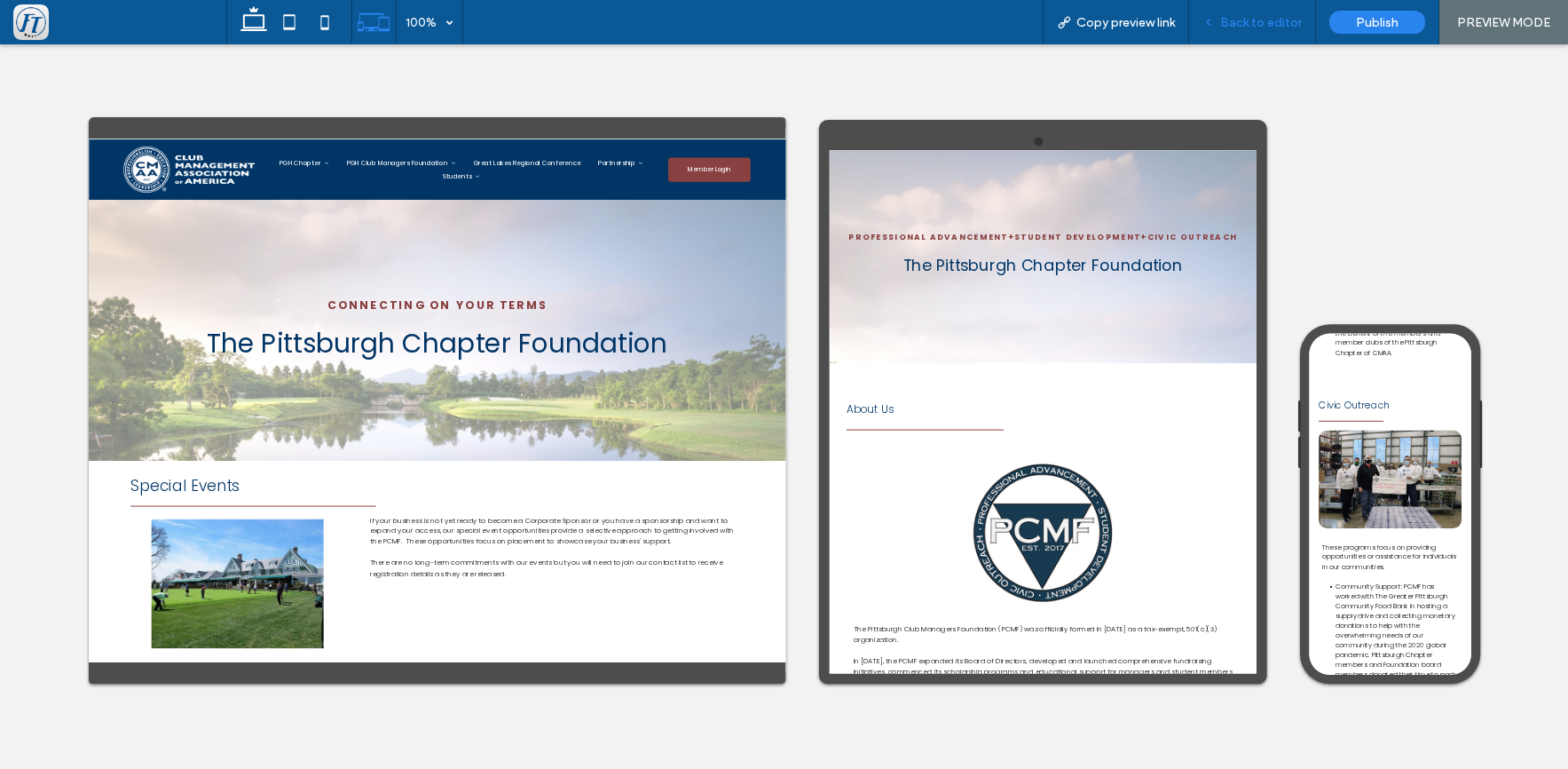
click at [1243, 27] on span "Back to editor" at bounding box center [1261, 23] width 81 height 15
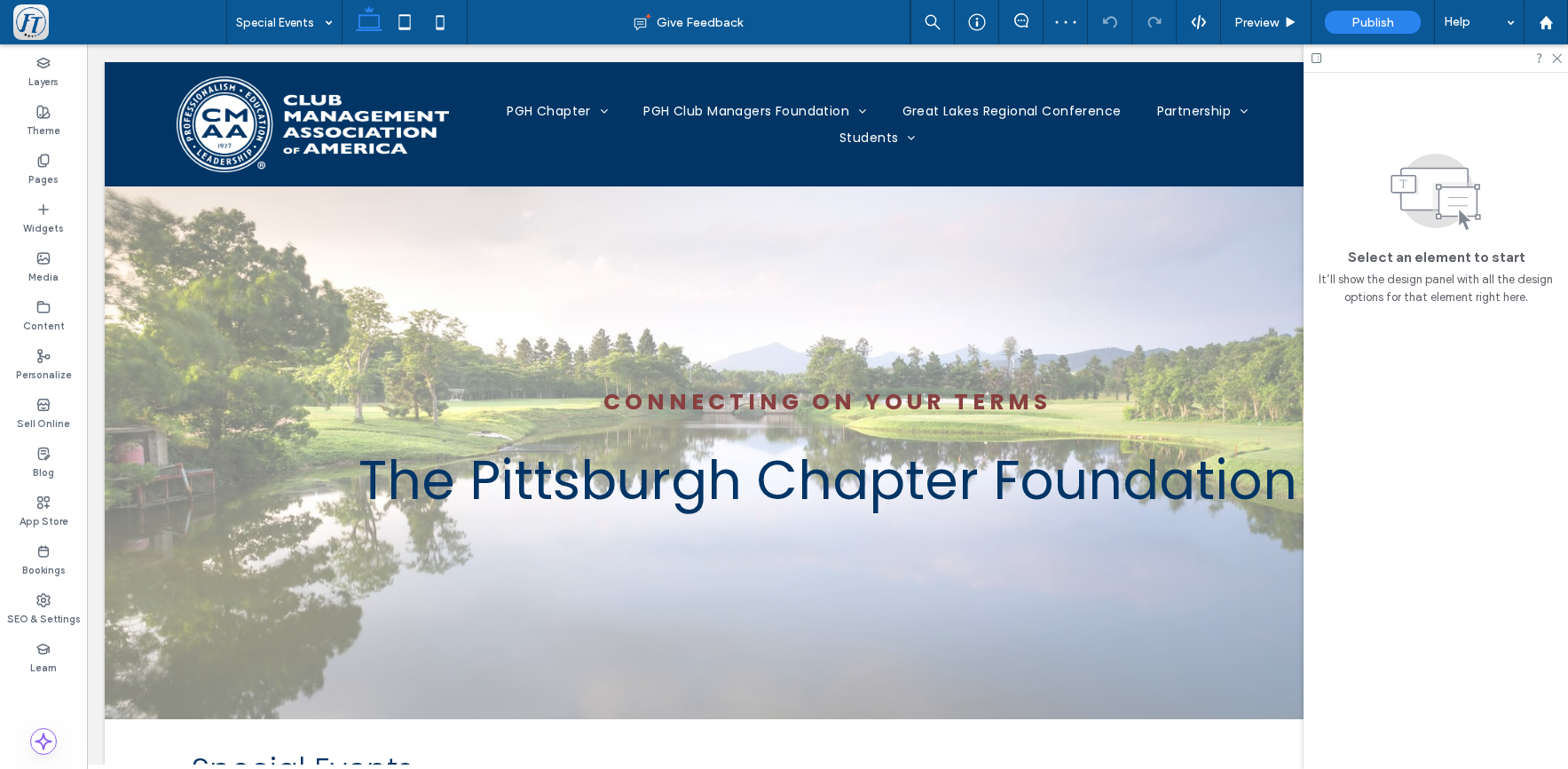
click at [371, 31] on use at bounding box center [370, 18] width 27 height 25
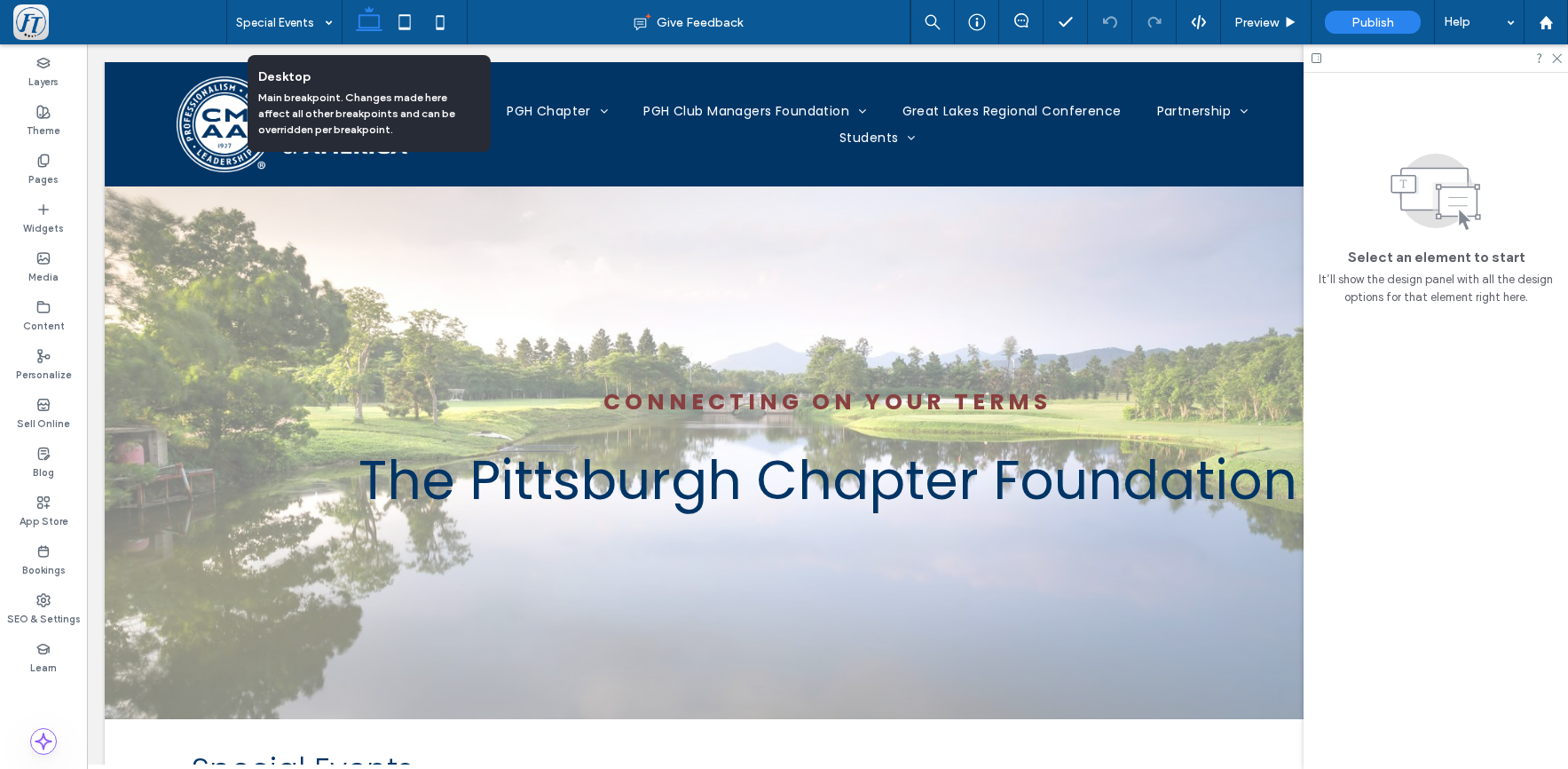
click at [371, 21] on icon at bounding box center [369, 22] width 35 height 35
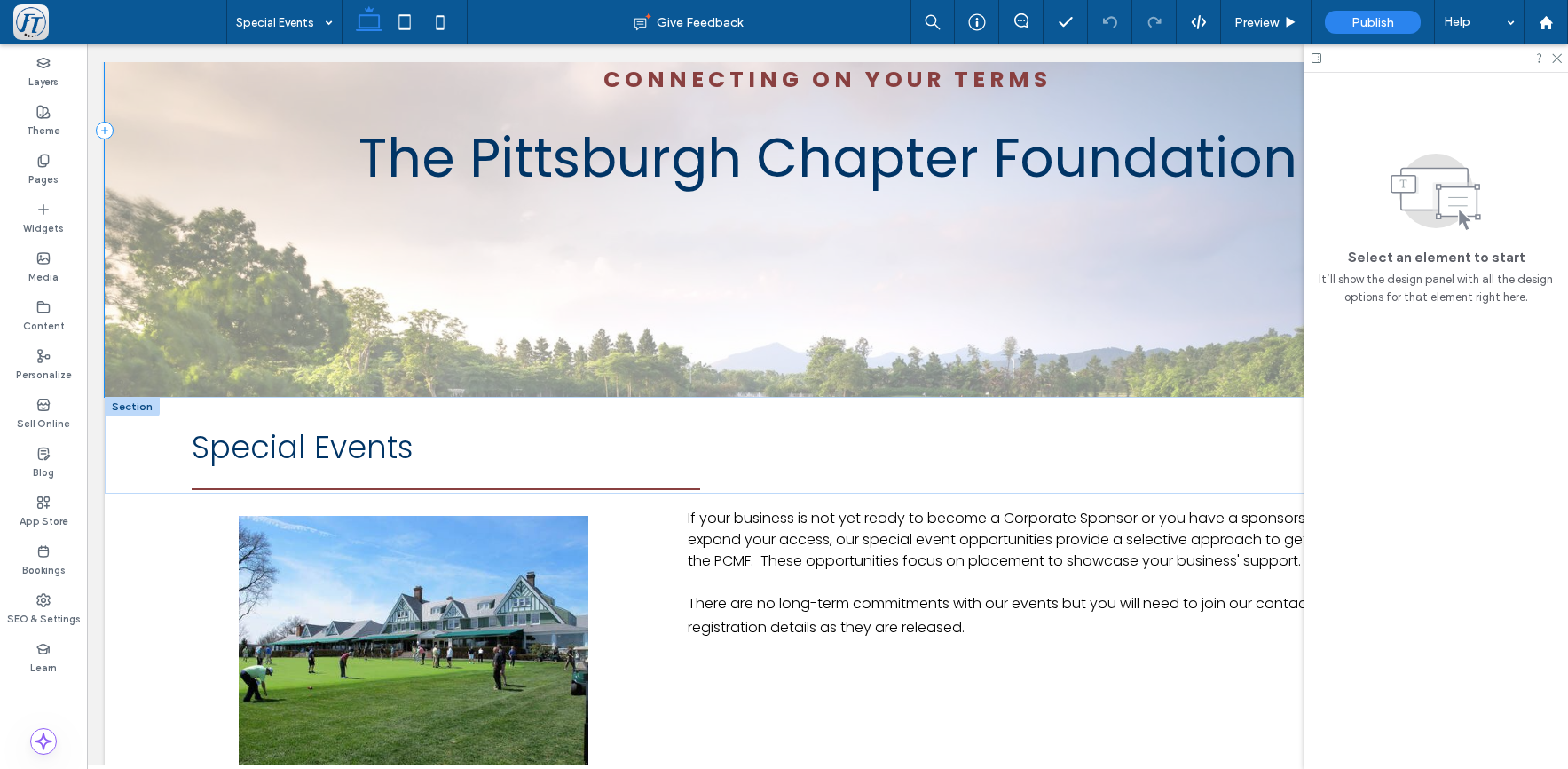
scroll to position [355, 0]
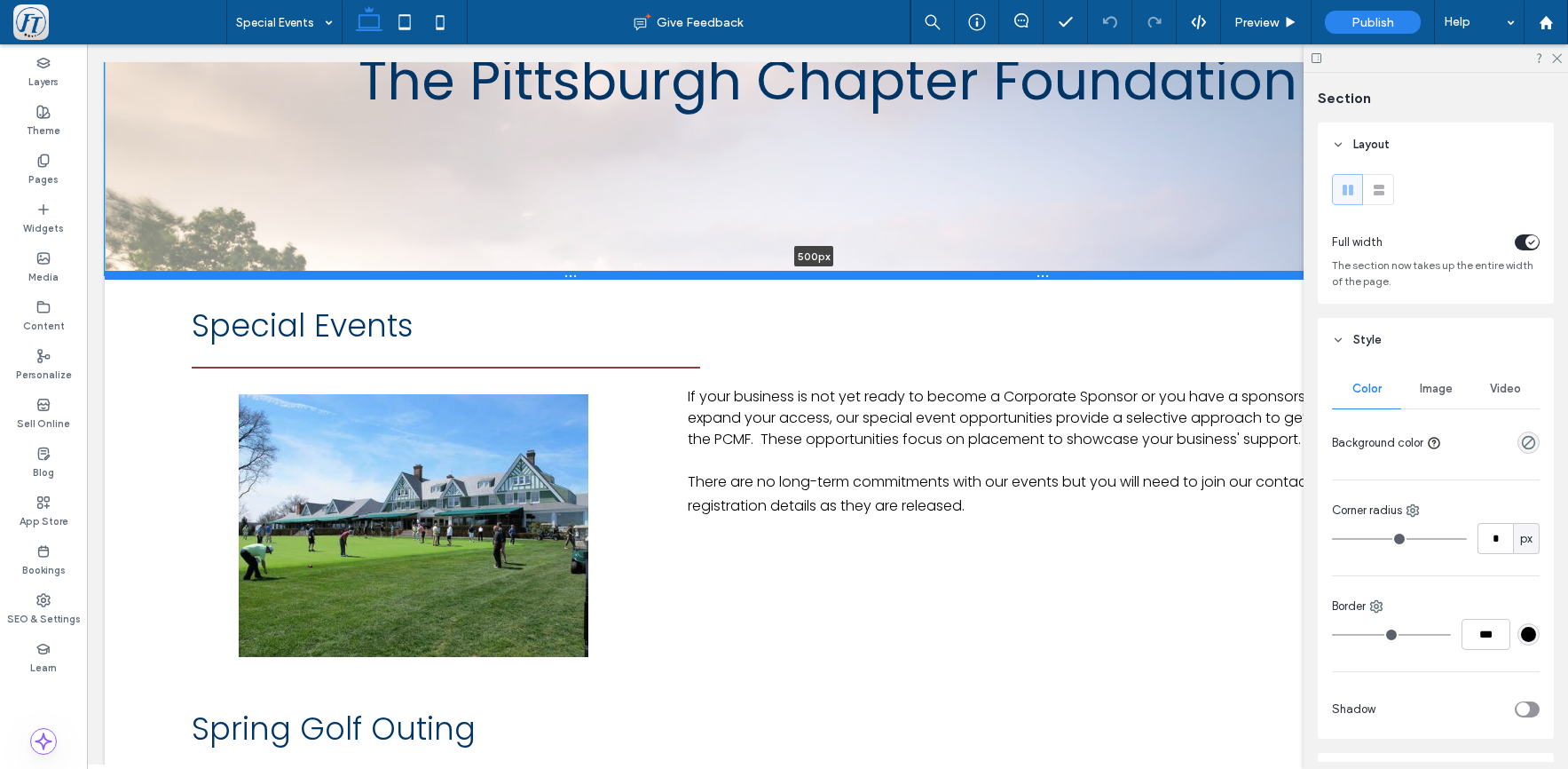
drag, startPoint x: 677, startPoint y: 360, endPoint x: 700, endPoint y: 271, distance: 91.9
click at [700, 271] on div at bounding box center [814, 275] width 1420 height 9
type input "***"
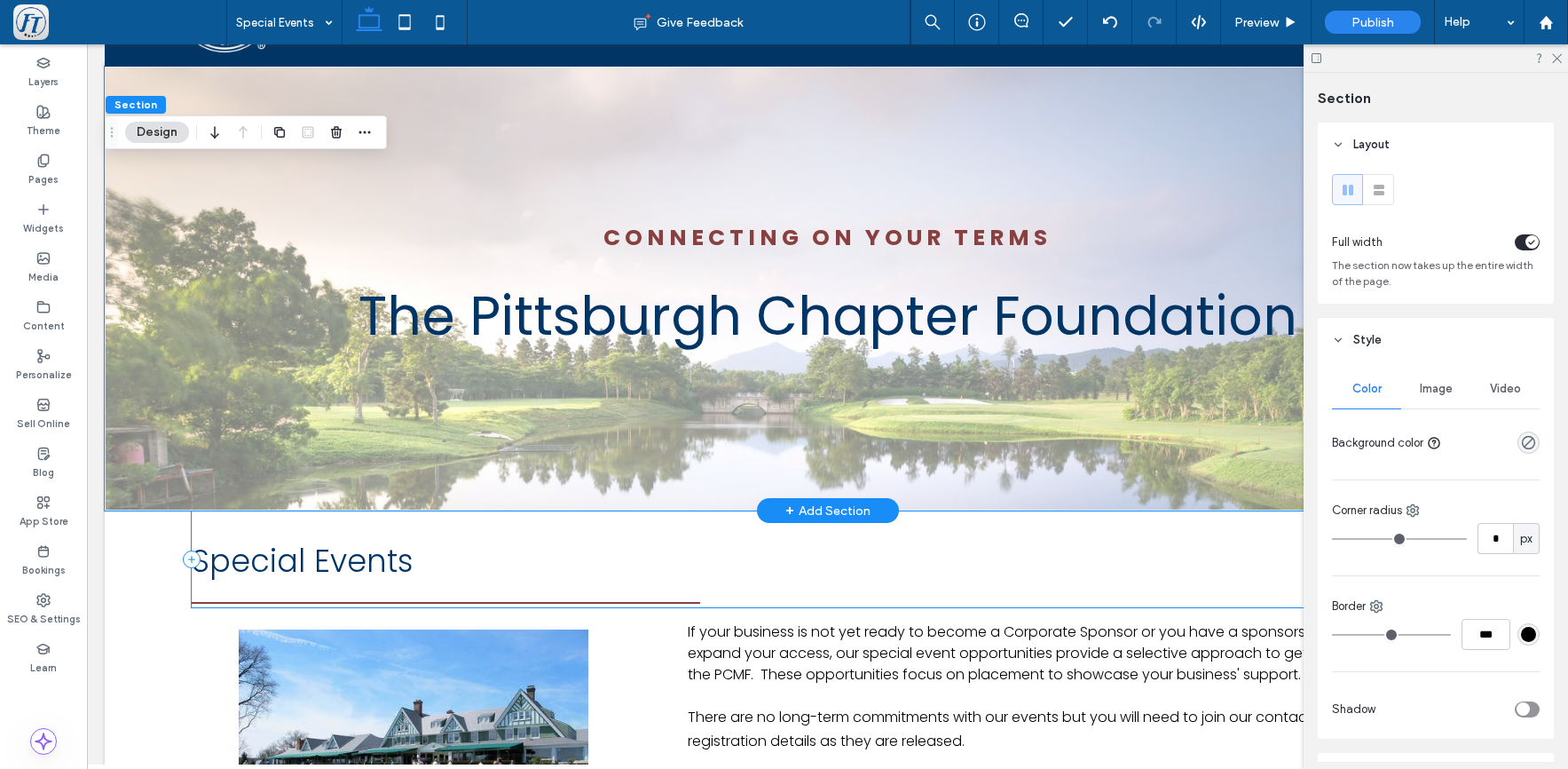
scroll to position [114, 0]
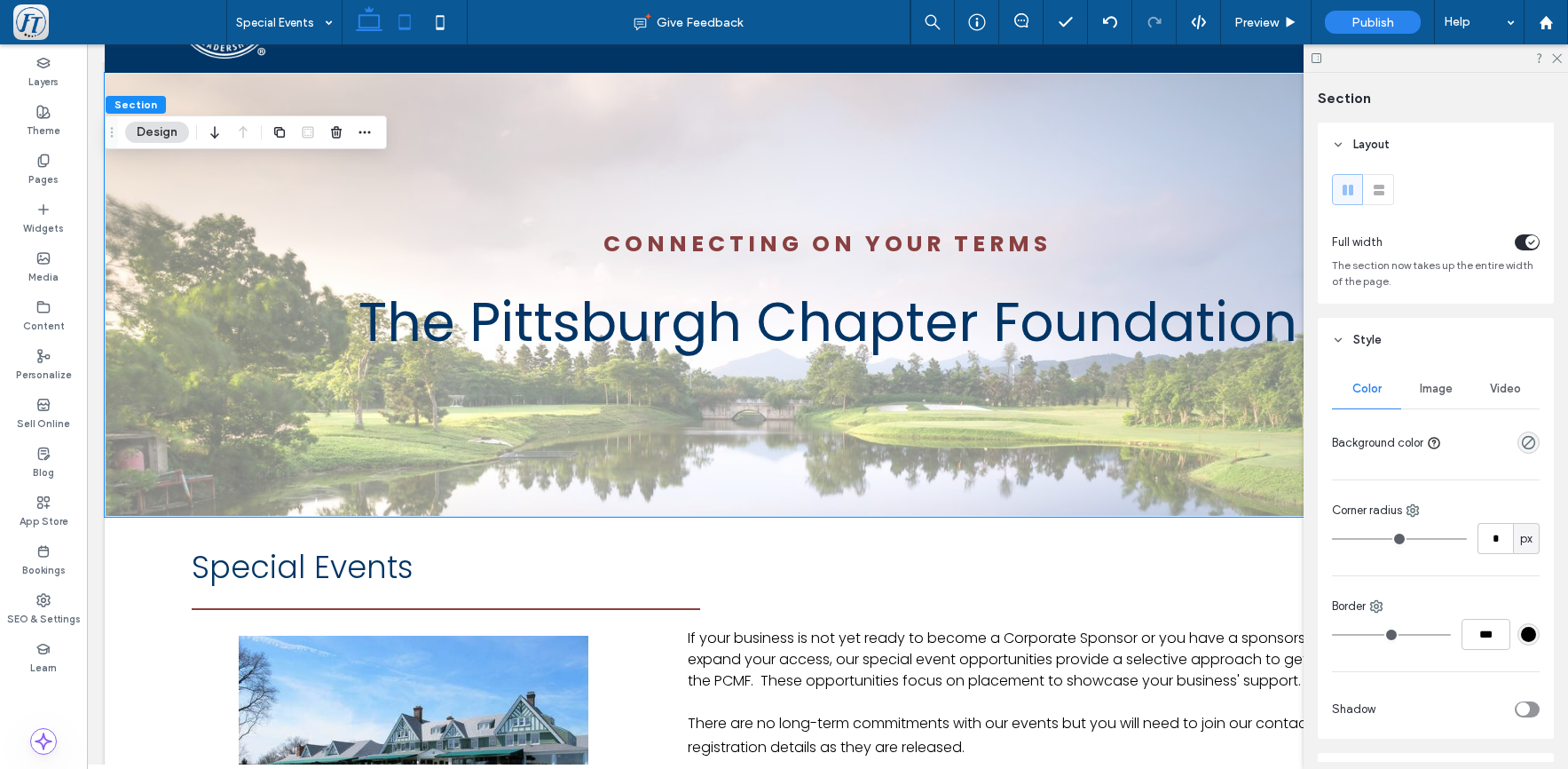
click at [414, 18] on icon at bounding box center [404, 22] width 35 height 35
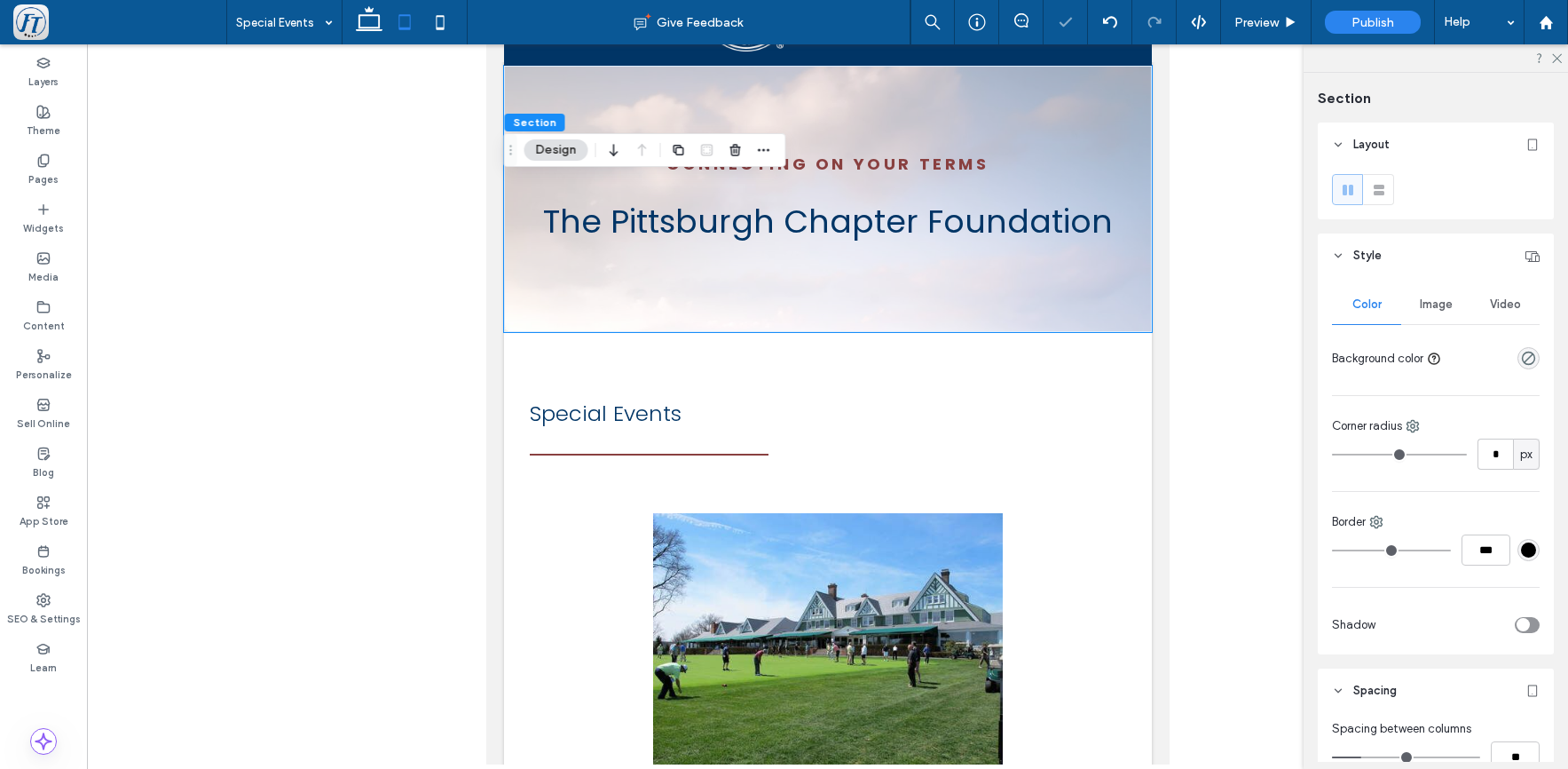
type input "***"
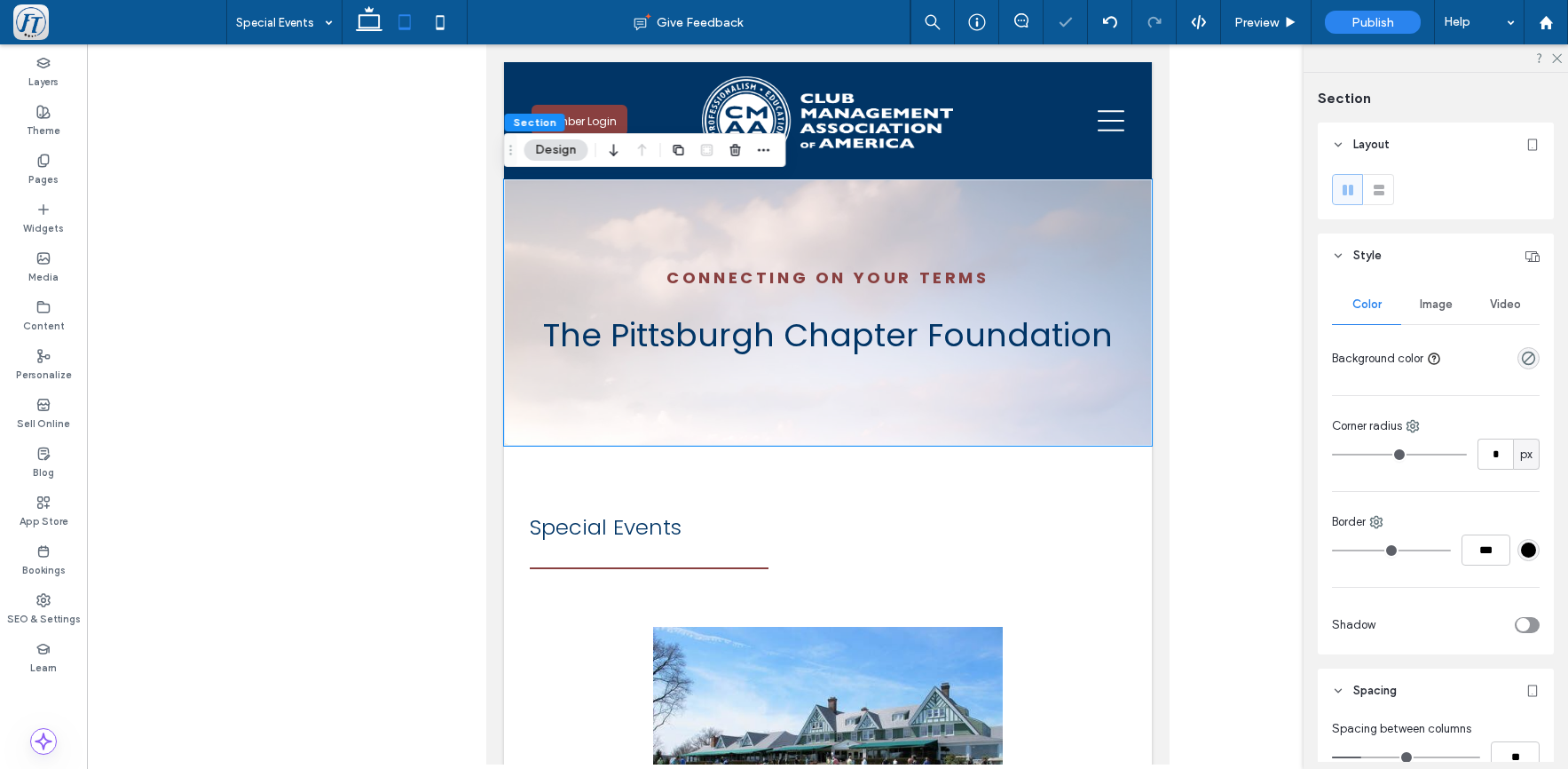
scroll to position [0, 0]
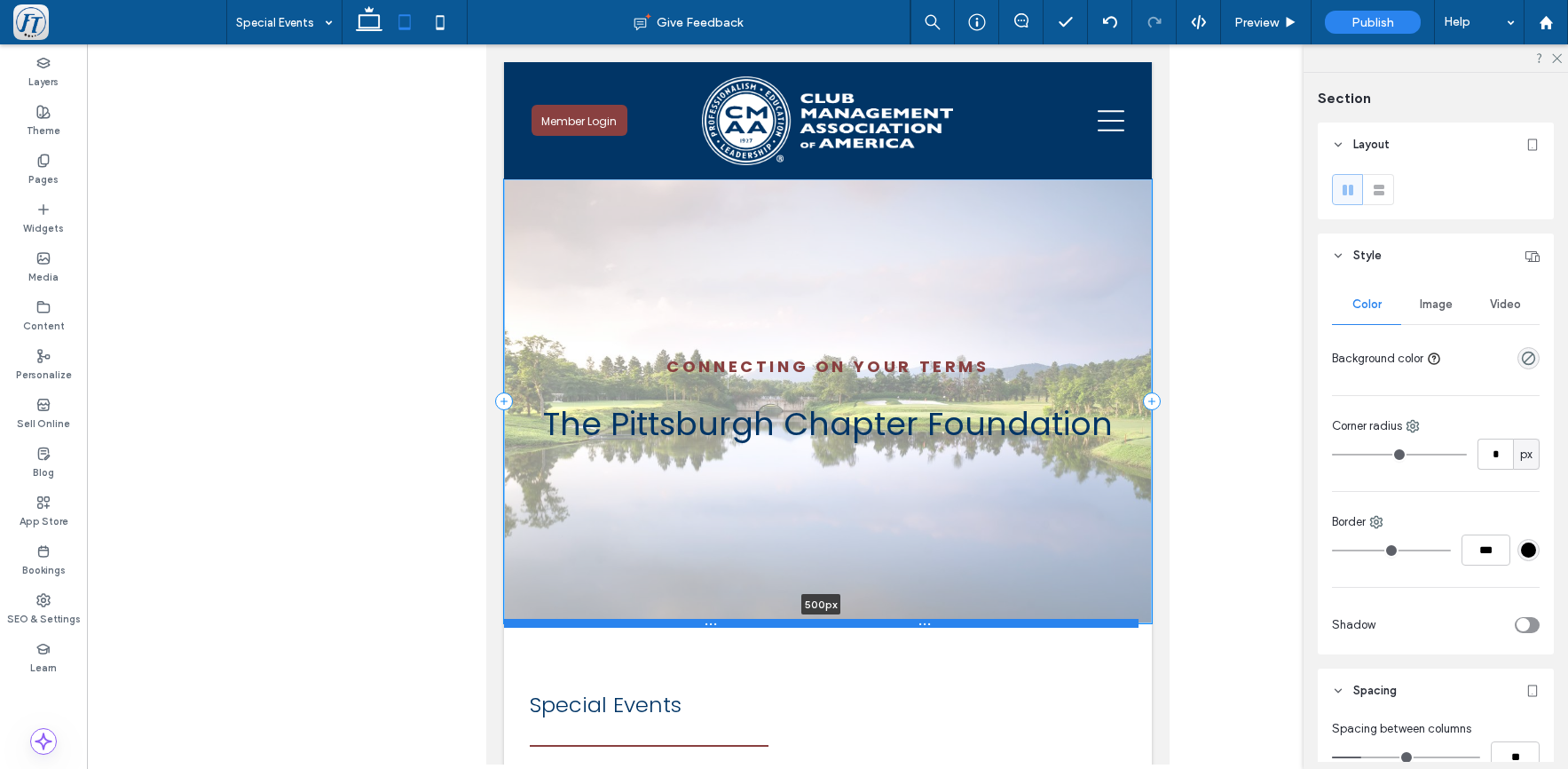
drag, startPoint x: 650, startPoint y: 445, endPoint x: 634, endPoint y: 623, distance: 178.7
click at [634, 623] on div at bounding box center [820, 622] width 635 height 9
type input "***"
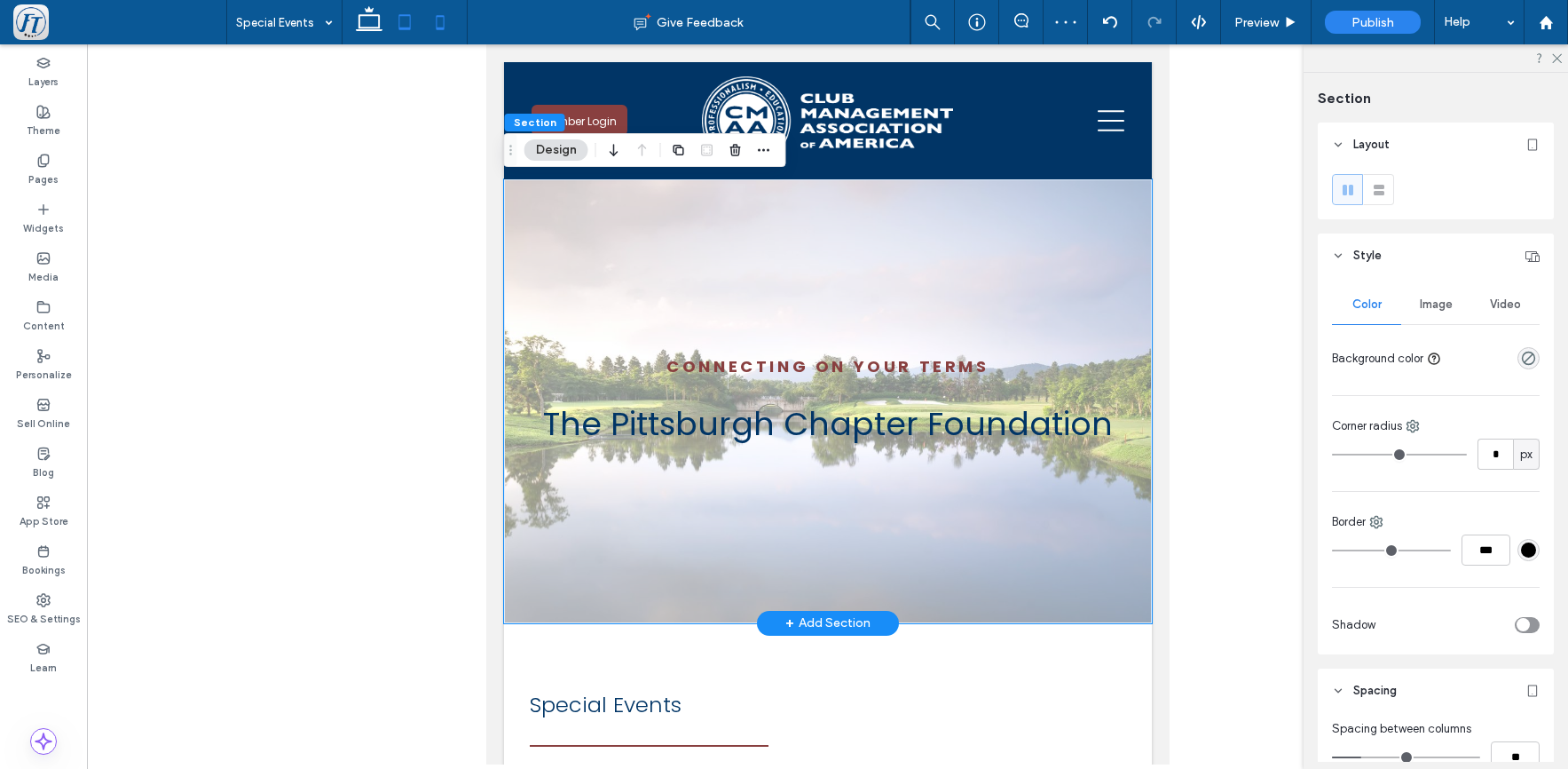
click at [437, 19] on icon at bounding box center [439, 22] width 35 height 35
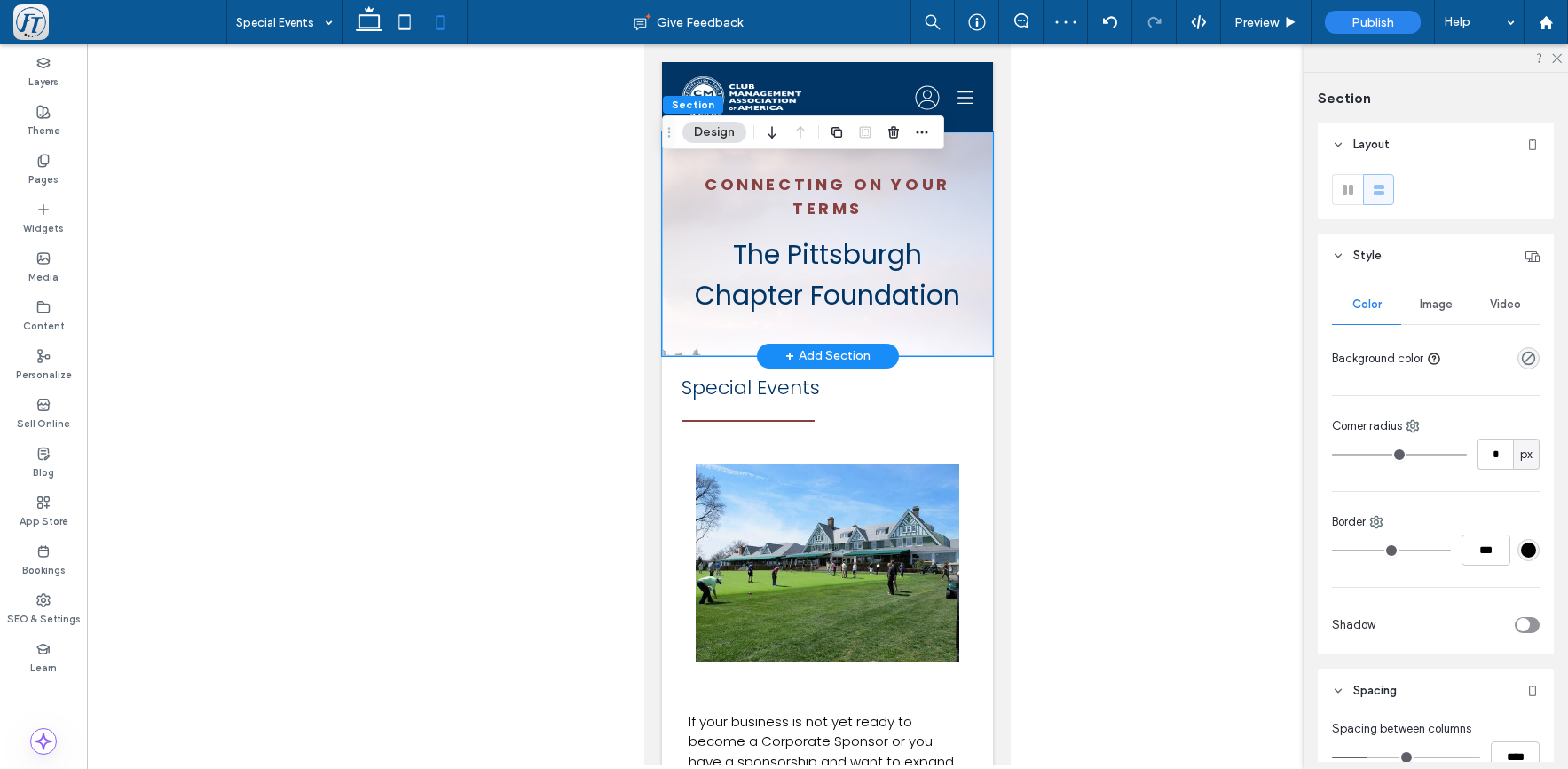
click at [693, 336] on div "Connecting on your terms The Pittsburgh Chapter Foundation" at bounding box center [828, 244] width 331 height 224
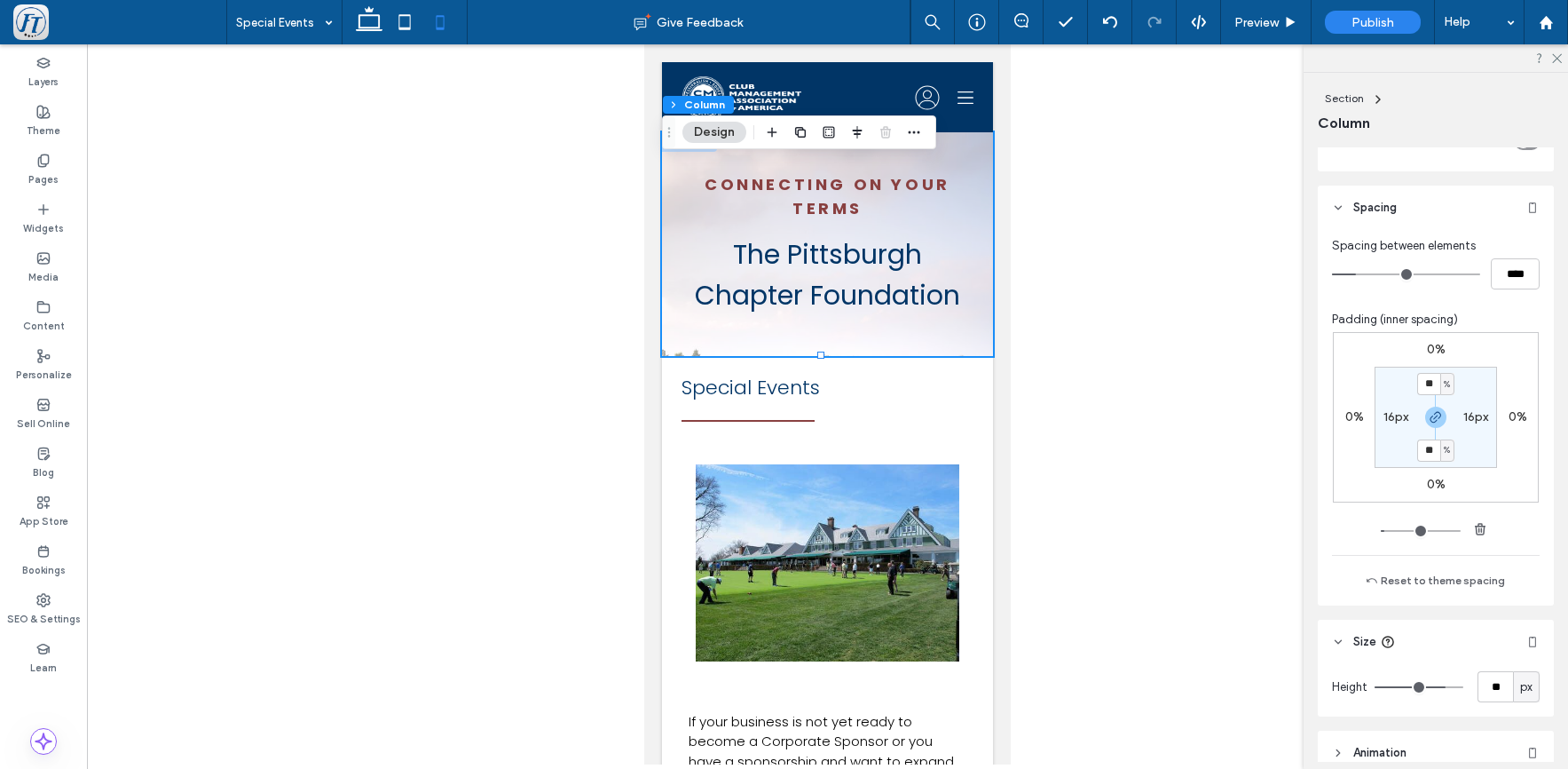
scroll to position [980, 0]
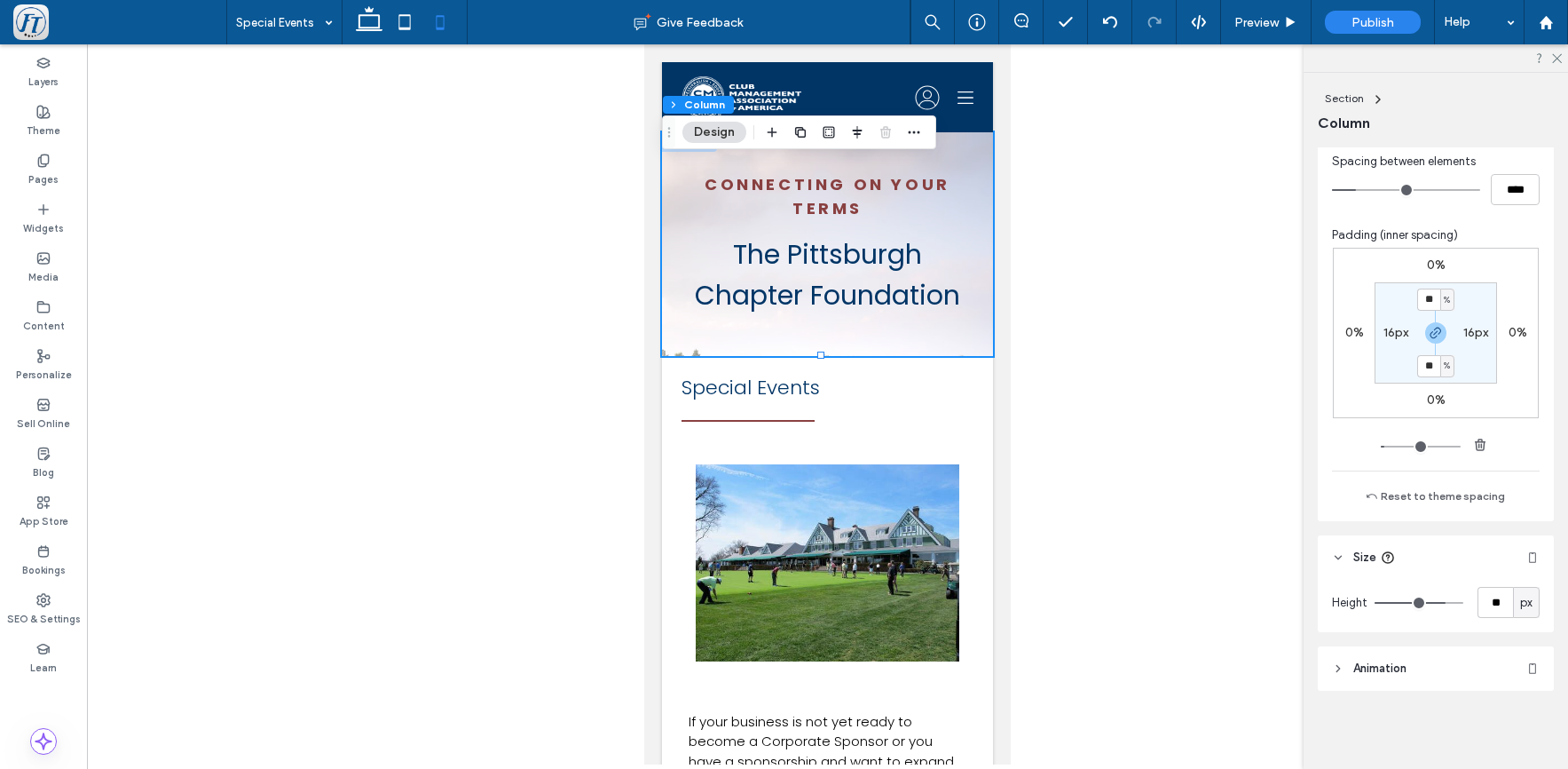
click at [1495, 604] on input "**" at bounding box center [1495, 602] width 35 height 31
type input "***"
click at [1369, 558] on span "Size" at bounding box center [1365, 557] width 23 height 18
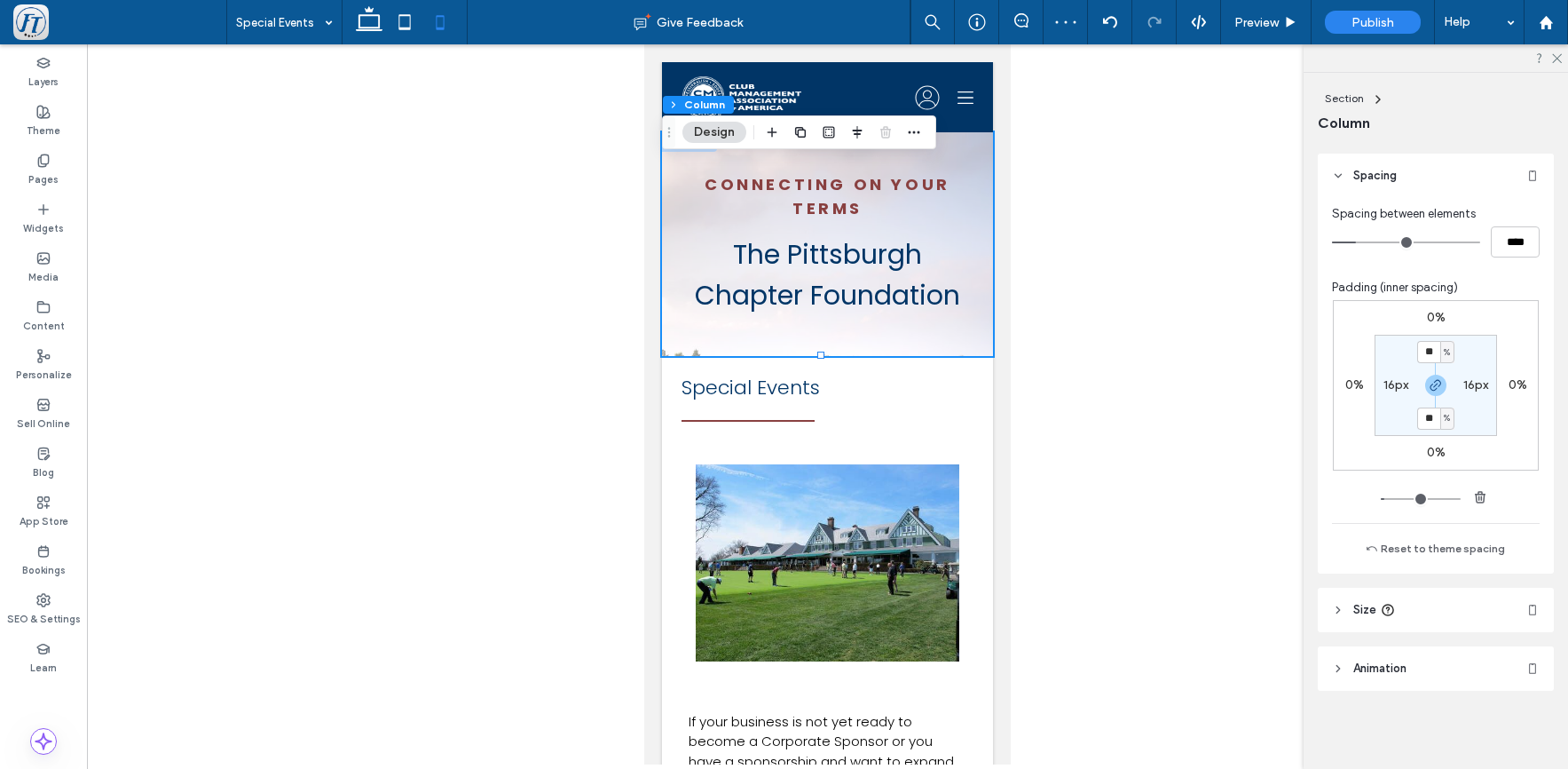
scroll to position [927, 0]
click at [1370, 614] on span "Size" at bounding box center [1365, 610] width 23 height 18
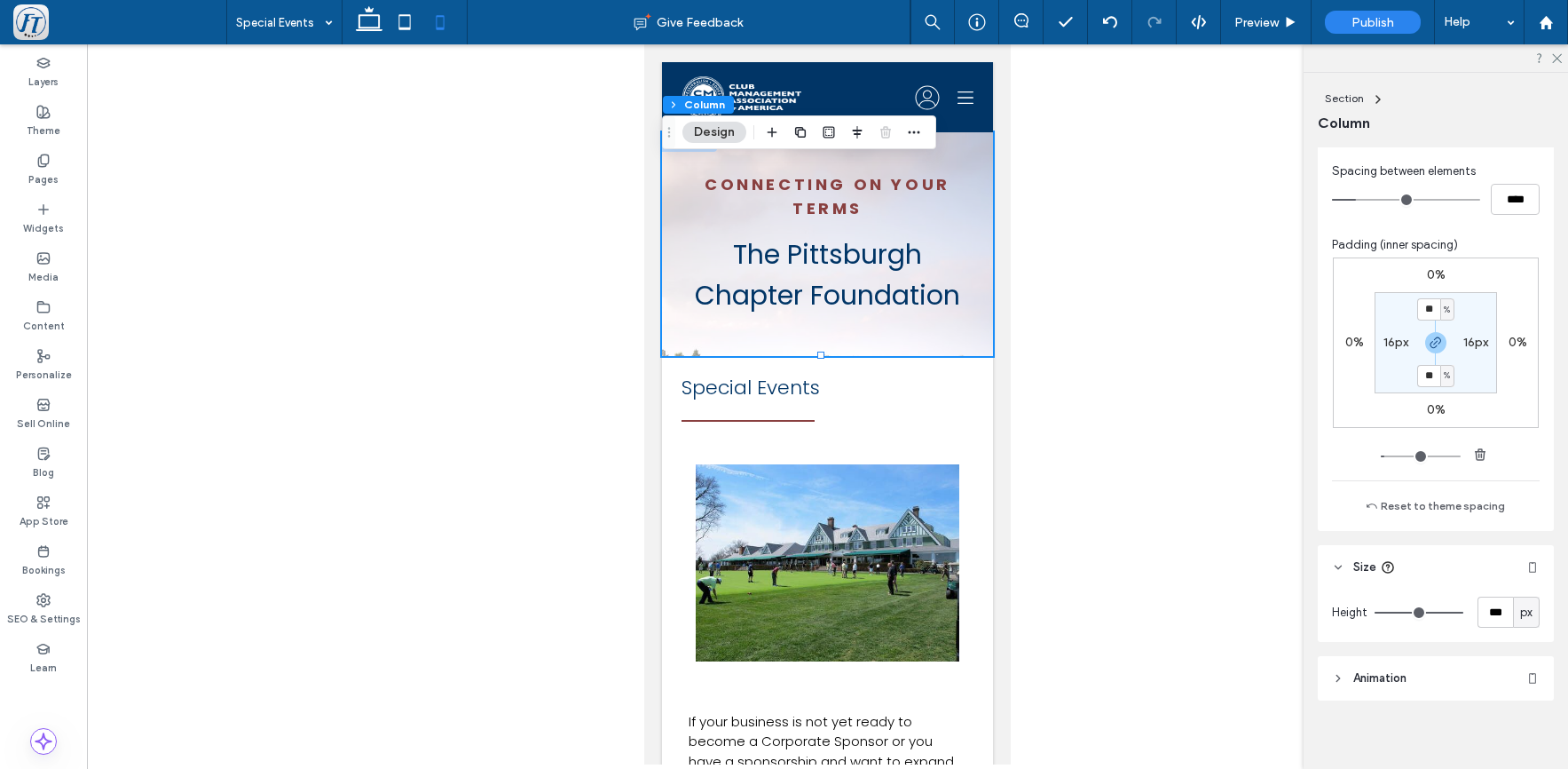
scroll to position [980, 0]
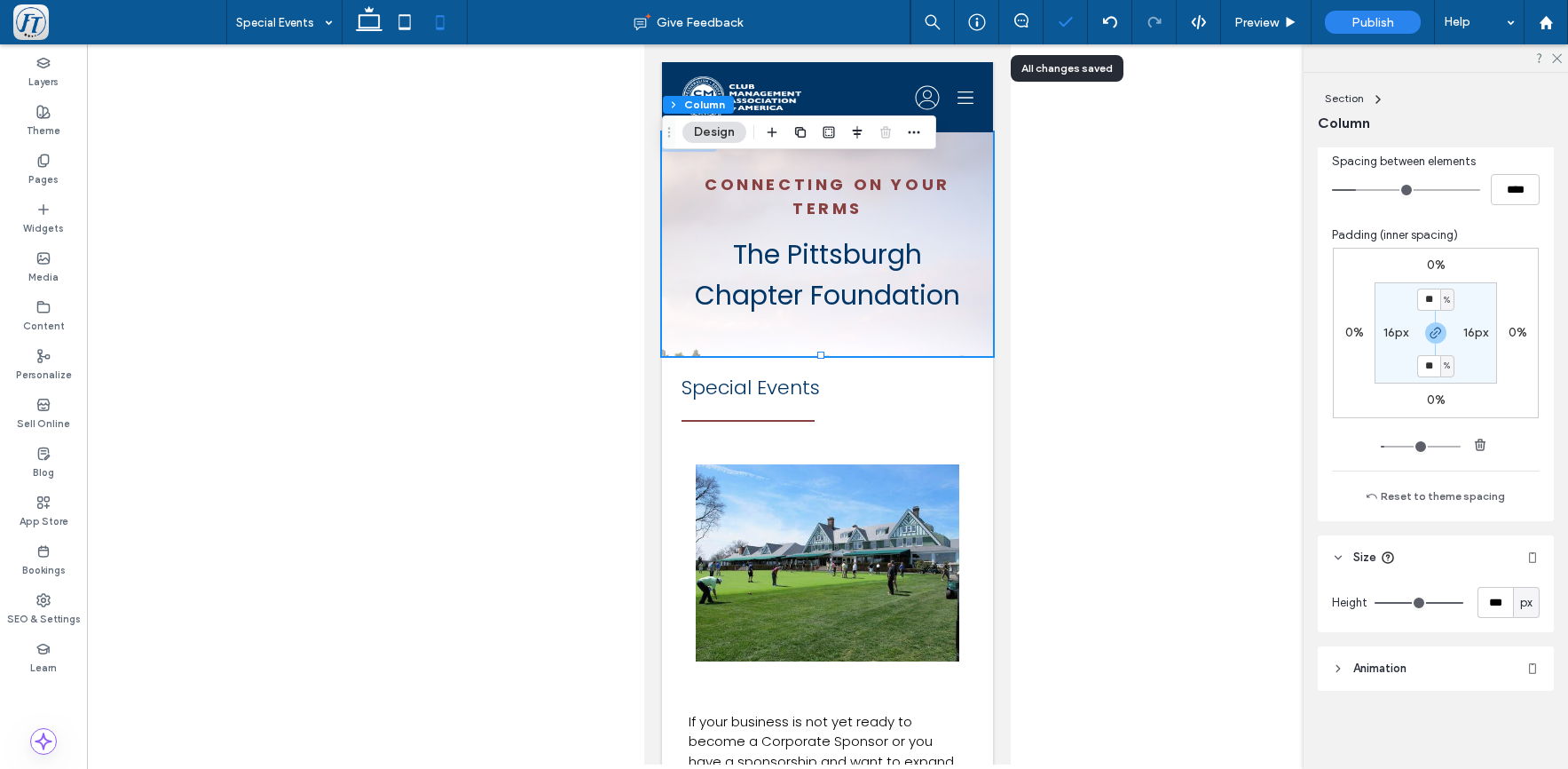
click at [1060, 22] on polyline at bounding box center [1065, 22] width 11 height 8
click at [1260, 31] on div "Preview" at bounding box center [1266, 22] width 91 height 44
click at [1265, 23] on span "Preview" at bounding box center [1257, 23] width 44 height 15
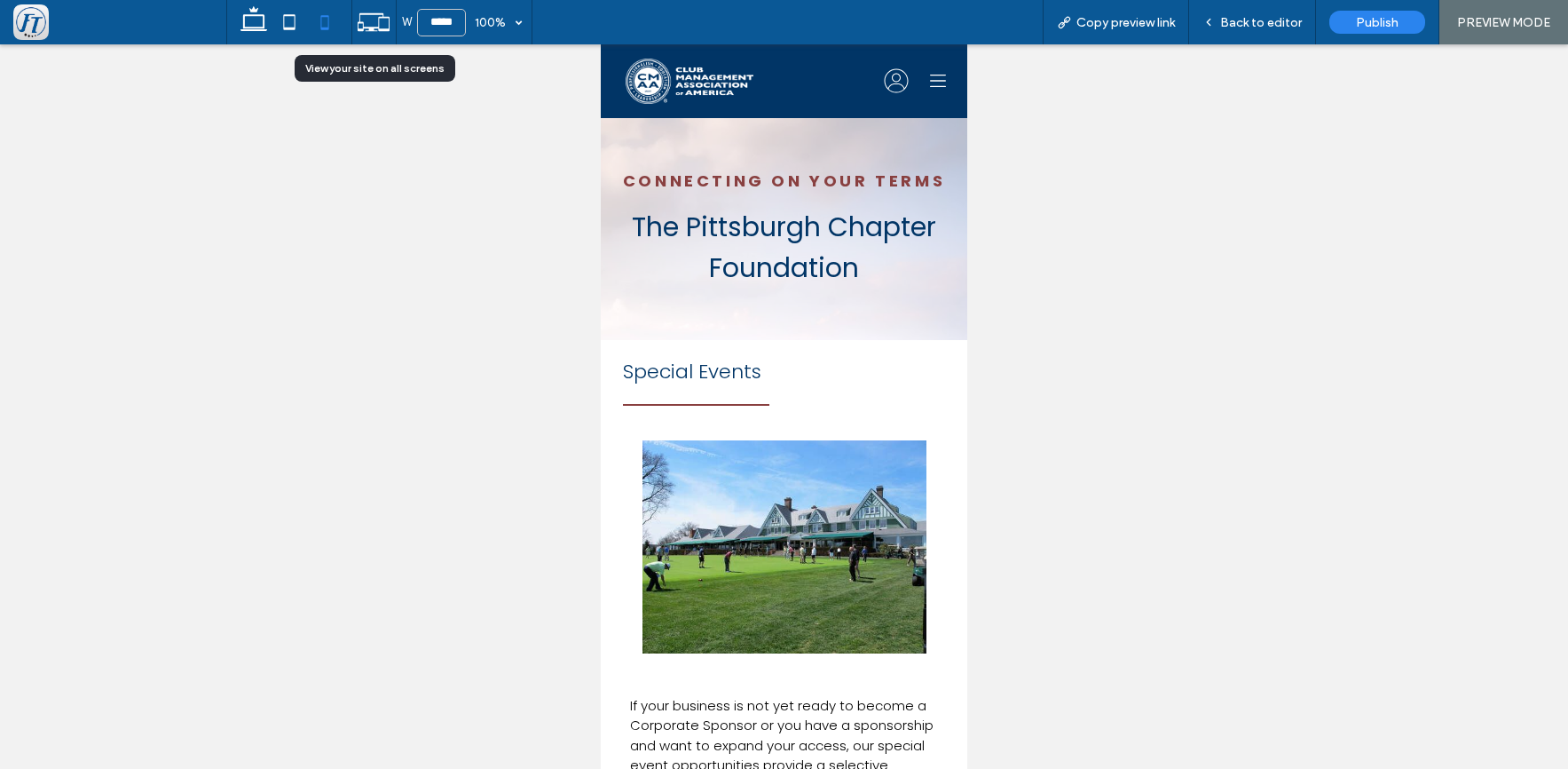
click at [367, 26] on icon at bounding box center [373, 22] width 34 height 34
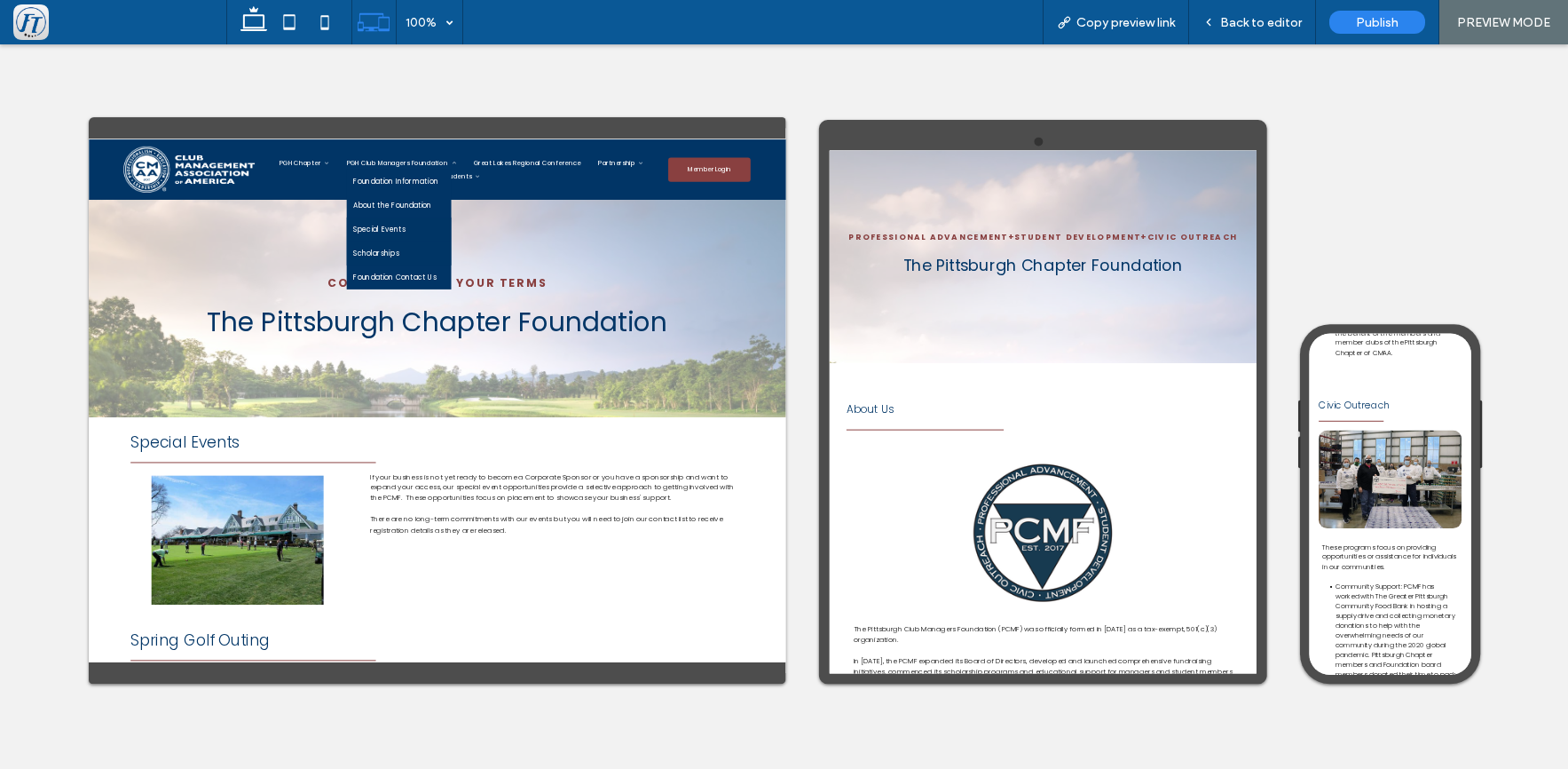
click at [722, 378] on span "Scholarships" at bounding box center [675, 371] width 94 height 22
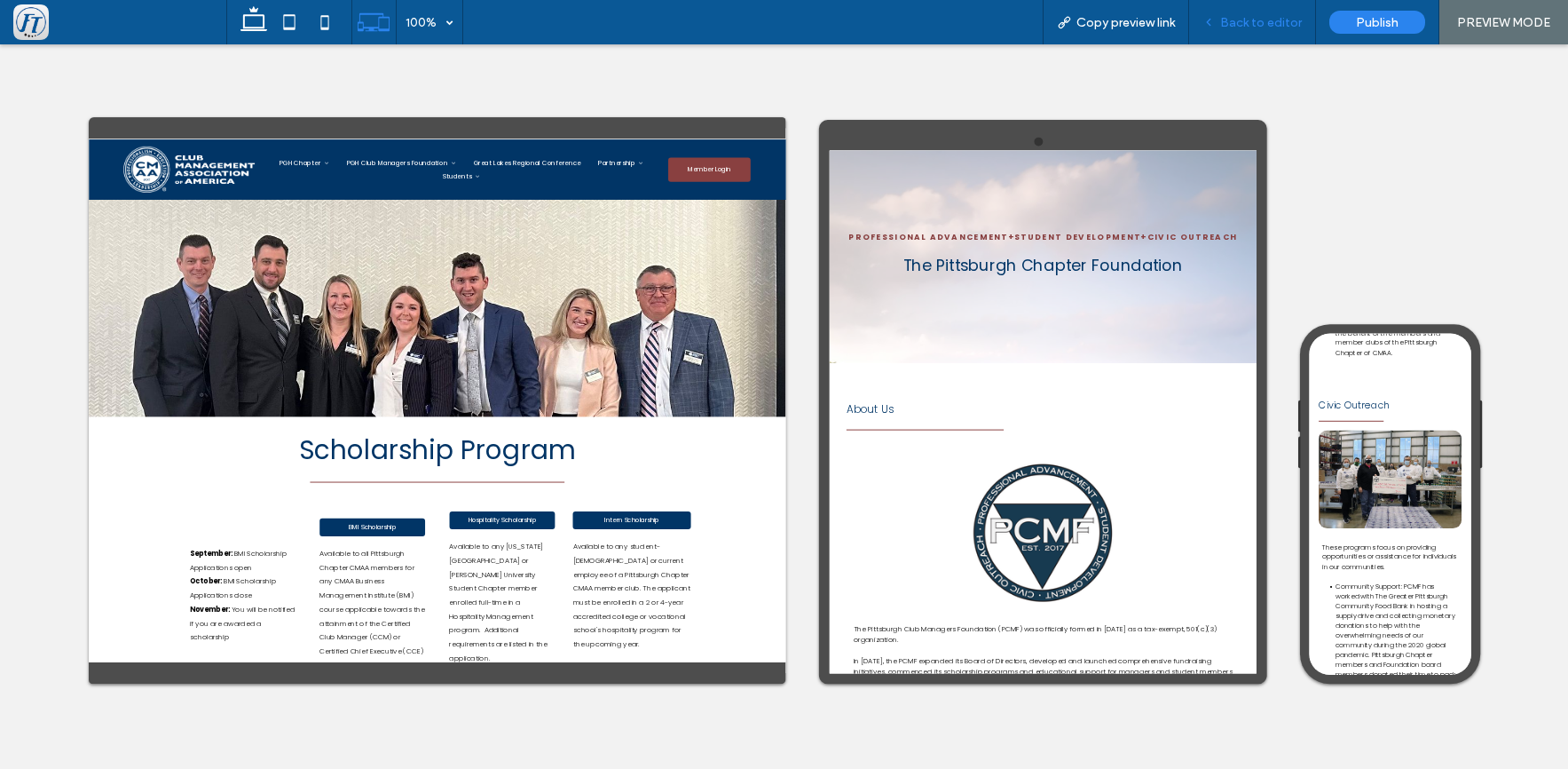
click at [1247, 15] on span "Back to editor" at bounding box center [1261, 23] width 81 height 15
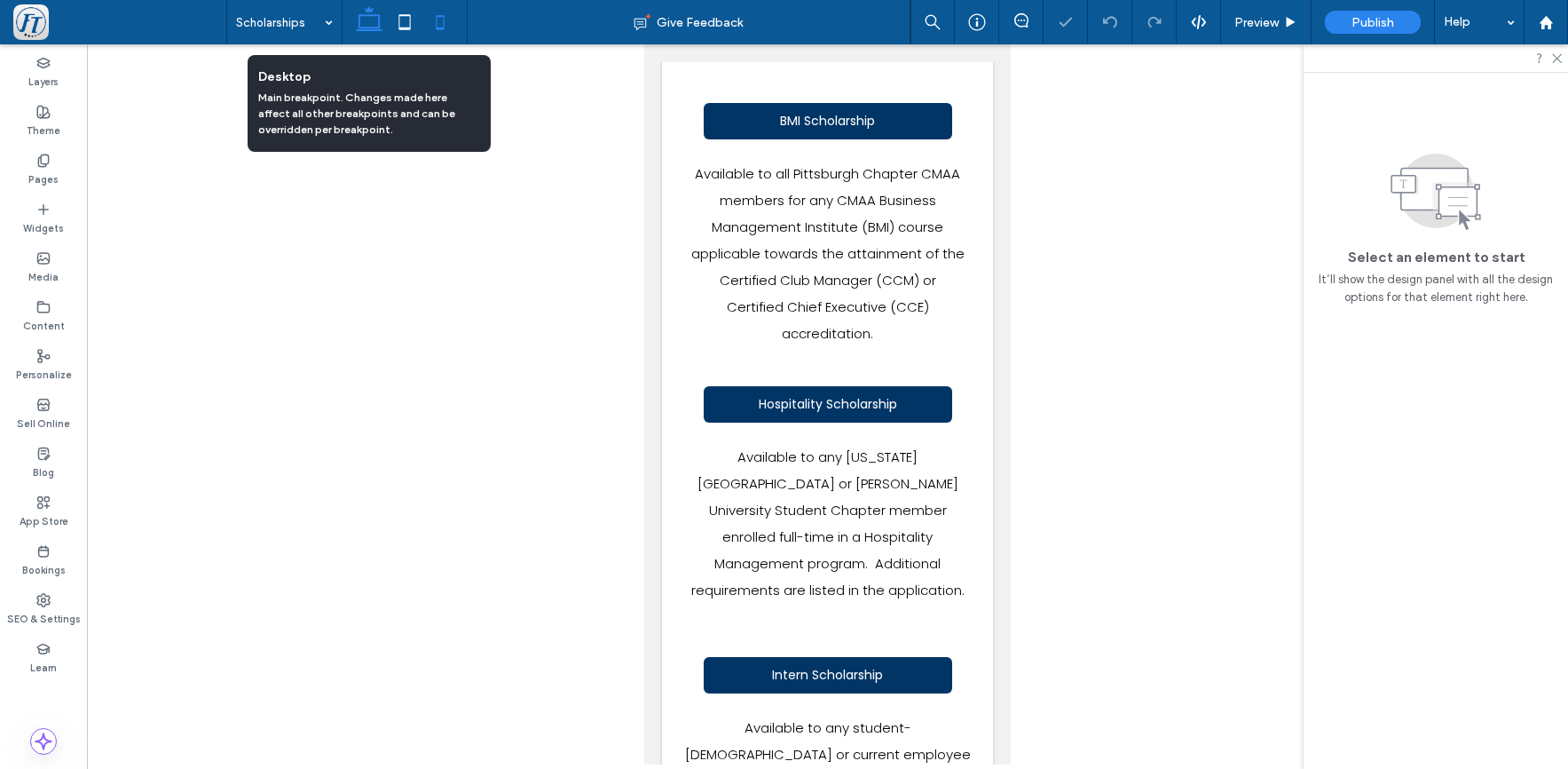
click at [360, 18] on icon at bounding box center [369, 22] width 35 height 35
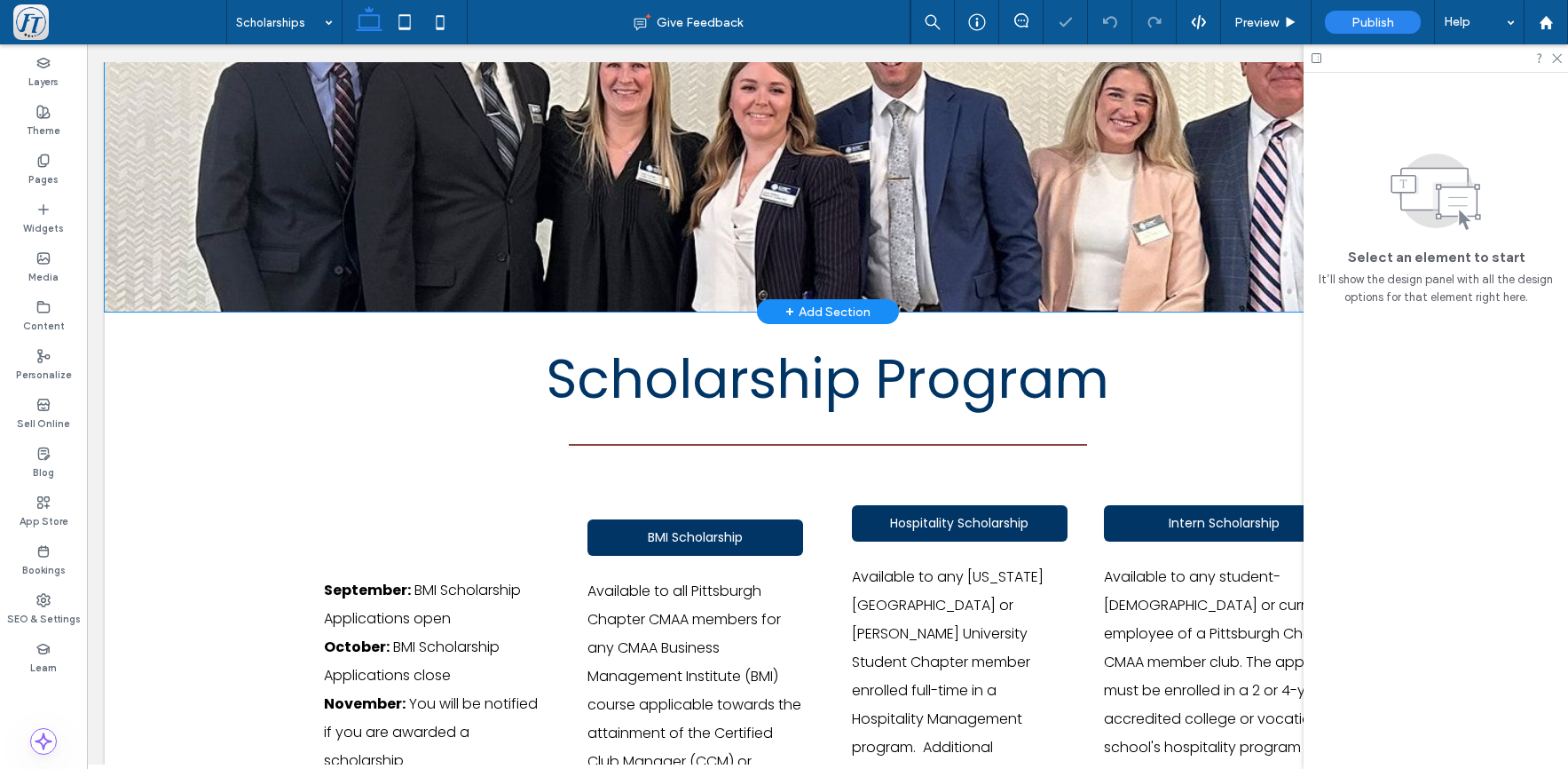
scroll to position [0, 0]
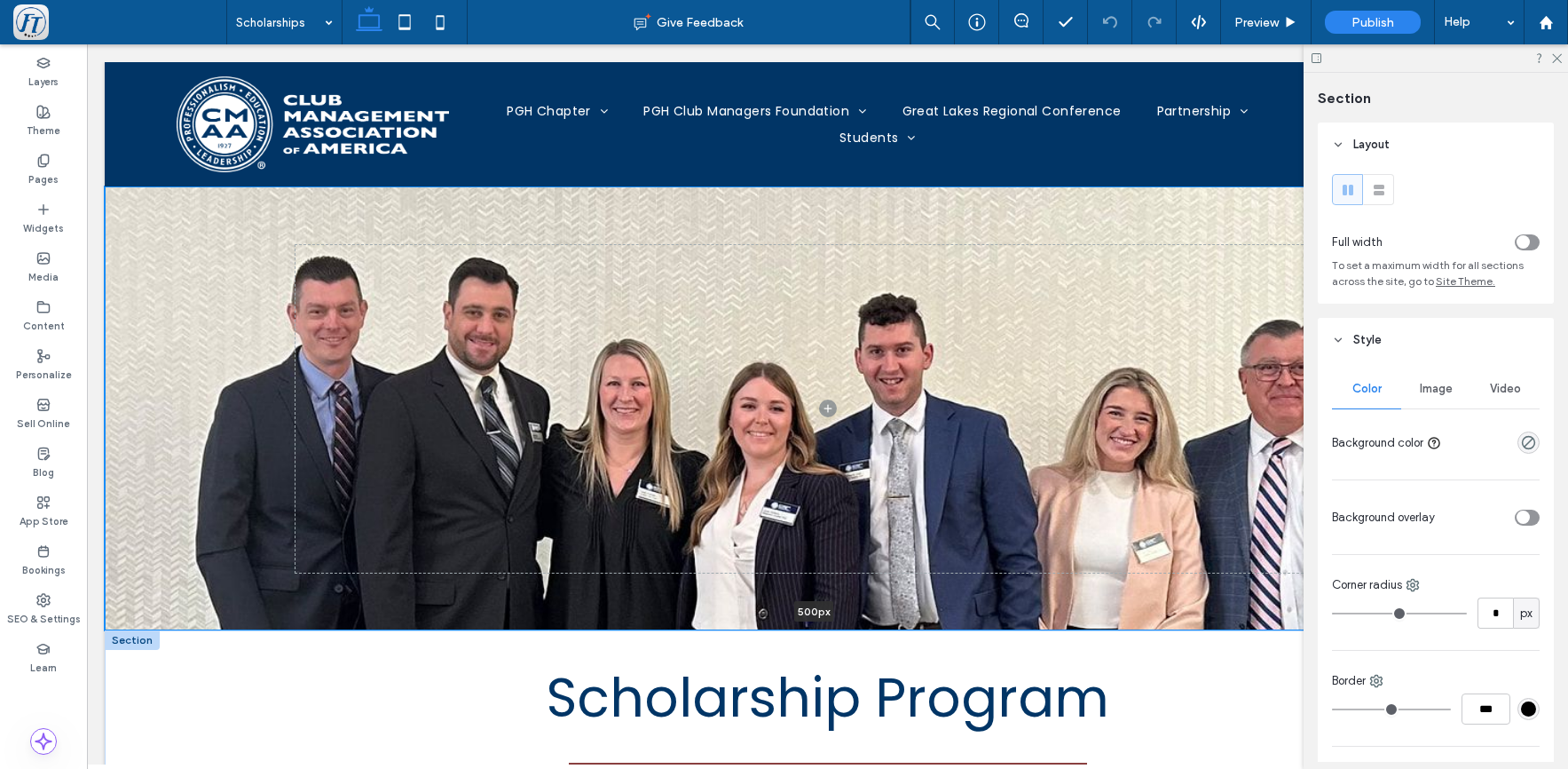
click at [538, 632] on div "500px Section + Add Section Scholarship Program Section + Add Section September…" at bounding box center [827, 690] width 1445 height 1007
type input "***"
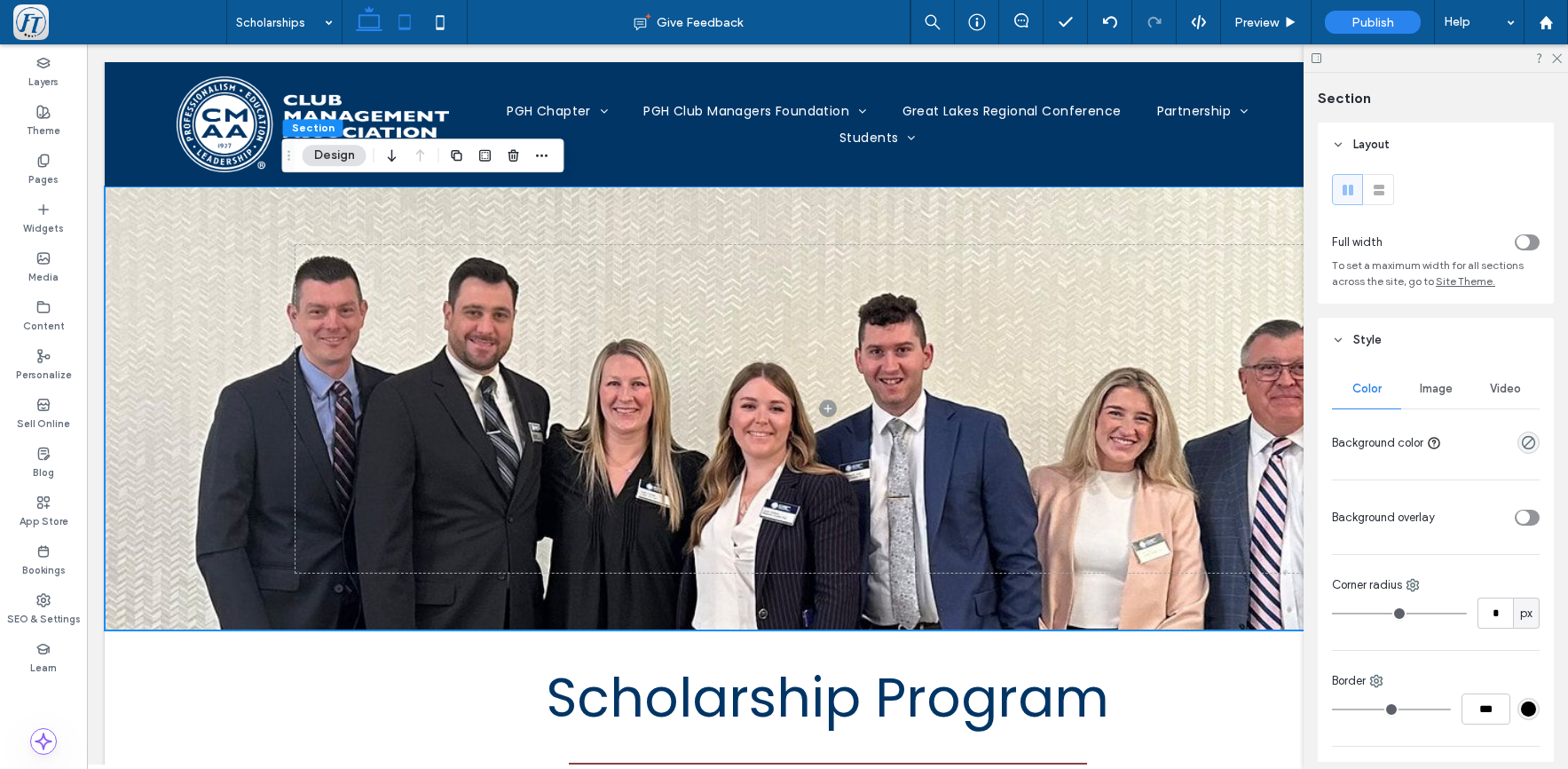
click at [405, 15] on use at bounding box center [404, 22] width 11 height 15
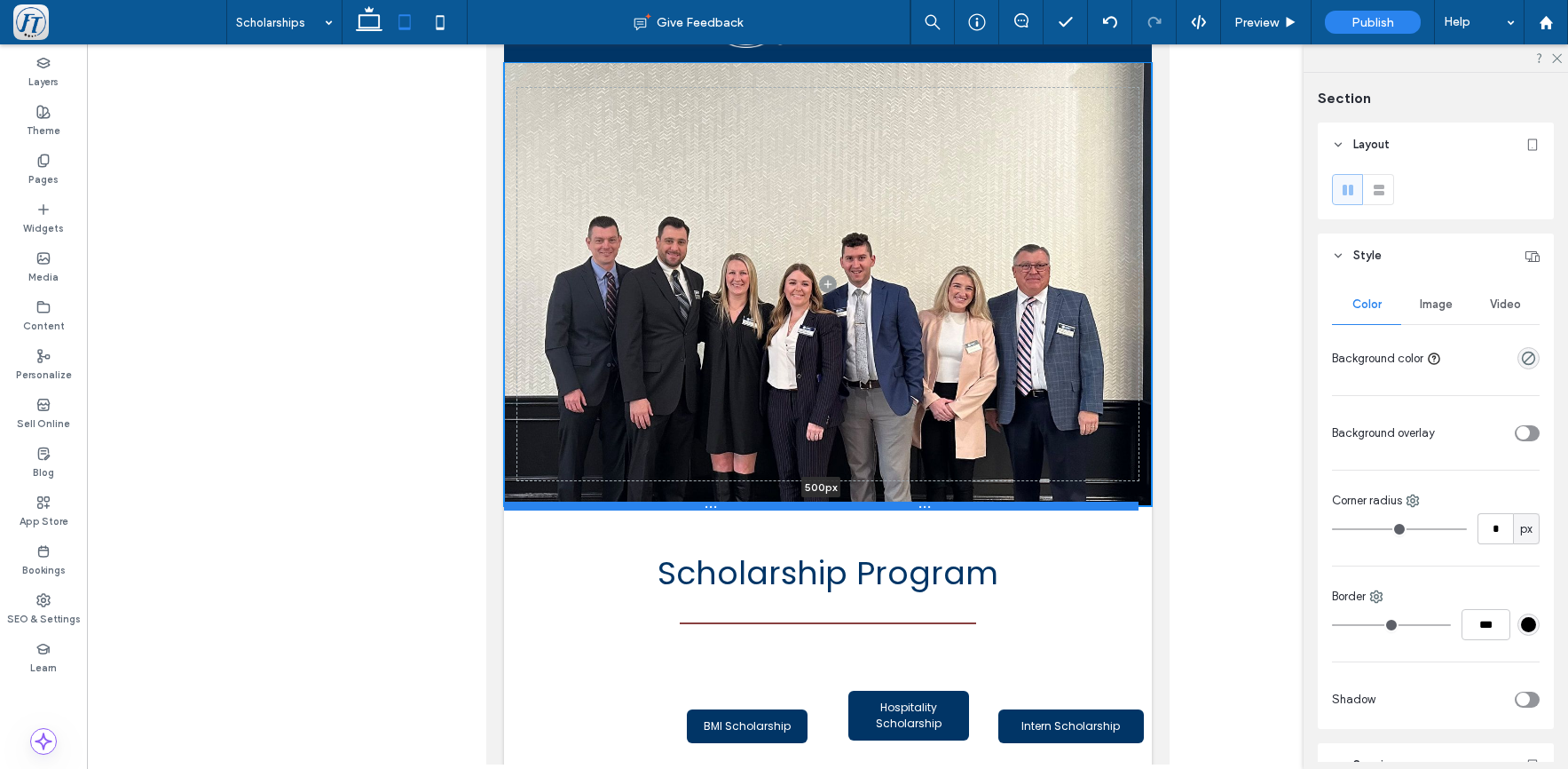
click at [626, 506] on div at bounding box center [820, 506] width 635 height 9
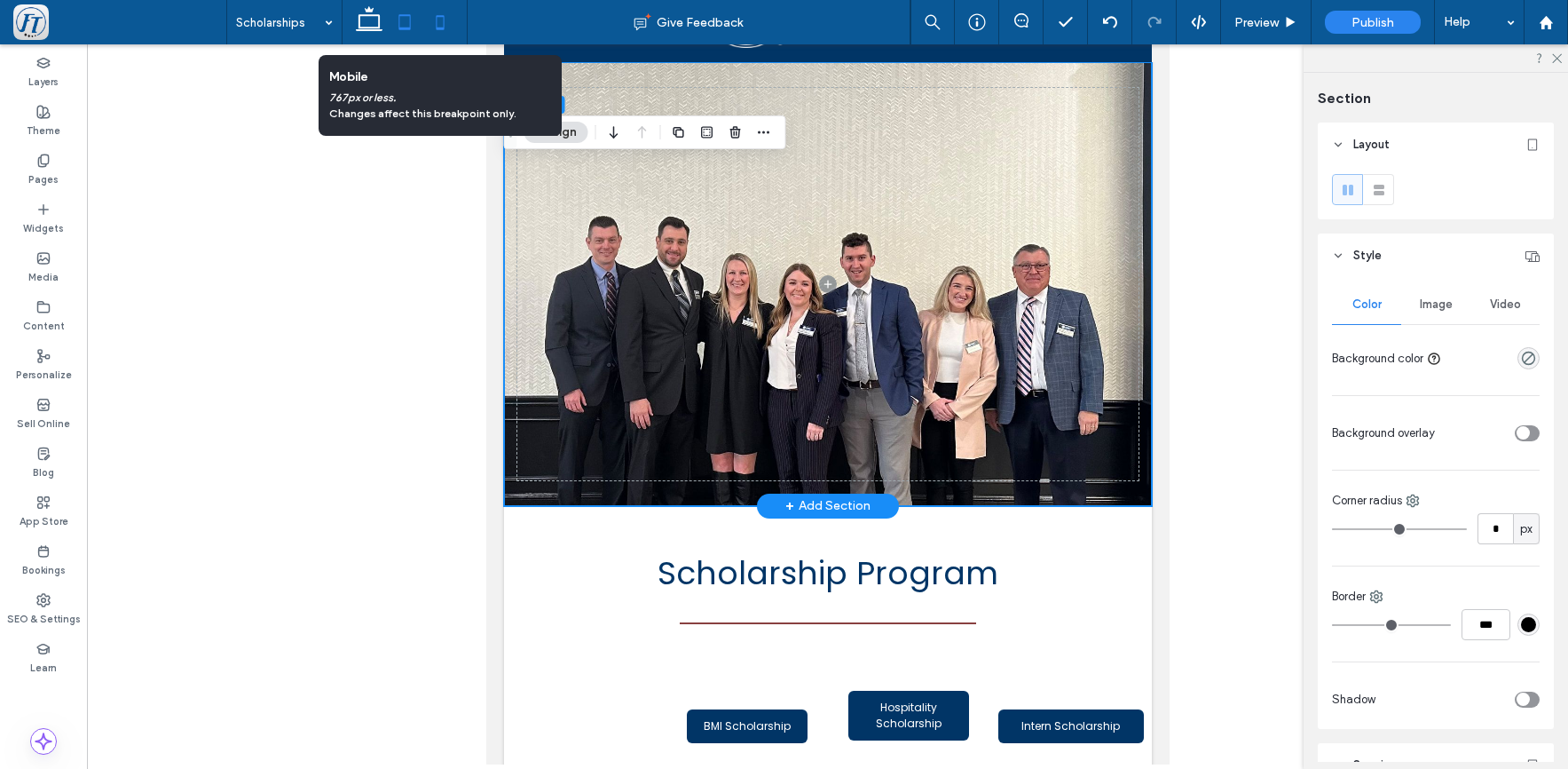
click at [449, 26] on icon at bounding box center [439, 22] width 35 height 35
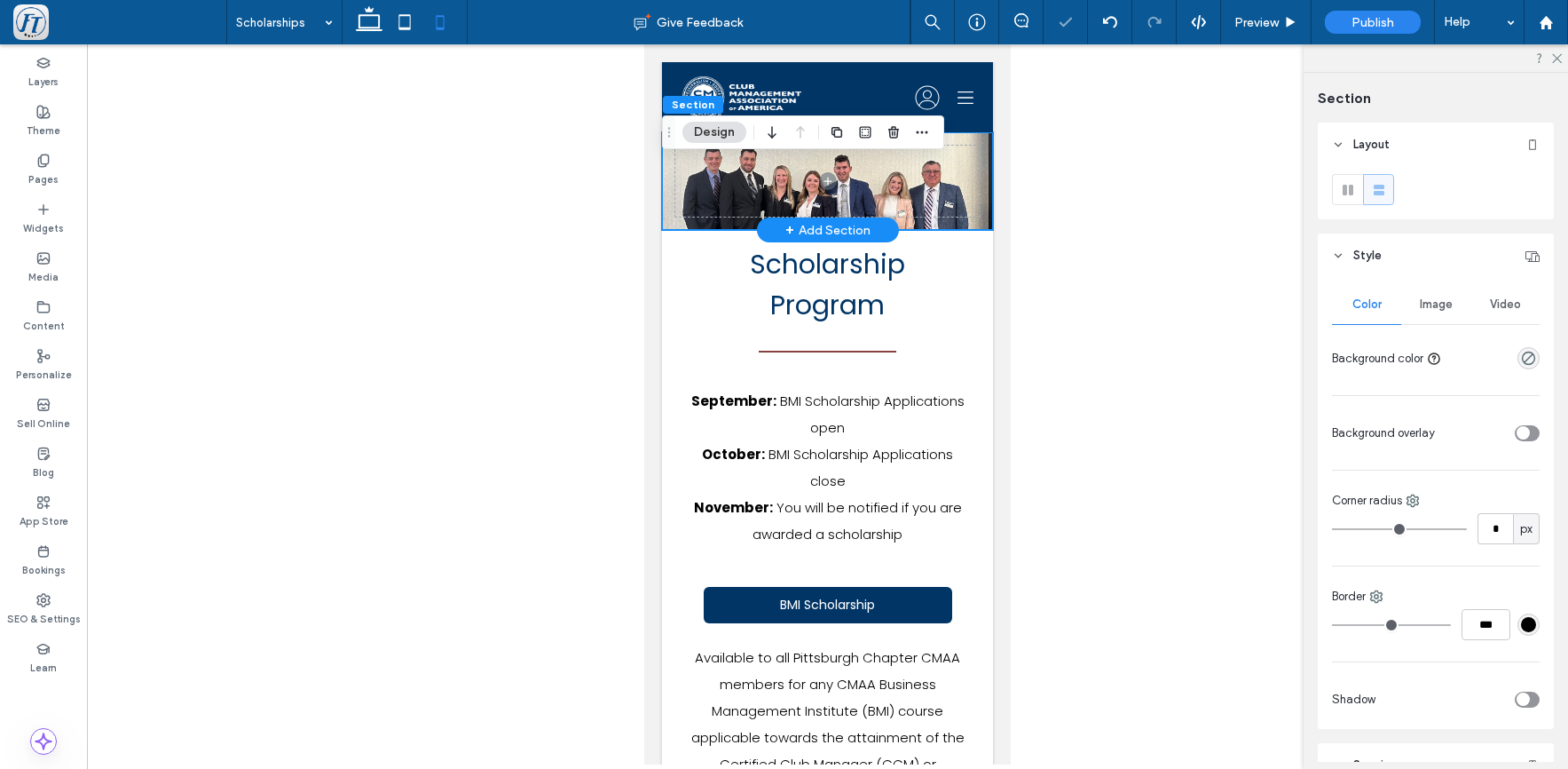
click at [729, 219] on div at bounding box center [828, 181] width 331 height 98
click at [712, 226] on div at bounding box center [828, 181] width 331 height 98
click at [674, 209] on div at bounding box center [828, 181] width 331 height 98
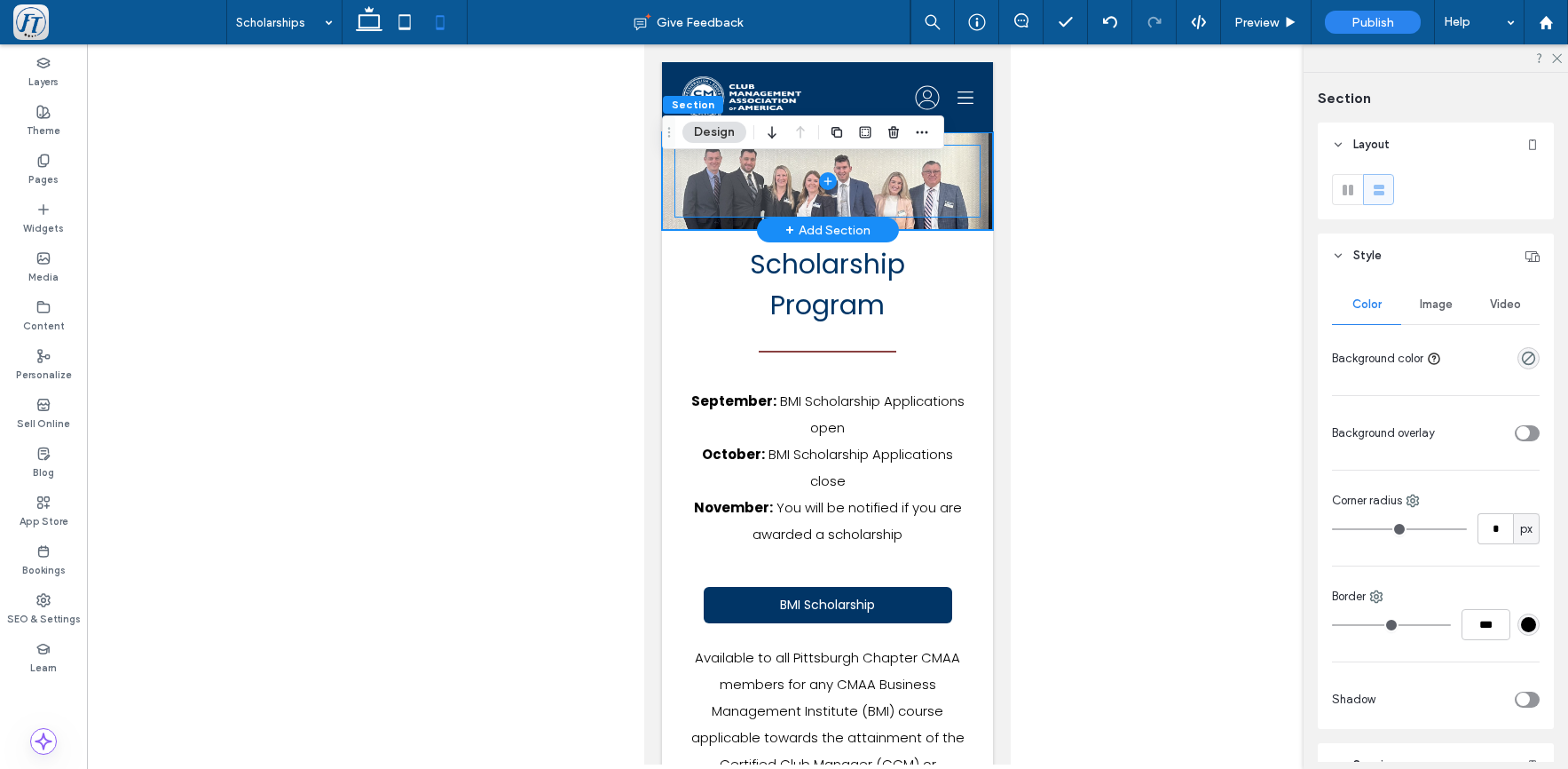
click at [730, 192] on span at bounding box center [828, 181] width 304 height 71
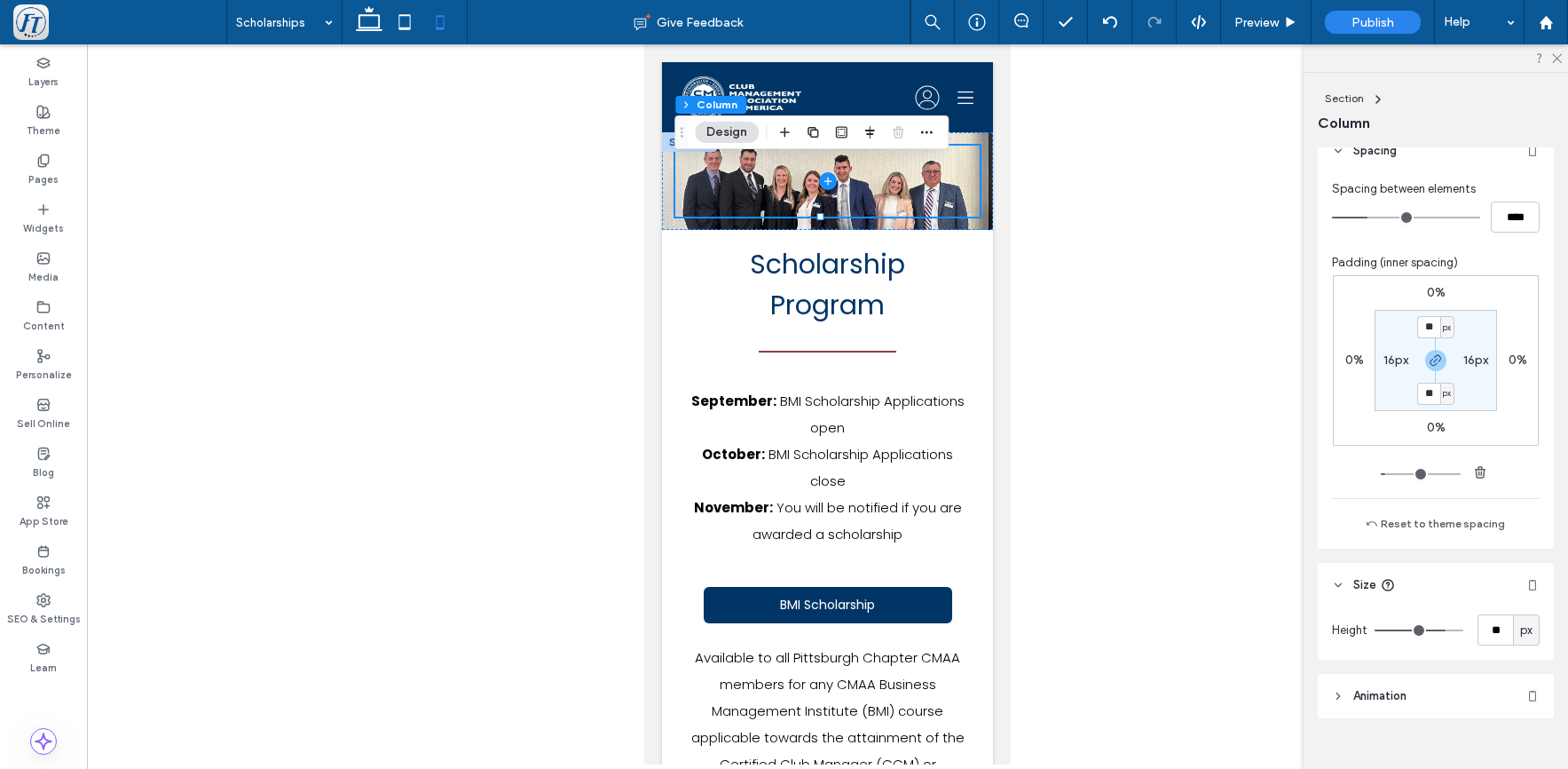
scroll to position [779, 0]
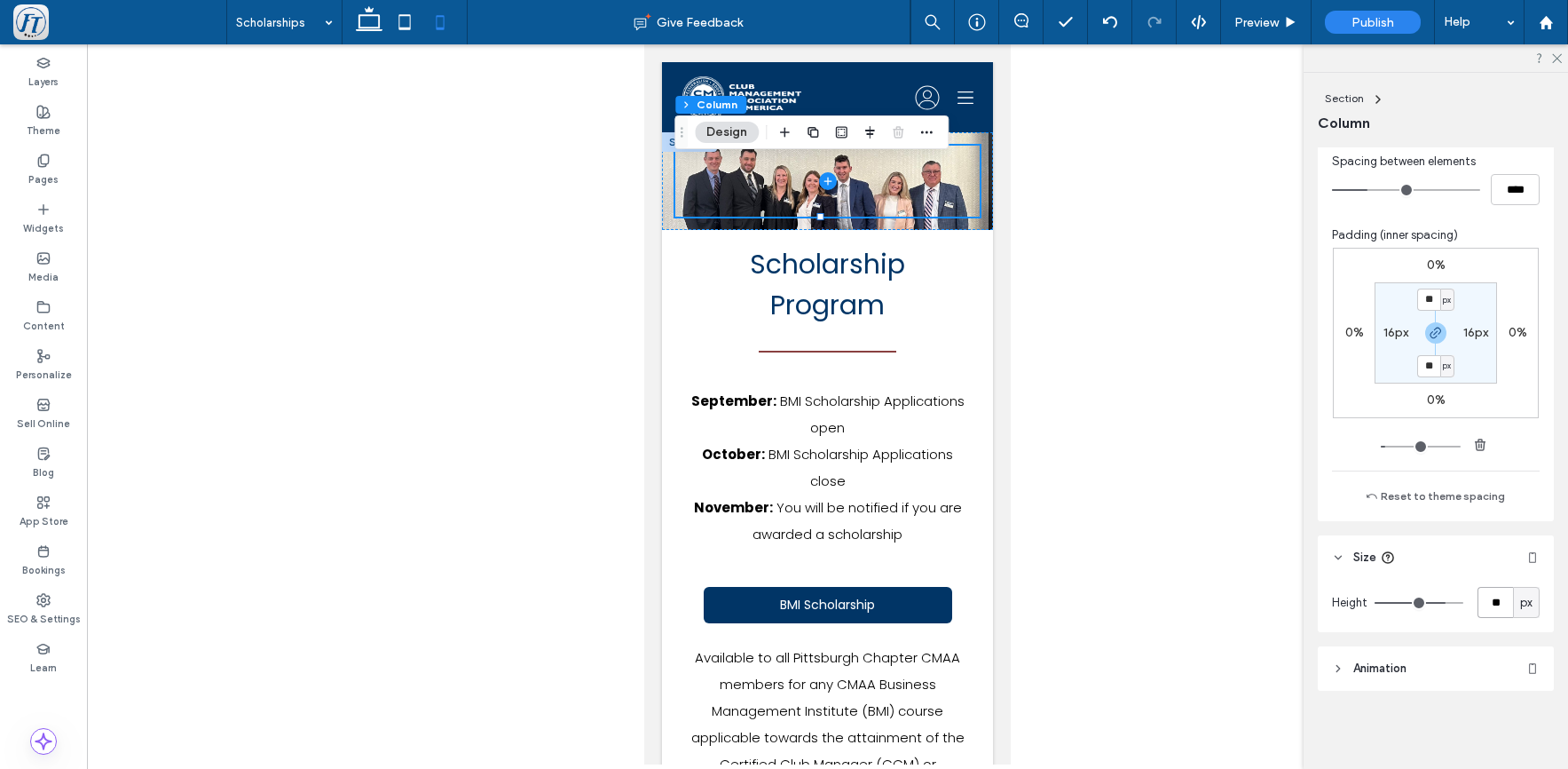
drag, startPoint x: 1500, startPoint y: 600, endPoint x: 1428, endPoint y: 588, distance: 73.0
click at [1428, 588] on div "Height ** px" at bounding box center [1436, 602] width 208 height 31
type input "***"
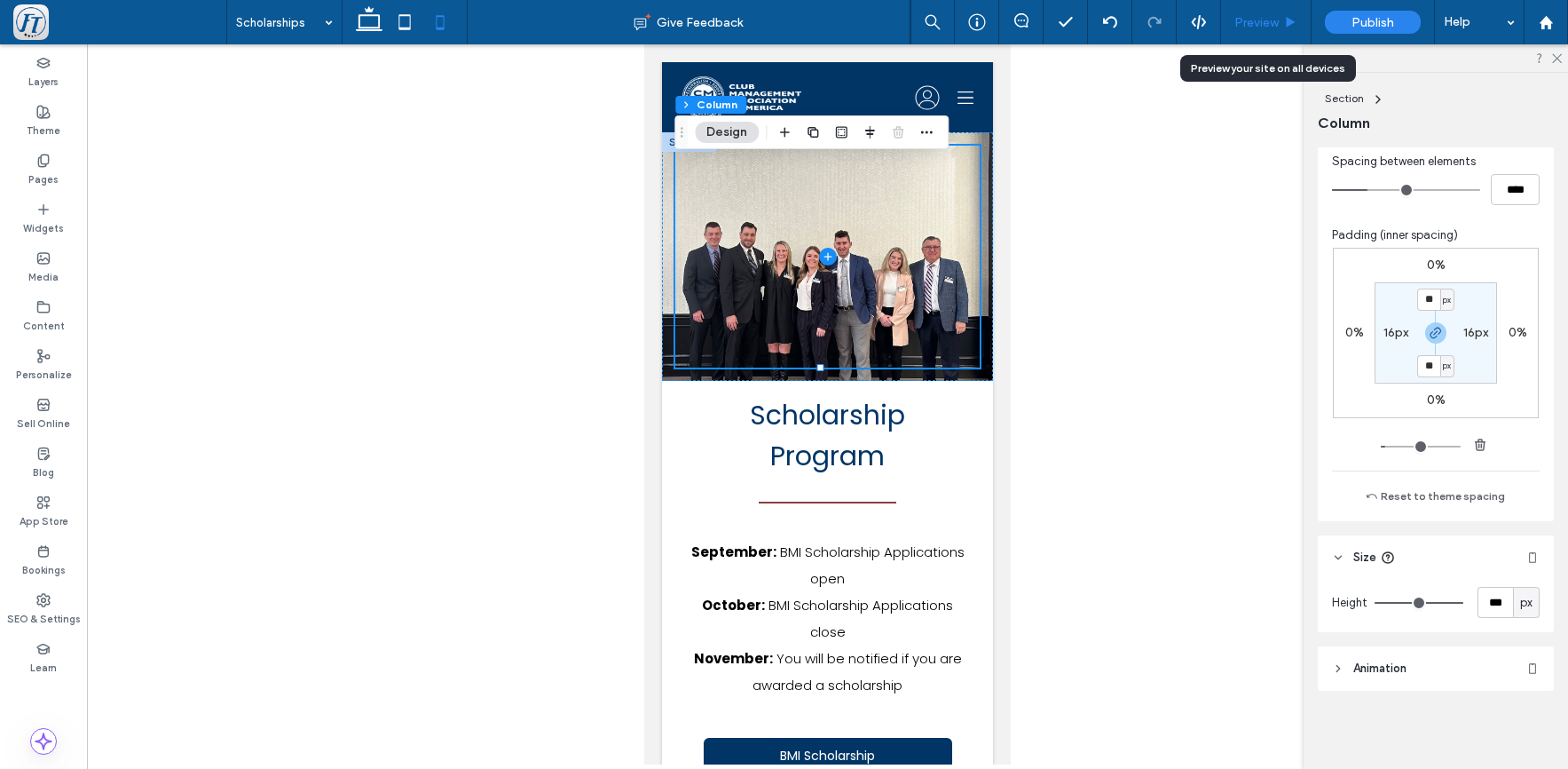
click at [1266, 30] on span "Preview" at bounding box center [1257, 23] width 44 height 15
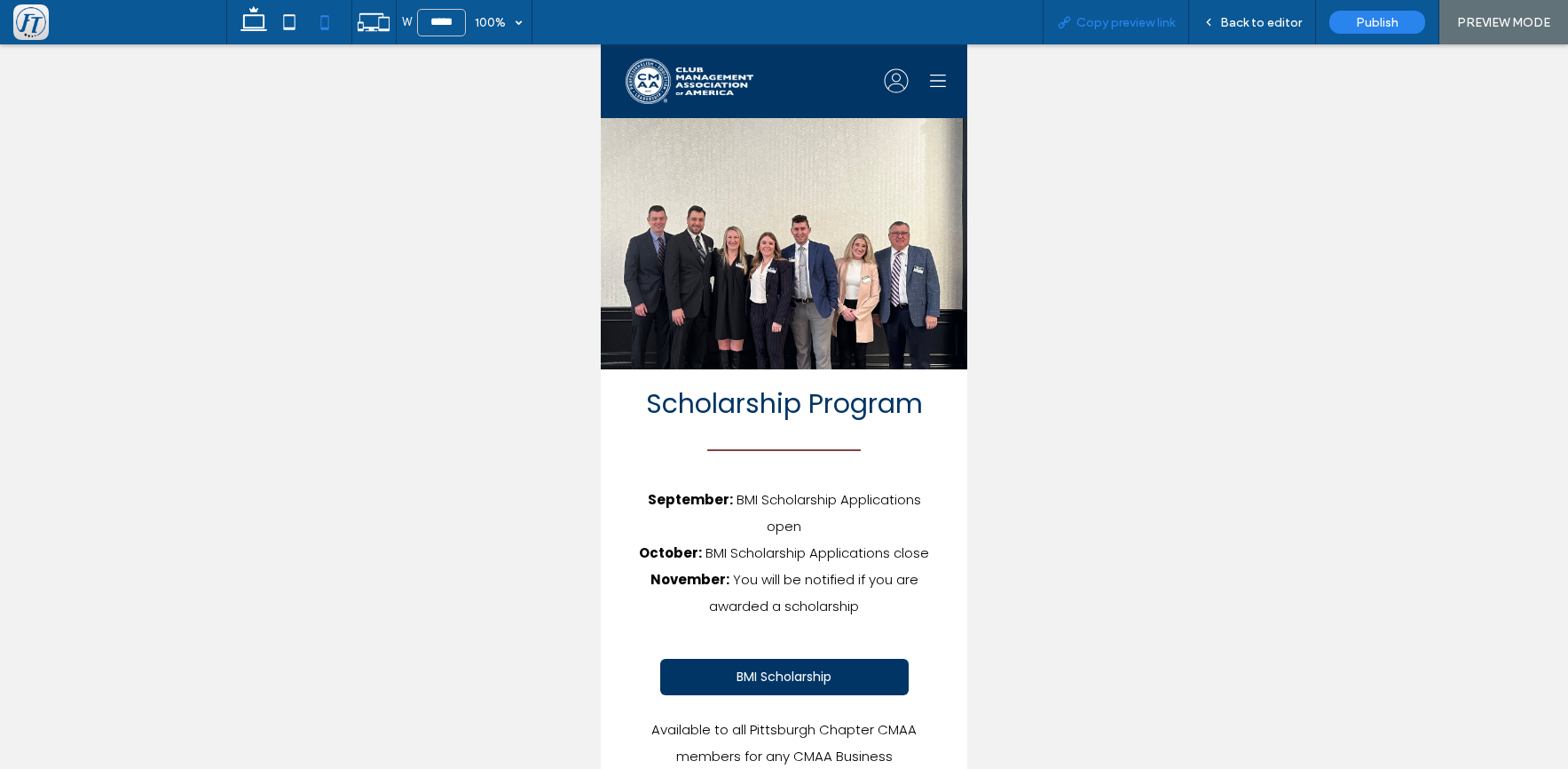
scroll to position [2, 0]
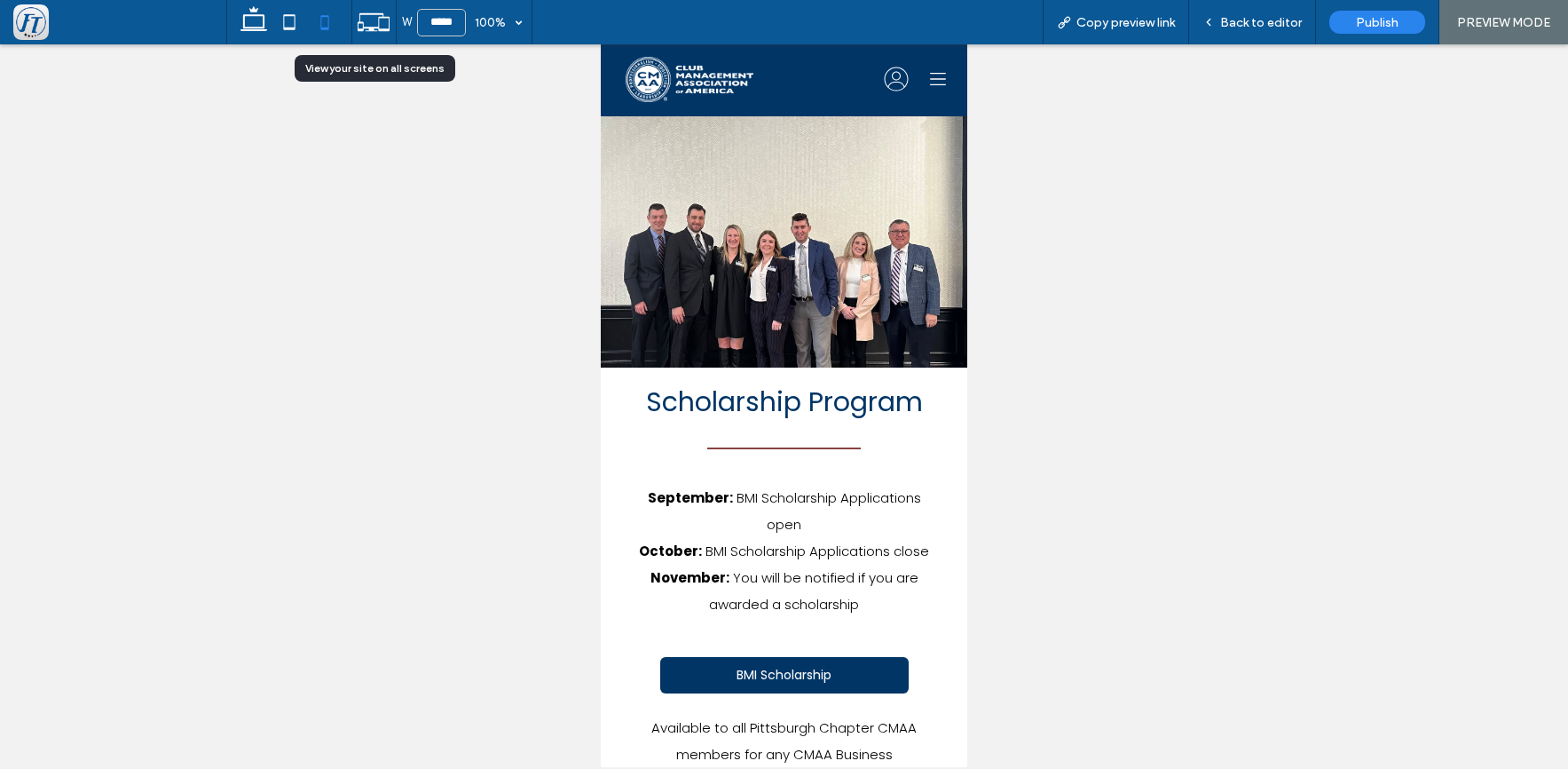
drag, startPoint x: 369, startPoint y: 16, endPoint x: 382, endPoint y: 22, distance: 14.3
click at [370, 17] on icon at bounding box center [373, 22] width 34 height 34
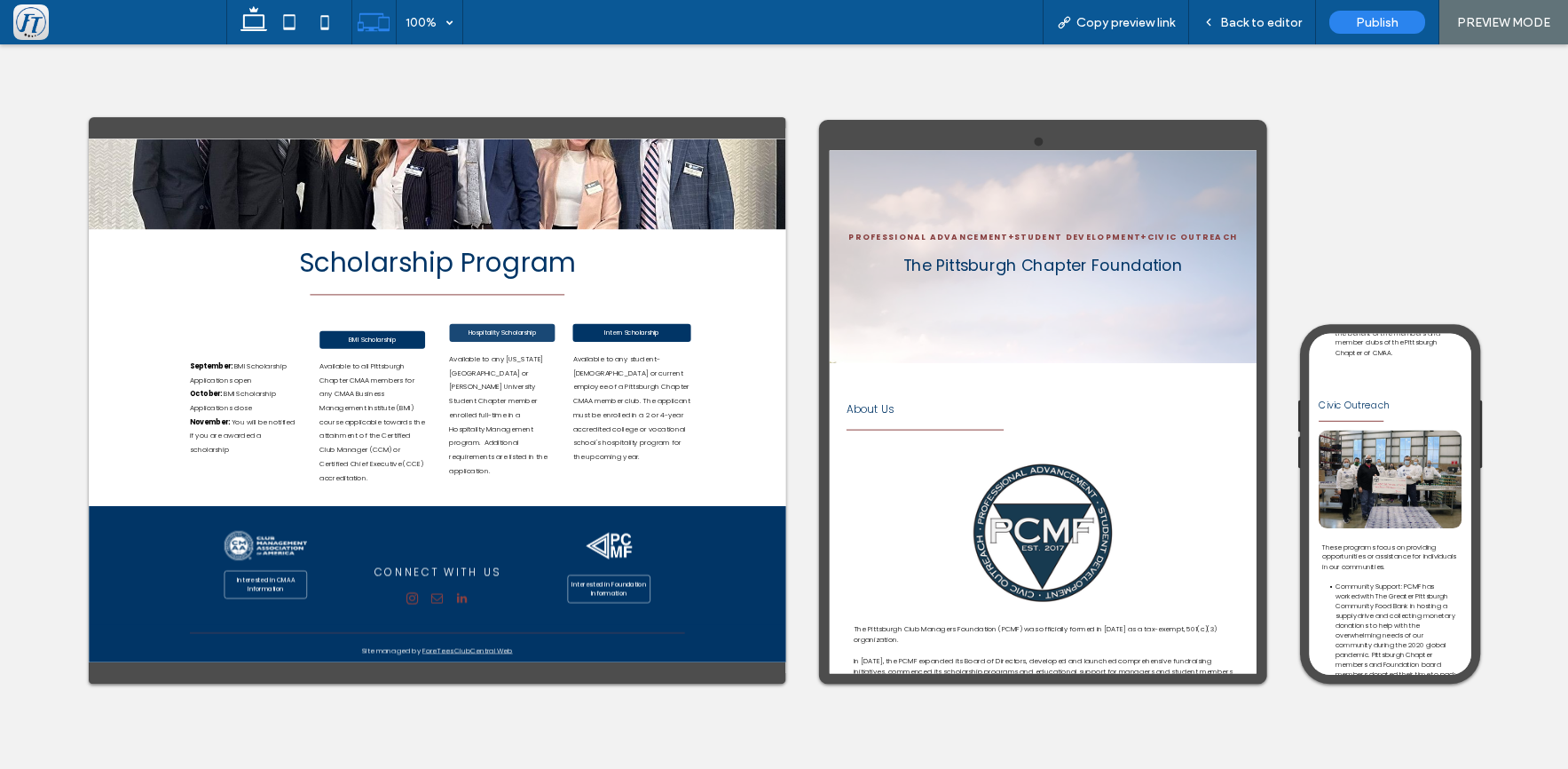
scroll to position [395, 0]
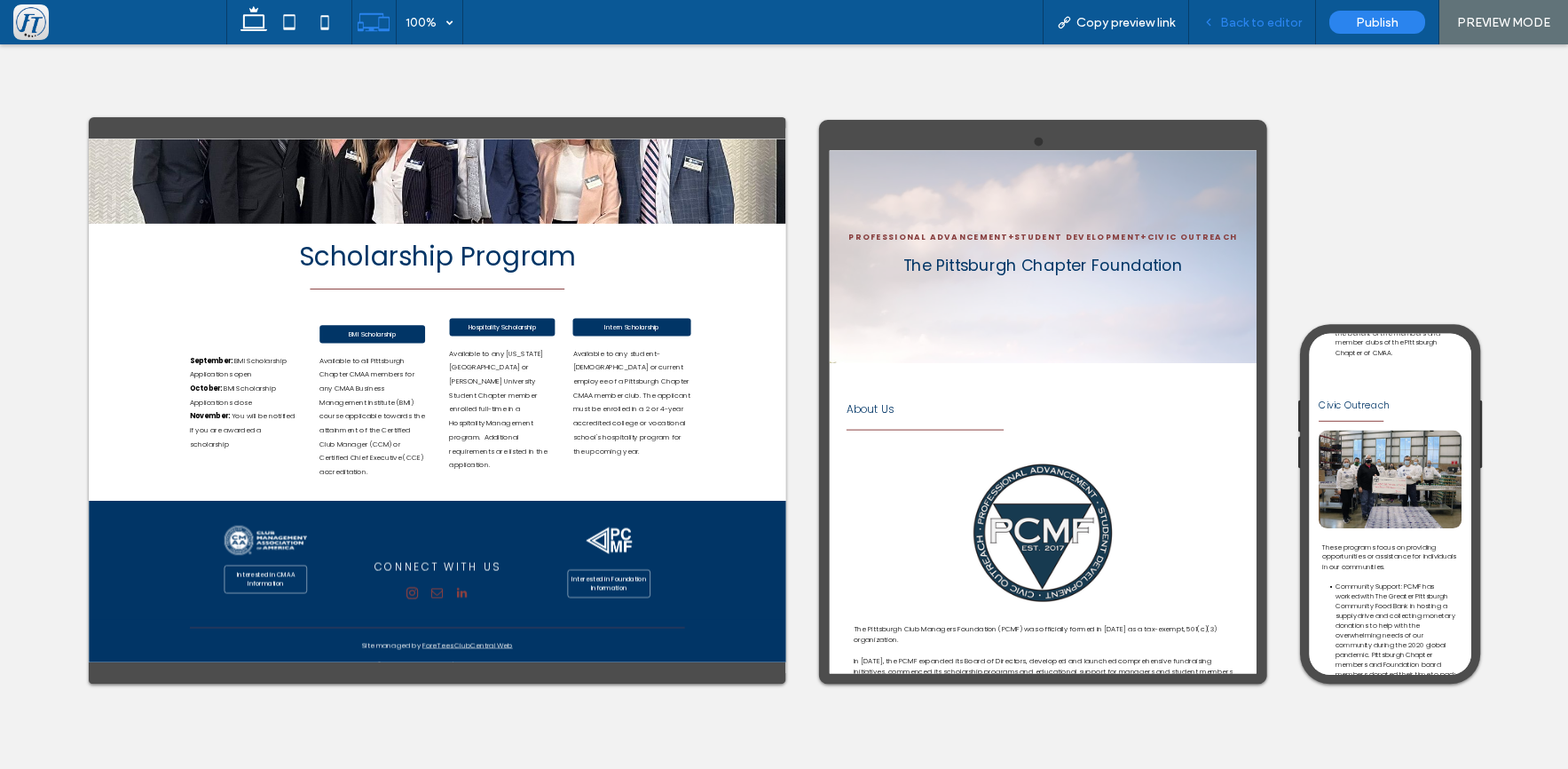
click at [1287, 27] on span "Back to editor" at bounding box center [1261, 23] width 81 height 15
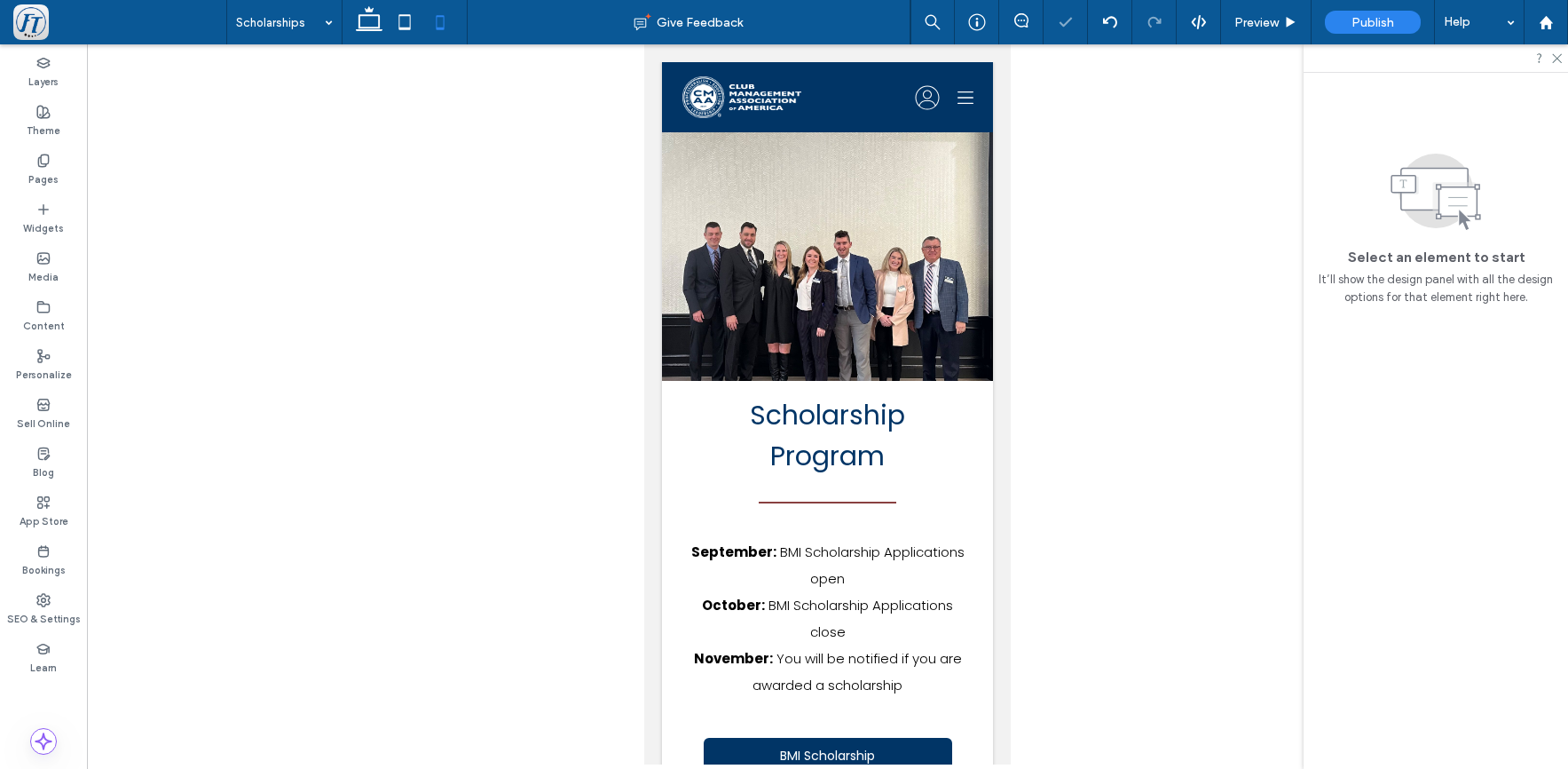
click at [434, 20] on icon at bounding box center [439, 22] width 35 height 35
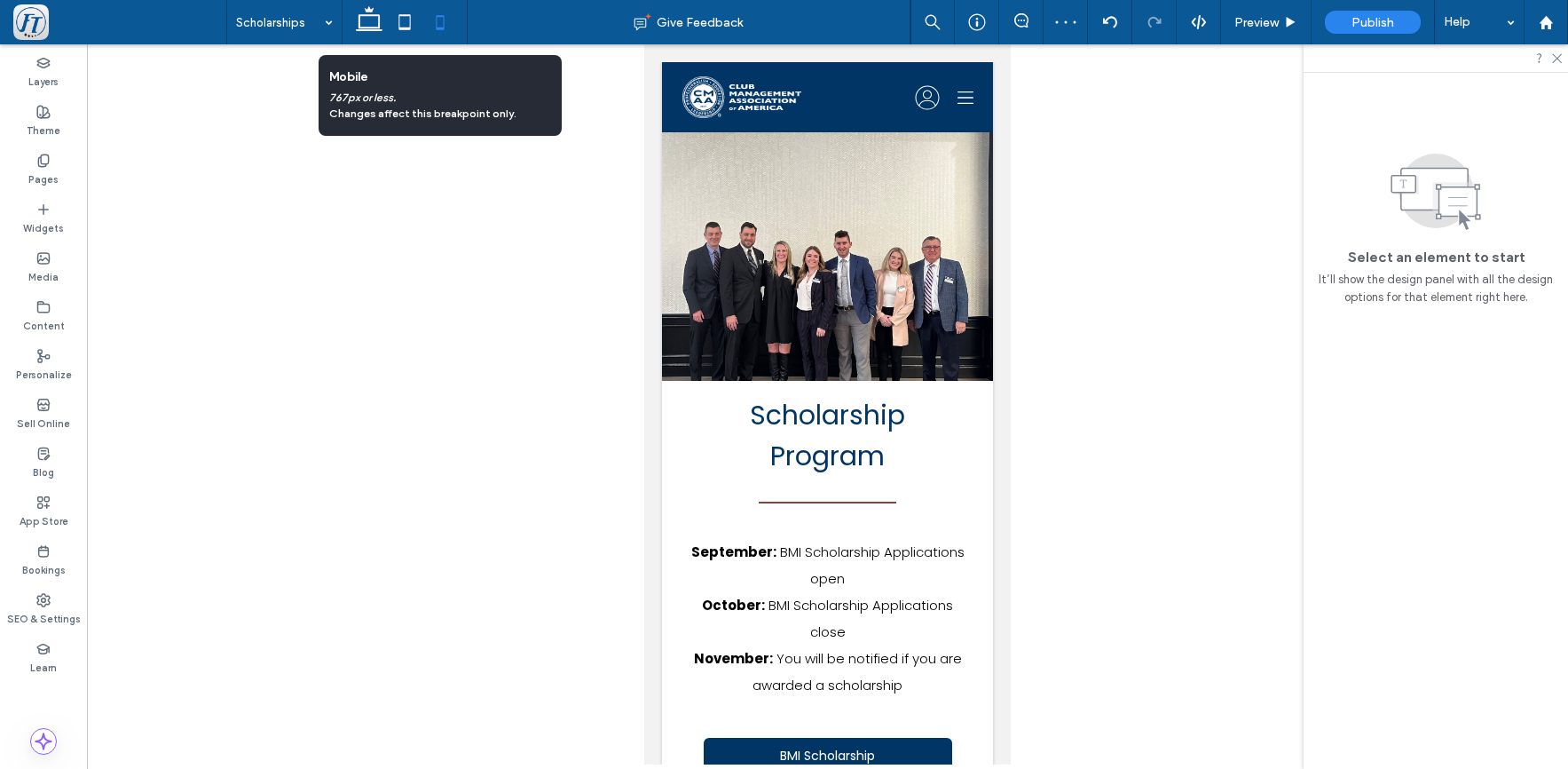
click at [440, 19] on icon at bounding box center [439, 22] width 35 height 35
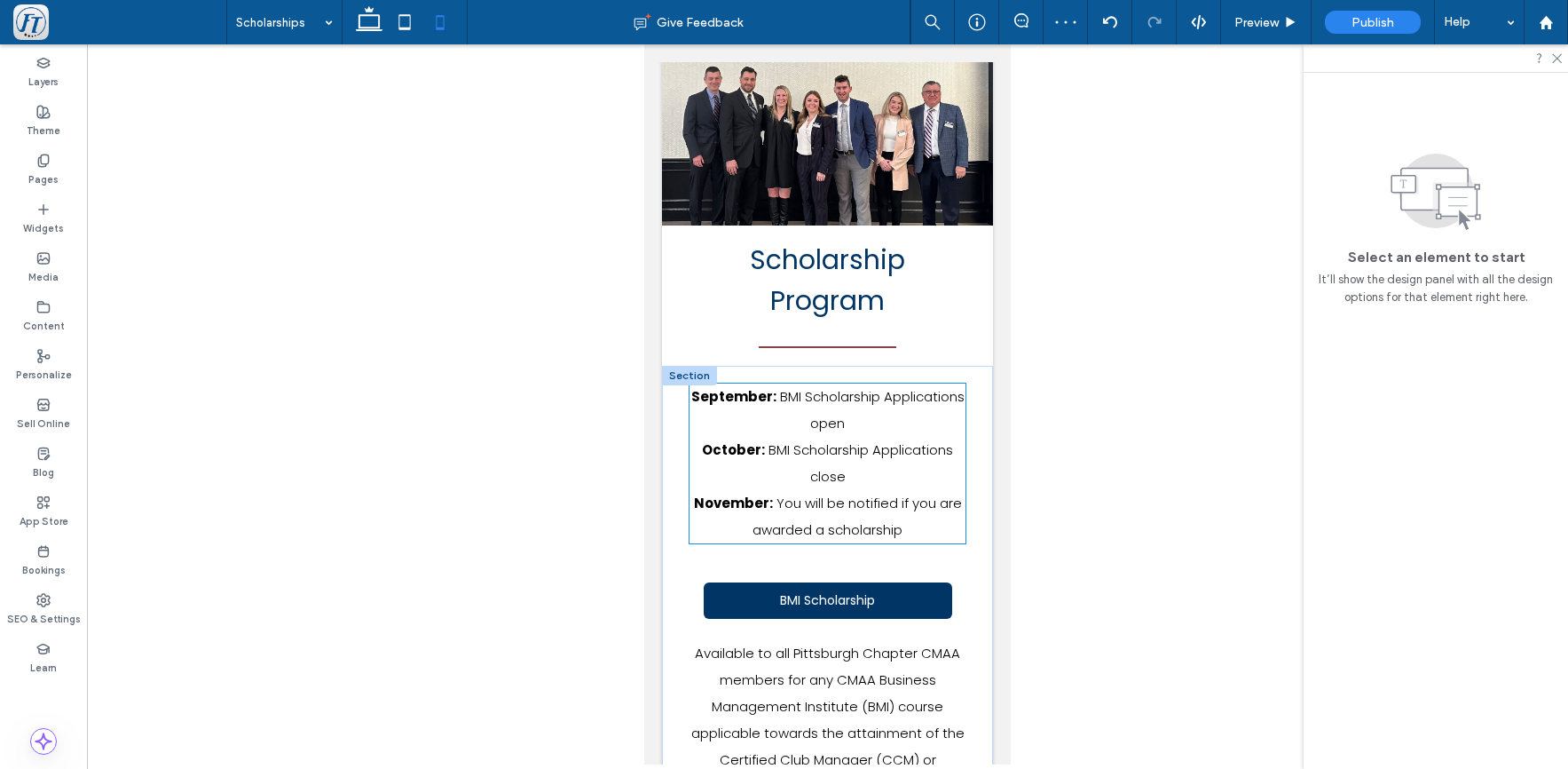
scroll to position [170, 0]
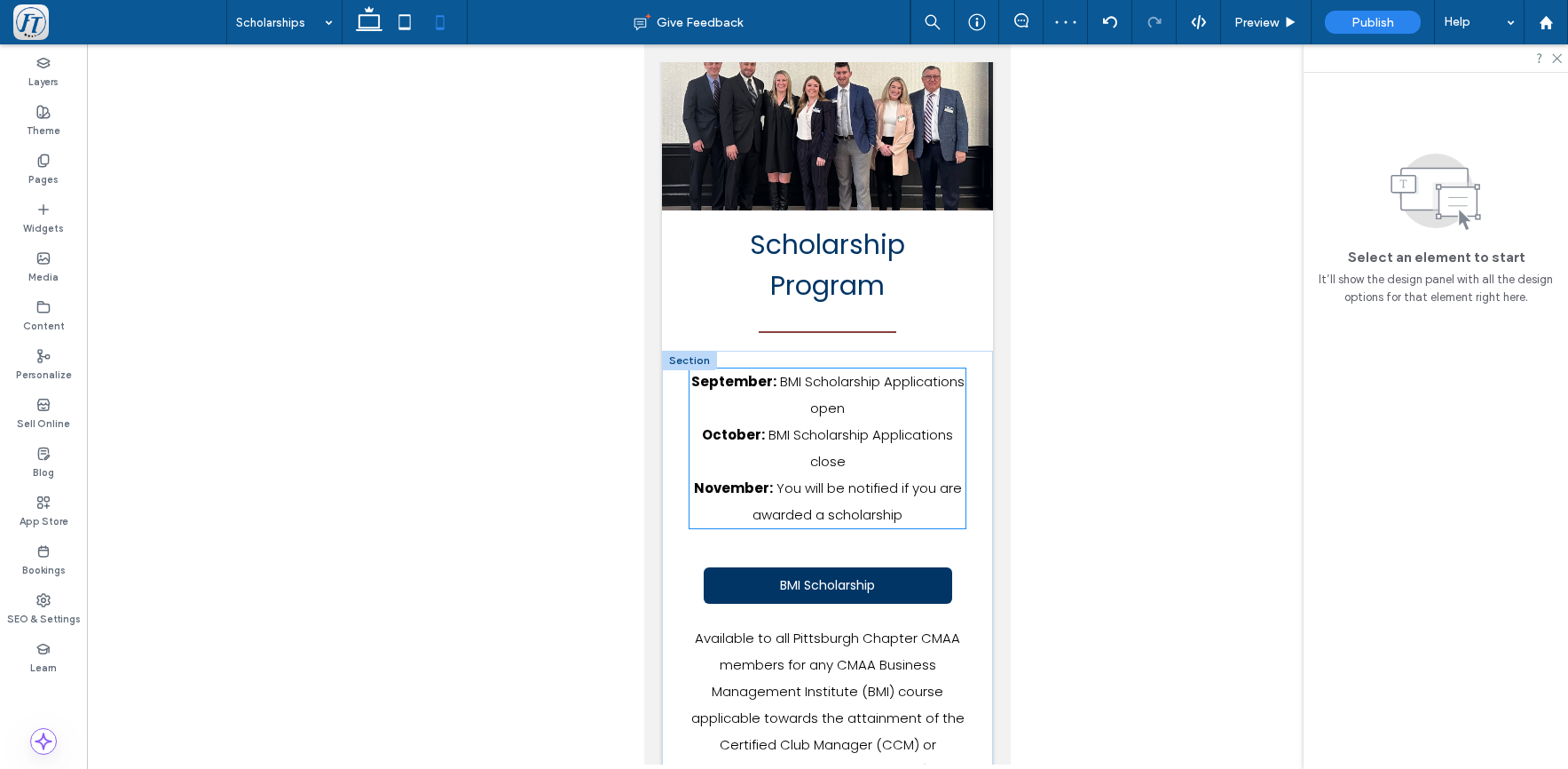
click at [863, 437] on span "BMI Scholarship Applications close" at bounding box center [861, 447] width 185 height 45
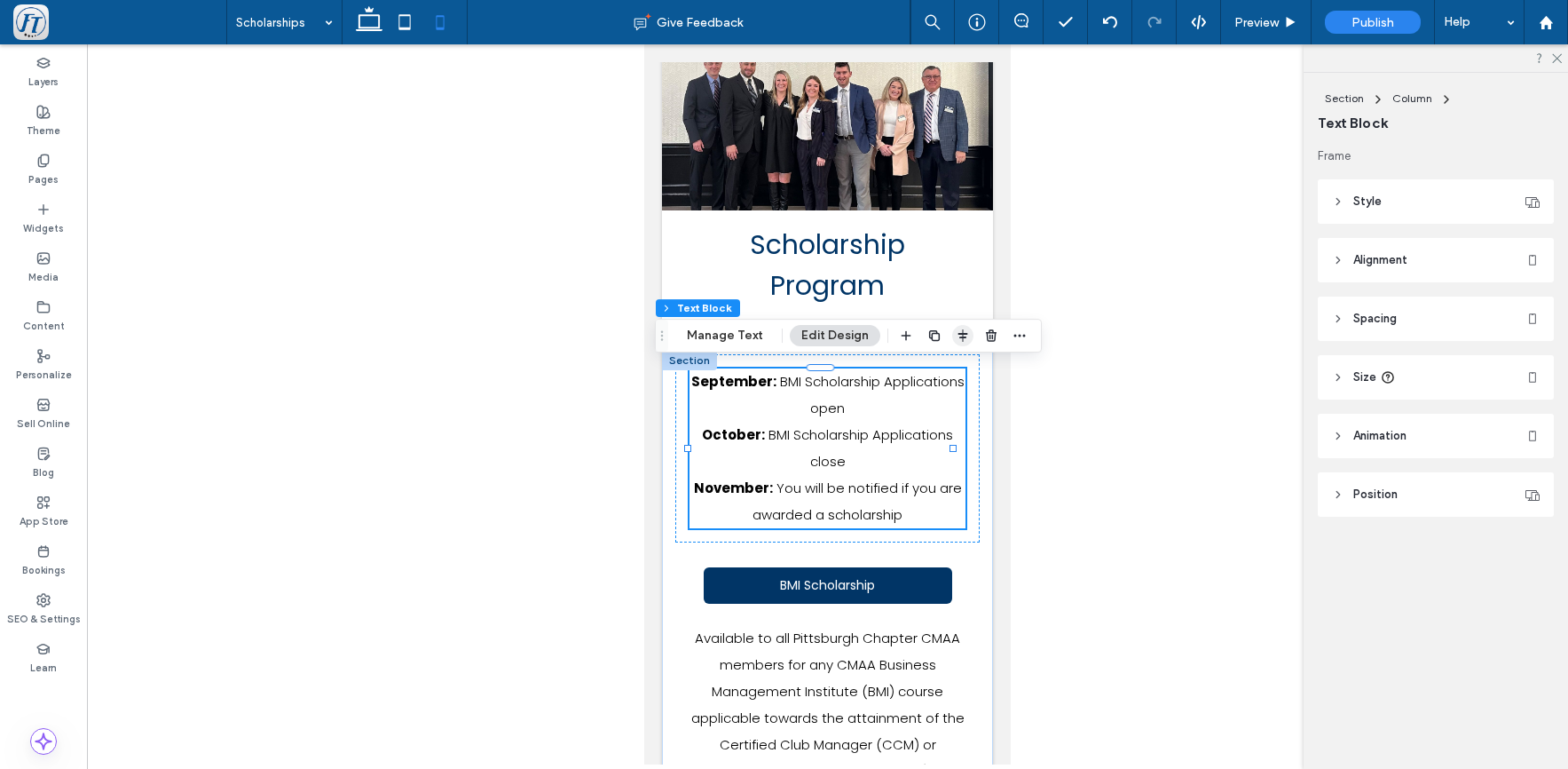
click at [963, 338] on icon "button" at bounding box center [963, 335] width 14 height 14
click at [910, 373] on icon "flex-start" at bounding box center [916, 370] width 14 height 14
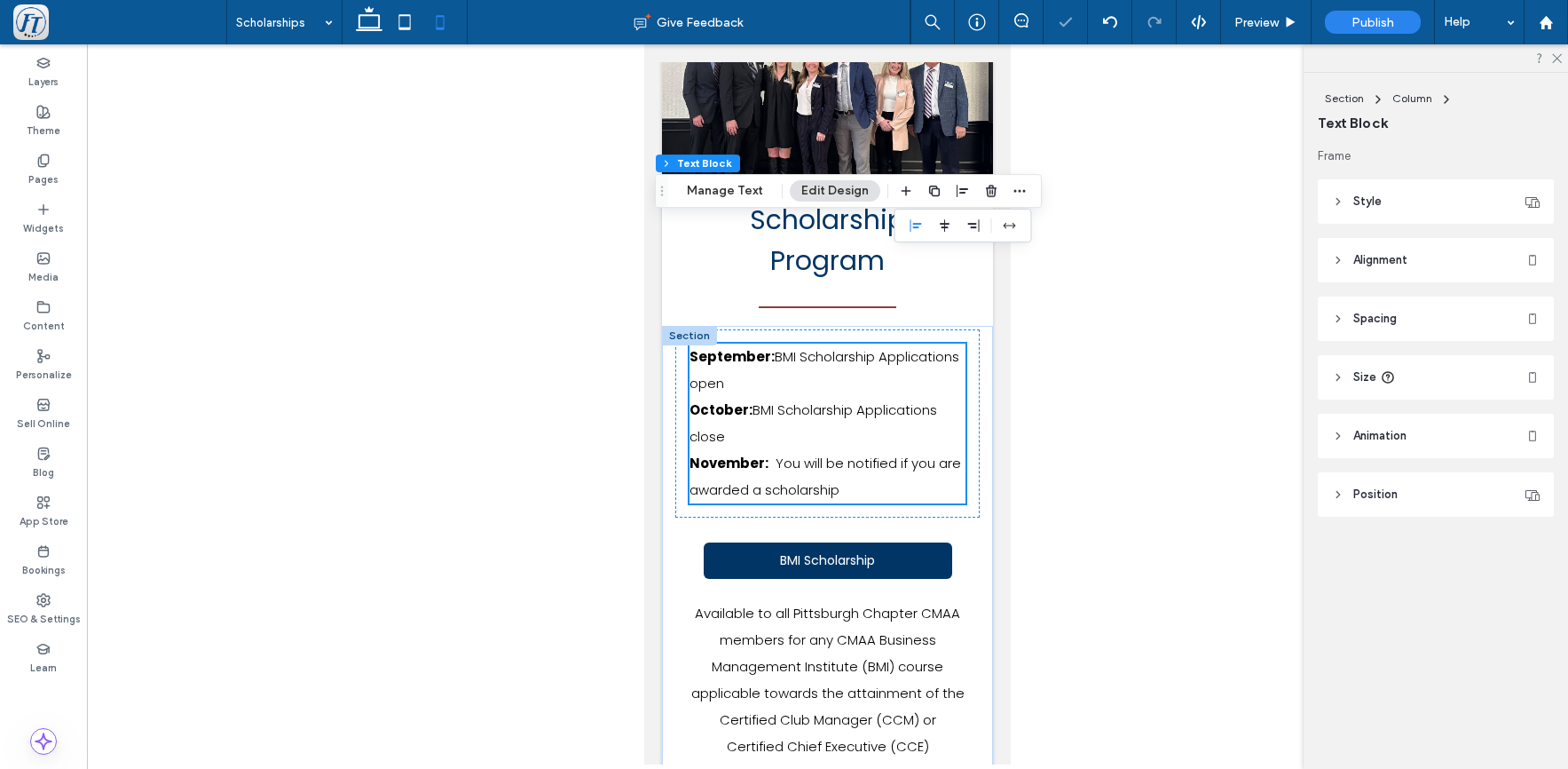
scroll to position [397, 0]
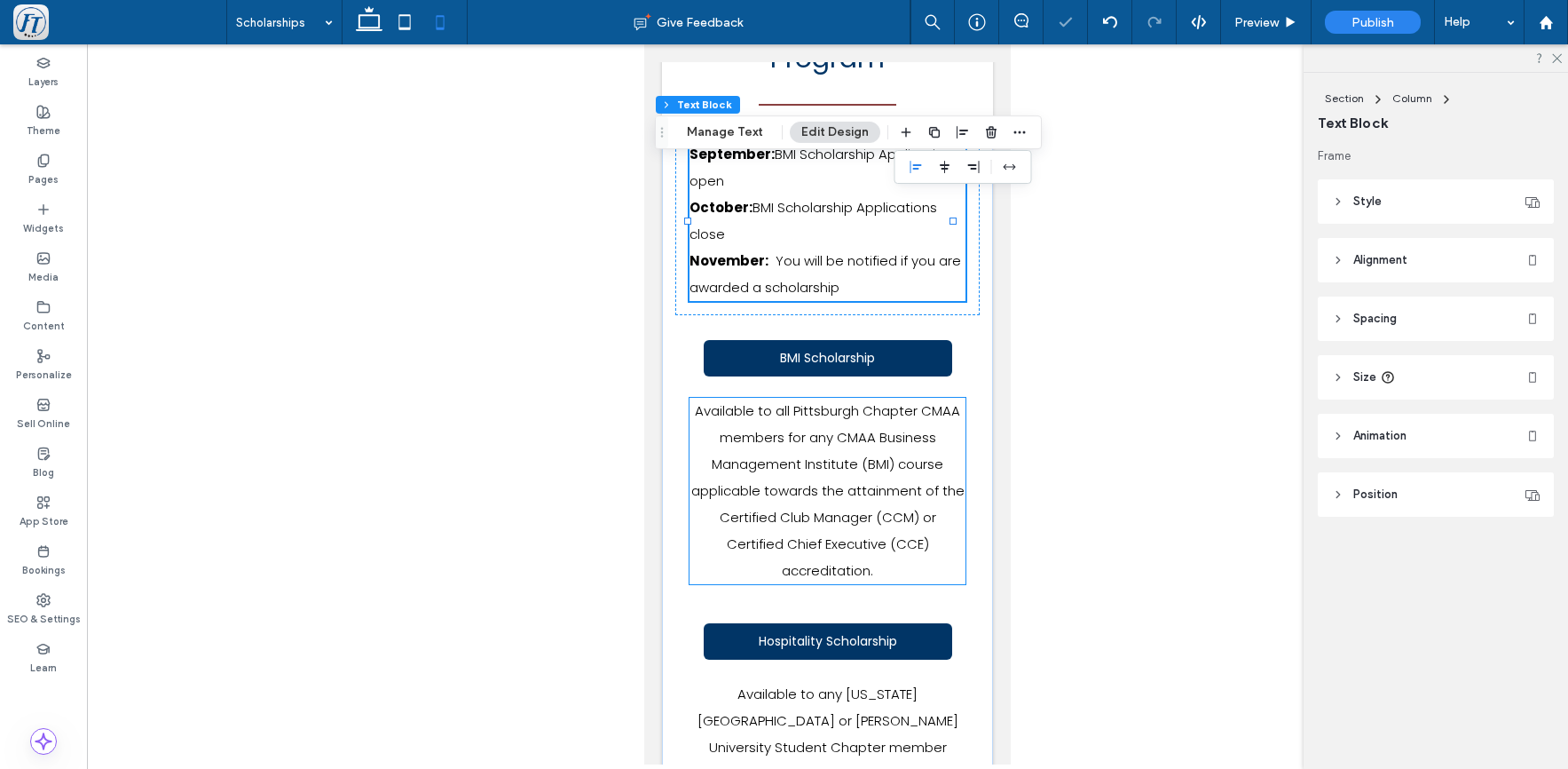
click at [825, 447] on p "Available to all Pittsburgh Chapter CMAA members for any CMAA Business Manageme…" at bounding box center [827, 490] width 276 height 187
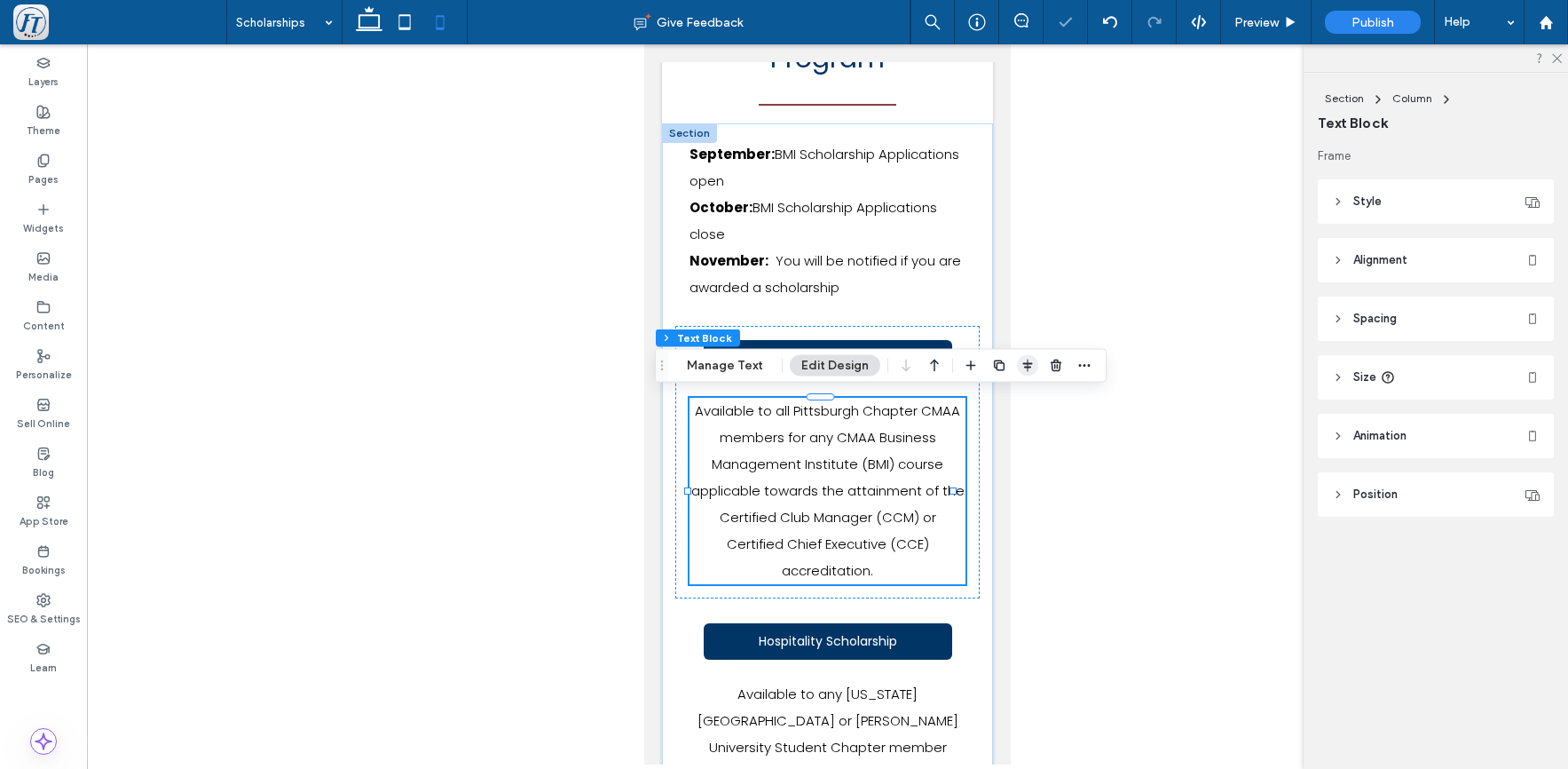
click at [1023, 366] on icon "button" at bounding box center [1027, 366] width 14 height 14
click at [976, 403] on icon "flex-start" at bounding box center [981, 400] width 14 height 14
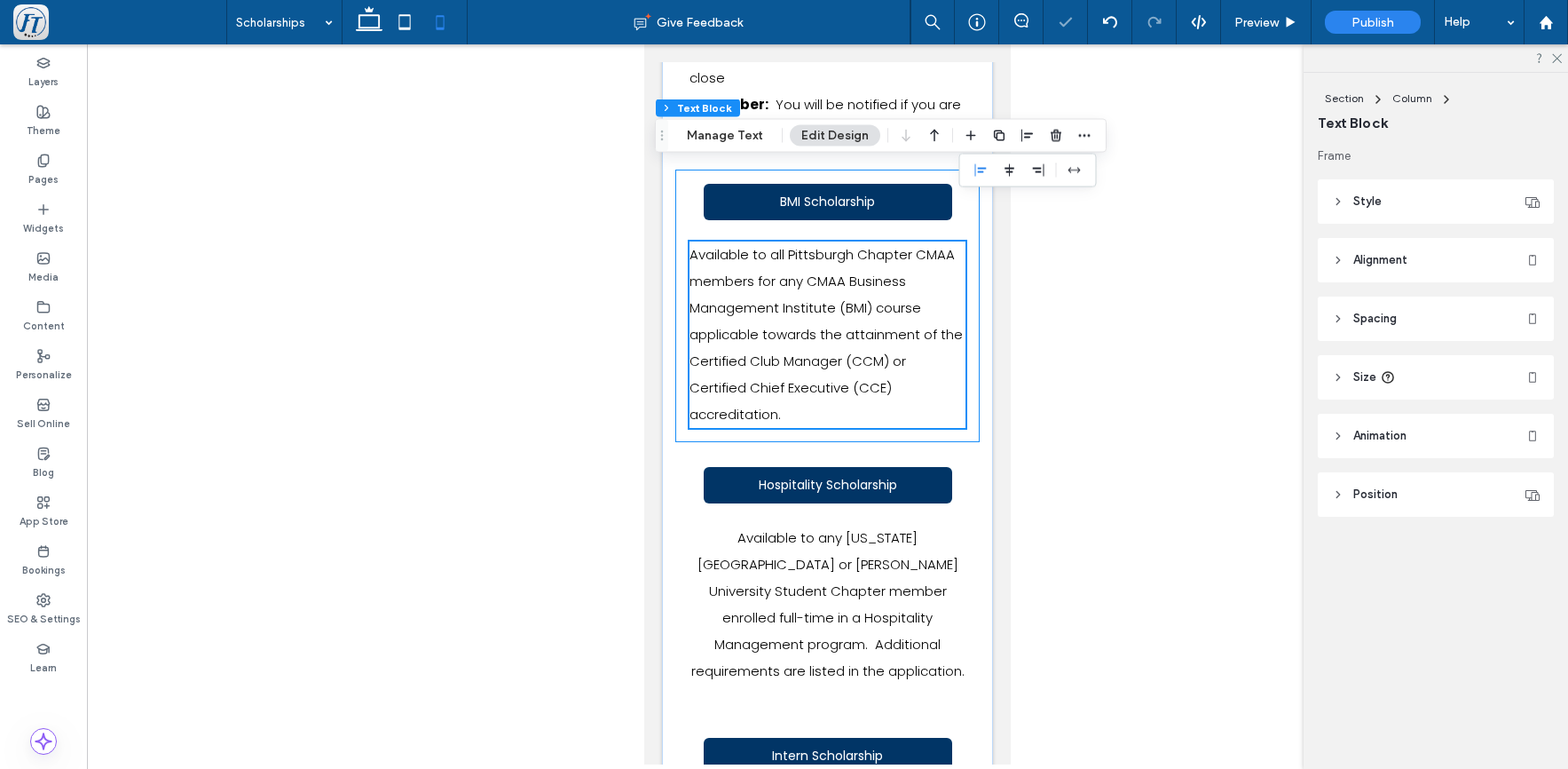
scroll to position [725, 0]
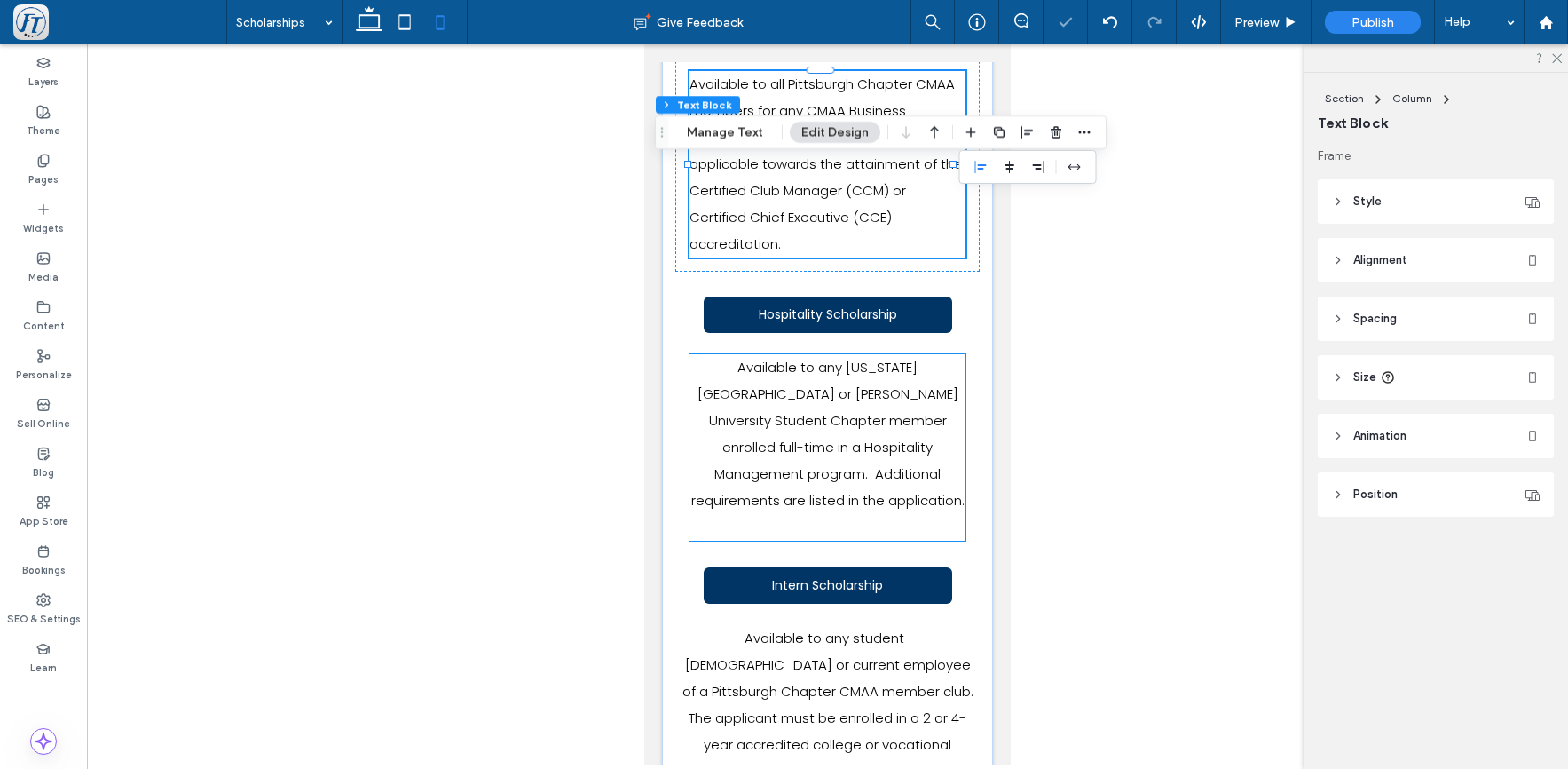
click at [801, 465] on span "Available to any Indiana University of PA or Robert Morris University Student C…" at bounding box center [828, 434] width 274 height 152
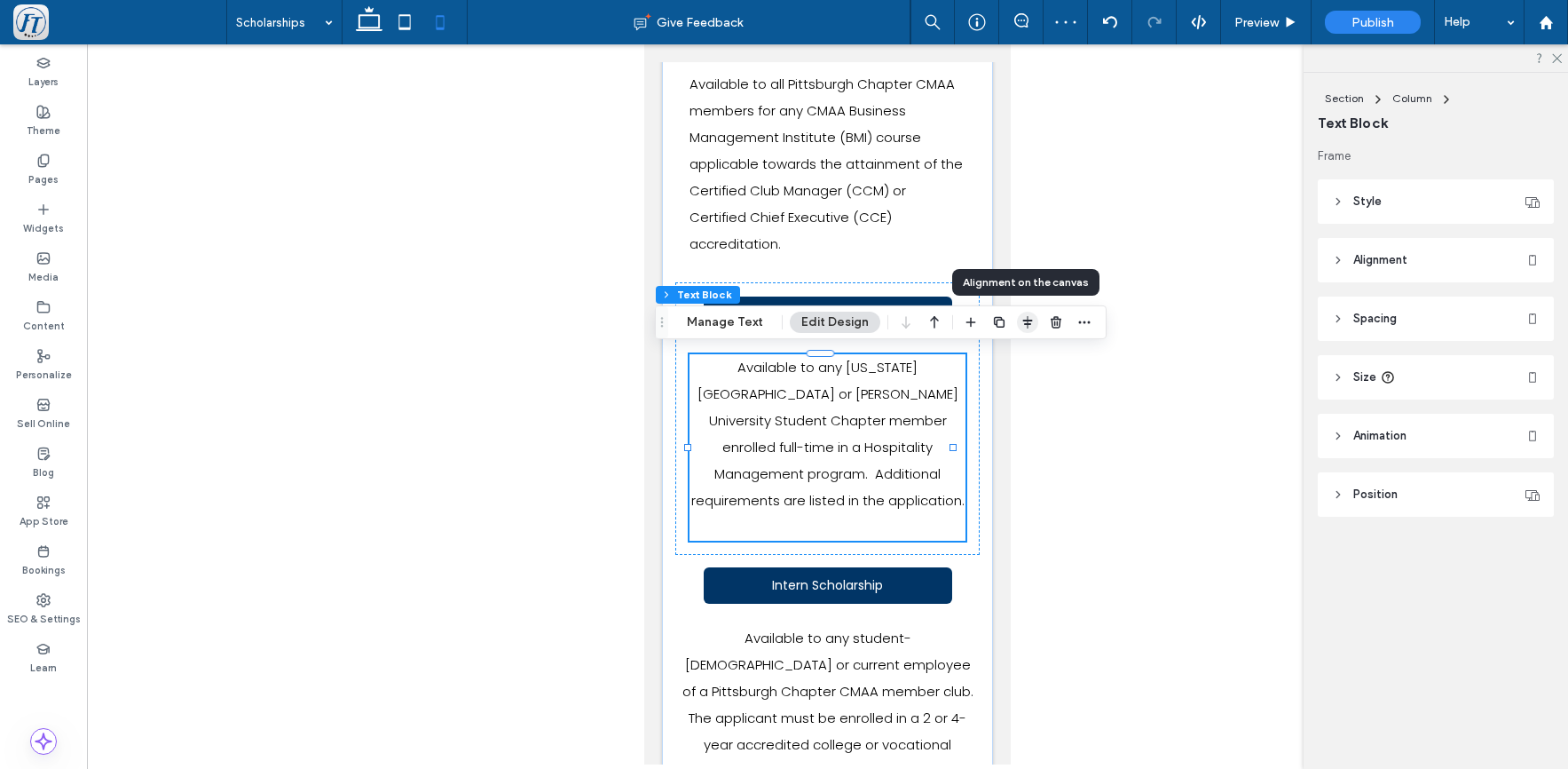
click at [1030, 325] on icon "button" at bounding box center [1027, 322] width 14 height 14
click at [979, 360] on icon "flex-start" at bounding box center [981, 356] width 14 height 14
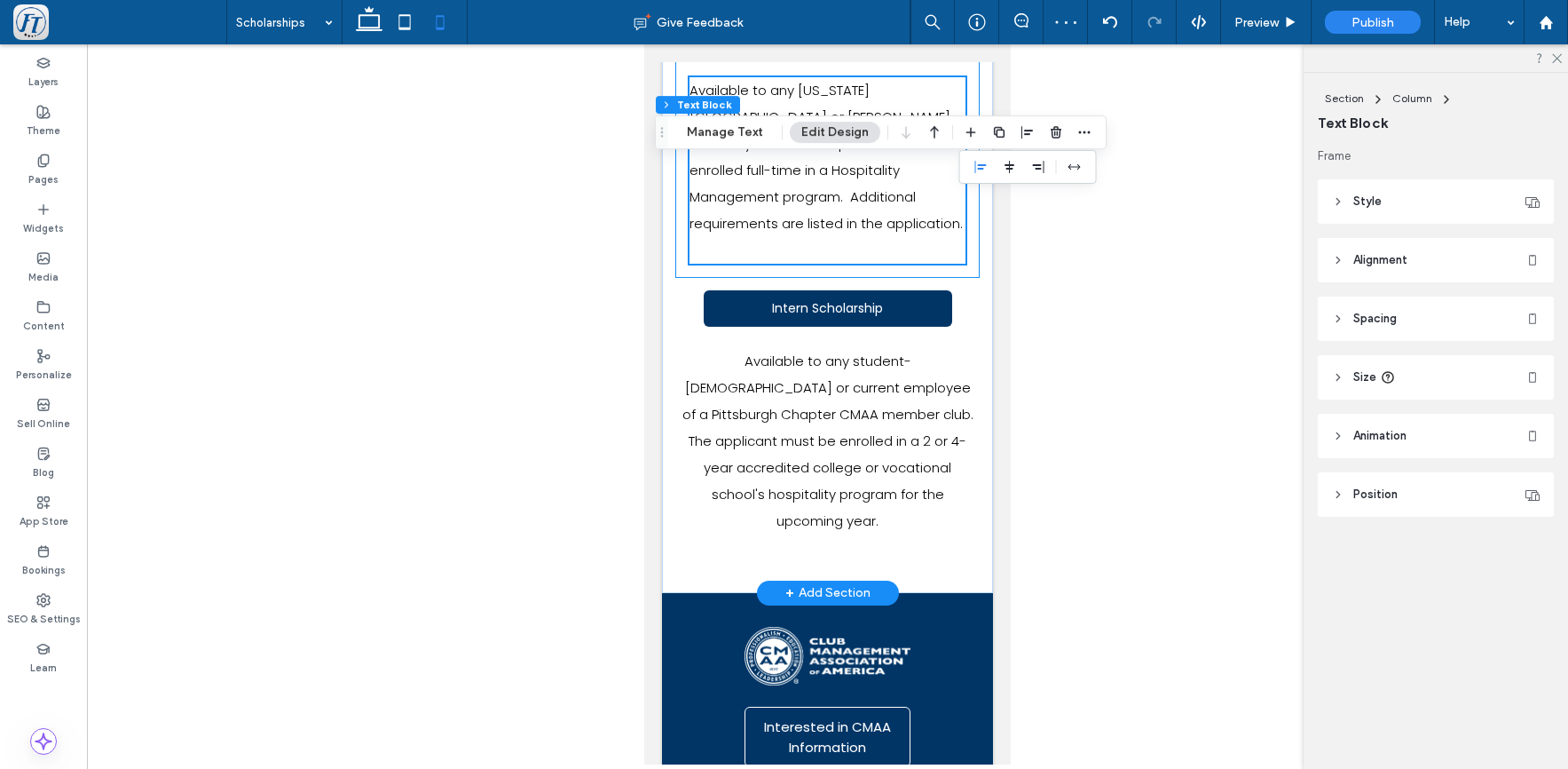
scroll to position [1037, 0]
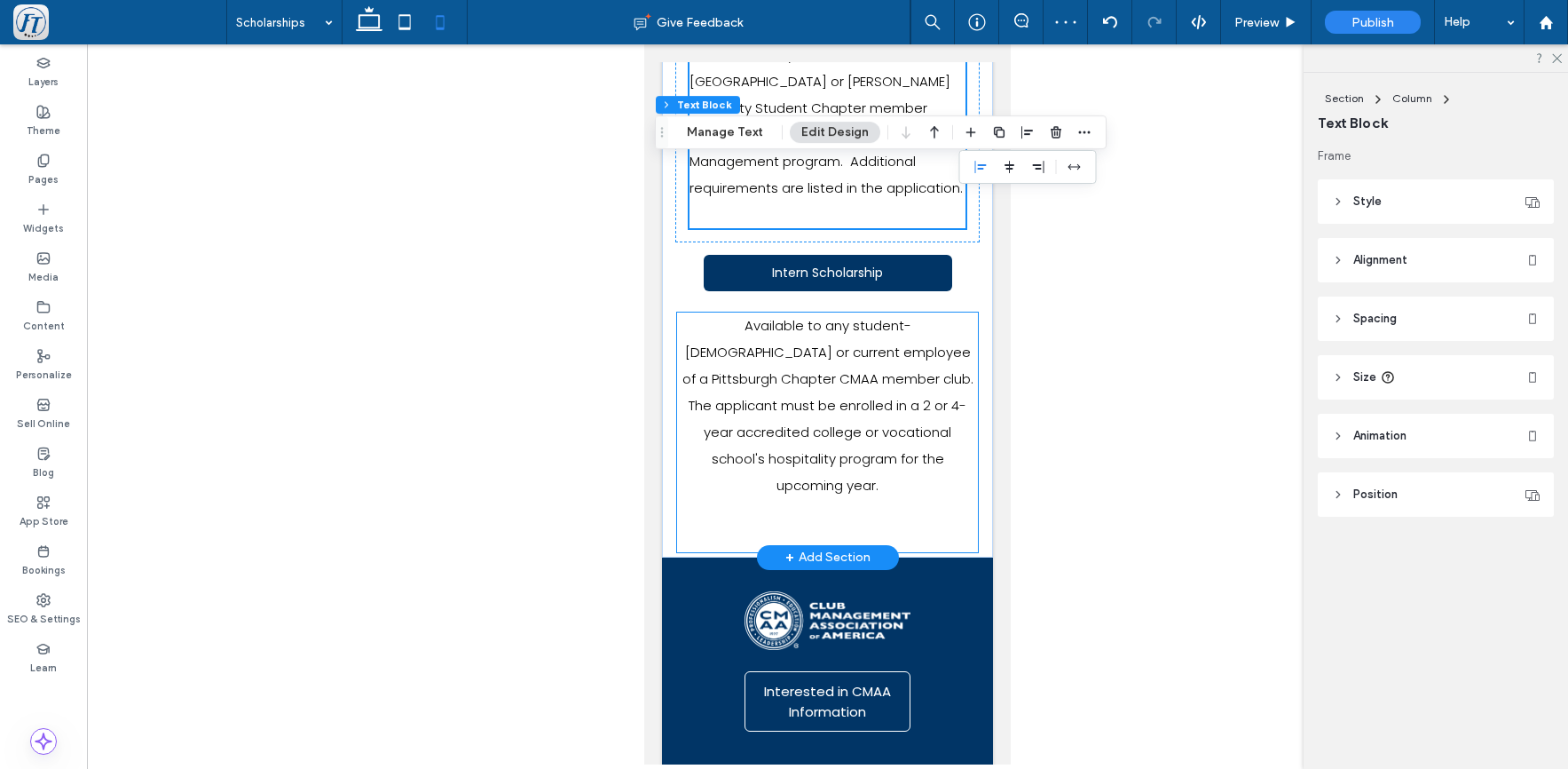
click at [801, 393] on p "Available to any student-intern or current employee of a Pittsburgh Chapter CMA…" at bounding box center [827, 432] width 301 height 239
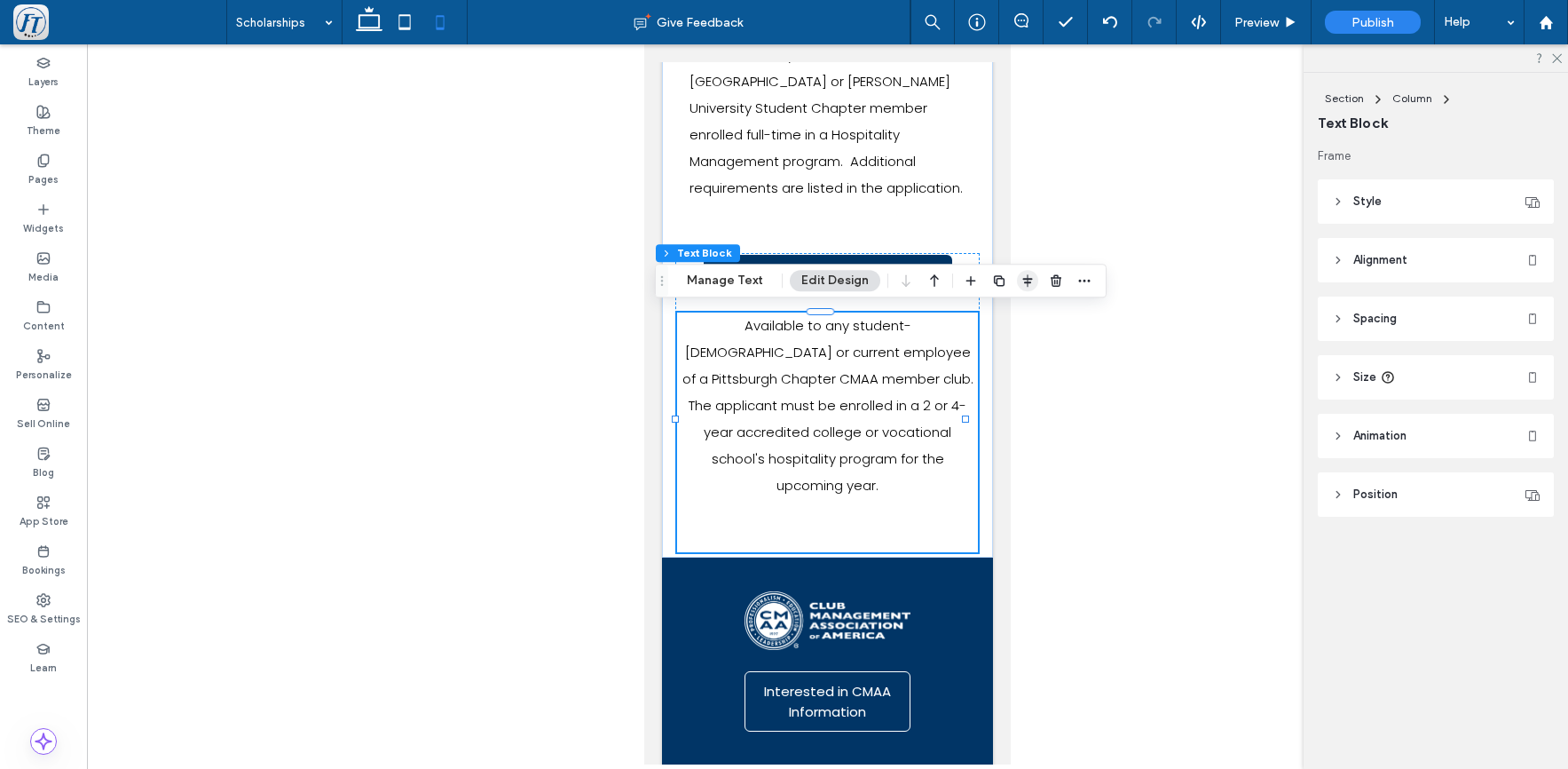
click at [1026, 278] on icon "button" at bounding box center [1027, 281] width 14 height 14
click at [971, 316] on span "flex-start" at bounding box center [981, 315] width 21 height 21
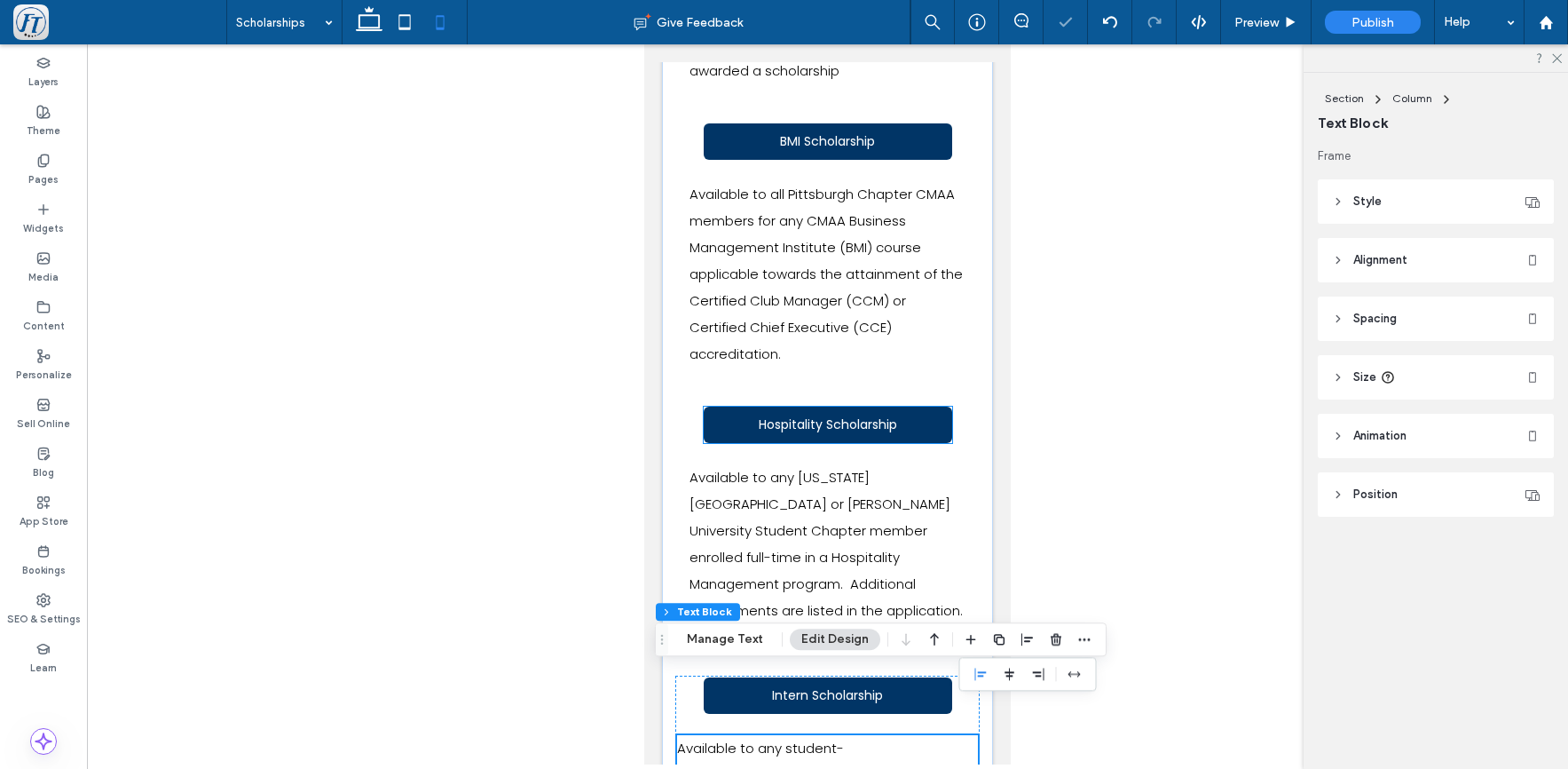
scroll to position [582, 0]
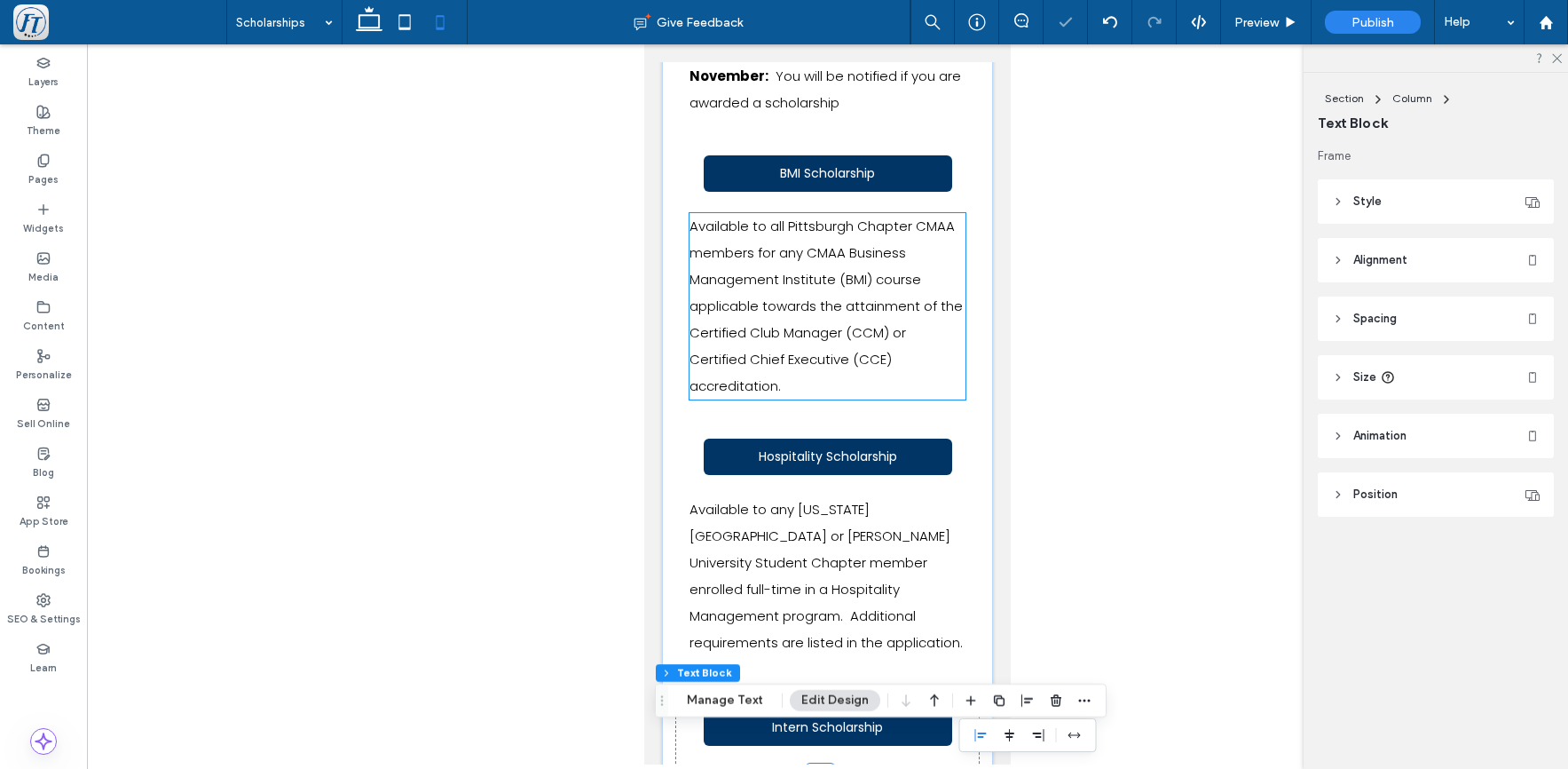
click at [797, 292] on p "Available to all Pittsburgh Chapter CMAA members for any CMAA Business Manageme…" at bounding box center [827, 306] width 276 height 187
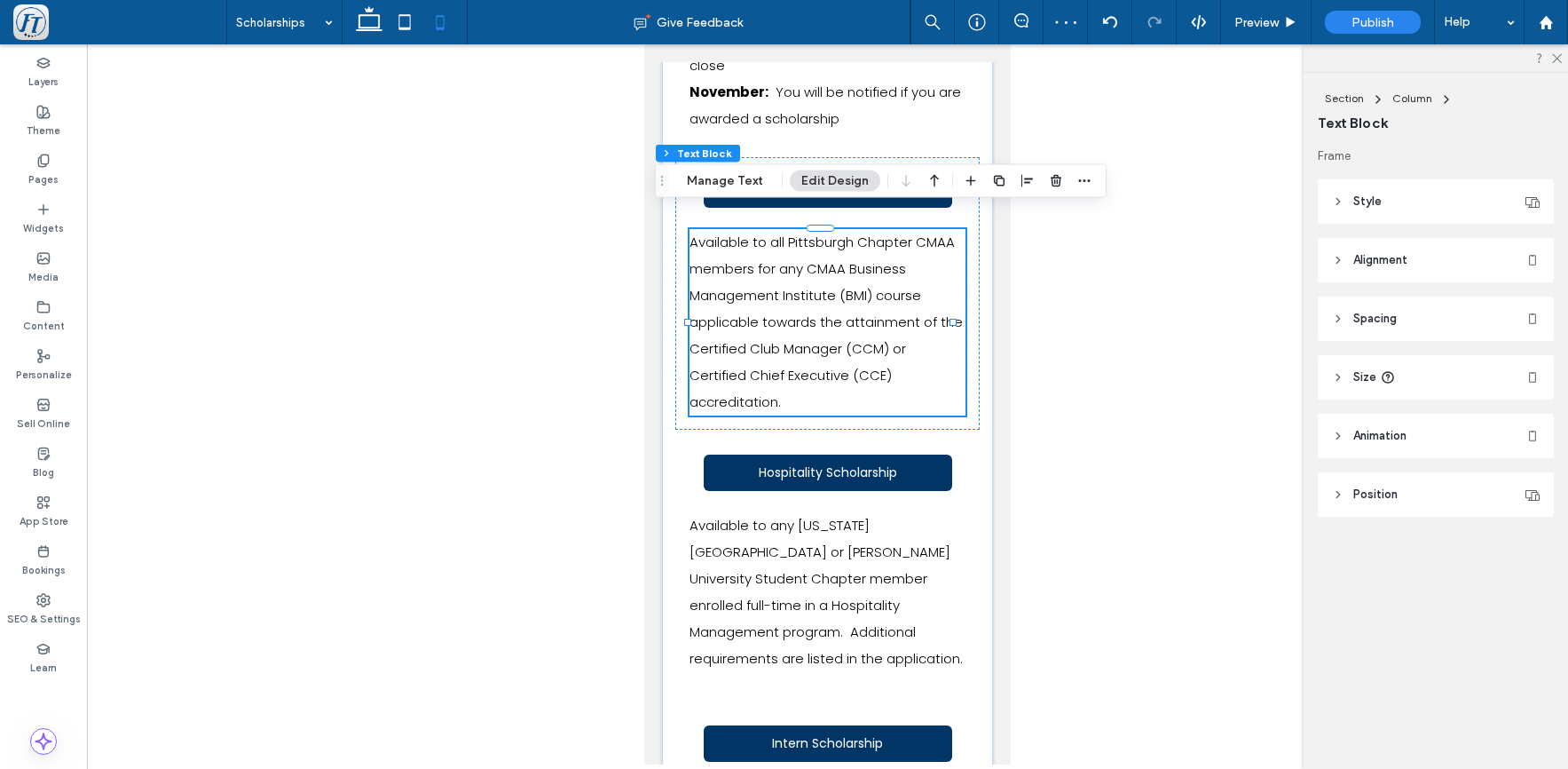
scroll to position [327, 0]
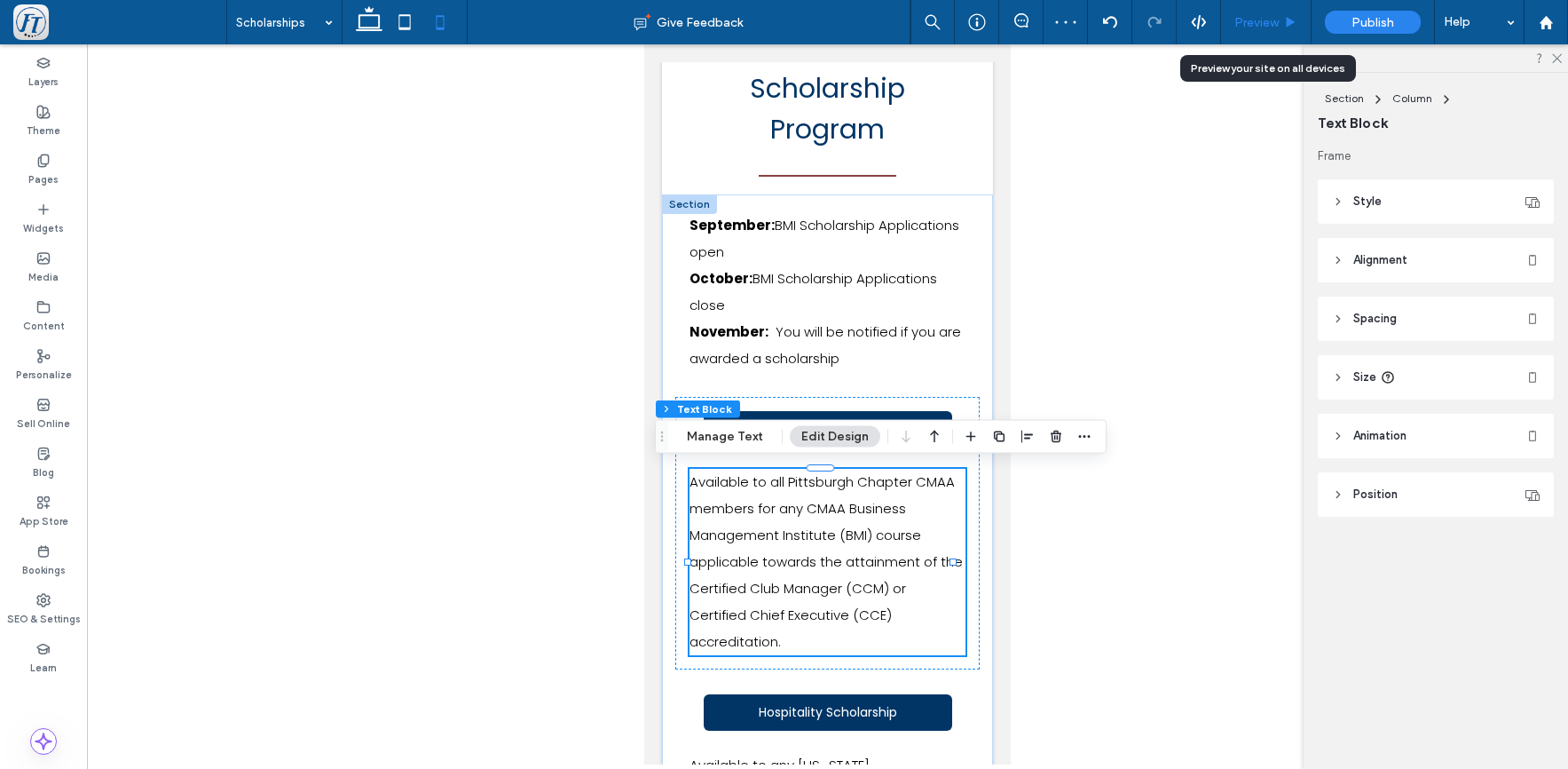
click at [1260, 18] on span "Preview" at bounding box center [1257, 23] width 44 height 15
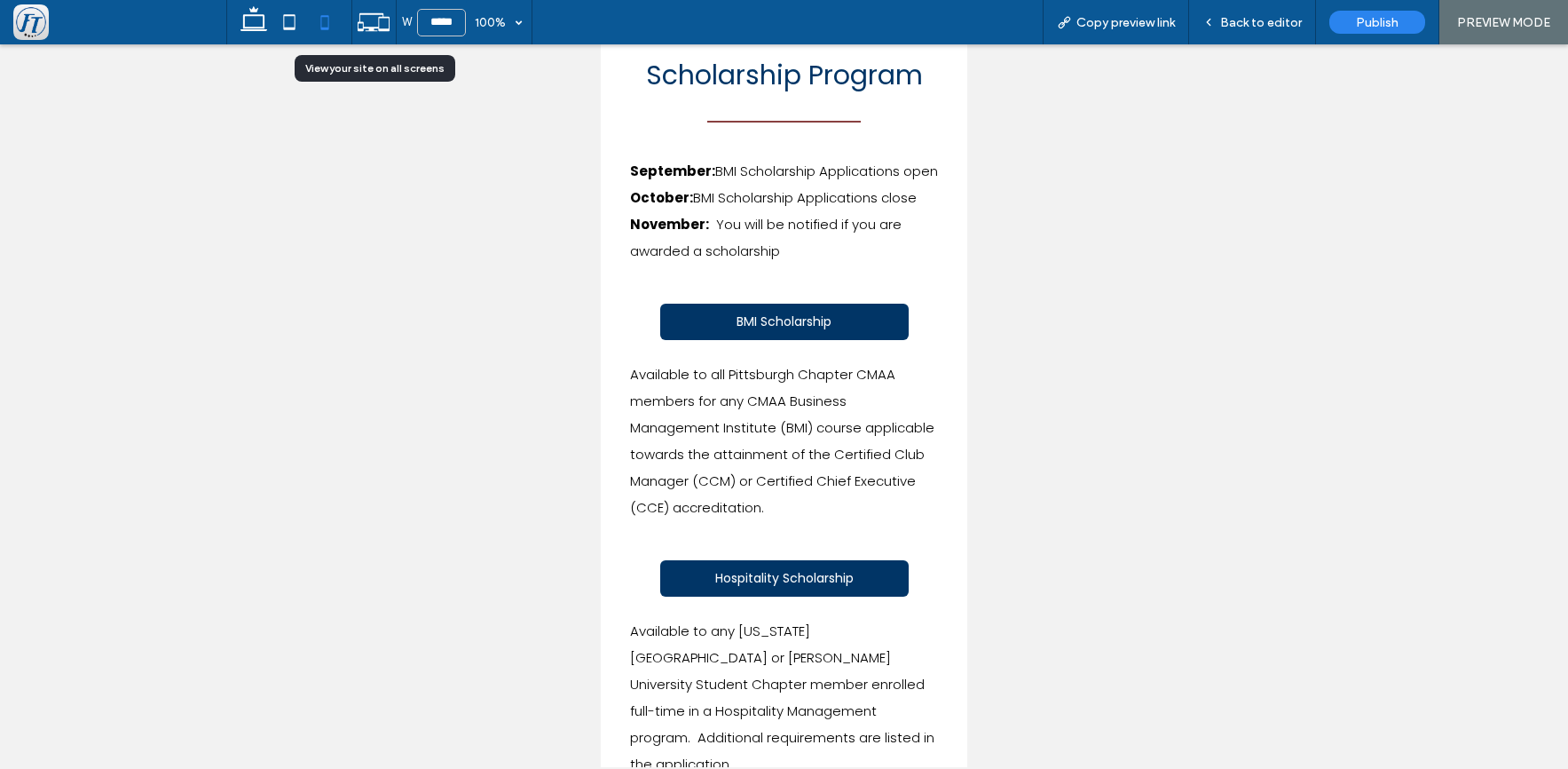
click at [380, 25] on icon at bounding box center [373, 22] width 34 height 34
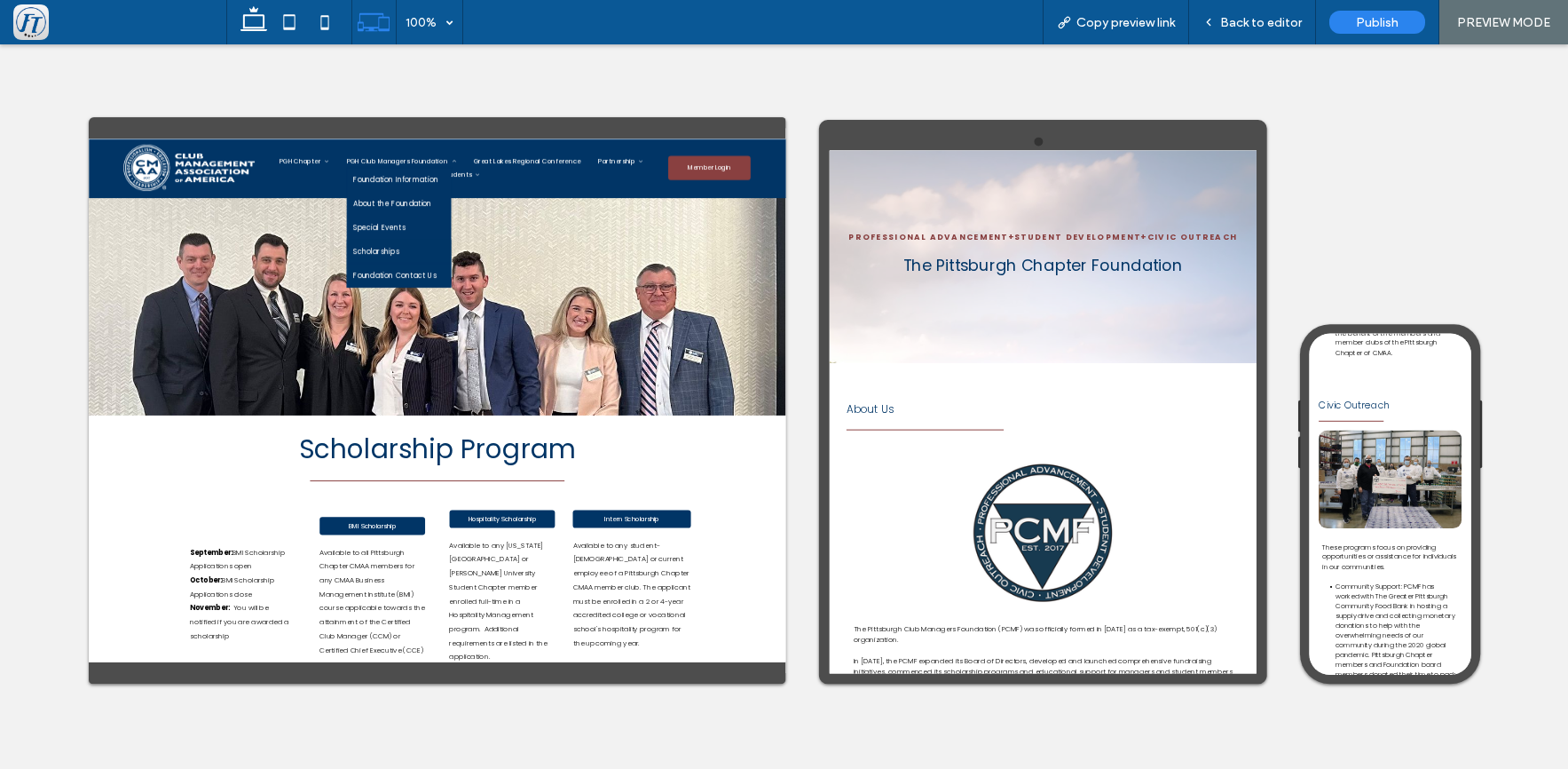
click at [738, 415] on span "Foundation Contact Us" at bounding box center [712, 418] width 169 height 22
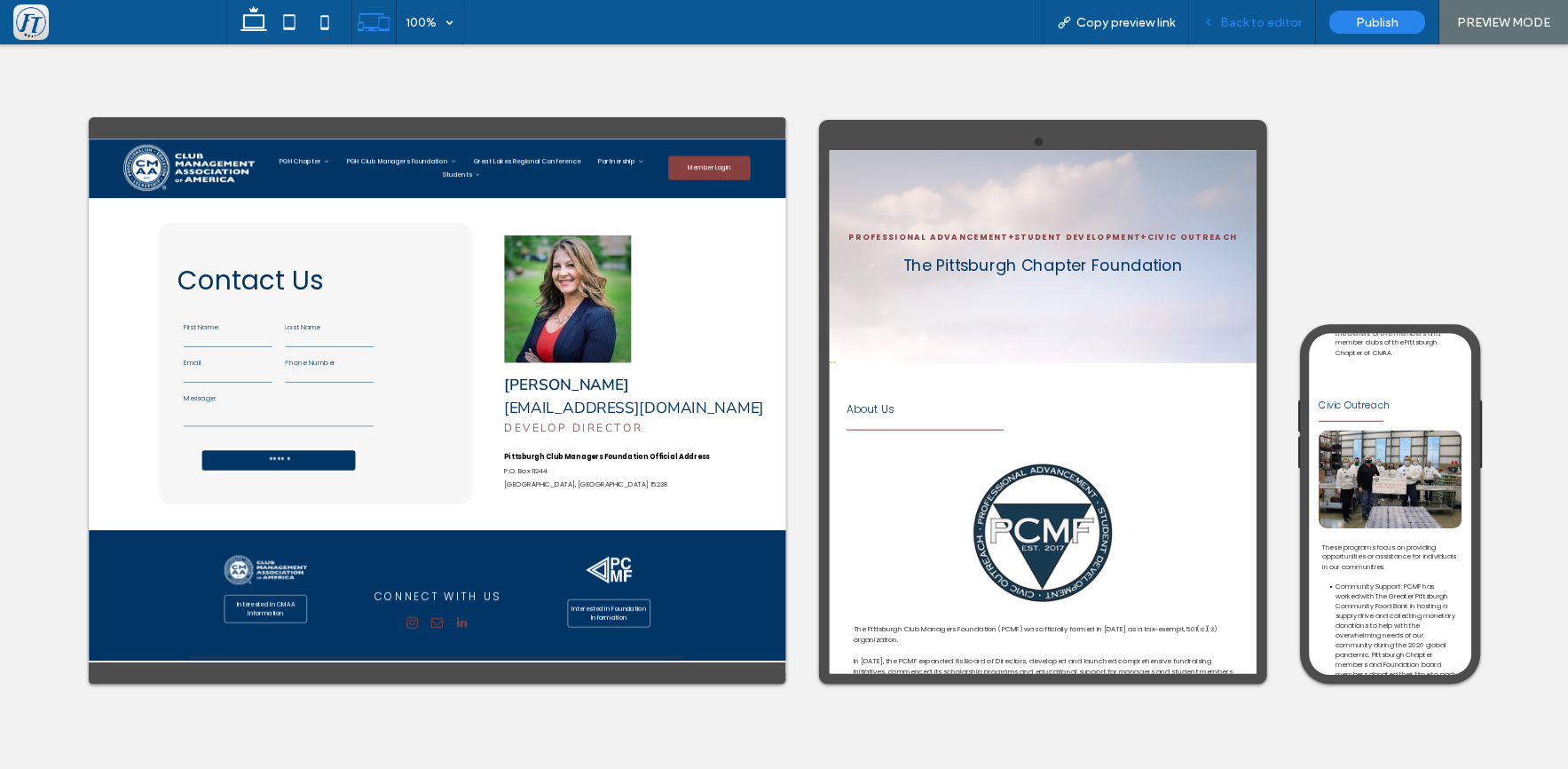
click at [1268, 18] on span "Back to editor" at bounding box center [1261, 23] width 81 height 15
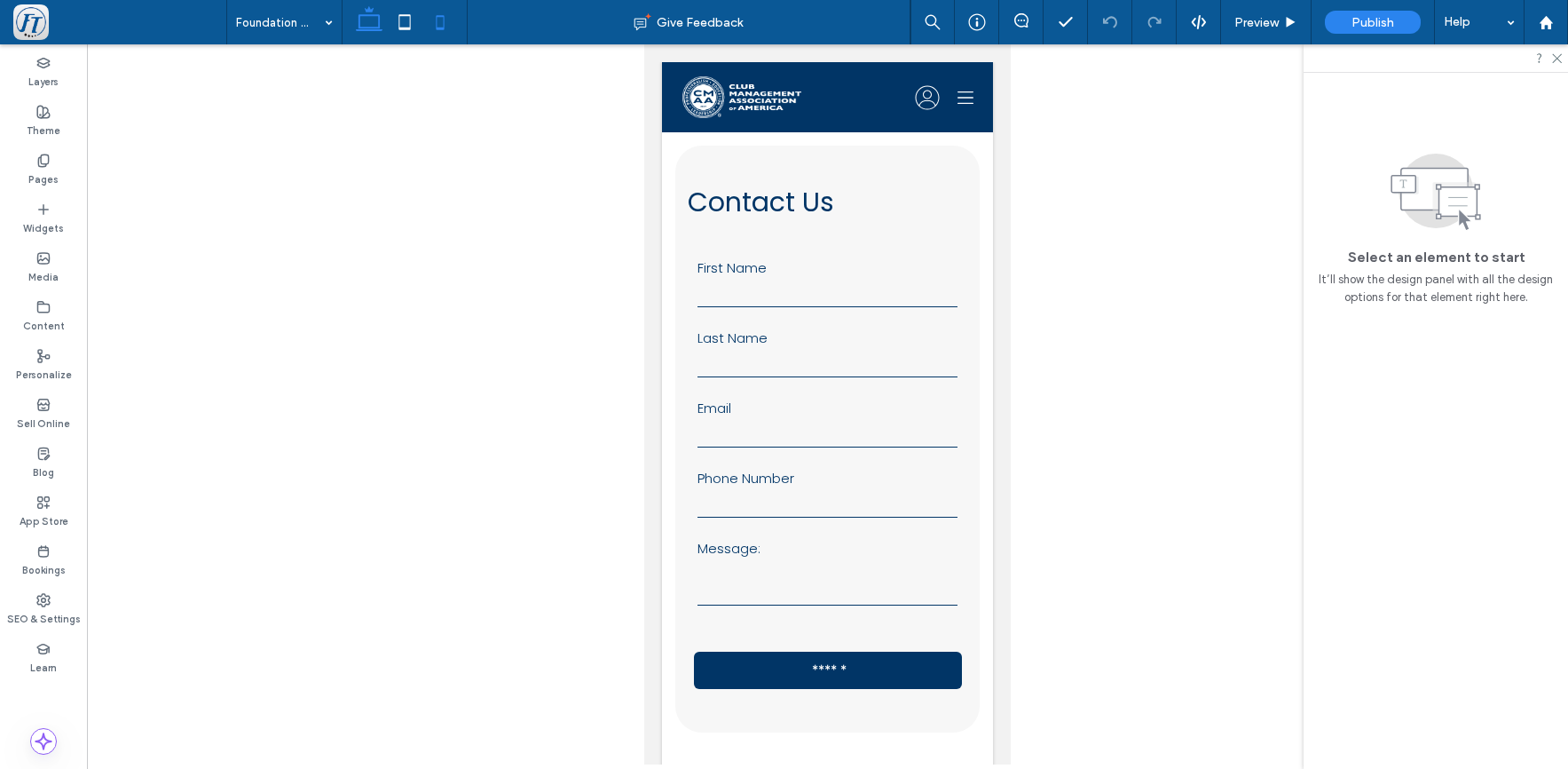
click at [362, 19] on icon at bounding box center [369, 22] width 35 height 35
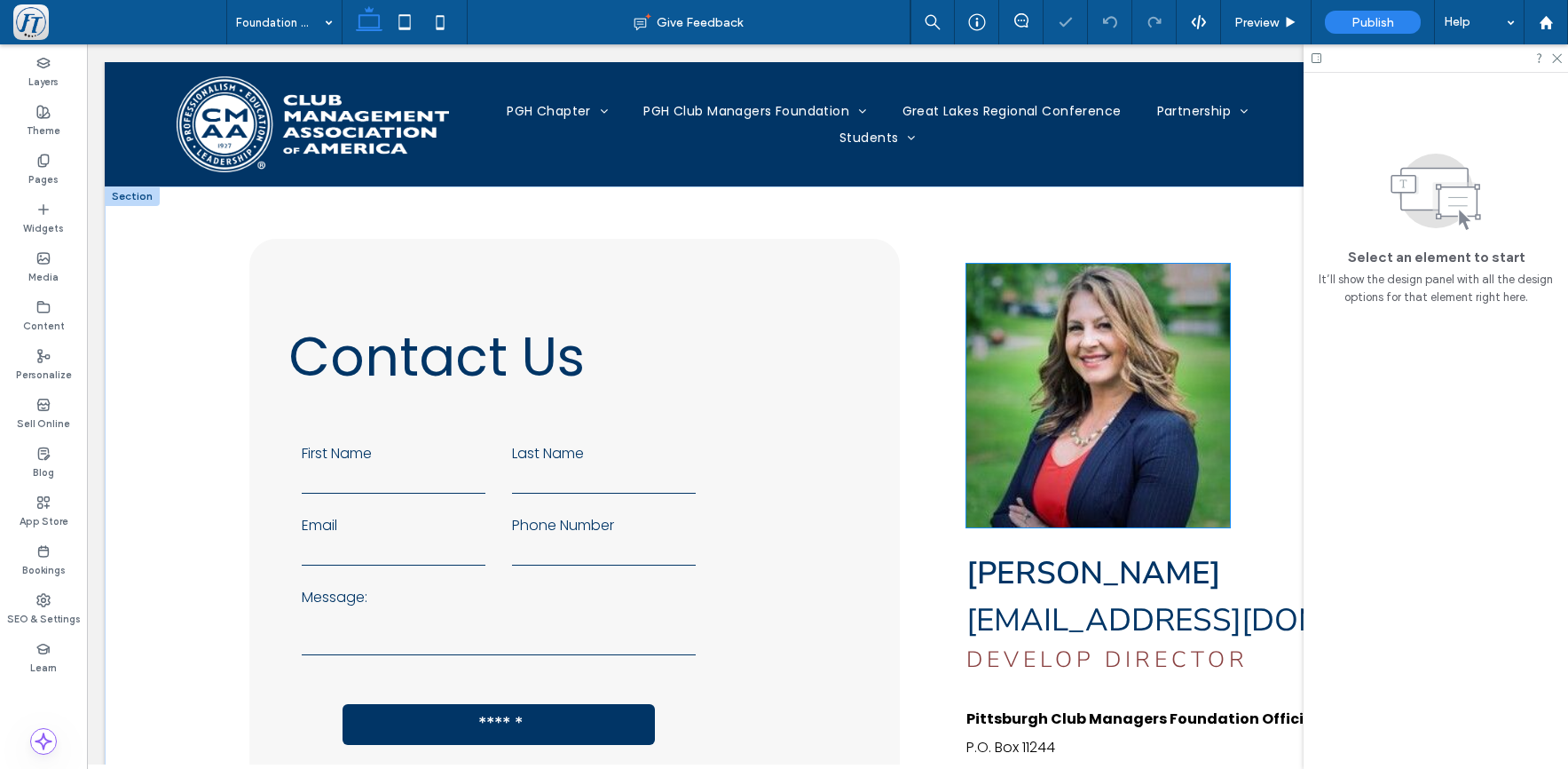
click at [1092, 458] on img at bounding box center [1098, 395] width 263 height 263
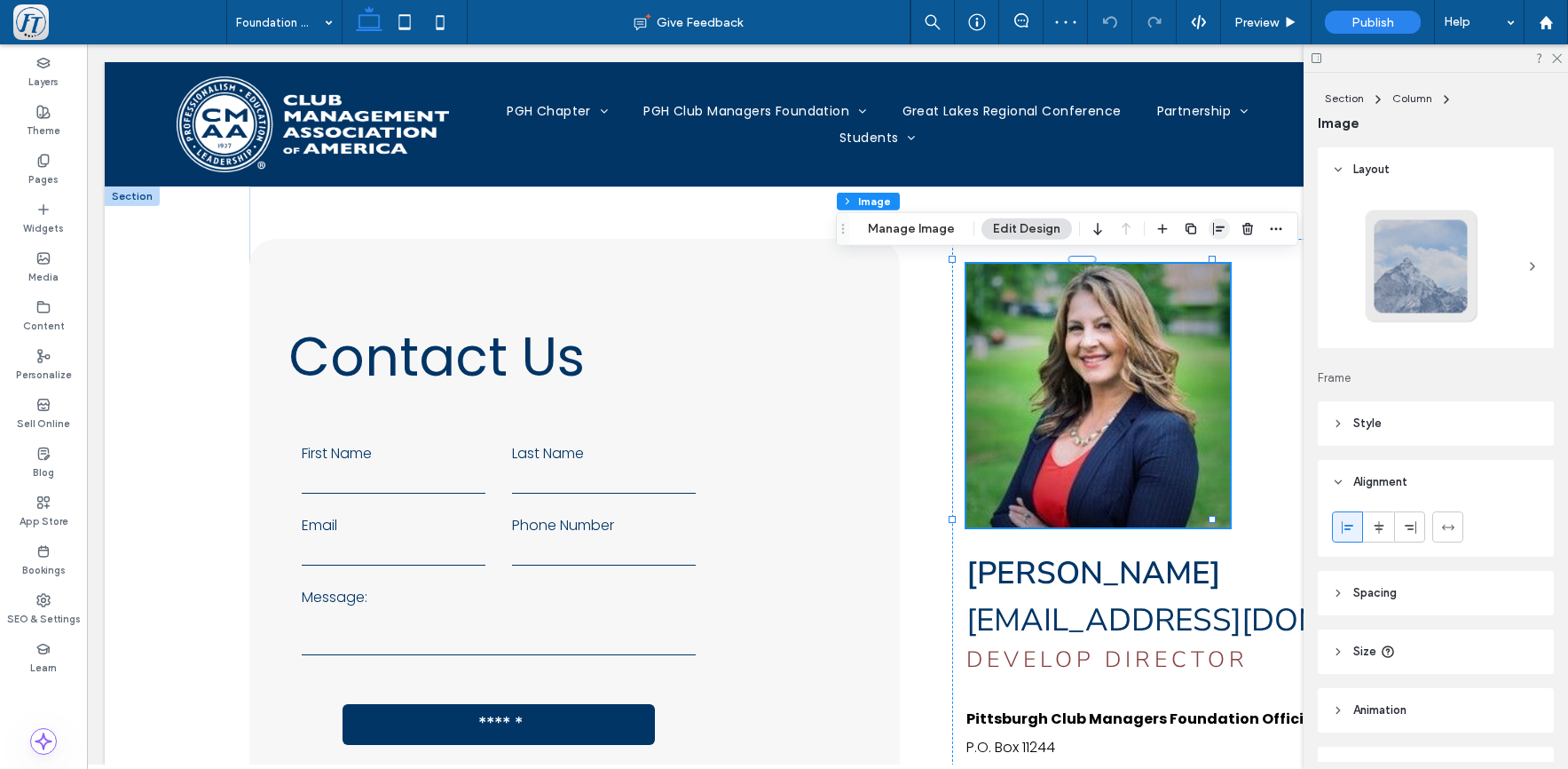
click at [1221, 230] on icon "button" at bounding box center [1220, 229] width 14 height 14
click at [1200, 260] on icon "center" at bounding box center [1201, 263] width 14 height 14
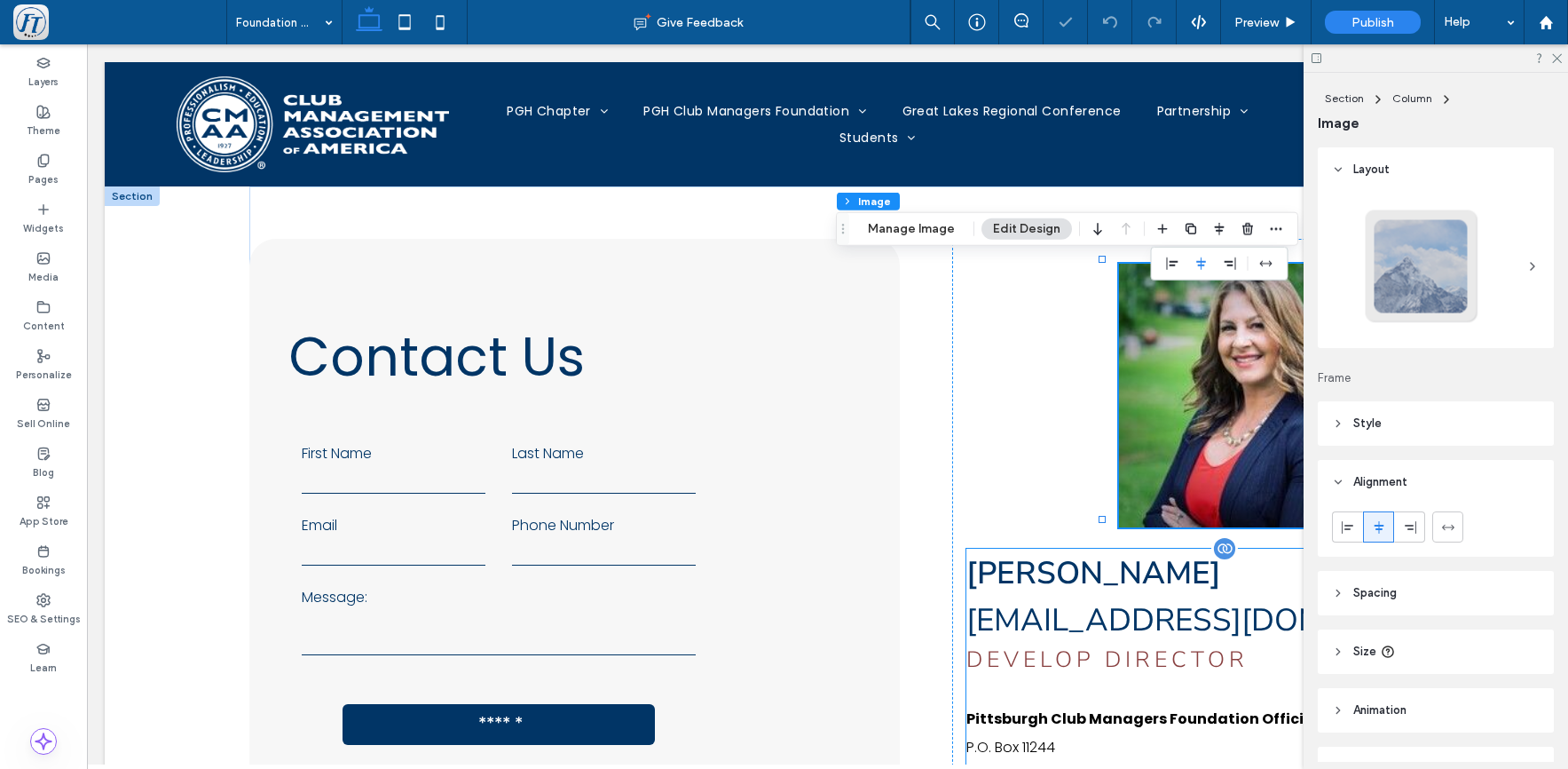
click at [1090, 577] on span "Heather Pletcher" at bounding box center [1094, 574] width 255 height 42
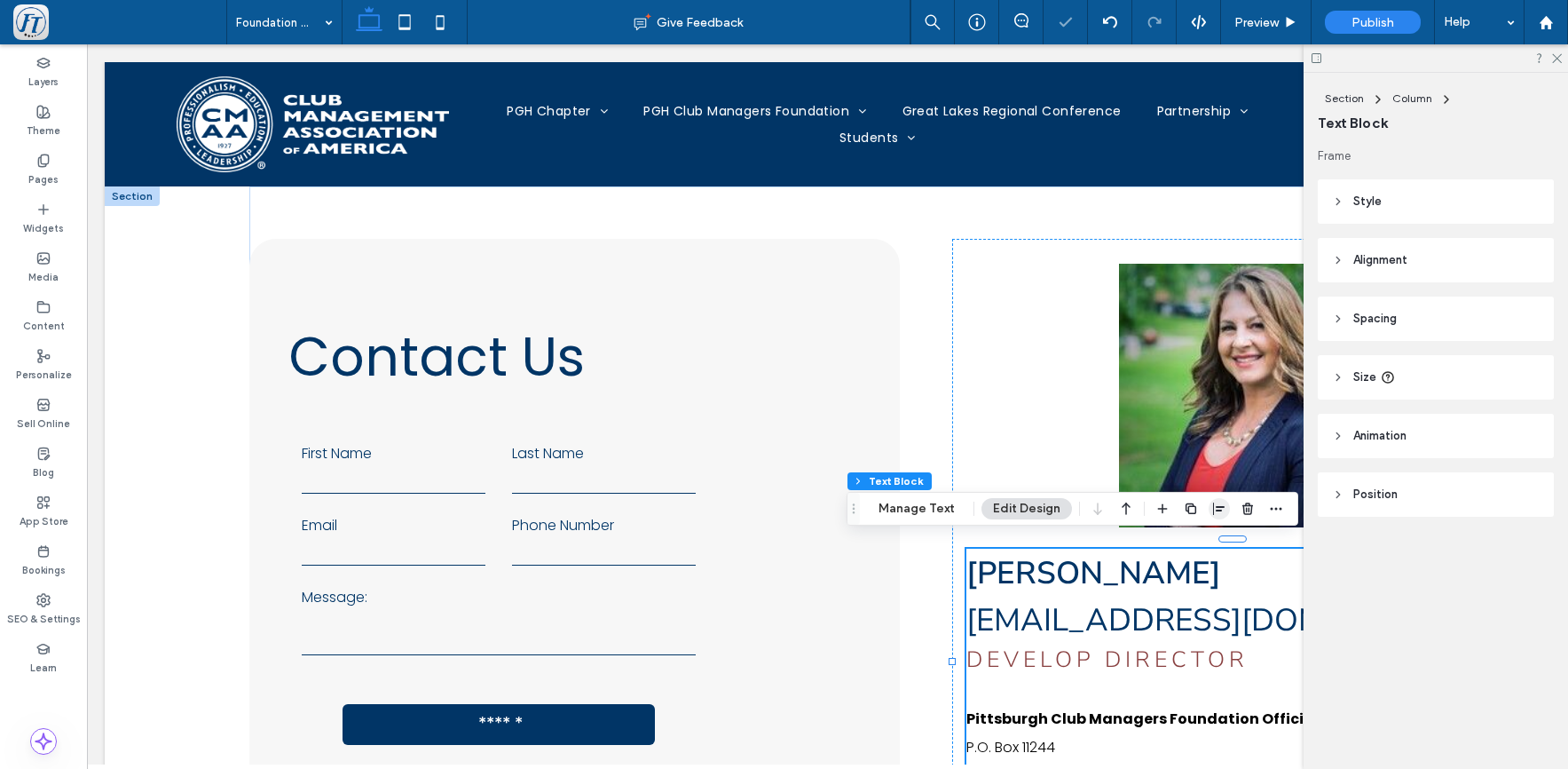
click at [1218, 508] on icon "button" at bounding box center [1220, 509] width 14 height 14
click at [1203, 548] on icon "center" at bounding box center [1201, 543] width 14 height 14
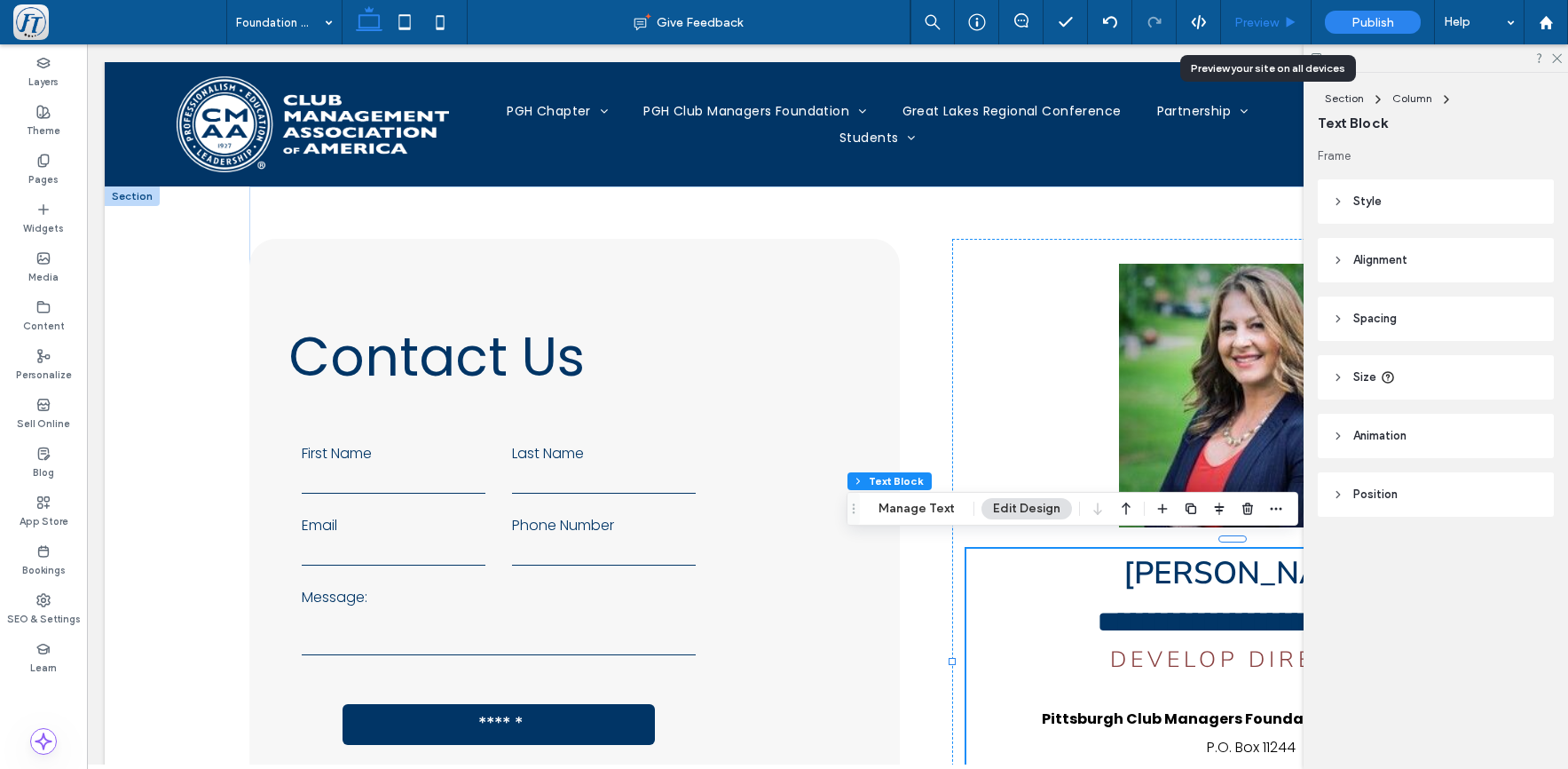
click at [1263, 26] on span "Preview" at bounding box center [1257, 23] width 44 height 15
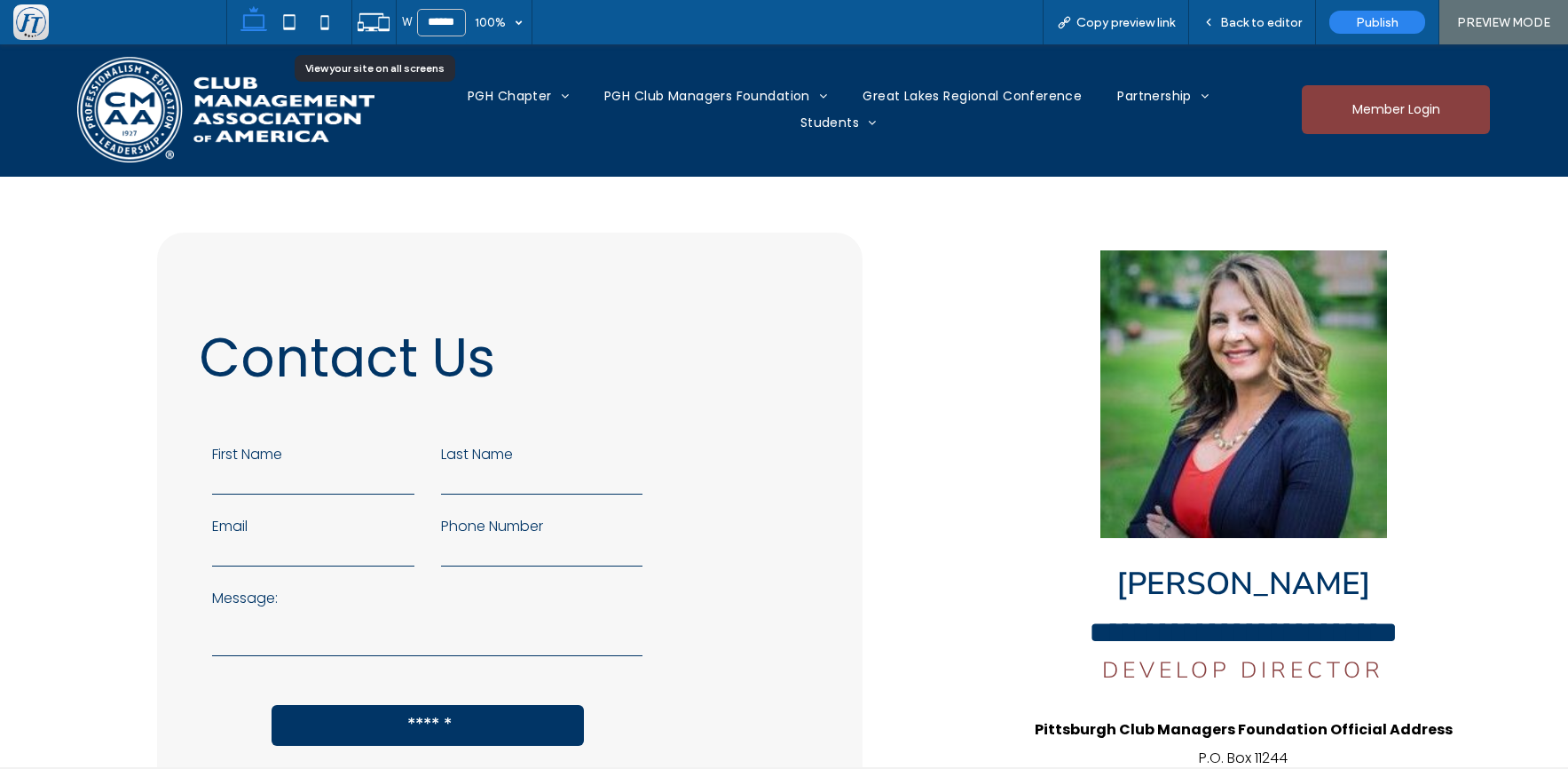
click at [367, 19] on icon at bounding box center [373, 22] width 34 height 34
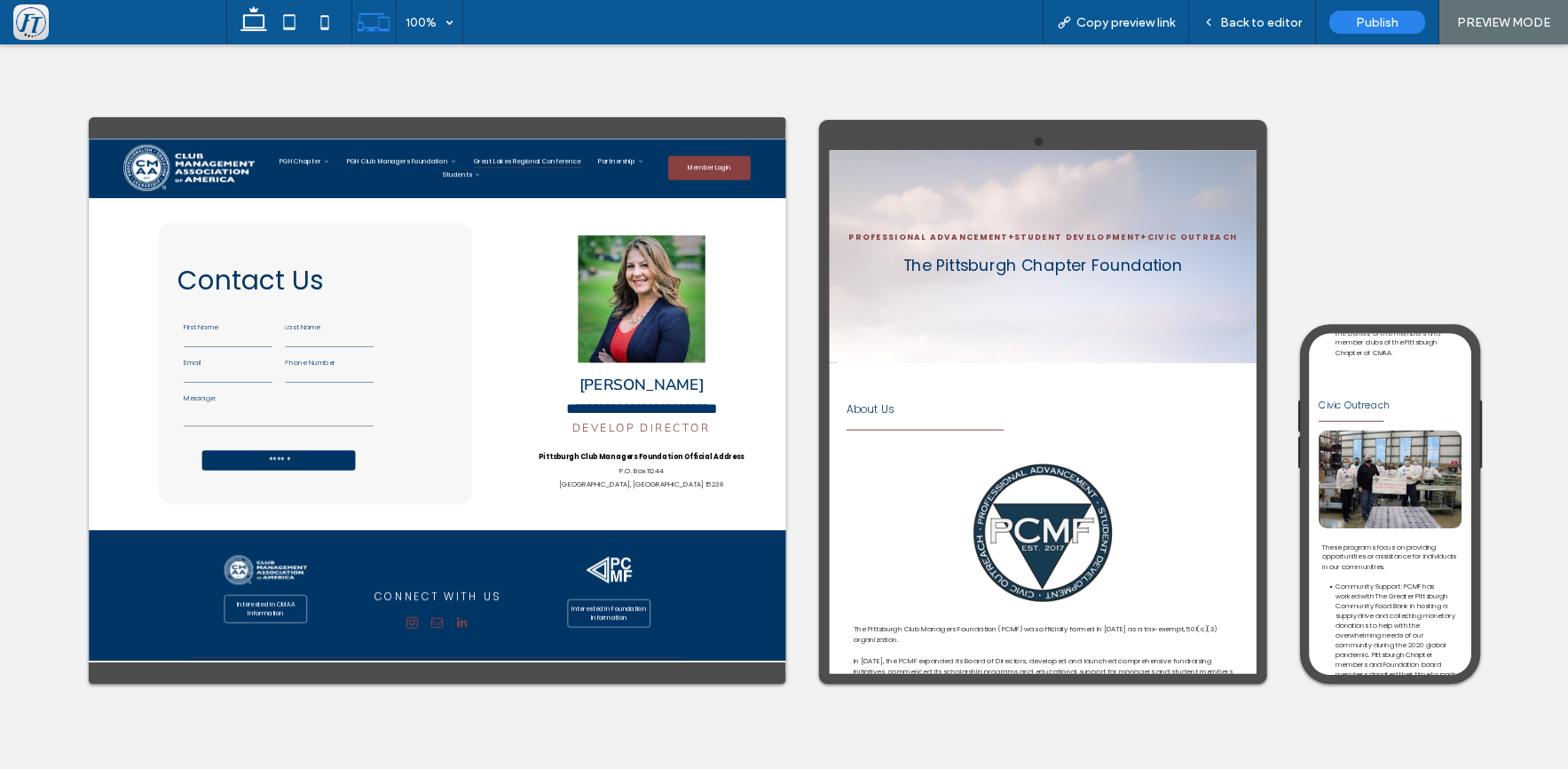
click at [1046, 186] on span "Great Lakes Regional Conference" at bounding box center [981, 186] width 219 height 27
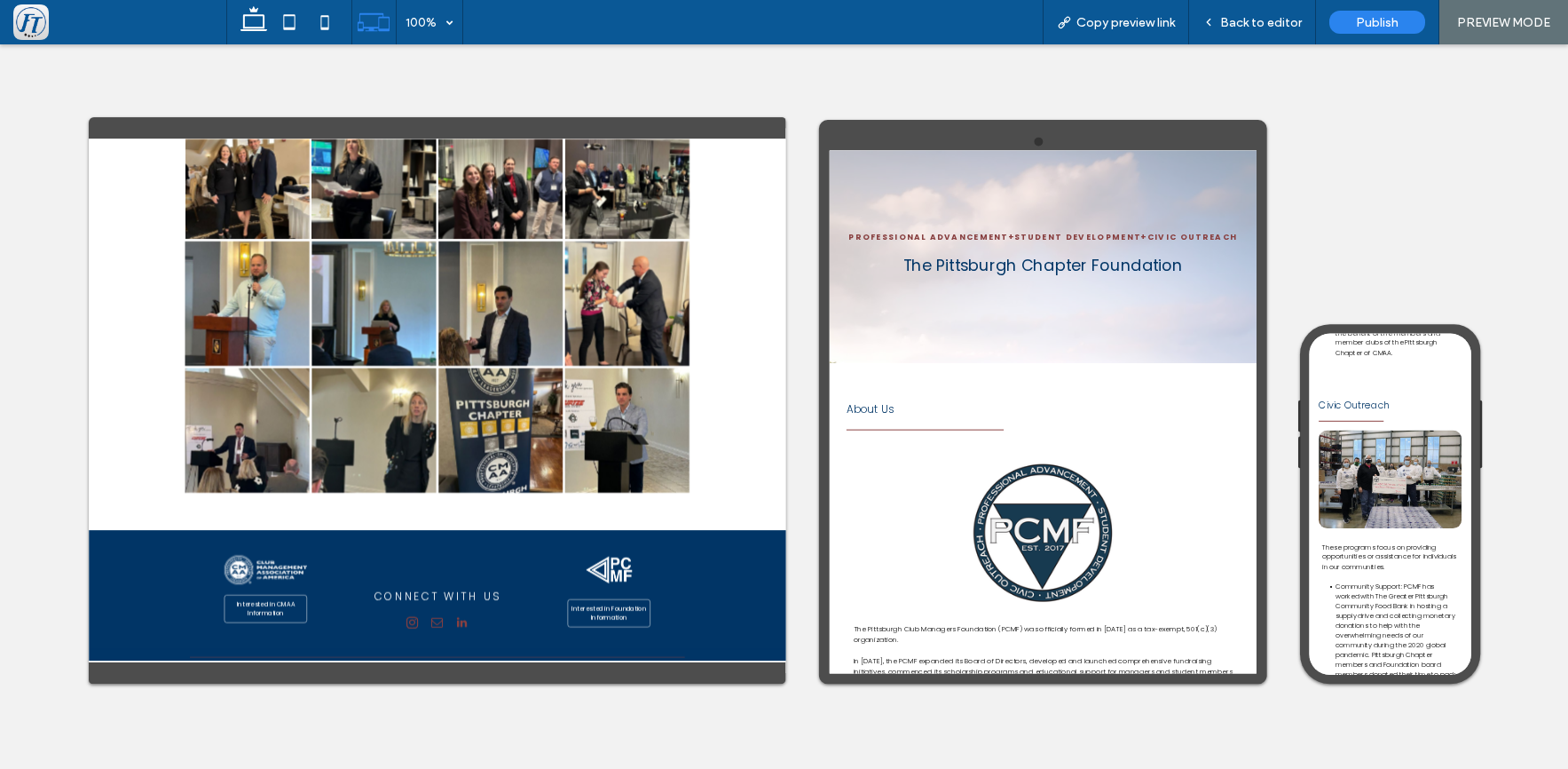
scroll to position [1384, 0]
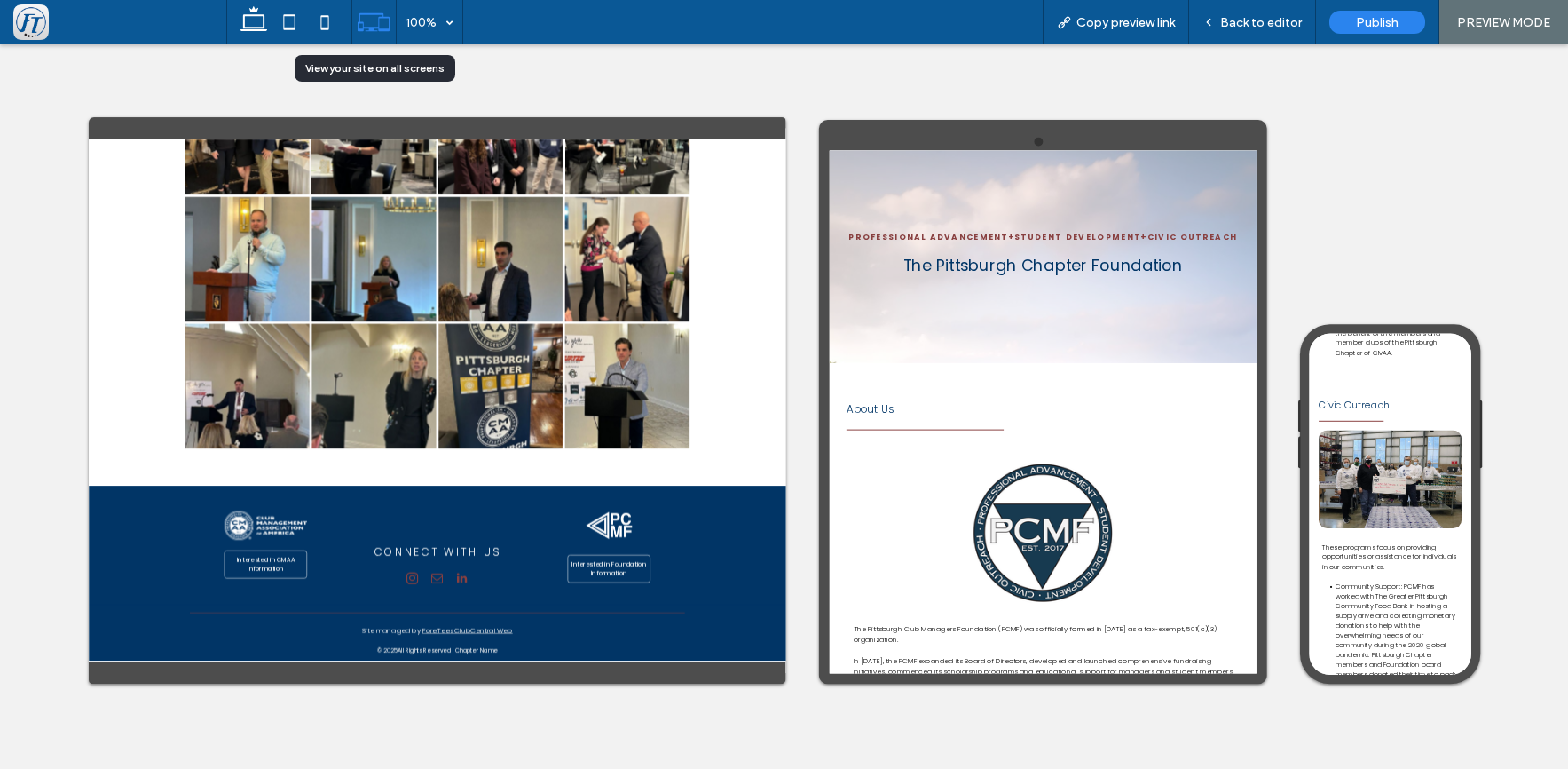
click at [373, 21] on icon at bounding box center [373, 22] width 34 height 34
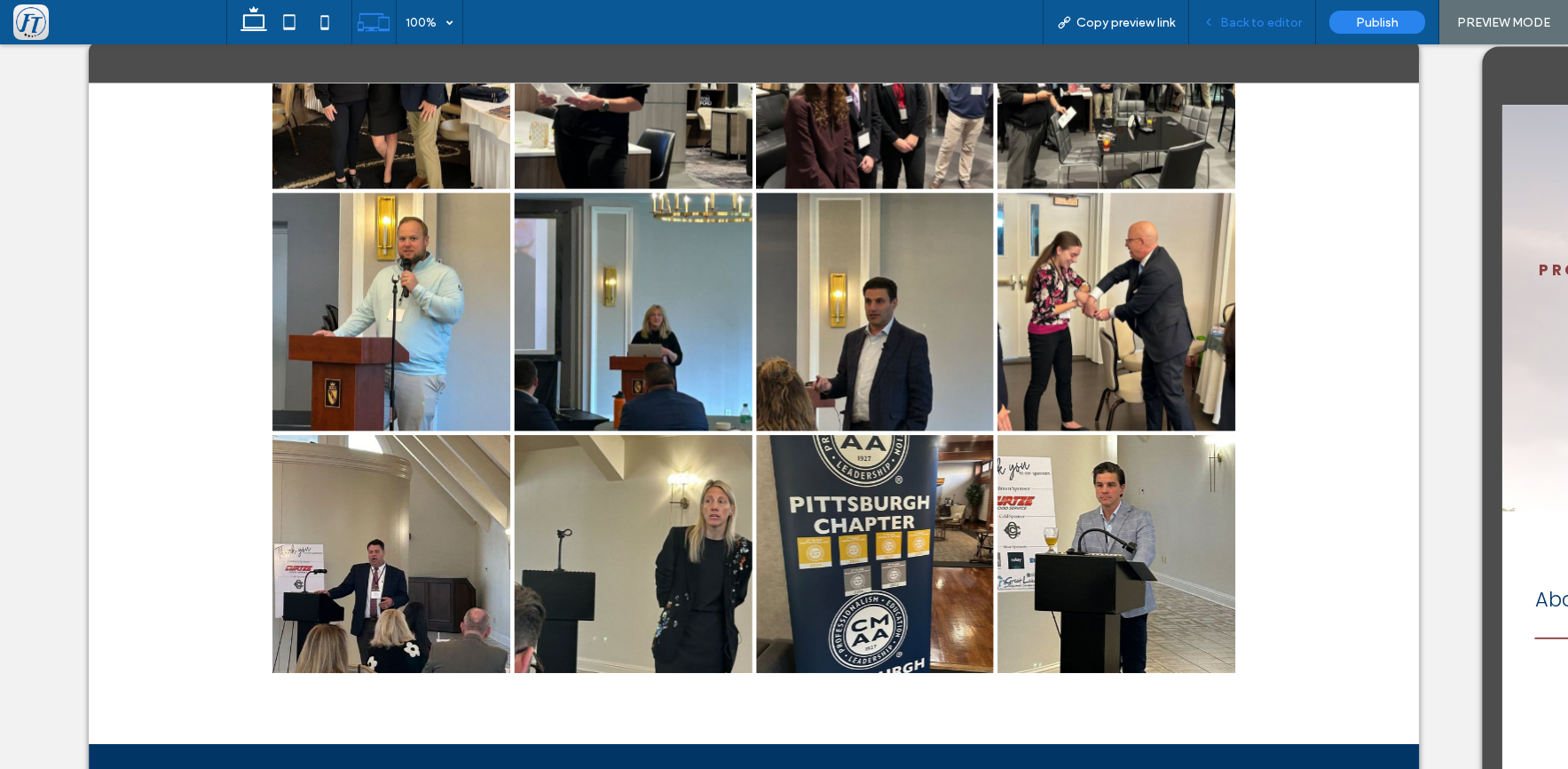
click at [1262, 28] on span "Back to editor" at bounding box center [1261, 23] width 81 height 15
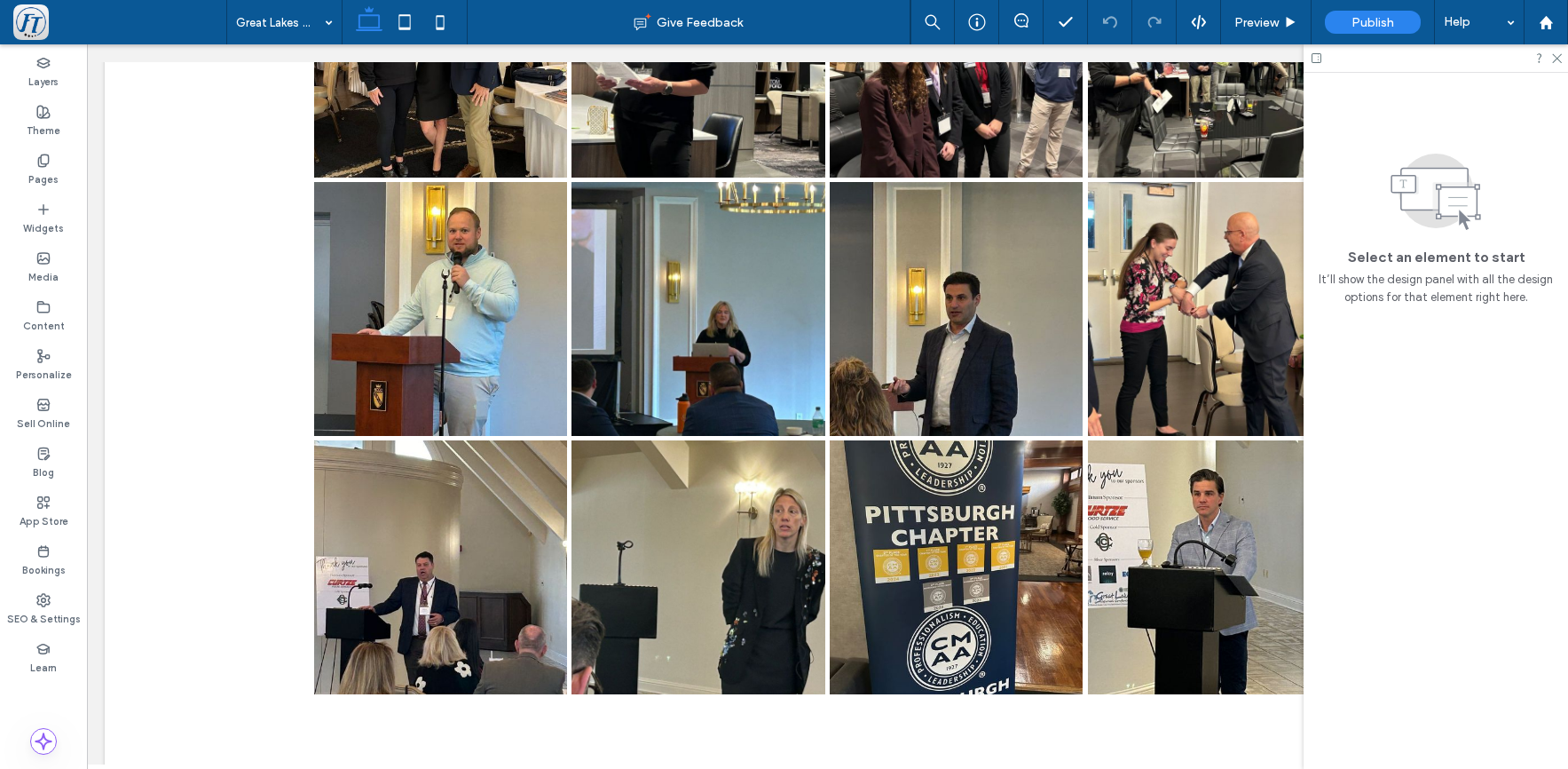
scroll to position [1386, 0]
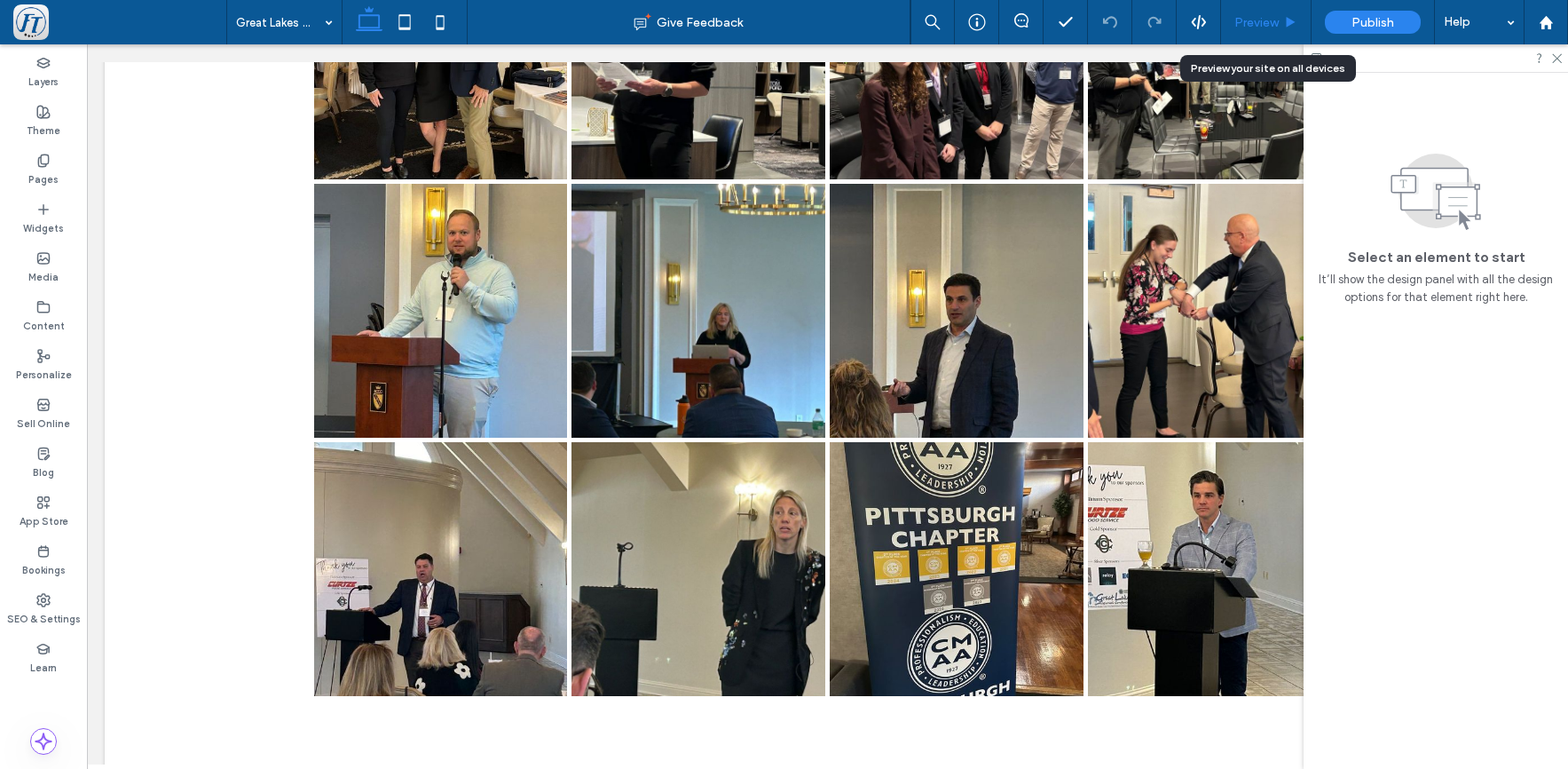
click at [1255, 23] on span "Preview" at bounding box center [1257, 23] width 44 height 15
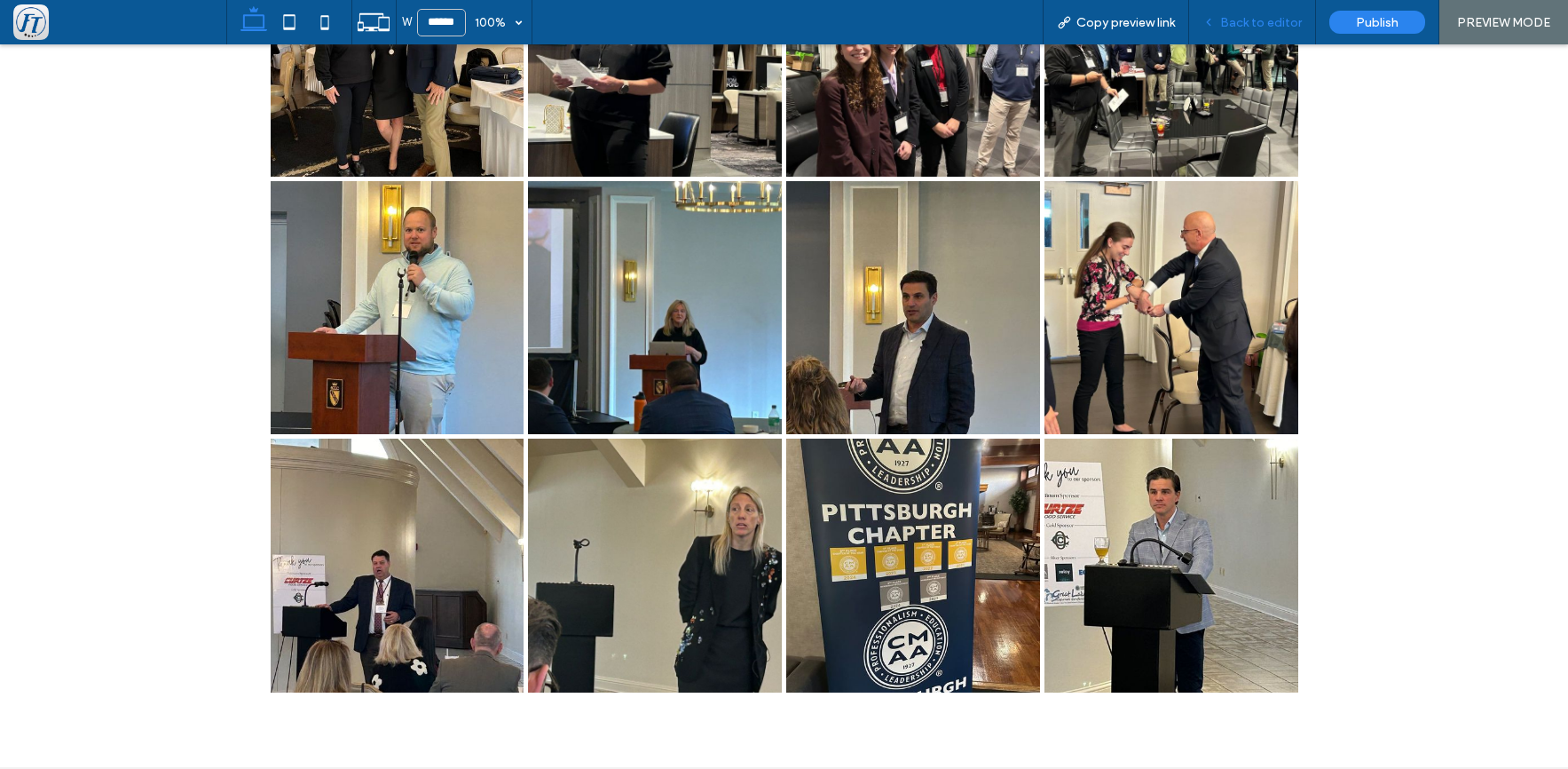
scroll to position [504, 0]
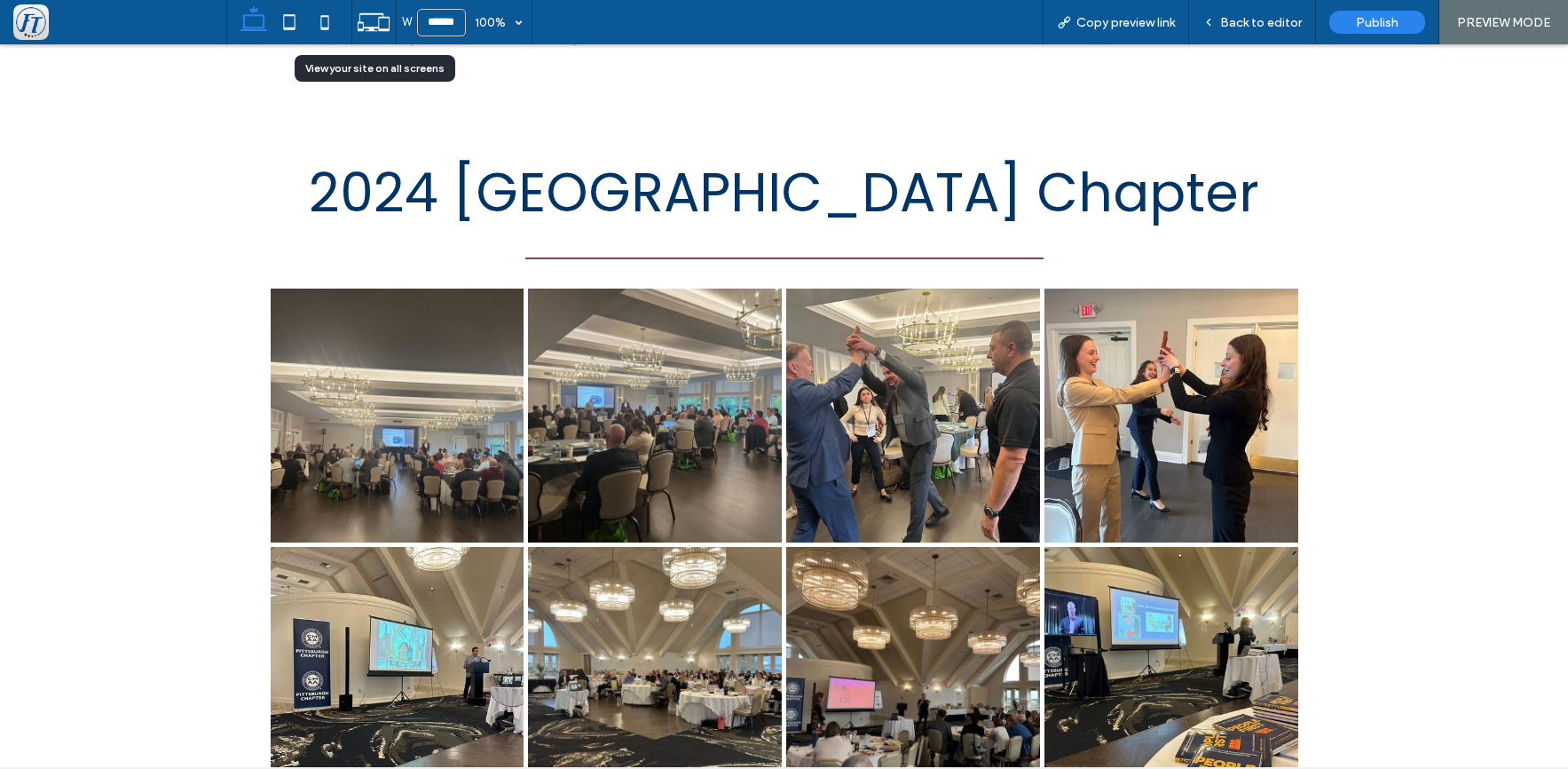
click at [370, 24] on icon at bounding box center [373, 22] width 34 height 34
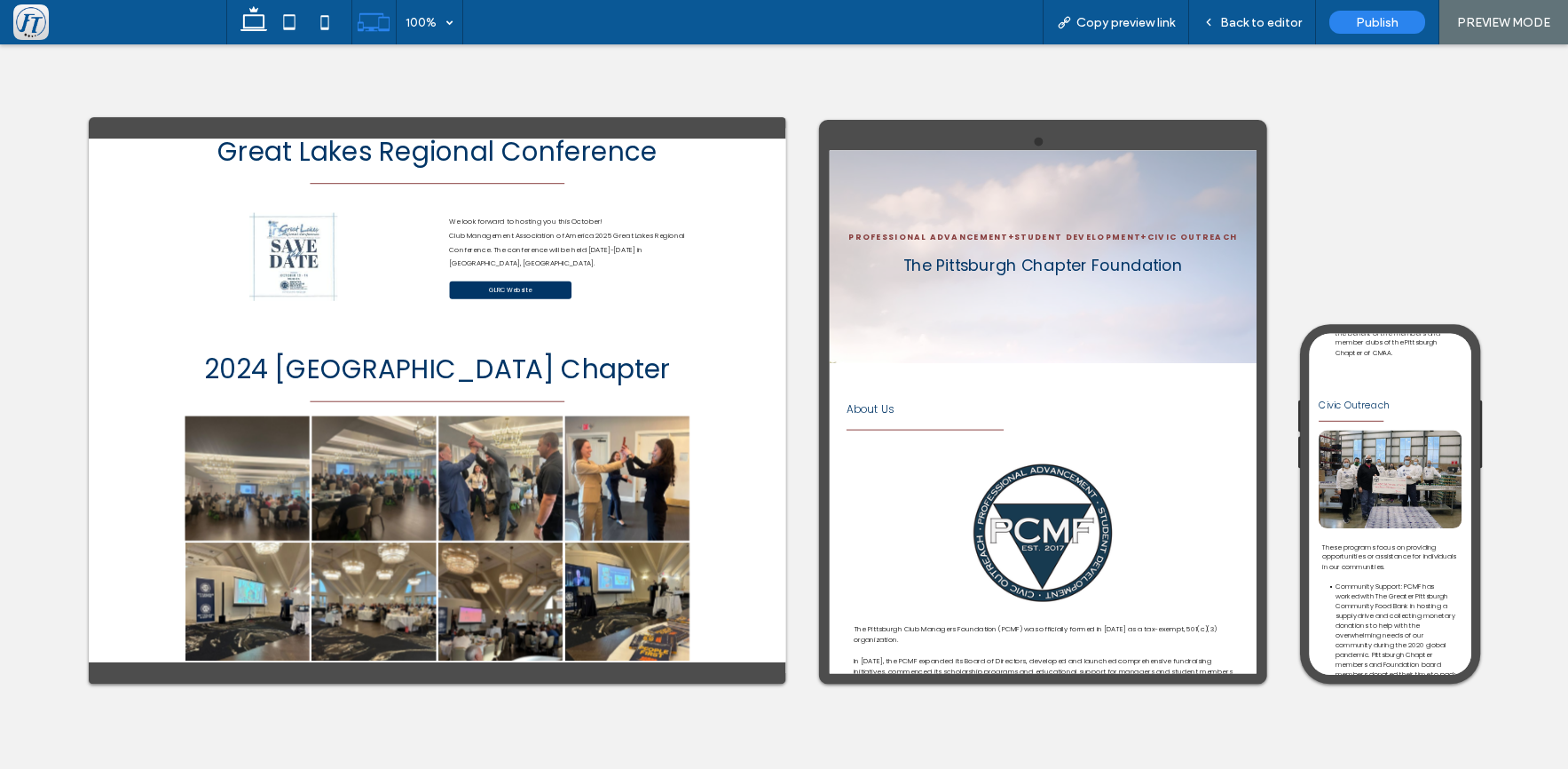
scroll to position [0, 0]
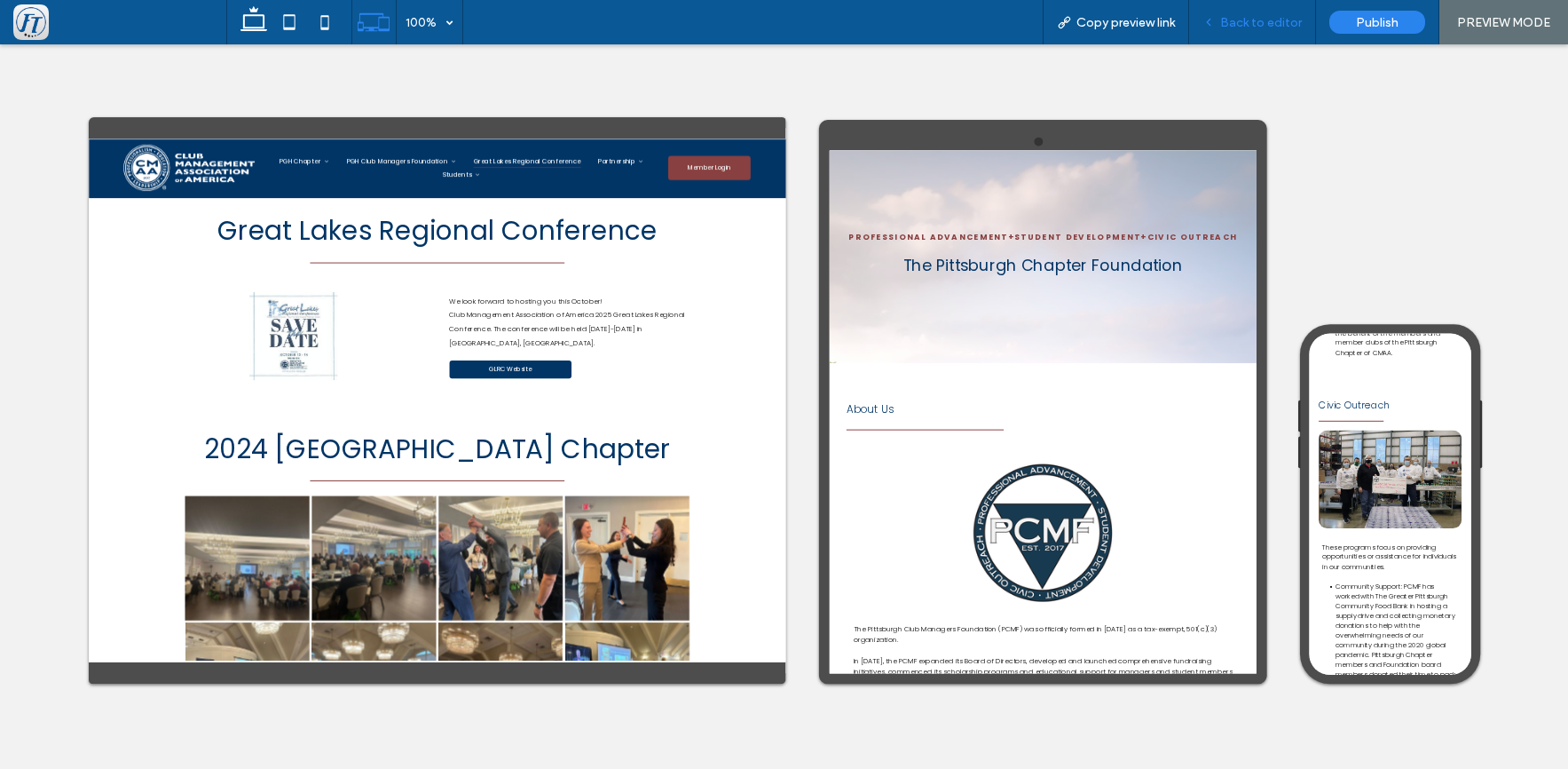
click at [1243, 19] on span "Back to editor" at bounding box center [1261, 23] width 81 height 15
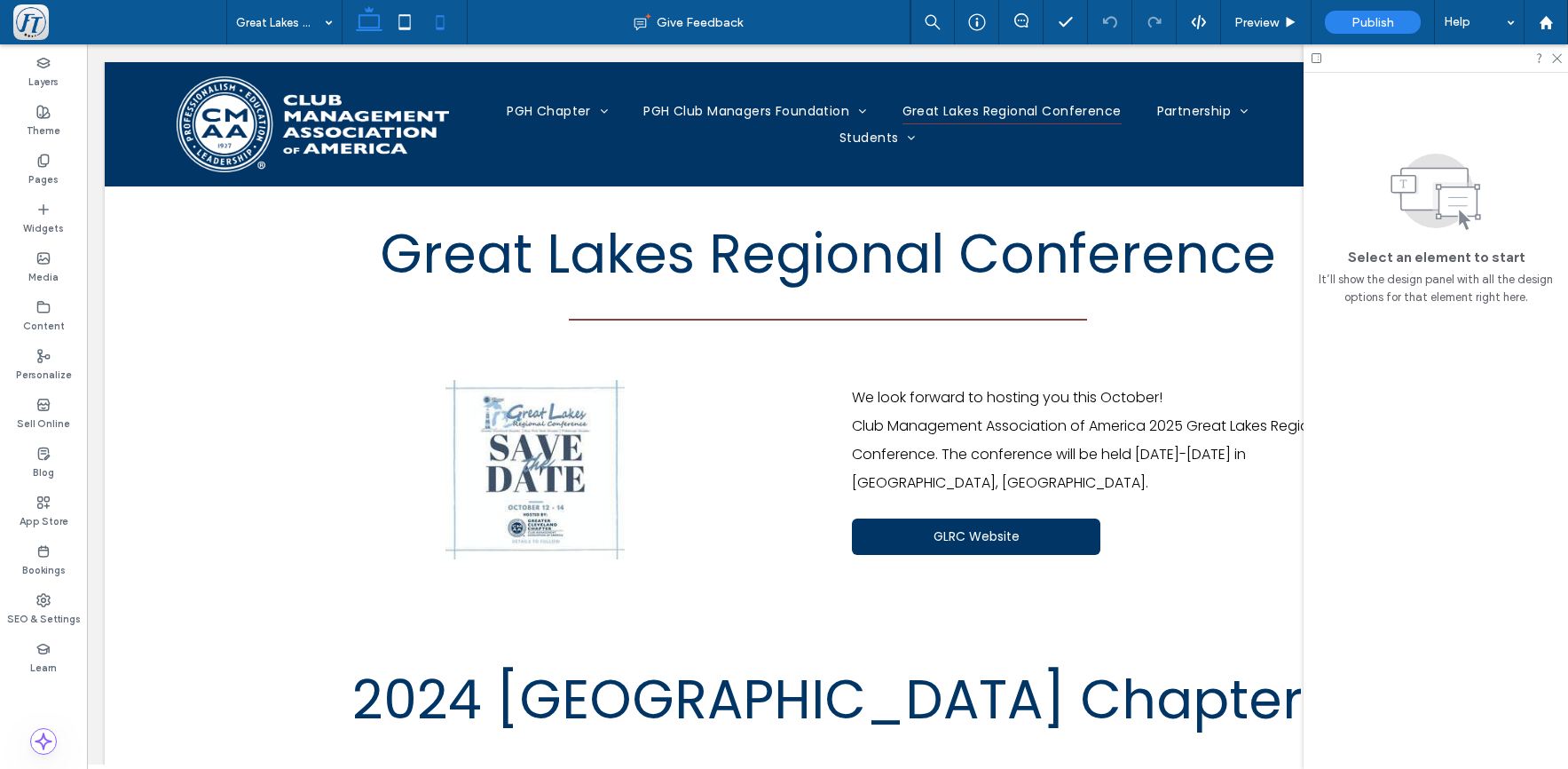
click at [438, 25] on icon at bounding box center [439, 22] width 35 height 35
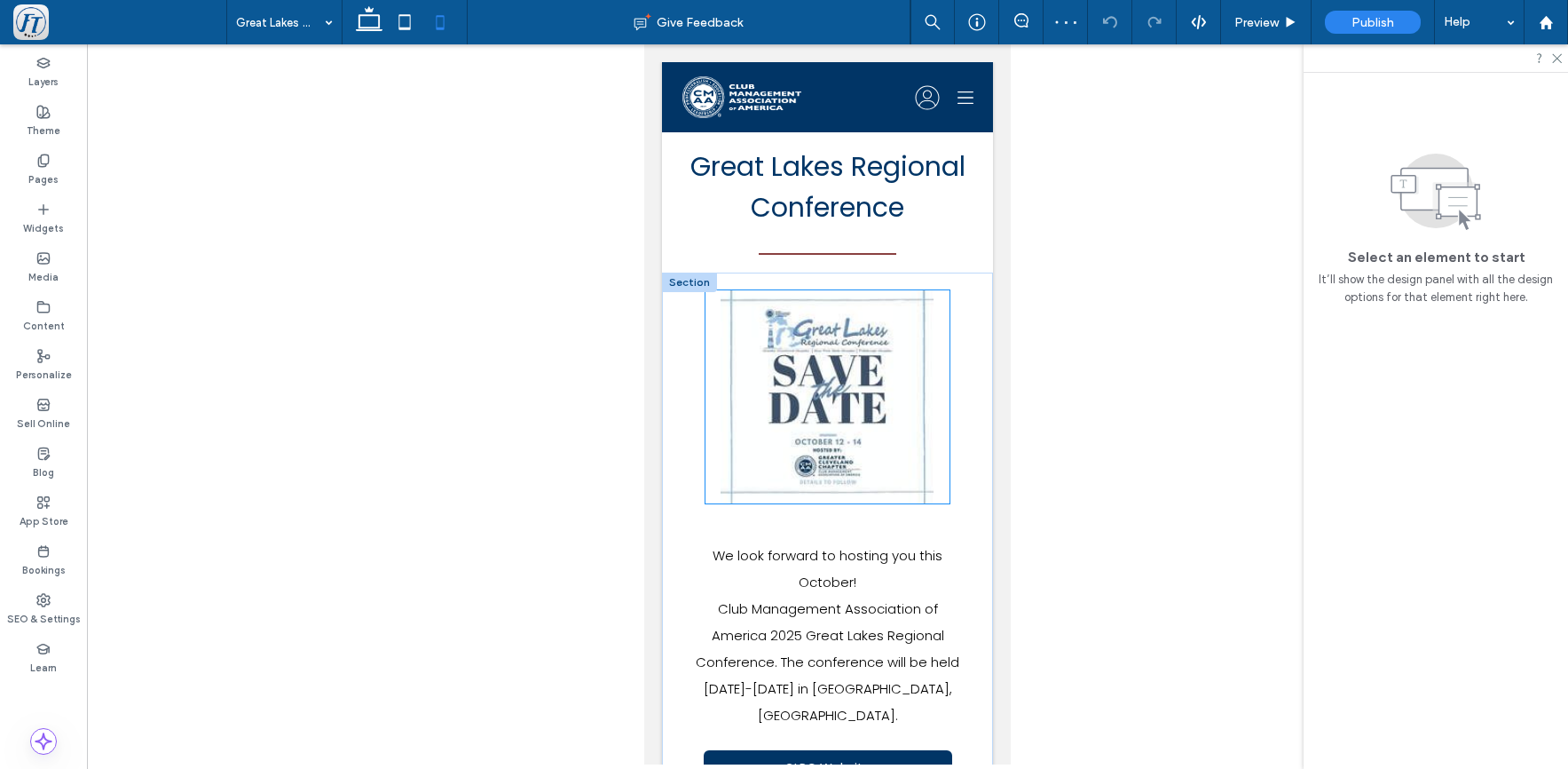
scroll to position [270, 0]
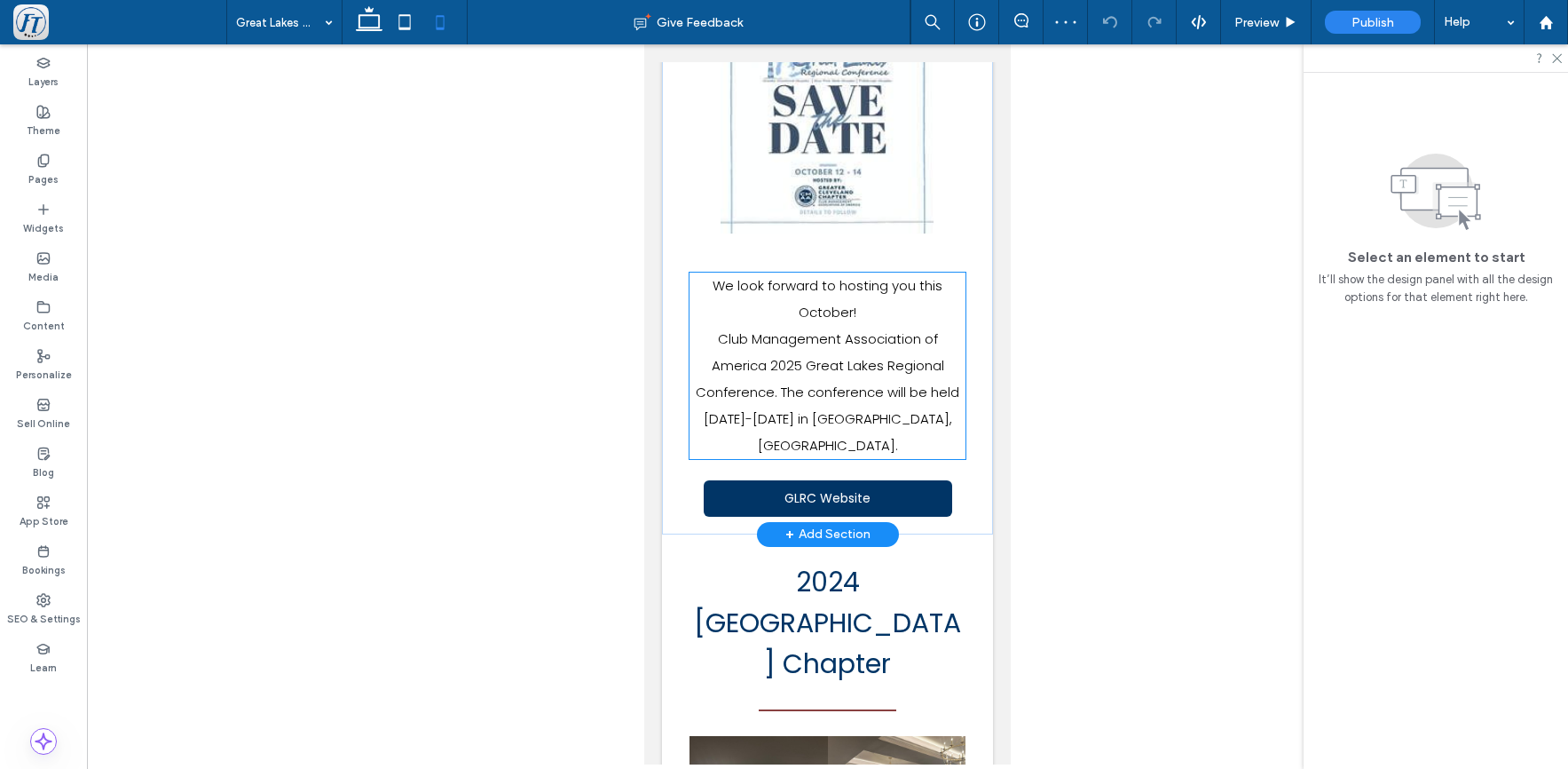
click at [781, 398] on span "We look forward to hosting you this October! Club Management Association of Ame…" at bounding box center [827, 365] width 263 height 178
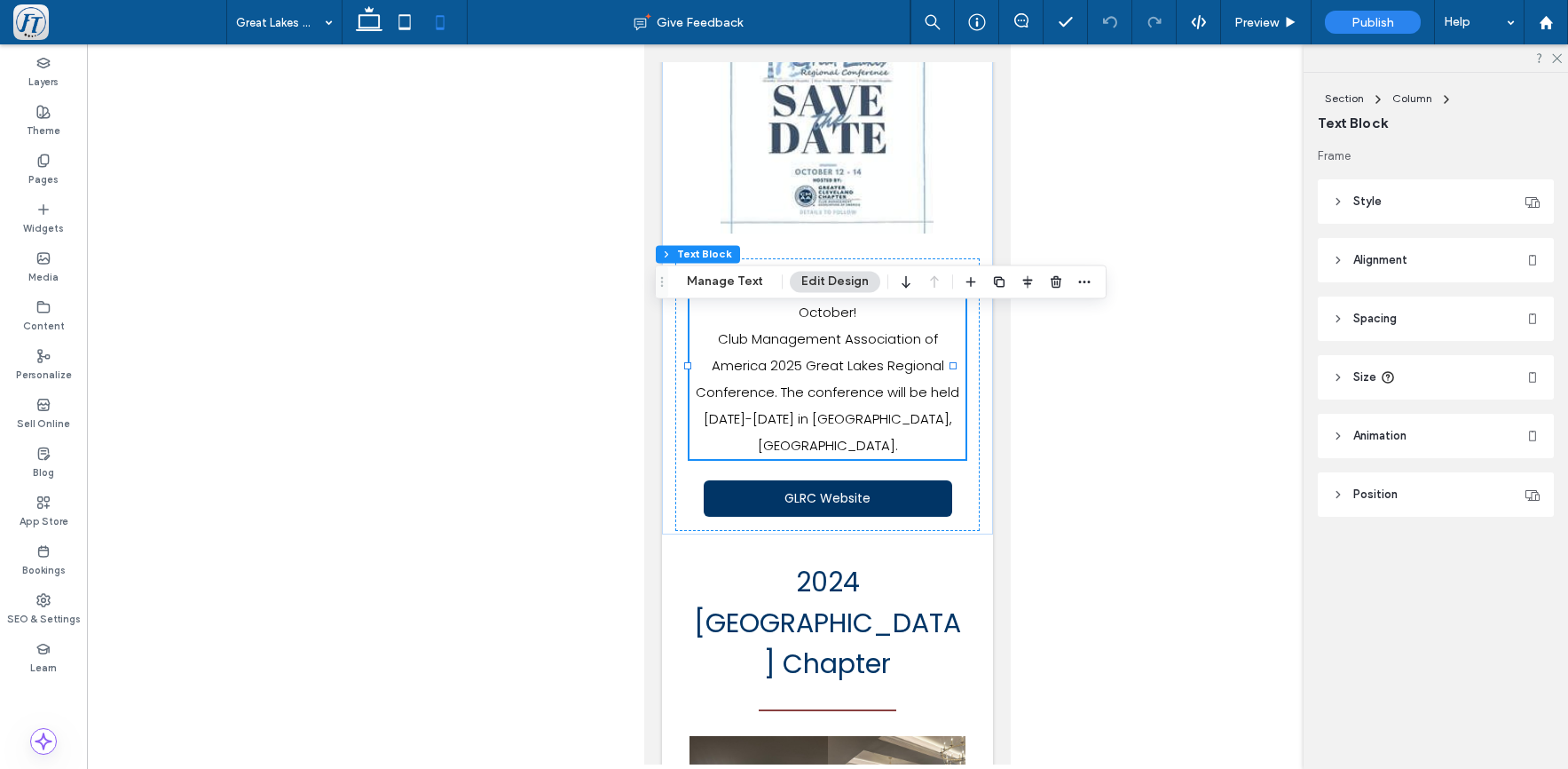
drag, startPoint x: 1024, startPoint y: 285, endPoint x: 1025, endPoint y: 298, distance: 13.0
click at [1024, 285] on use "button" at bounding box center [1028, 281] width 10 height 12
drag, startPoint x: 974, startPoint y: 318, endPoint x: 340, endPoint y: 336, distance: 634.3
click at [974, 318] on icon "flex-start" at bounding box center [981, 316] width 14 height 14
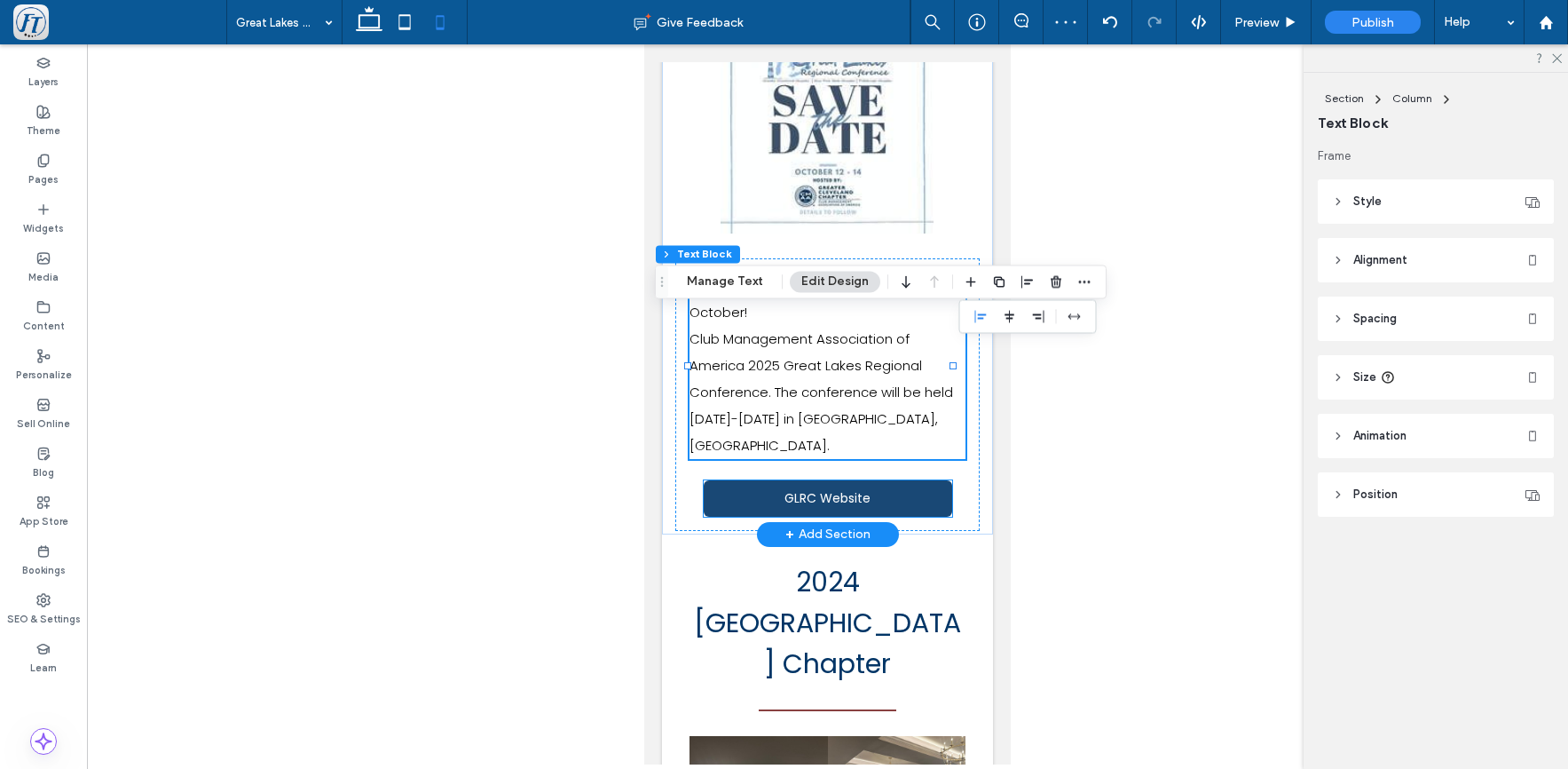
click at [853, 531] on div "We look forward to hosting you this October! Club Management Association of Ame…" at bounding box center [828, 395] width 304 height 273
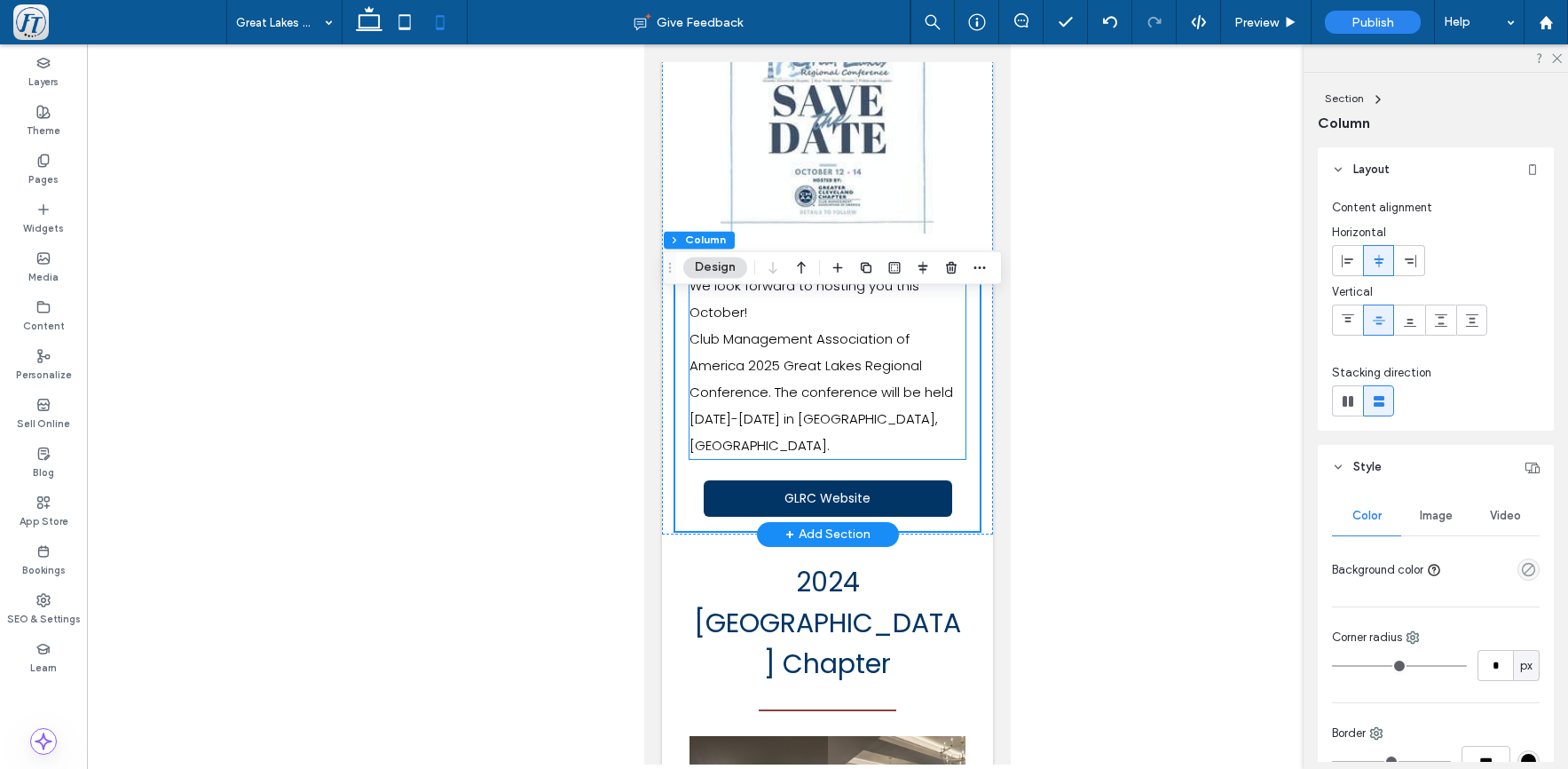
click at [874, 412] on span "We look forward to hosting you this October! Club Management Association of Ame…" at bounding box center [820, 365] width 263 height 178
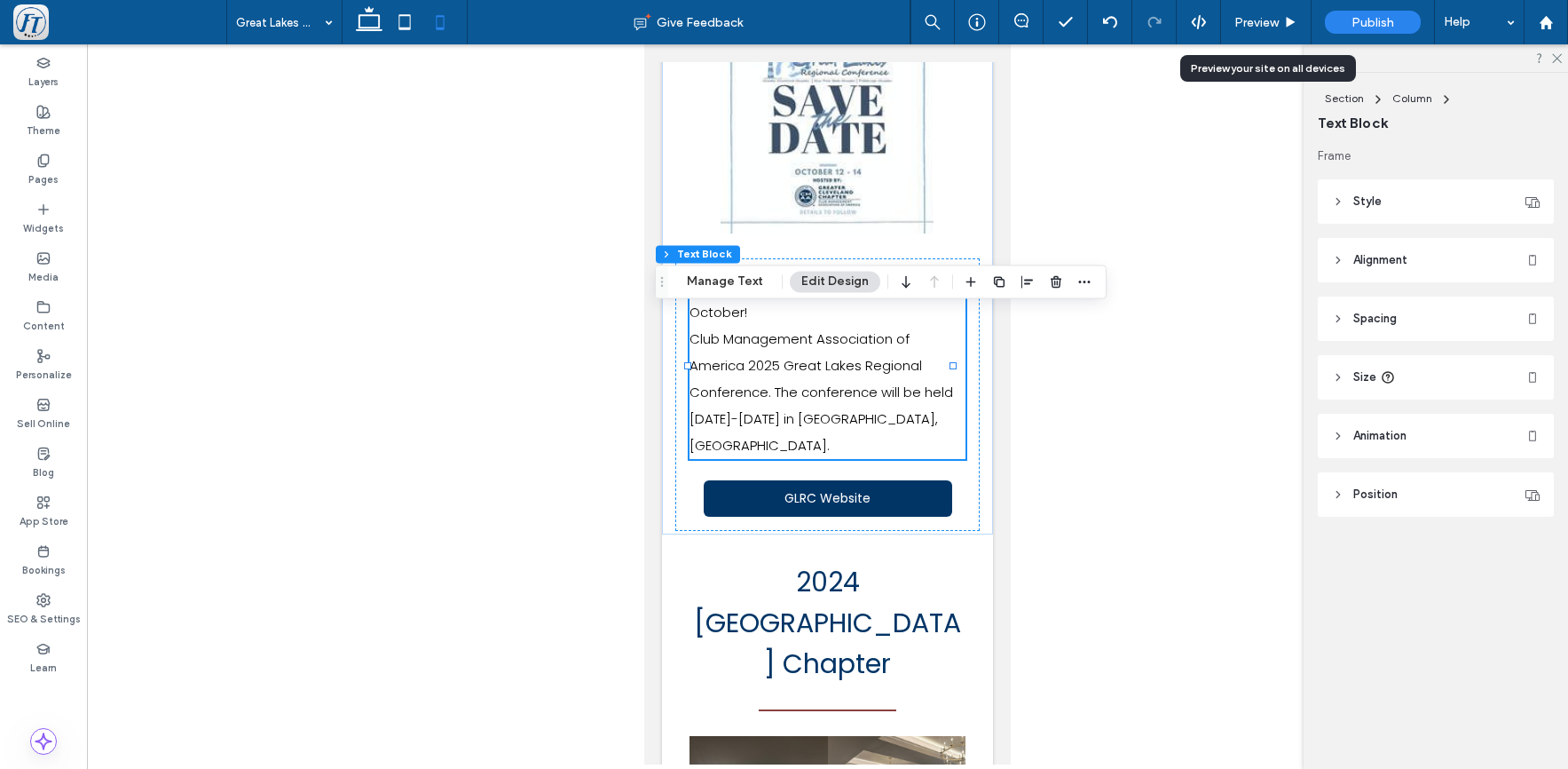
click at [1231, 20] on div "Preview" at bounding box center [1266, 23] width 90 height 15
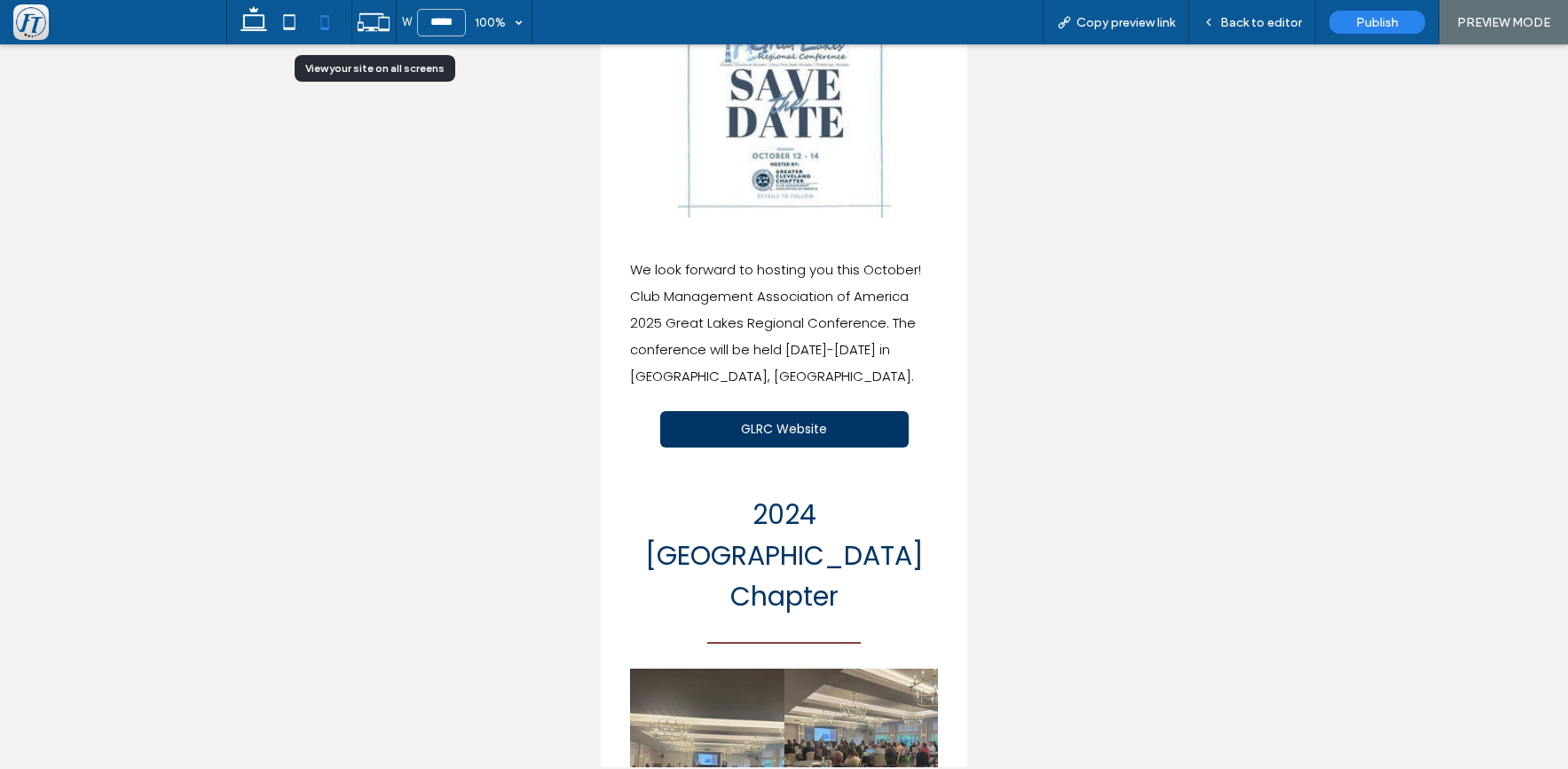
click at [385, 19] on icon at bounding box center [373, 22] width 34 height 34
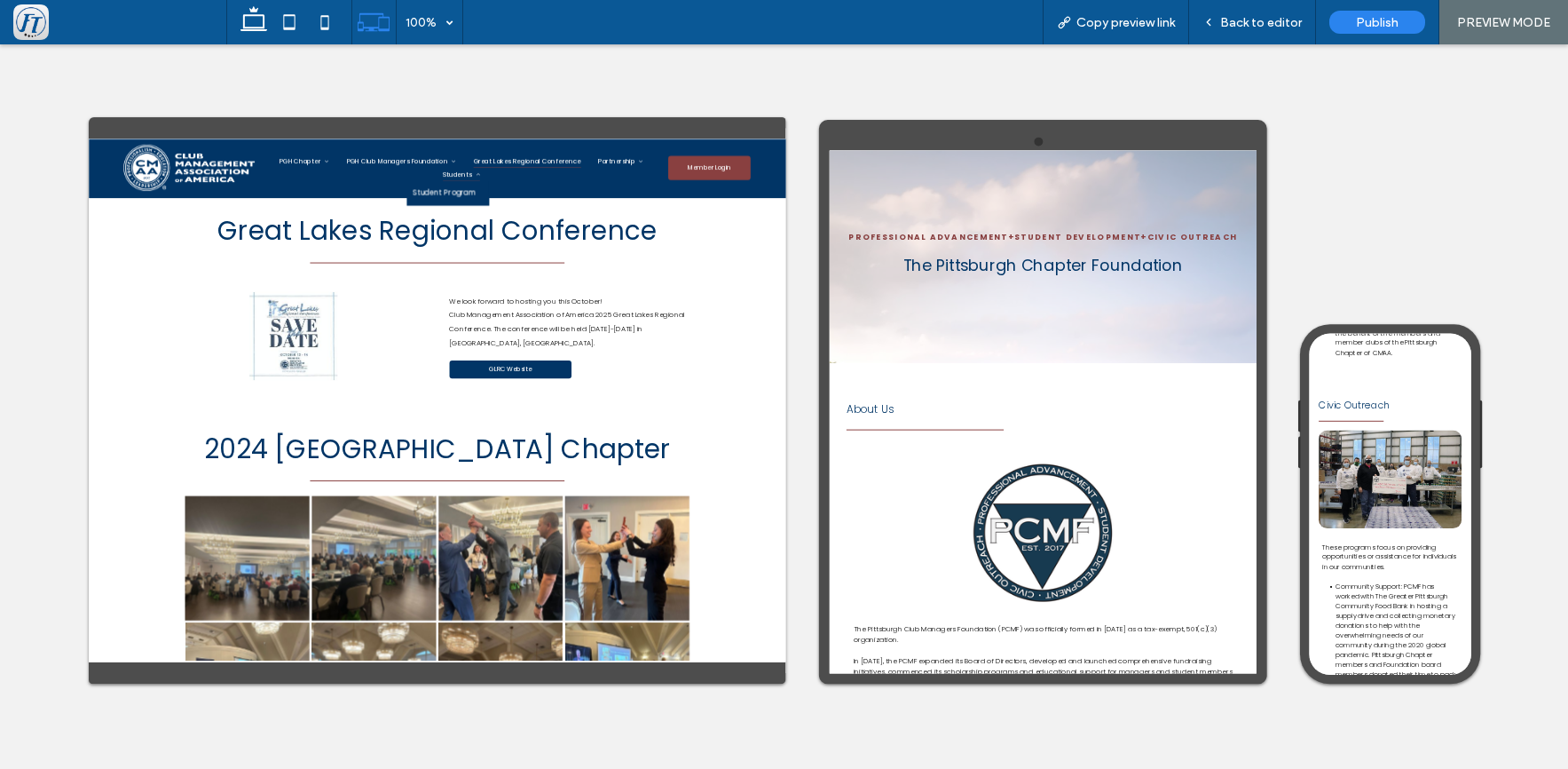
click at [886, 214] on span "Students" at bounding box center [849, 212] width 77 height 27
drag, startPoint x: 895, startPoint y: 252, endPoint x: 574, endPoint y: 330, distance: 330.3
click at [877, 252] on span "Student Program" at bounding box center [814, 249] width 127 height 22
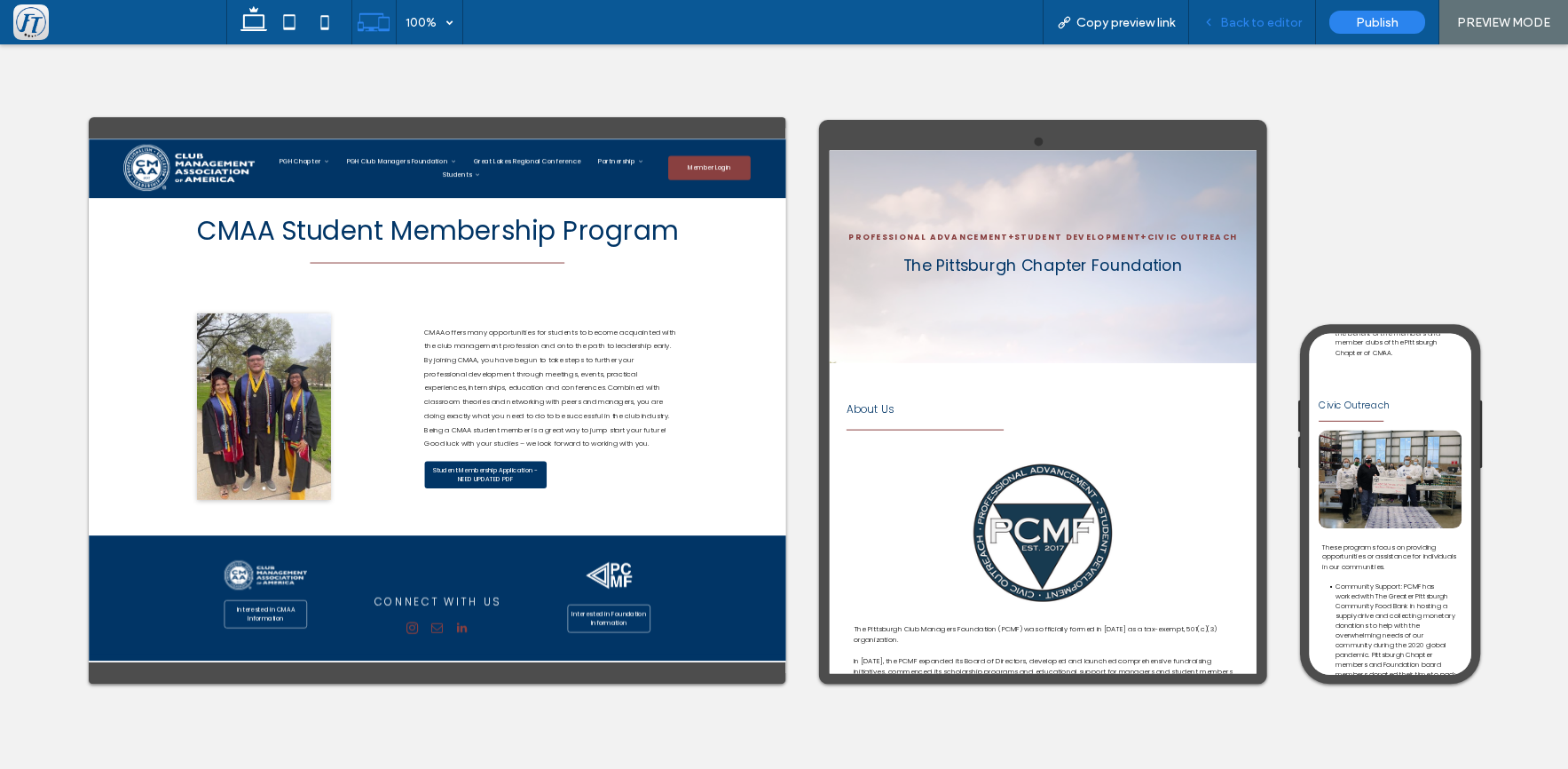
click at [1265, 21] on span "Back to editor" at bounding box center [1261, 23] width 81 height 15
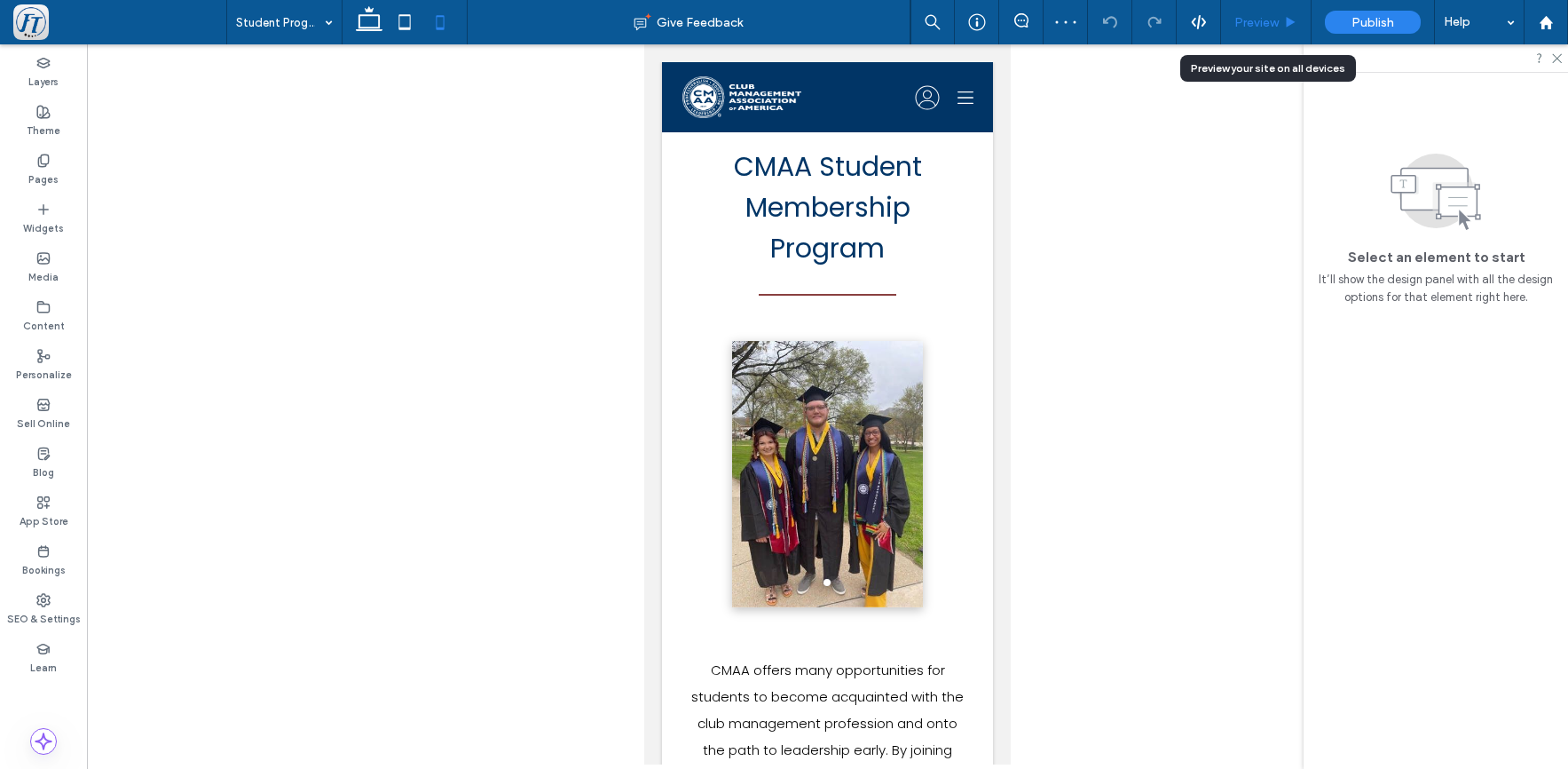
click at [1257, 22] on span "Preview" at bounding box center [1257, 23] width 44 height 15
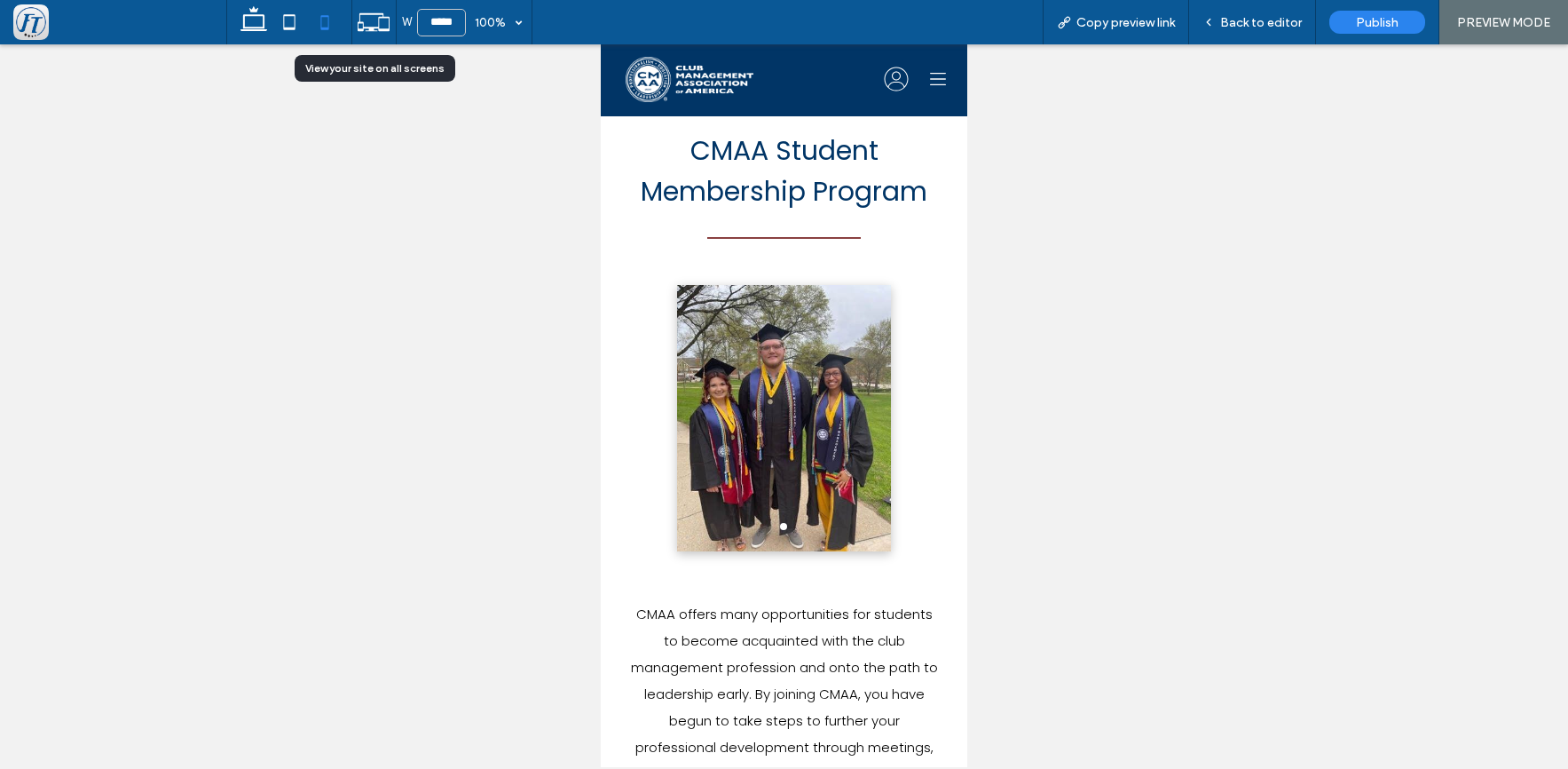
click at [372, 27] on icon at bounding box center [373, 22] width 34 height 34
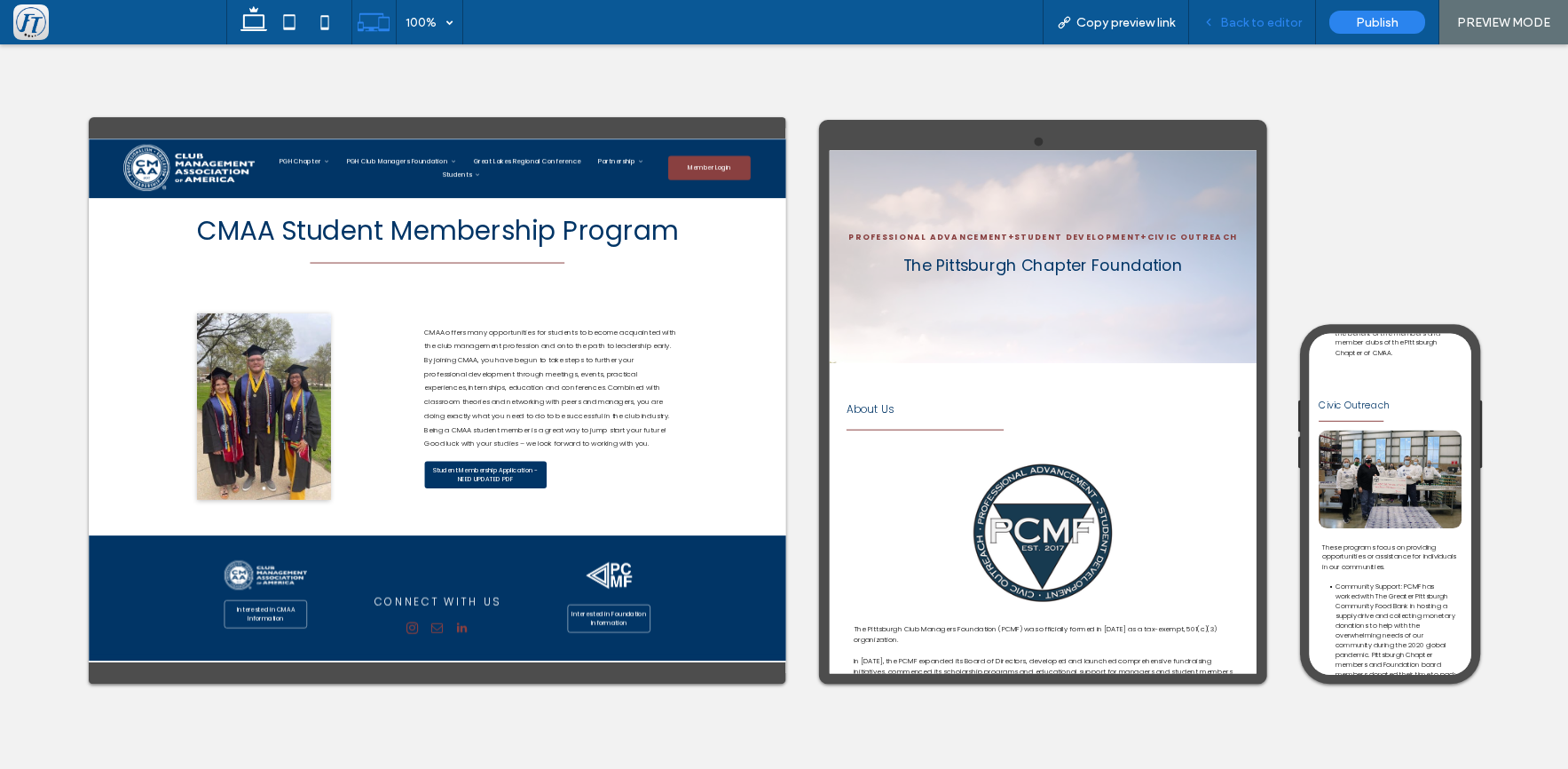
click at [1249, 18] on span "Back to editor" at bounding box center [1261, 23] width 81 height 15
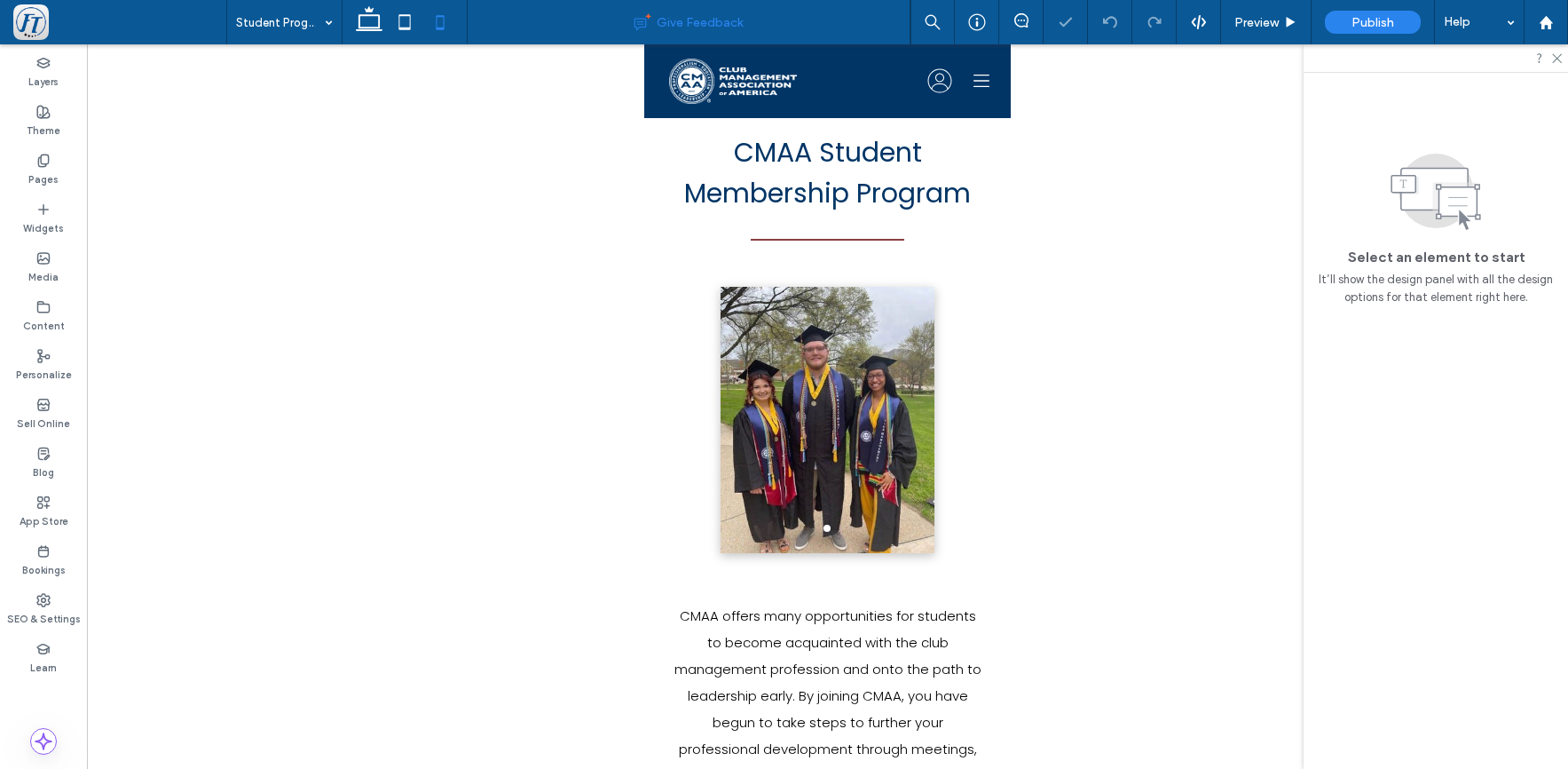
scroll to position [68, 0]
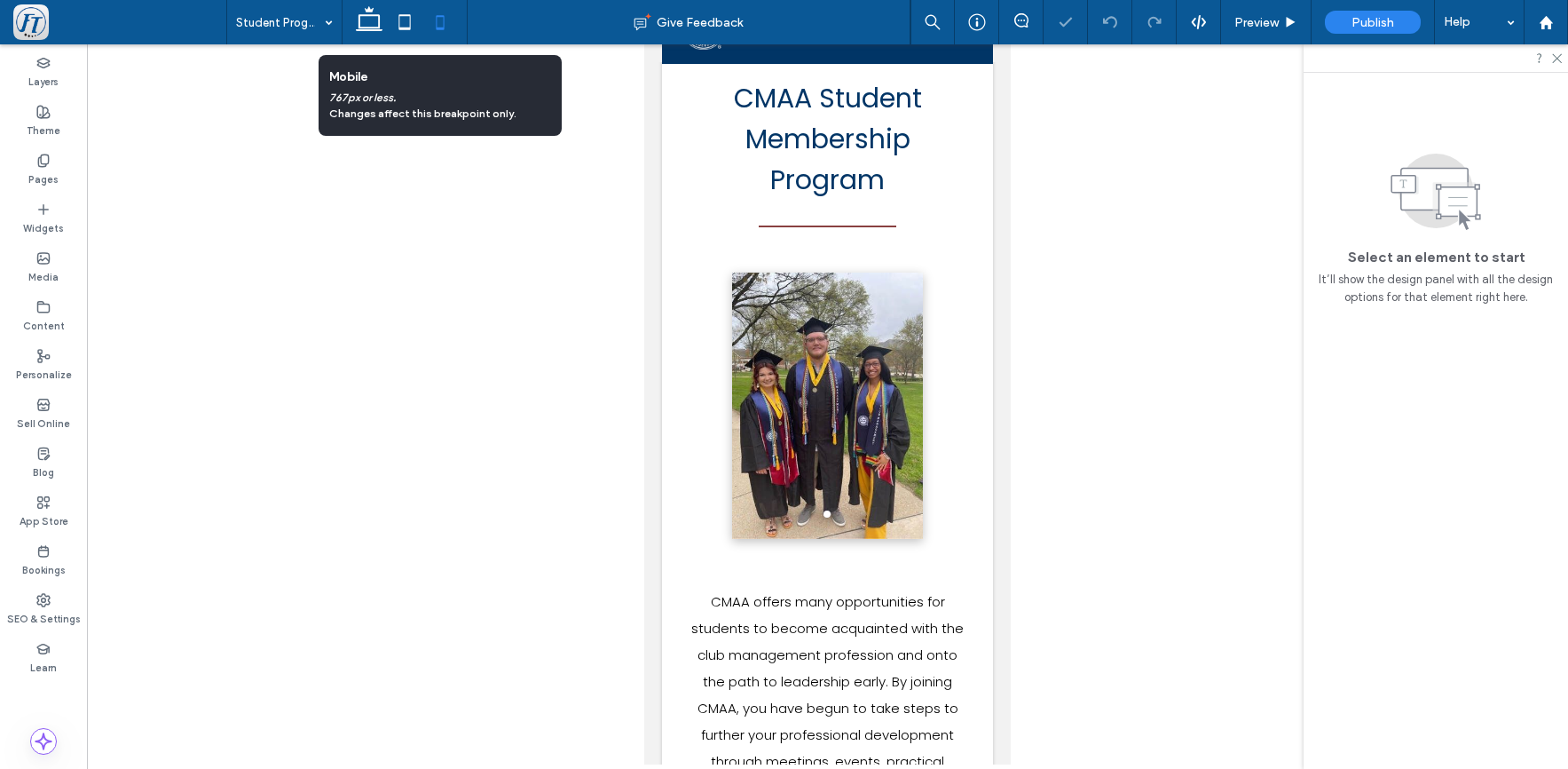
click at [438, 20] on icon at bounding box center [439, 22] width 35 height 35
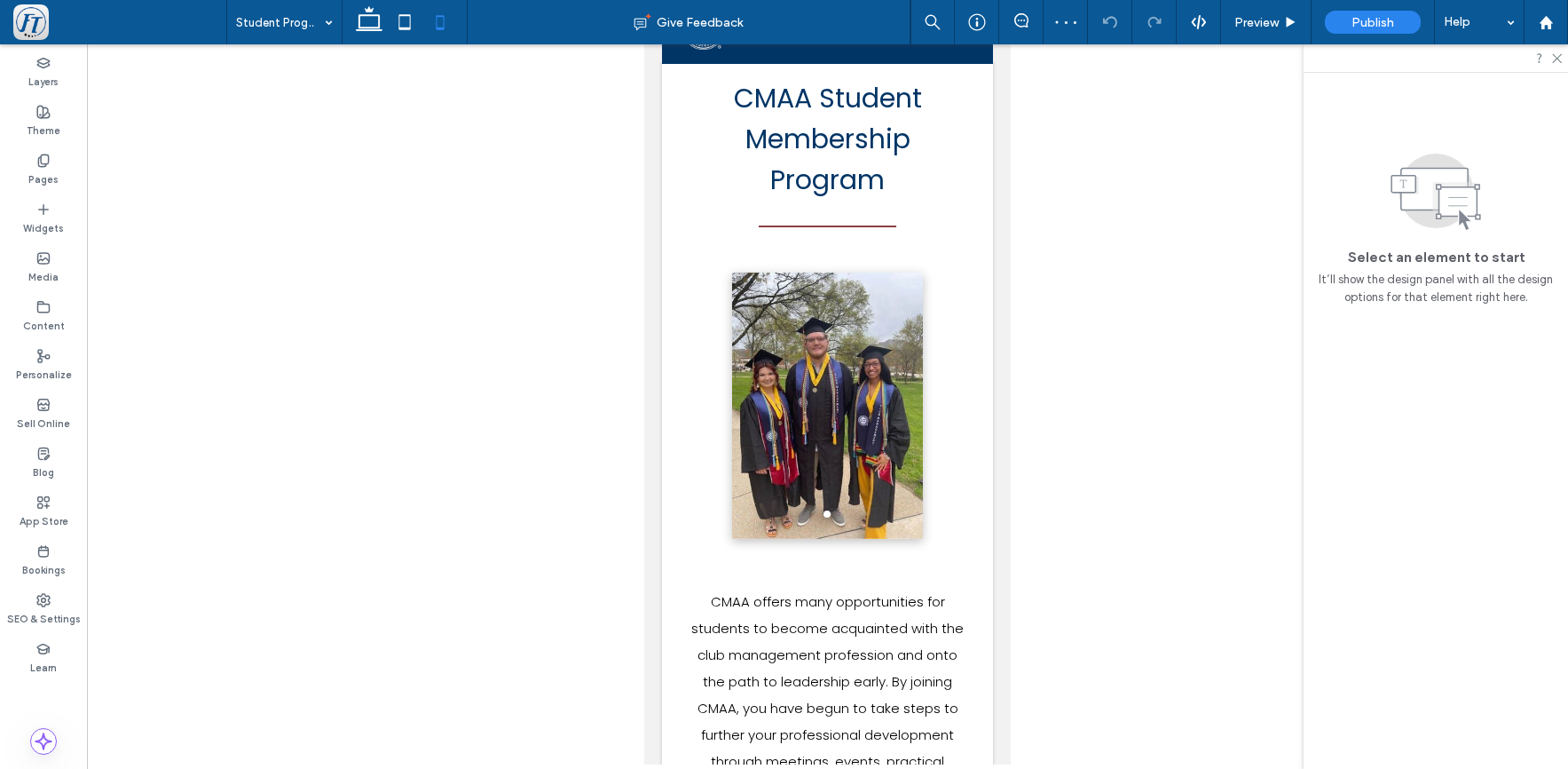
drag, startPoint x: 434, startPoint y: 16, endPoint x: 444, endPoint y: 25, distance: 13.5
click at [434, 16] on icon at bounding box center [439, 22] width 35 height 35
click at [445, 23] on icon at bounding box center [439, 22] width 35 height 35
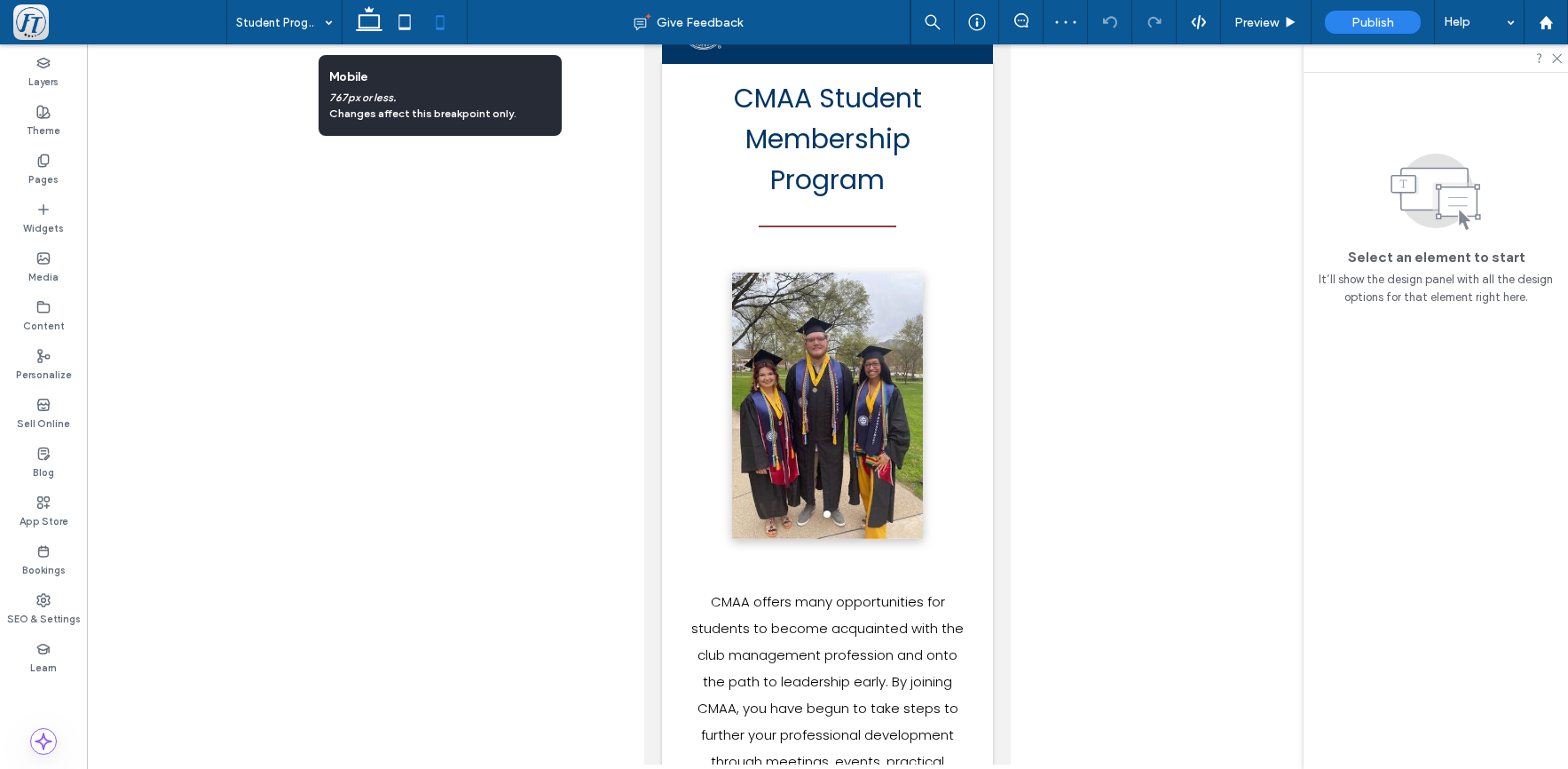
click at [442, 23] on icon at bounding box center [439, 22] width 35 height 35
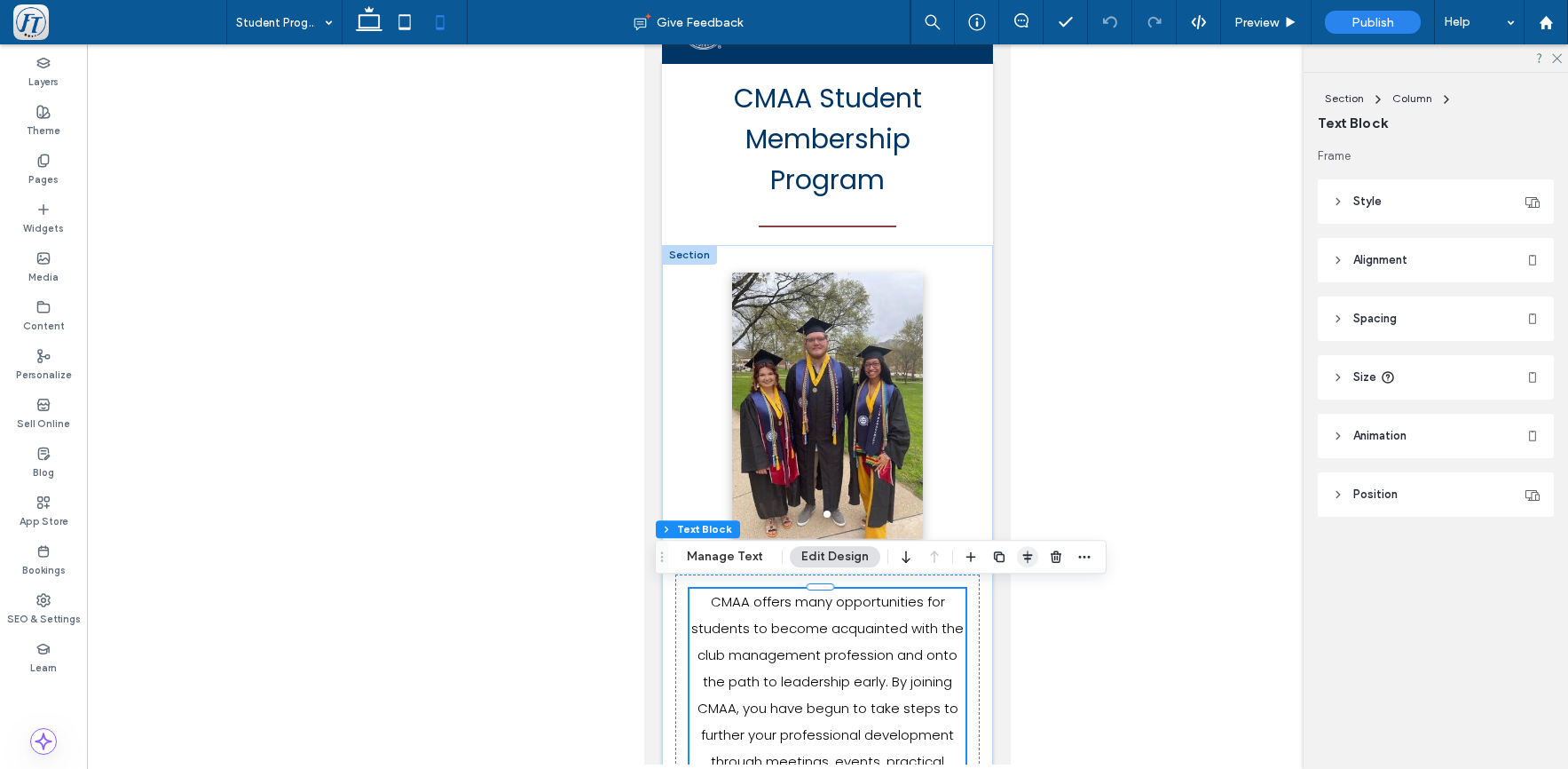
click at [1024, 561] on use "button" at bounding box center [1028, 556] width 10 height 12
click at [975, 595] on use "flex-start" at bounding box center [981, 591] width 11 height 12
click at [1262, 23] on span "Preview" at bounding box center [1257, 23] width 44 height 15
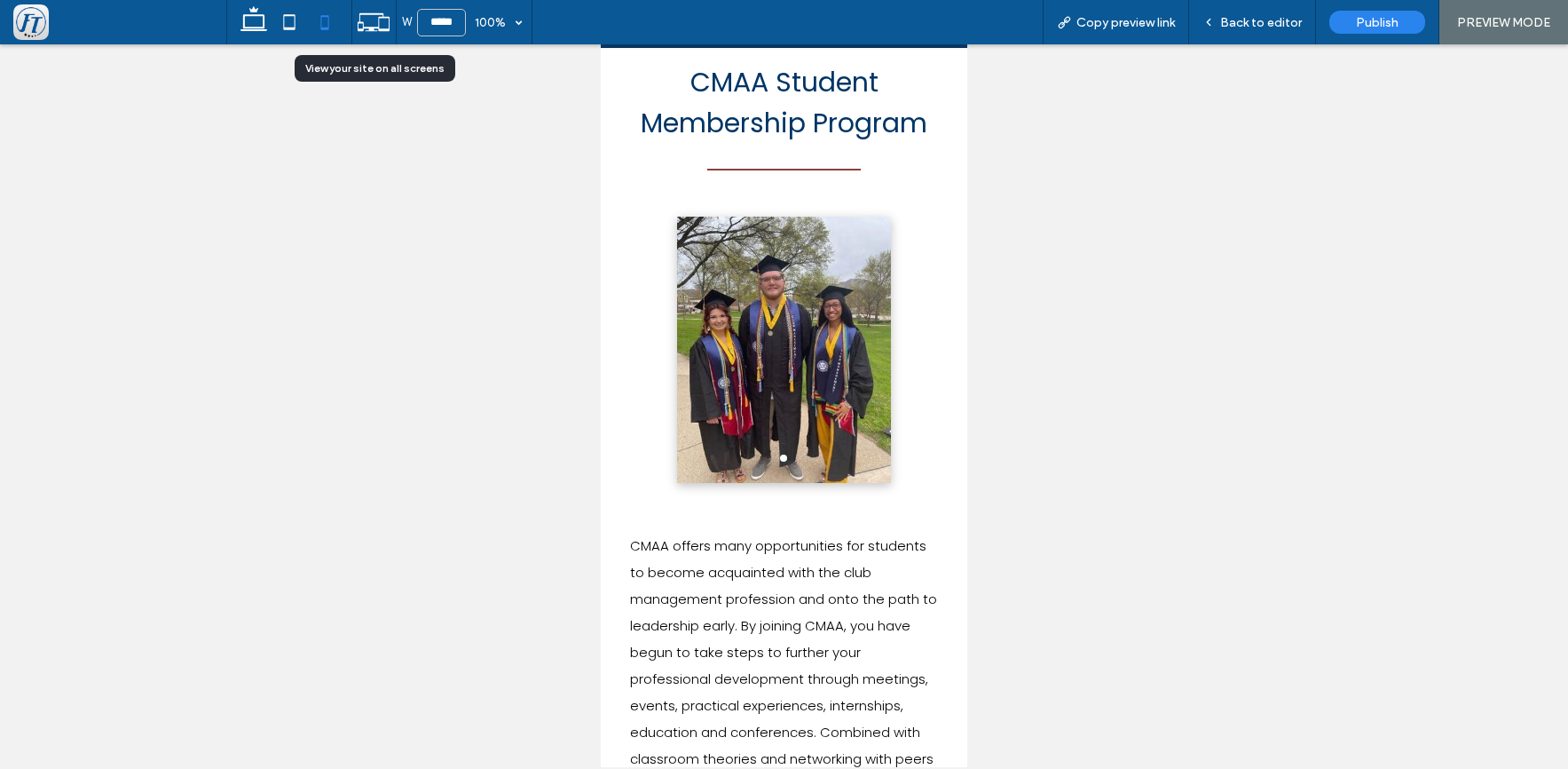
click at [363, 23] on use at bounding box center [373, 22] width 32 height 18
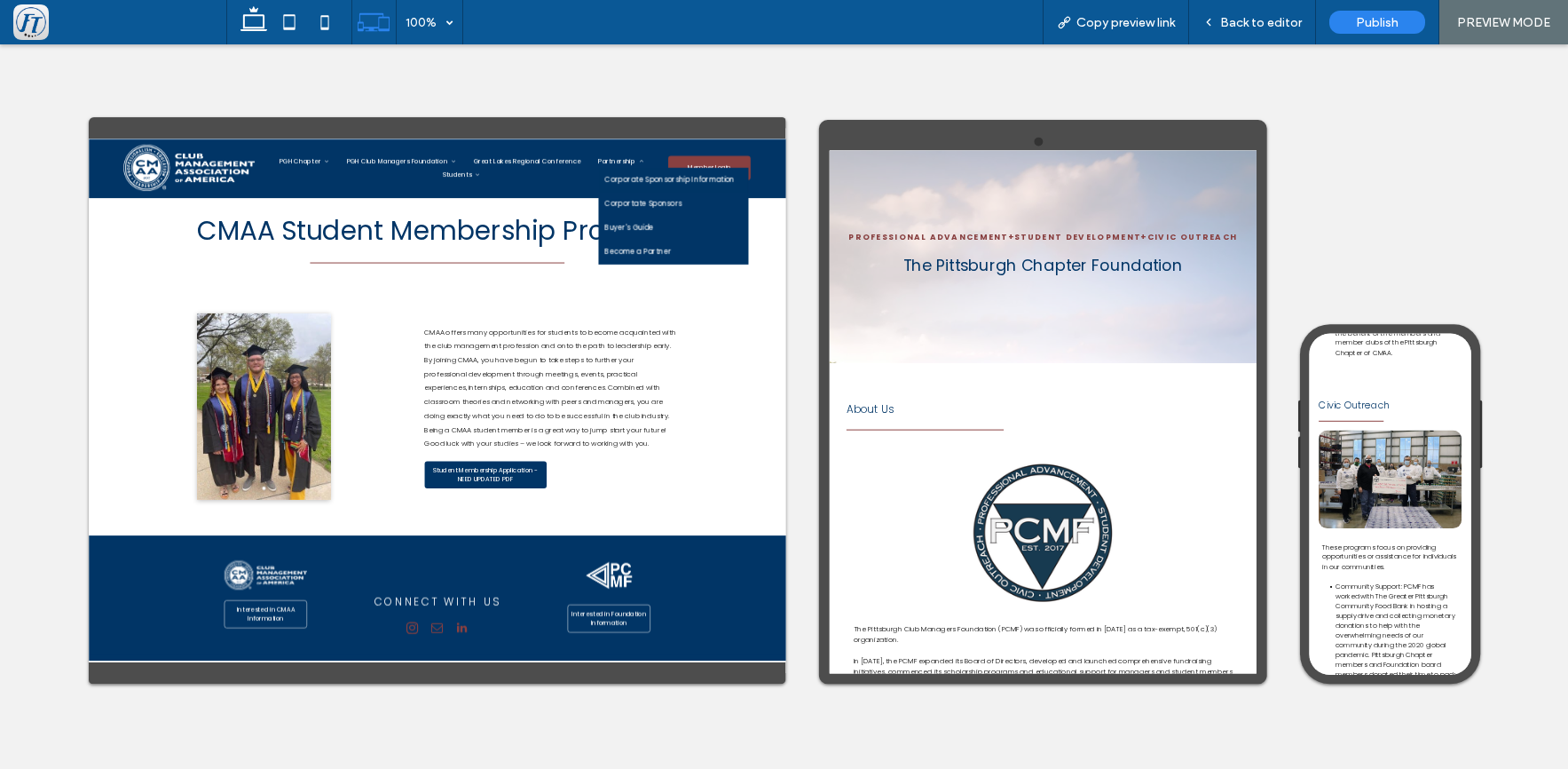
click at [1141, 234] on span "Corporate Sponsorship Information" at bounding box center [1273, 222] width 264 height 22
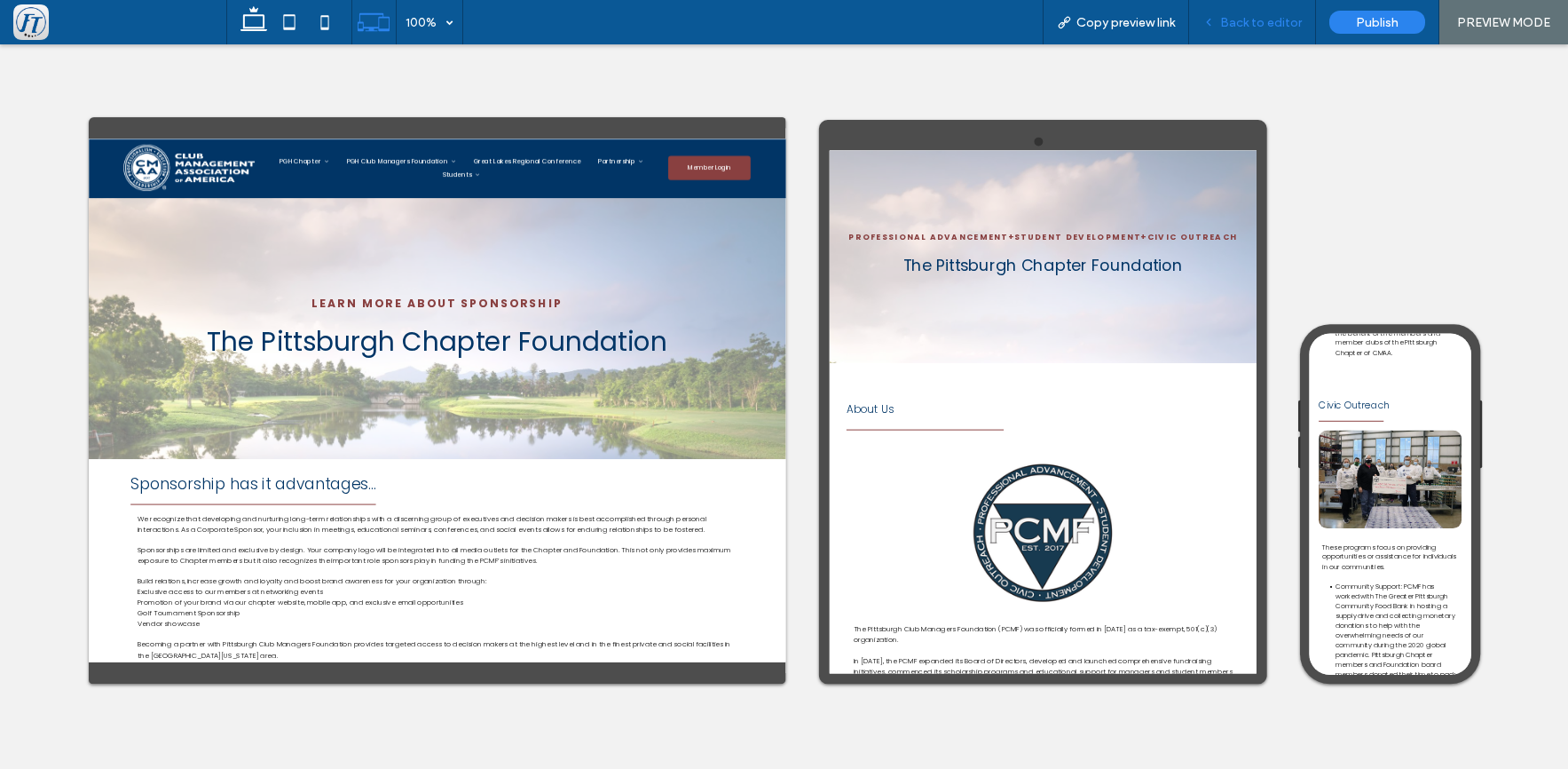
click at [1255, 26] on span "Back to editor" at bounding box center [1261, 23] width 81 height 15
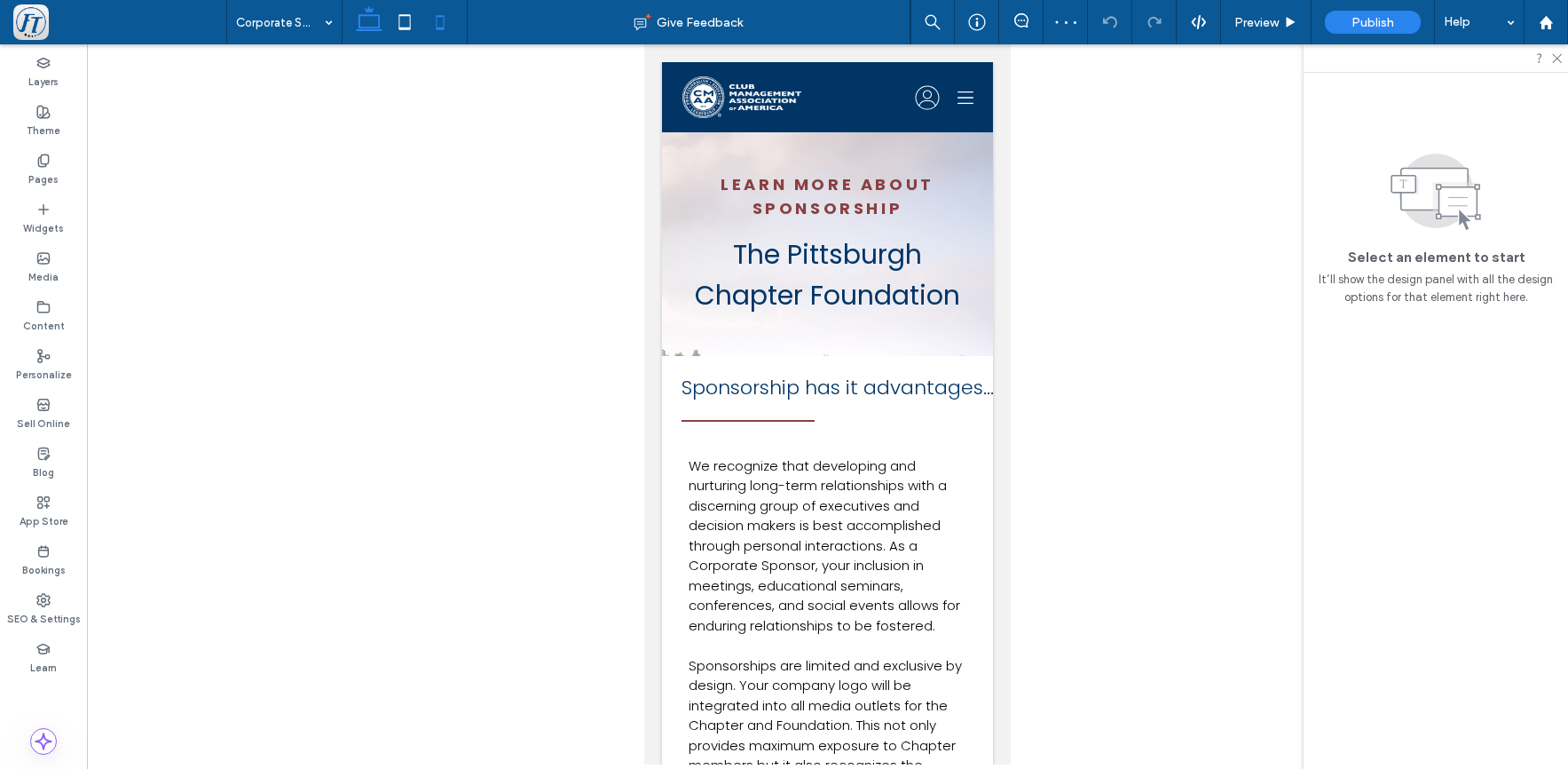
click at [362, 25] on icon at bounding box center [369, 22] width 35 height 35
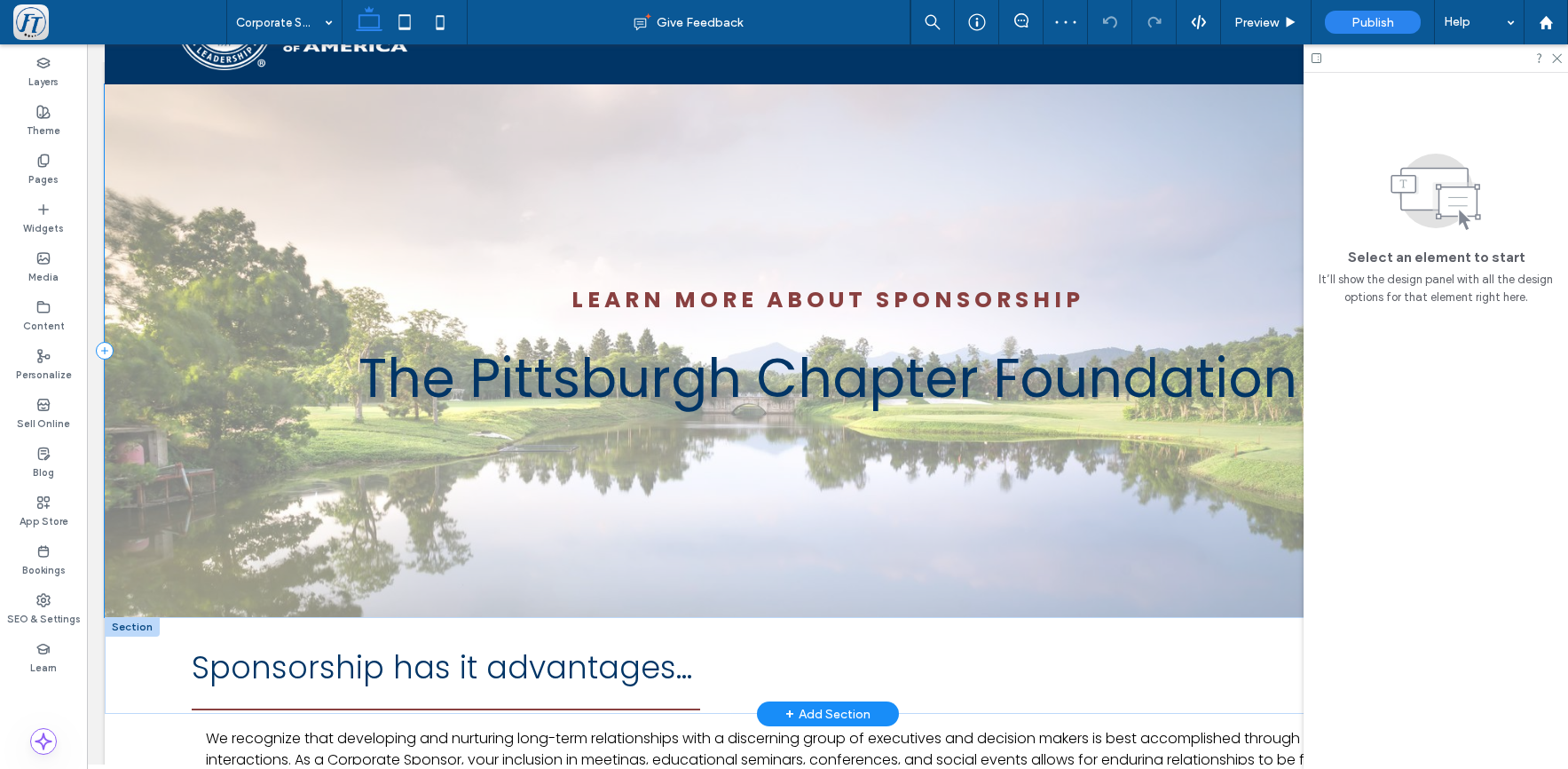
scroll to position [142, 0]
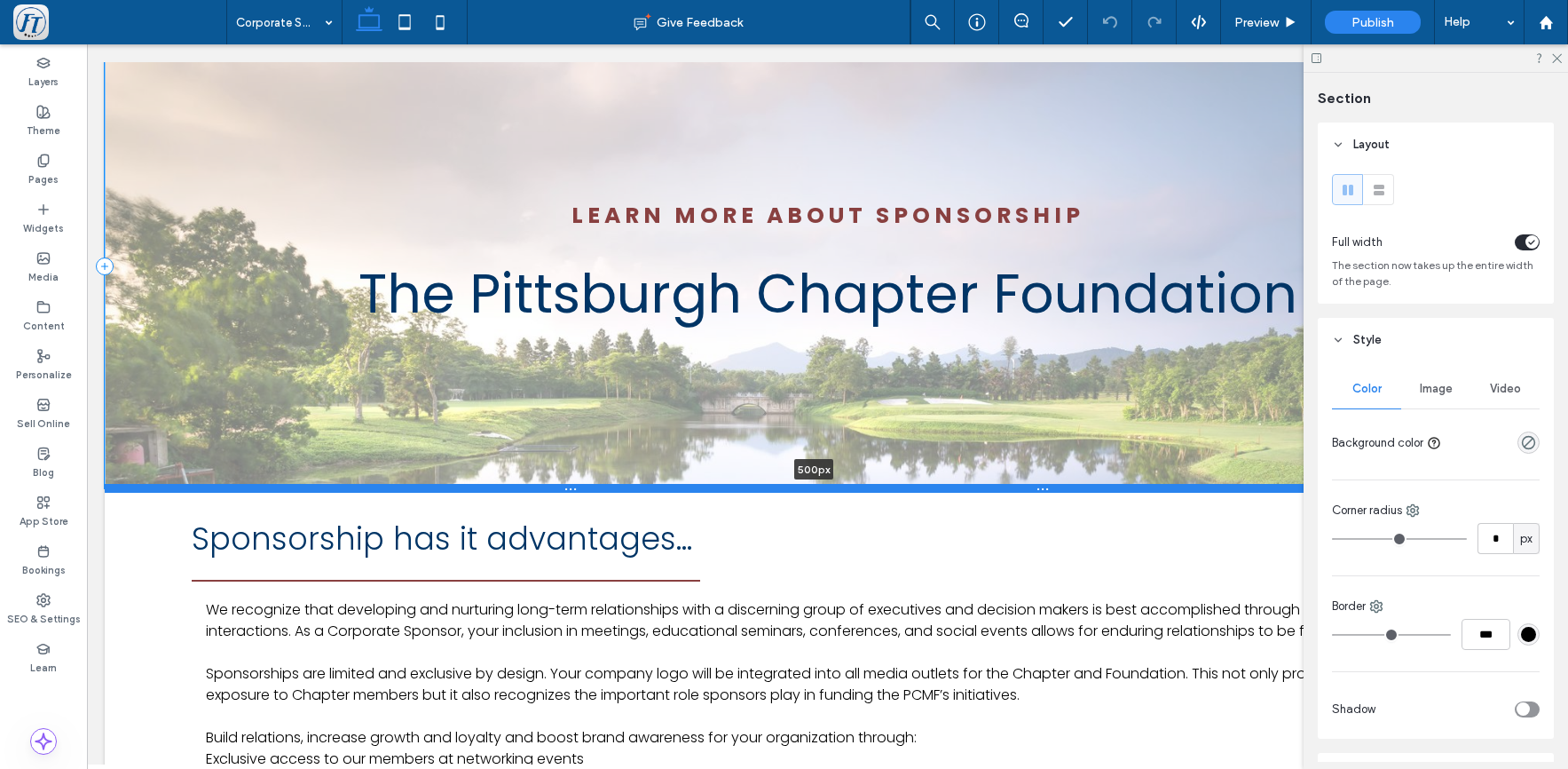
drag, startPoint x: 579, startPoint y: 574, endPoint x: 609, endPoint y: 485, distance: 93.9
click at [609, 485] on div at bounding box center [814, 487] width 1420 height 9
type input "***"
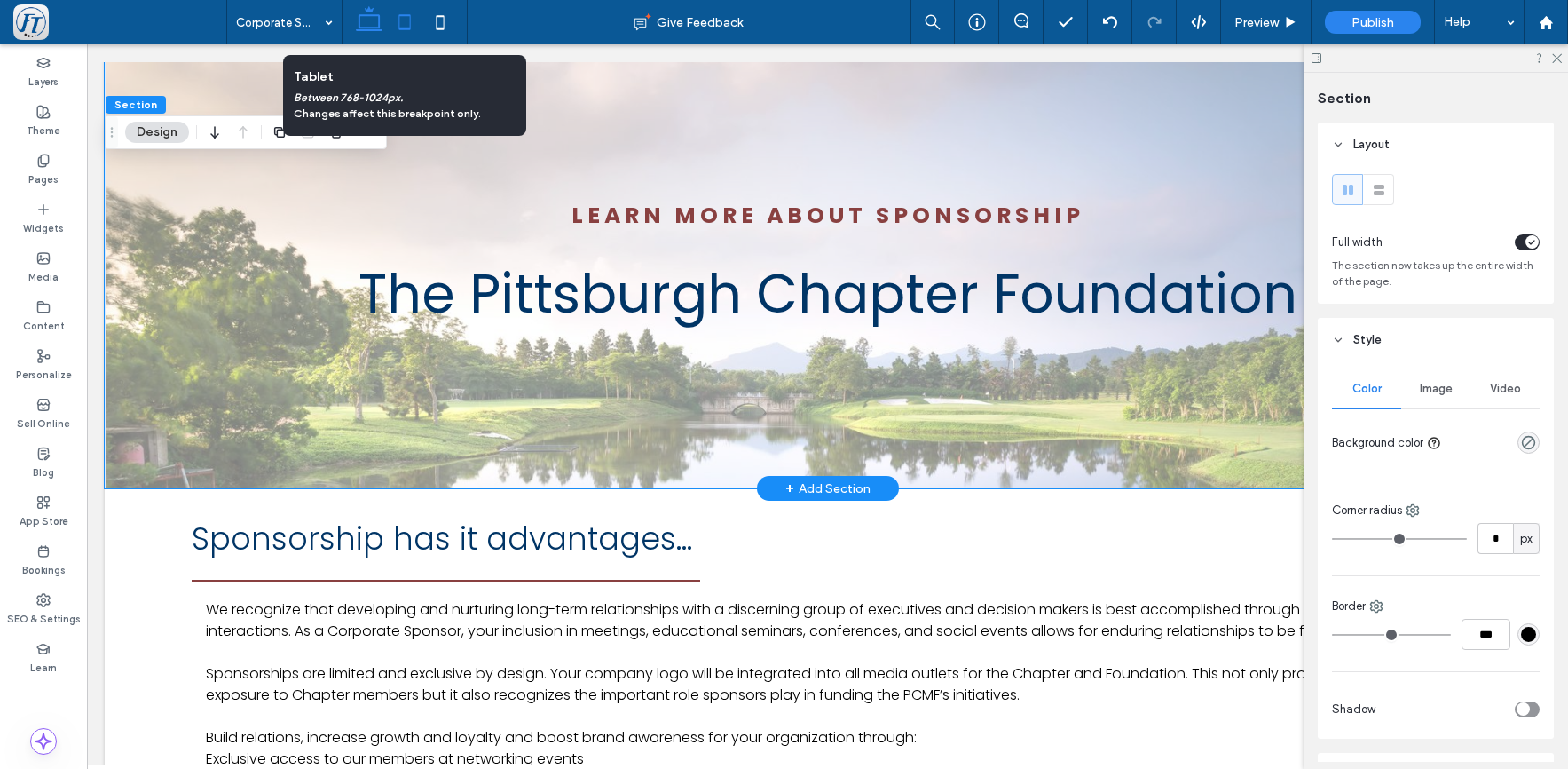
click at [406, 25] on icon at bounding box center [404, 22] width 35 height 35
type input "***"
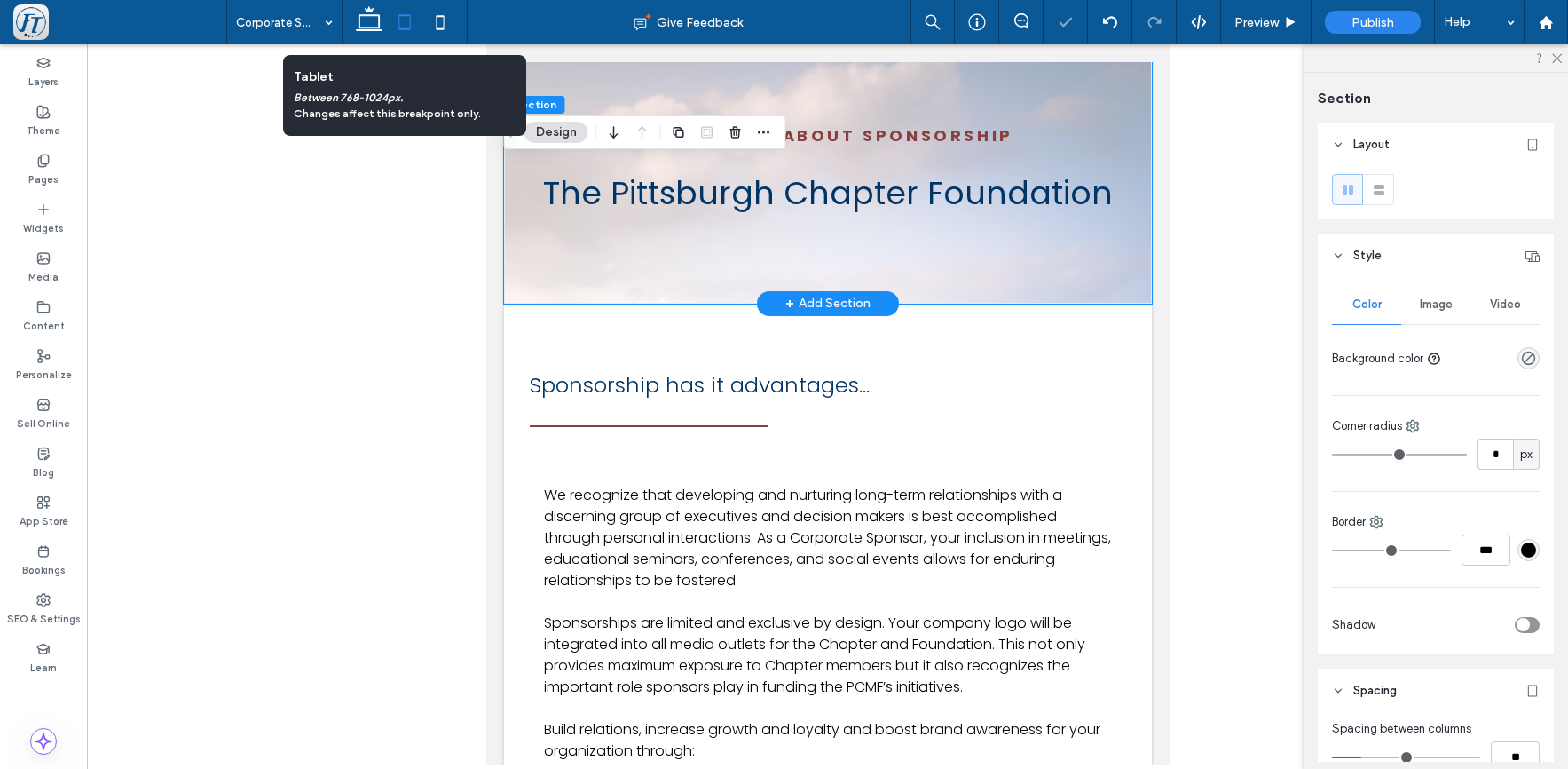
scroll to position [117, 0]
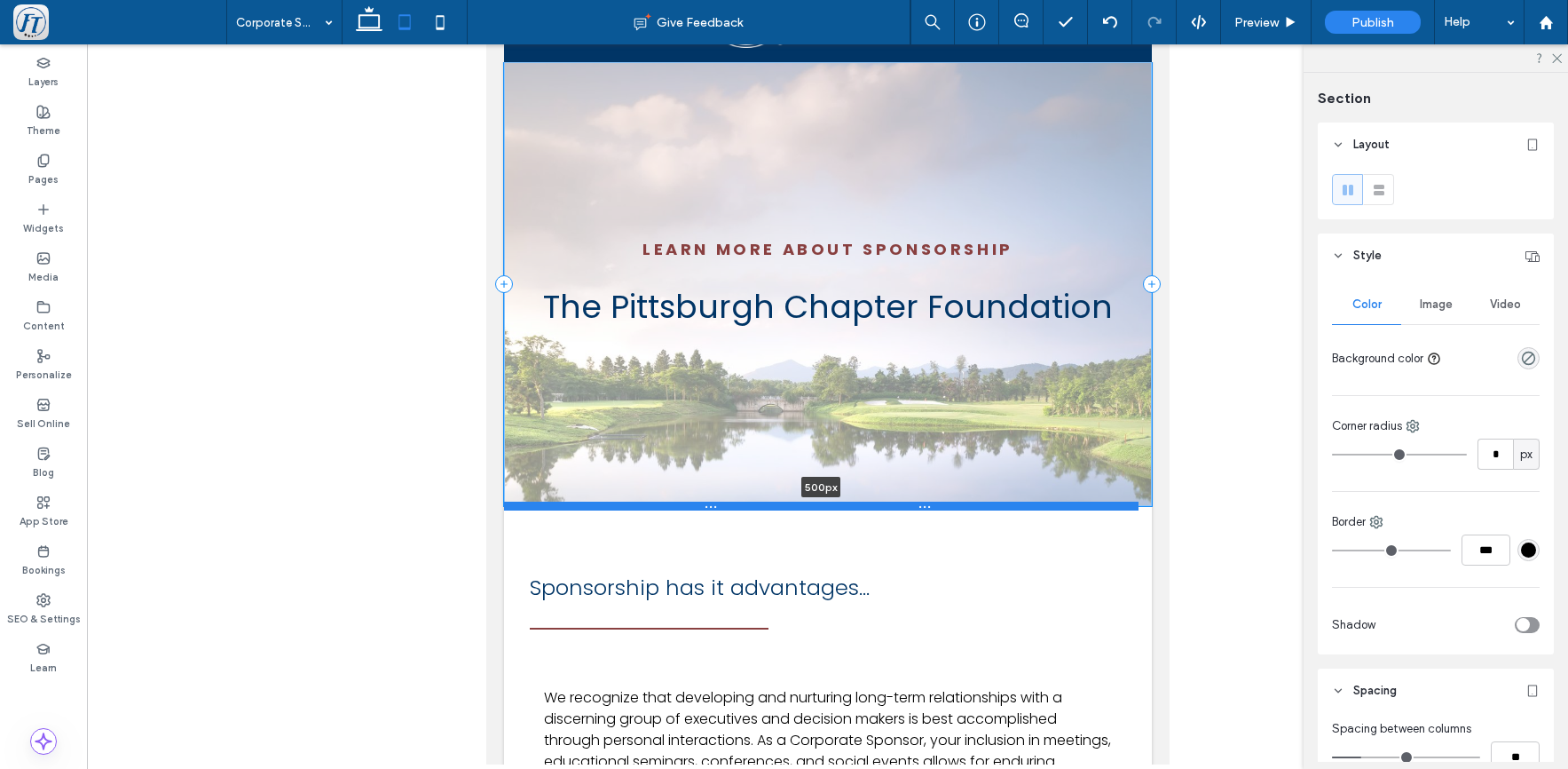
drag, startPoint x: 620, startPoint y: 328, endPoint x: 603, endPoint y: 507, distance: 179.8
click at [603, 507] on div at bounding box center [820, 506] width 635 height 9
type input "***"
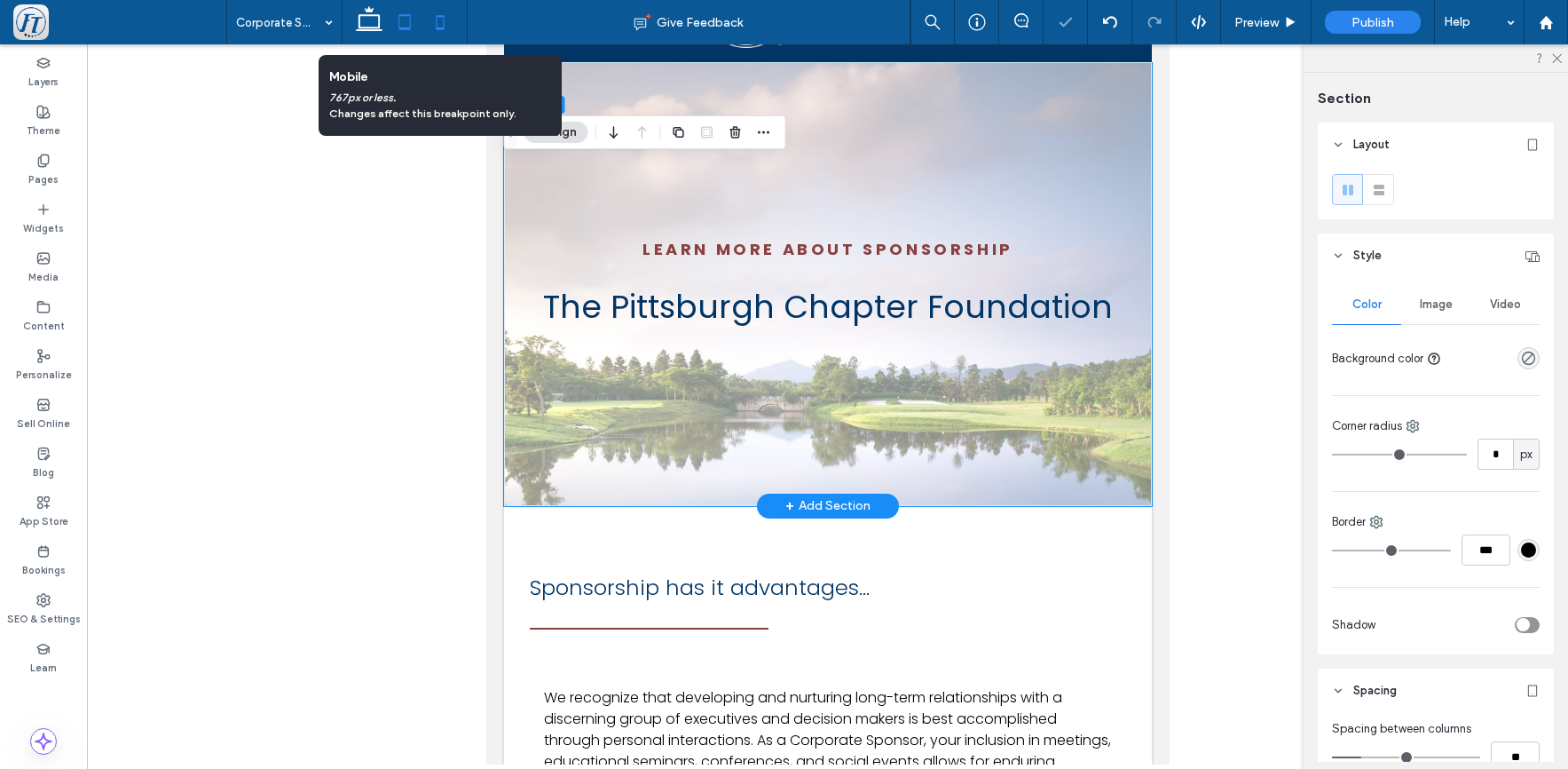
click at [442, 20] on icon at bounding box center [439, 22] width 35 height 35
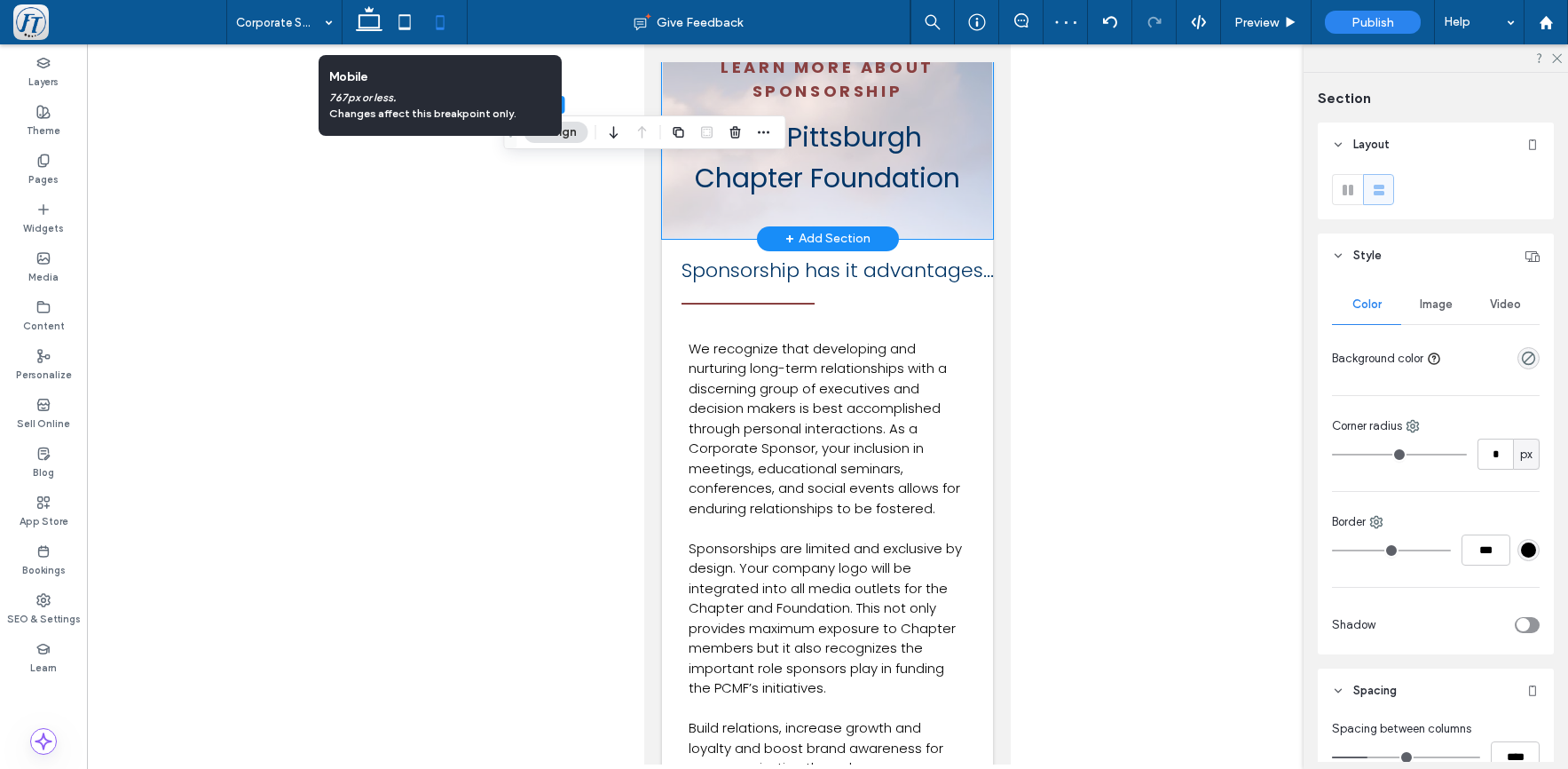
scroll to position [0, 0]
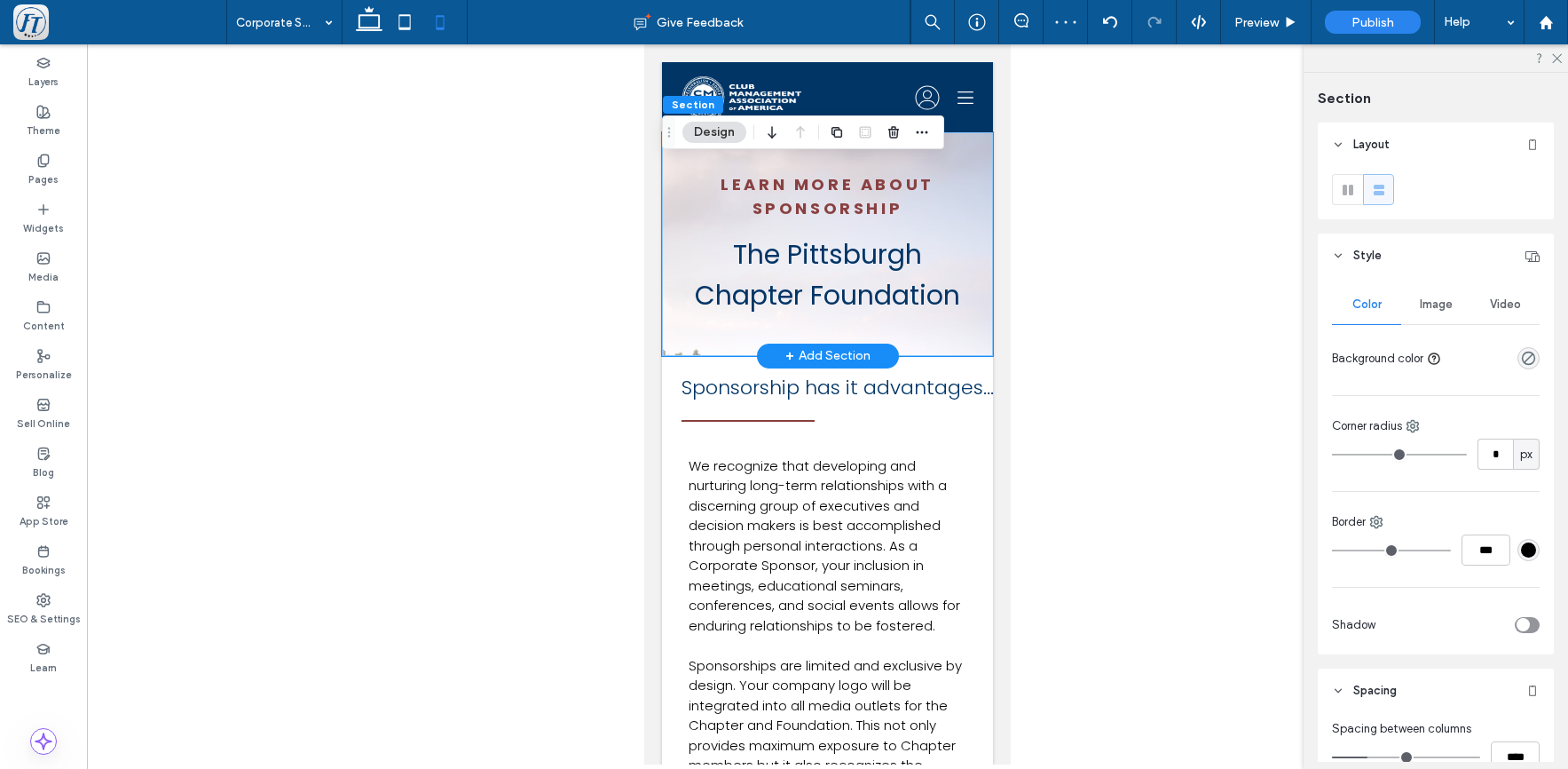
click at [682, 328] on div "Learn more about sponsorship The Pittsburgh Chapter Foundation" at bounding box center [828, 244] width 331 height 224
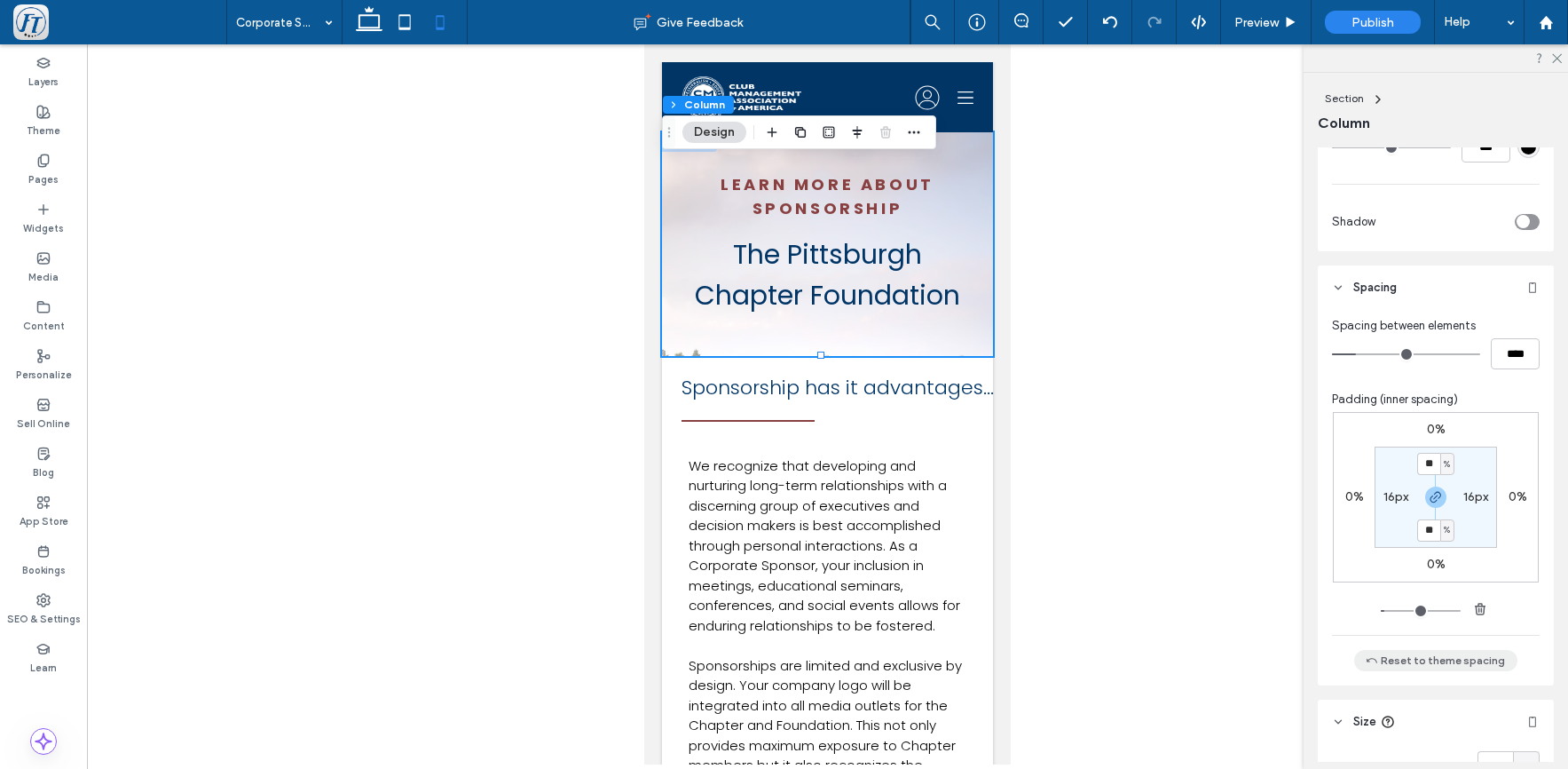
scroll to position [980, 0]
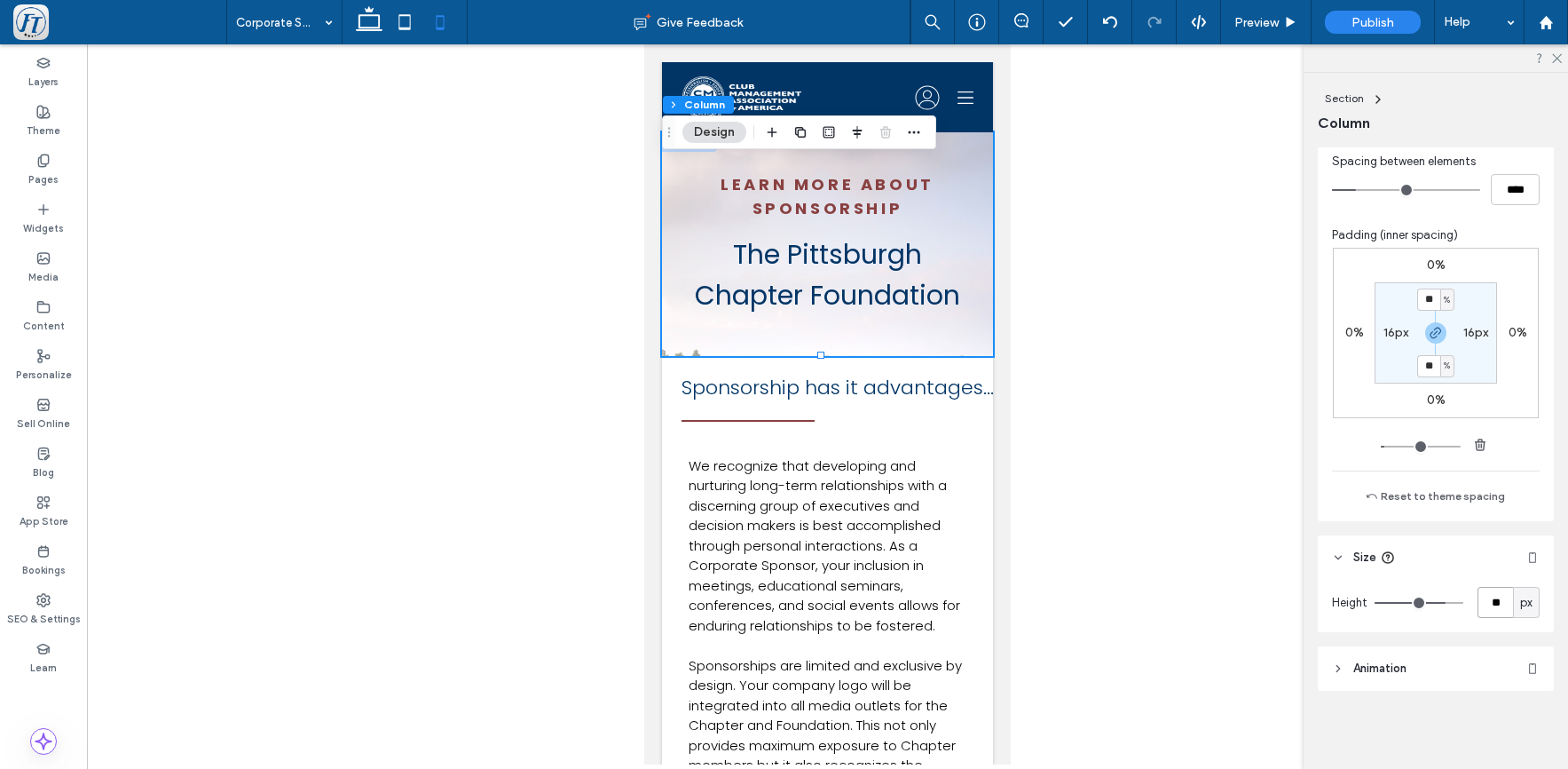
drag, startPoint x: 1494, startPoint y: 607, endPoint x: 1448, endPoint y: 600, distance: 46.5
click at [1448, 600] on div "Height ** px" at bounding box center [1436, 602] width 208 height 31
type input "***"
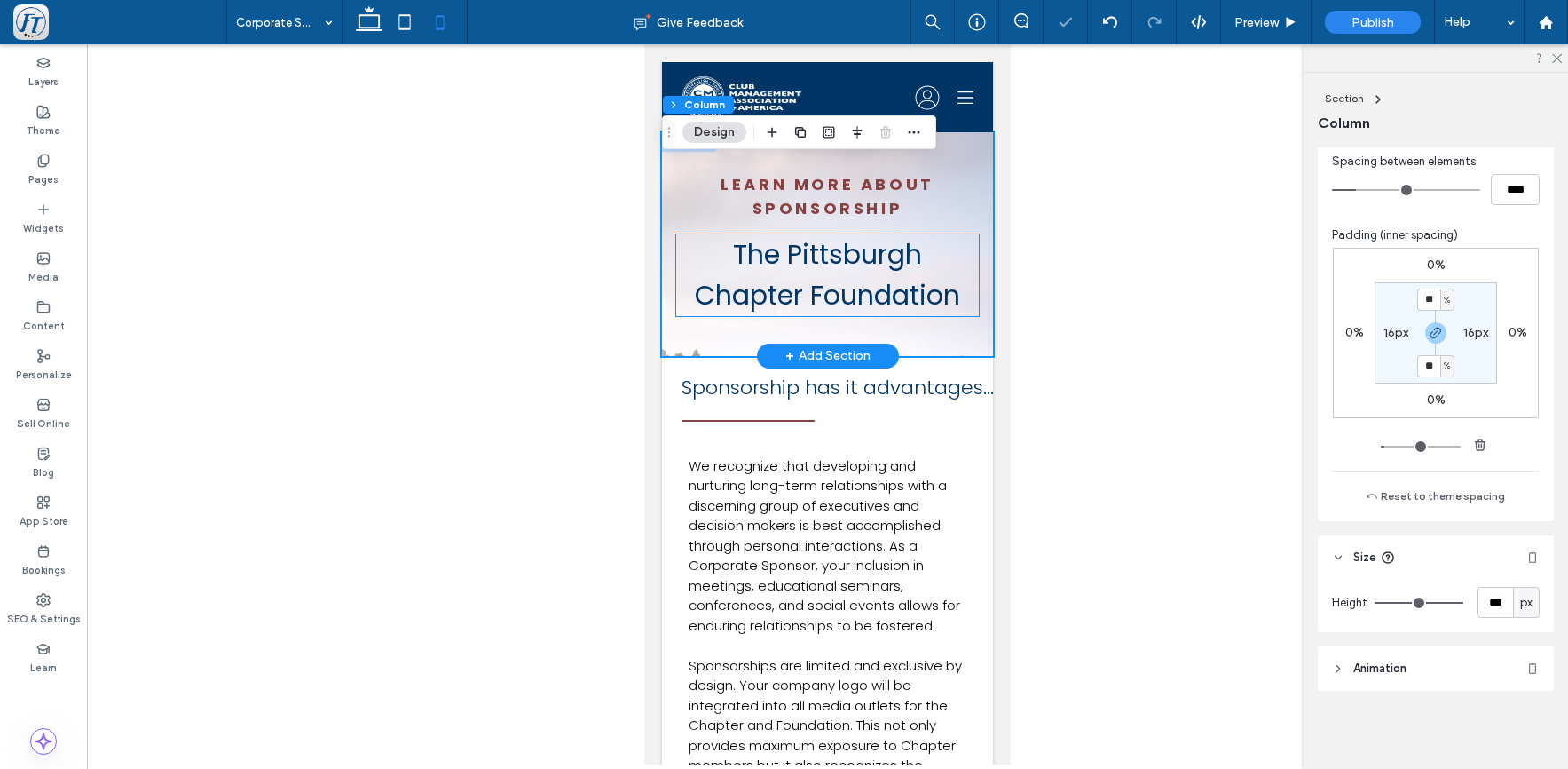
click at [860, 335] on div "Learn more about sponsorship The Pittsburgh Chapter Foundation" at bounding box center [828, 244] width 331 height 224
click at [948, 226] on div "Learn more about sponsorship The Pittsburgh Chapter Foundation" at bounding box center [828, 244] width 331 height 224
click at [907, 347] on div "Learn more about sponsorship The Pittsburgh Chapter Foundation" at bounding box center [828, 244] width 331 height 224
click at [904, 282] on span "The Pittsburgh Chapter Foundation" at bounding box center [827, 275] width 265 height 79
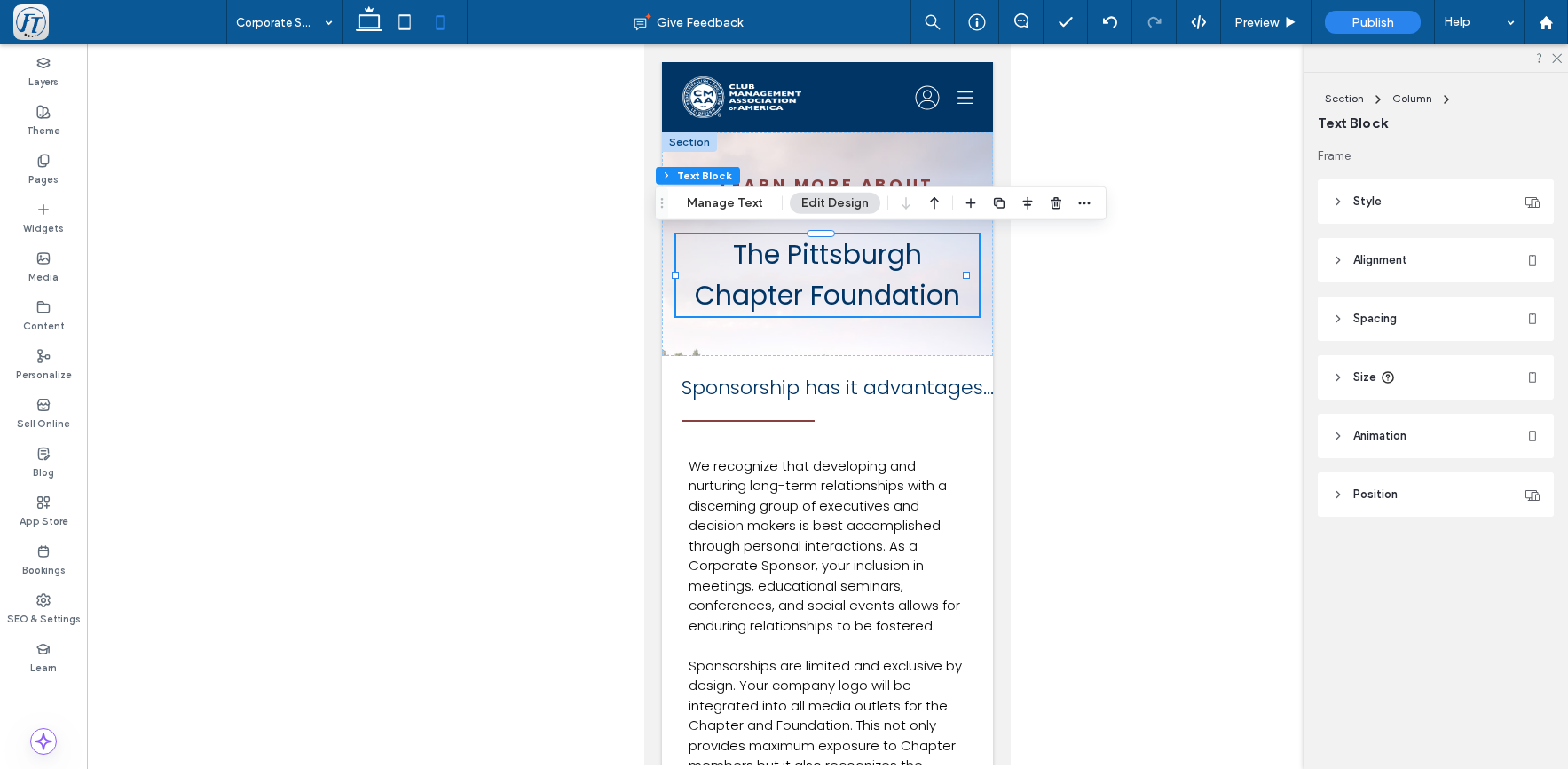
click at [1360, 369] on span "Size" at bounding box center [1365, 377] width 23 height 18
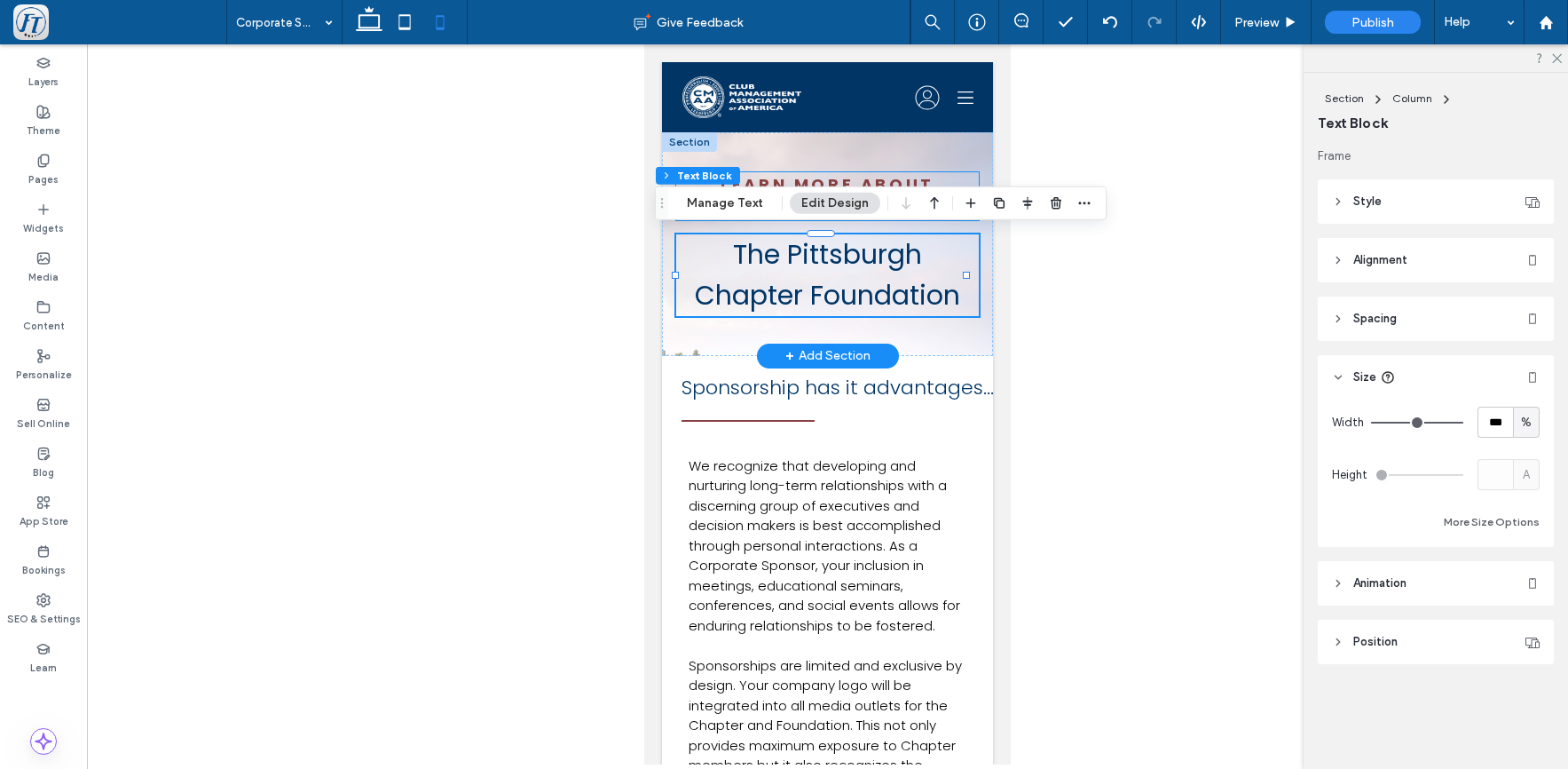
click at [893, 173] on strong "Learn more about sponsorship" at bounding box center [827, 196] width 213 height 46
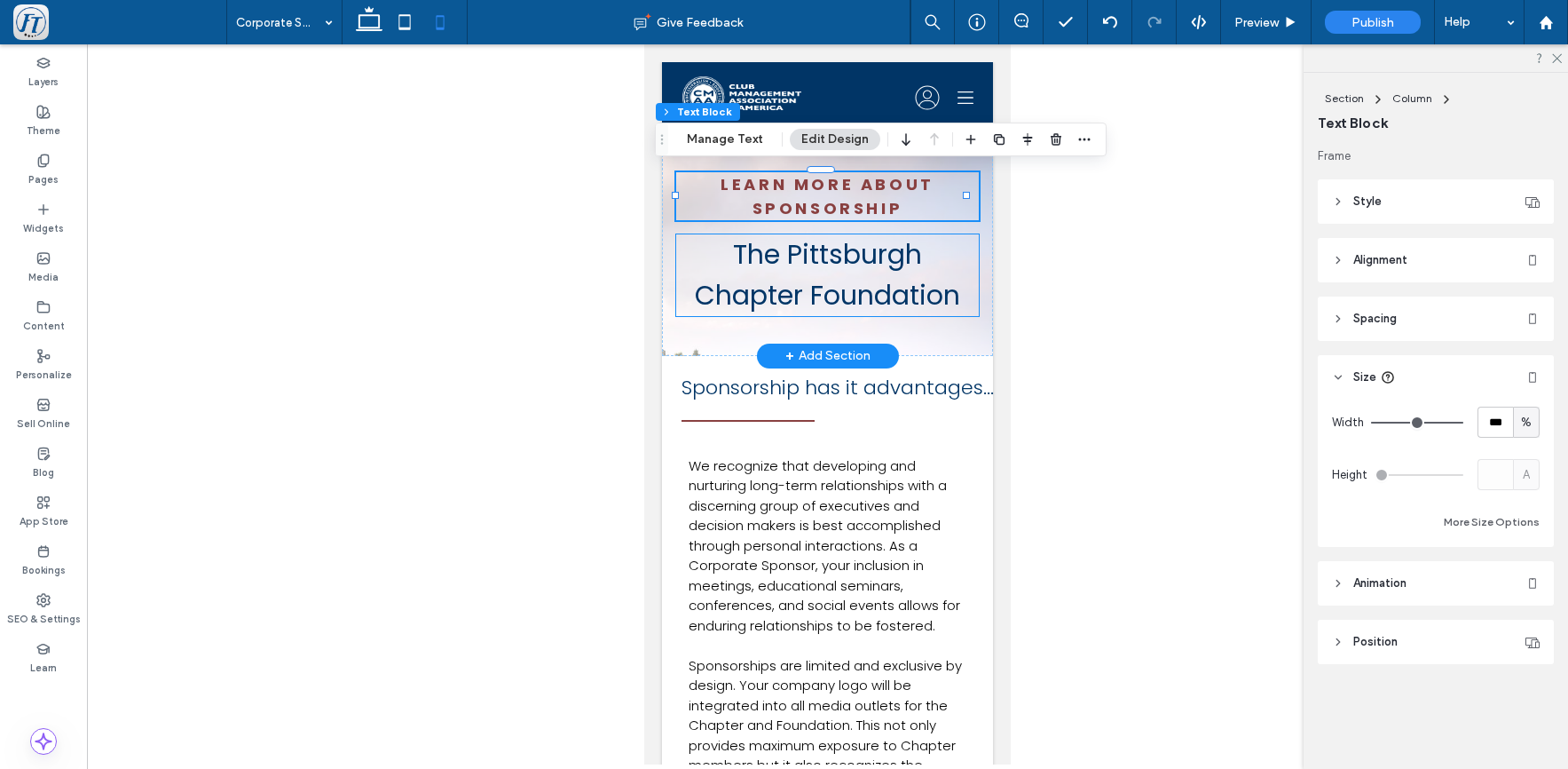
click at [925, 261] on div "Learn more about sponsorship The Pittsburgh Chapter Foundation" at bounding box center [828, 244] width 331 height 224
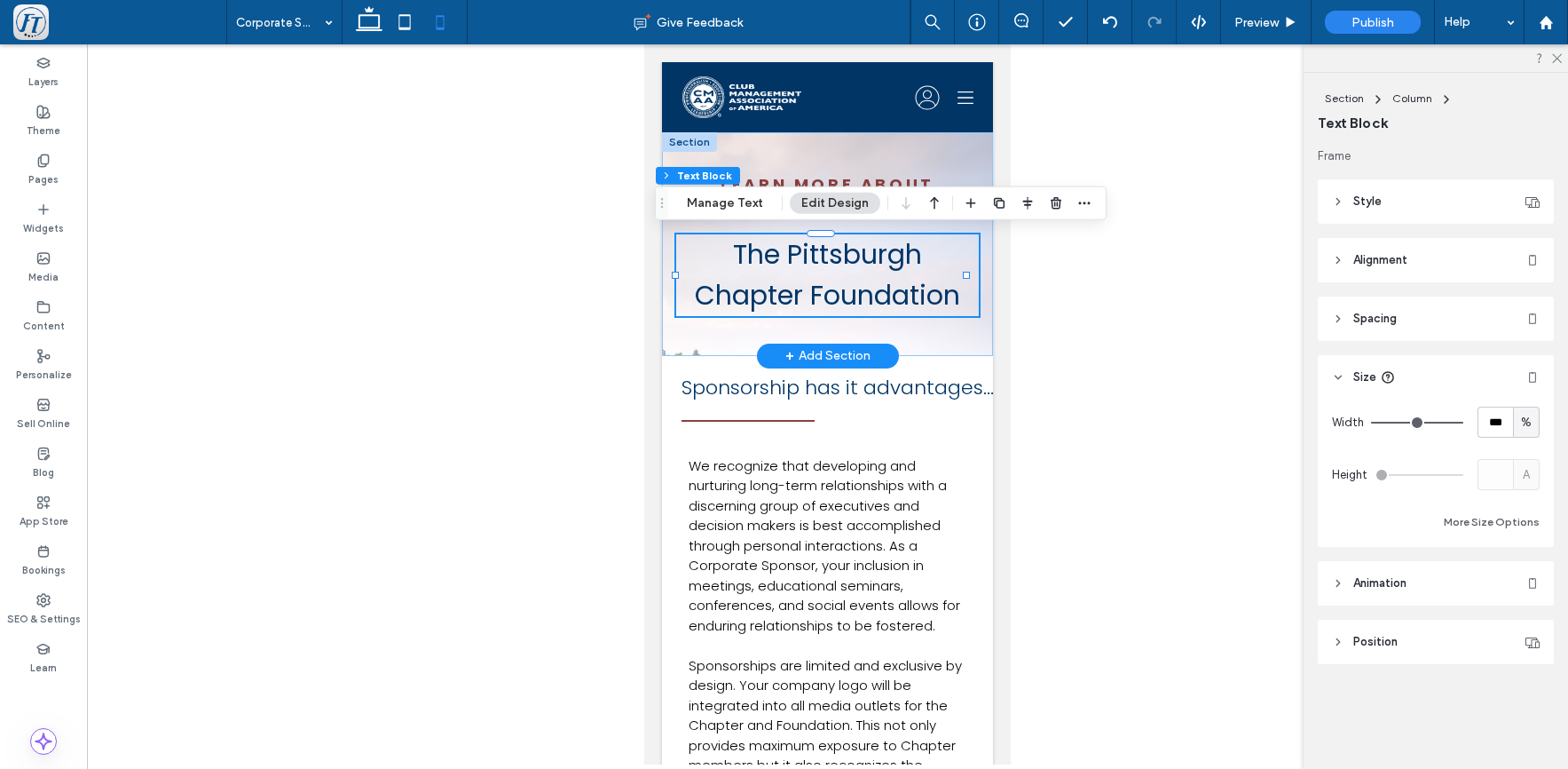
click at [956, 335] on div "Learn more about sponsorship The Pittsburgh Chapter Foundation" at bounding box center [828, 244] width 331 height 224
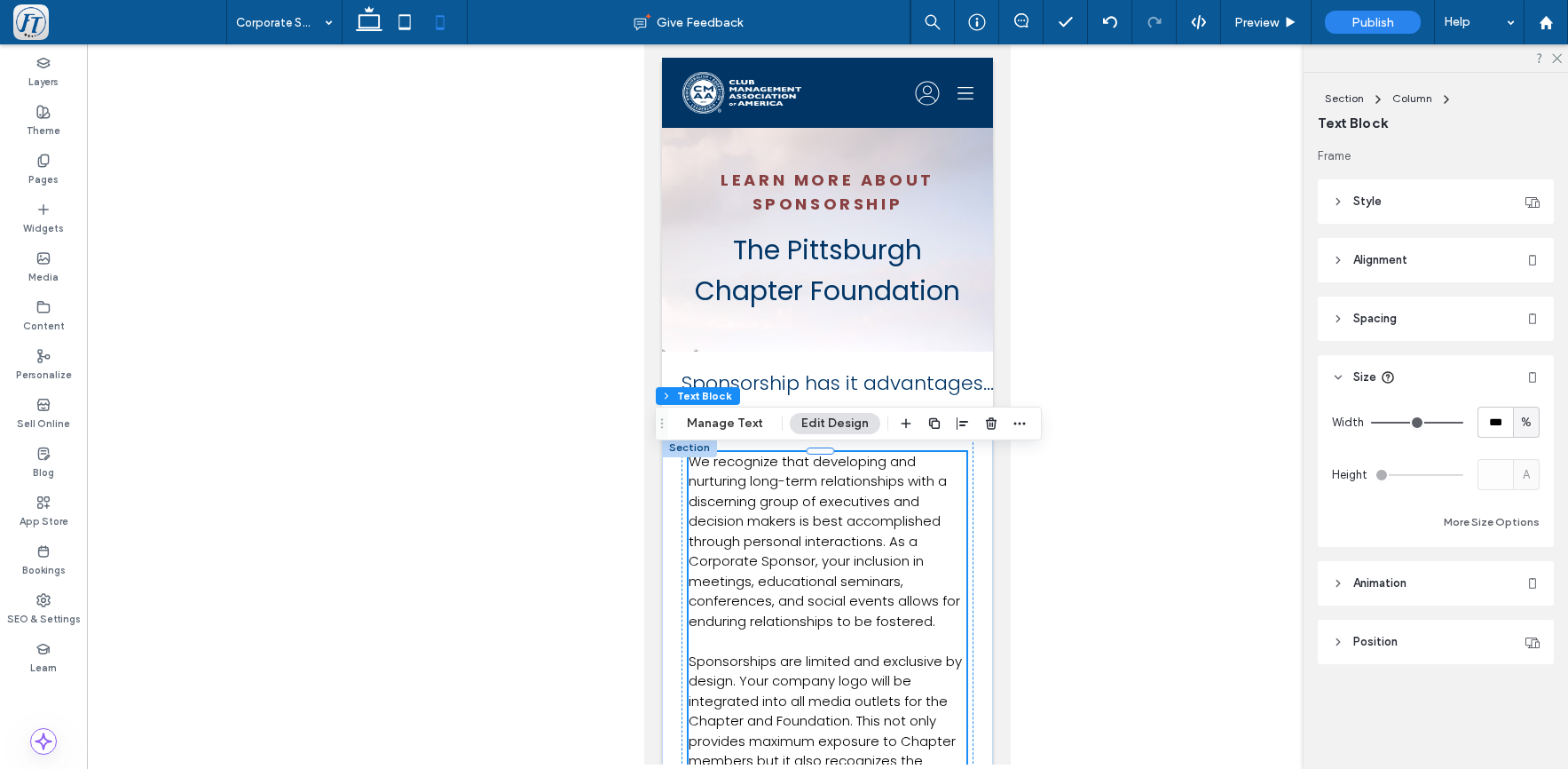
scroll to position [170, 0]
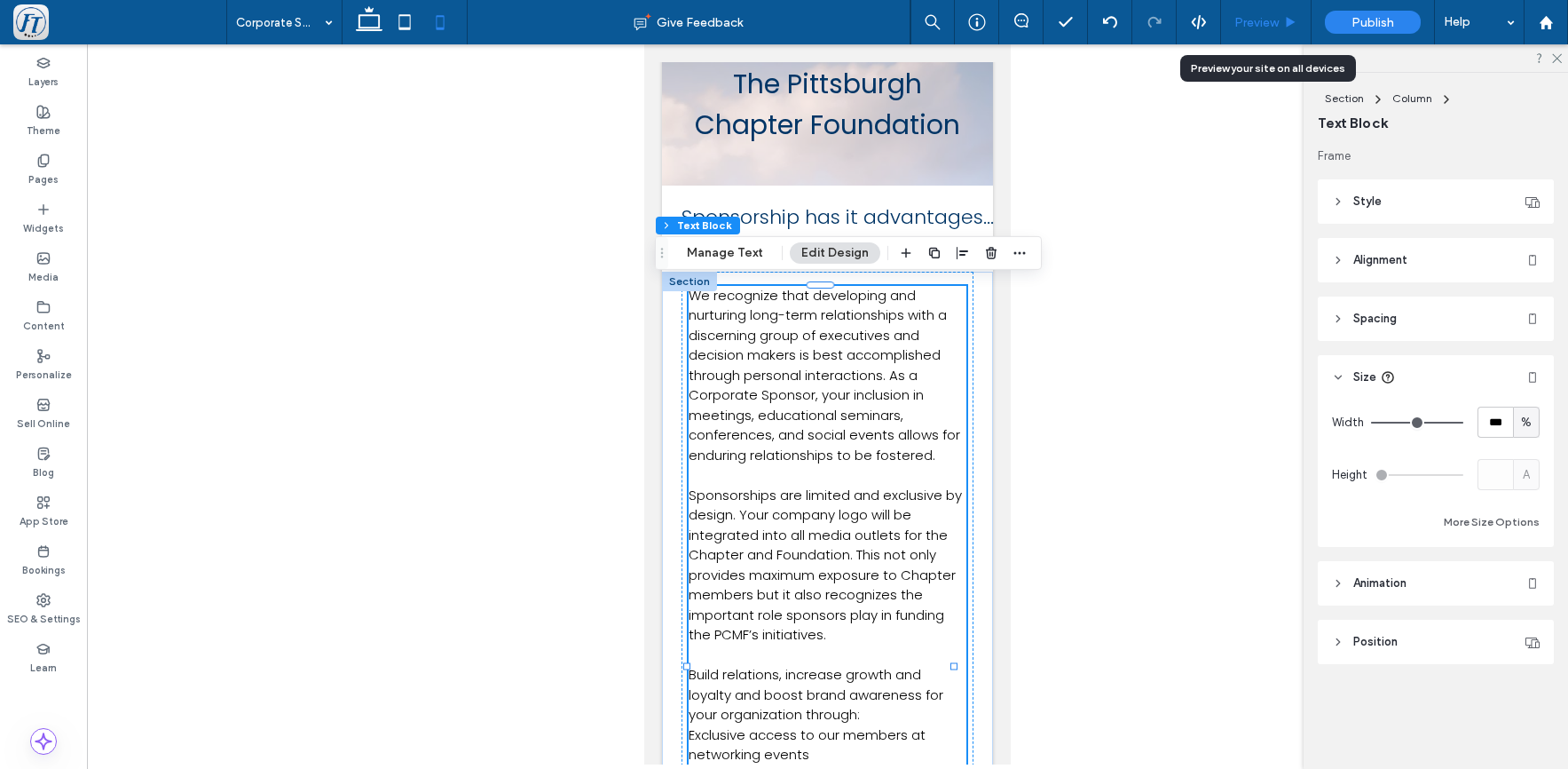
click at [1257, 22] on span "Preview" at bounding box center [1257, 23] width 44 height 15
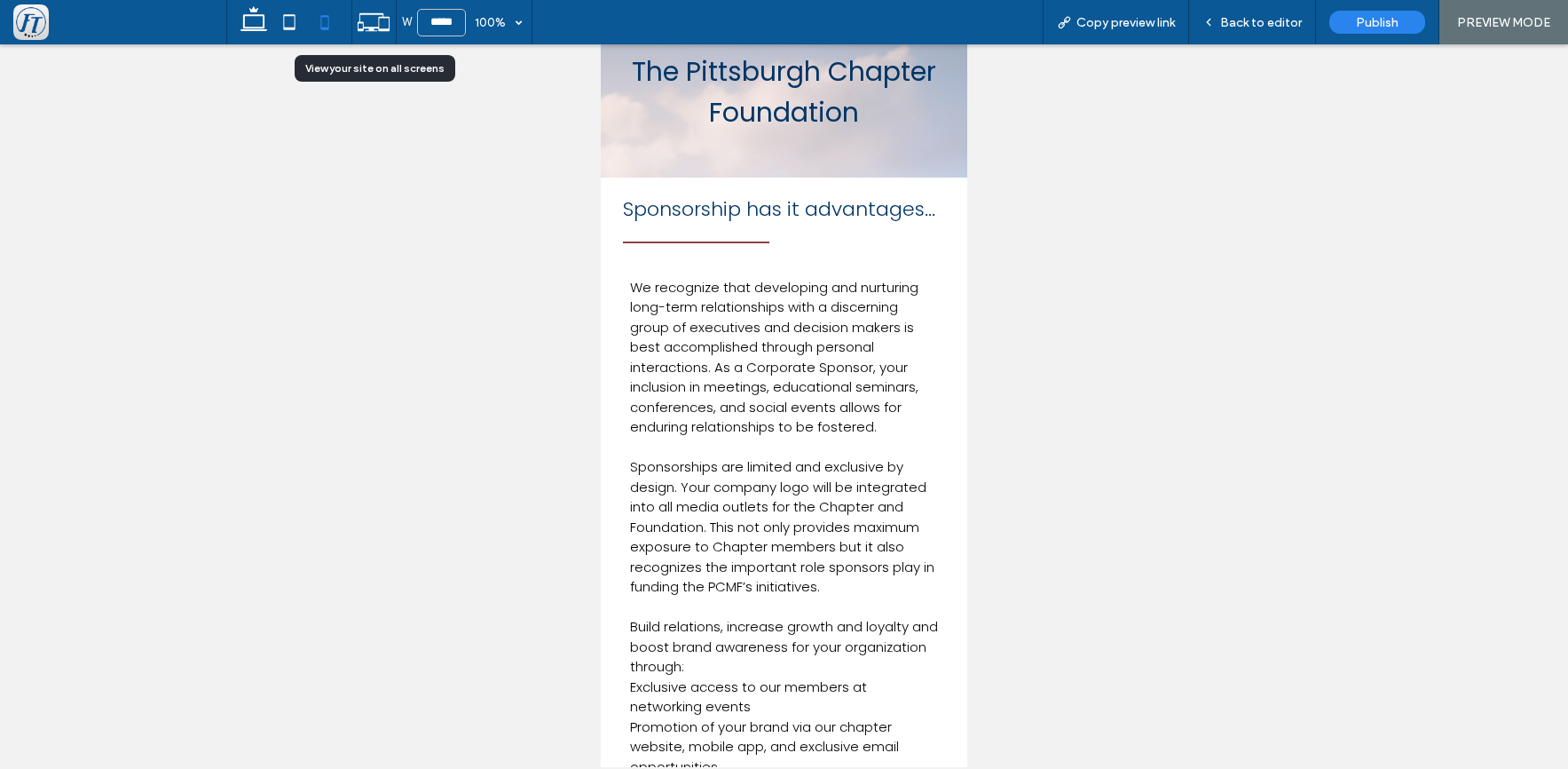
click at [365, 24] on icon at bounding box center [373, 22] width 34 height 34
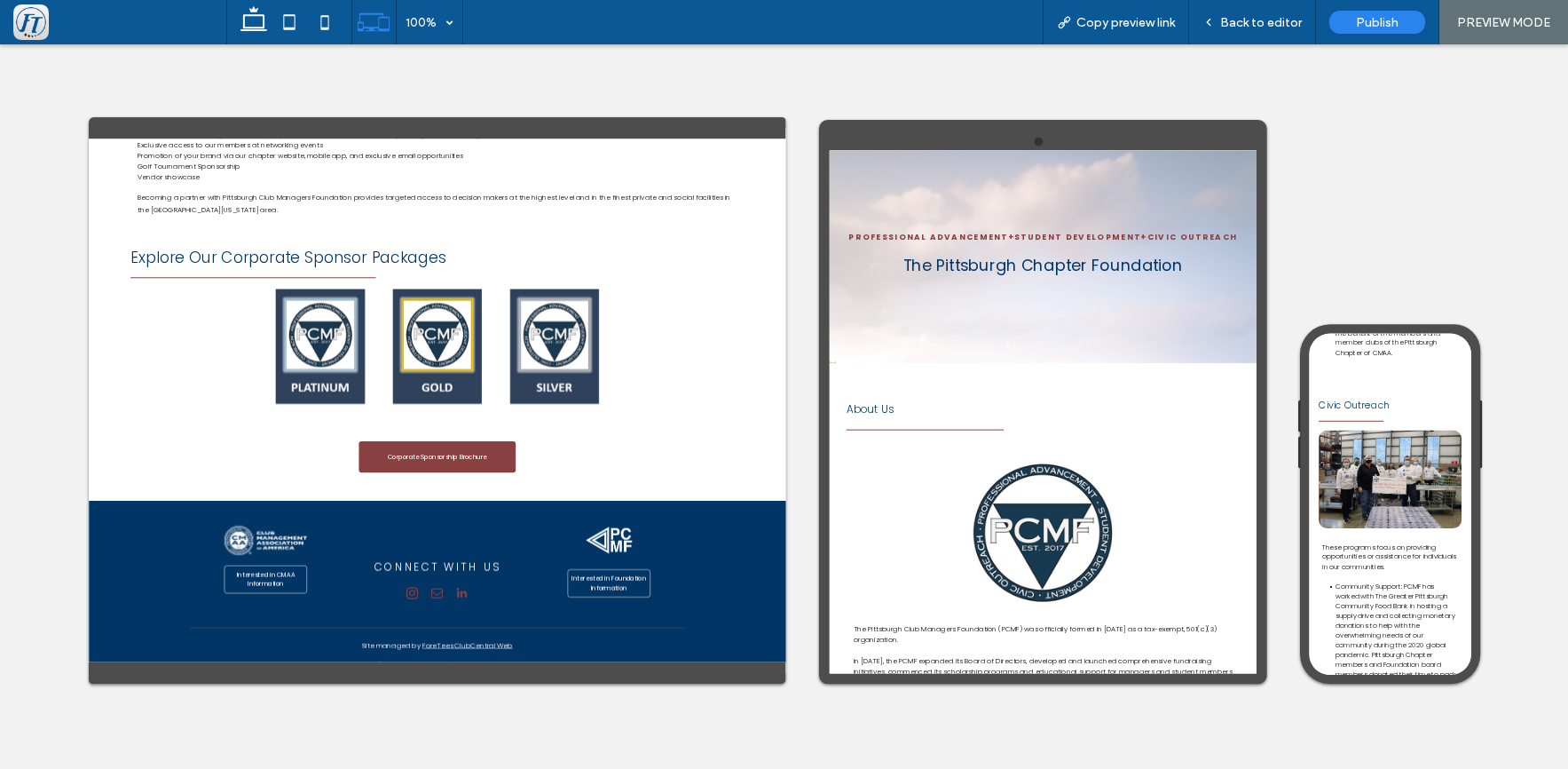
scroll to position [850, 0]
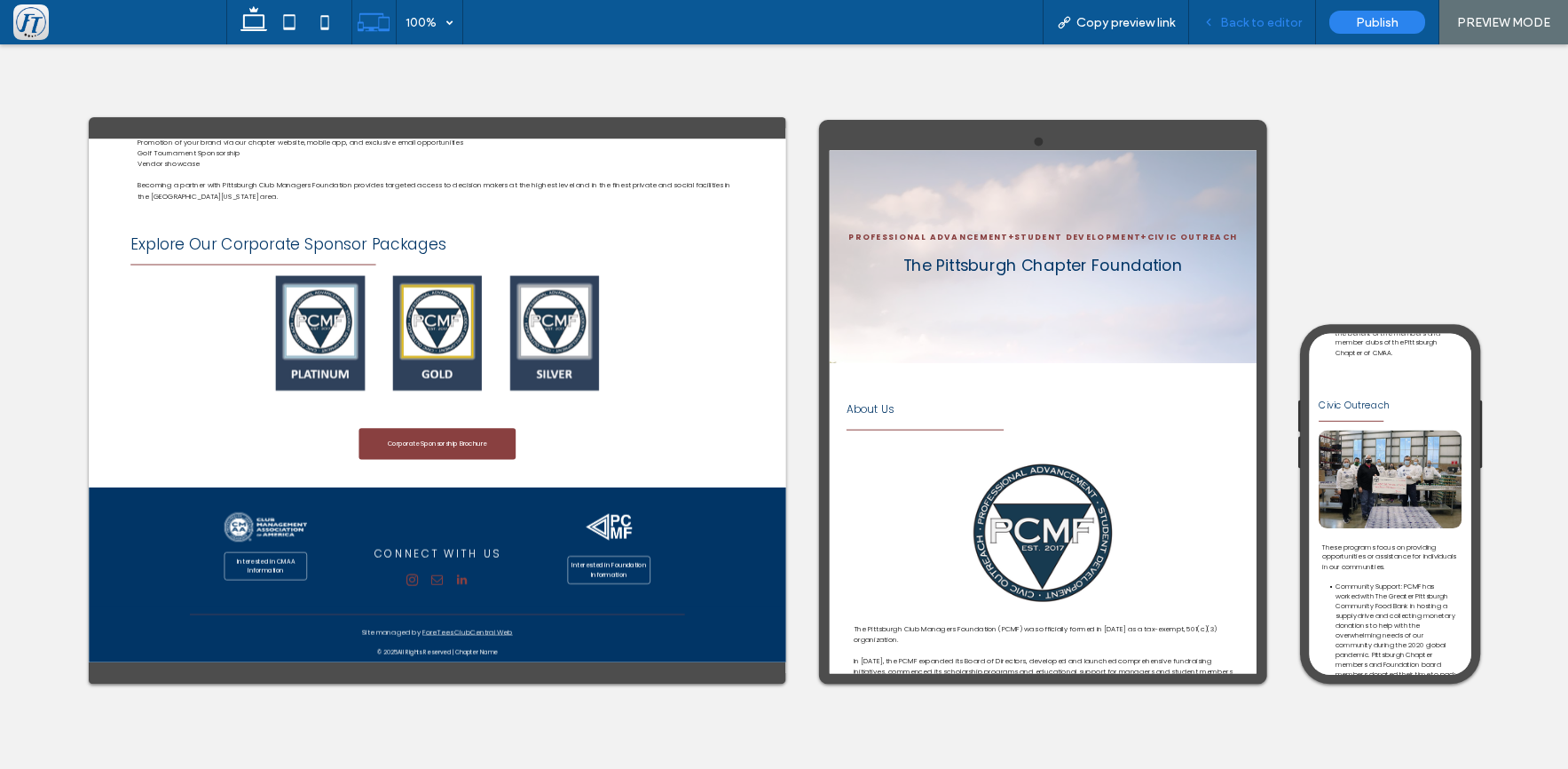
click at [1236, 32] on div "Back to editor" at bounding box center [1253, 22] width 127 height 44
click at [1238, 26] on span "Back to editor" at bounding box center [1261, 23] width 81 height 15
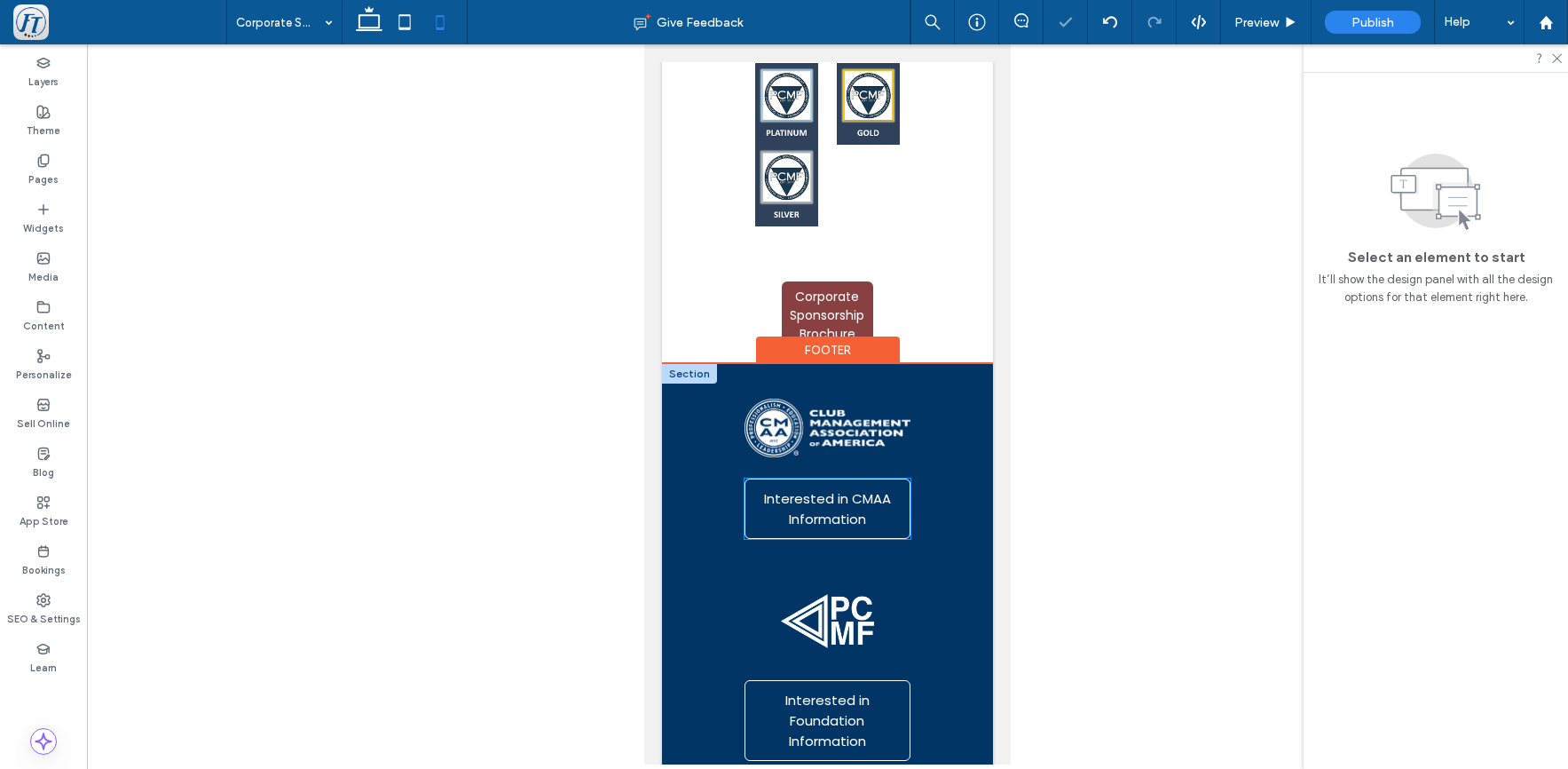
scroll to position [1370, 0]
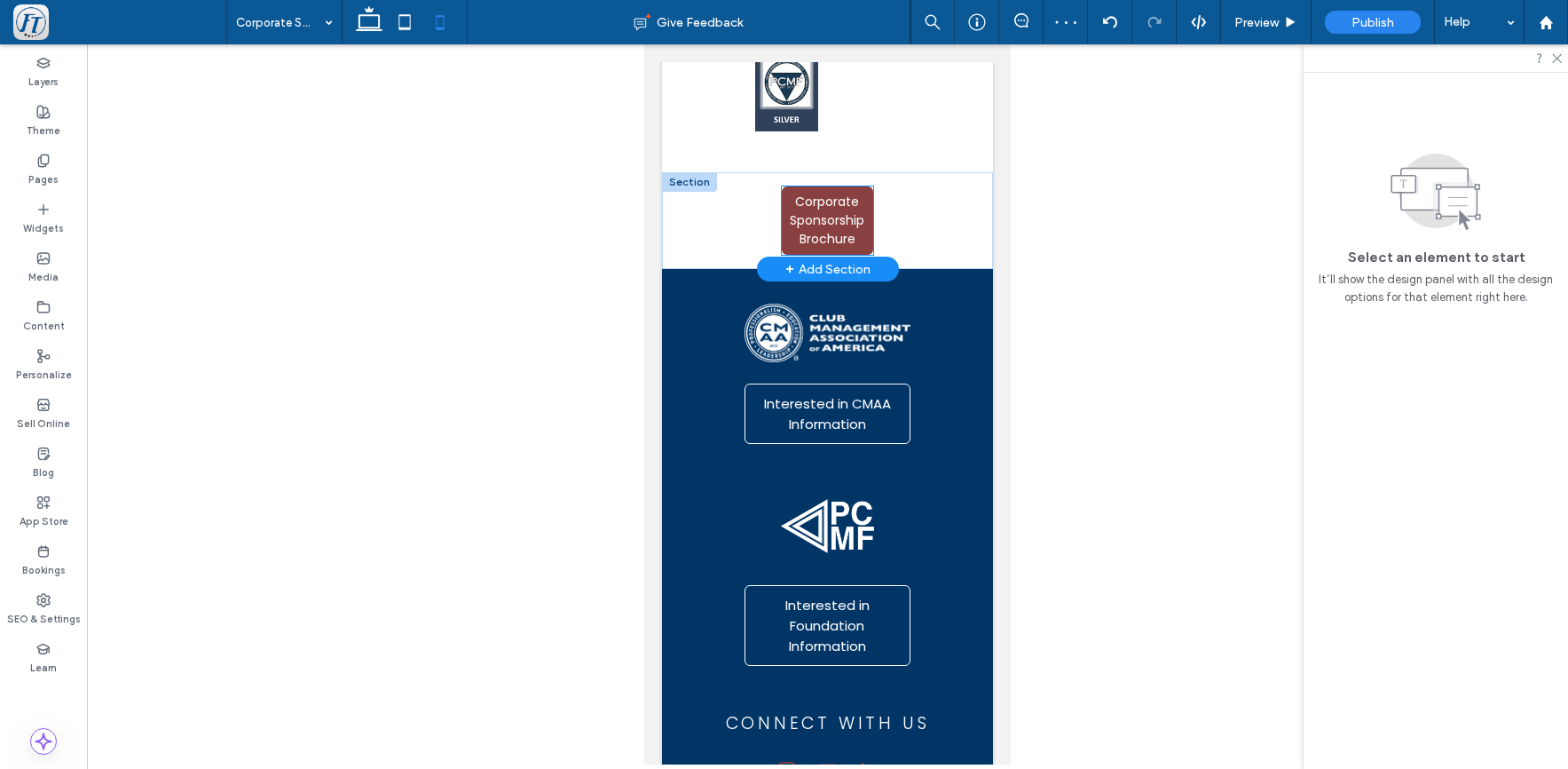
click at [828, 217] on span "Corporate Sponsorship Brochure" at bounding box center [827, 220] width 79 height 56
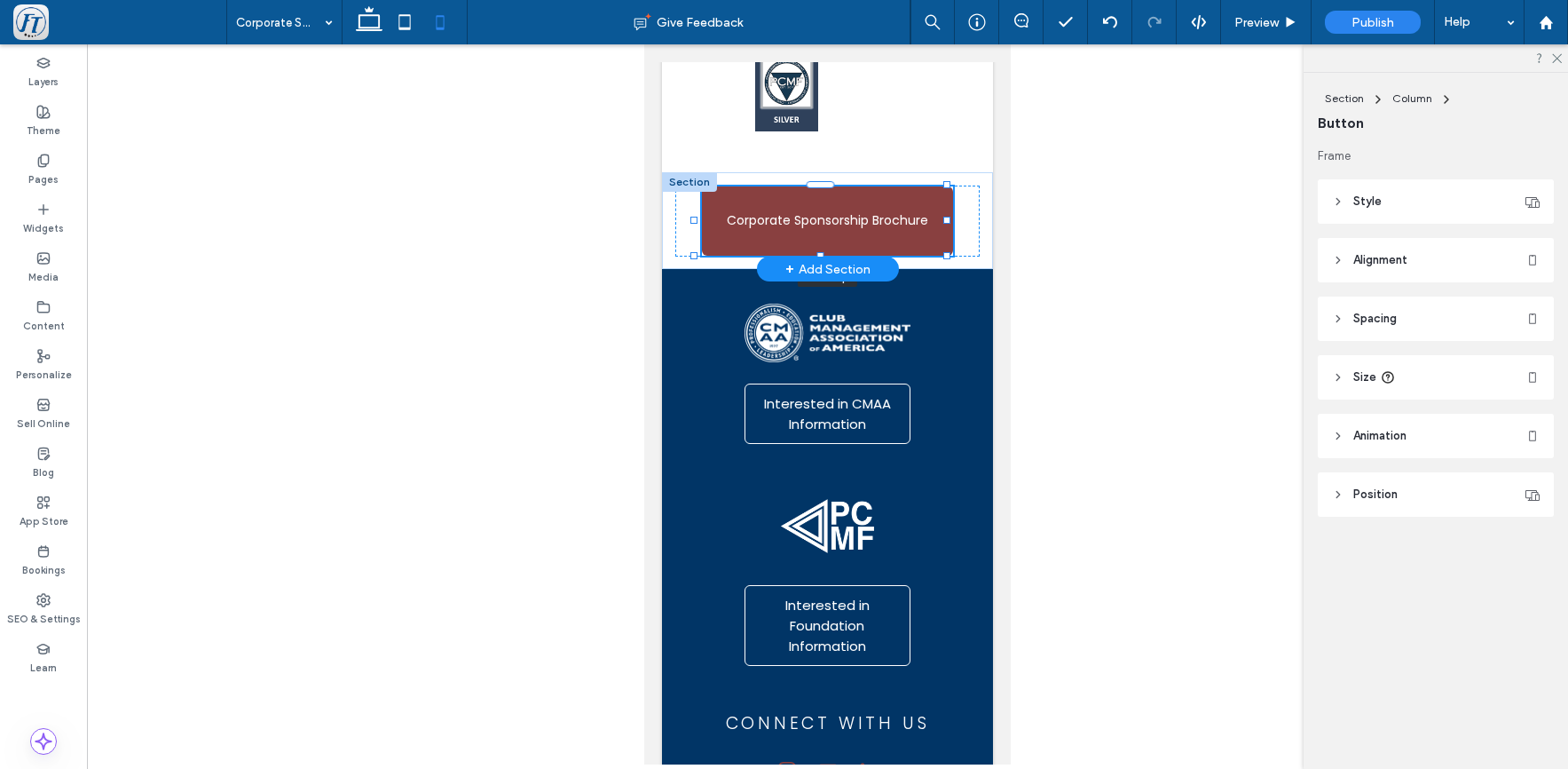
drag, startPoint x: 776, startPoint y: 227, endPoint x: 695, endPoint y: 214, distance: 82.0
click at [695, 187] on div at bounding box center [695, 186] width 1 height 1
type input "**"
type input "****"
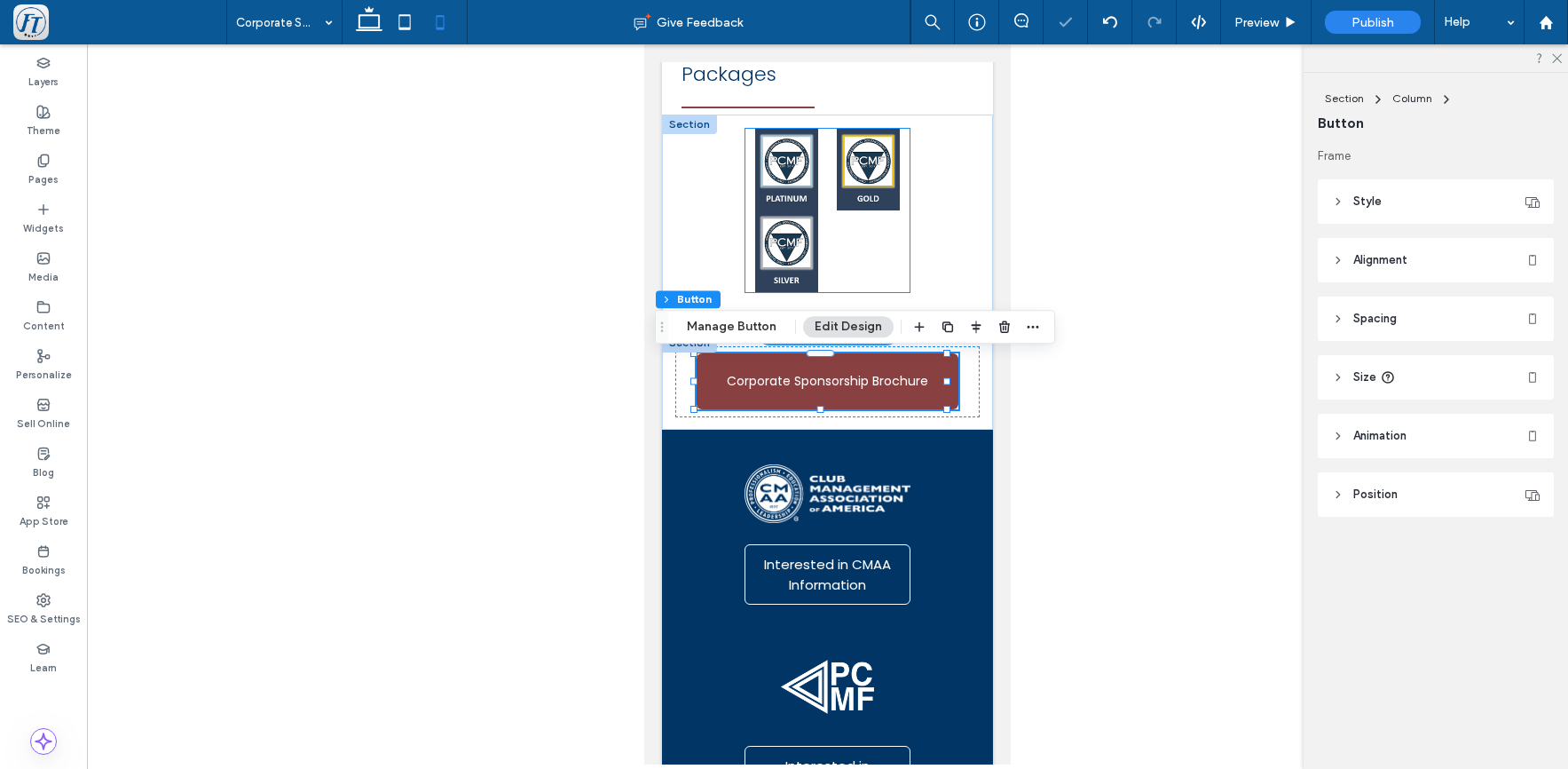
scroll to position [1200, 0]
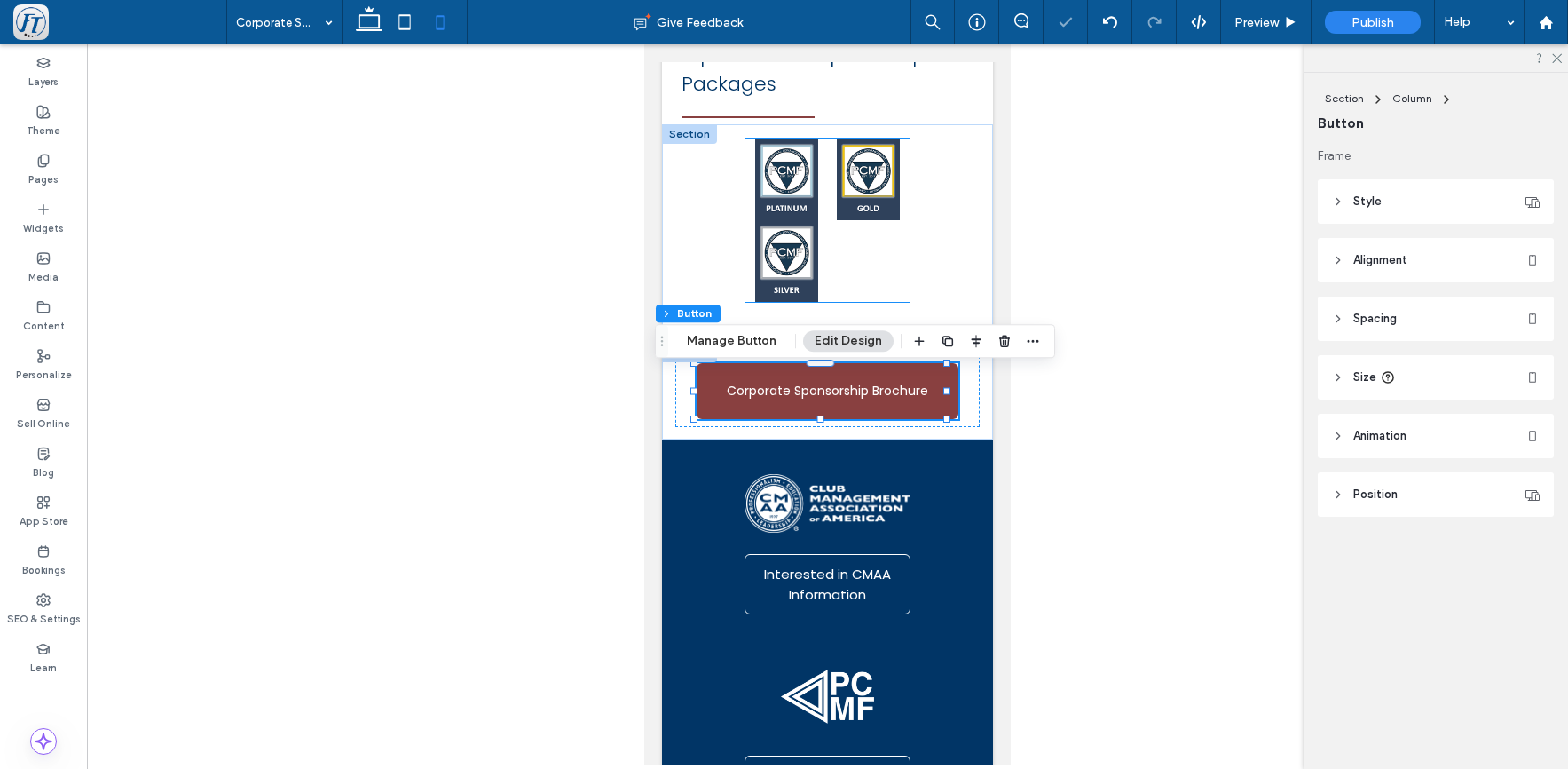
click at [792, 201] on link at bounding box center [786, 179] width 81 height 81
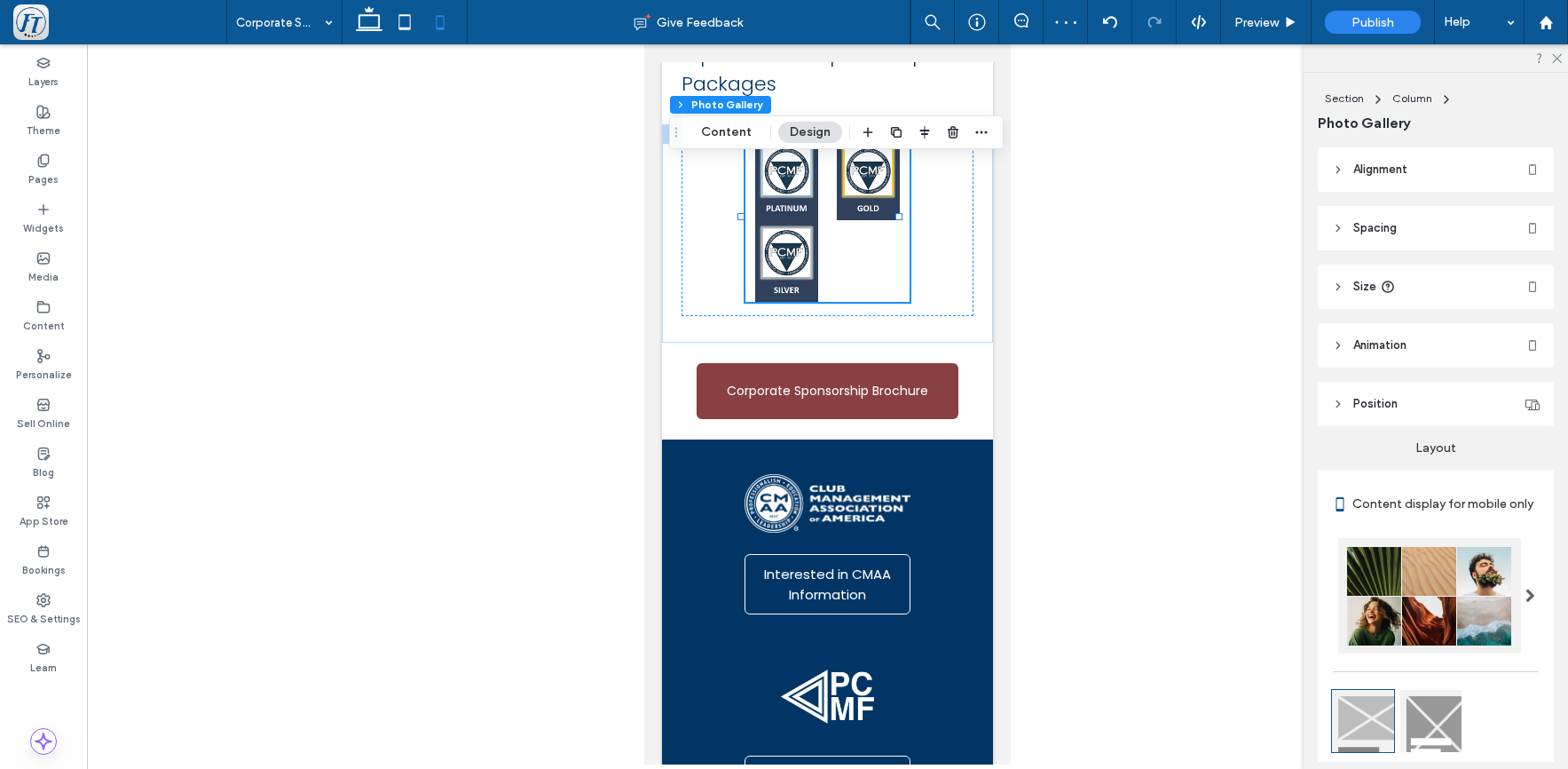
click at [1362, 238] on header "Spacing" at bounding box center [1436, 228] width 236 height 44
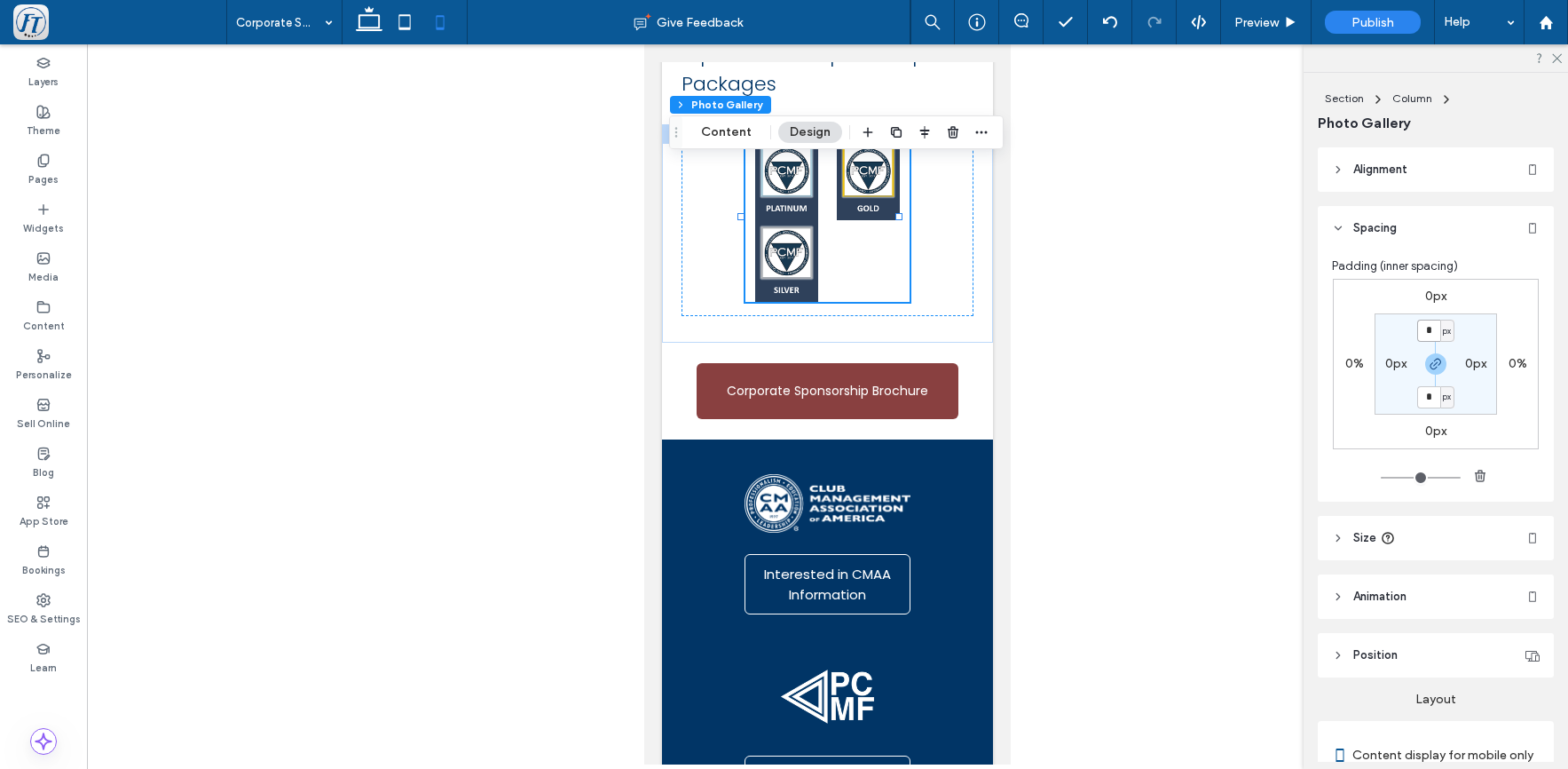
click at [1427, 331] on input "*" at bounding box center [1429, 330] width 23 height 22
type input "*"
click at [1436, 365] on icon "button" at bounding box center [1436, 364] width 14 height 14
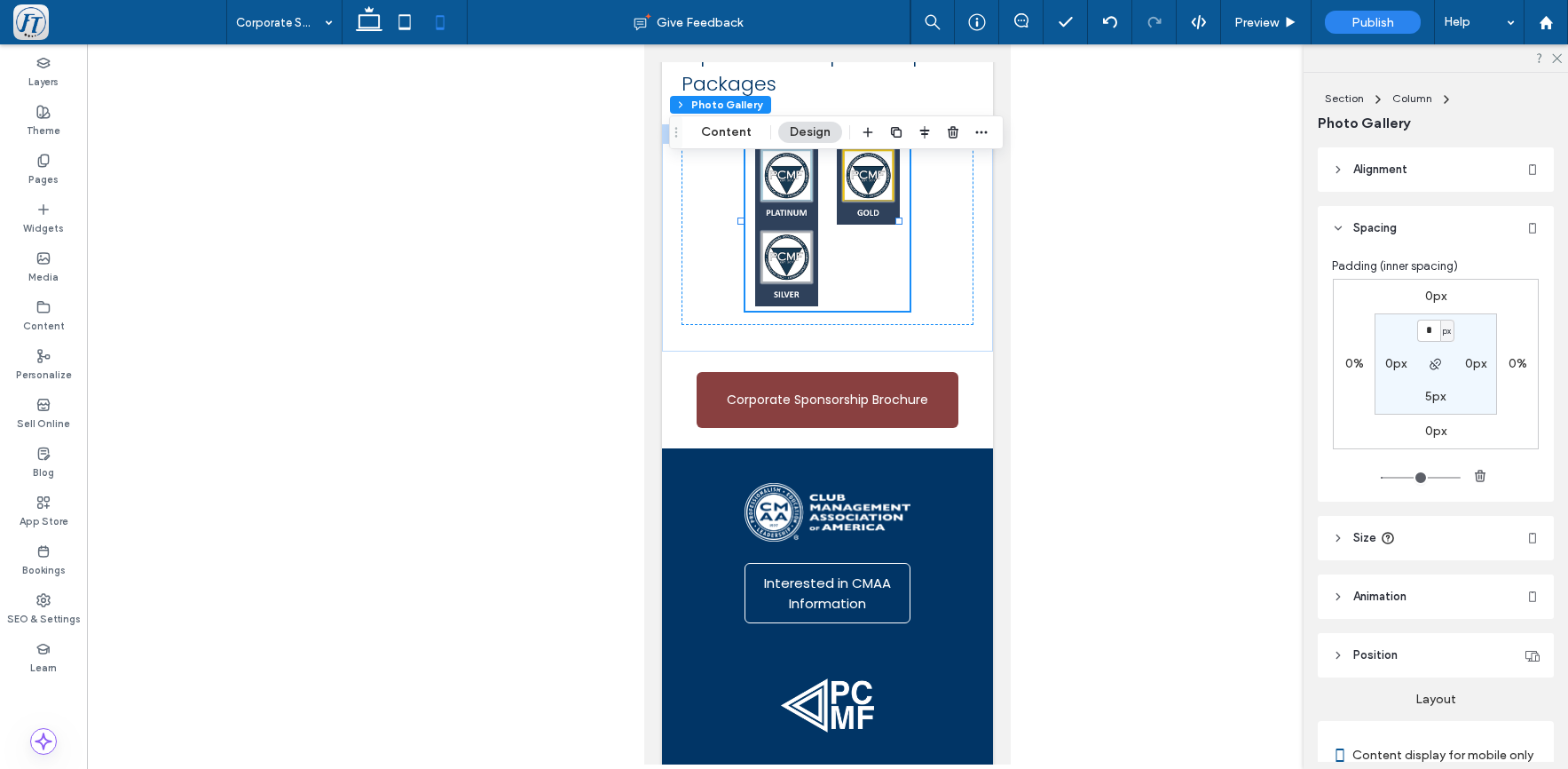
click at [1433, 433] on label "0px" at bounding box center [1436, 431] width 21 height 15
type input "*"
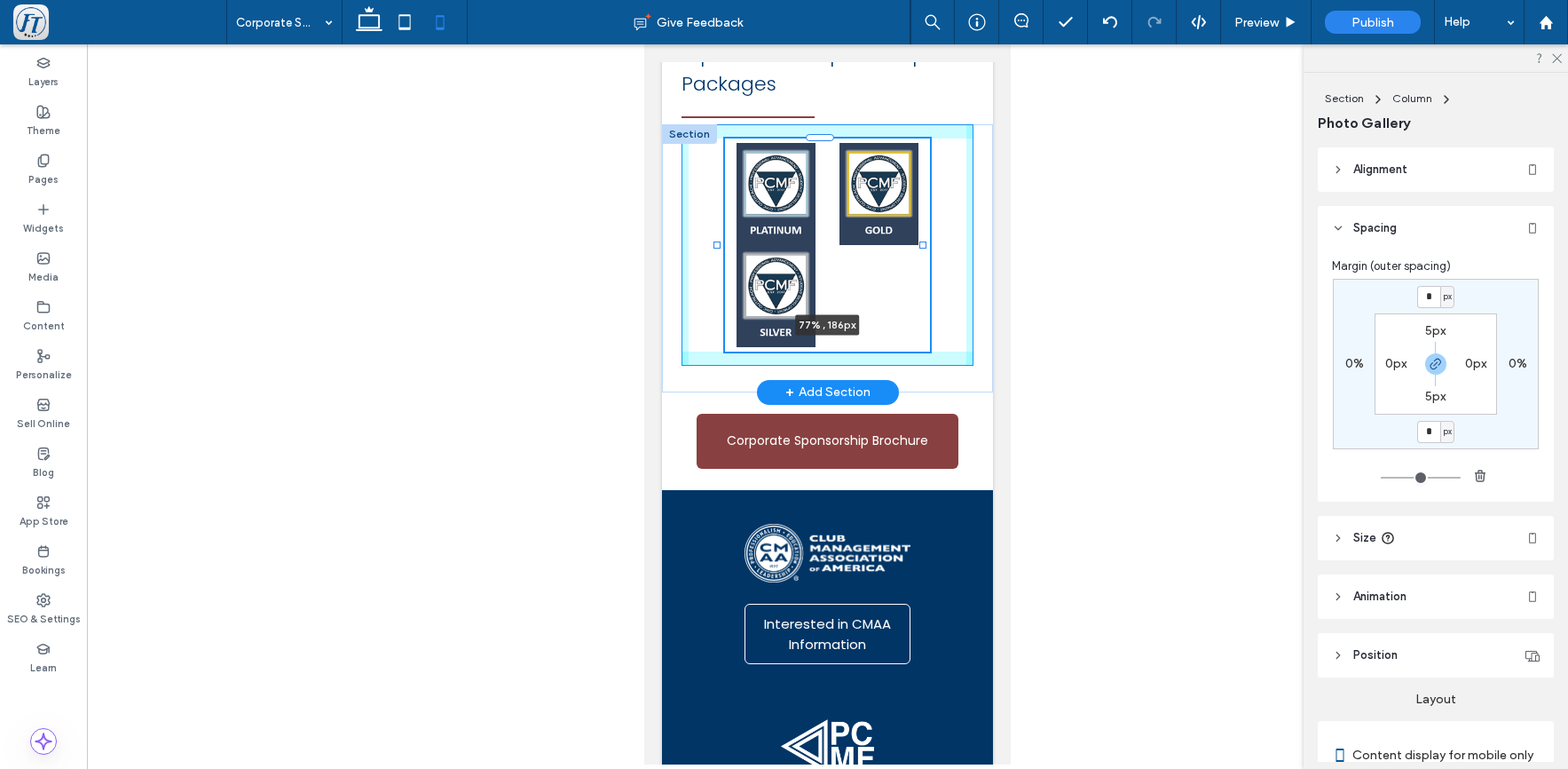
drag, startPoint x: 740, startPoint y: 234, endPoint x: 716, endPoint y: 228, distance: 24.7
click at [716, 228] on div "Platinum Button Button Button 77% , 186px" at bounding box center [828, 259] width 331 height 268
type input "**"
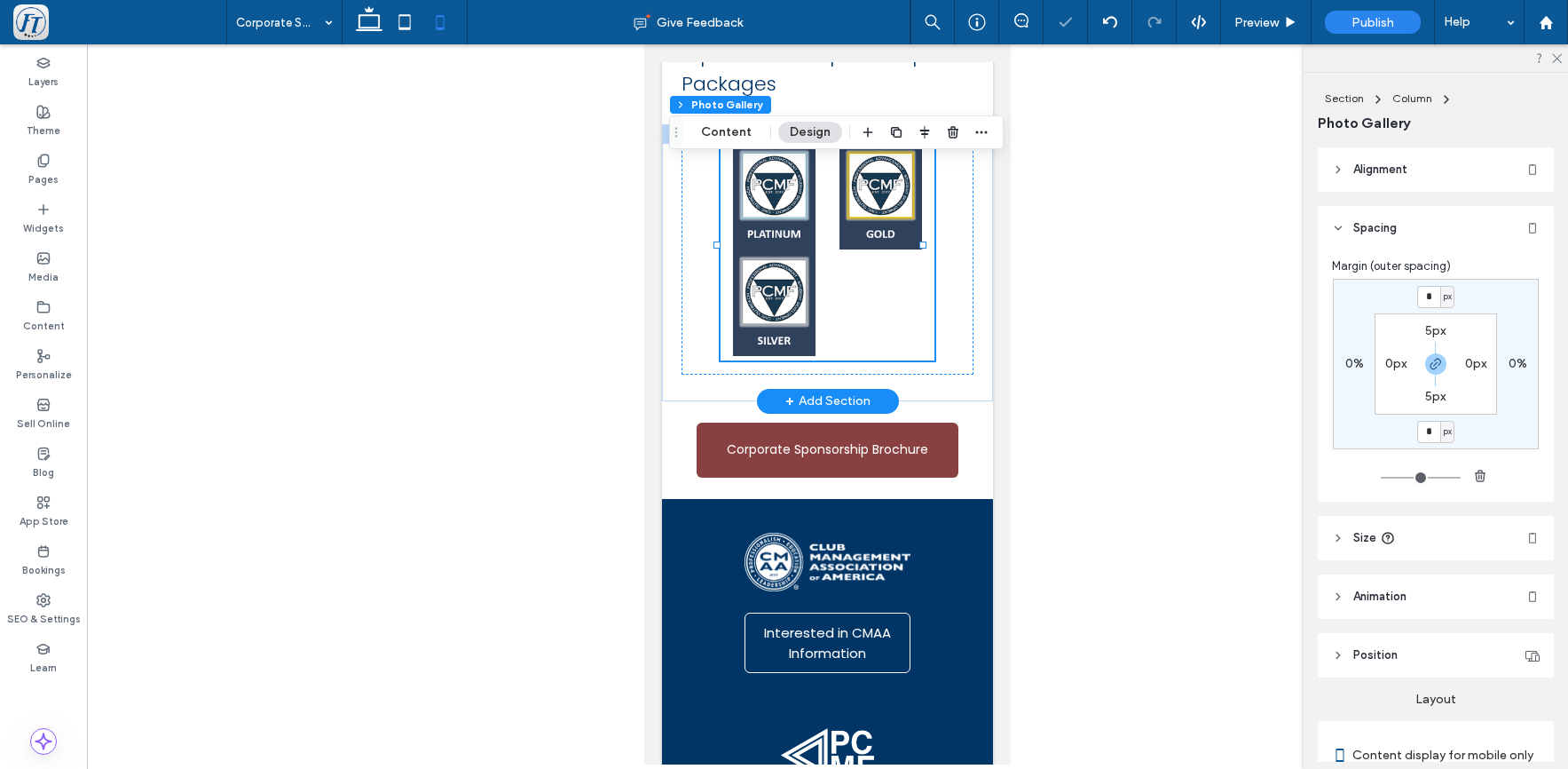
click at [780, 278] on link at bounding box center [773, 303] width 106 height 106
click at [1374, 648] on span "Position" at bounding box center [1376, 655] width 44 height 18
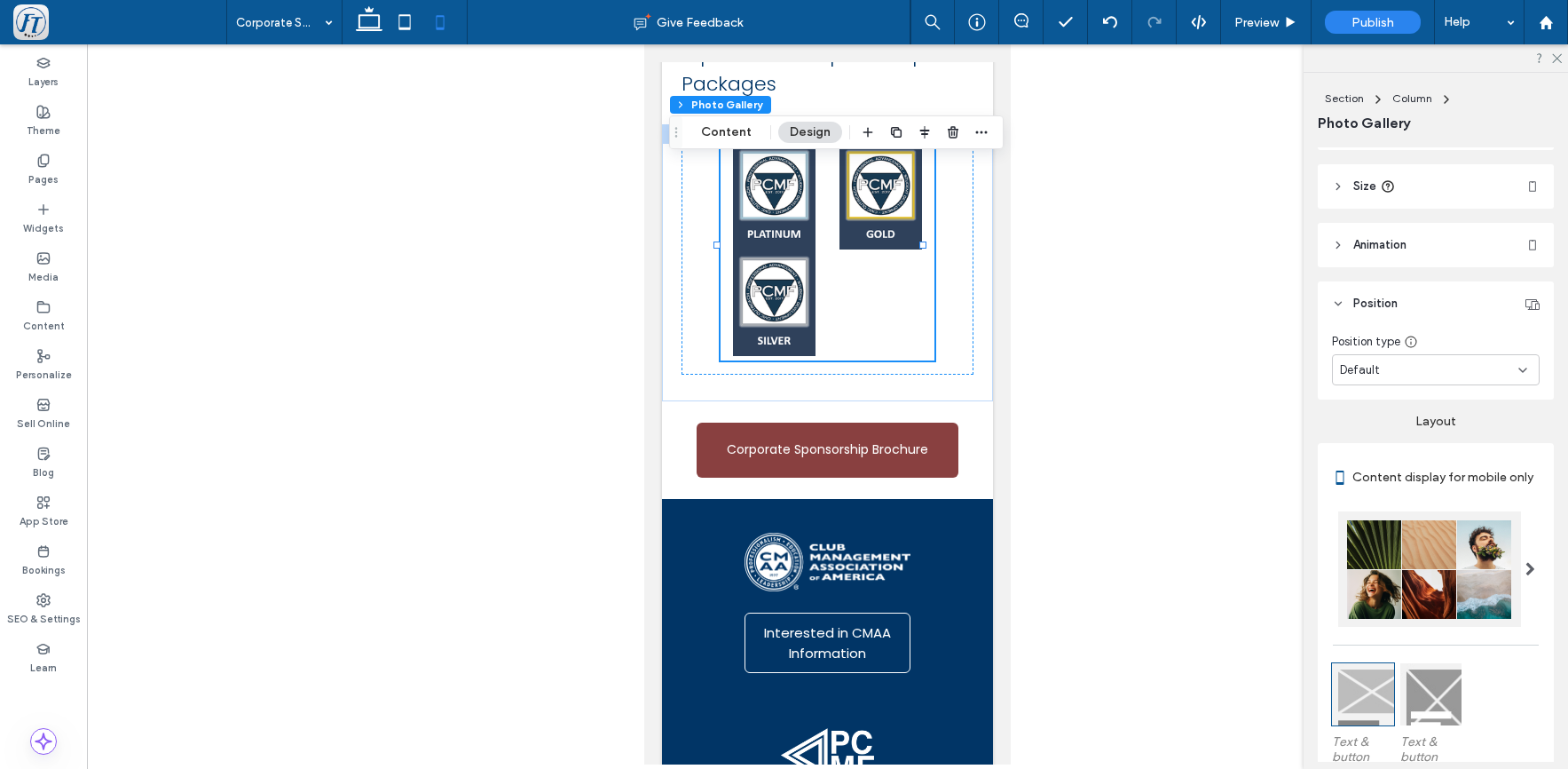
scroll to position [0, 0]
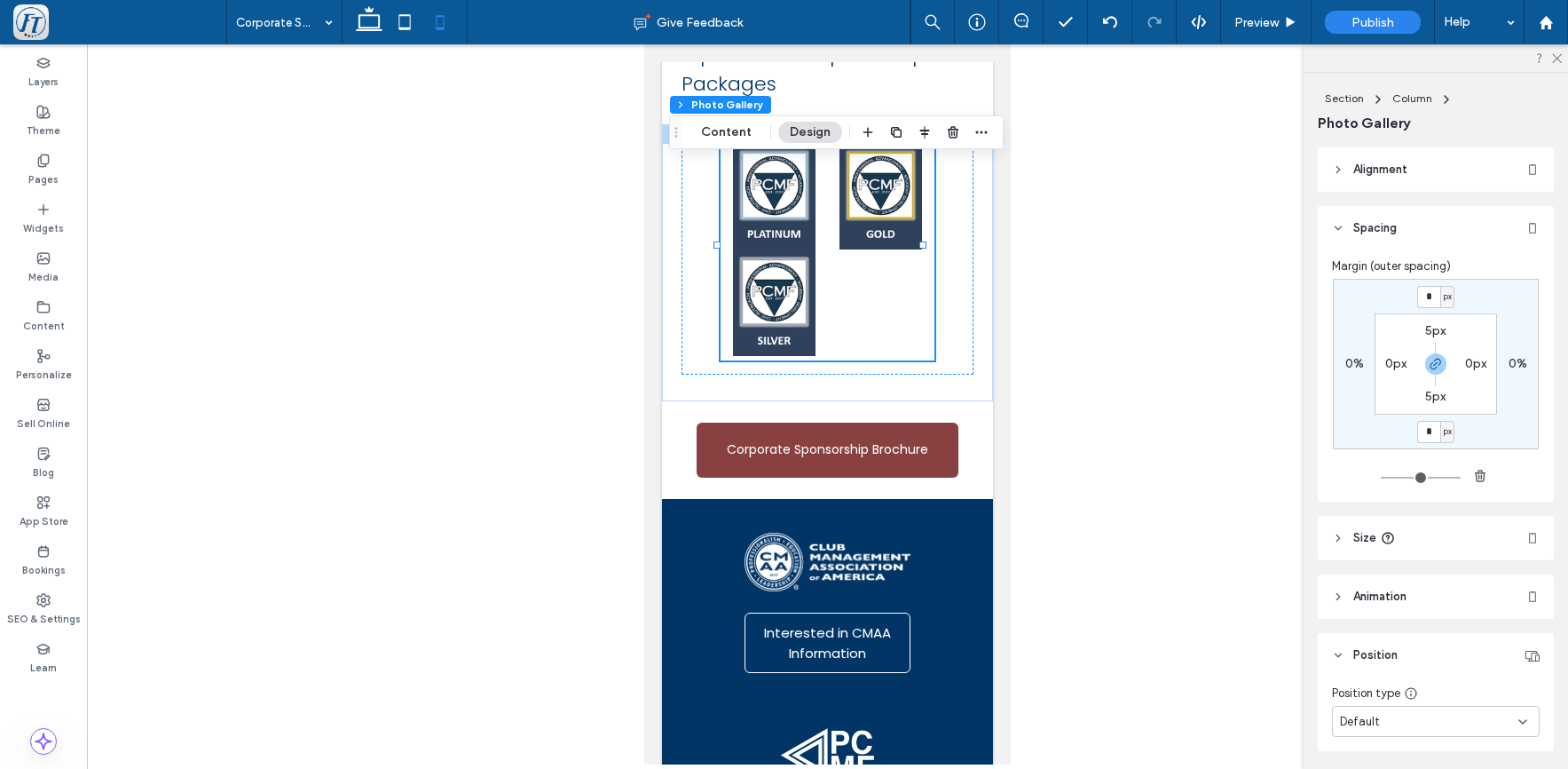
click at [1372, 538] on span "Size" at bounding box center [1365, 538] width 23 height 18
click at [1337, 174] on icon at bounding box center [1338, 170] width 12 height 12
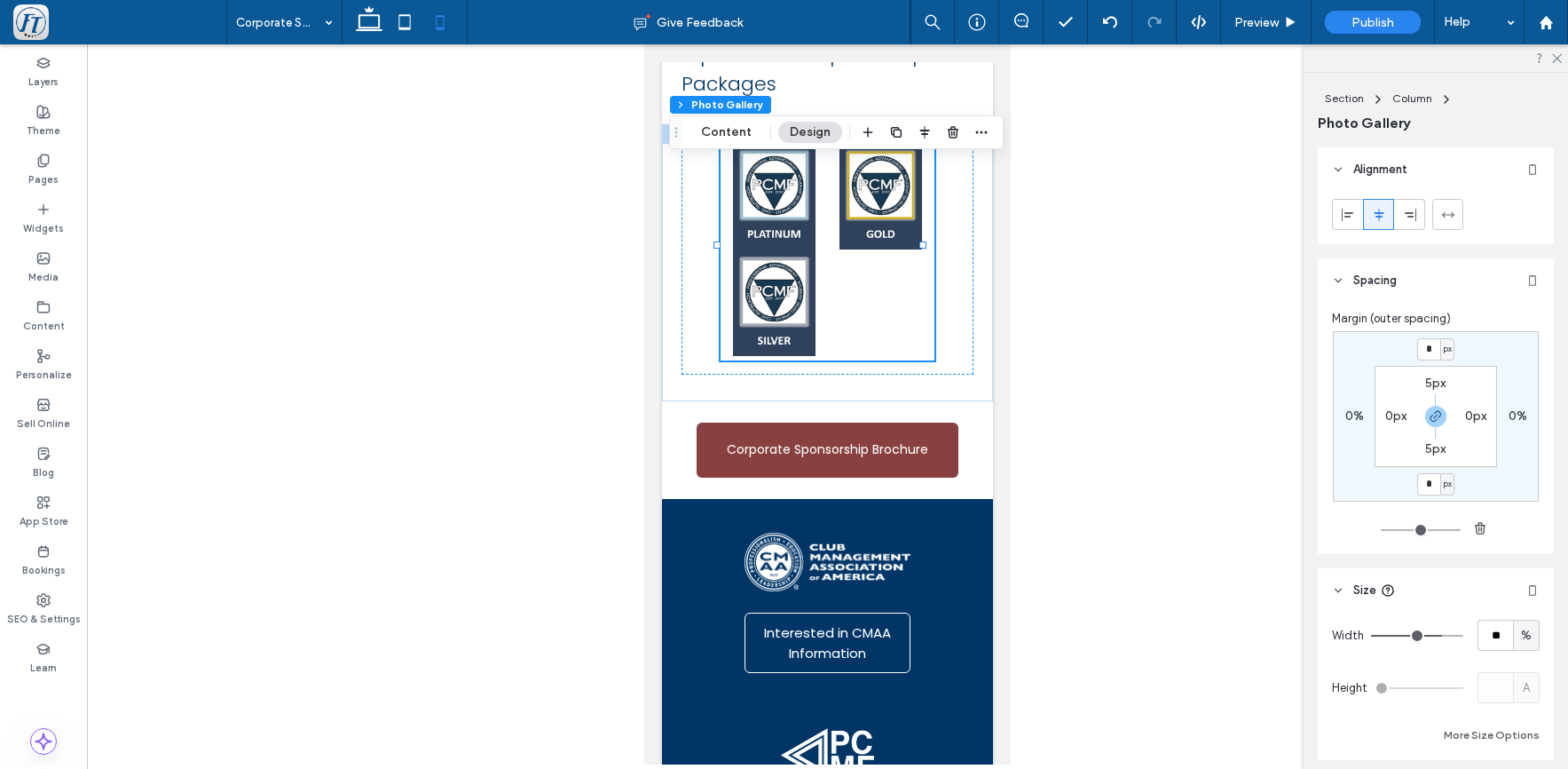
click at [1338, 174] on icon at bounding box center [1338, 170] width 12 height 12
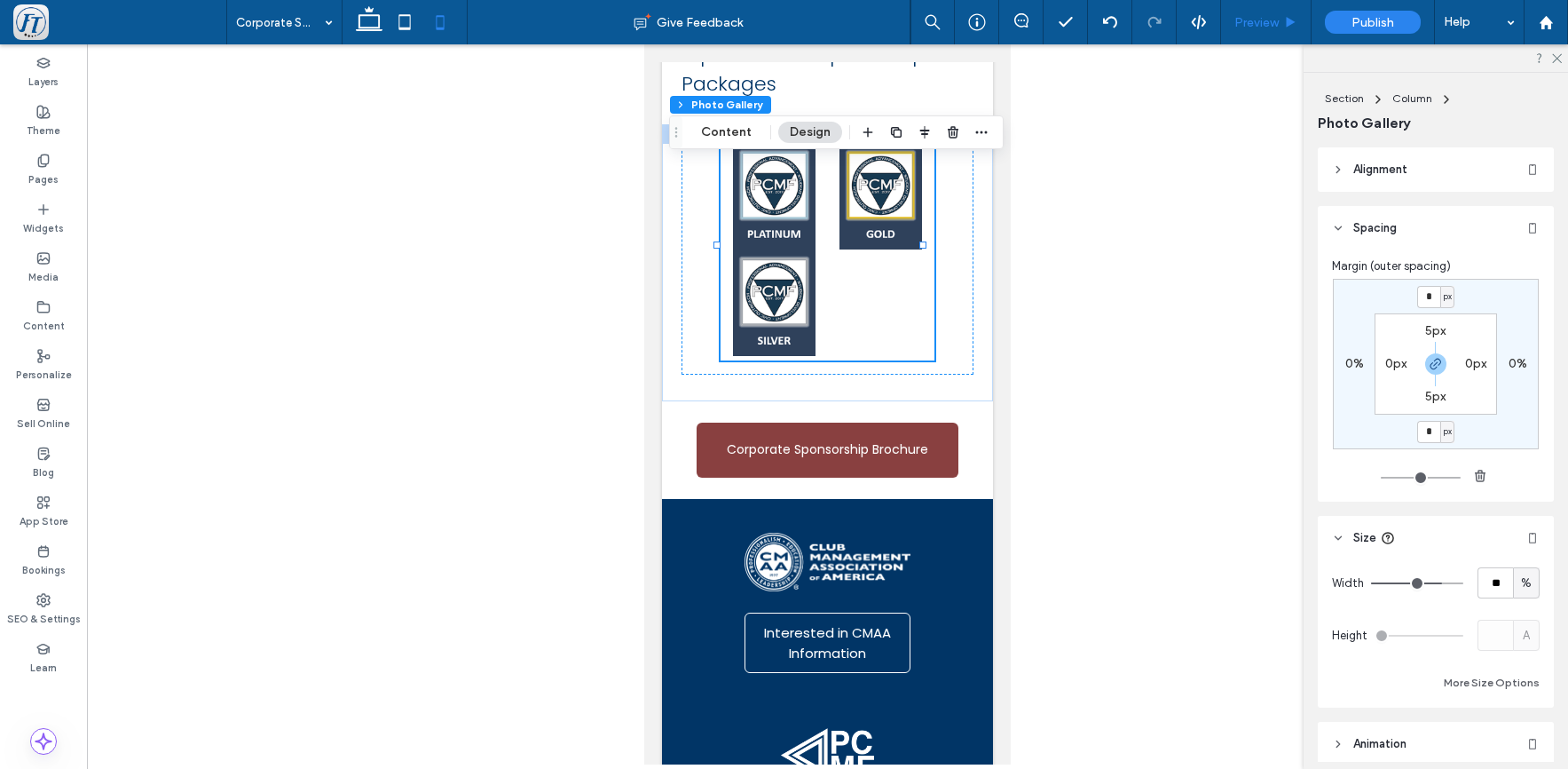
click at [1254, 27] on span "Preview" at bounding box center [1257, 23] width 44 height 15
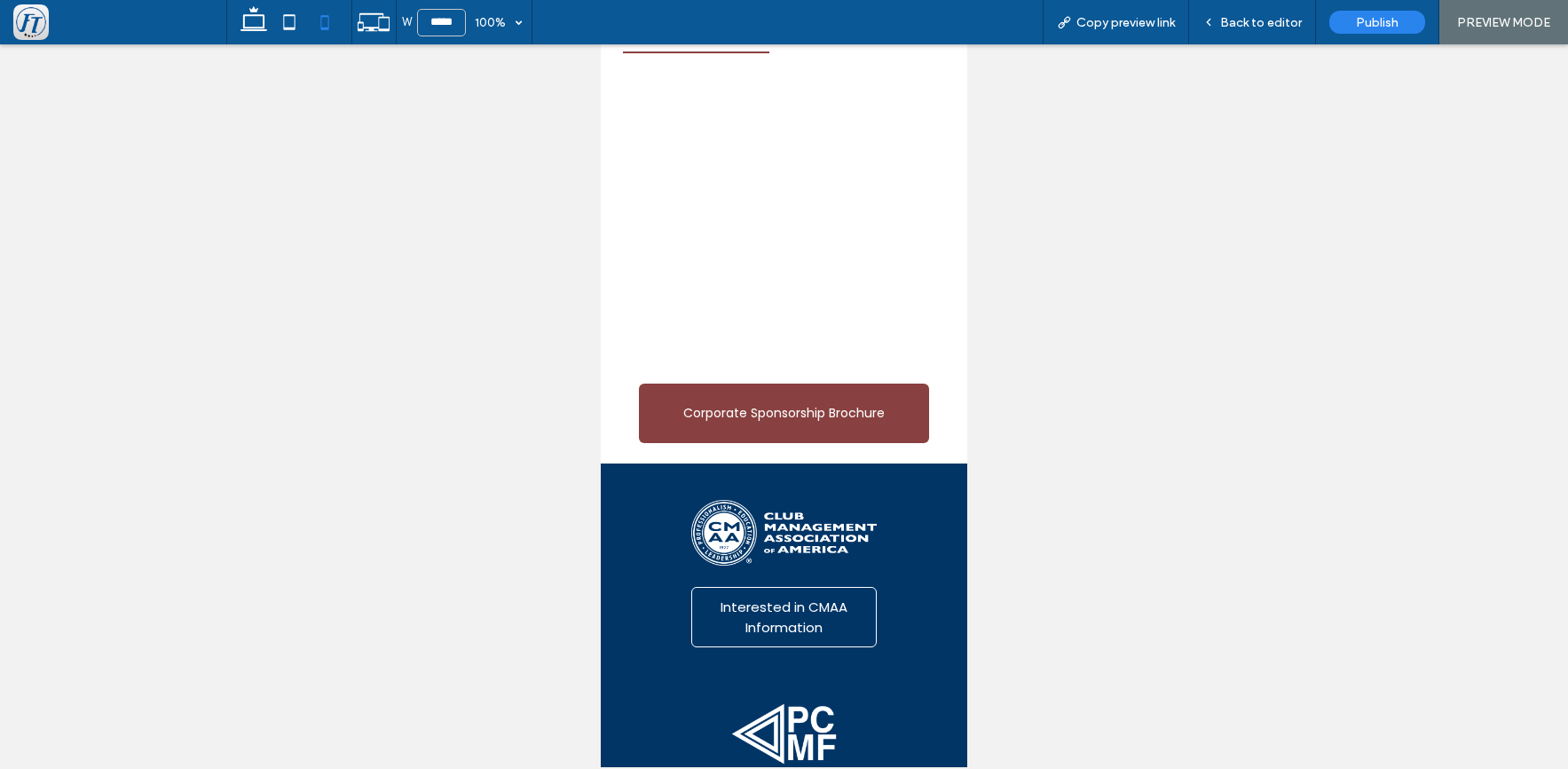
scroll to position [2, 0]
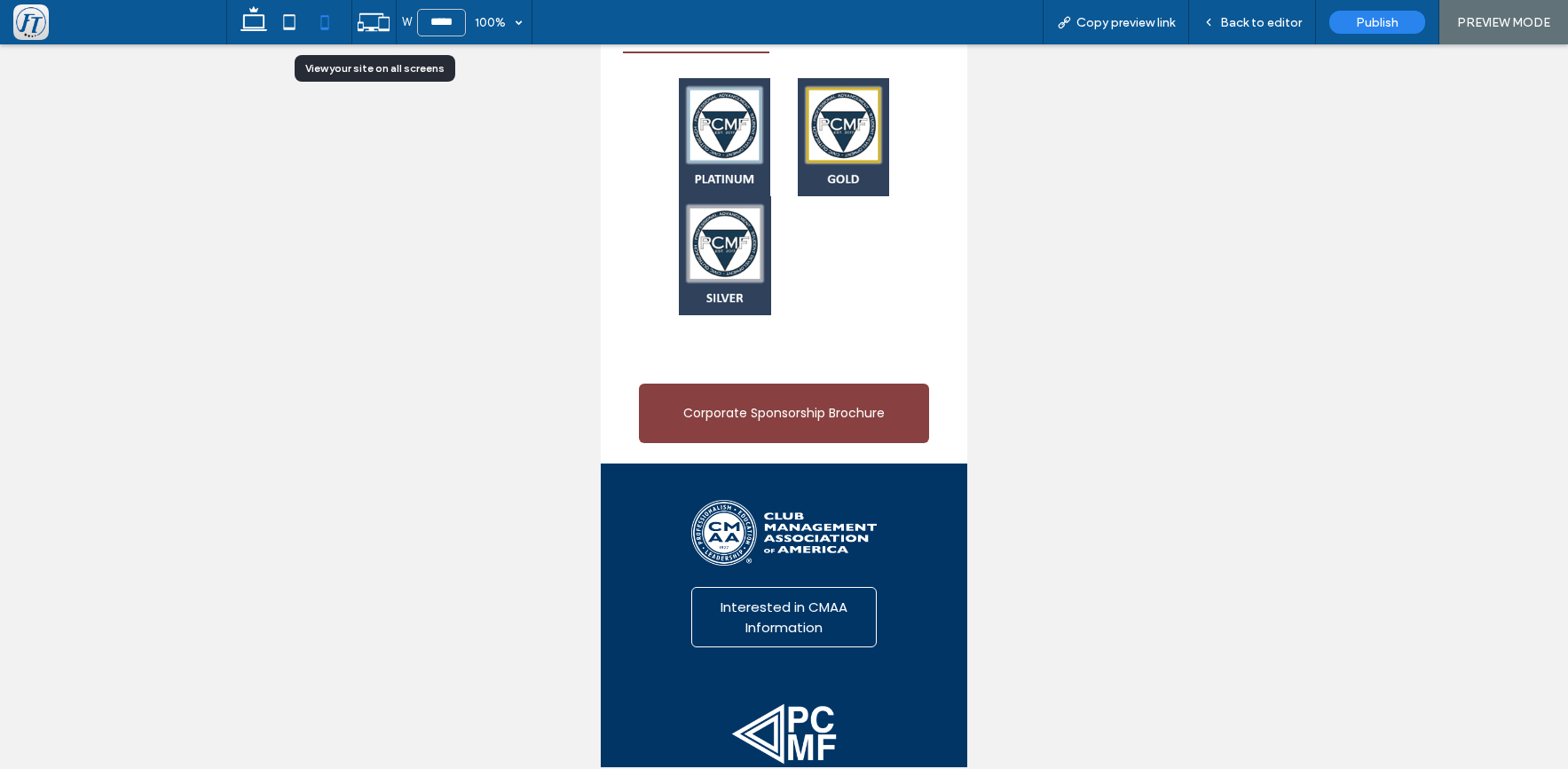
click at [379, 18] on use at bounding box center [373, 22] width 32 height 18
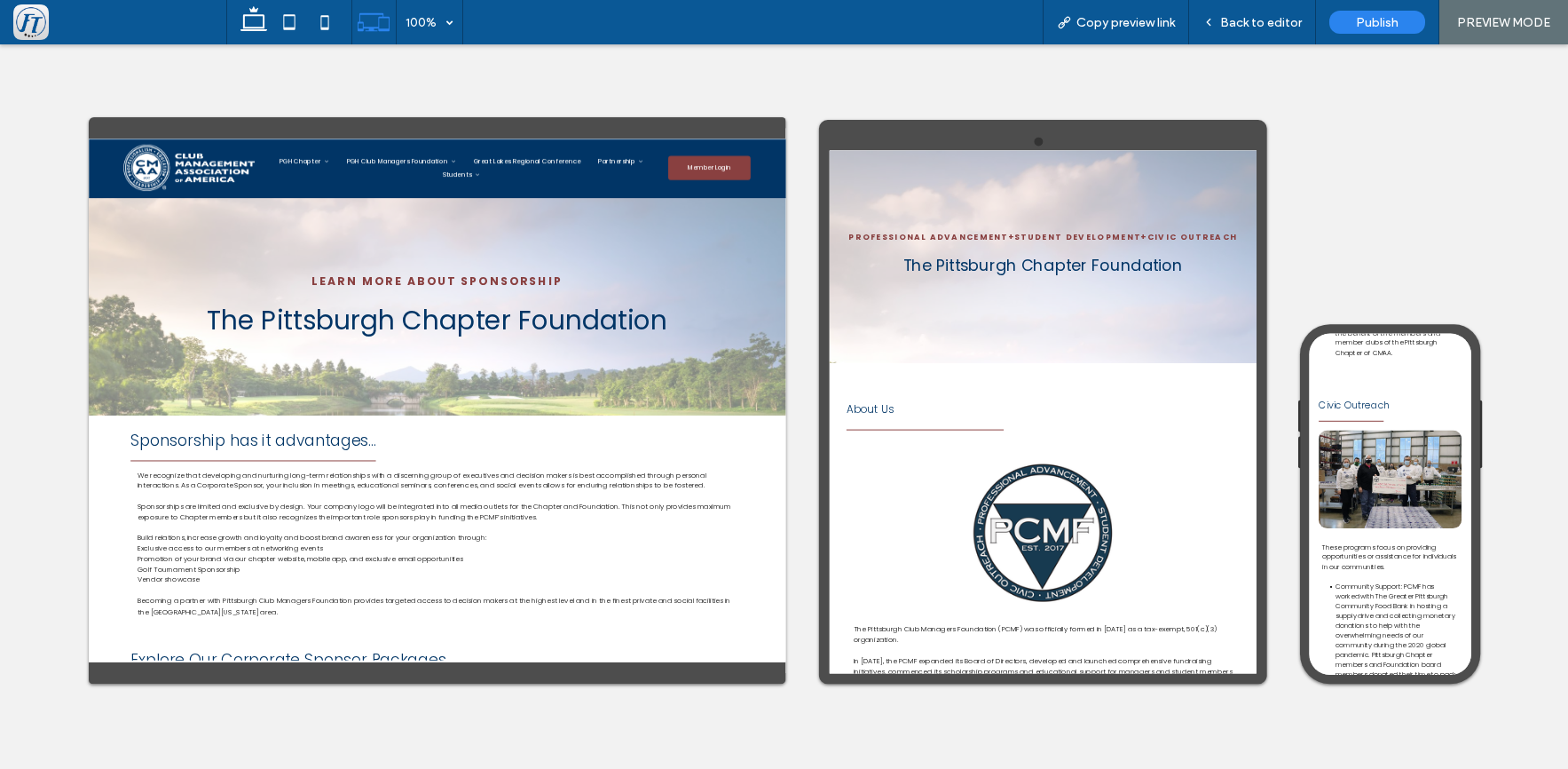
scroll to position [0, 0]
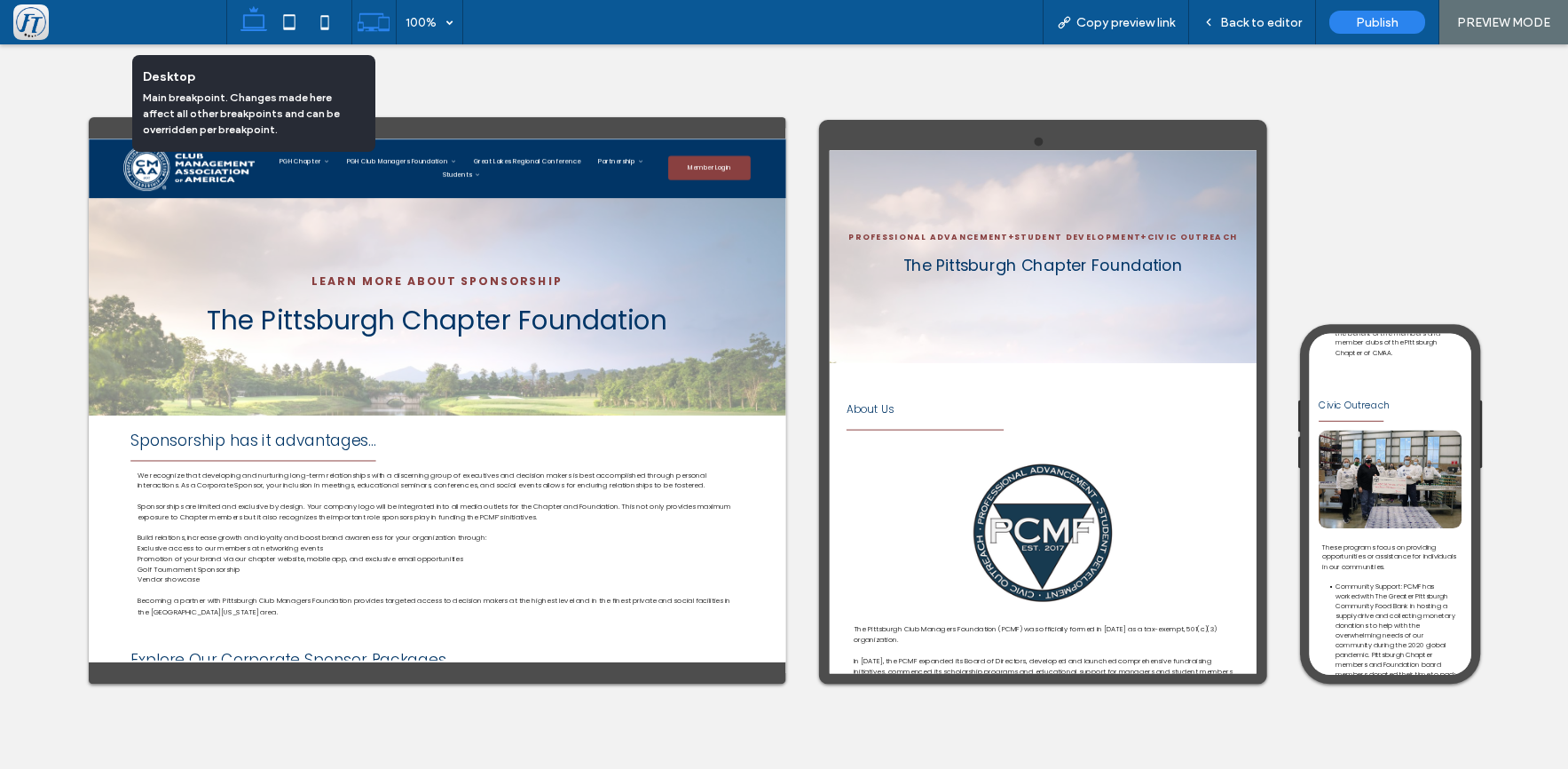
click at [250, 20] on icon at bounding box center [254, 22] width 35 height 35
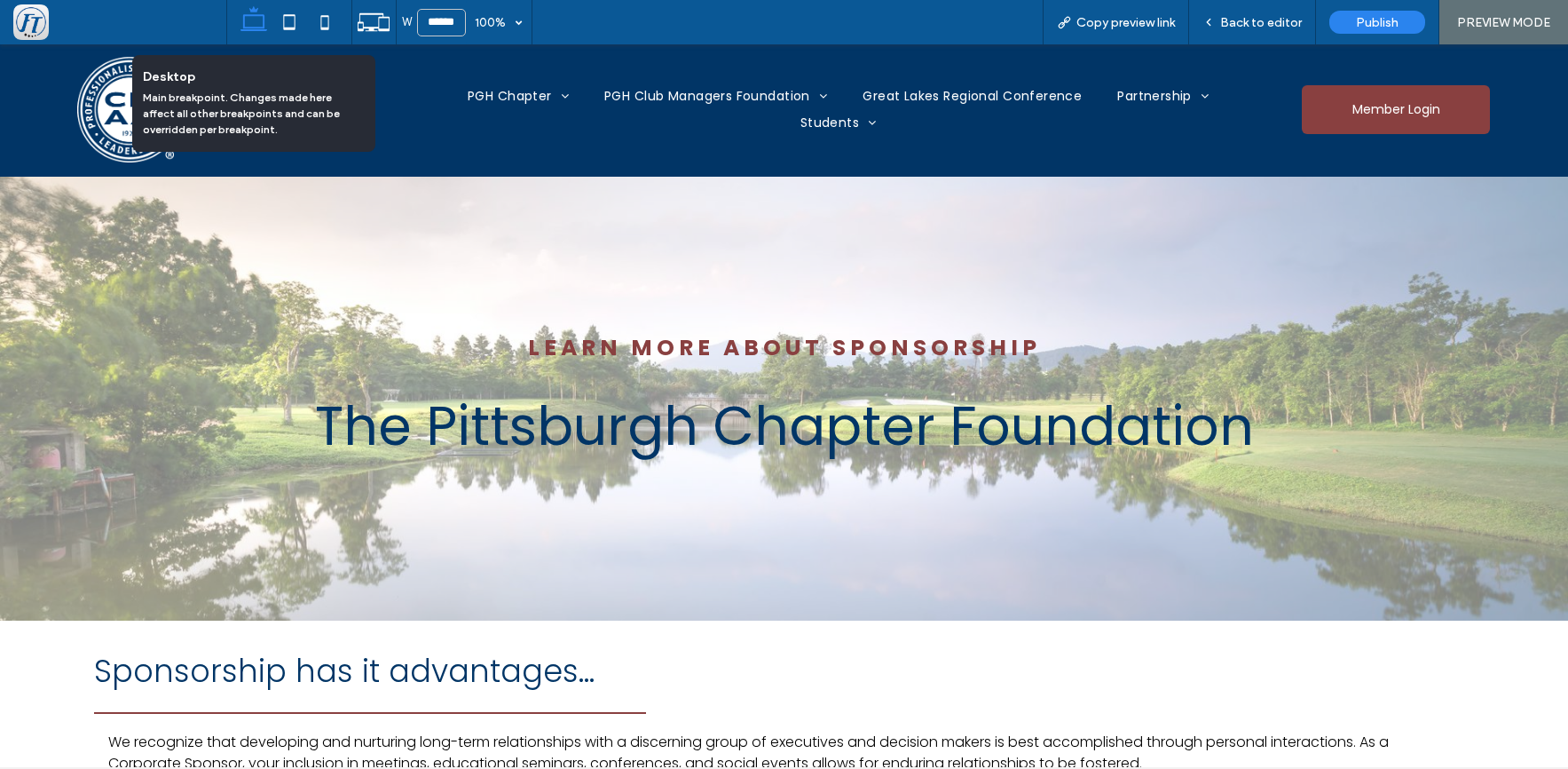
scroll to position [2, 0]
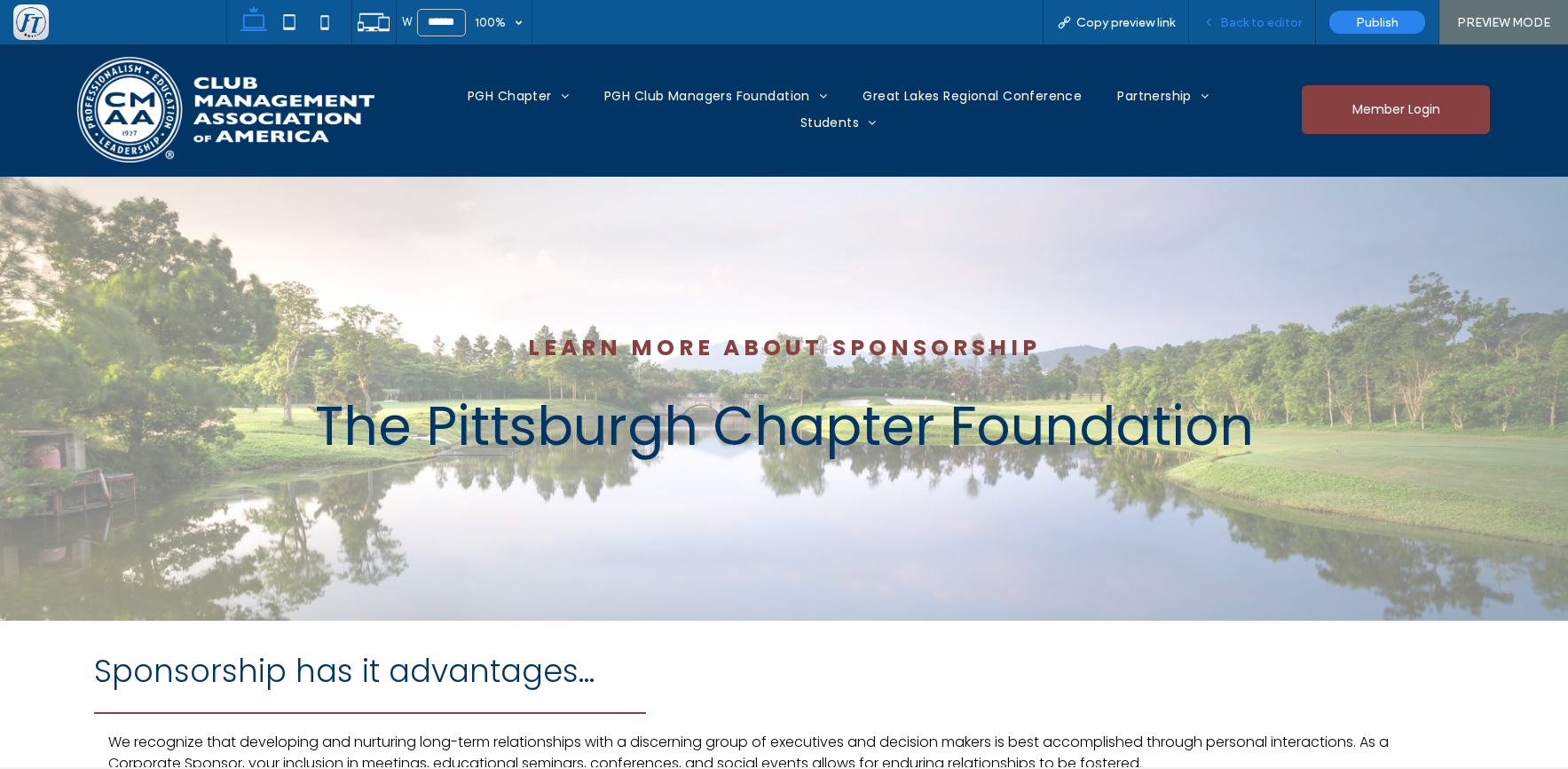
click at [1263, 25] on span "Back to editor" at bounding box center [1261, 23] width 81 height 15
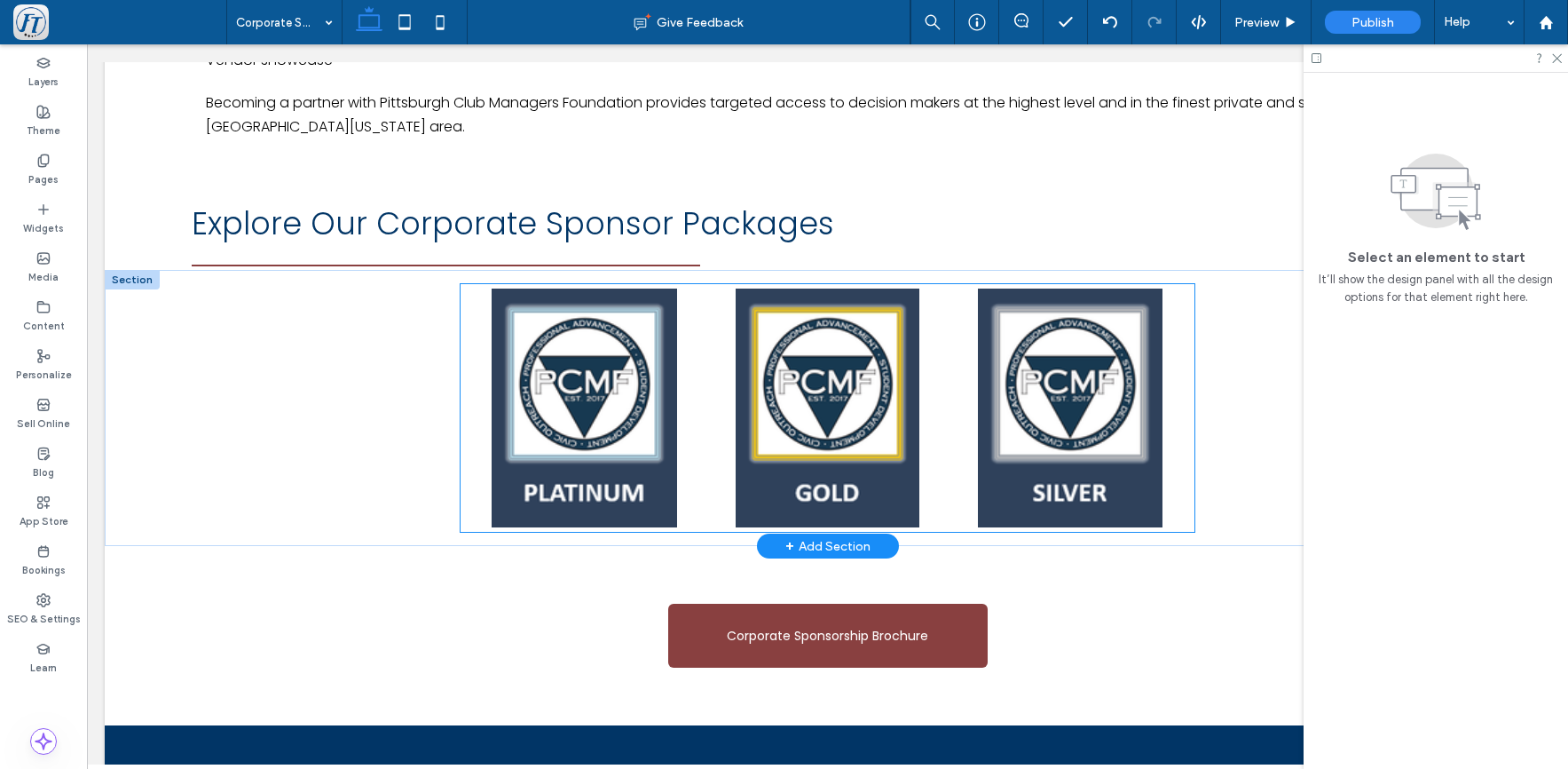
scroll to position [910, 0]
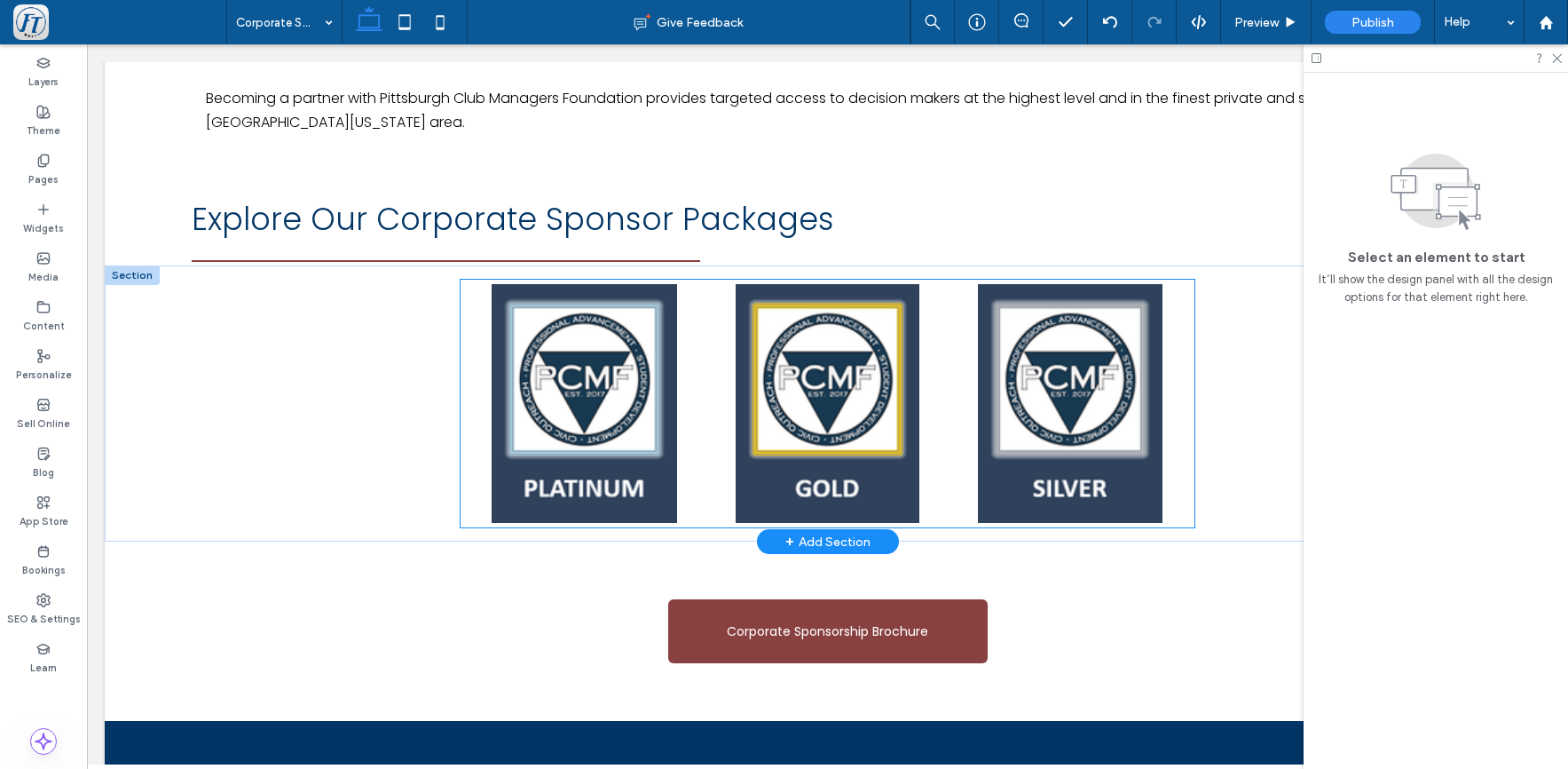
click at [827, 422] on link at bounding box center [827, 403] width 238 height 238
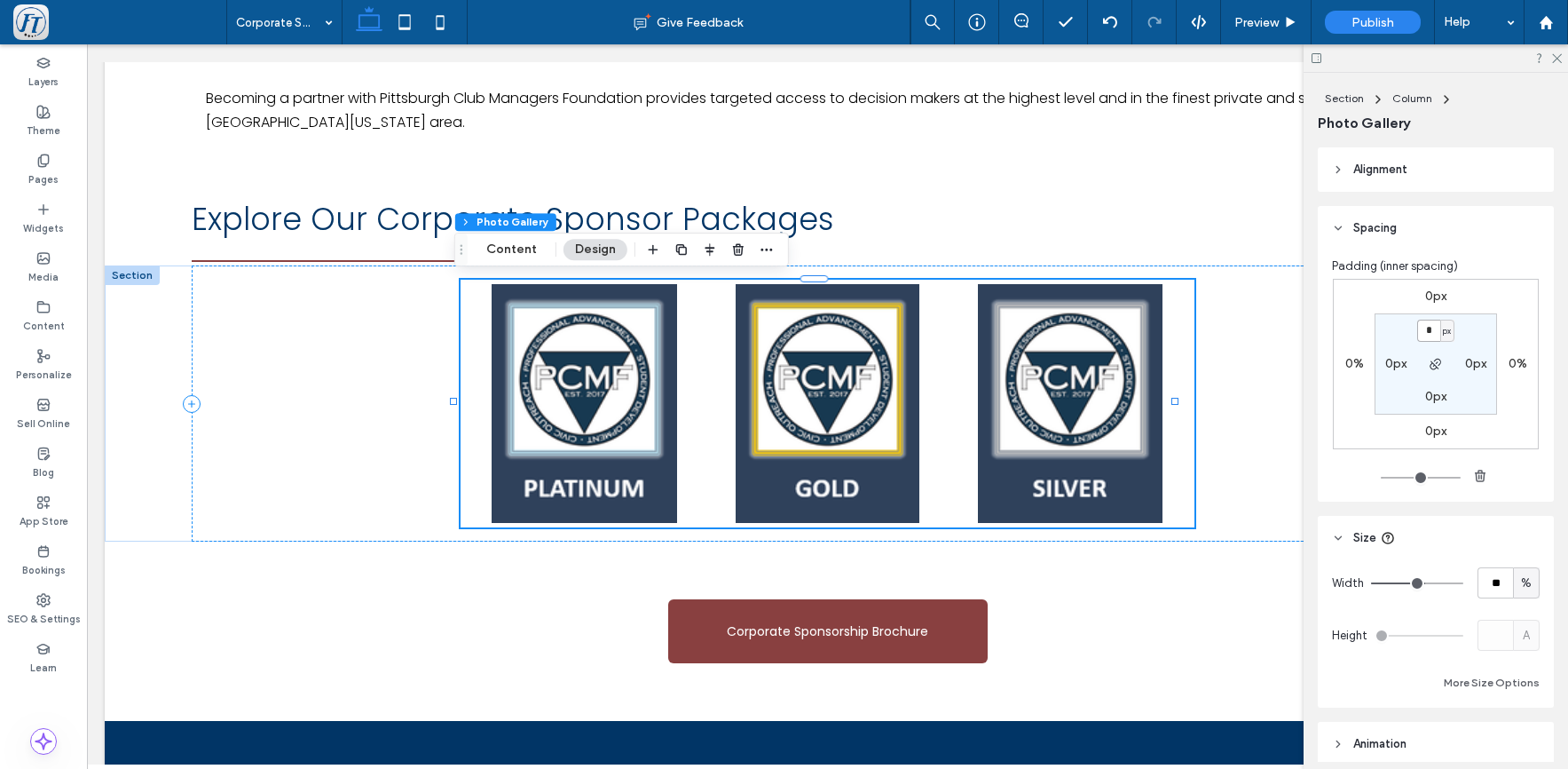
drag, startPoint x: 1430, startPoint y: 331, endPoint x: 1372, endPoint y: 320, distance: 59.0
click at [1375, 321] on section "* px 0px 0px 0px" at bounding box center [1436, 364] width 123 height 102
type input "*"
click at [1431, 362] on icon "button" at bounding box center [1436, 364] width 14 height 14
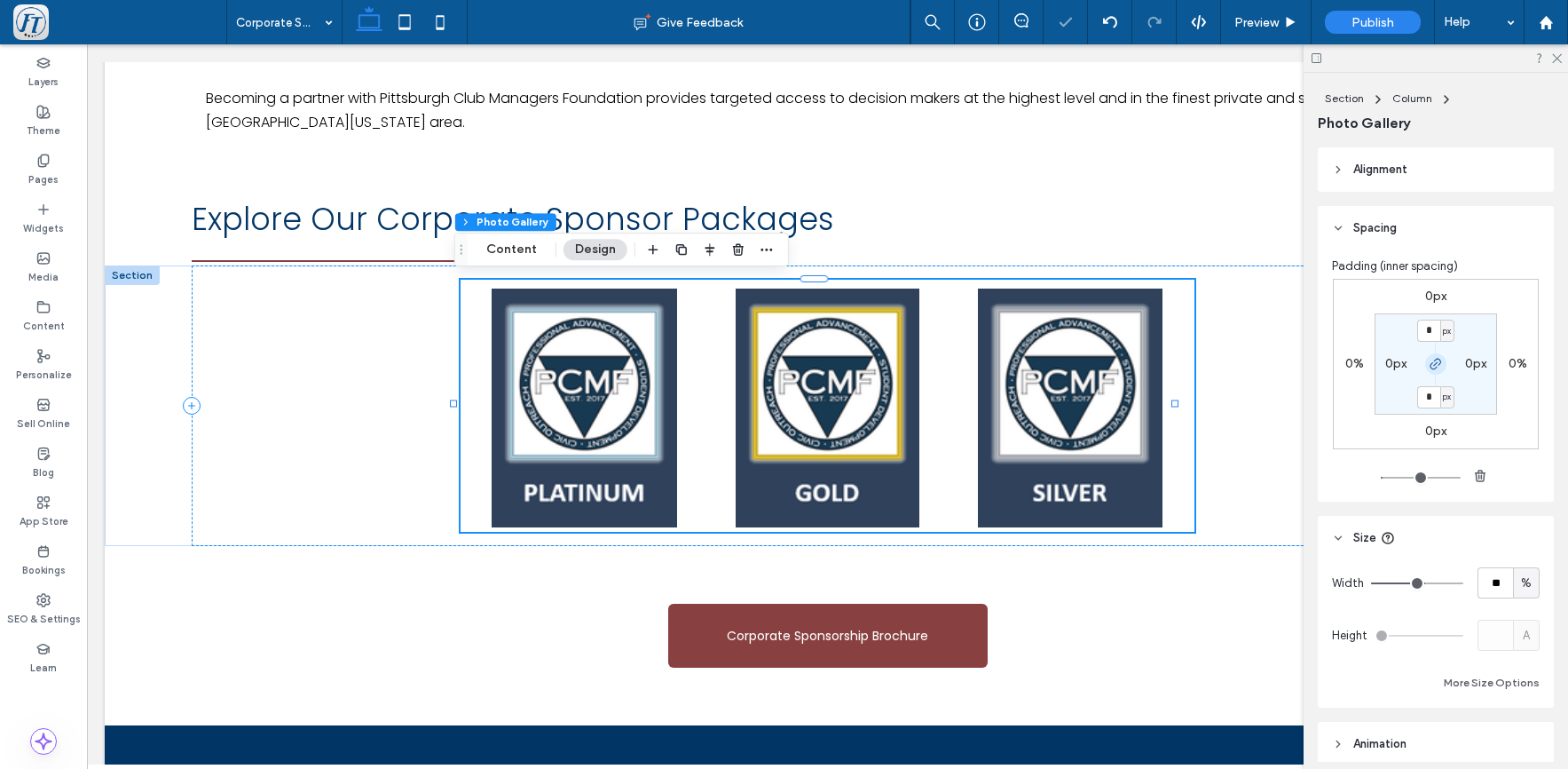
type input "*"
click at [1431, 365] on use "button" at bounding box center [1436, 364] width 11 height 11
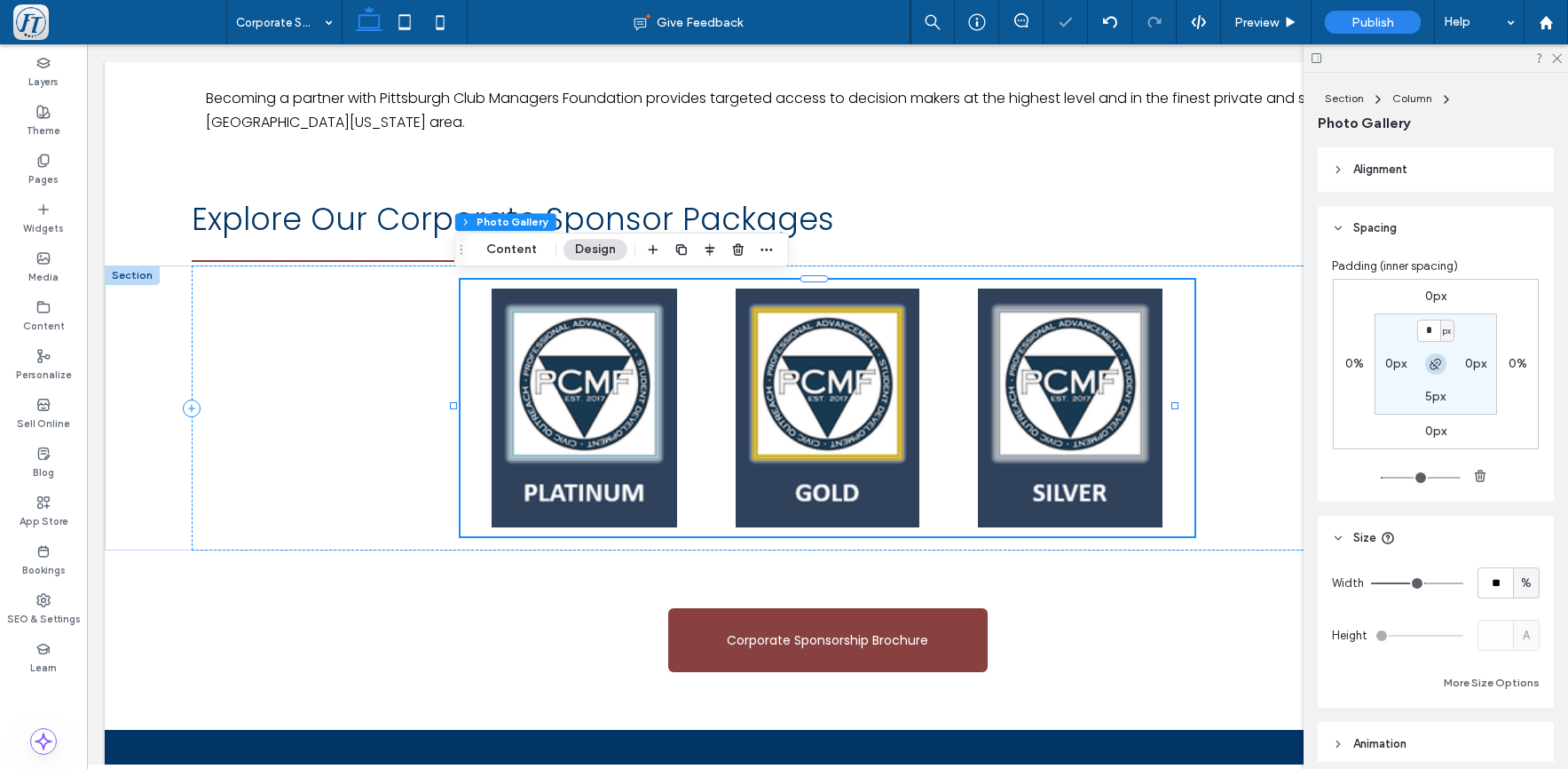
click at [1433, 364] on icon "button" at bounding box center [1436, 364] width 14 height 14
click at [1439, 237] on header "Spacing" at bounding box center [1436, 228] width 236 height 44
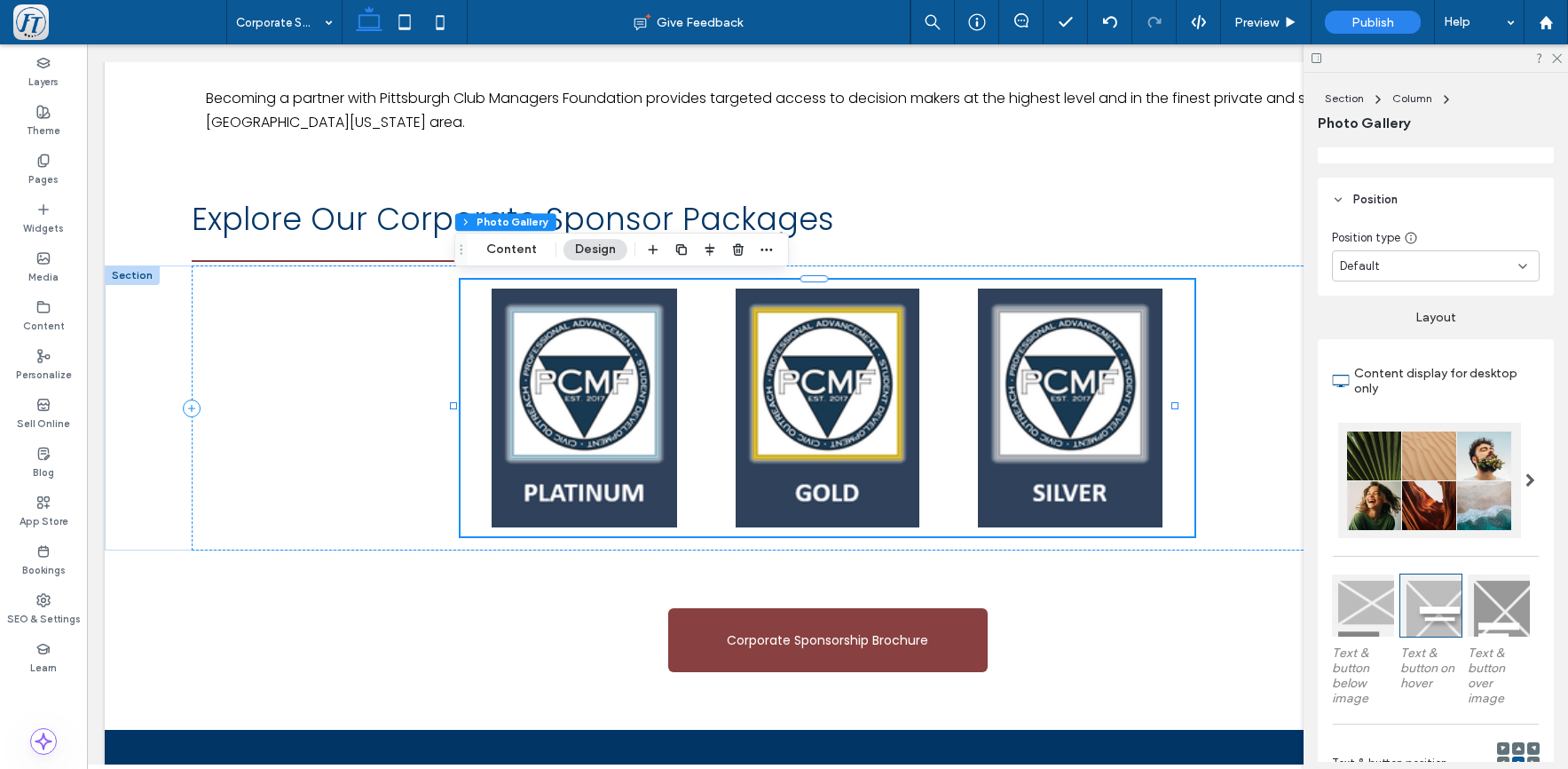
scroll to position [256, 0]
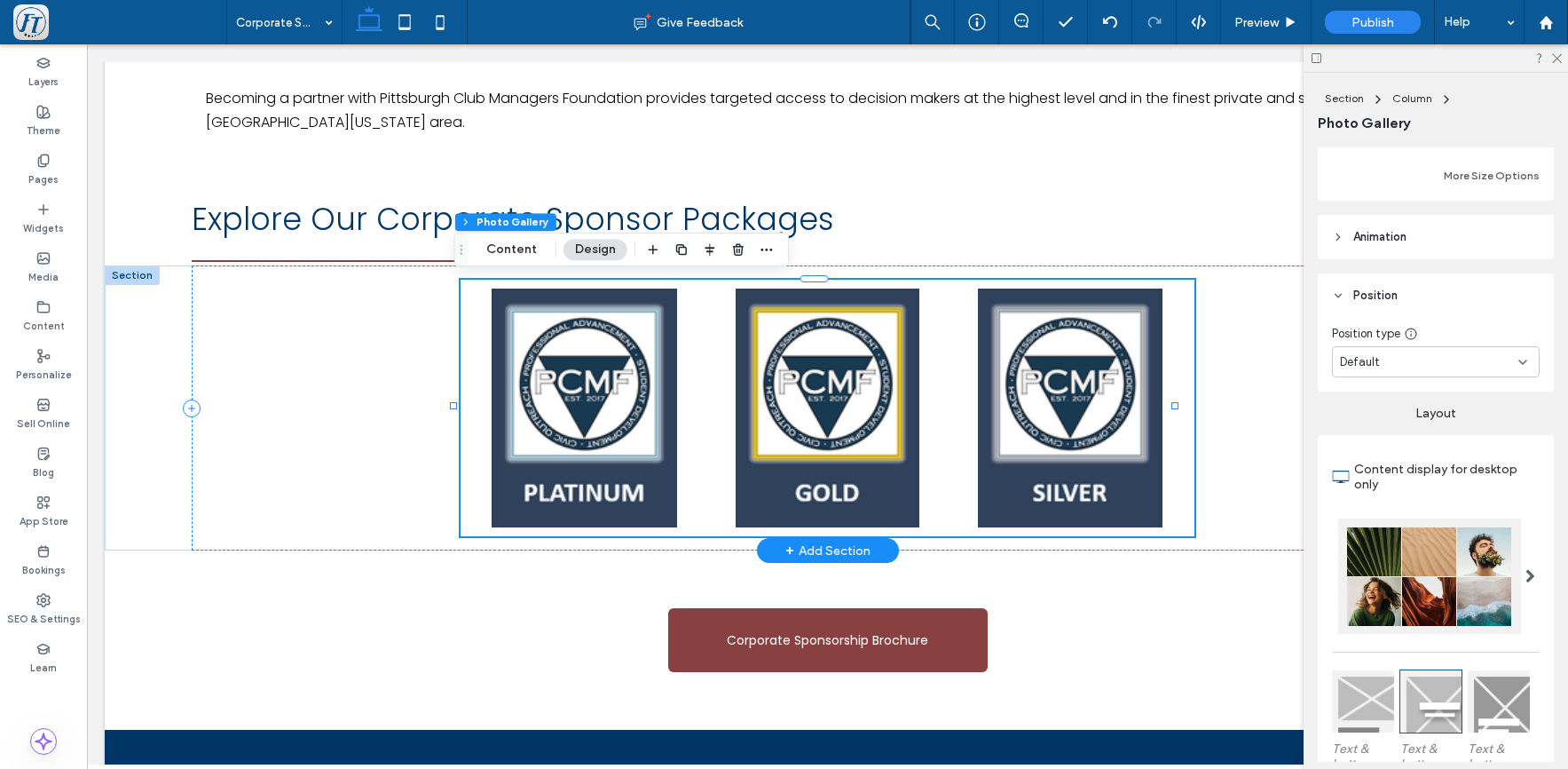
click at [1046, 449] on link at bounding box center [1070, 407] width 238 height 238
click at [821, 416] on link at bounding box center [827, 407] width 238 height 238
click at [555, 366] on div "Platinum Button Button Button" at bounding box center [828, 408] width 1273 height 285
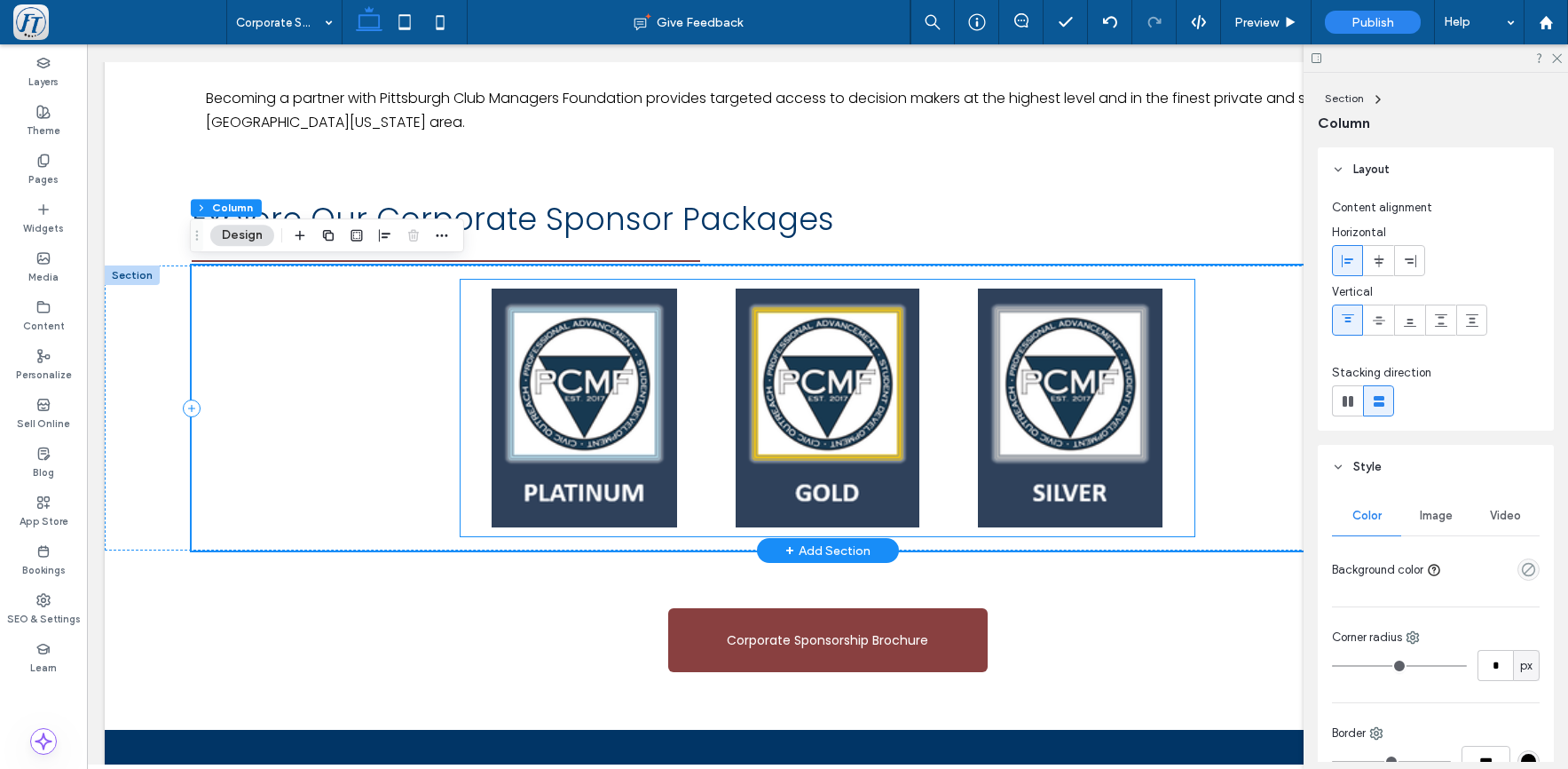
click at [549, 360] on link at bounding box center [584, 407] width 238 height 238
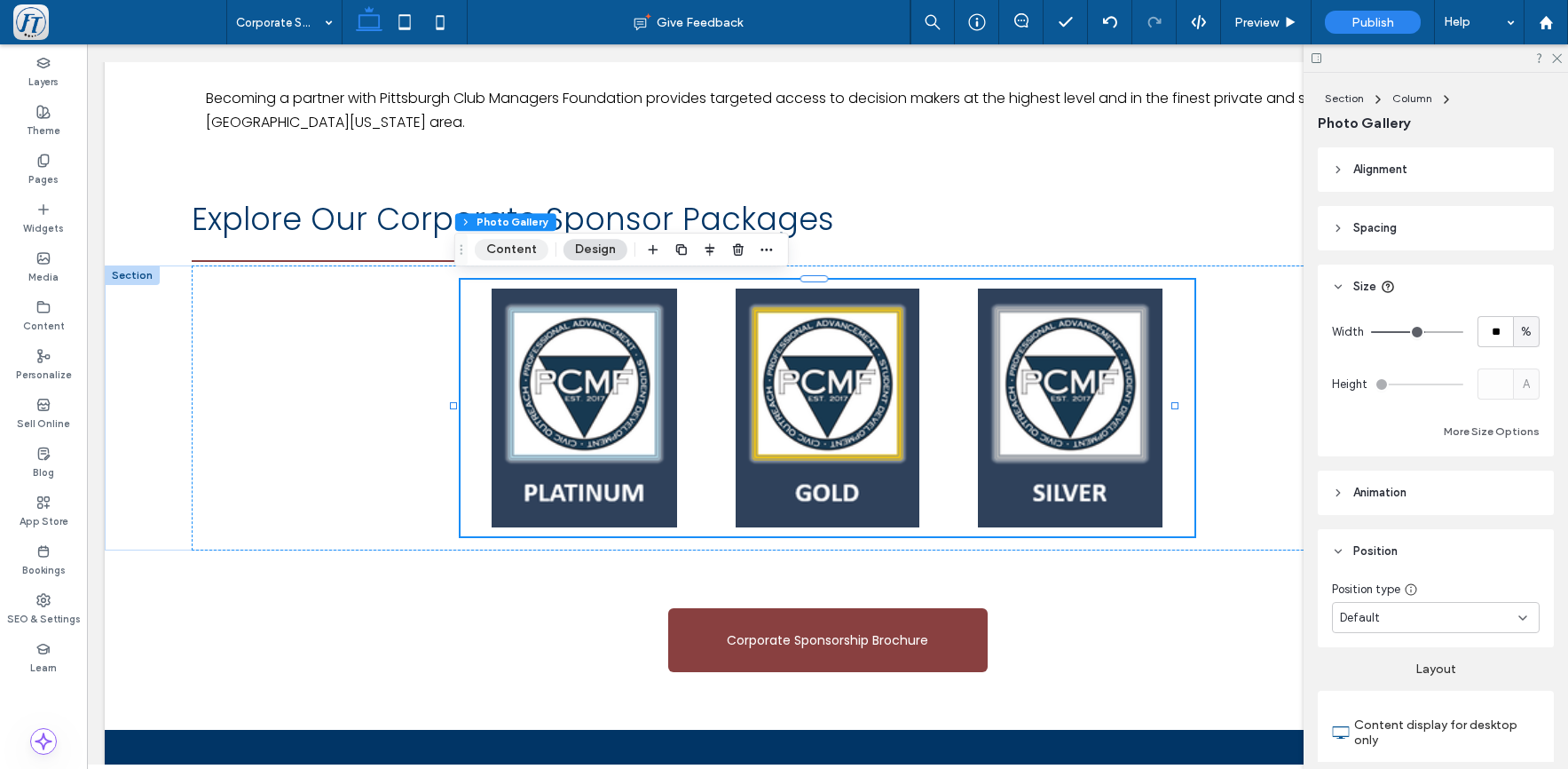
click at [520, 250] on button "Content" at bounding box center [511, 249] width 74 height 21
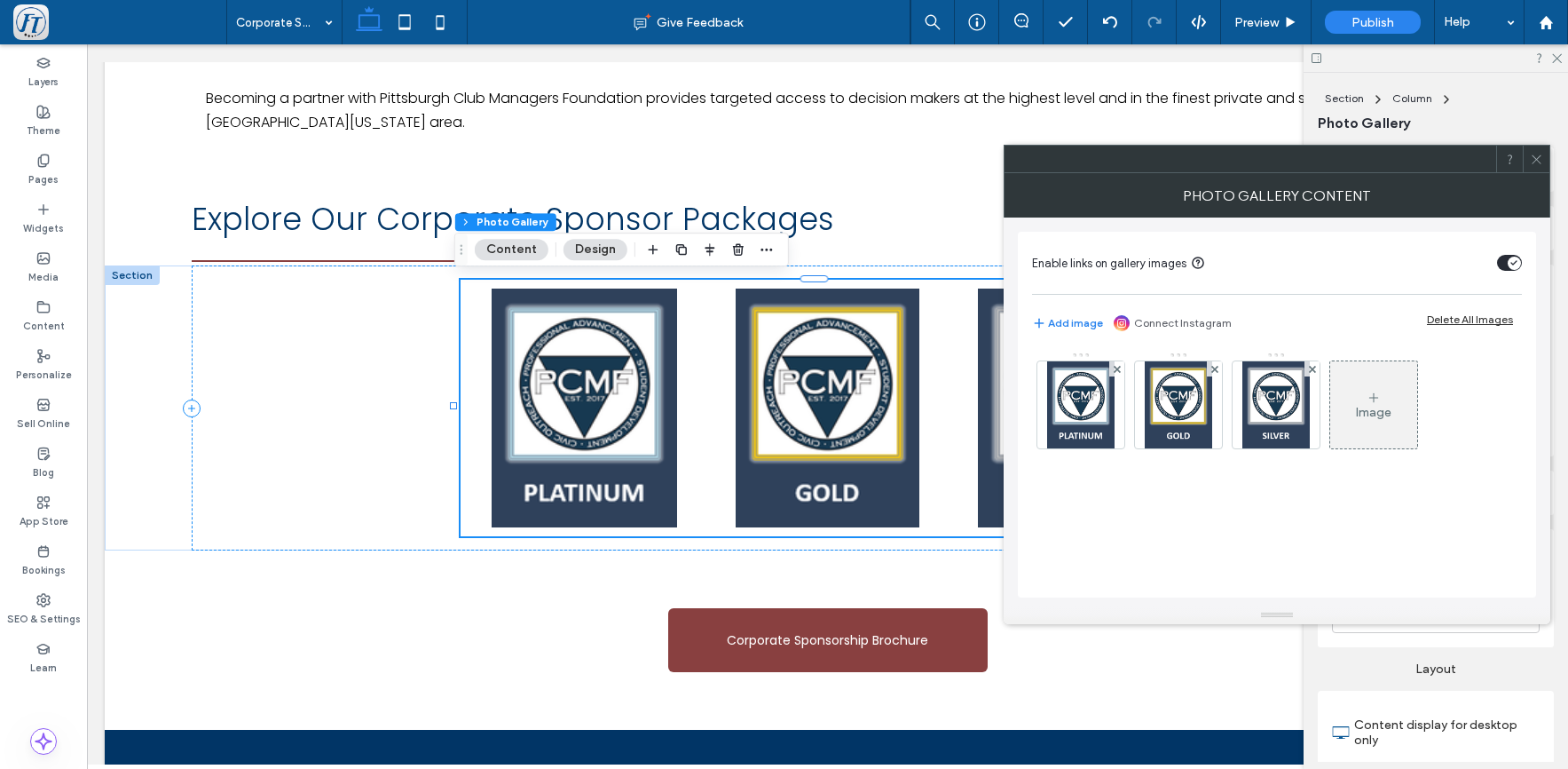
click at [1536, 156] on icon at bounding box center [1537, 159] width 13 height 13
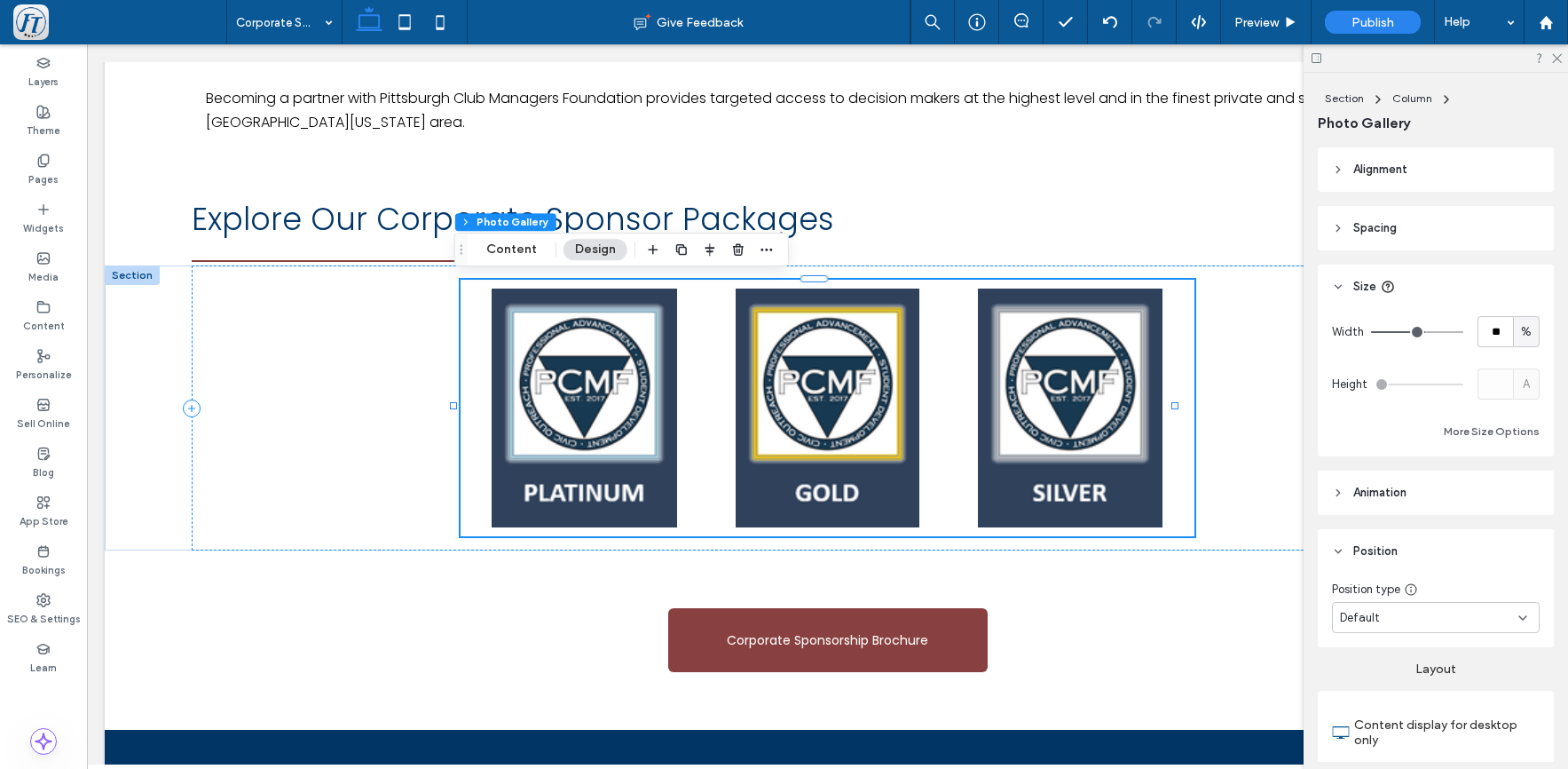
click at [600, 251] on button "Design" at bounding box center [595, 249] width 64 height 21
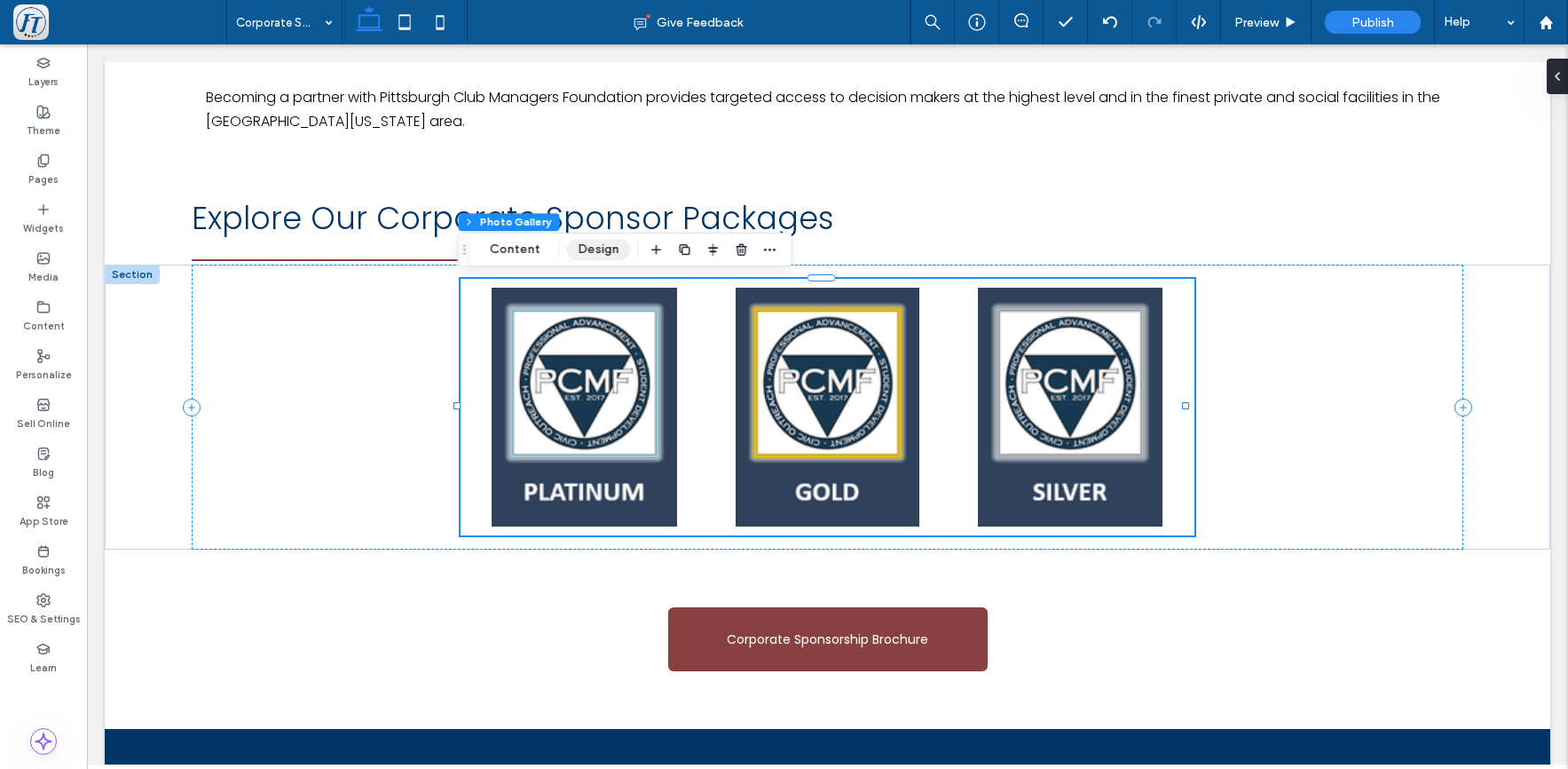
click at [594, 248] on button "Design" at bounding box center [598, 249] width 64 height 21
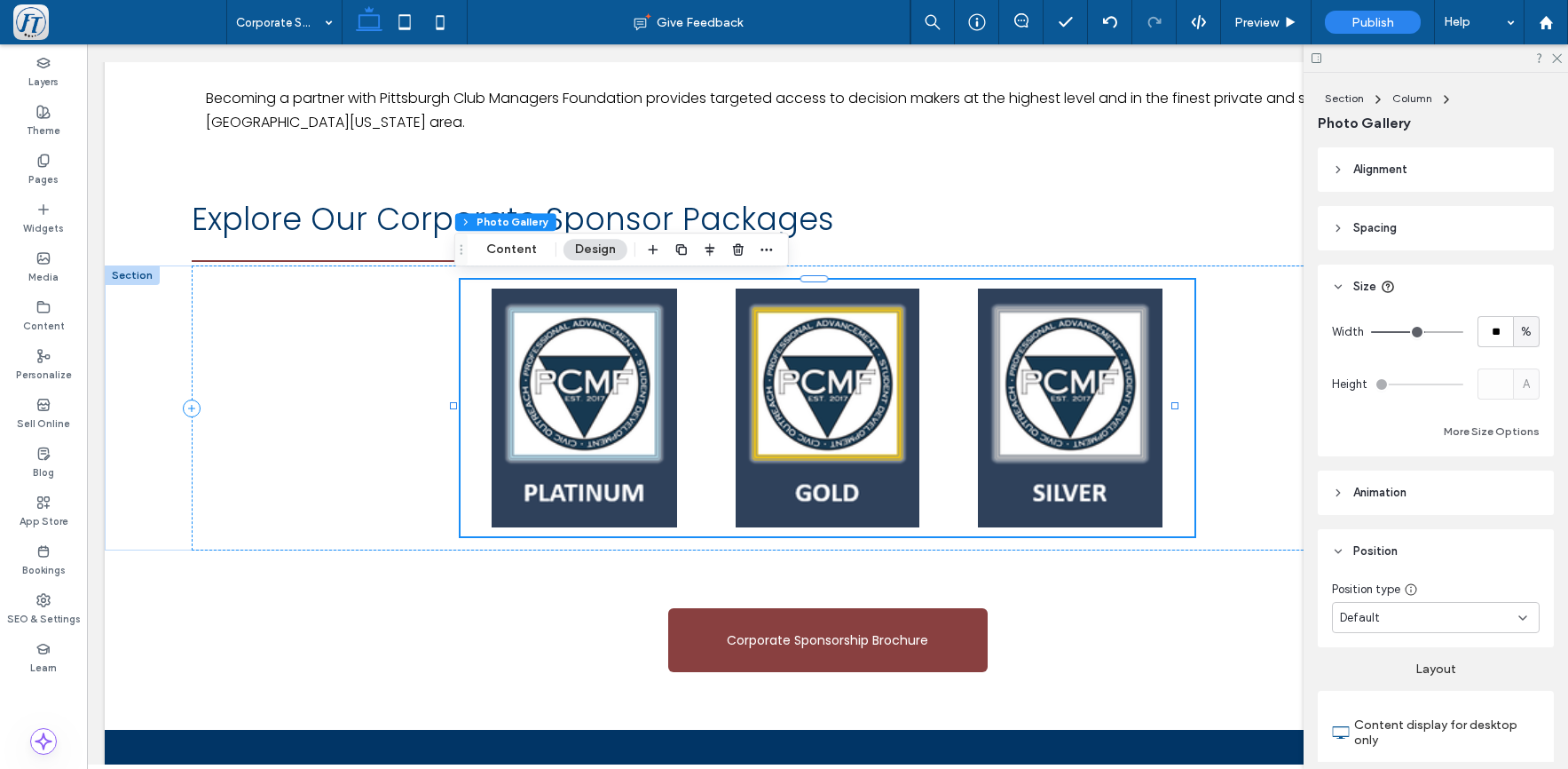
click at [1350, 226] on header "Spacing" at bounding box center [1436, 228] width 236 height 44
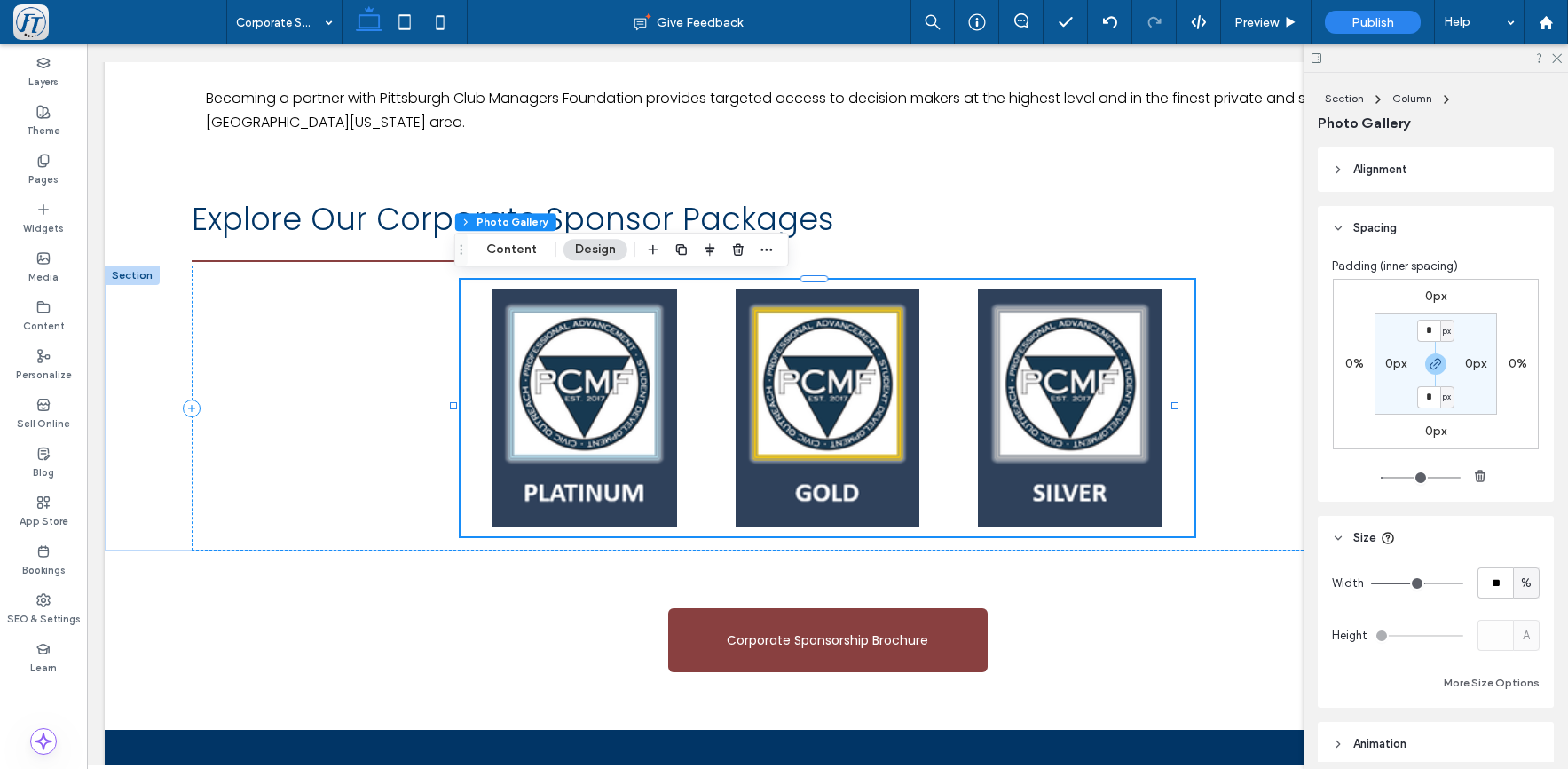
click at [1393, 370] on label "0px" at bounding box center [1396, 364] width 21 height 15
type input "*"
click at [1470, 370] on input "*" at bounding box center [1469, 363] width 23 height 22
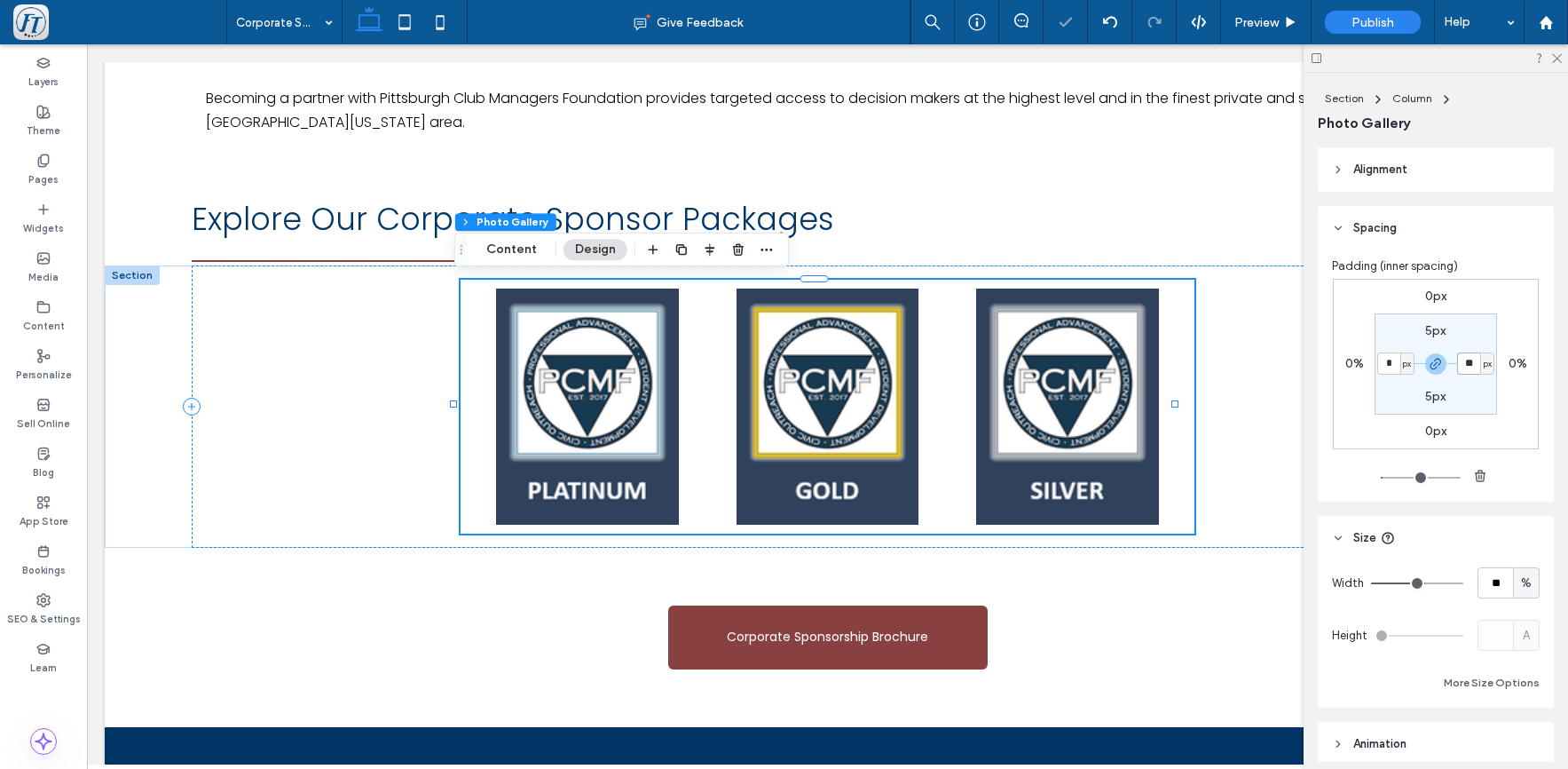
type input "*"
click at [1433, 362] on use "button" at bounding box center [1436, 364] width 11 height 11
click at [1433, 362] on icon "button" at bounding box center [1436, 364] width 14 height 14
click at [1508, 401] on div "0px 0% 0px 0% 5px * px 5px * px" at bounding box center [1436, 364] width 206 height 170
click at [1355, 170] on span "Alignment" at bounding box center [1380, 170] width 55 height 18
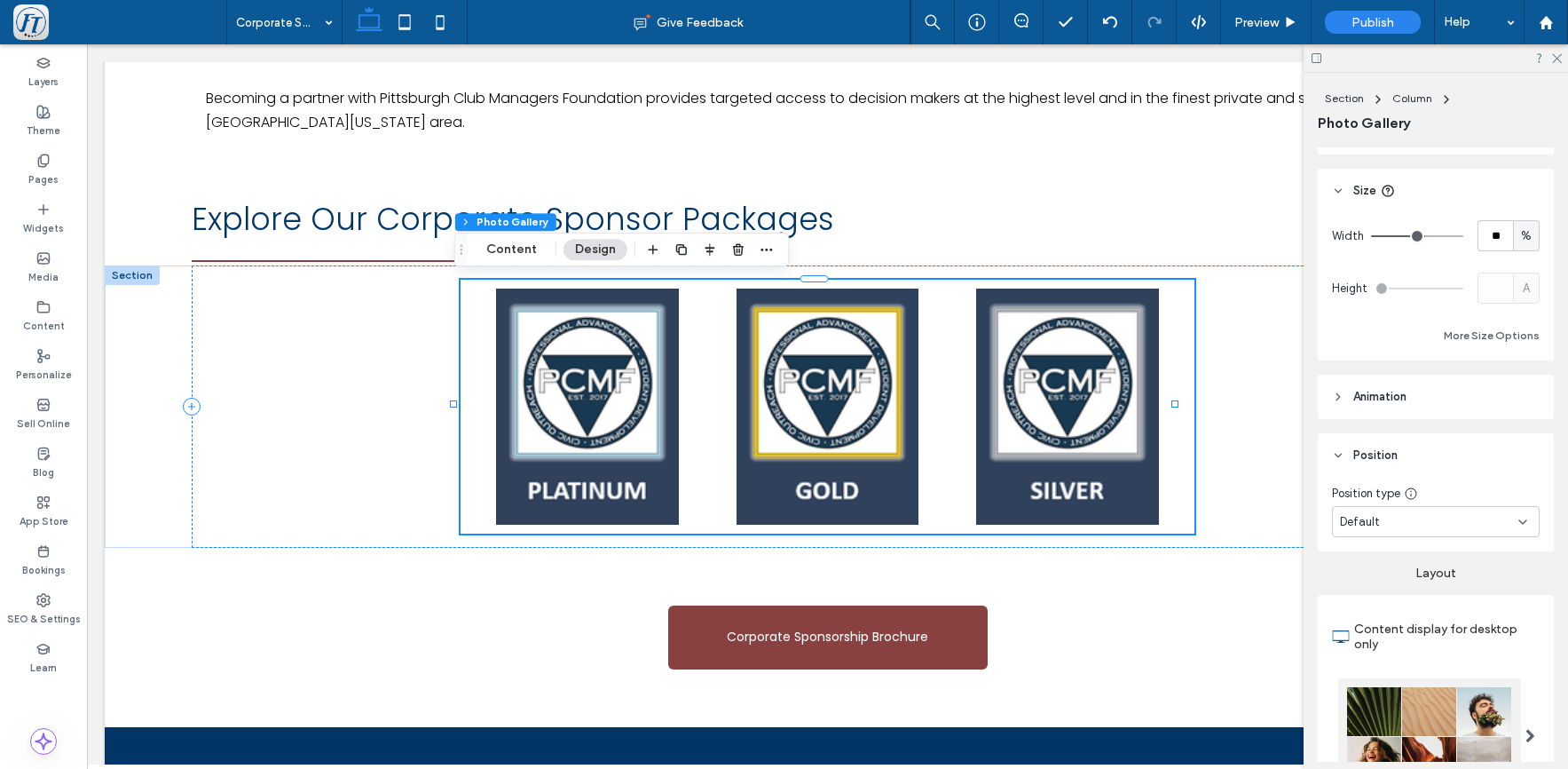
scroll to position [480, 0]
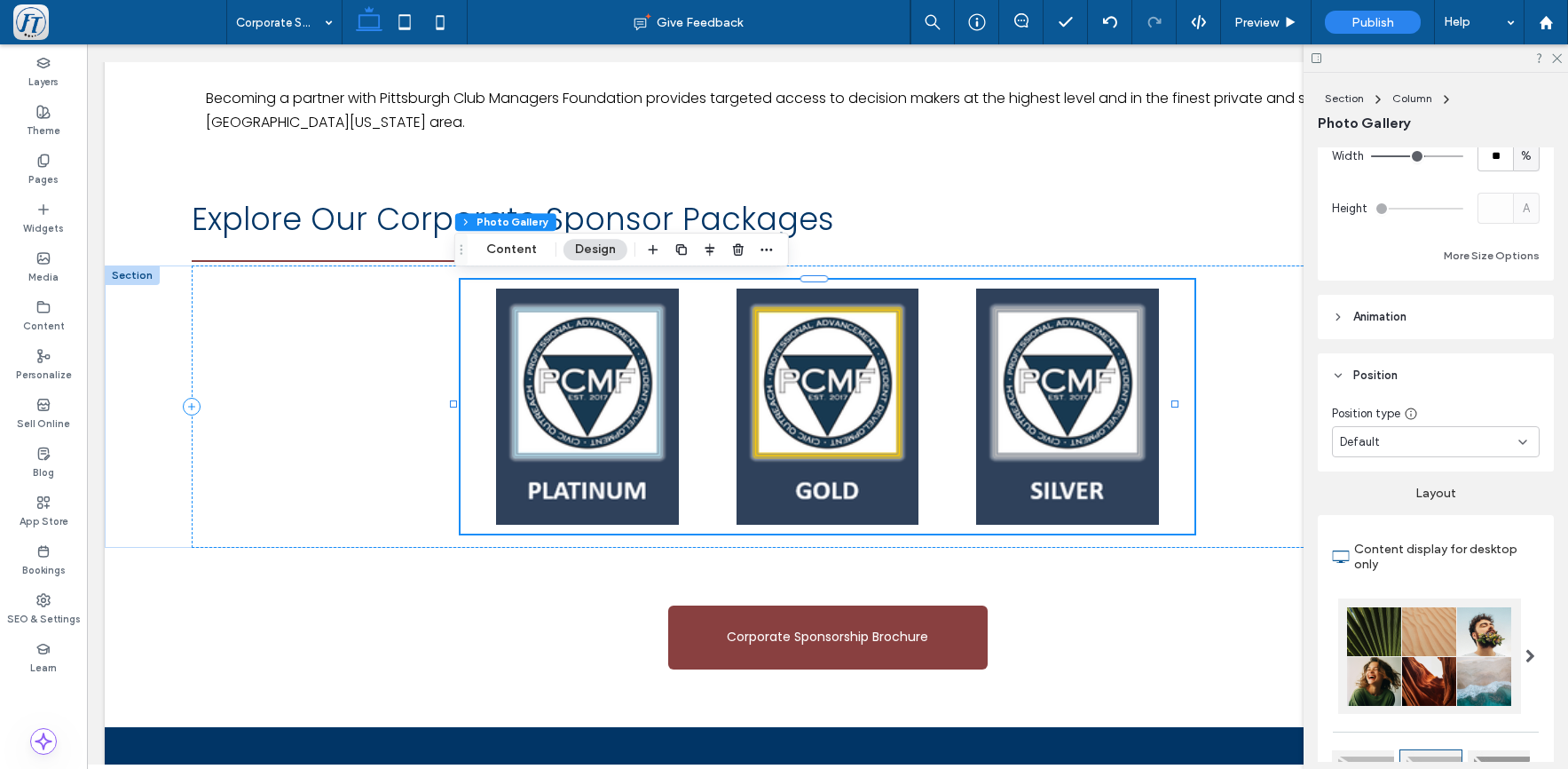
click at [1386, 438] on div "Default" at bounding box center [1429, 441] width 178 height 18
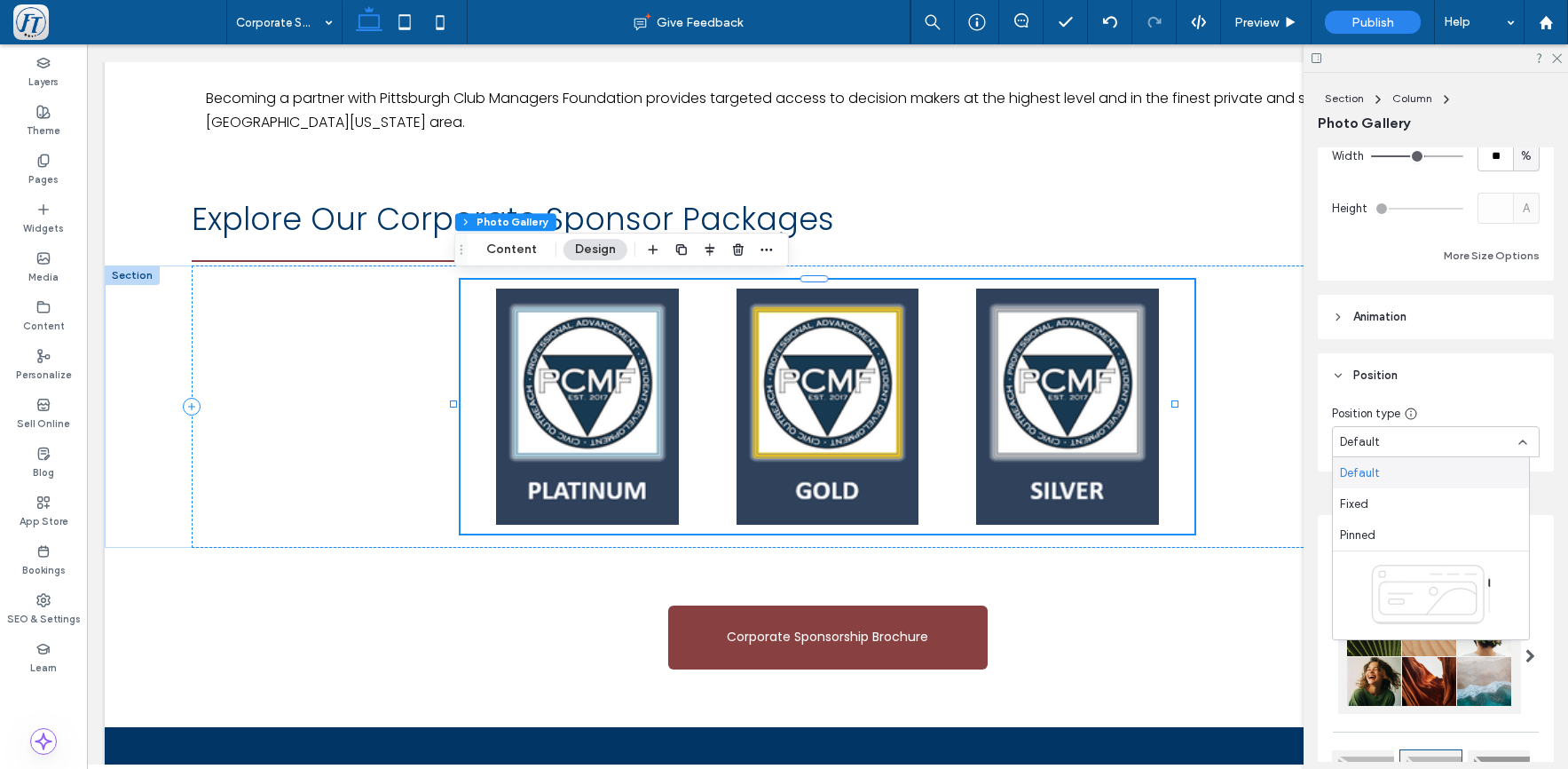
click at [1394, 470] on div "Default" at bounding box center [1431, 473] width 196 height 31
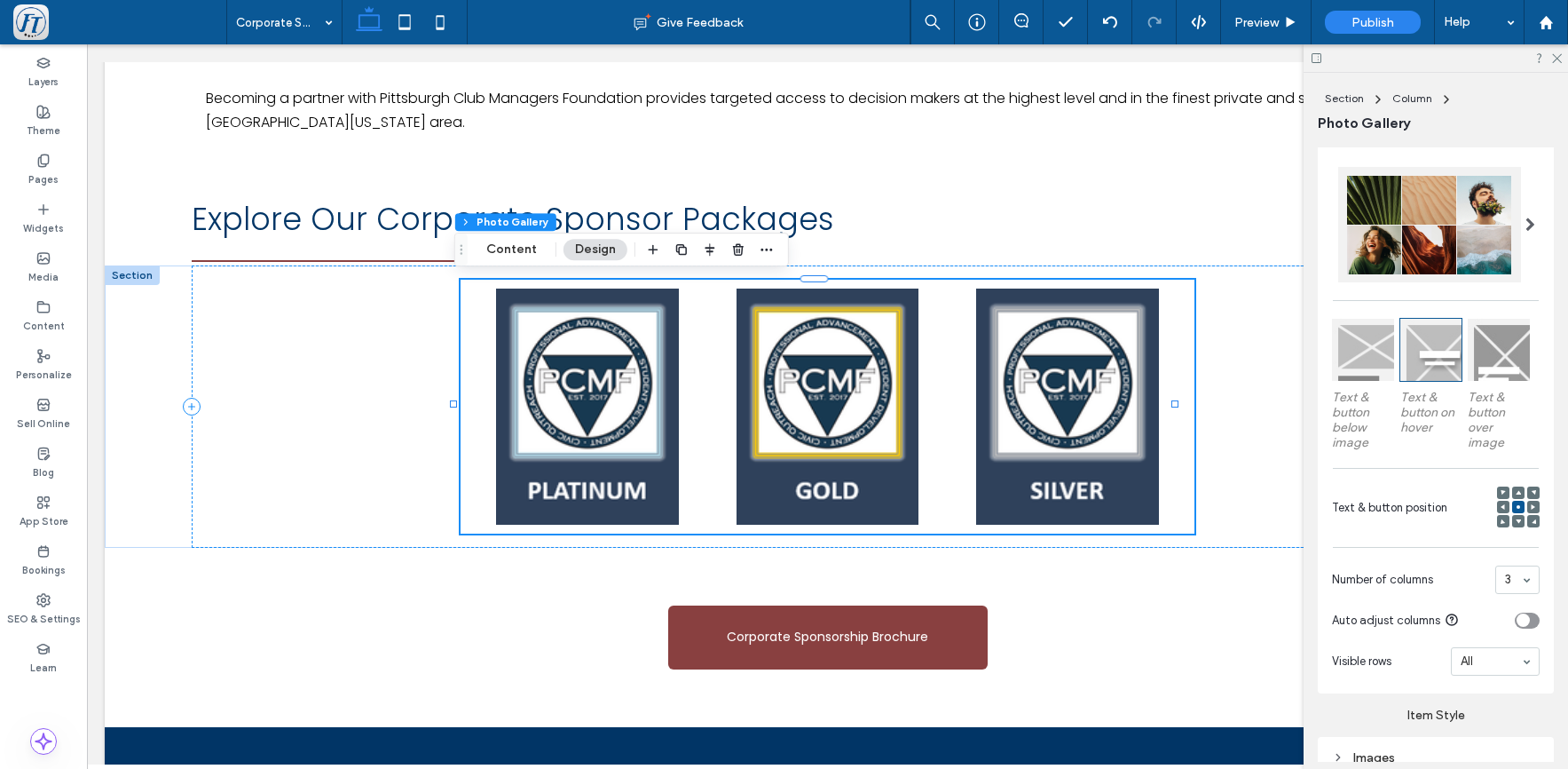
scroll to position [1007, 0]
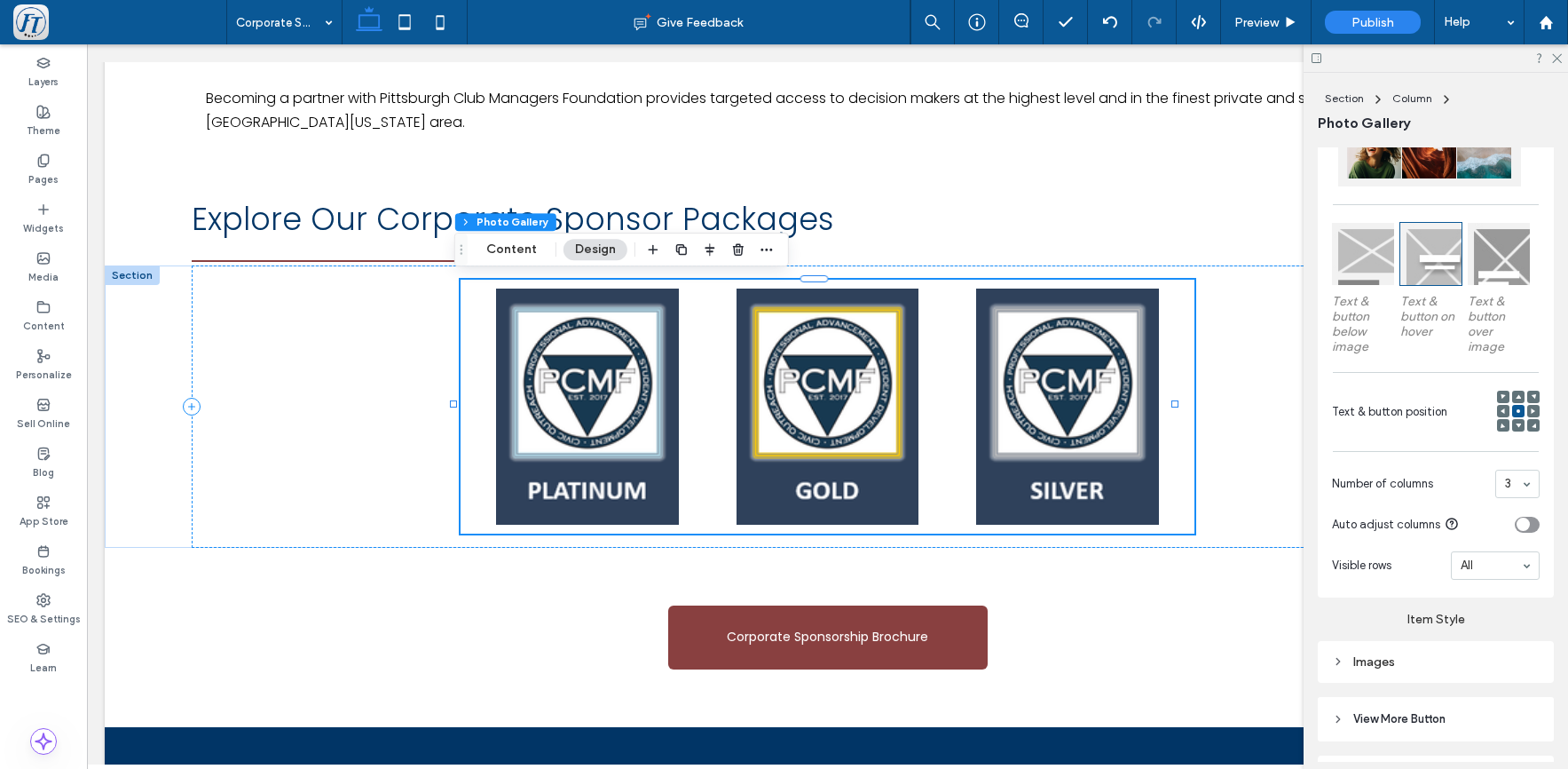
click at [1517, 529] on div "toggle" at bounding box center [1524, 525] width 13 height 13
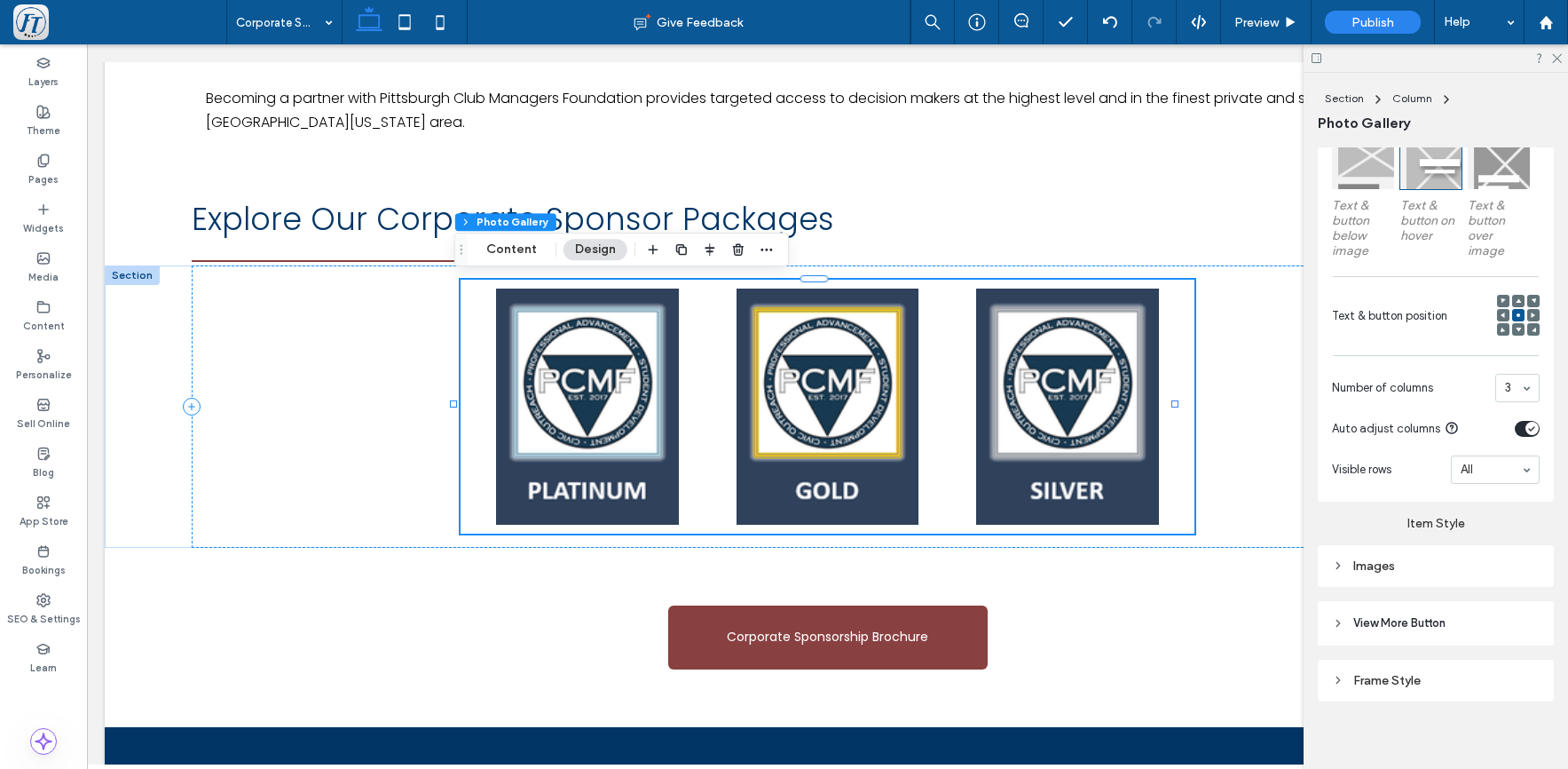
scroll to position [1119, 0]
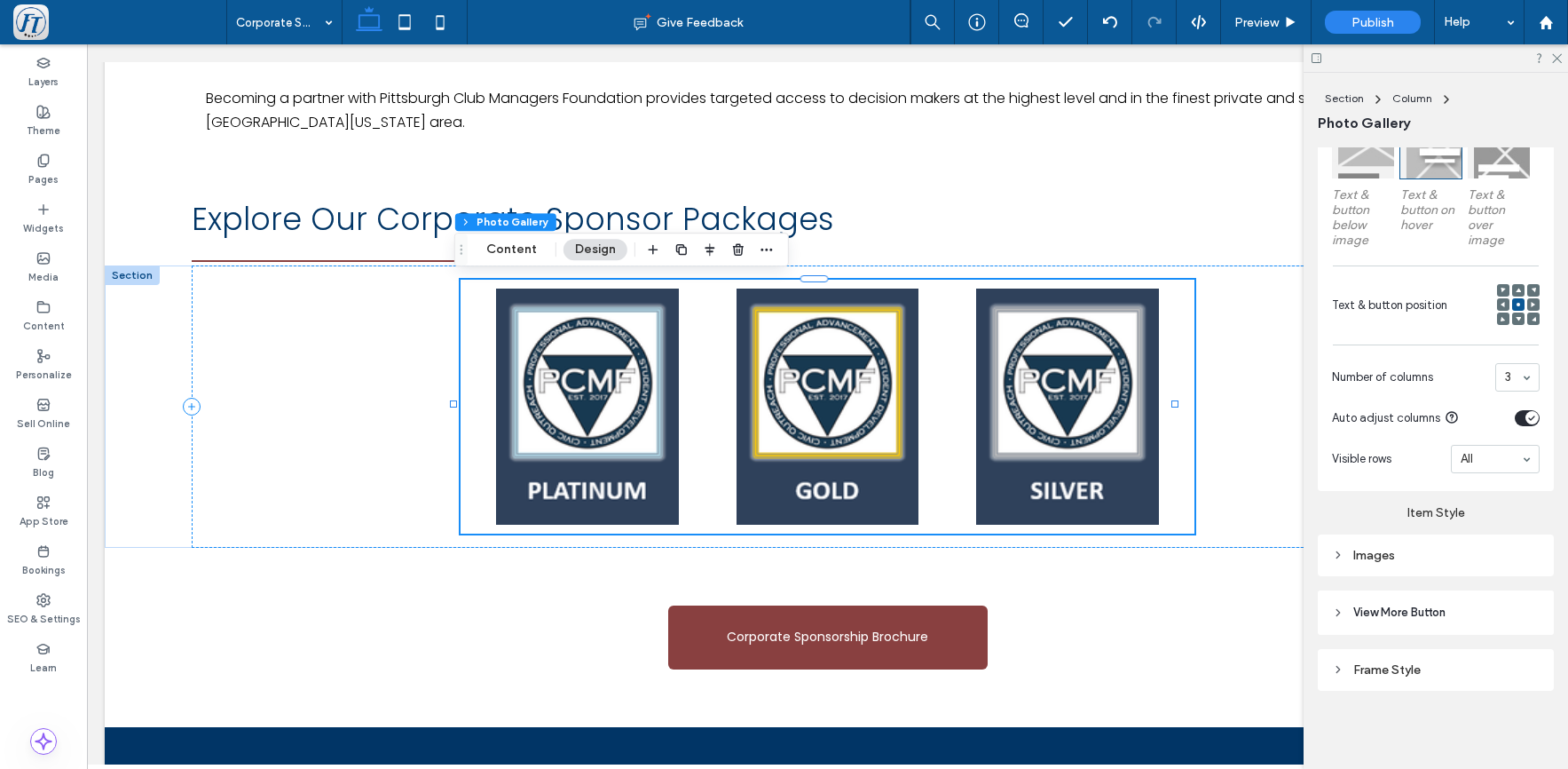
click at [1373, 563] on div "Images" at bounding box center [1436, 554] width 208 height 24
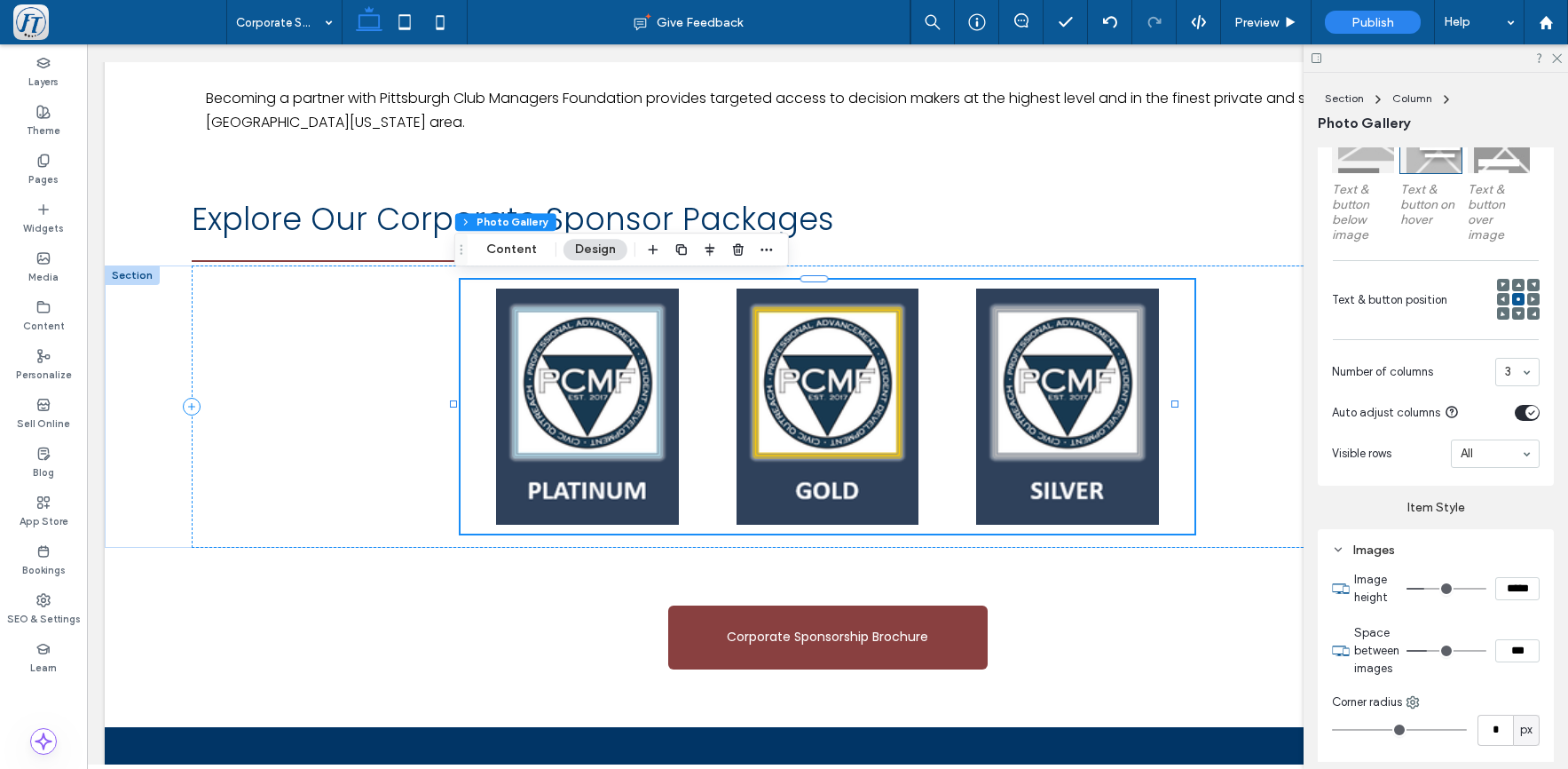
click at [1498, 653] on input "***" at bounding box center [1517, 651] width 44 height 23
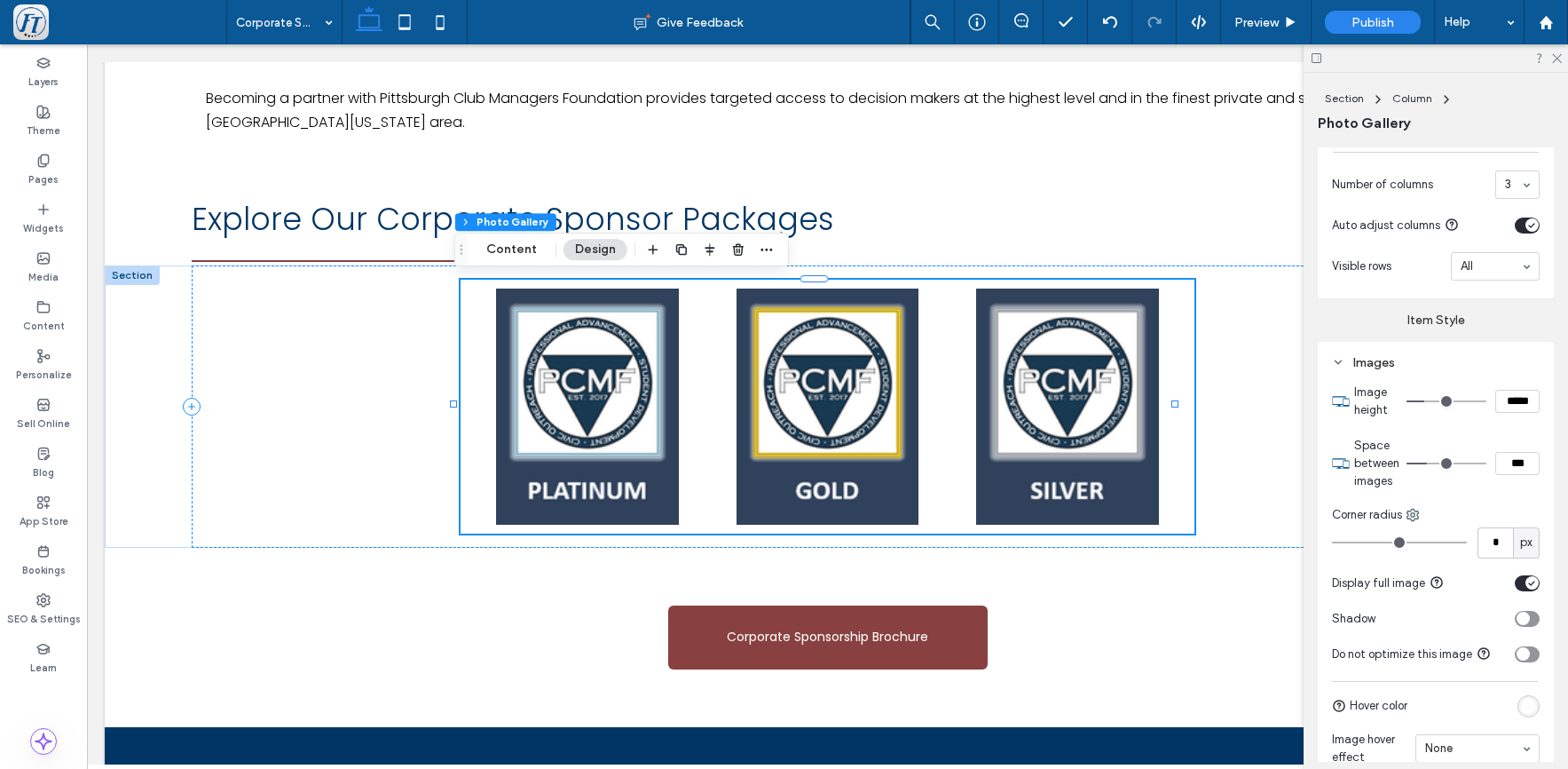
scroll to position [1374, 0]
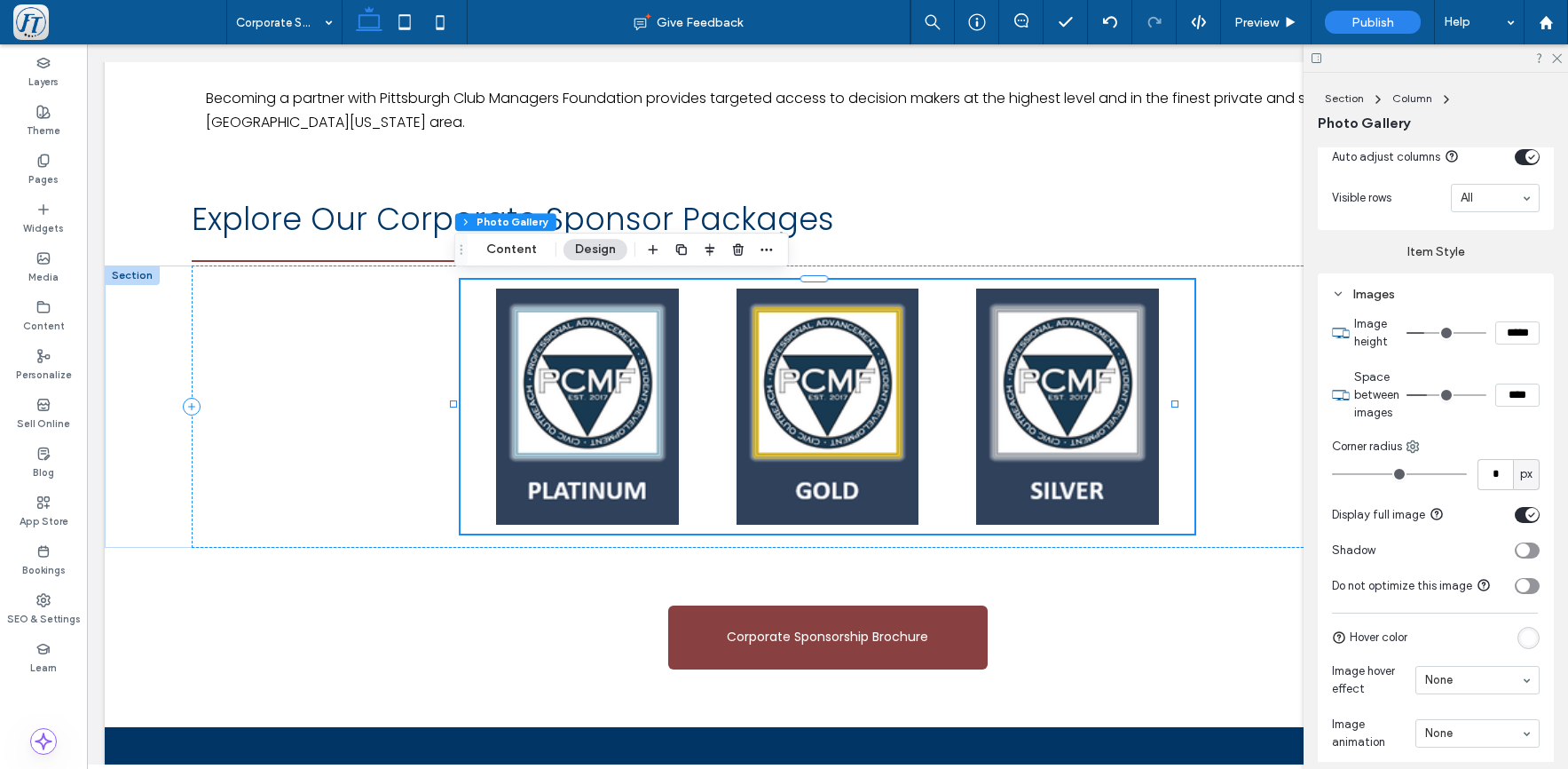
type input "****"
type input "**"
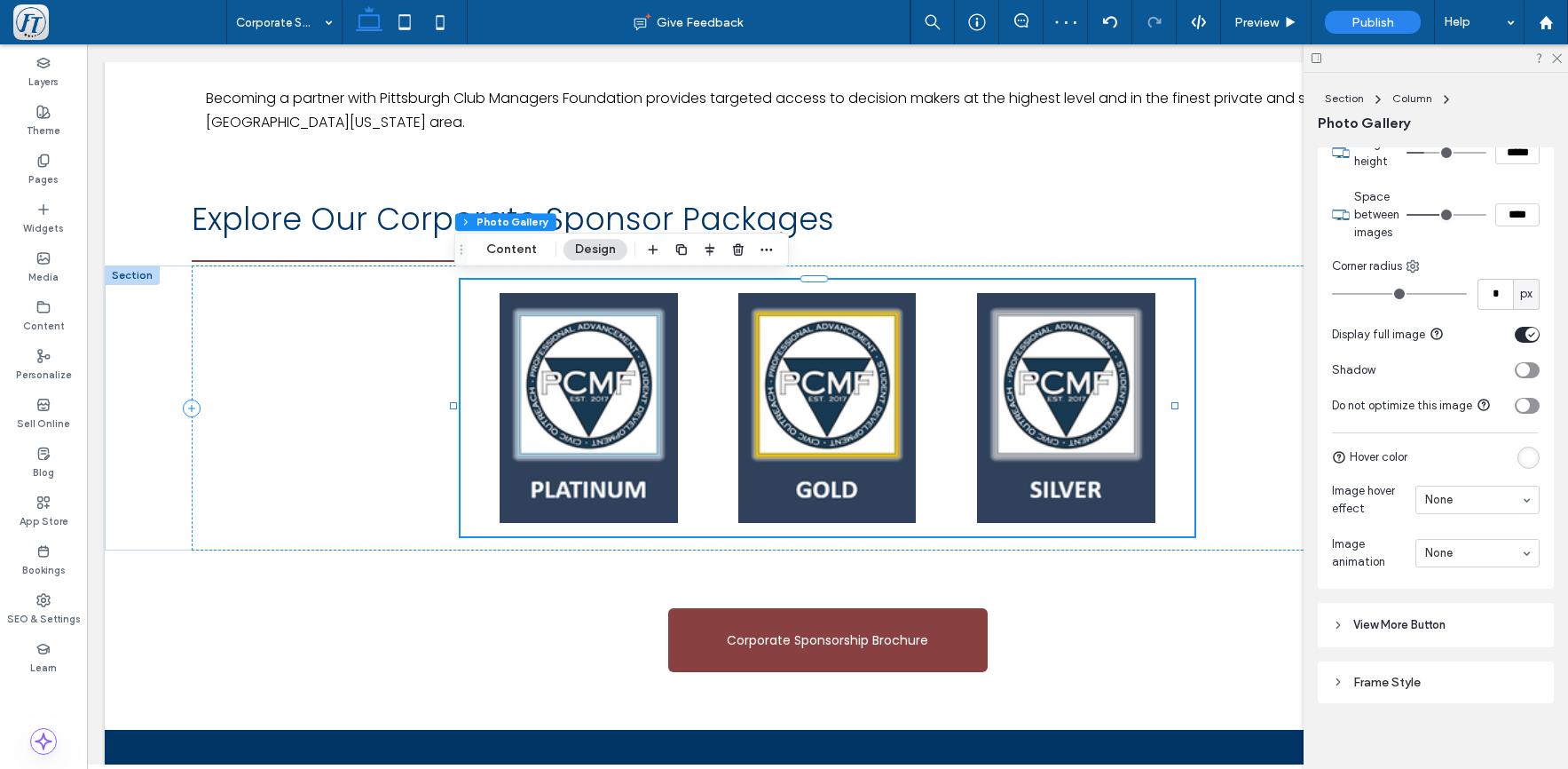
scroll to position [1572, 0]
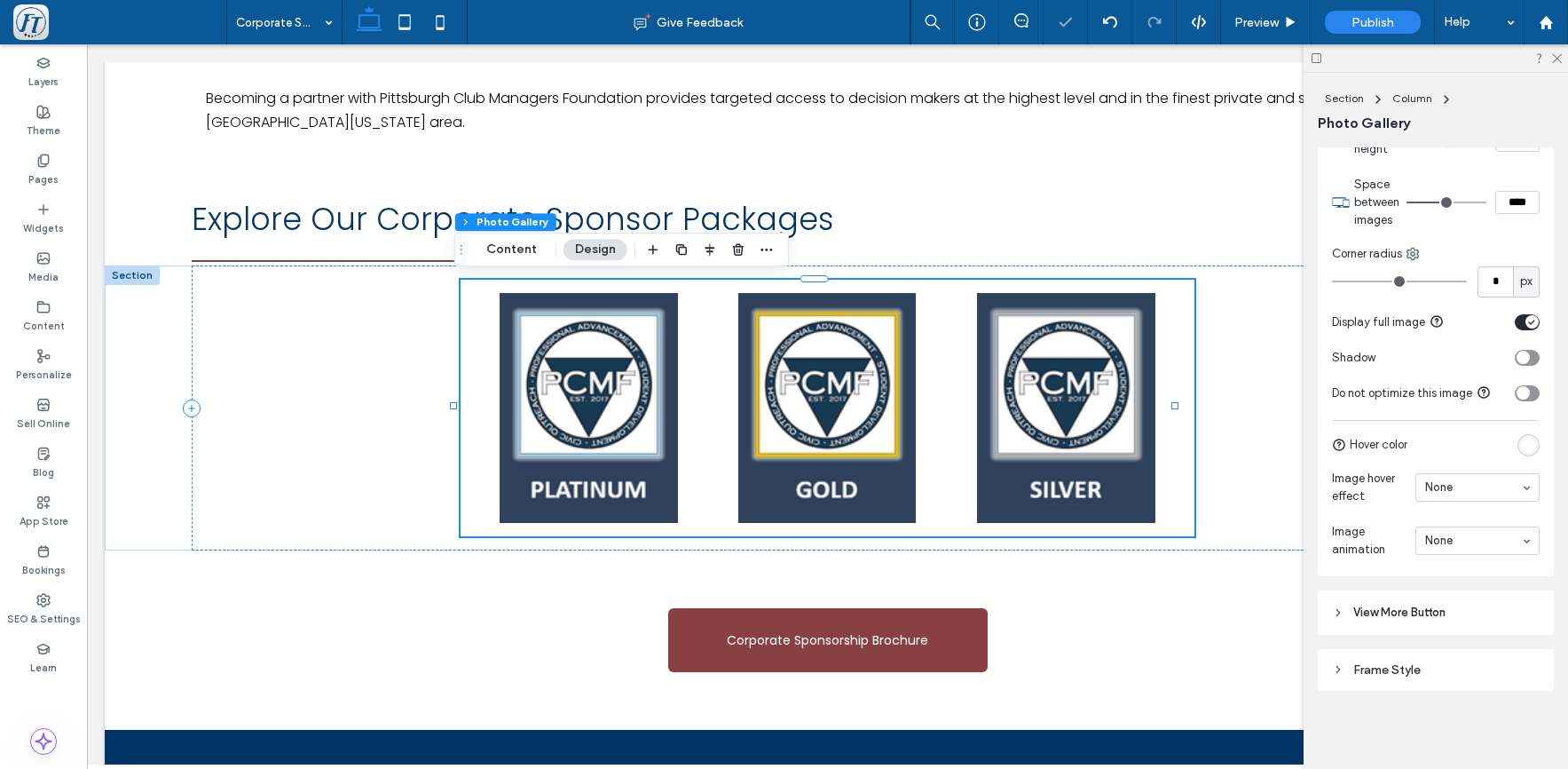
click at [1383, 606] on span "View More Button" at bounding box center [1400, 613] width 92 height 18
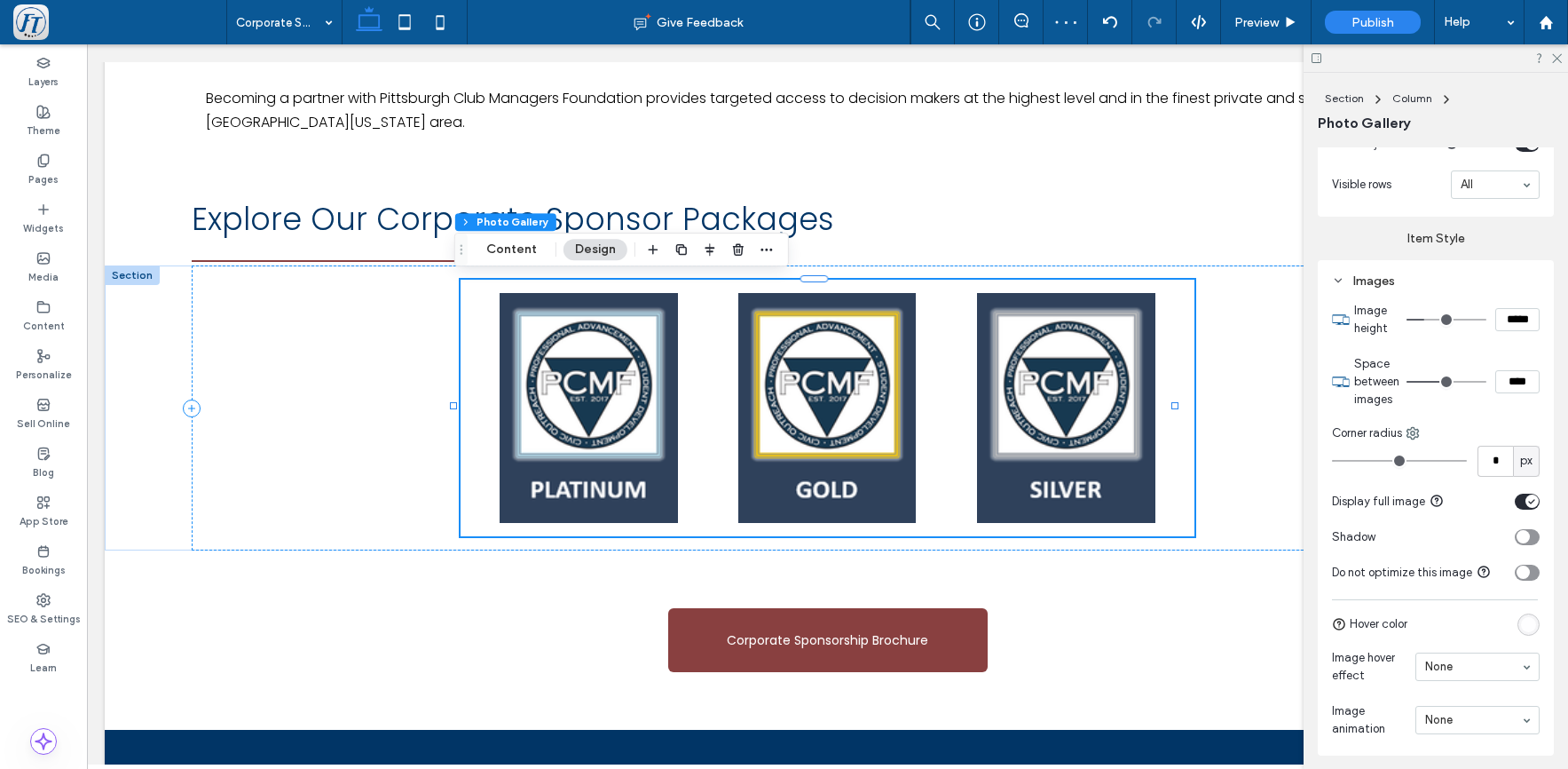
scroll to position [1301, 0]
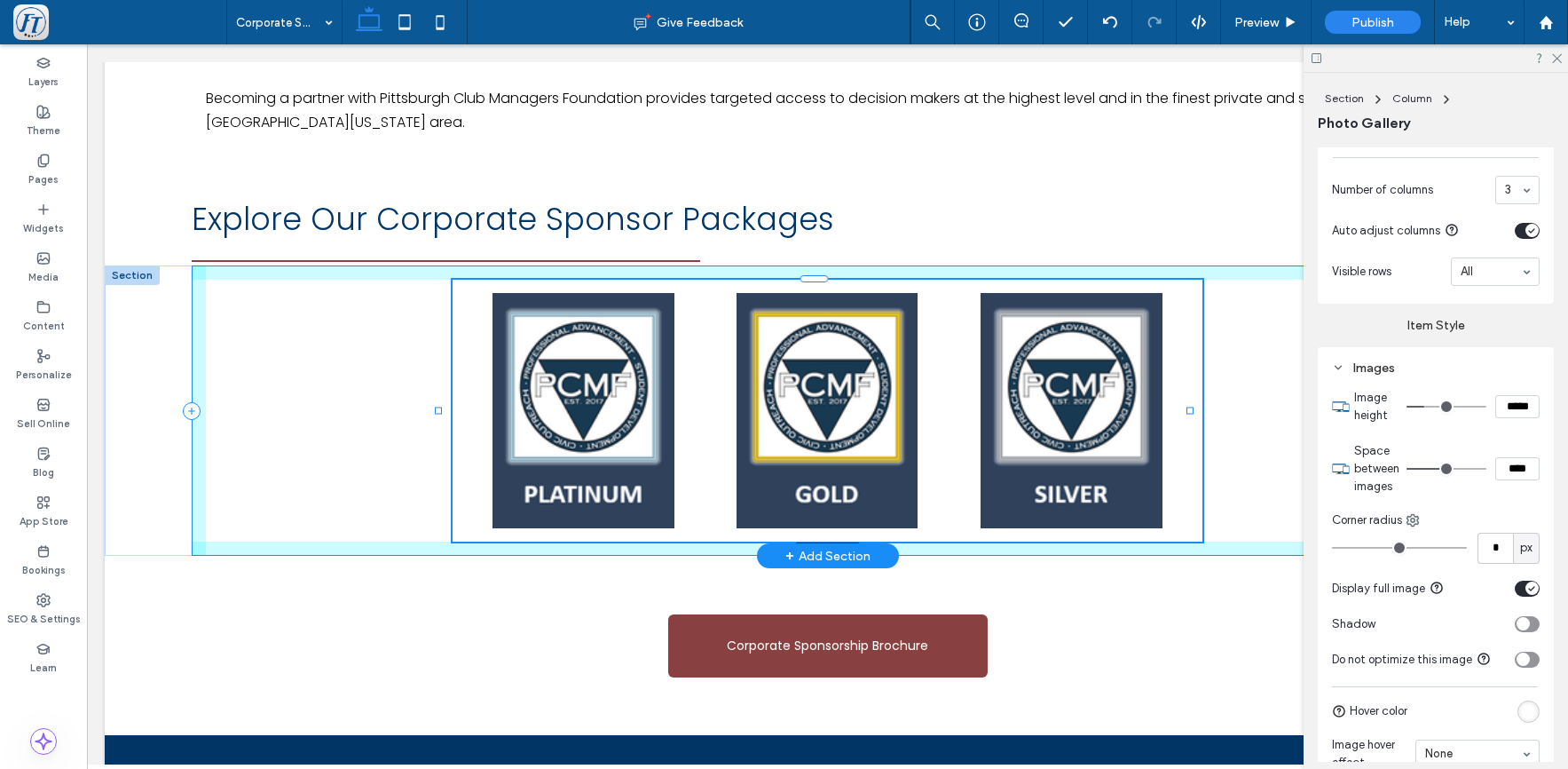
drag, startPoint x: 452, startPoint y: 405, endPoint x: 437, endPoint y: 396, distance: 17.5
click at [437, 396] on div "Platinum Button Button Button 61% , 284px" at bounding box center [827, 410] width 1445 height 290
type input "**"
type input "****"
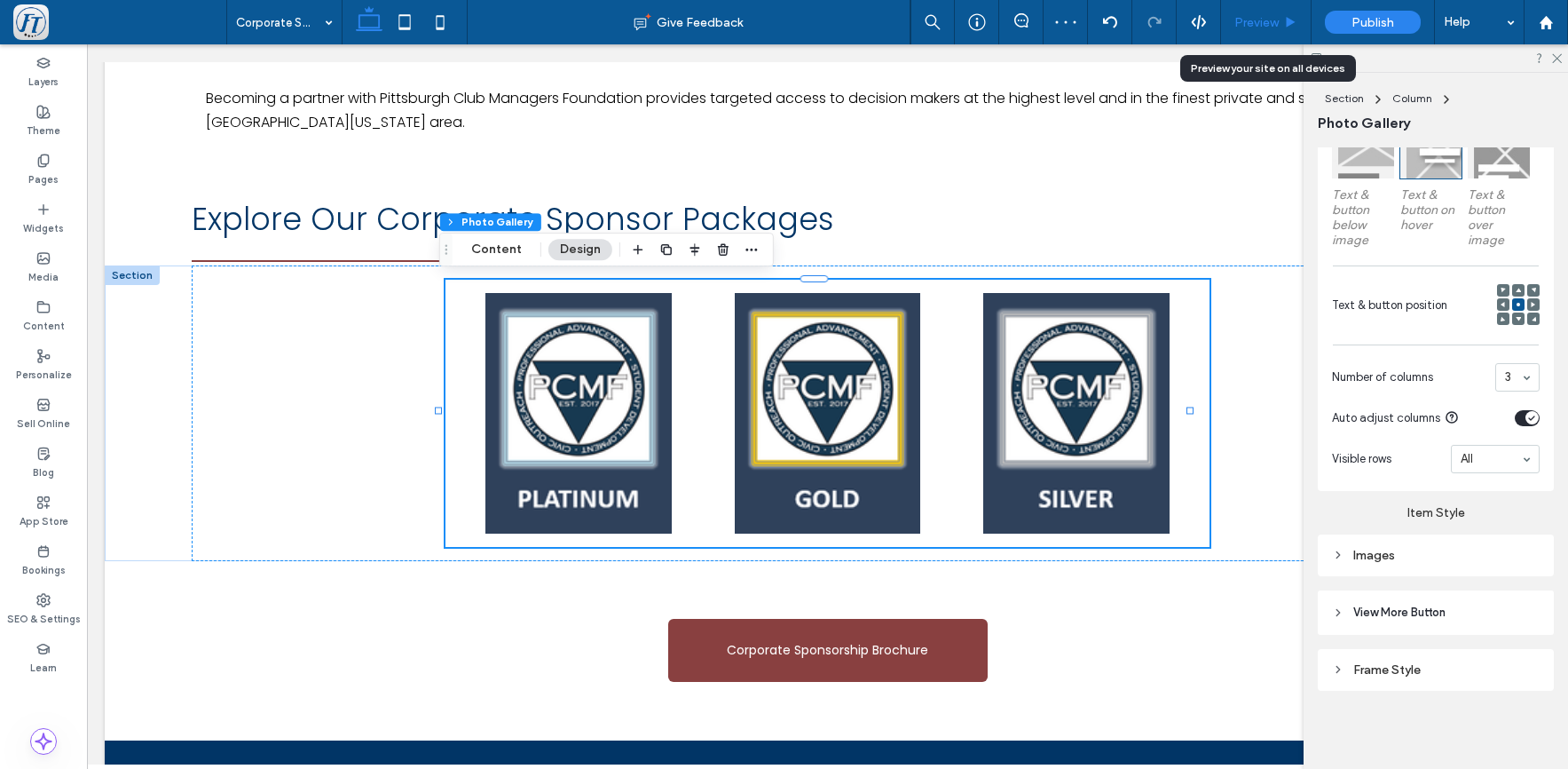
click at [1255, 26] on span "Preview" at bounding box center [1257, 23] width 44 height 15
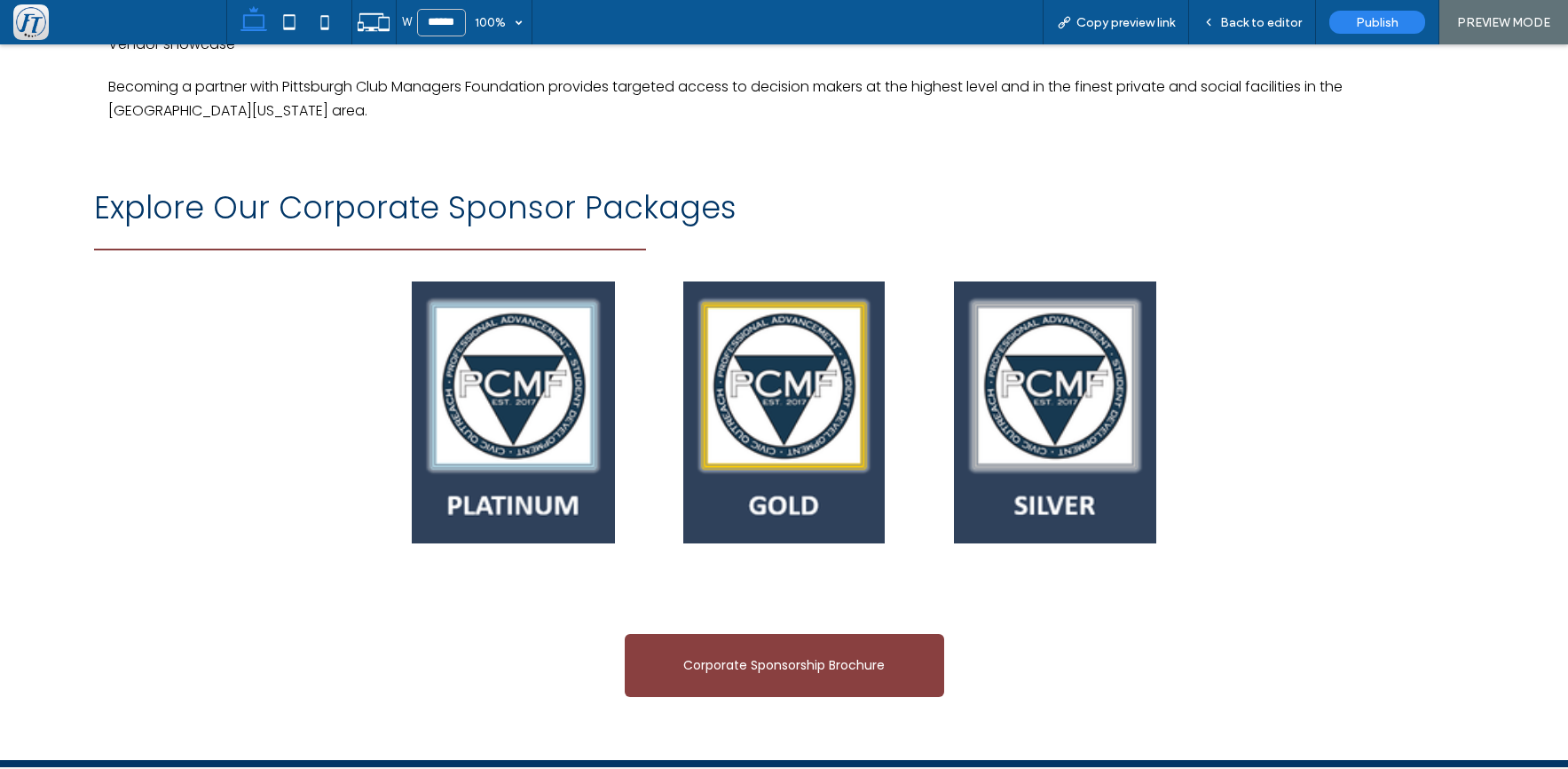
scroll to position [914, 0]
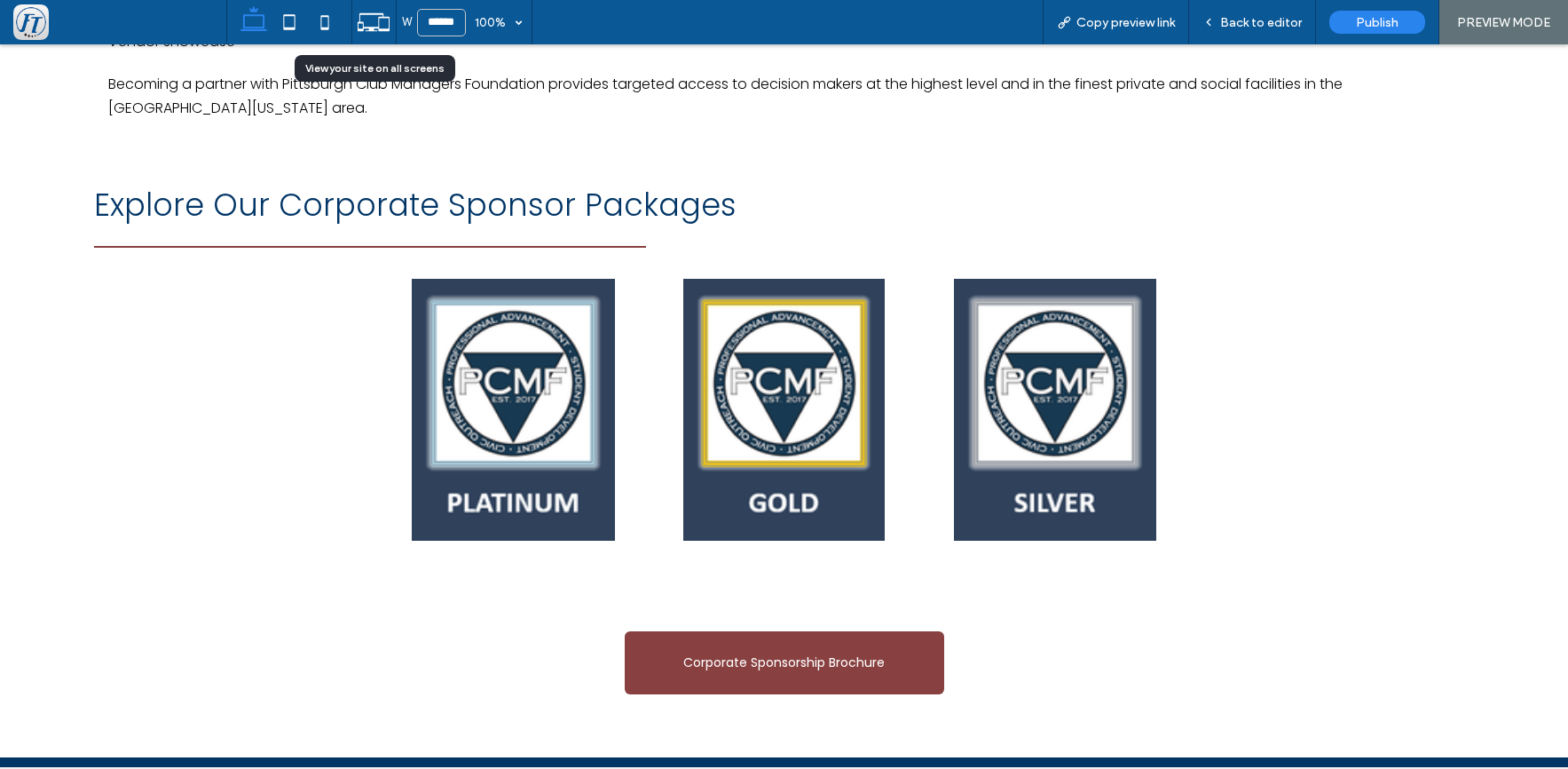
click at [385, 26] on icon at bounding box center [373, 22] width 34 height 34
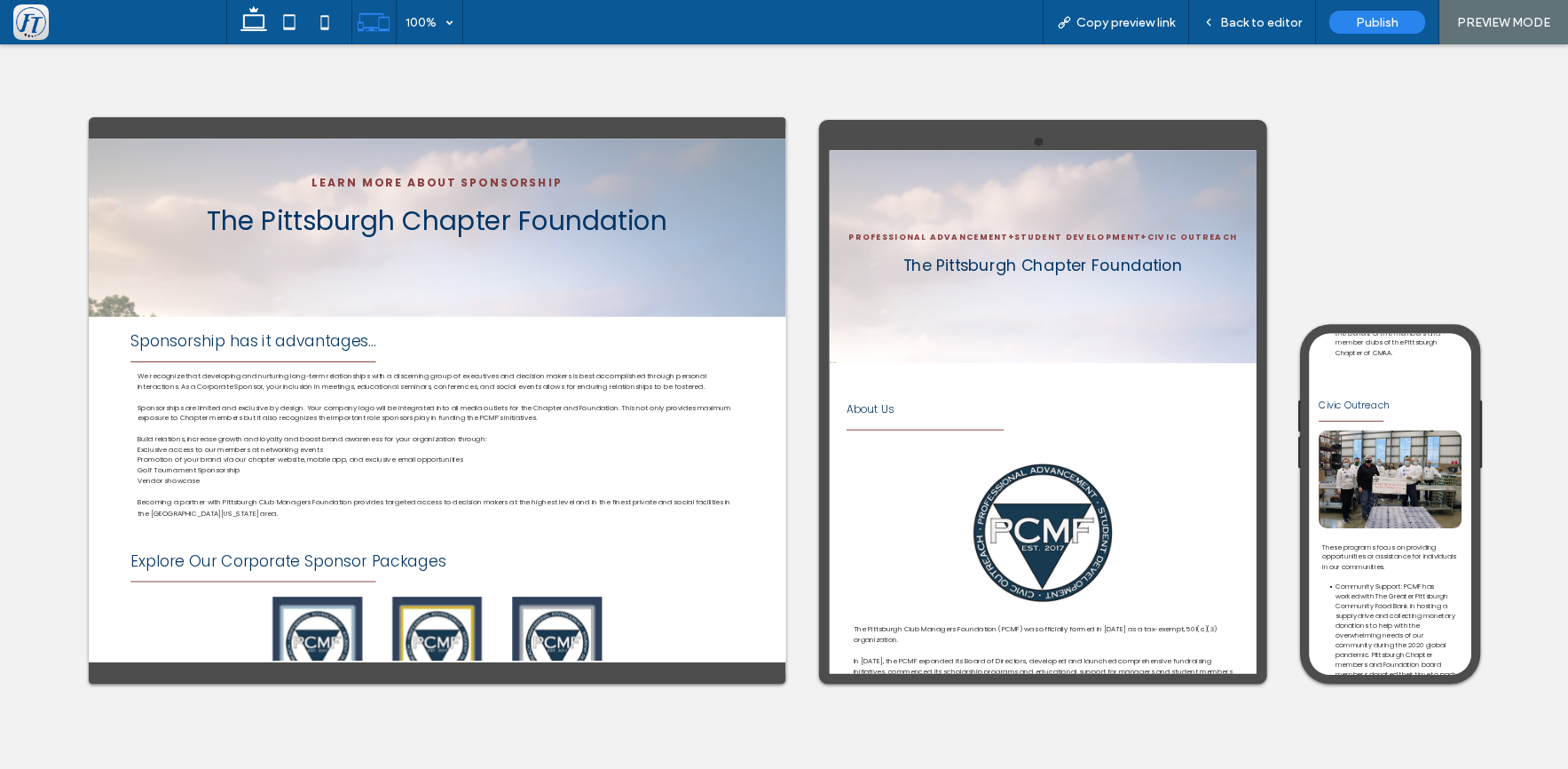
scroll to position [0, 0]
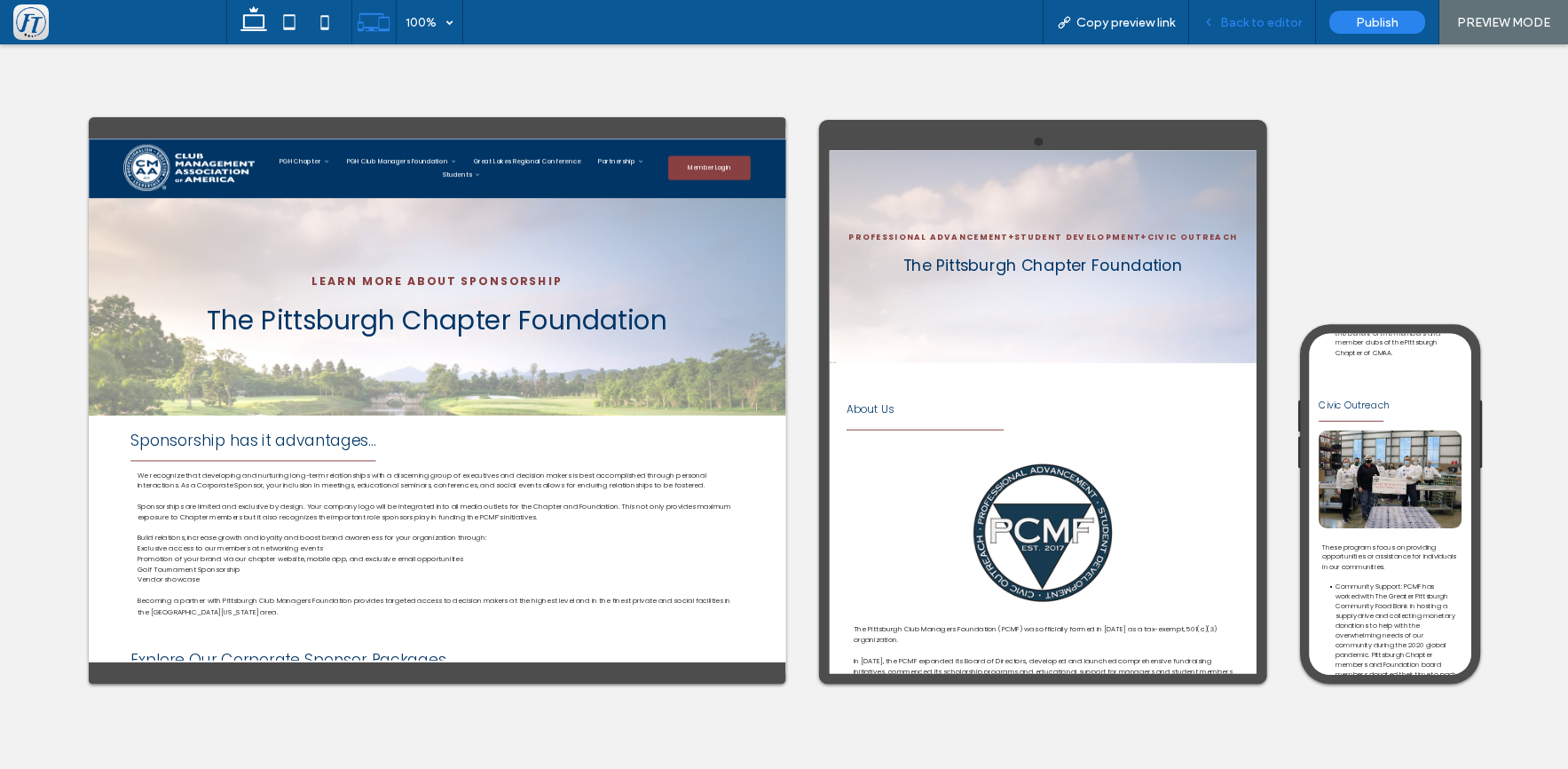
click at [1248, 18] on span "Back to editor" at bounding box center [1261, 23] width 81 height 15
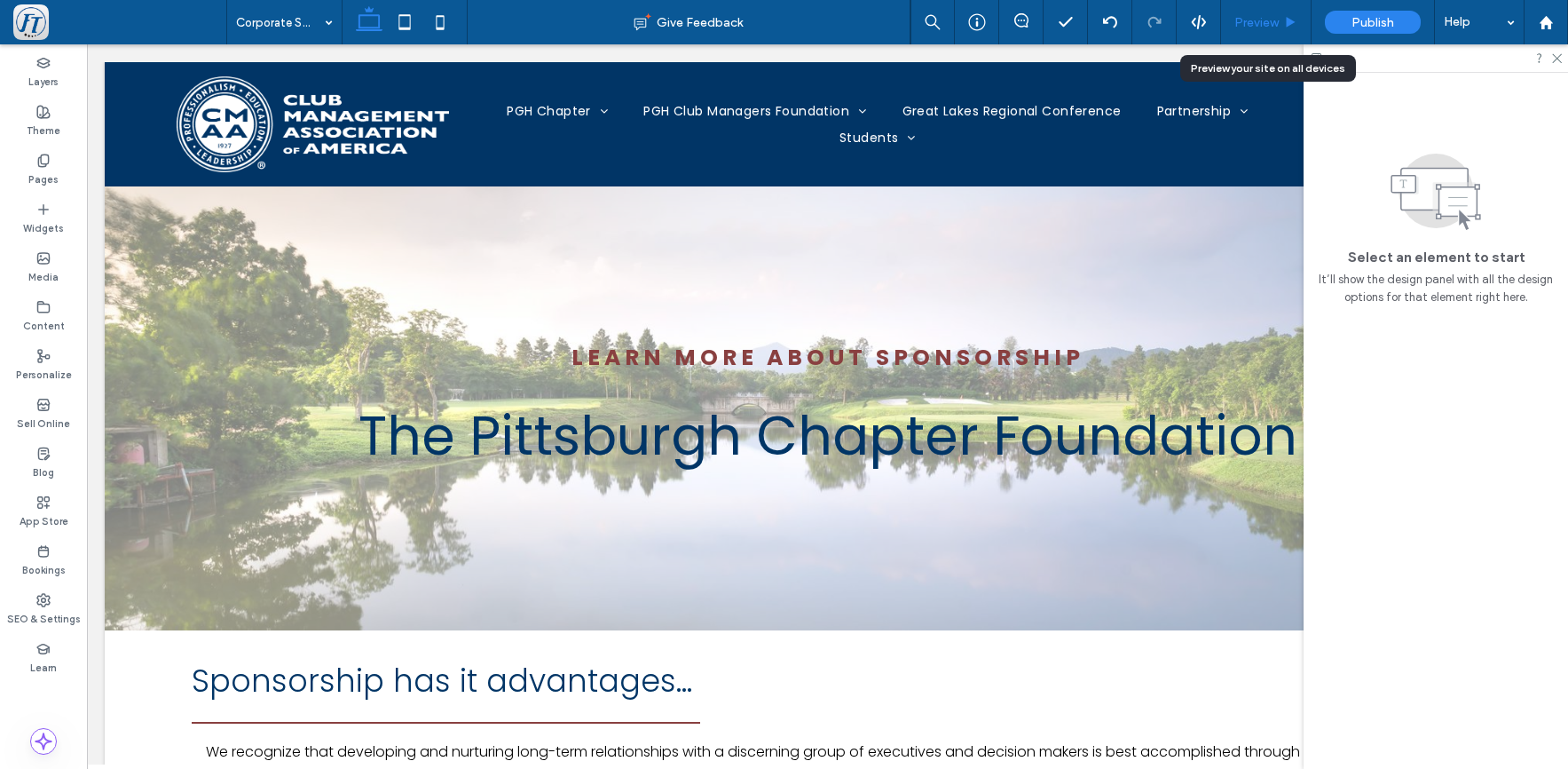
click at [1263, 15] on span "Preview" at bounding box center [1257, 23] width 44 height 15
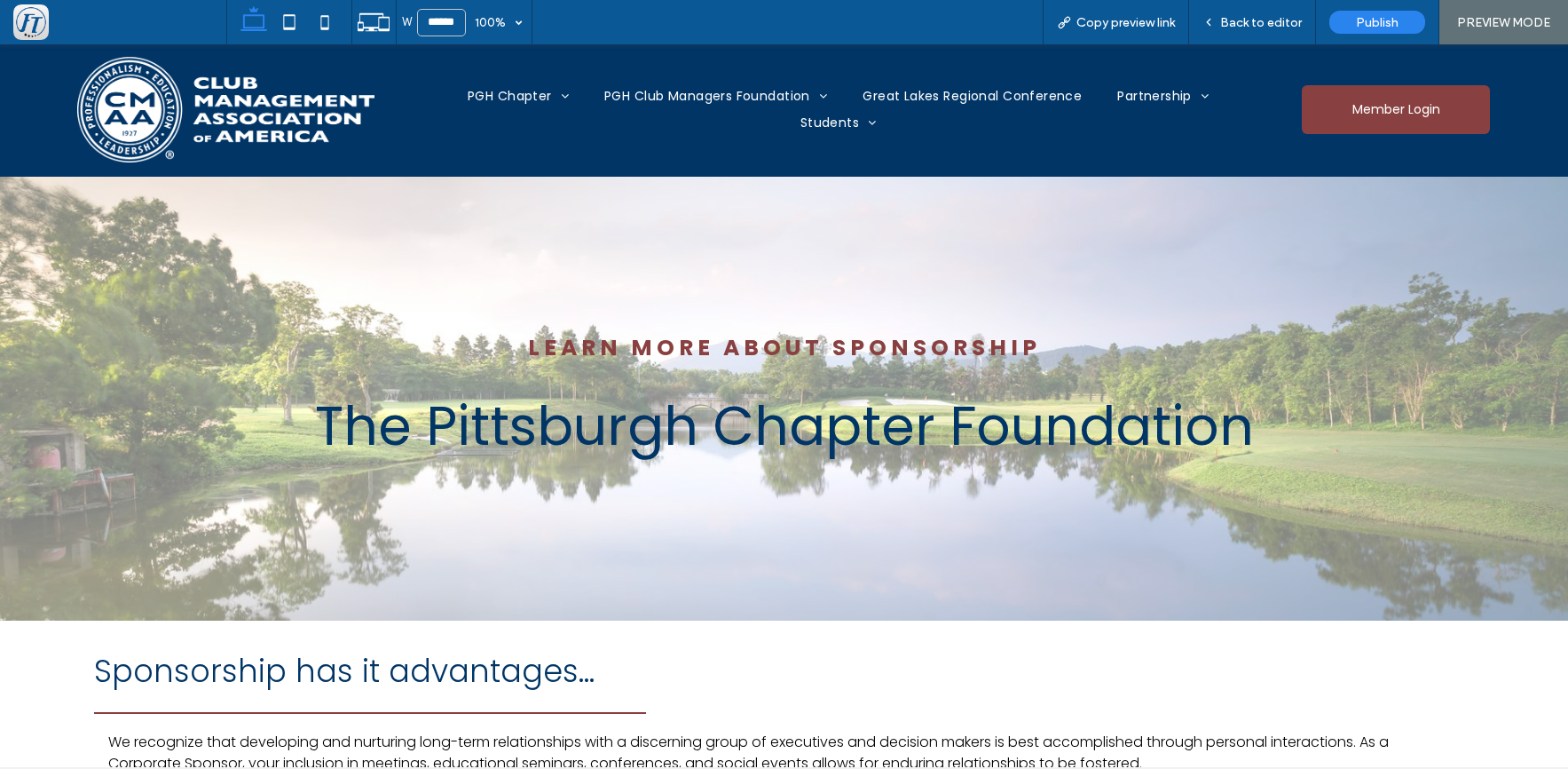
scroll to position [2, 0]
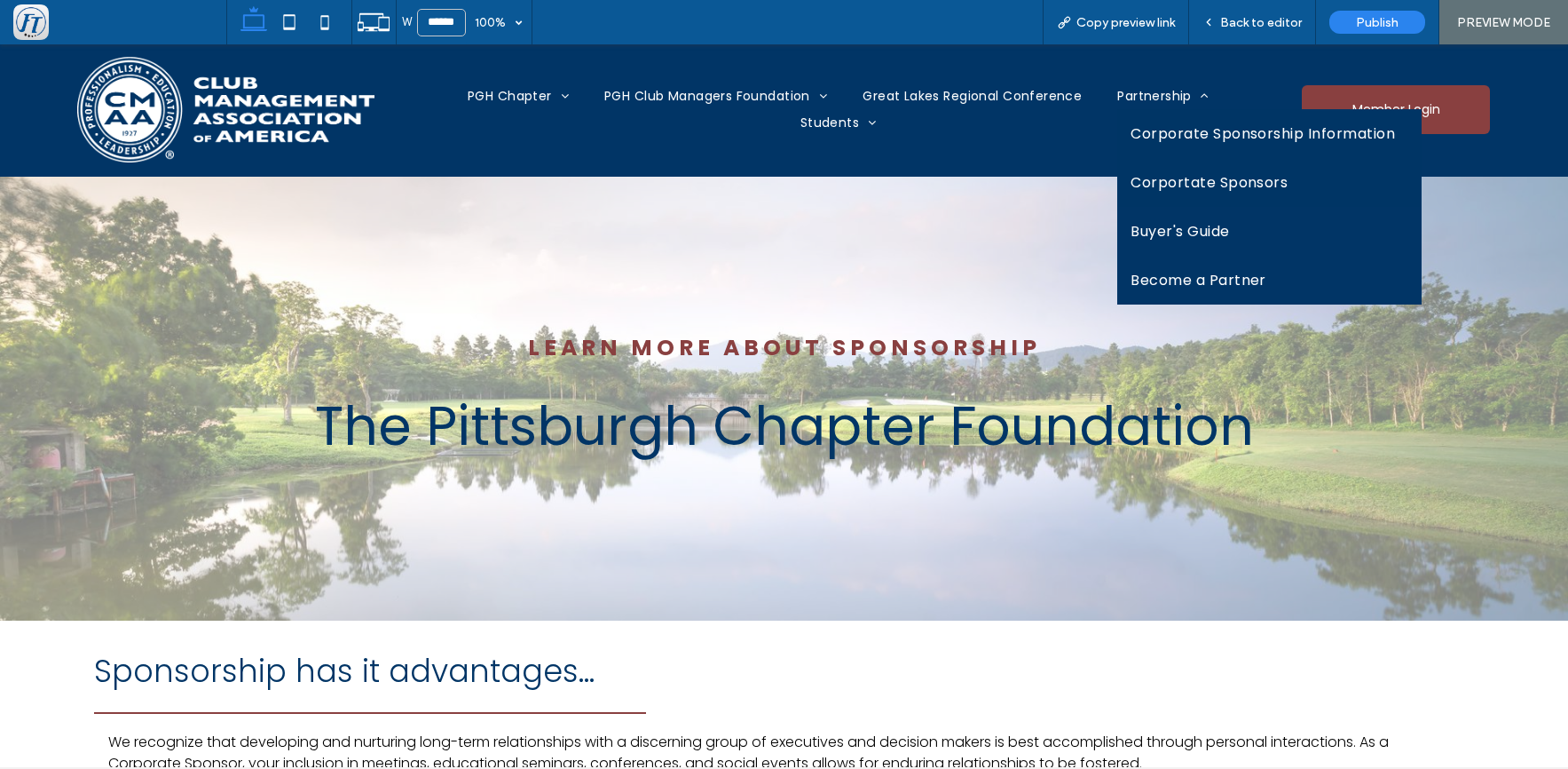
click at [1176, 175] on span "Corportate Sponsors" at bounding box center [1209, 182] width 157 height 22
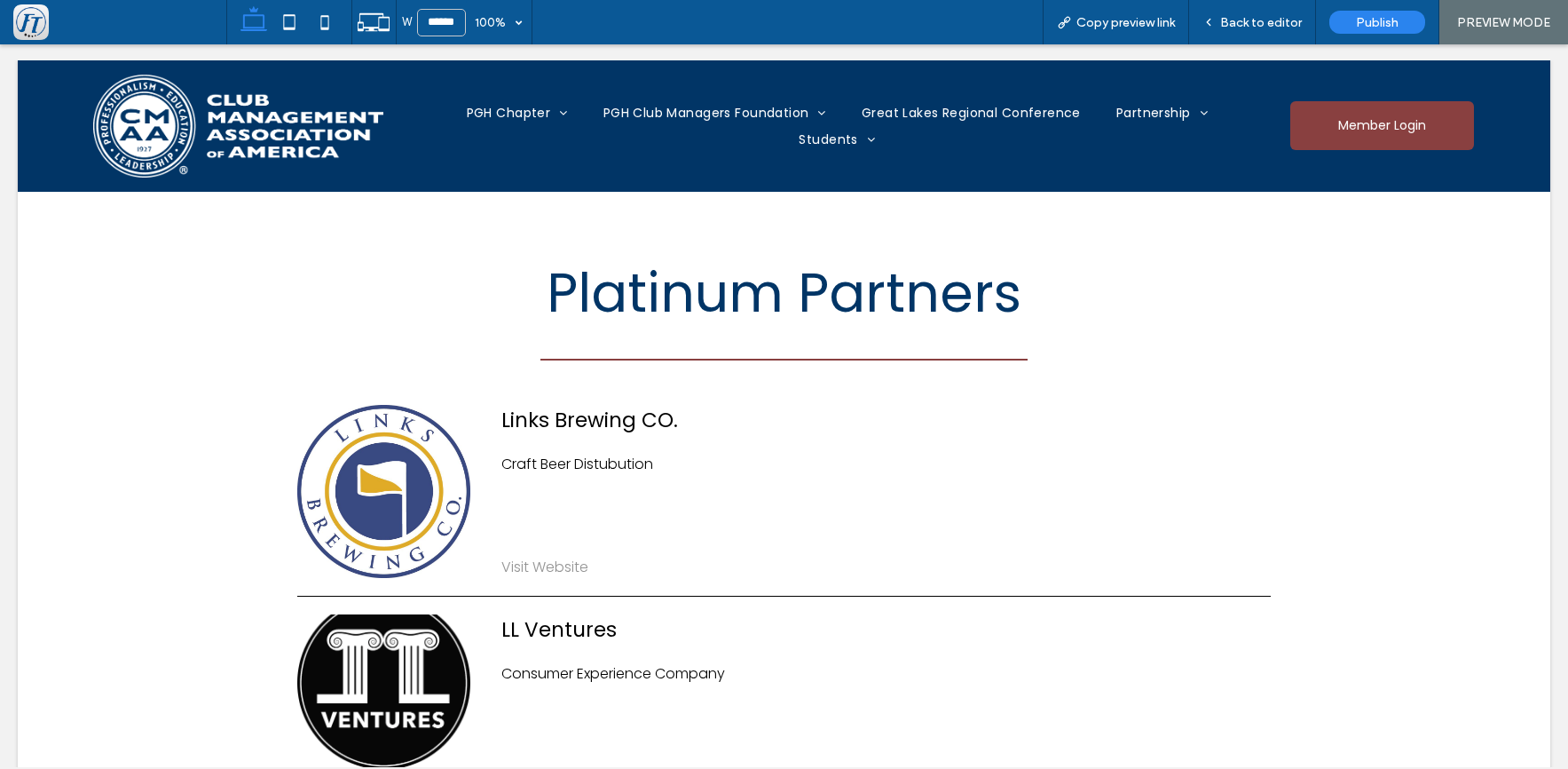
scroll to position [0, 0]
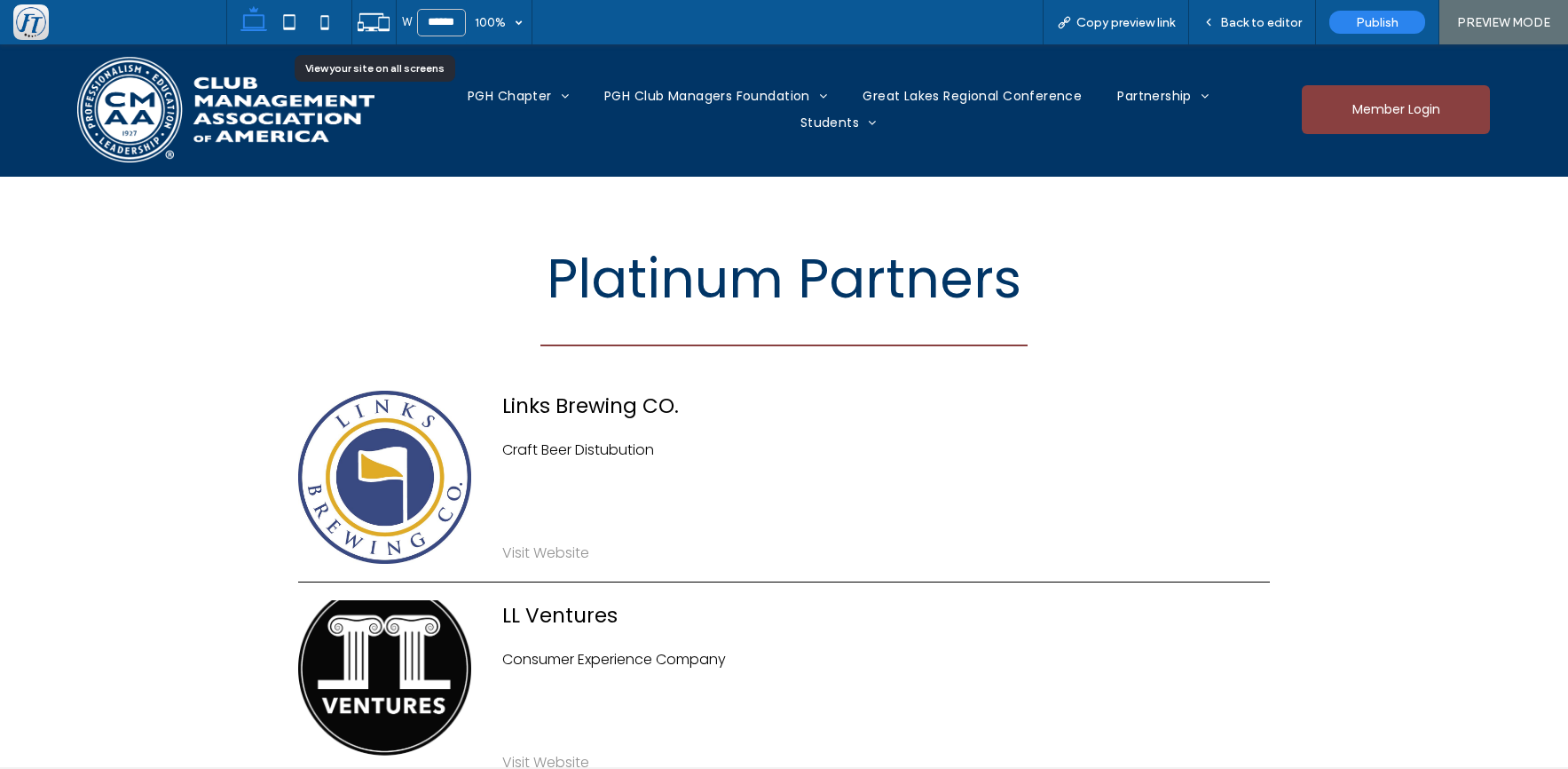
click at [373, 34] on icon at bounding box center [373, 22] width 34 height 34
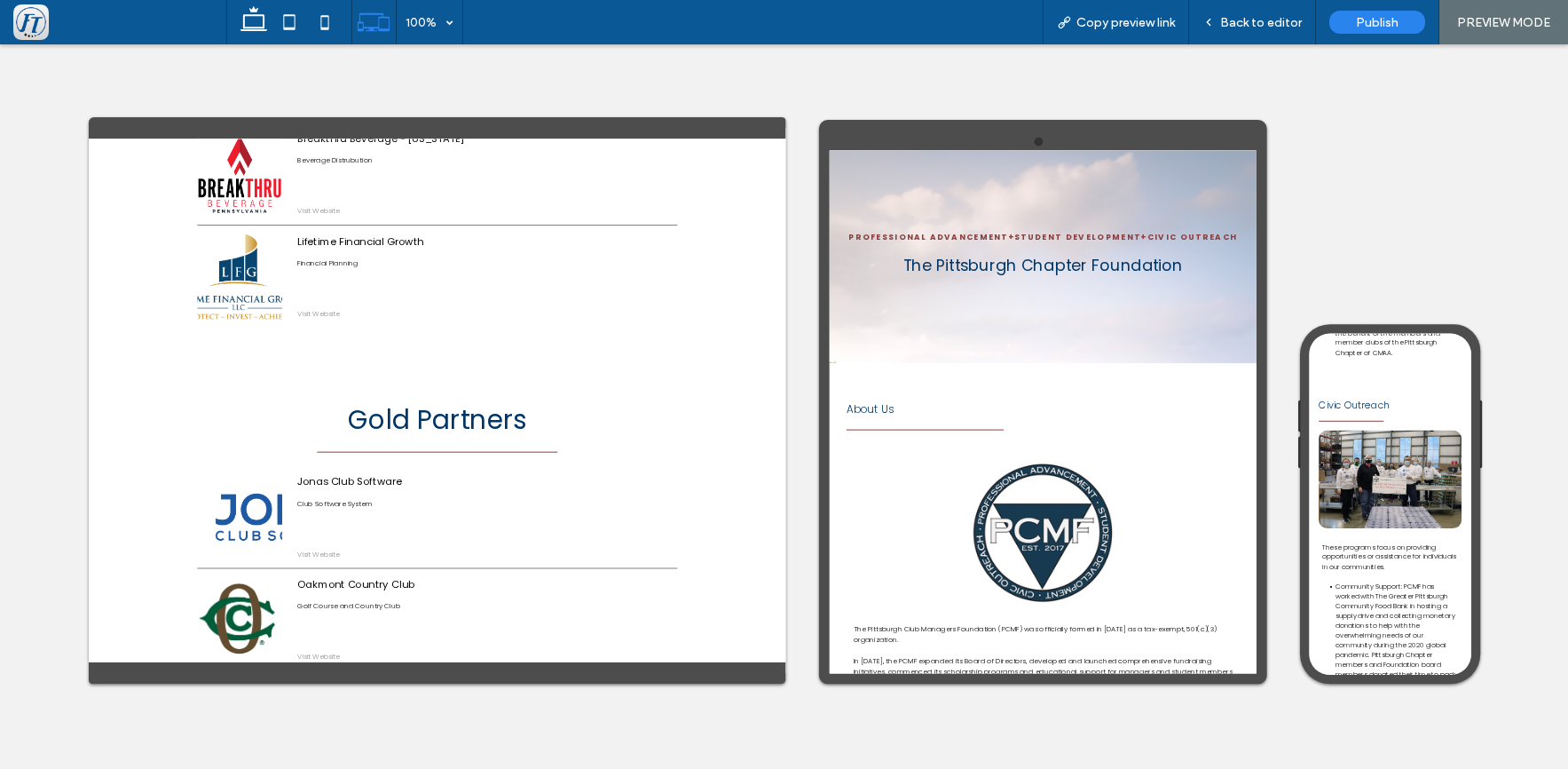
scroll to position [518, 0]
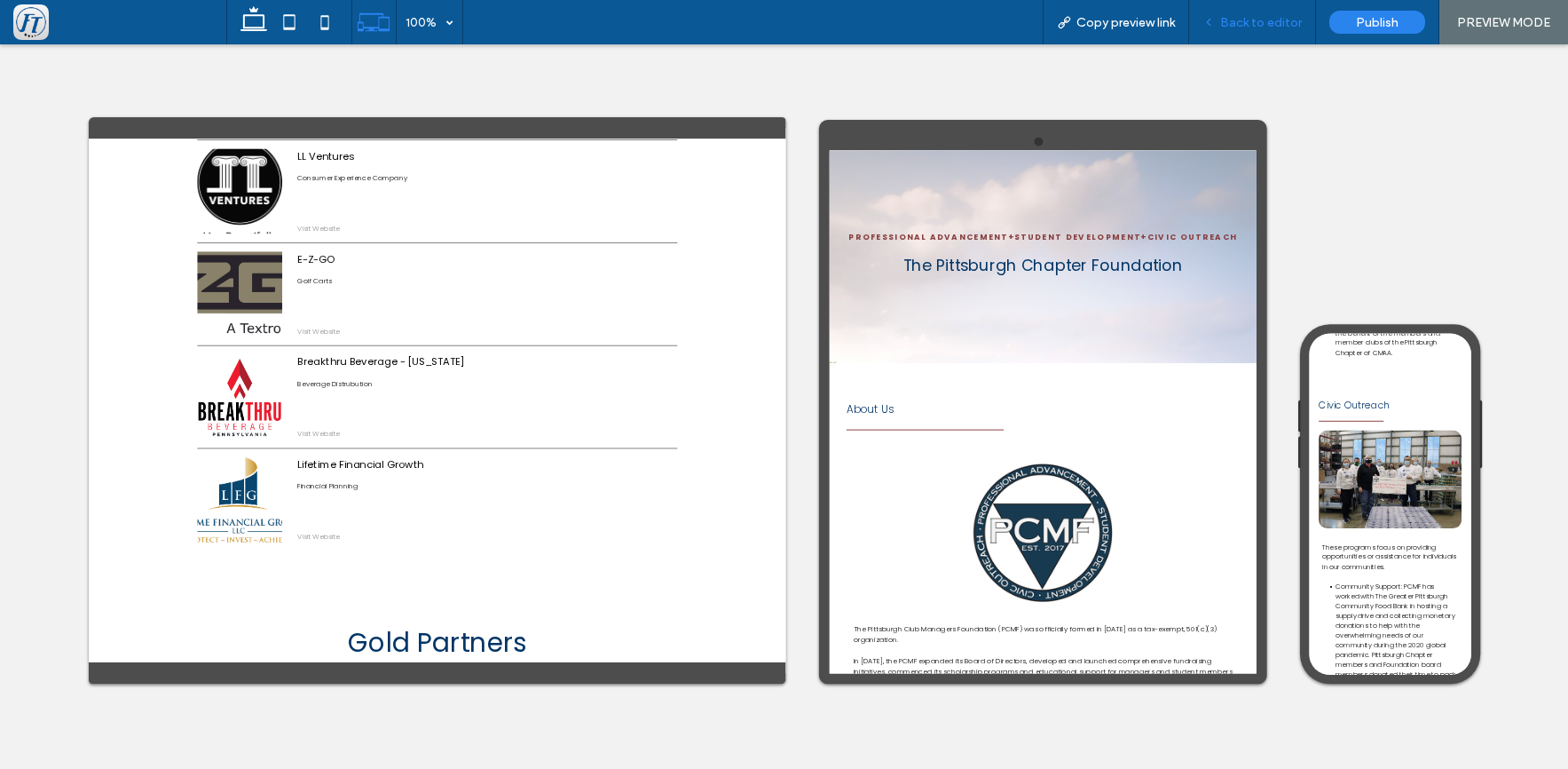
click at [1255, 28] on span "Back to editor" at bounding box center [1261, 23] width 81 height 15
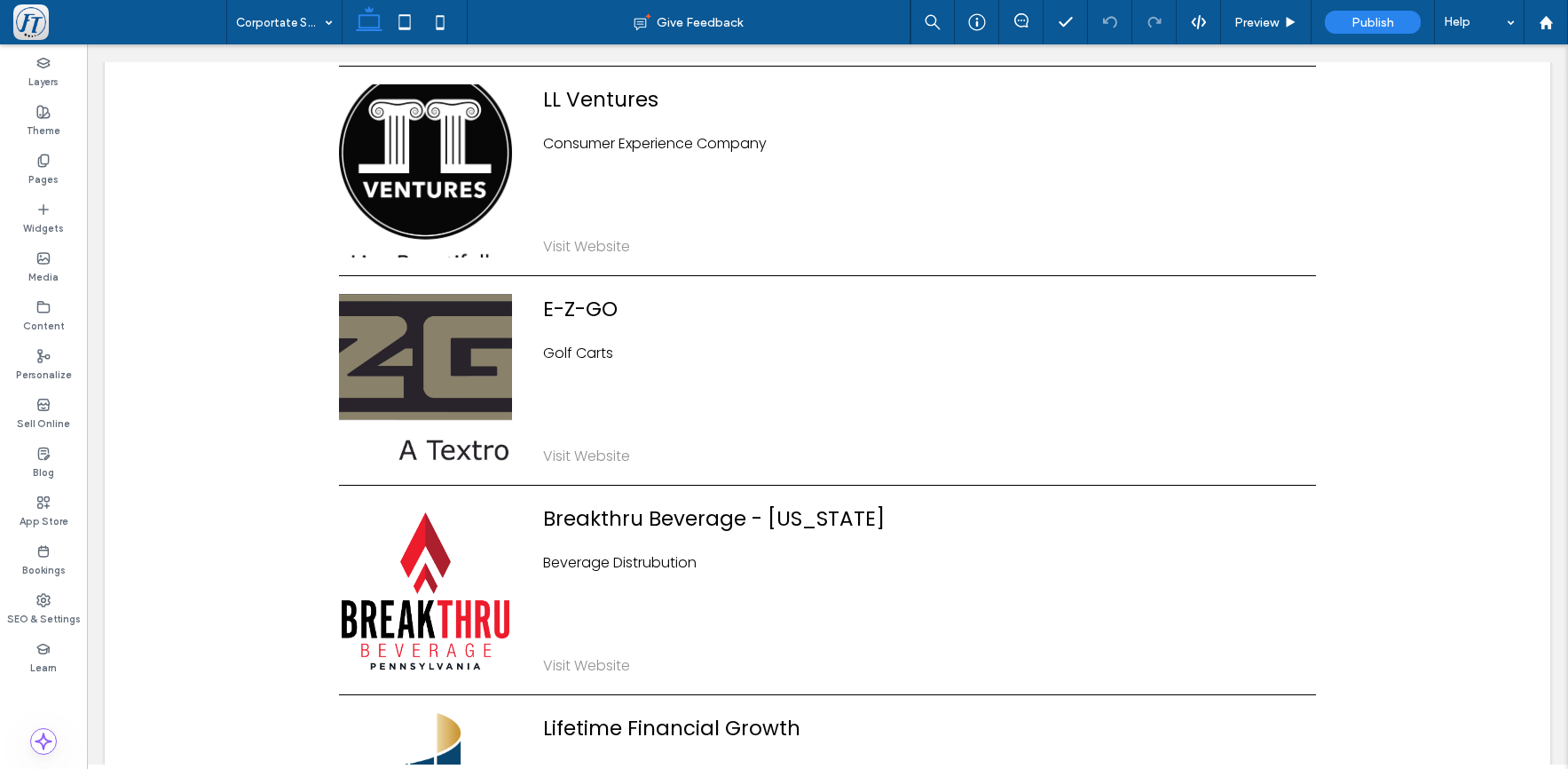
scroll to position [519, 0]
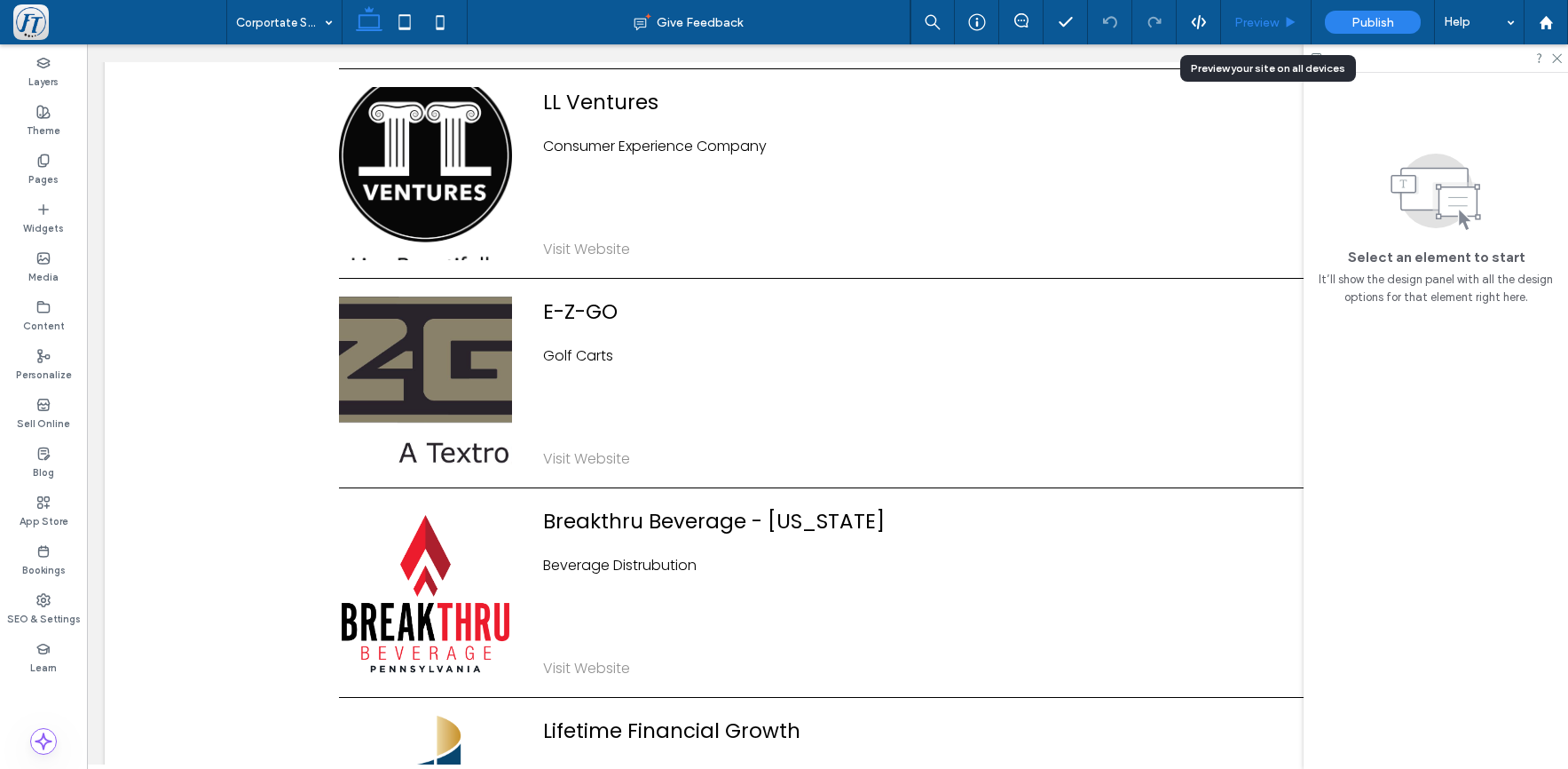
click at [1287, 7] on div "Preview" at bounding box center [1266, 22] width 91 height 44
click at [1270, 18] on span "Preview" at bounding box center [1257, 23] width 44 height 15
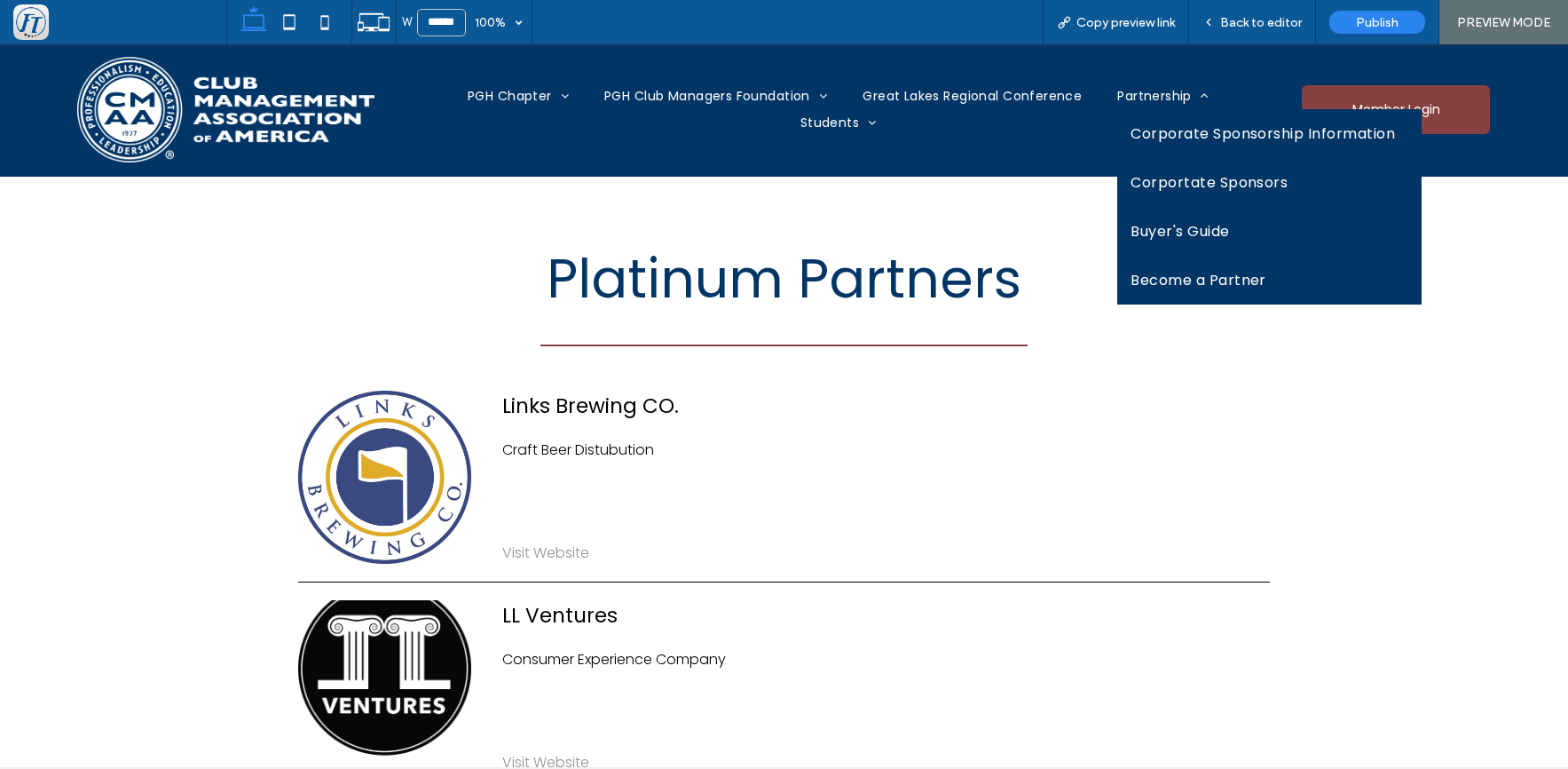
drag, startPoint x: 1173, startPoint y: 285, endPoint x: 1173, endPoint y: 327, distance: 42.0
click at [1173, 285] on span "Become a Partner" at bounding box center [1198, 280] width 136 height 22
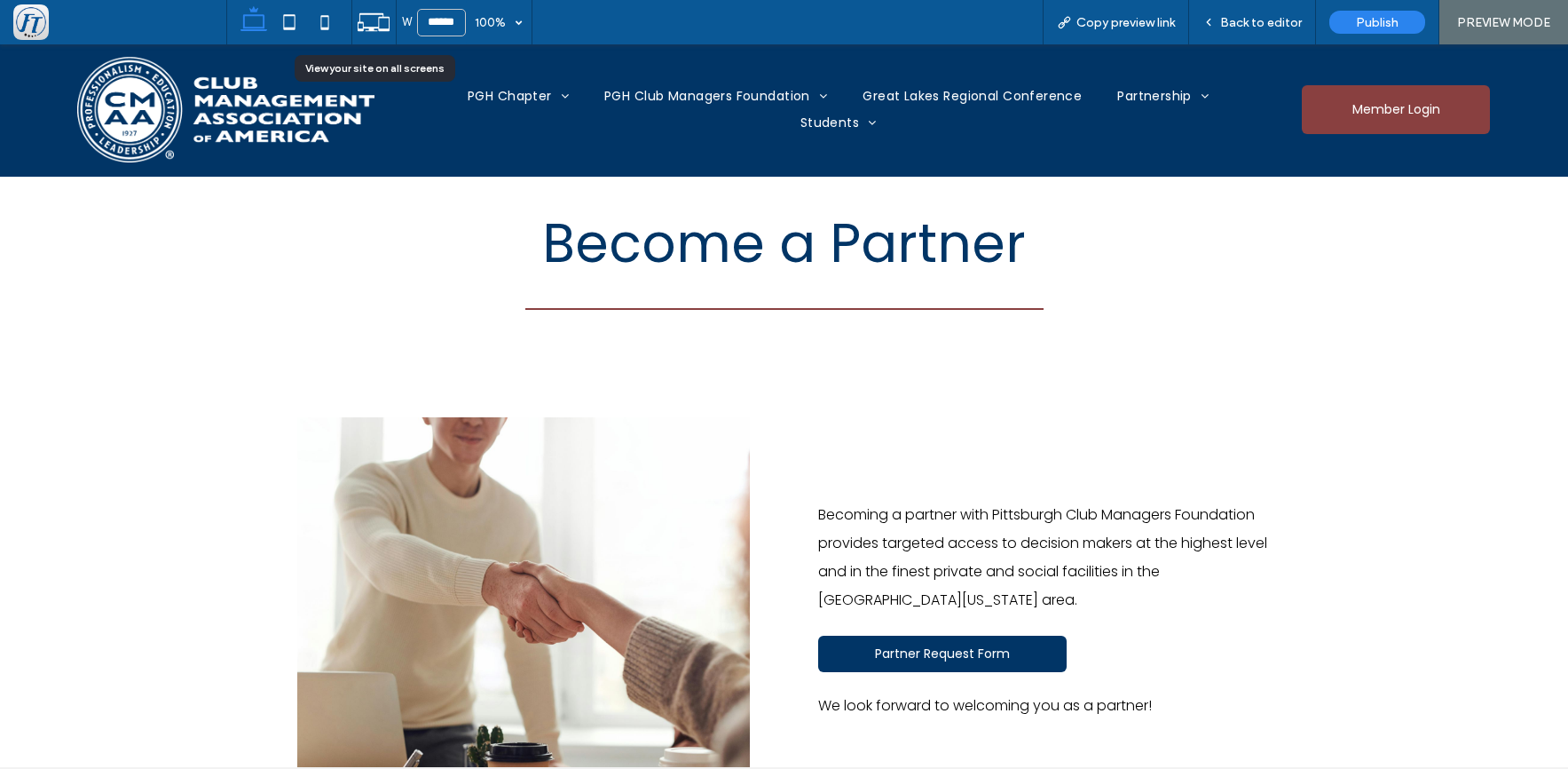
click at [377, 30] on icon at bounding box center [373, 22] width 34 height 34
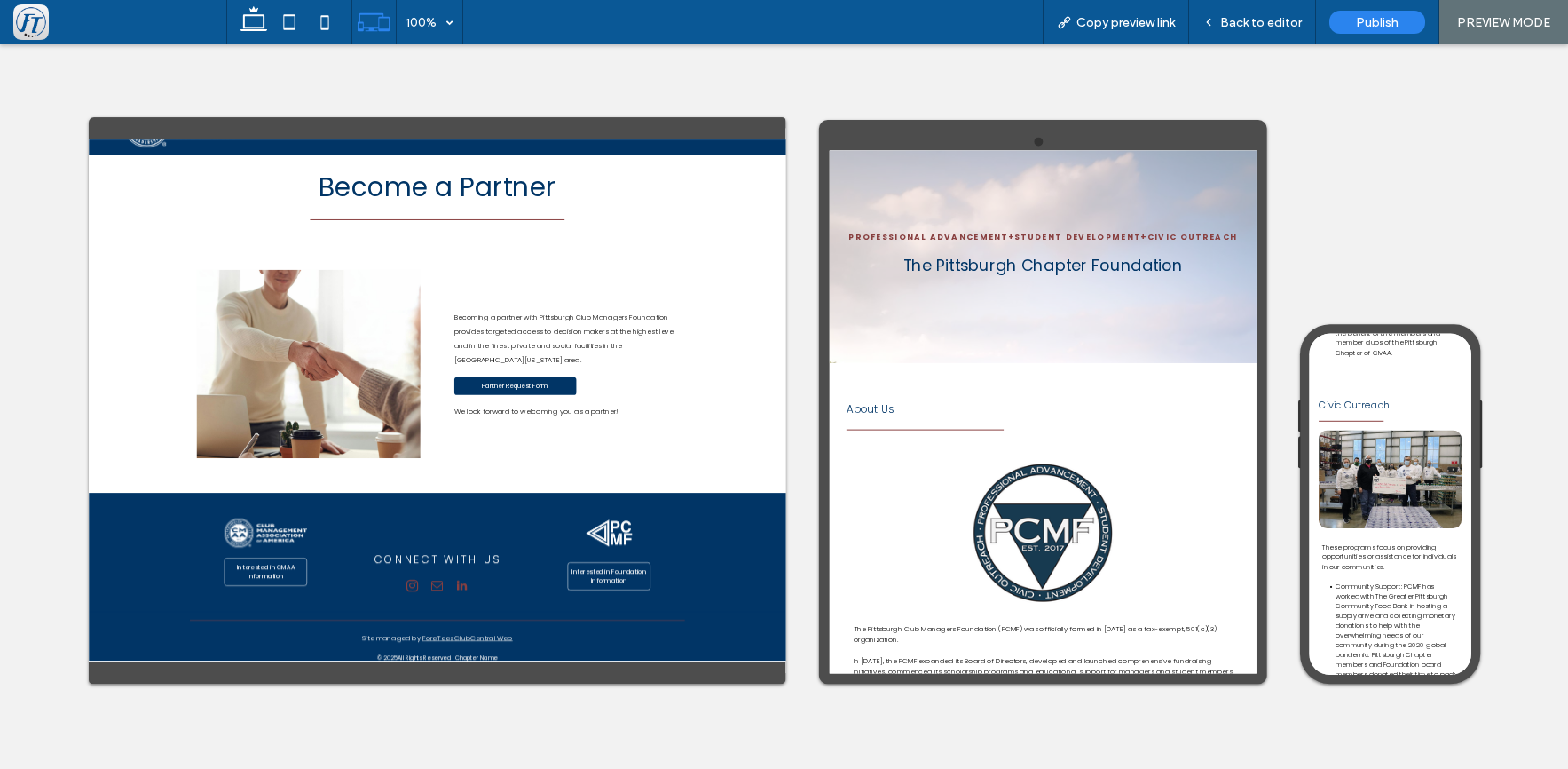
scroll to position [104, 0]
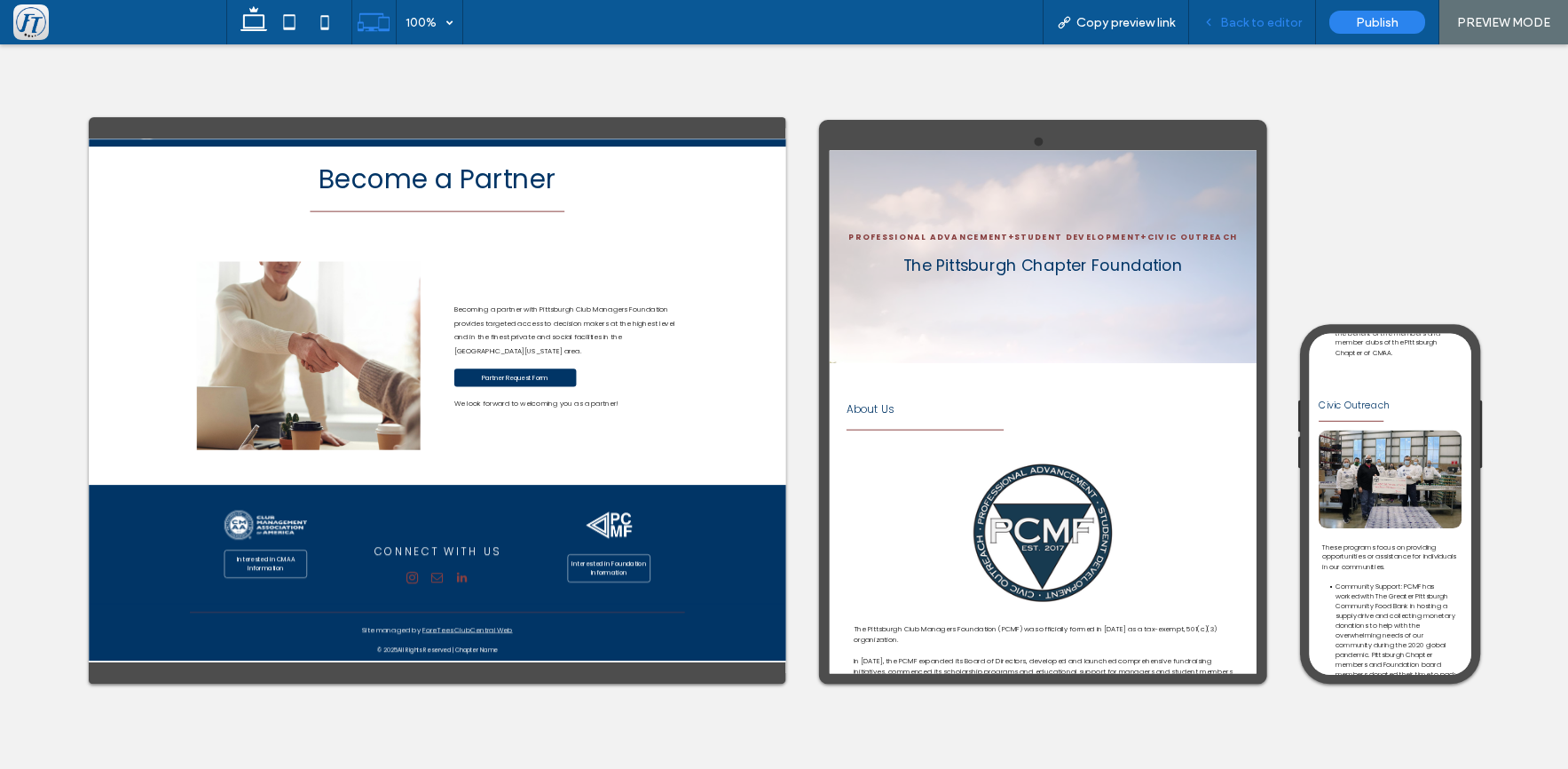
click at [1263, 28] on span "Back to editor" at bounding box center [1261, 23] width 81 height 15
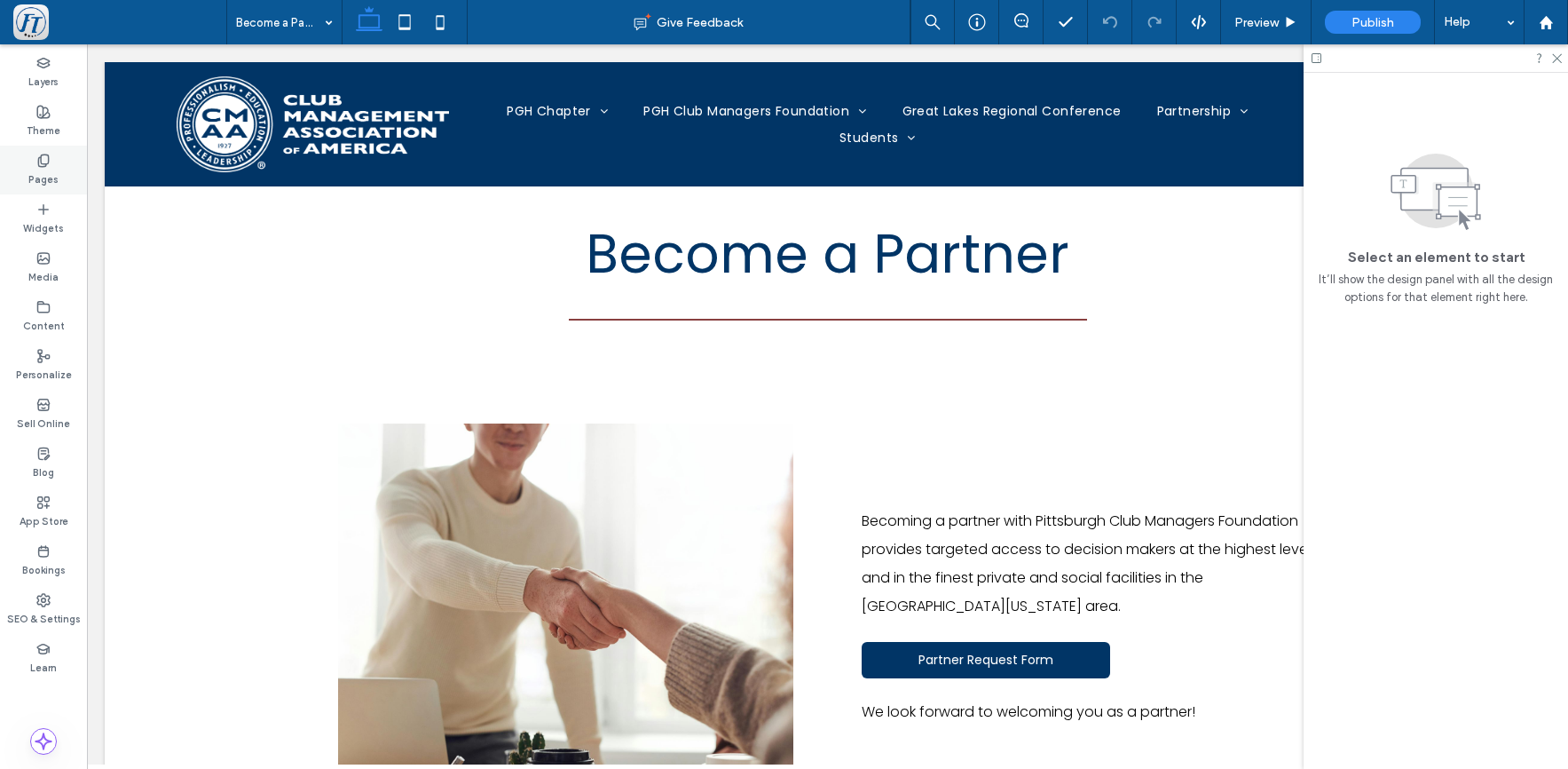
click at [45, 161] on icon at bounding box center [43, 160] width 14 height 14
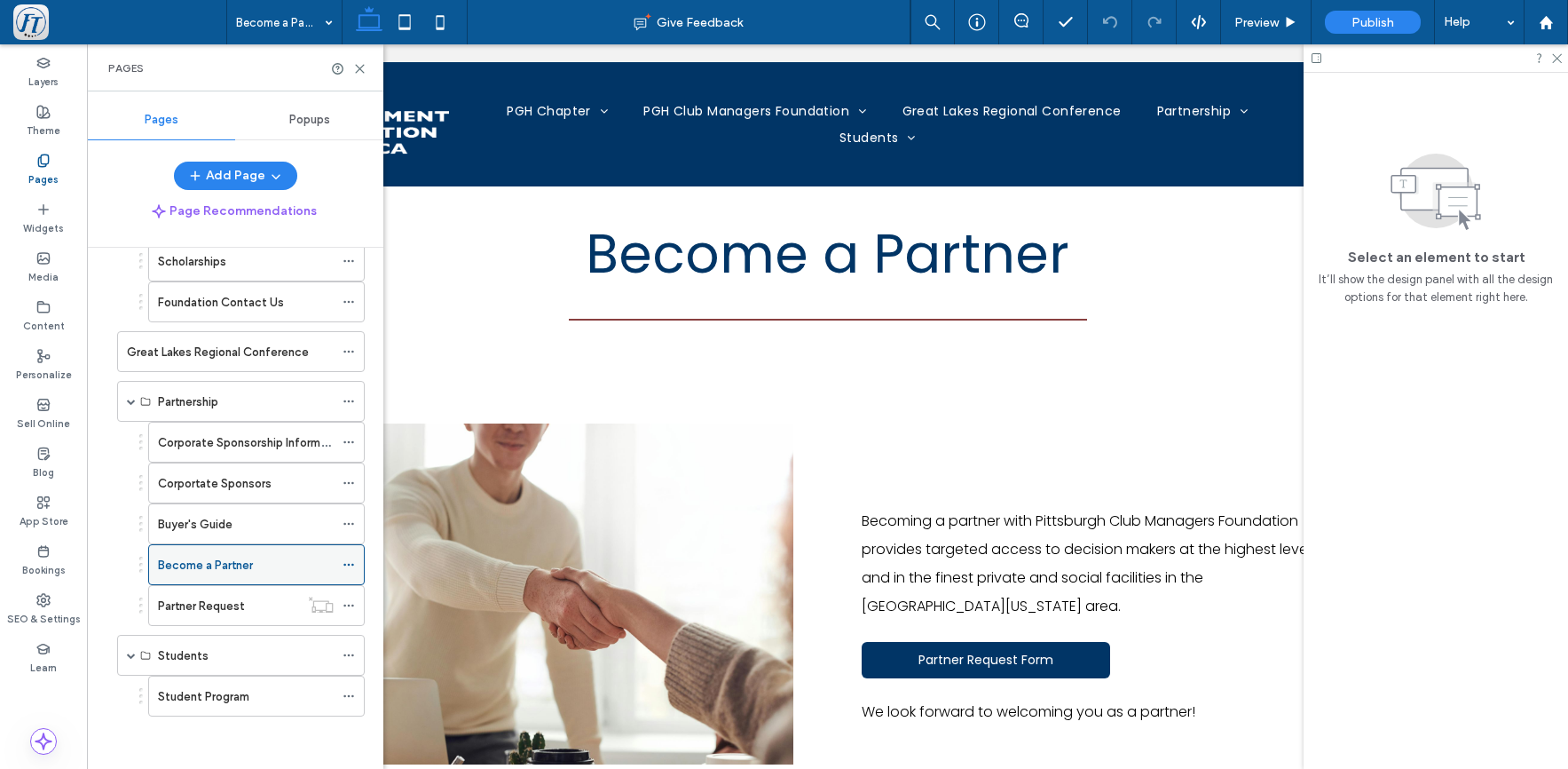
scroll to position [832, 0]
click at [212, 488] on label "Corportate Sponsors" at bounding box center [214, 483] width 114 height 31
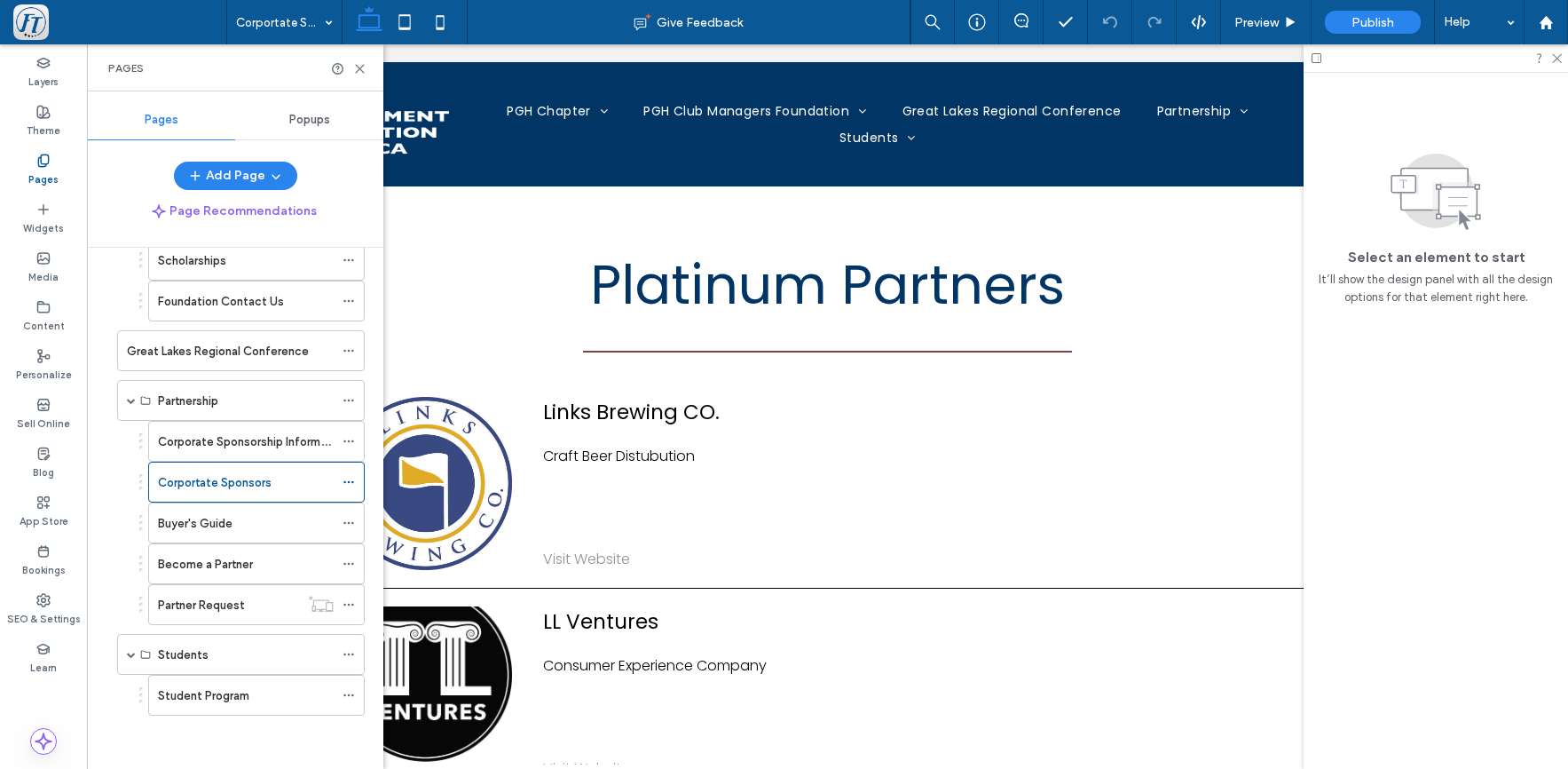
scroll to position [0, 0]
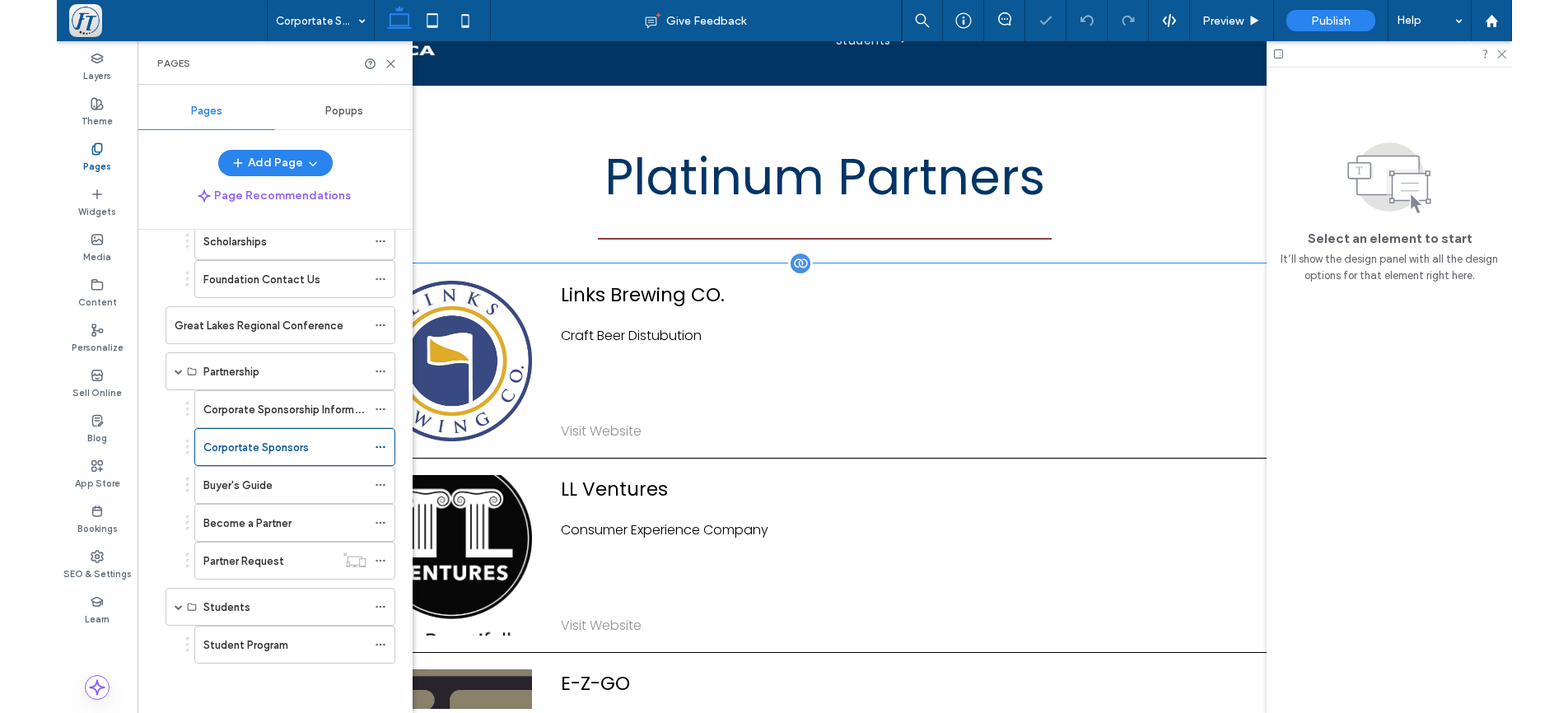
scroll to position [145, 0]
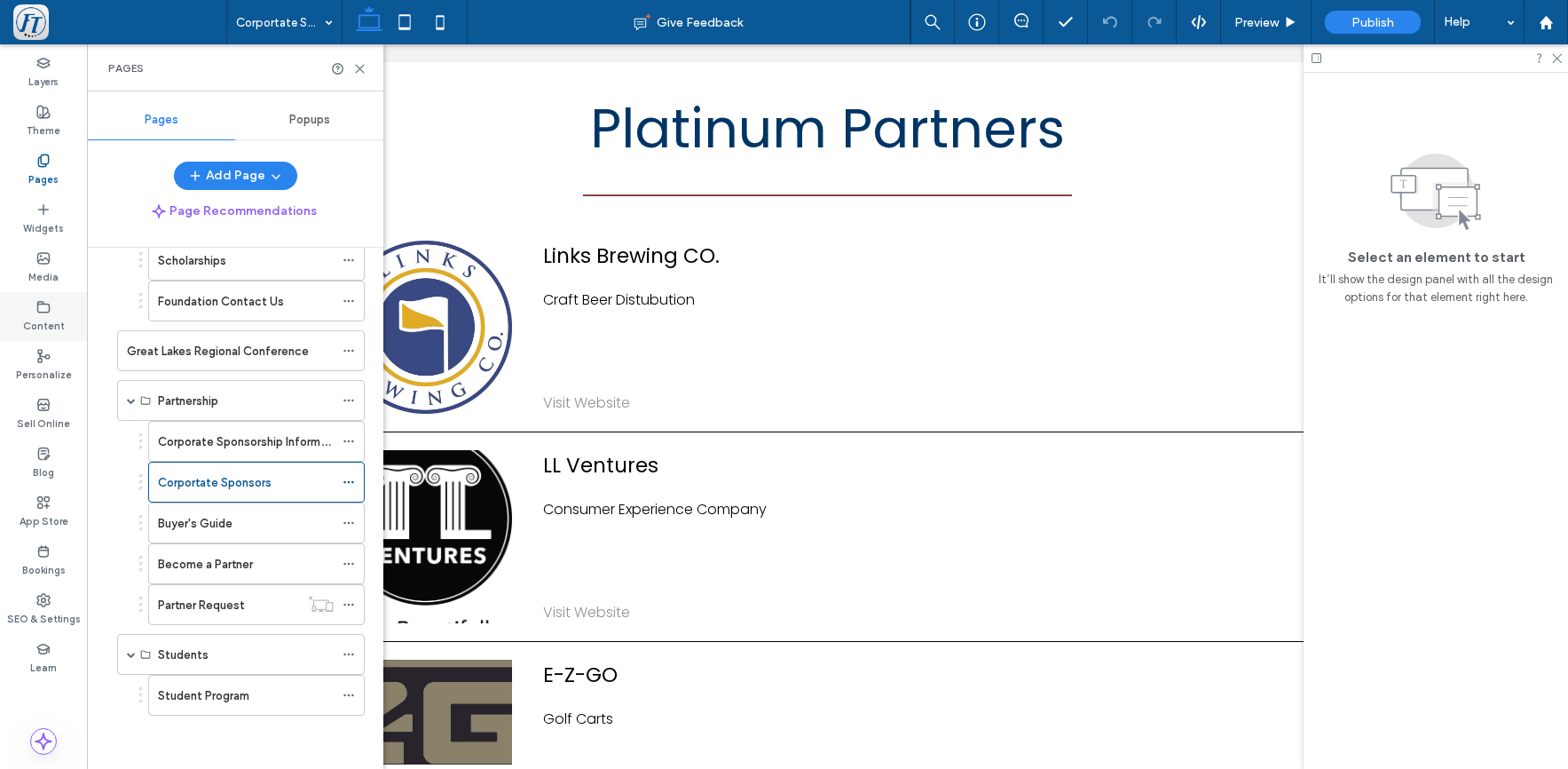
click at [43, 304] on use at bounding box center [44, 305] width 11 height 11
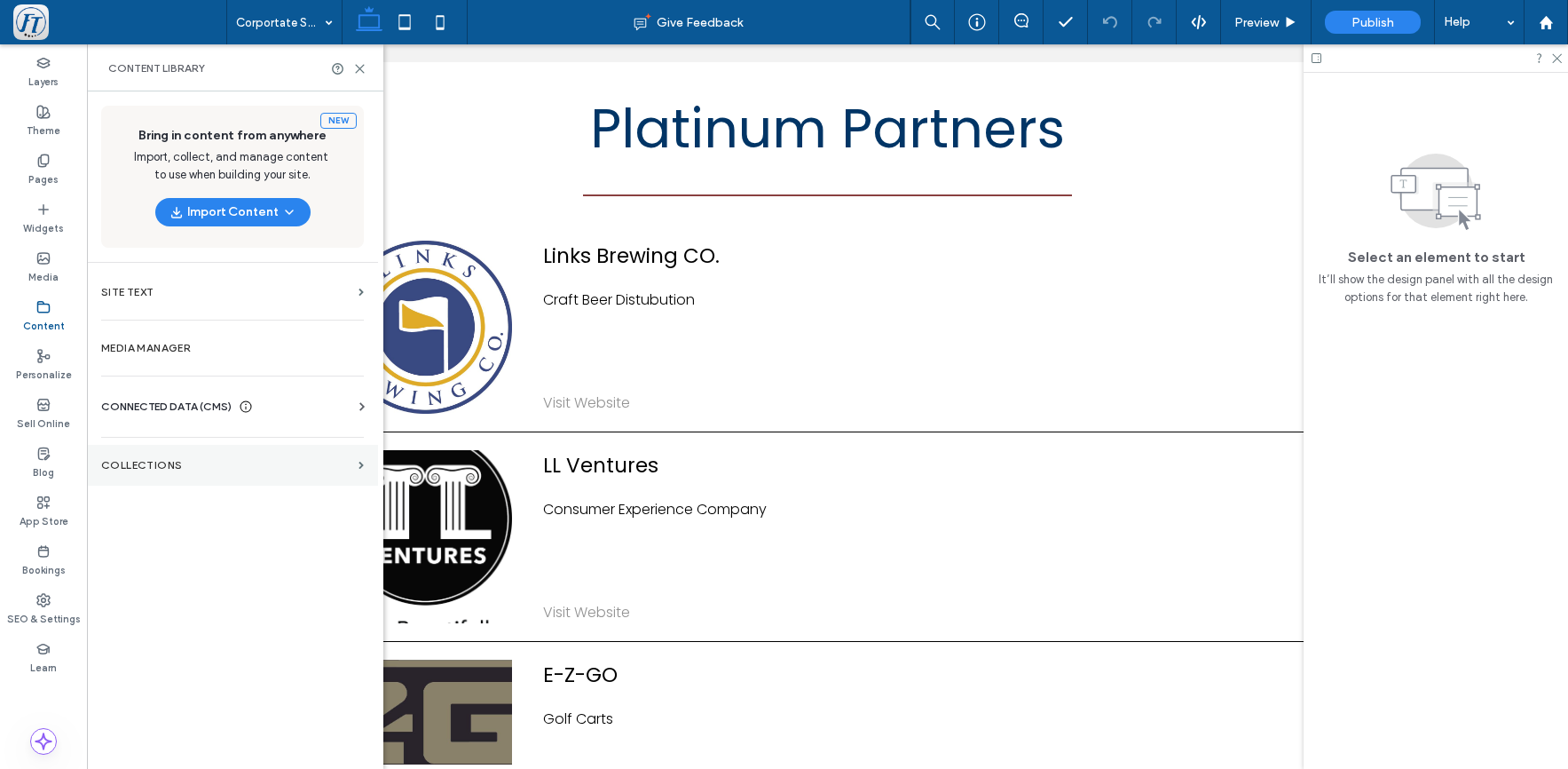
click at [225, 467] on label "Collections" at bounding box center [226, 464] width 250 height 12
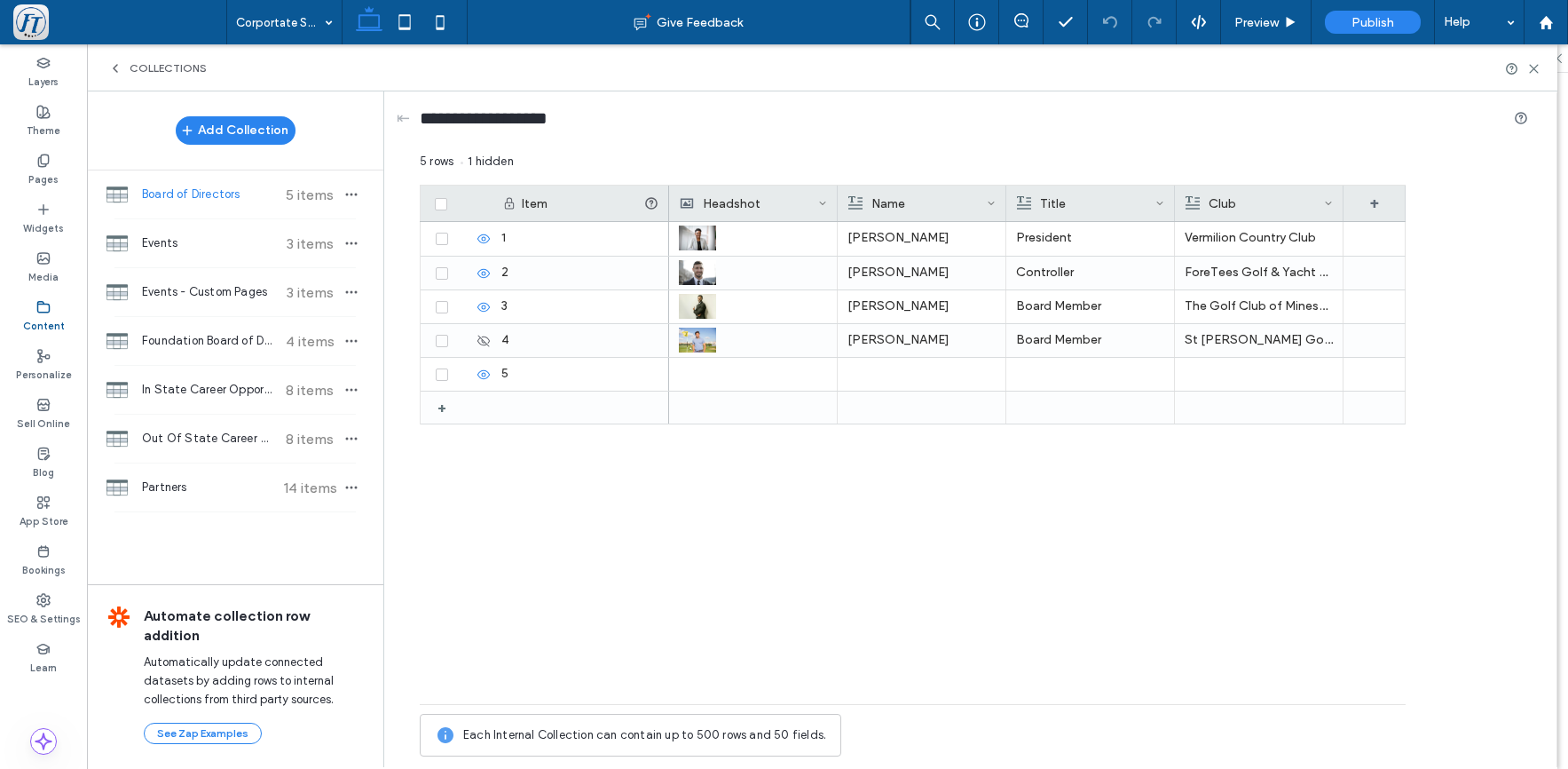
click at [194, 198] on span "Board of Directors" at bounding box center [208, 194] width 132 height 18
click at [461, 240] on icon at bounding box center [462, 238] width 14 height 14
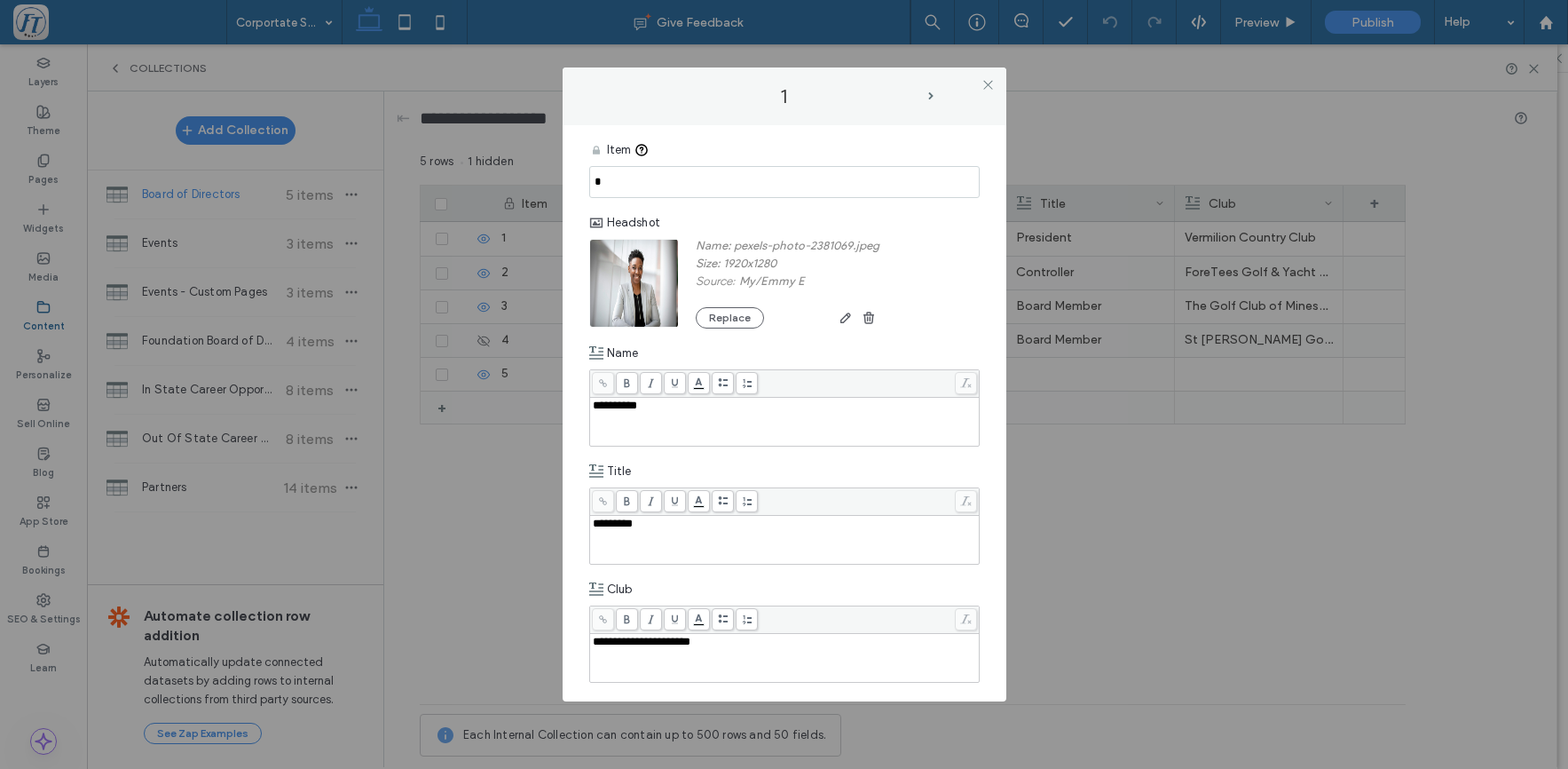
drag, startPoint x: 659, startPoint y: 413, endPoint x: 489, endPoint y: 350, distance: 181.3
click at [592, 399] on div "**********" at bounding box center [784, 421] width 385 height 44
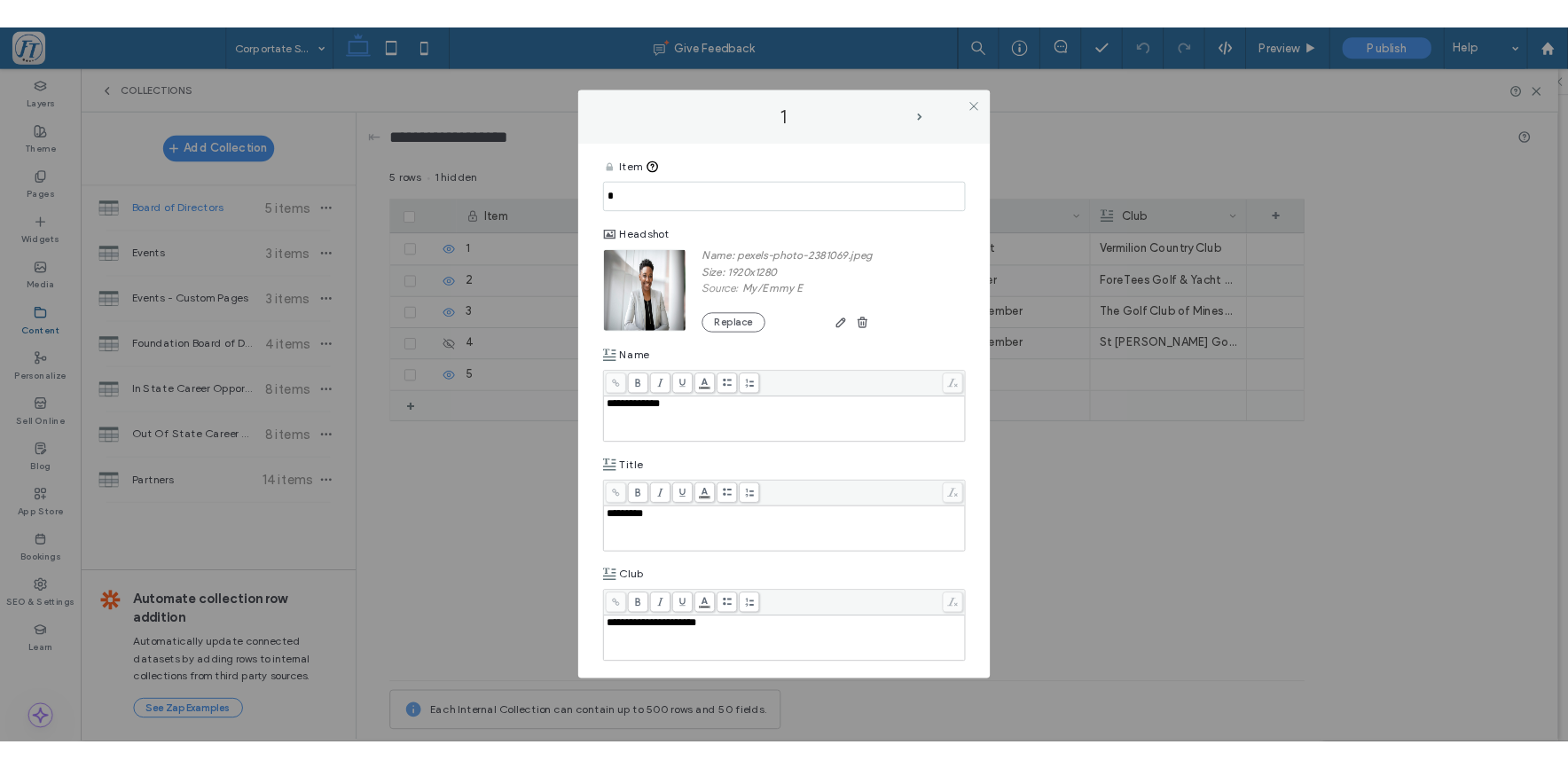
scroll to position [160, 0]
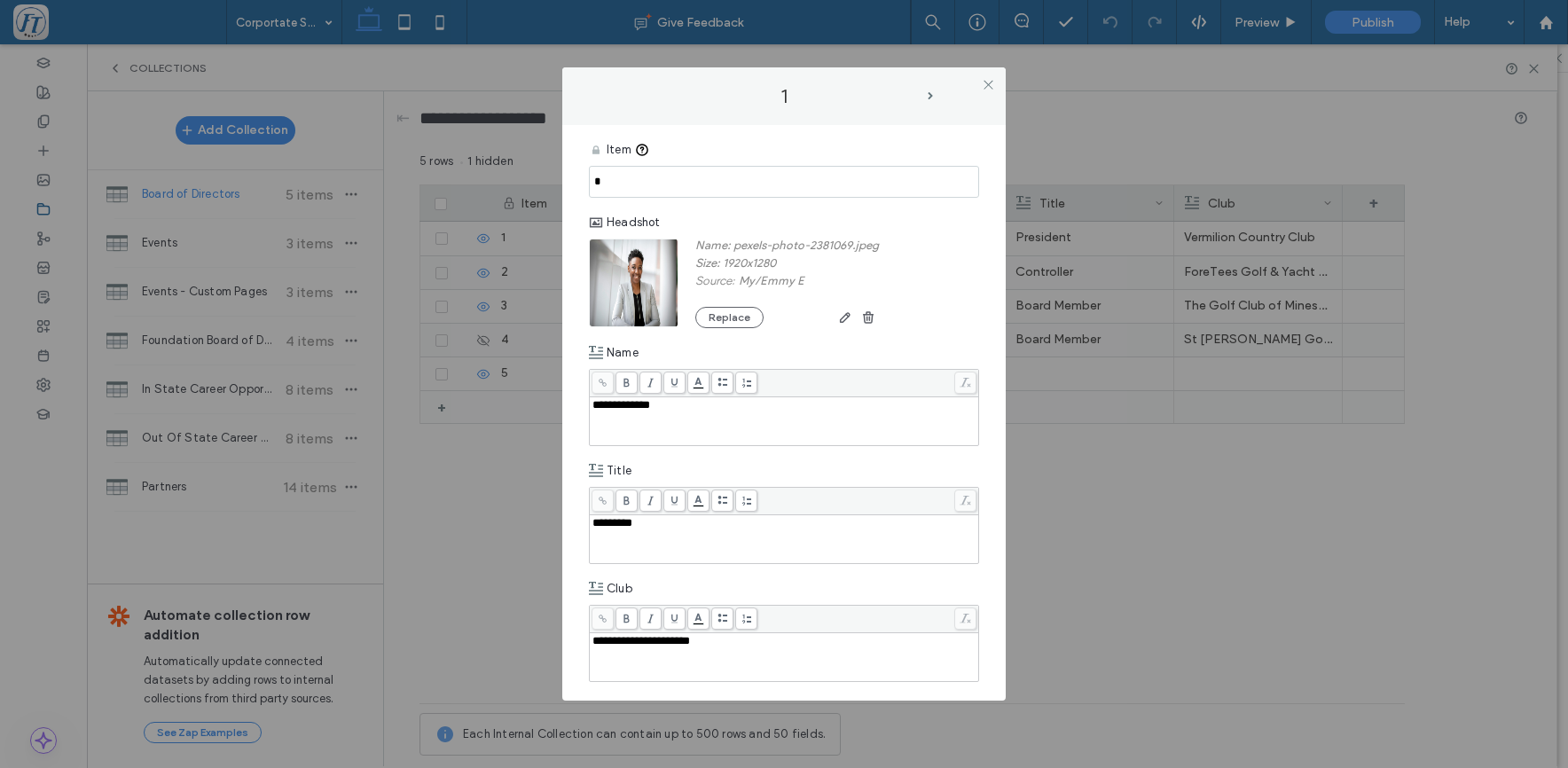
drag, startPoint x: 742, startPoint y: 660, endPoint x: 529, endPoint y: 606, distance: 219.7
click at [591, 635] on div "**********" at bounding box center [784, 657] width 385 height 44
drag, startPoint x: 738, startPoint y: 653, endPoint x: 567, endPoint y: 624, distance: 173.4
click at [591, 642] on div "**********" at bounding box center [784, 657] width 385 height 44
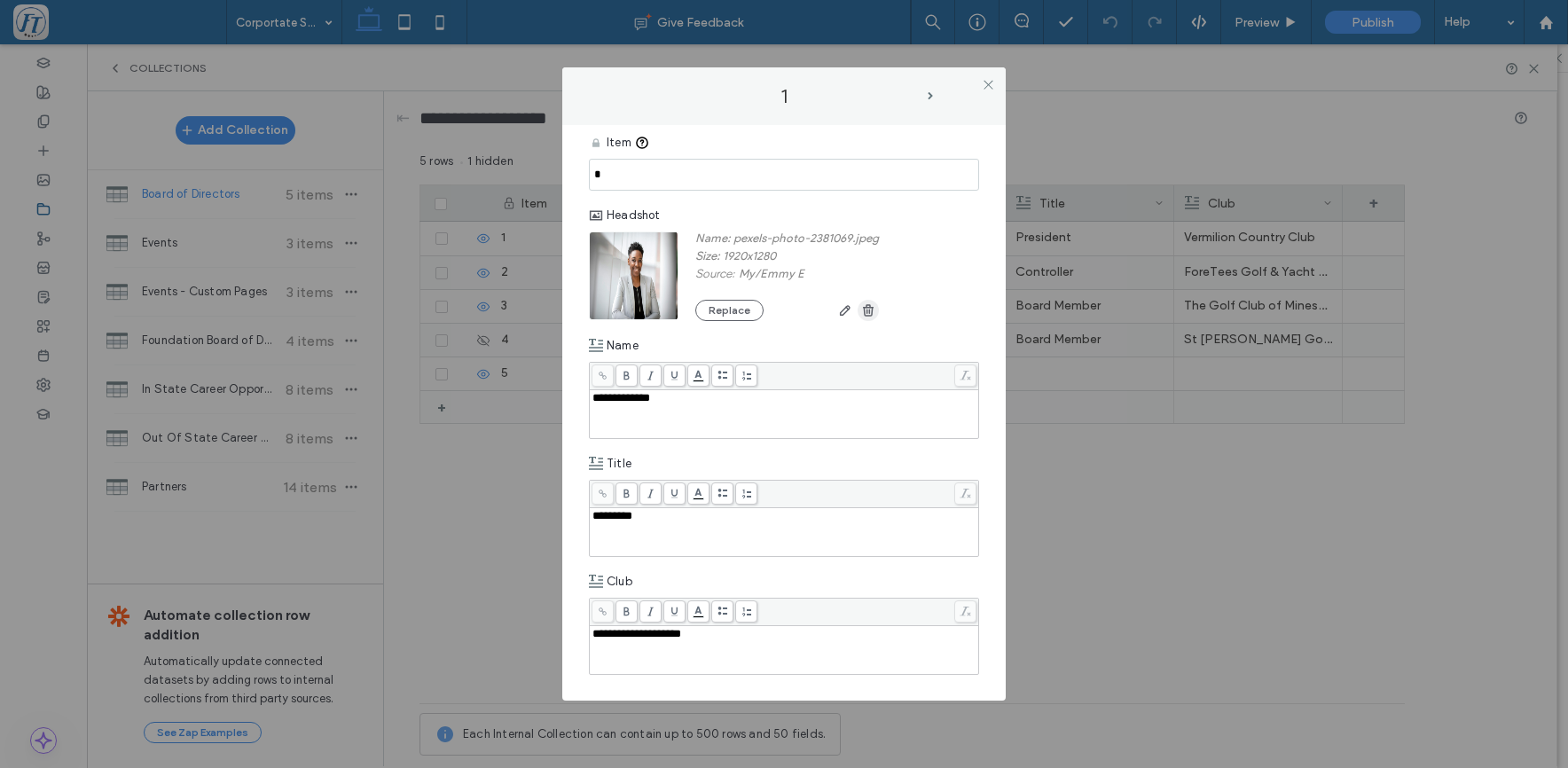
click at [872, 311] on use "button" at bounding box center [868, 310] width 11 height 11
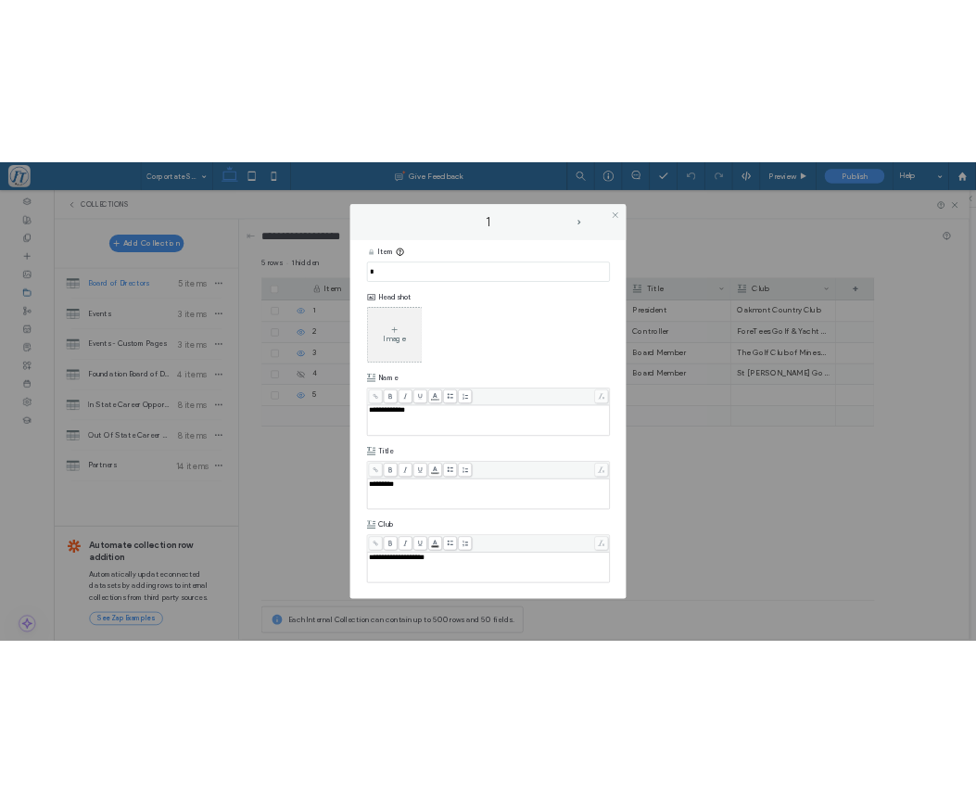
scroll to position [7, 0]
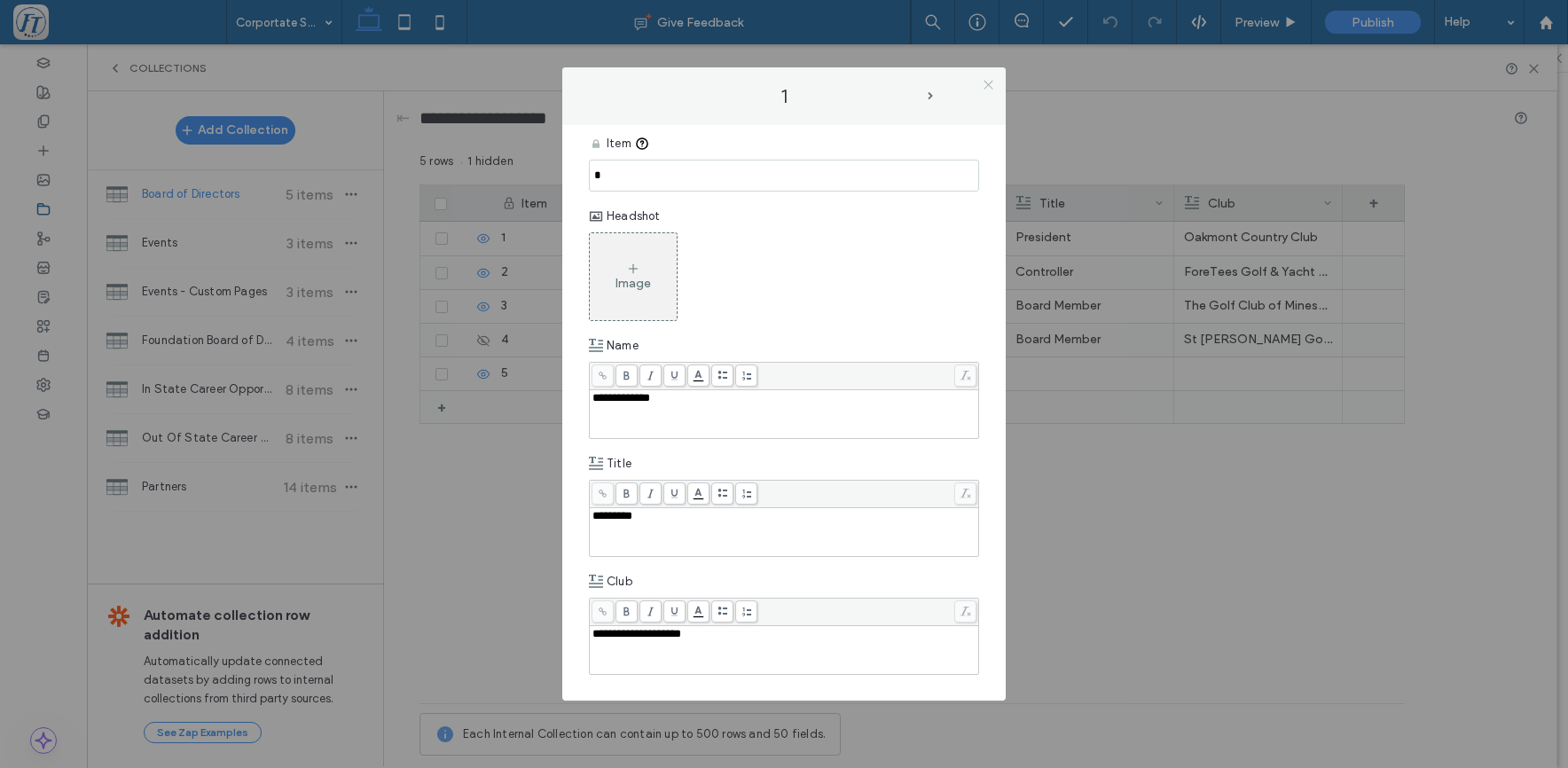
click at [986, 86] on icon at bounding box center [988, 85] width 13 height 13
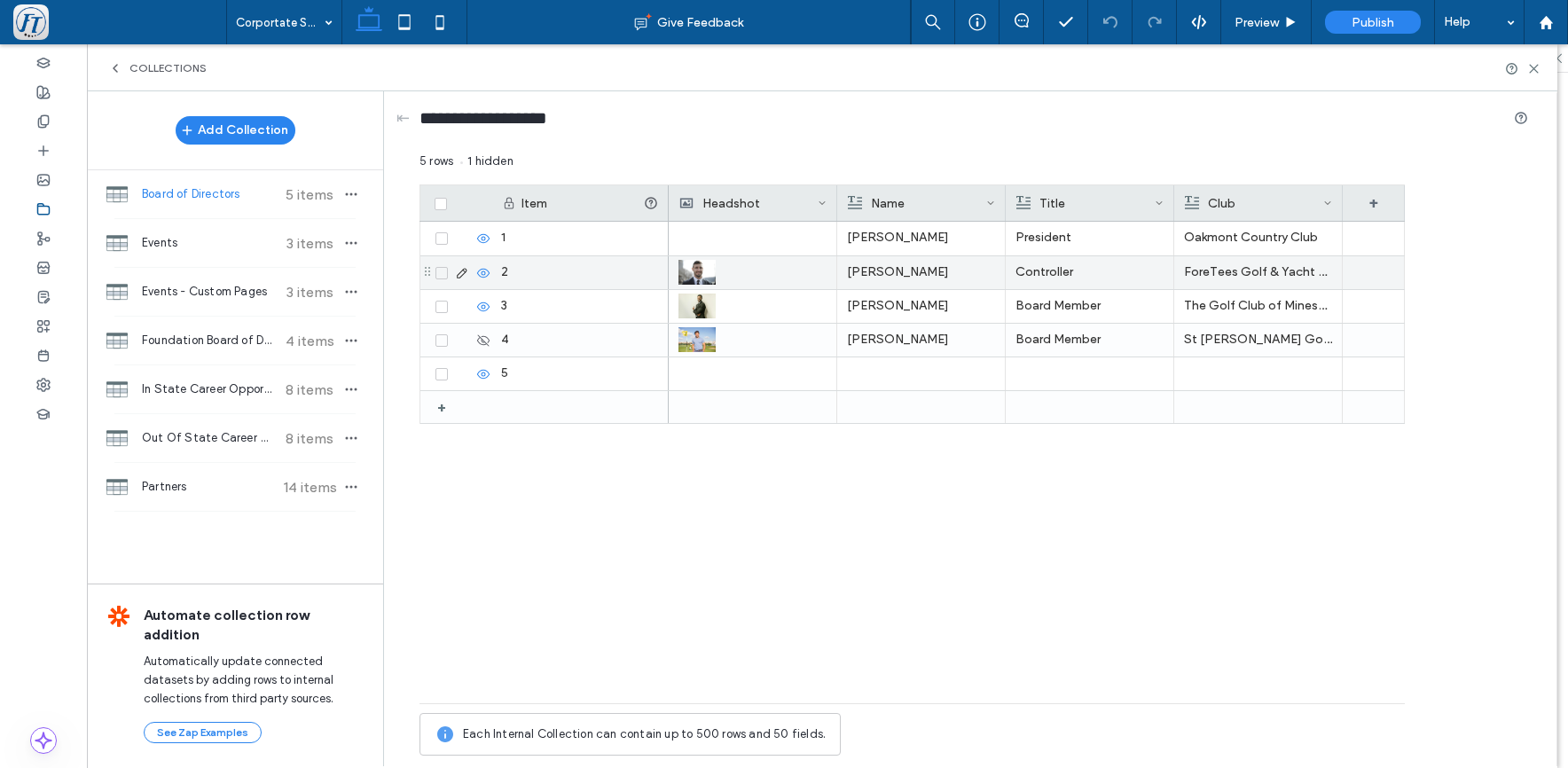
click at [461, 274] on icon at bounding box center [462, 273] width 14 height 14
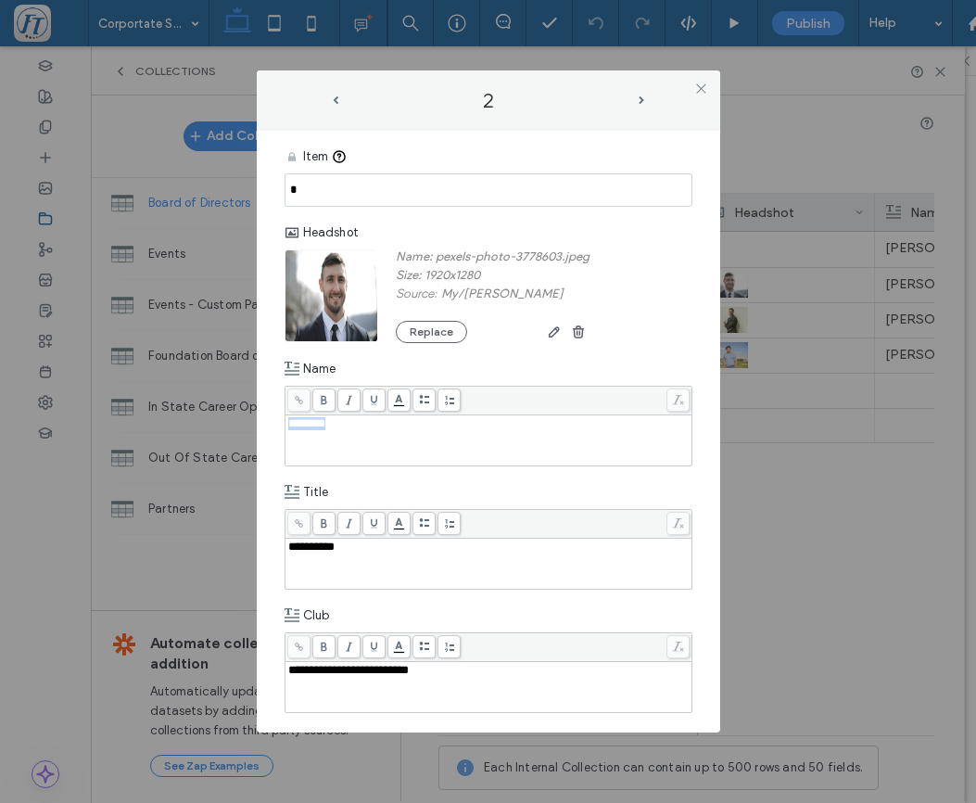
drag, startPoint x: 360, startPoint y: 431, endPoint x: 368, endPoint y: 442, distance: 13.9
click at [367, 442] on div "********" at bounding box center [489, 440] width 402 height 46
click at [579, 339] on icon "button" at bounding box center [578, 332] width 15 height 15
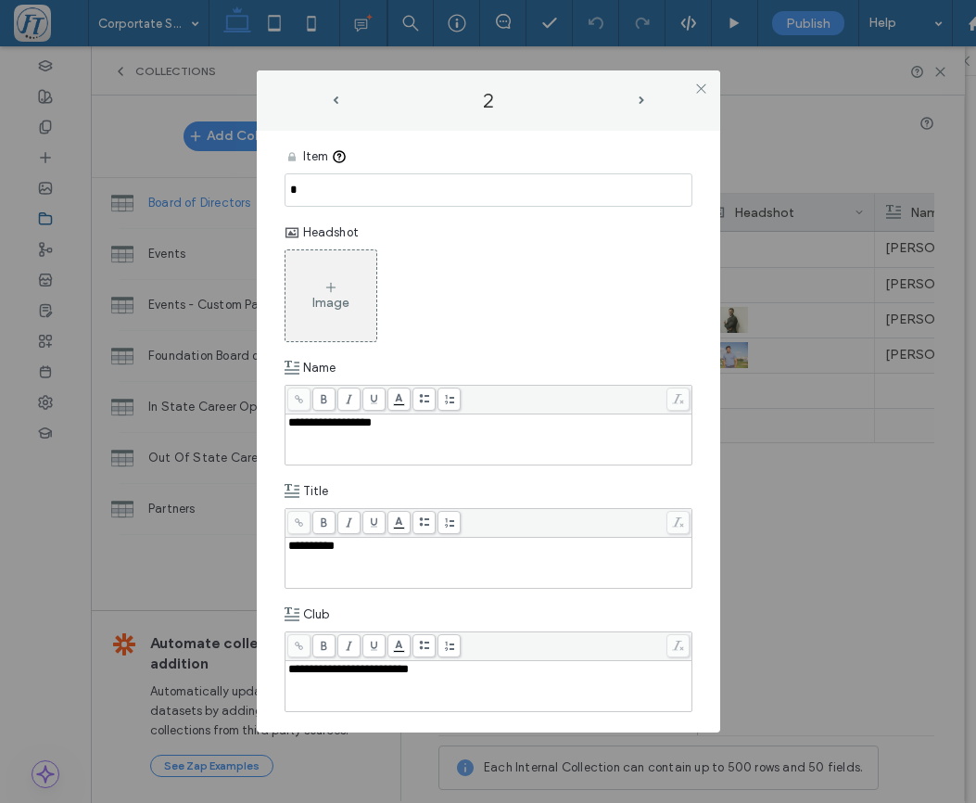
drag, startPoint x: 371, startPoint y: 556, endPoint x: 254, endPoint y: 540, distance: 118.0
click at [287, 540] on div "**********" at bounding box center [488, 563] width 402 height 46
drag, startPoint x: 352, startPoint y: 548, endPoint x: 322, endPoint y: 548, distance: 30.6
click at [352, 548] on div "**********" at bounding box center [489, 546] width 402 height 13
drag, startPoint x: 348, startPoint y: 543, endPoint x: 275, endPoint y: 538, distance: 72.5
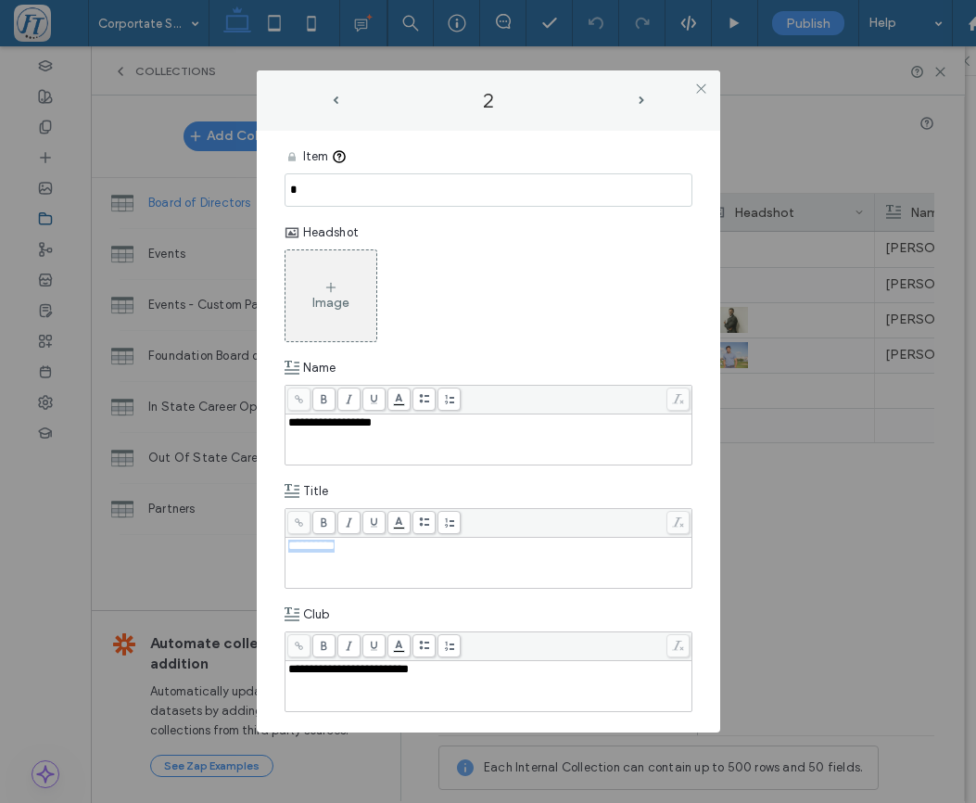
click at [287, 540] on div "**********" at bounding box center [488, 563] width 402 height 46
click at [462, 673] on div "**********" at bounding box center [489, 669] width 402 height 13
drag, startPoint x: 462, startPoint y: 673, endPoint x: 302, endPoint y: 654, distance: 160.7
click at [287, 663] on div "**********" at bounding box center [488, 686] width 402 height 46
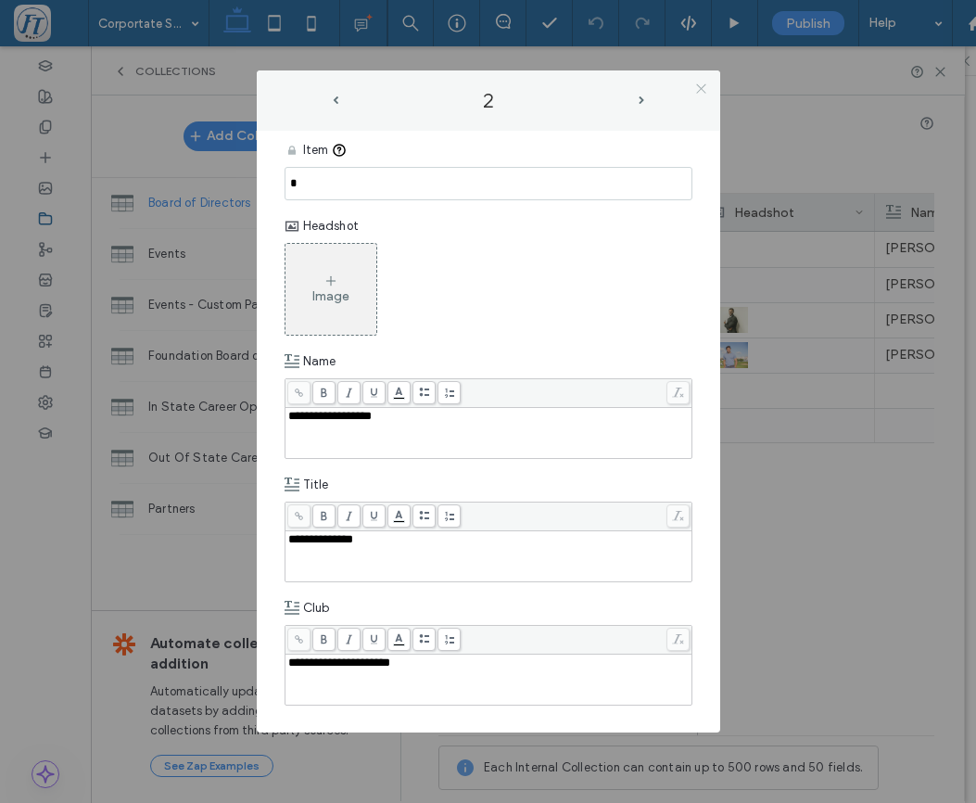
click at [705, 84] on icon at bounding box center [702, 89] width 14 height 14
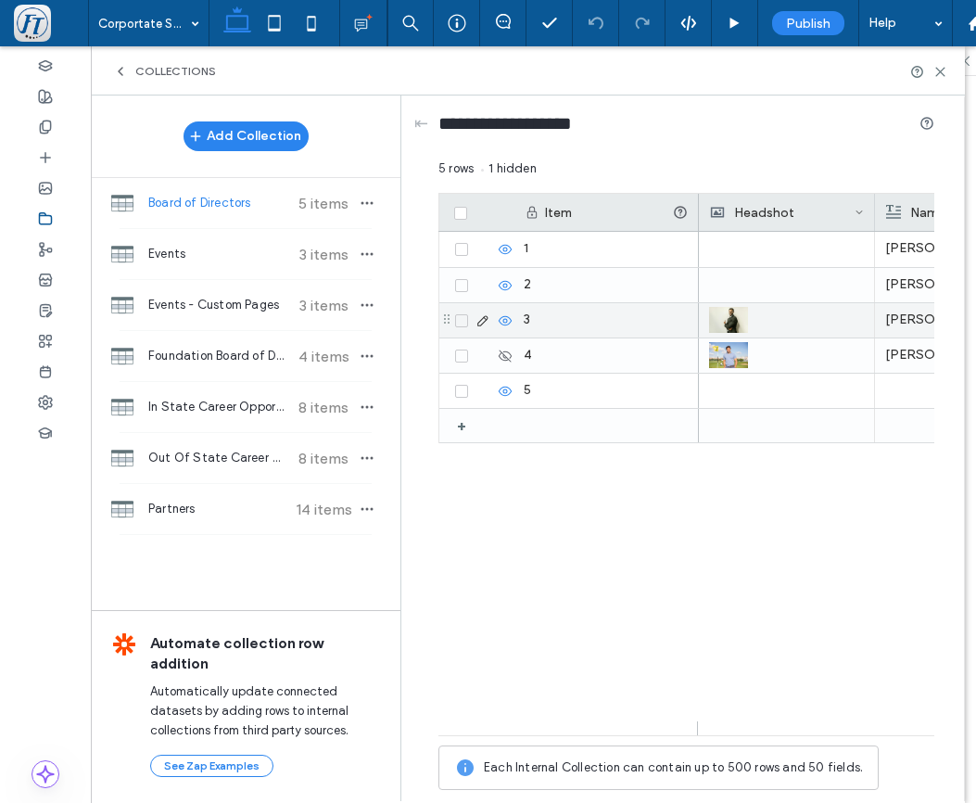
click at [483, 321] on icon at bounding box center [483, 320] width 15 height 15
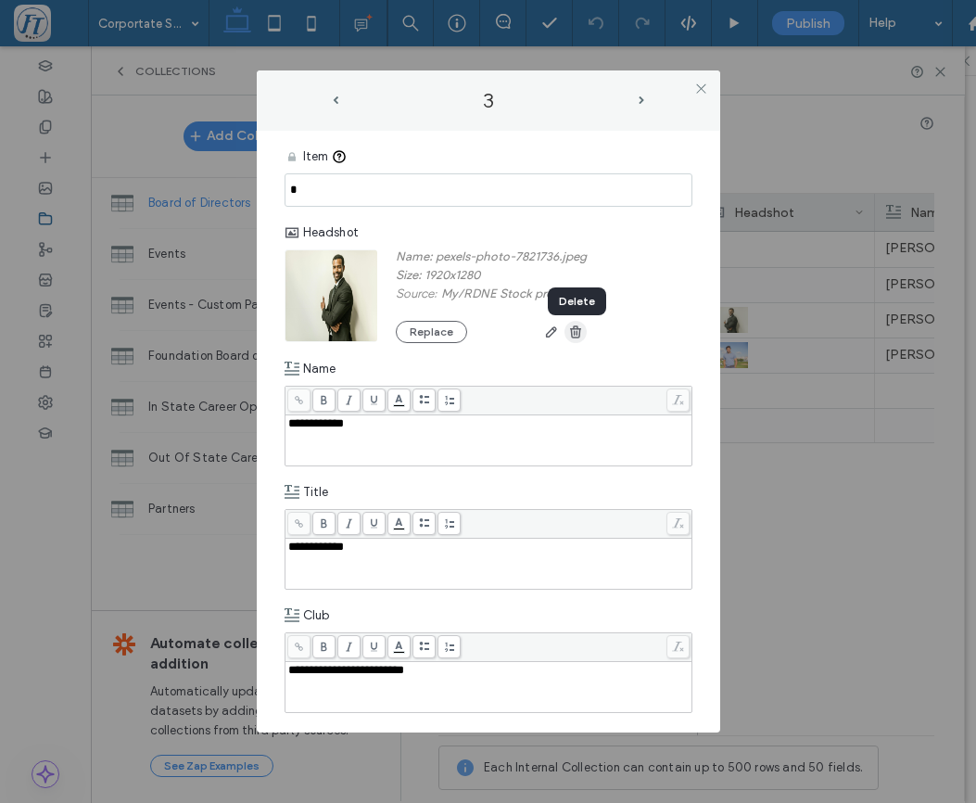
click at [576, 339] on icon "button" at bounding box center [575, 332] width 15 height 15
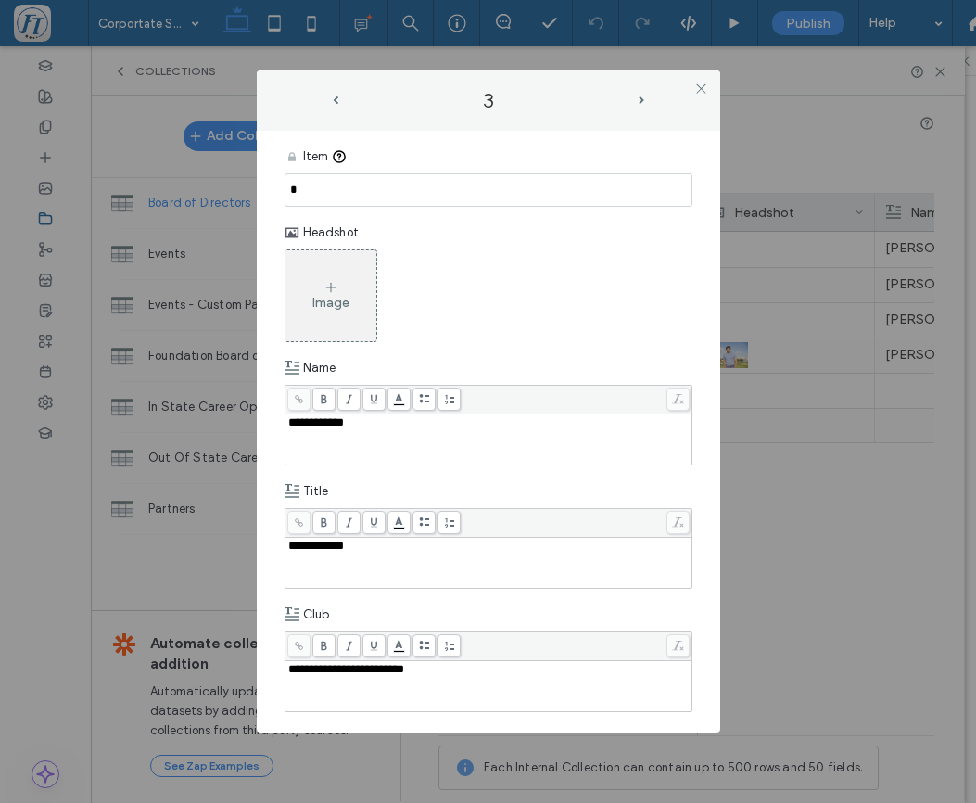
drag, startPoint x: 355, startPoint y: 428, endPoint x: 177, endPoint y: 411, distance: 178.9
click at [287, 416] on div "**********" at bounding box center [488, 439] width 402 height 46
drag, startPoint x: 377, startPoint y: 555, endPoint x: 251, endPoint y: 540, distance: 127.1
click at [287, 540] on div "**********" at bounding box center [488, 563] width 402 height 46
drag, startPoint x: 354, startPoint y: 558, endPoint x: 274, endPoint y: 546, distance: 80.6
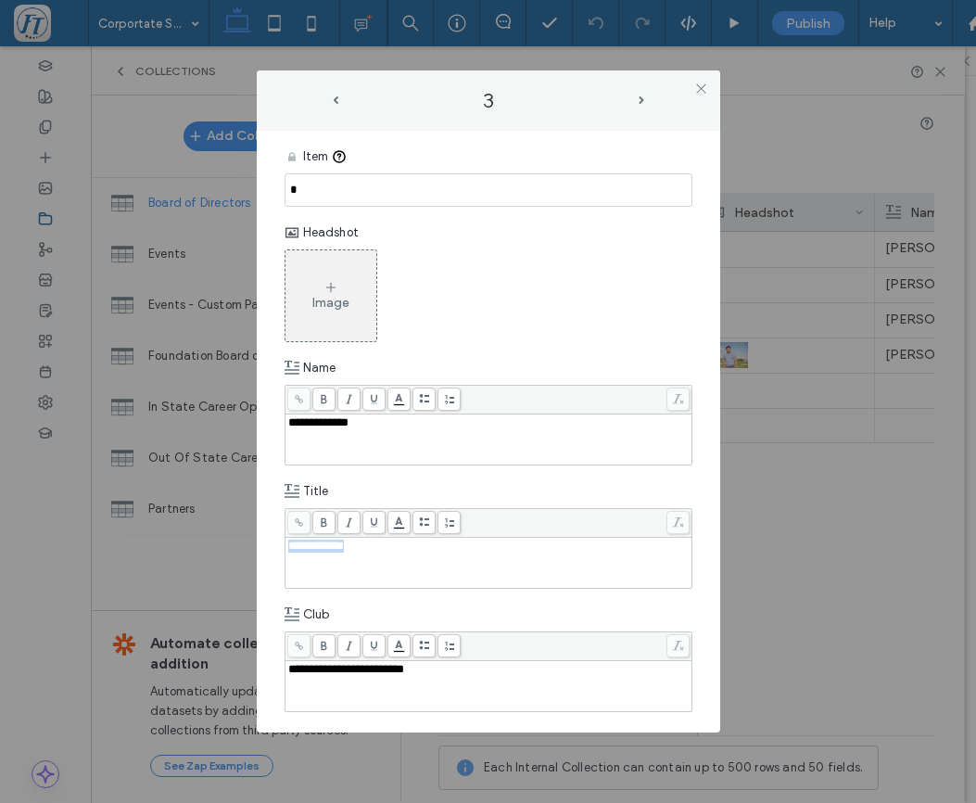
click at [287, 546] on div "**********" at bounding box center [488, 563] width 402 height 46
drag, startPoint x: 451, startPoint y: 679, endPoint x: 504, endPoint y: 641, distance: 65.9
click at [493, 663] on div "**********" at bounding box center [489, 686] width 402 height 46
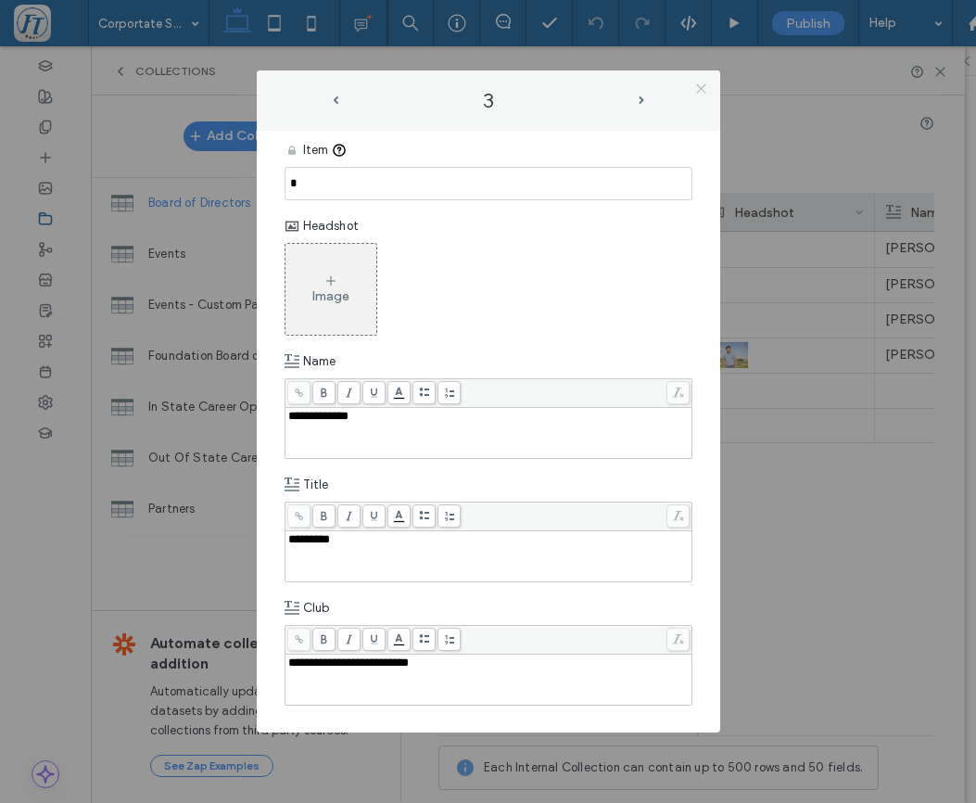
click at [702, 86] on icon at bounding box center [702, 89] width 14 height 14
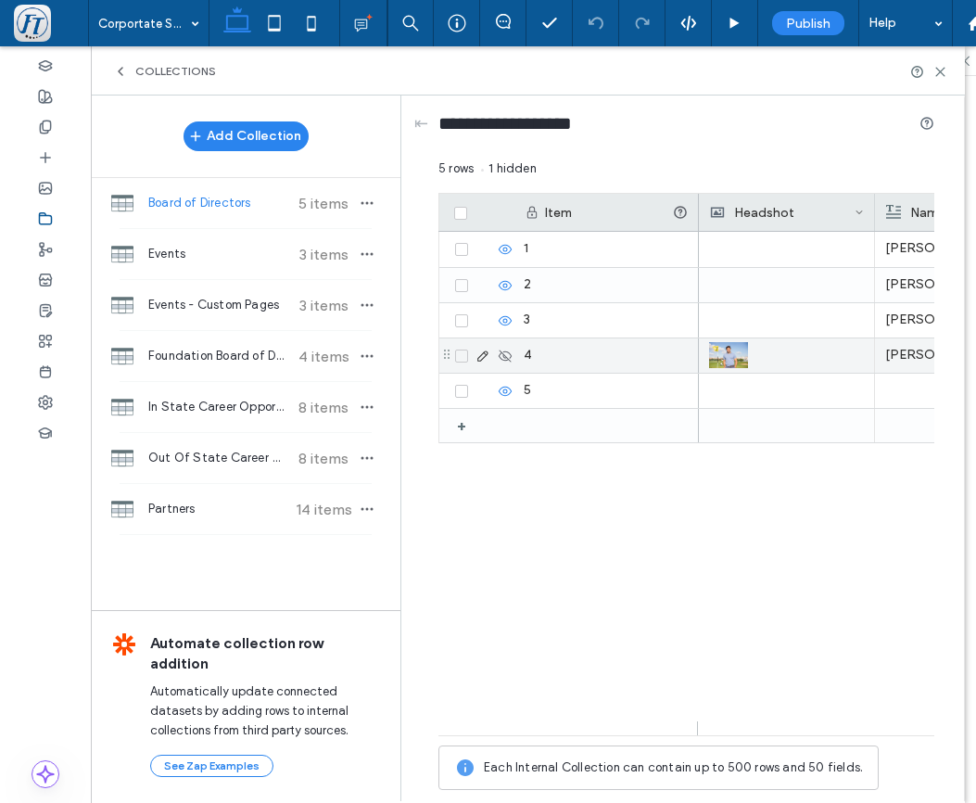
click at [503, 357] on use at bounding box center [505, 356] width 13 height 12
click at [483, 358] on use at bounding box center [483, 356] width 10 height 10
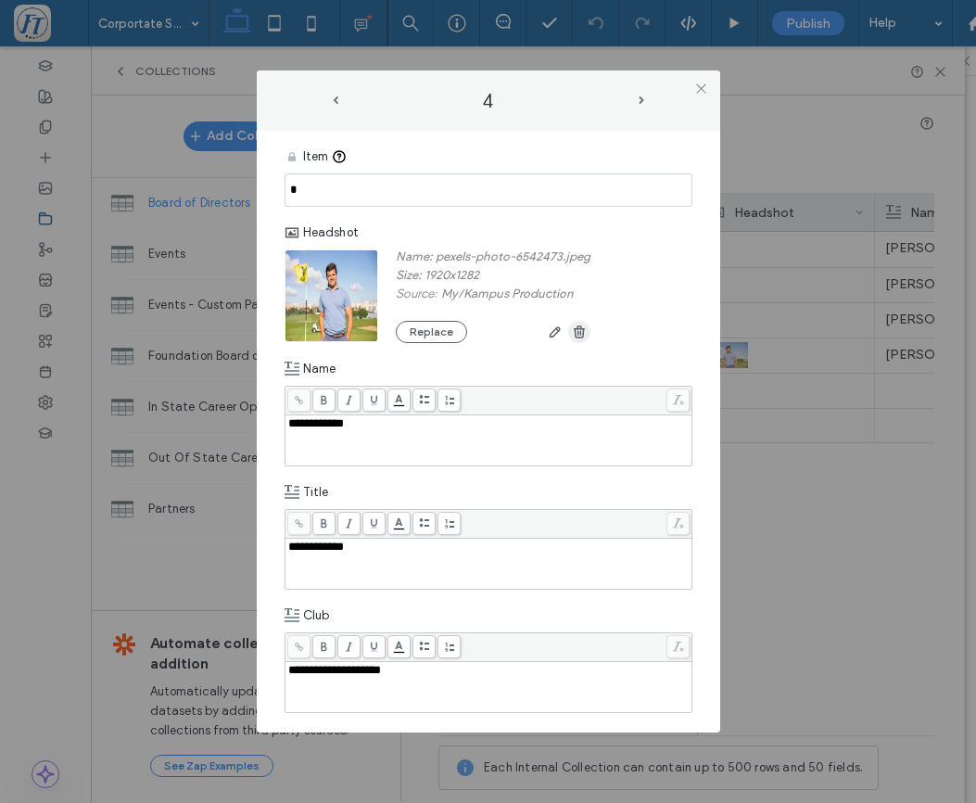
click at [590, 336] on span "button" at bounding box center [579, 332] width 22 height 22
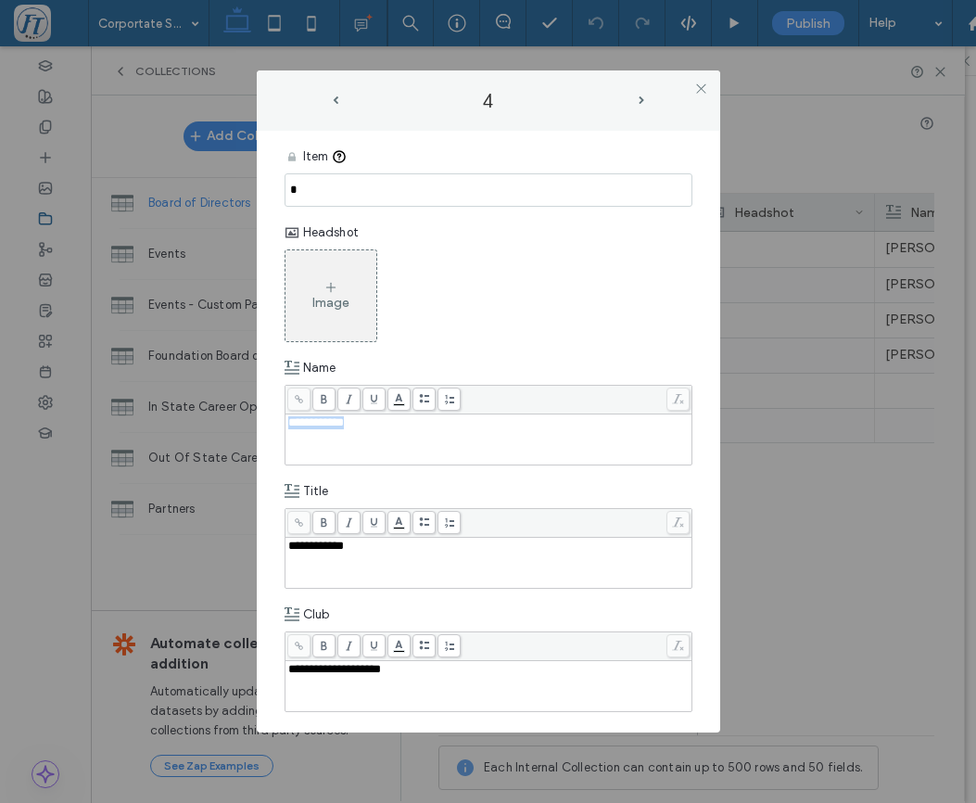
drag, startPoint x: 375, startPoint y: 433, endPoint x: 402, endPoint y: 442, distance: 29.3
click at [402, 442] on div "**********" at bounding box center [489, 439] width 402 height 46
drag, startPoint x: 370, startPoint y: 554, endPoint x: 419, endPoint y: 561, distance: 49.6
click at [416, 561] on div "**********" at bounding box center [489, 563] width 402 height 46
drag, startPoint x: 425, startPoint y: 672, endPoint x: 440, endPoint y: 677, distance: 15.5
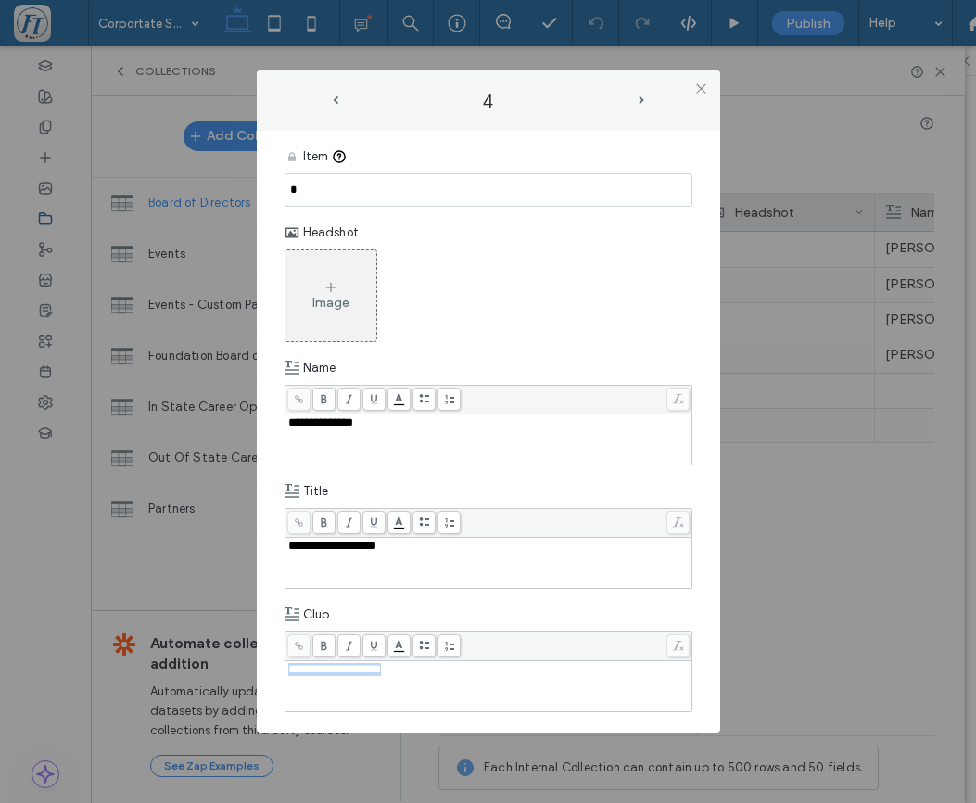
click at [440, 676] on div "**********" at bounding box center [489, 669] width 402 height 13
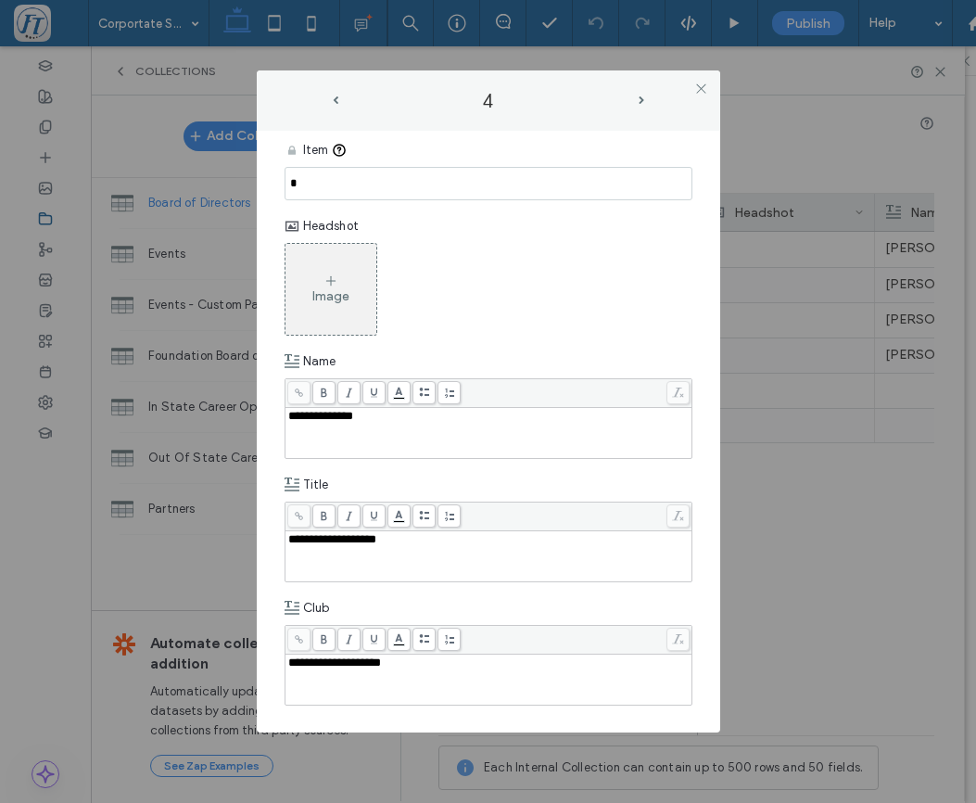
scroll to position [7, 0]
click at [701, 86] on icon at bounding box center [702, 89] width 14 height 14
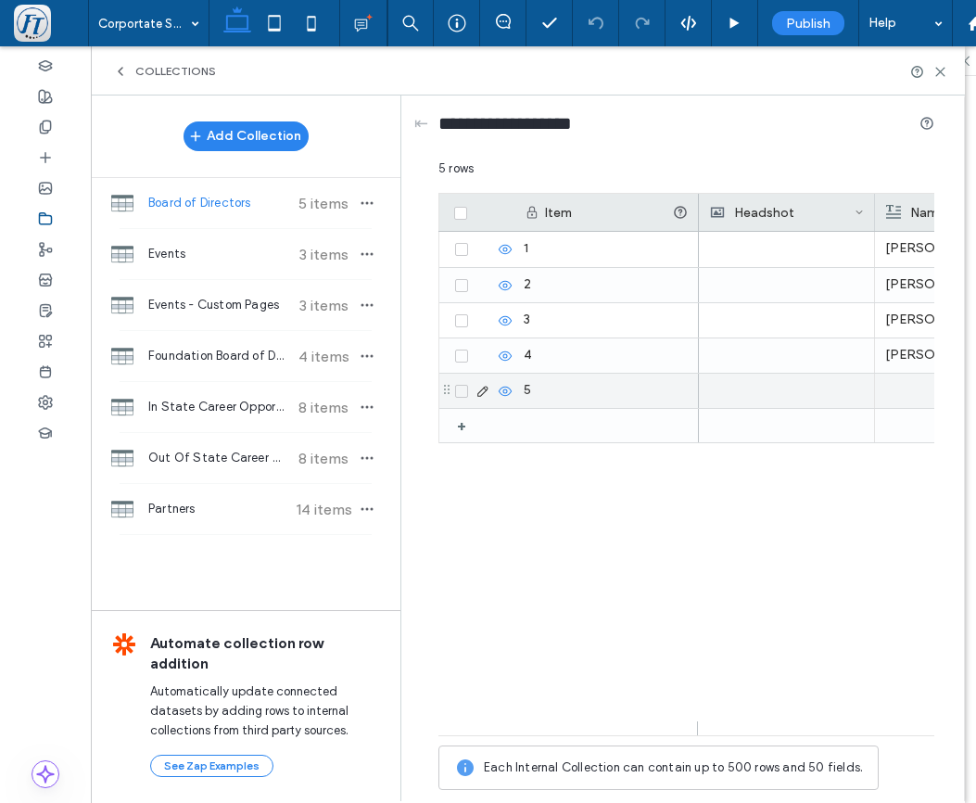
click at [480, 393] on icon at bounding box center [483, 391] width 15 height 15
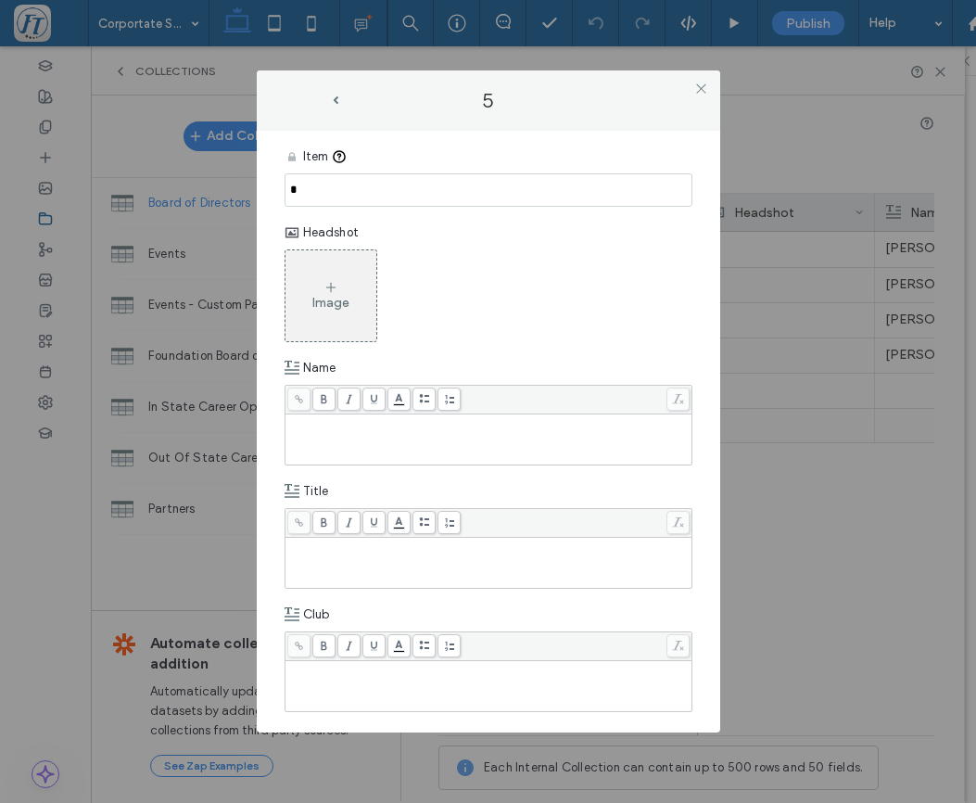
click at [346, 441] on div "Rich Text Editor" at bounding box center [489, 439] width 402 height 46
click at [363, 567] on div "Rich Text Editor" at bounding box center [489, 563] width 402 height 46
click at [351, 683] on div "Rich Text Editor" at bounding box center [489, 686] width 402 height 46
click at [707, 91] on icon at bounding box center [702, 89] width 14 height 14
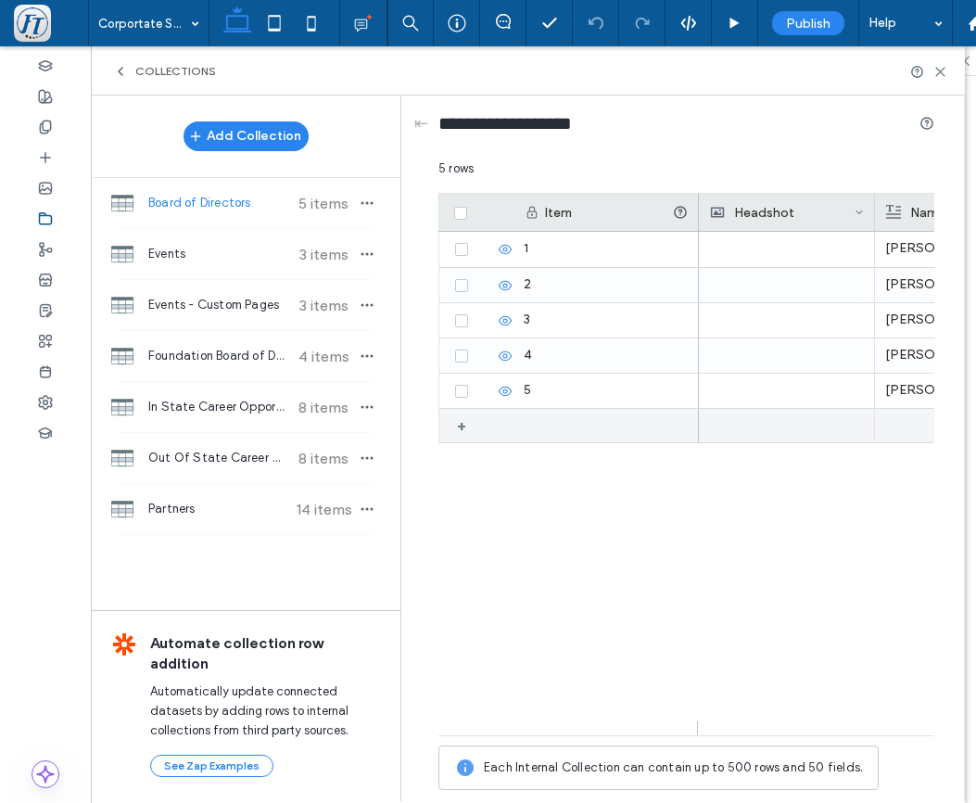
click at [469, 427] on div "+" at bounding box center [468, 425] width 23 height 33
click at [482, 428] on icon at bounding box center [483, 426] width 15 height 15
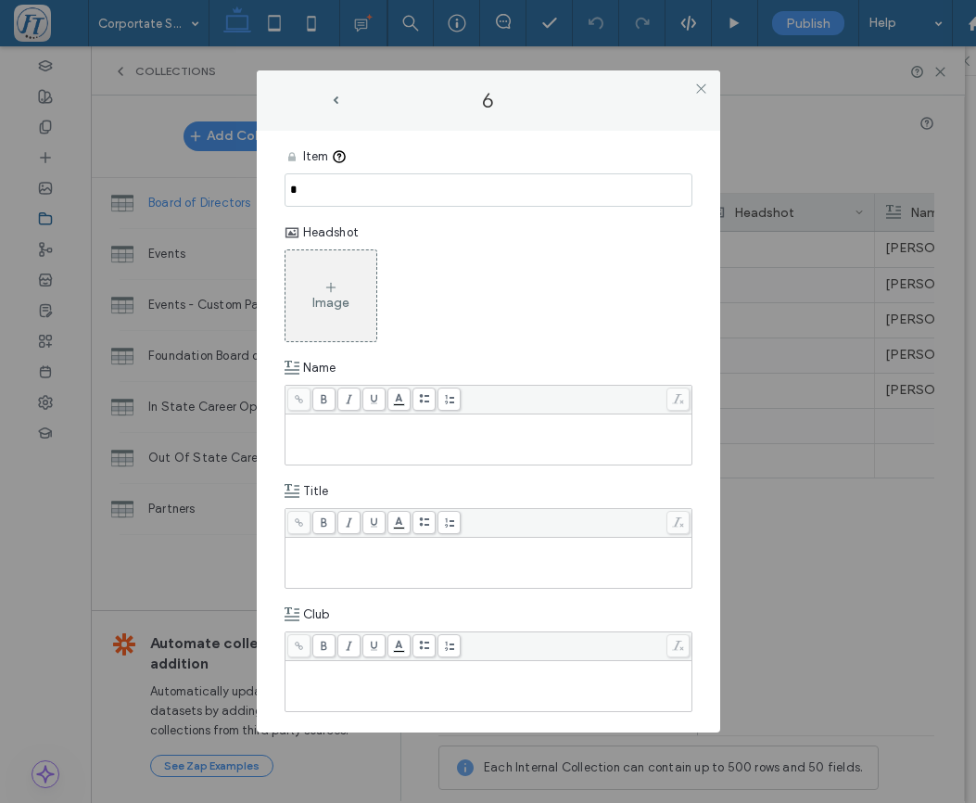
click at [327, 429] on div "Rich Text Editor" at bounding box center [489, 422] width 402 height 13
click at [309, 558] on div "Rich Text Editor" at bounding box center [489, 563] width 402 height 46
click at [318, 662] on div at bounding box center [489, 686] width 406 height 50
drag, startPoint x: 312, startPoint y: 682, endPoint x: 323, endPoint y: 679, distance: 10.9
click at [312, 682] on div "Rich Text Editor" at bounding box center [489, 686] width 402 height 46
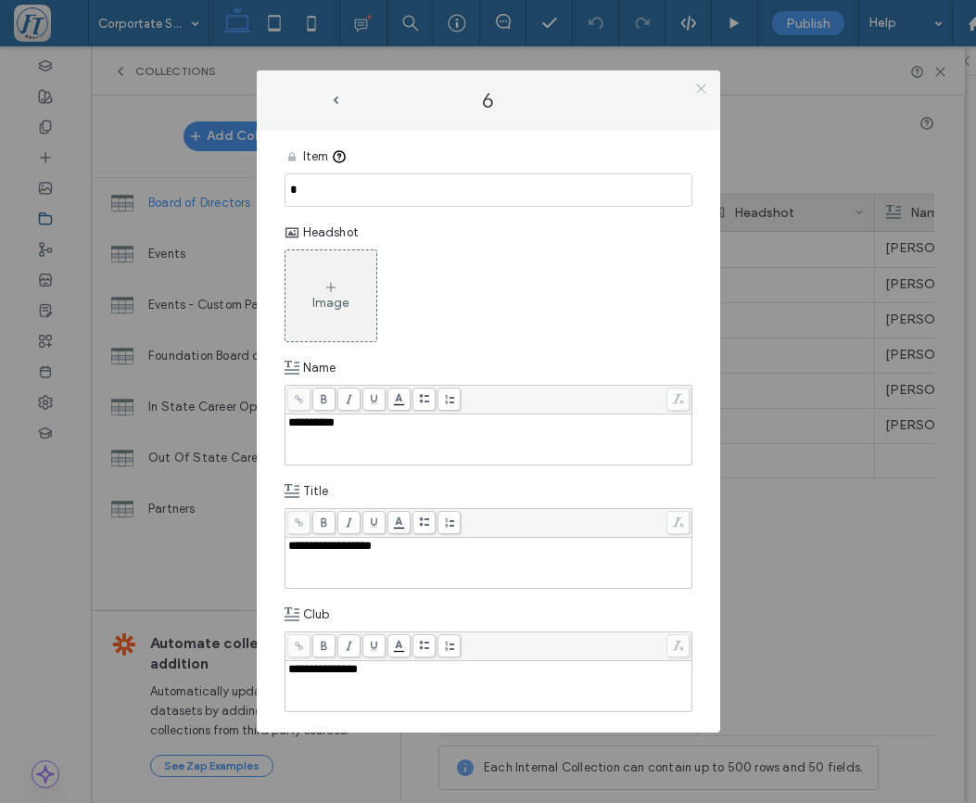
click at [707, 83] on icon at bounding box center [702, 89] width 14 height 14
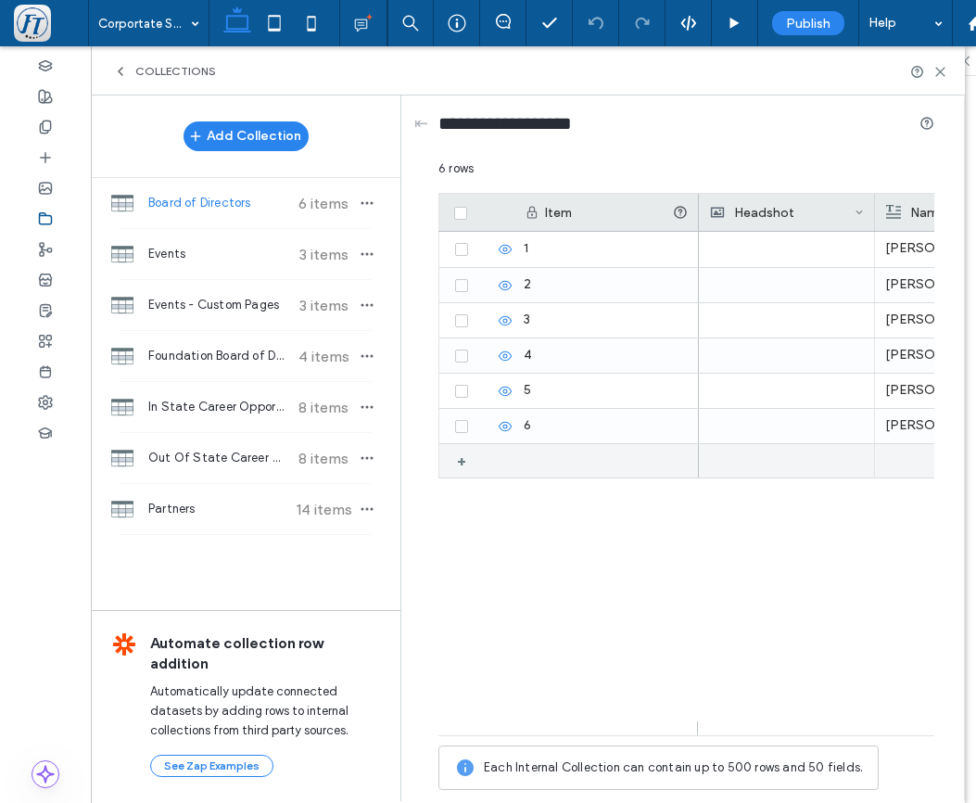
click at [466, 459] on div "+" at bounding box center [468, 460] width 23 height 33
click at [479, 461] on icon at bounding box center [483, 461] width 15 height 15
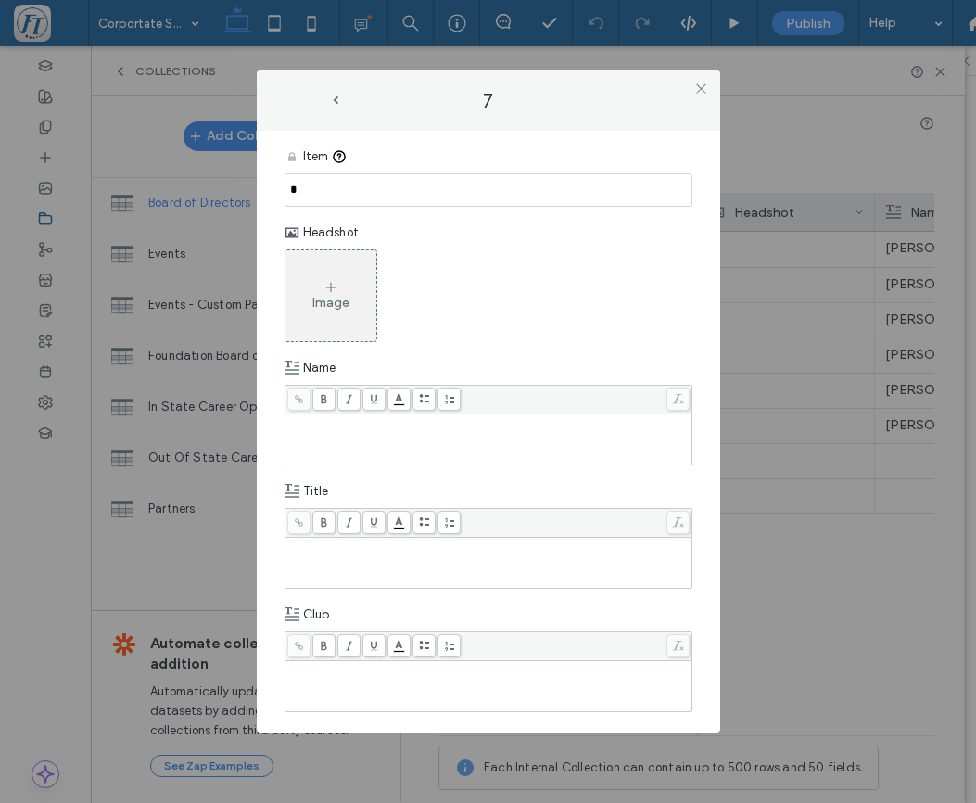
click at [308, 429] on div "Rich Text Editor" at bounding box center [489, 422] width 402 height 13
click at [304, 549] on div "Rich Text Editor" at bounding box center [489, 546] width 402 height 13
click at [315, 669] on div "Rich Text Editor" at bounding box center [489, 669] width 402 height 13
click at [700, 84] on icon at bounding box center [702, 89] width 14 height 14
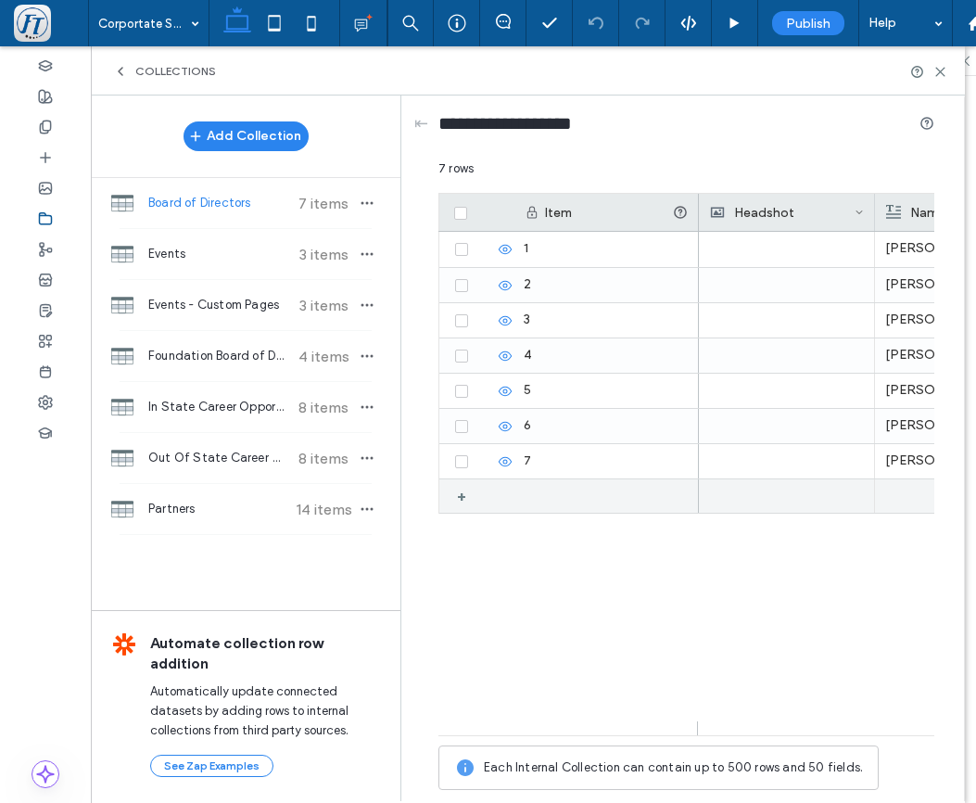
click at [461, 501] on div "+" at bounding box center [468, 495] width 23 height 33
click at [483, 501] on icon at bounding box center [483, 497] width 15 height 15
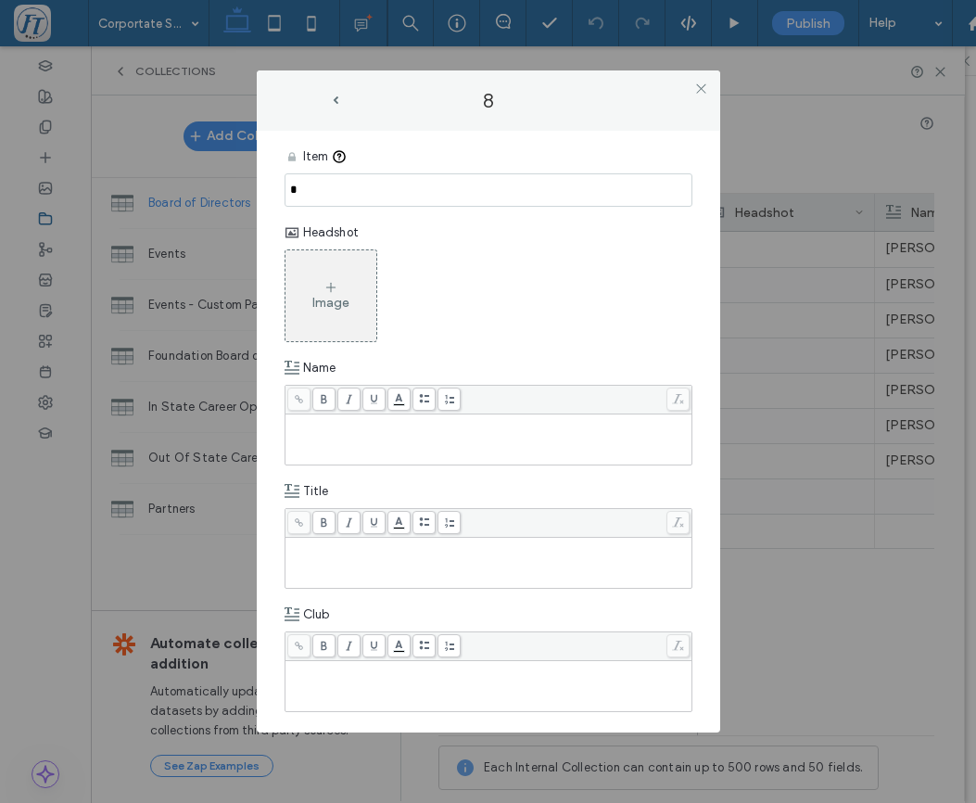
click at [367, 443] on div "Rich Text Editor" at bounding box center [489, 439] width 402 height 46
click at [351, 585] on div at bounding box center [489, 563] width 406 height 50
click at [356, 565] on div "Rich Text Editor" at bounding box center [489, 563] width 402 height 46
click at [347, 681] on div "Rich Text Editor" at bounding box center [489, 686] width 402 height 46
click at [702, 96] on span at bounding box center [702, 89] width 14 height 28
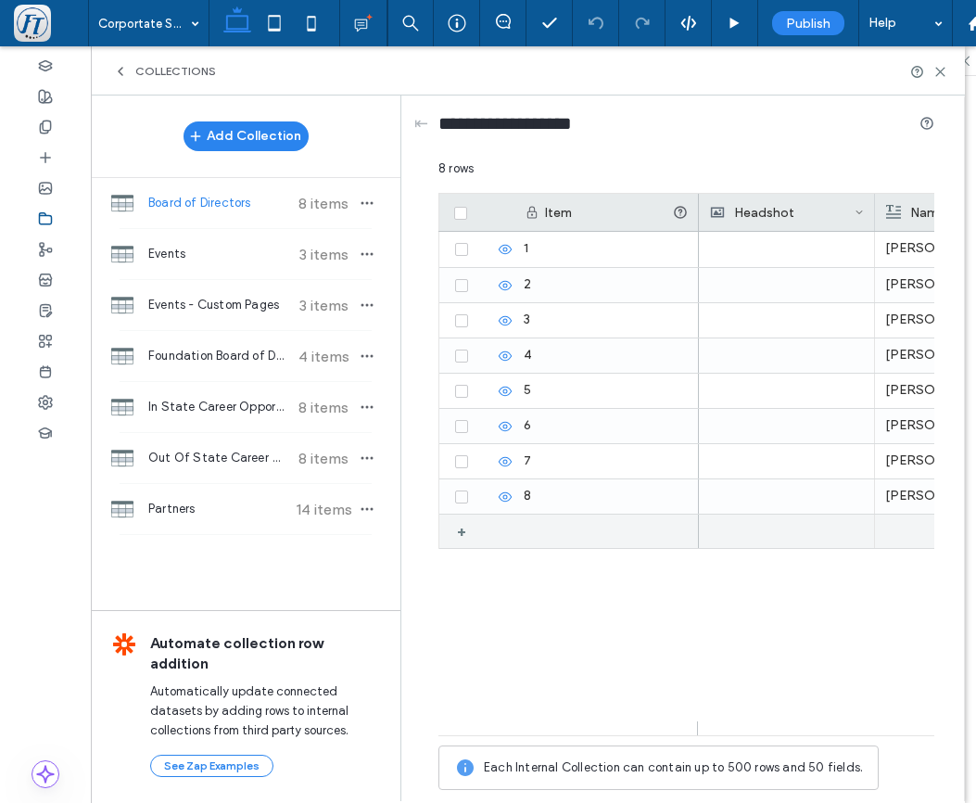
click at [465, 534] on div "+" at bounding box center [468, 531] width 23 height 33
click at [478, 535] on use at bounding box center [483, 532] width 10 height 10
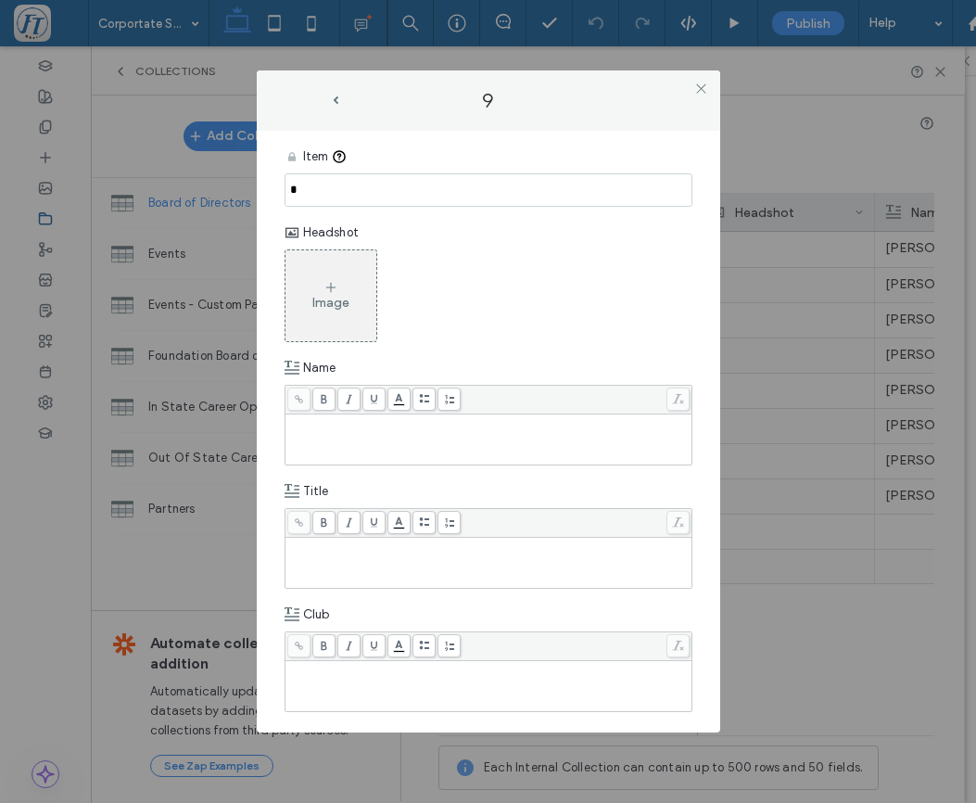
click at [322, 436] on div "Rich Text Editor" at bounding box center [489, 439] width 402 height 46
click at [350, 419] on div "******" at bounding box center [489, 422] width 402 height 13
click at [328, 562] on div "Rich Text Editor" at bounding box center [489, 563] width 402 height 46
click at [344, 704] on div "Rich Text Editor" at bounding box center [489, 686] width 402 height 46
click at [704, 88] on icon at bounding box center [702, 89] width 14 height 14
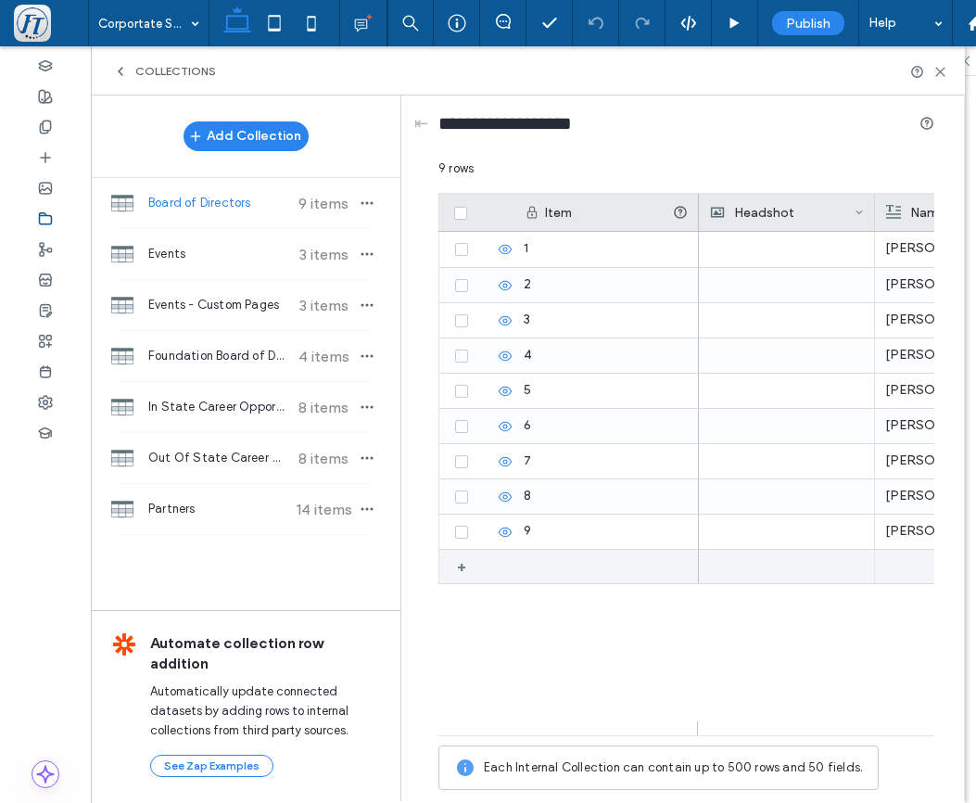
click at [465, 568] on div "+" at bounding box center [468, 566] width 23 height 33
click at [486, 571] on icon at bounding box center [483, 567] width 15 height 15
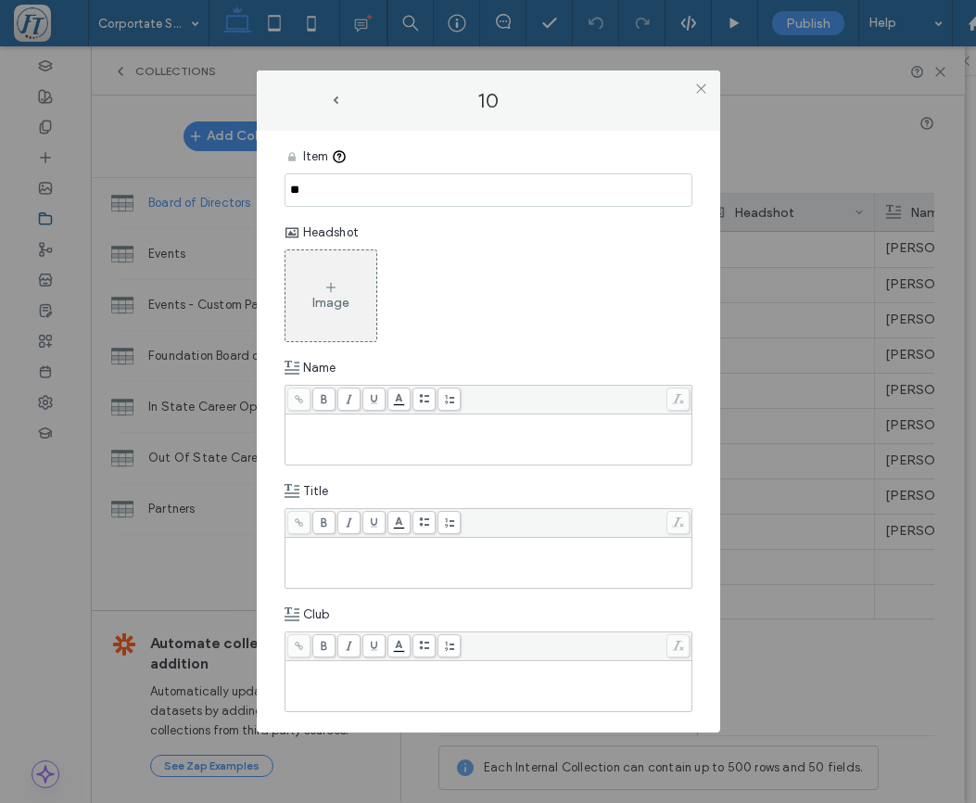
click at [312, 429] on div "Rich Text Editor" at bounding box center [489, 422] width 402 height 13
click at [338, 583] on div "Rich Text Editor" at bounding box center [489, 563] width 402 height 46
click at [322, 687] on div "Rich Text Editor" at bounding box center [489, 686] width 402 height 46
click at [699, 92] on icon at bounding box center [702, 89] width 14 height 14
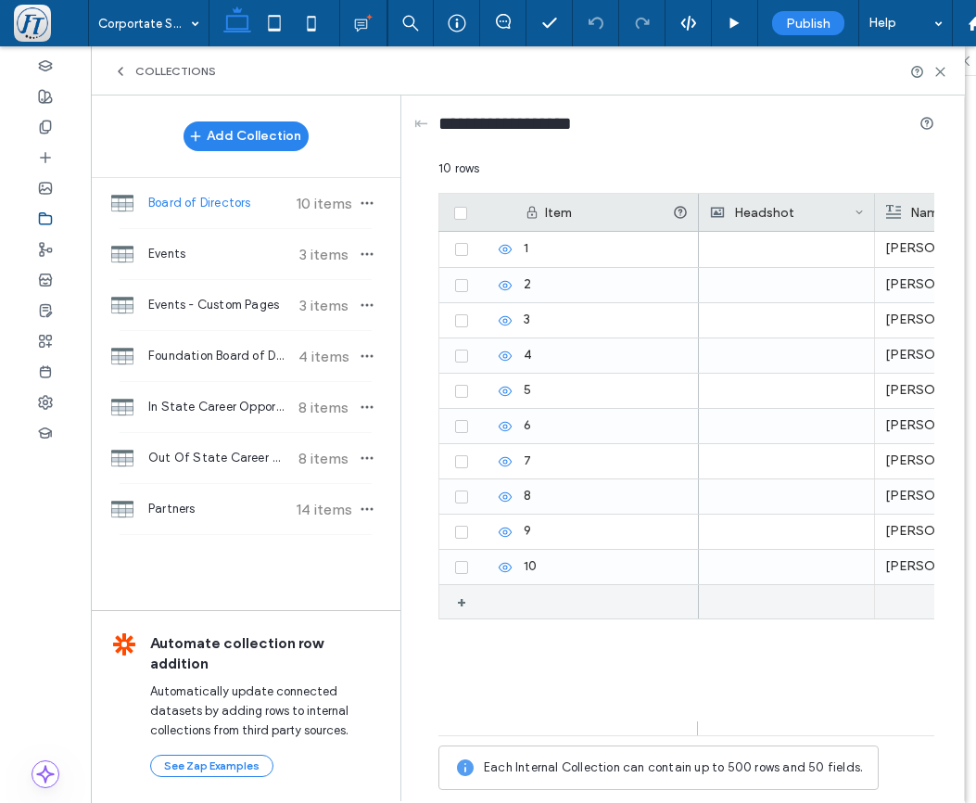
click at [456, 601] on div "+" at bounding box center [465, 601] width 31 height 33
click at [483, 604] on icon at bounding box center [483, 602] width 15 height 15
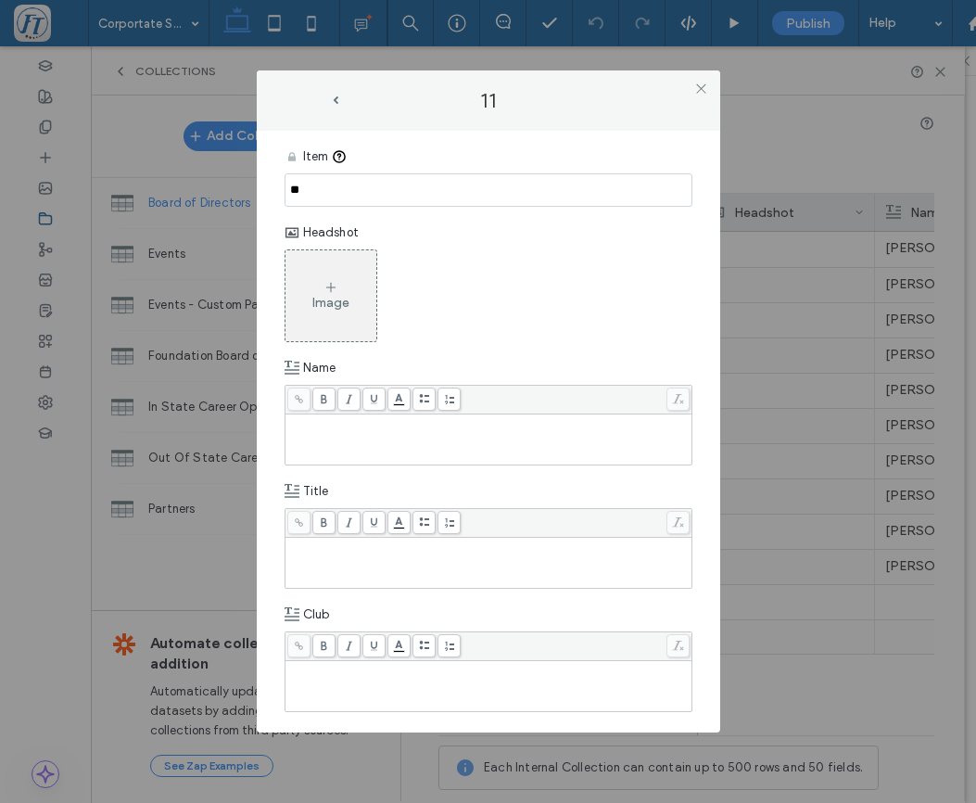
click at [314, 448] on div "Rich Text Editor" at bounding box center [489, 439] width 402 height 46
click at [306, 571] on div "Rich Text Editor" at bounding box center [489, 563] width 402 height 46
click at [334, 680] on div "Rich Text Editor" at bounding box center [489, 686] width 402 height 46
click at [695, 87] on icon at bounding box center [702, 89] width 14 height 14
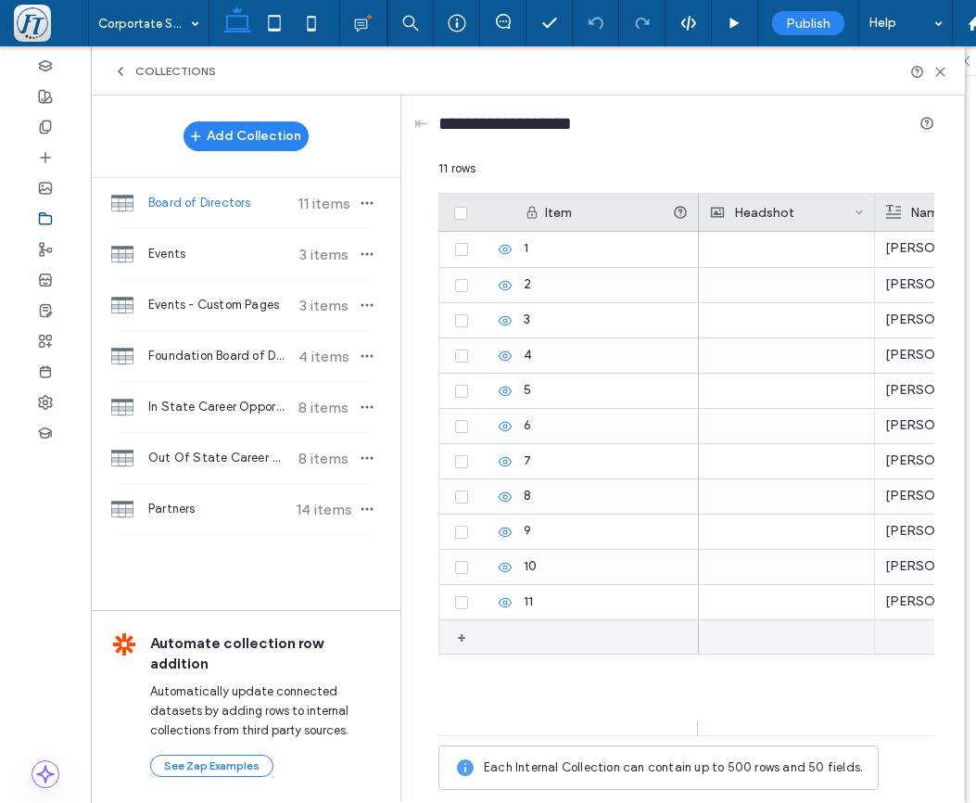
click at [465, 639] on div "+" at bounding box center [468, 636] width 23 height 33
click at [482, 638] on icon at bounding box center [483, 638] width 15 height 15
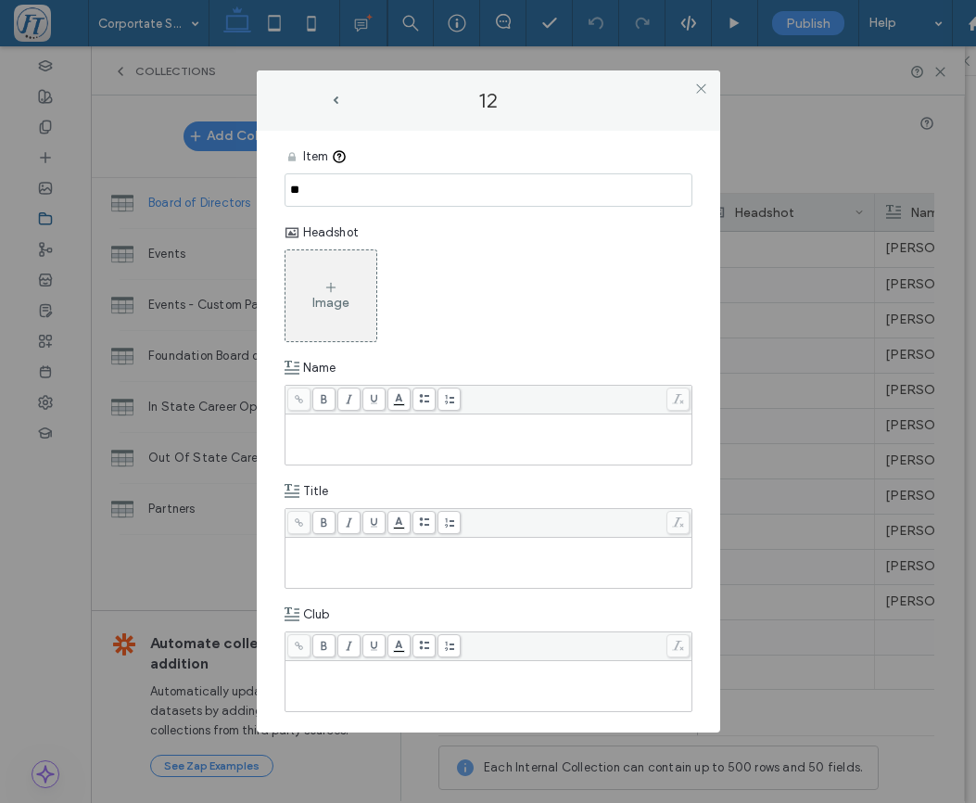
click at [324, 440] on div "Rich Text Editor" at bounding box center [489, 439] width 402 height 46
click at [320, 553] on div "Rich Text Editor" at bounding box center [489, 546] width 402 height 13
drag, startPoint x: 357, startPoint y: 669, endPoint x: 340, endPoint y: 620, distance: 51.9
click at [356, 670] on div "Rich Text Editor" at bounding box center [489, 669] width 402 height 13
click at [699, 95] on icon at bounding box center [702, 89] width 14 height 14
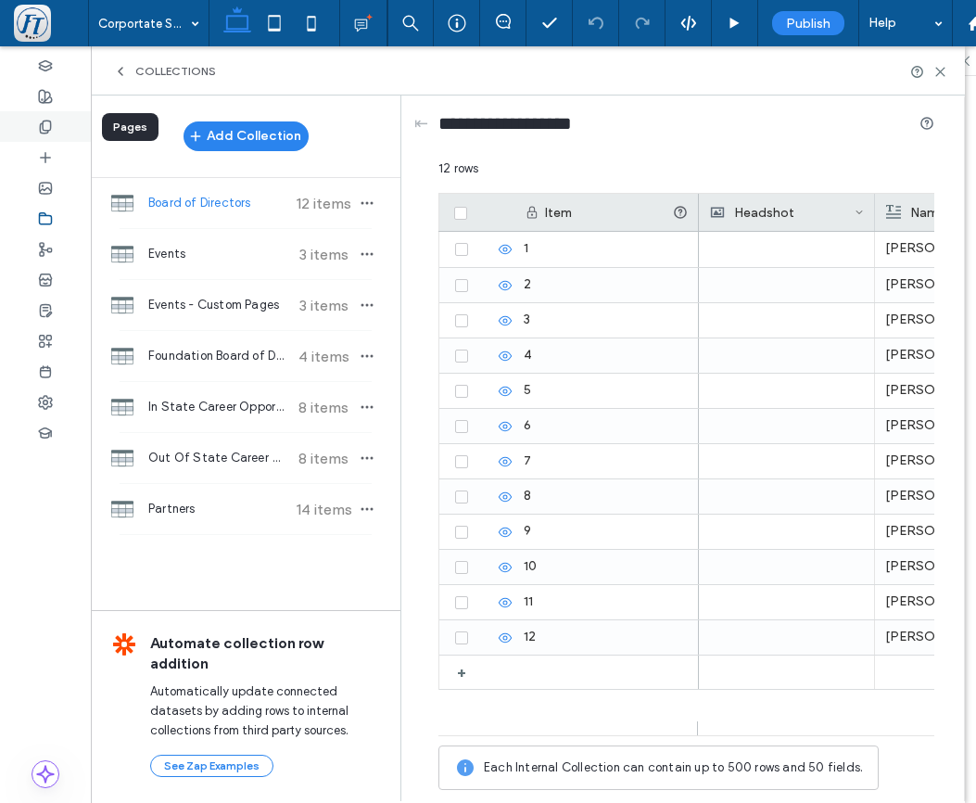
click at [45, 134] on div at bounding box center [45, 126] width 91 height 31
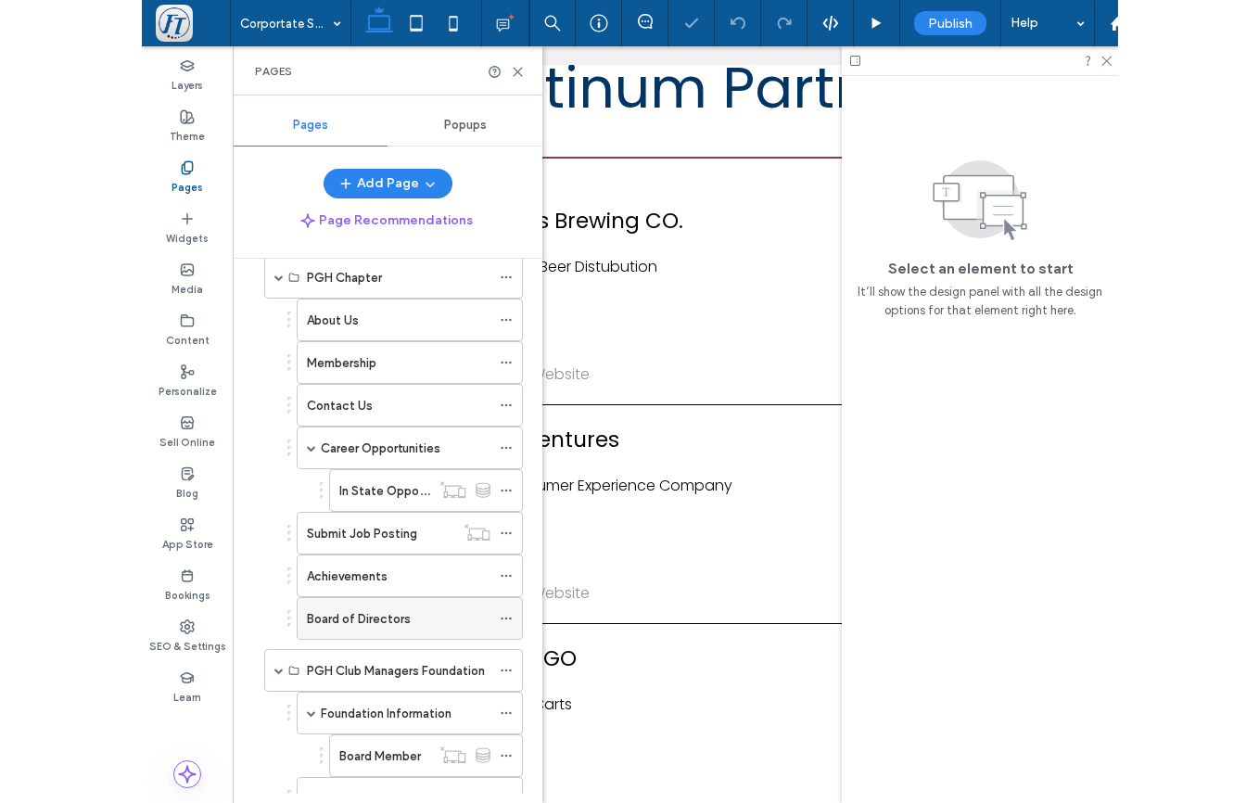
scroll to position [312, 0]
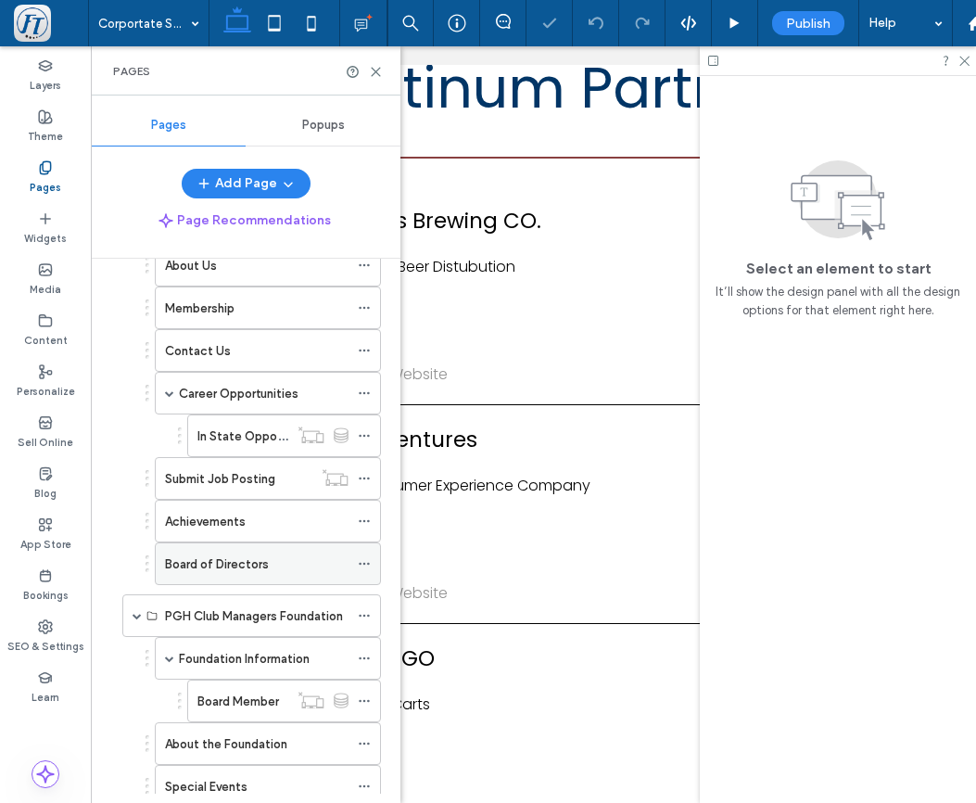
click at [221, 566] on label "Board of Directors" at bounding box center [217, 564] width 104 height 32
click at [377, 71] on icon at bounding box center [376, 72] width 14 height 14
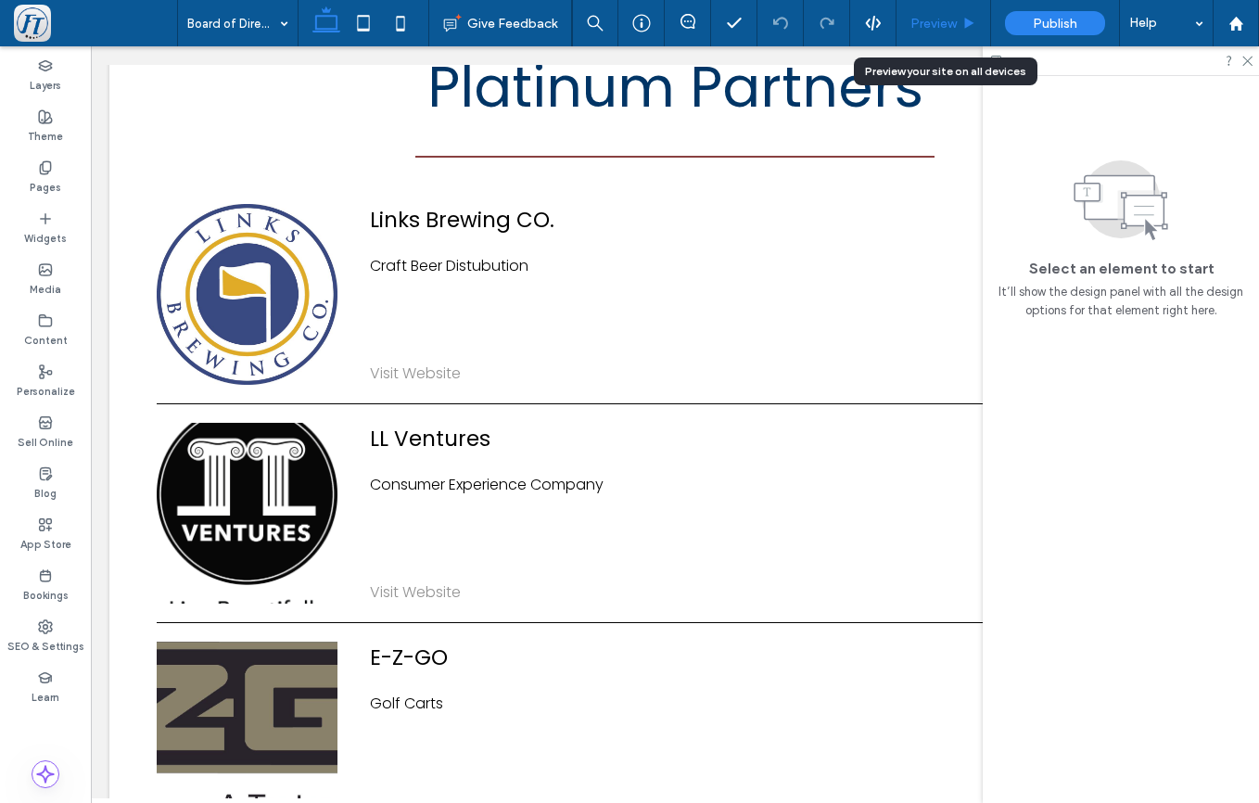
click at [950, 27] on span "Preview" at bounding box center [934, 24] width 46 height 16
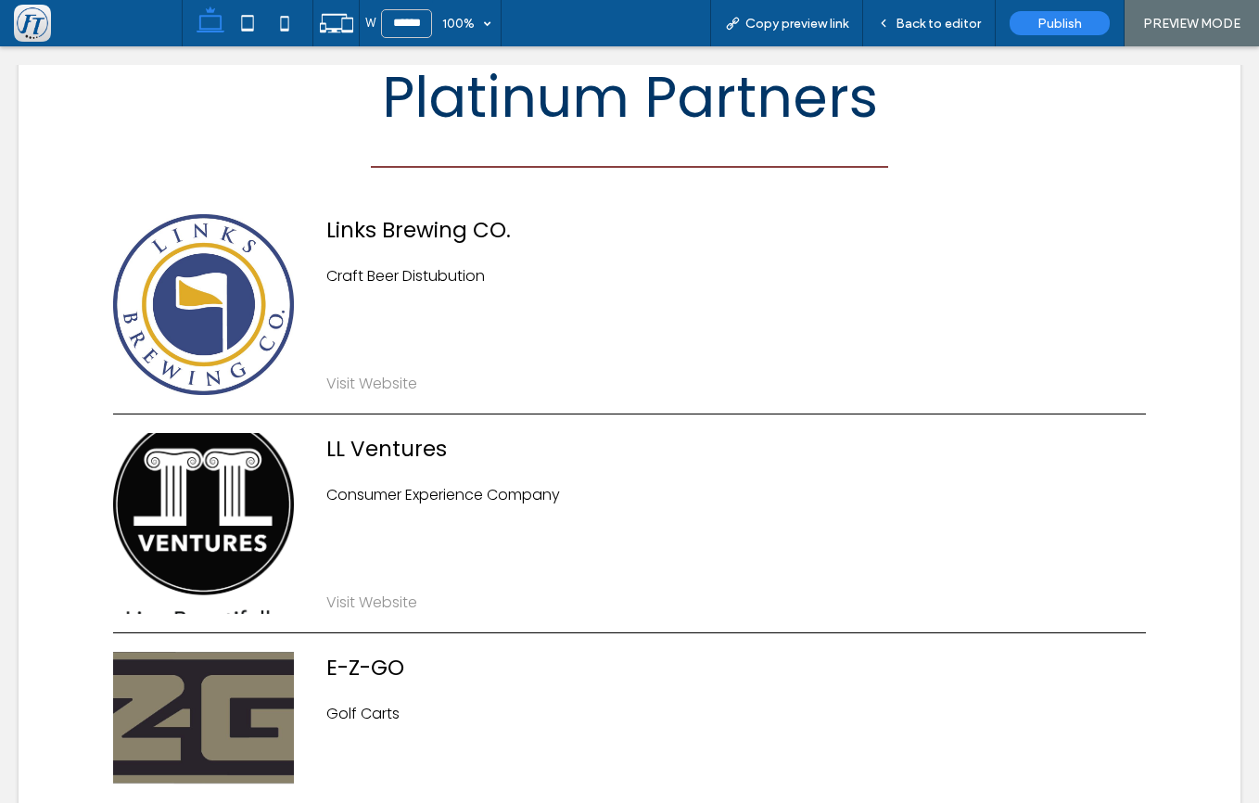
scroll to position [2, 0]
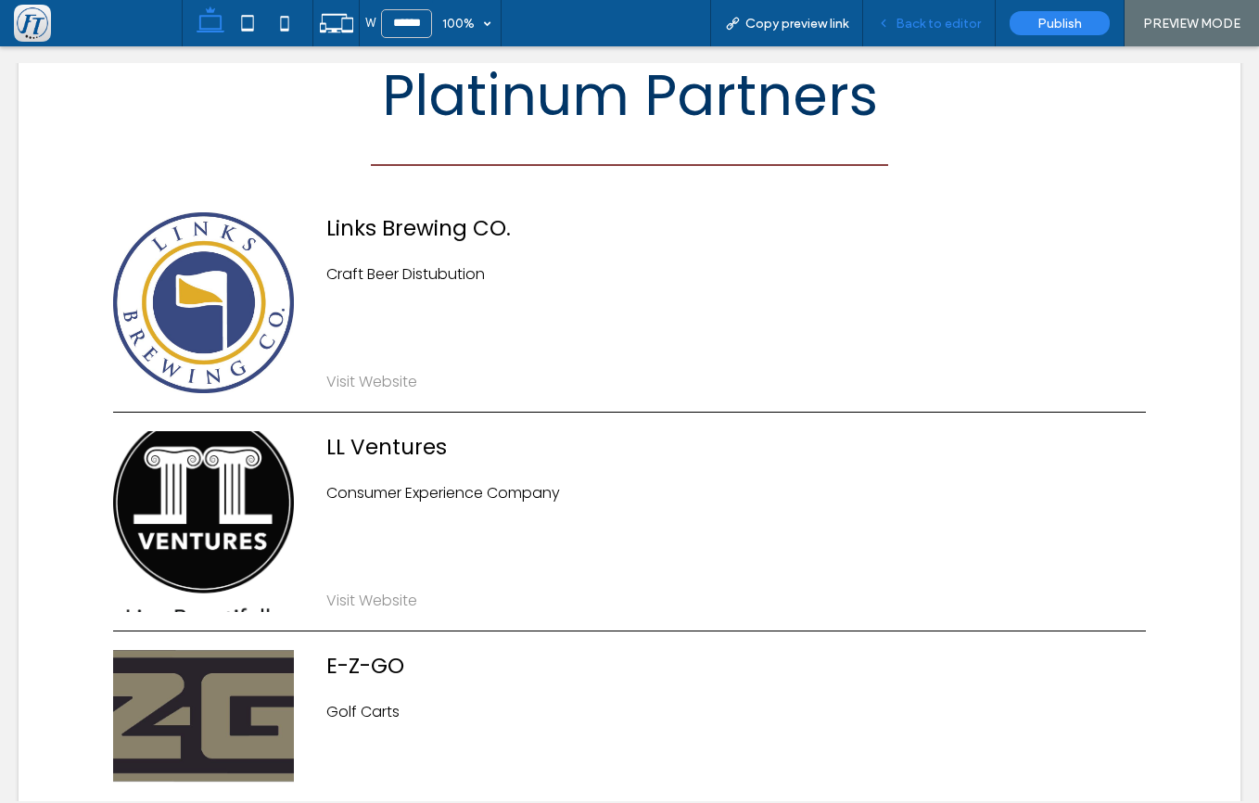
click at [924, 22] on span "Back to editor" at bounding box center [938, 24] width 85 height 16
